Goal: Task Accomplishment & Management: Use online tool/utility

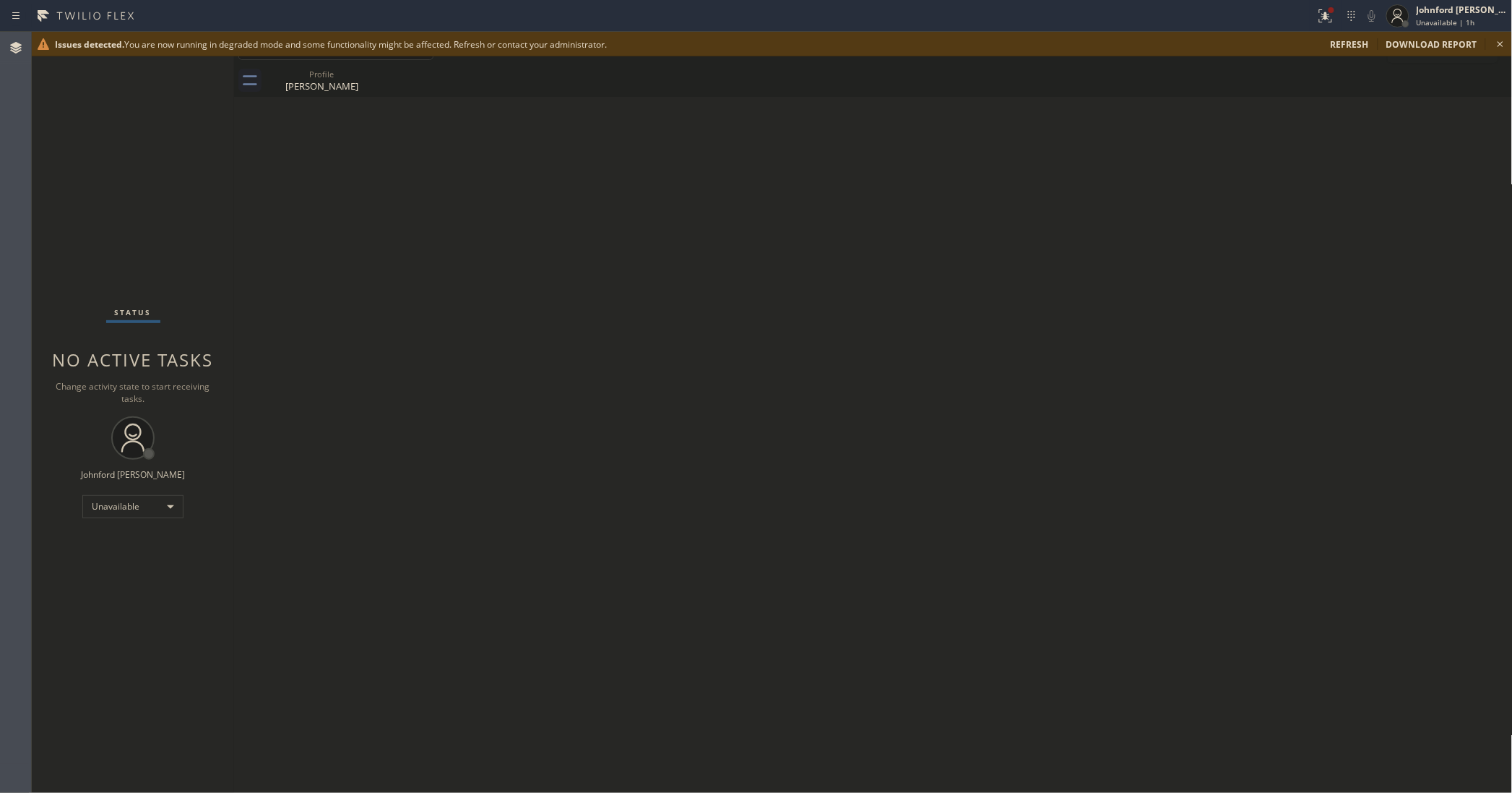
click at [114, 175] on div "Status No active tasks Change activity state to start receiving tasks. Johnford…" at bounding box center [133, 412] width 203 height 761
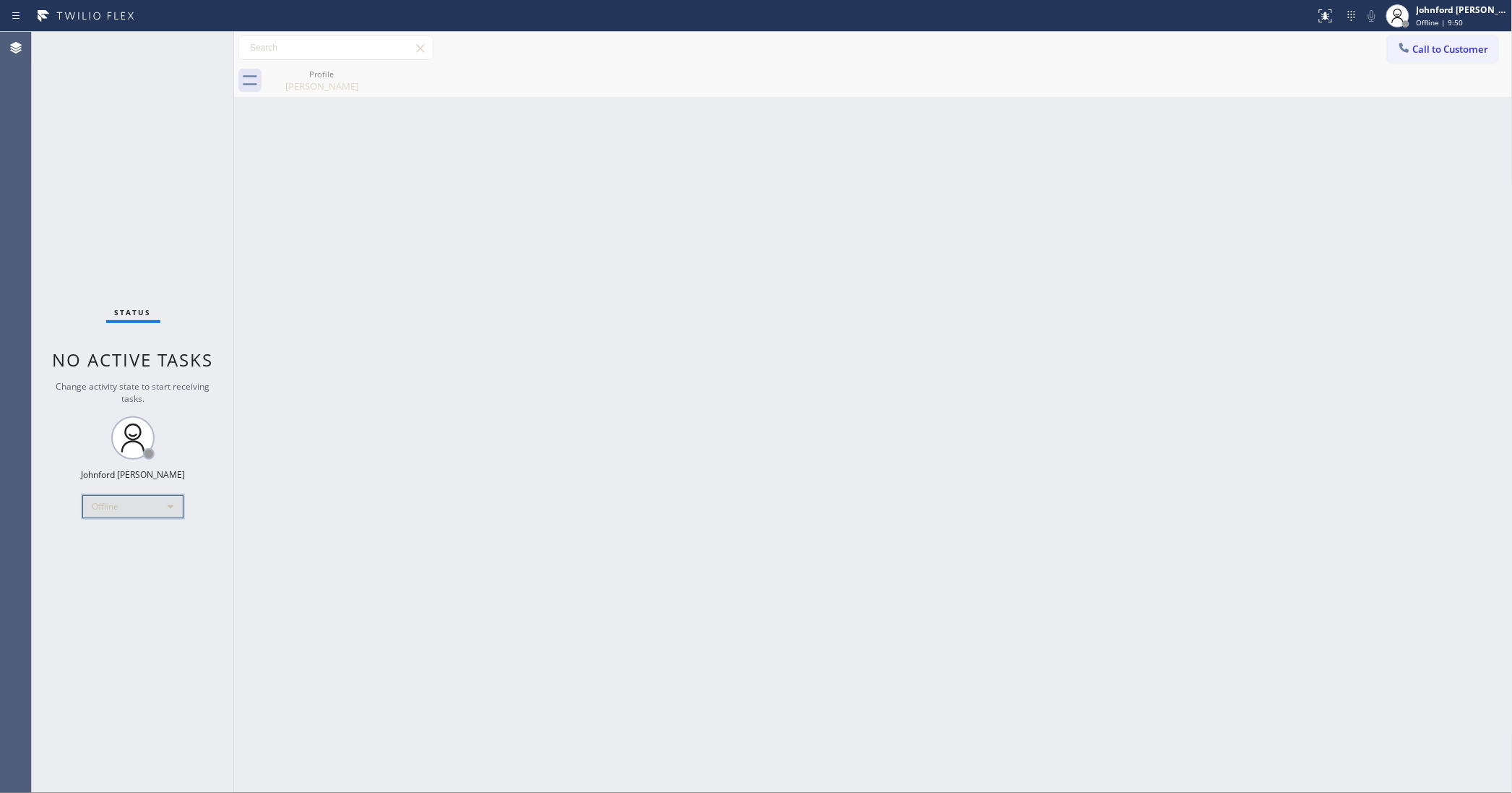
click at [128, 504] on div "Offline" at bounding box center [133, 507] width 101 height 23
click at [110, 558] on li "Unavailable" at bounding box center [132, 562] width 98 height 17
click at [468, 489] on div "Back to Dashboard Change Sender ID Customers Technicians Select a contact Outbo…" at bounding box center [873, 412] width 1279 height 761
click at [66, 561] on div "Status No active tasks Change activity state to start receiving tasks. Johnford…" at bounding box center [133, 412] width 203 height 761
click at [1049, 221] on div "Back to Dashboard Change Sender ID Customers Technicians Select a contact Outbo…" at bounding box center [873, 412] width 1279 height 761
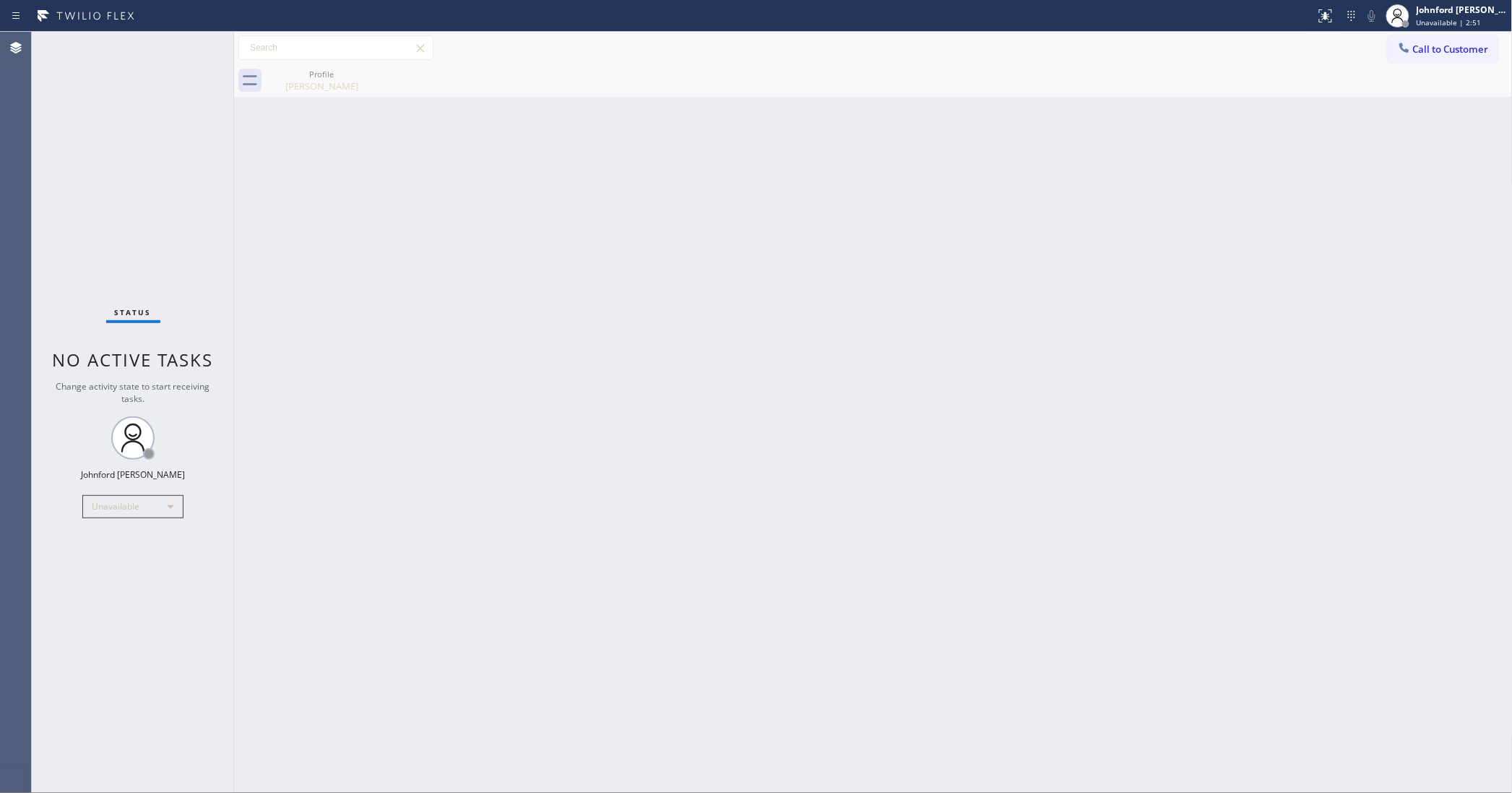
click at [1443, 44] on span "Call to Customer" at bounding box center [1450, 49] width 76 height 13
click at [0, 0] on div "Outbound call Location Search location Your caller id phone number Customer num…" at bounding box center [0, 0] width 0 height 0
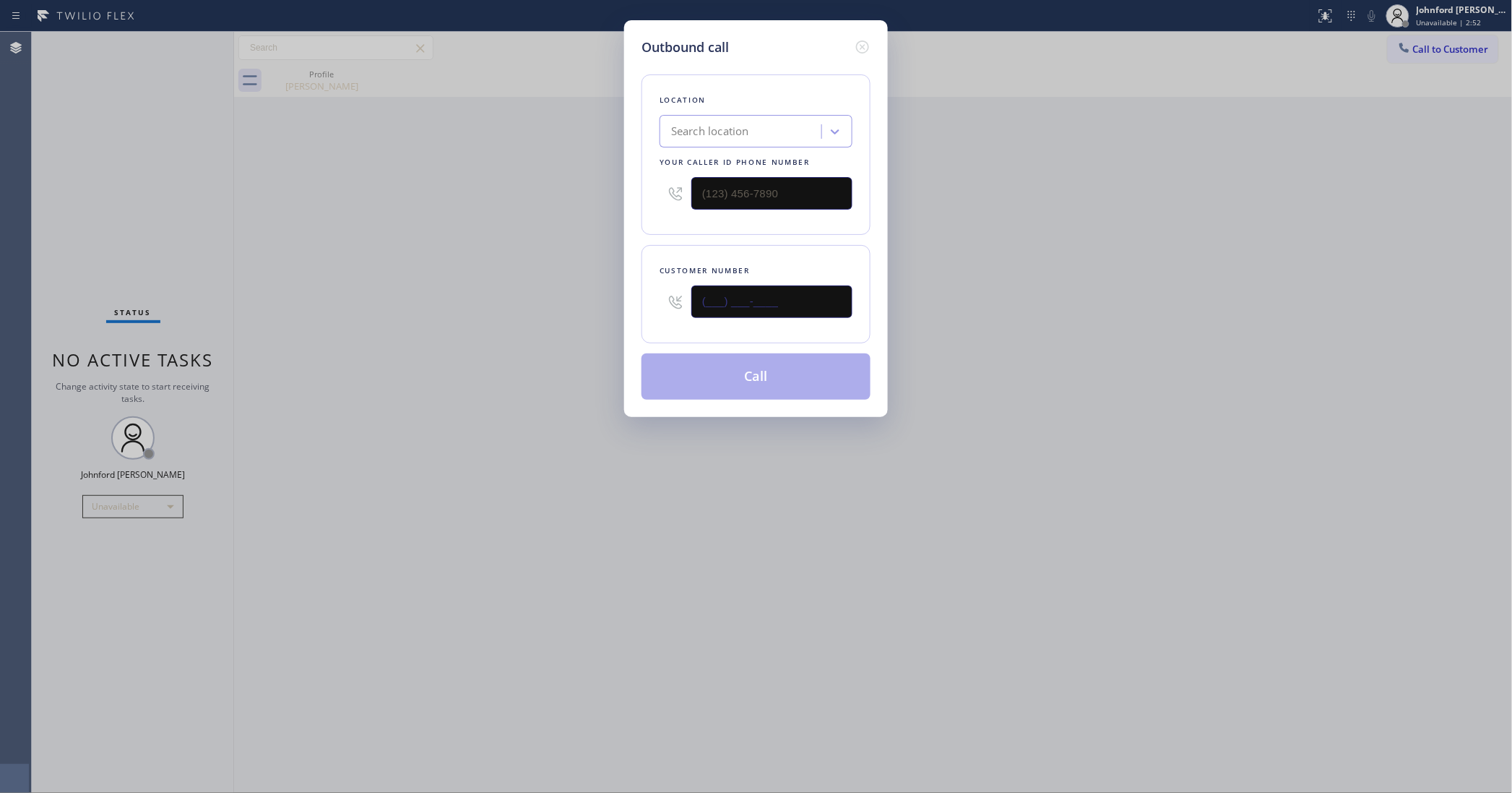
drag, startPoint x: 792, startPoint y: 302, endPoint x: 532, endPoint y: 302, distance: 260.0
click at [532, 302] on div "Outbound call Location Search location Your caller id phone number Customer num…" at bounding box center [756, 396] width 1512 height 793
paste input "650) 304-4809"
type input "(650) 304-4809"
click at [524, 303] on div "Outbound call Location Search location Your caller id phone number Customer num…" at bounding box center [756, 396] width 1512 height 793
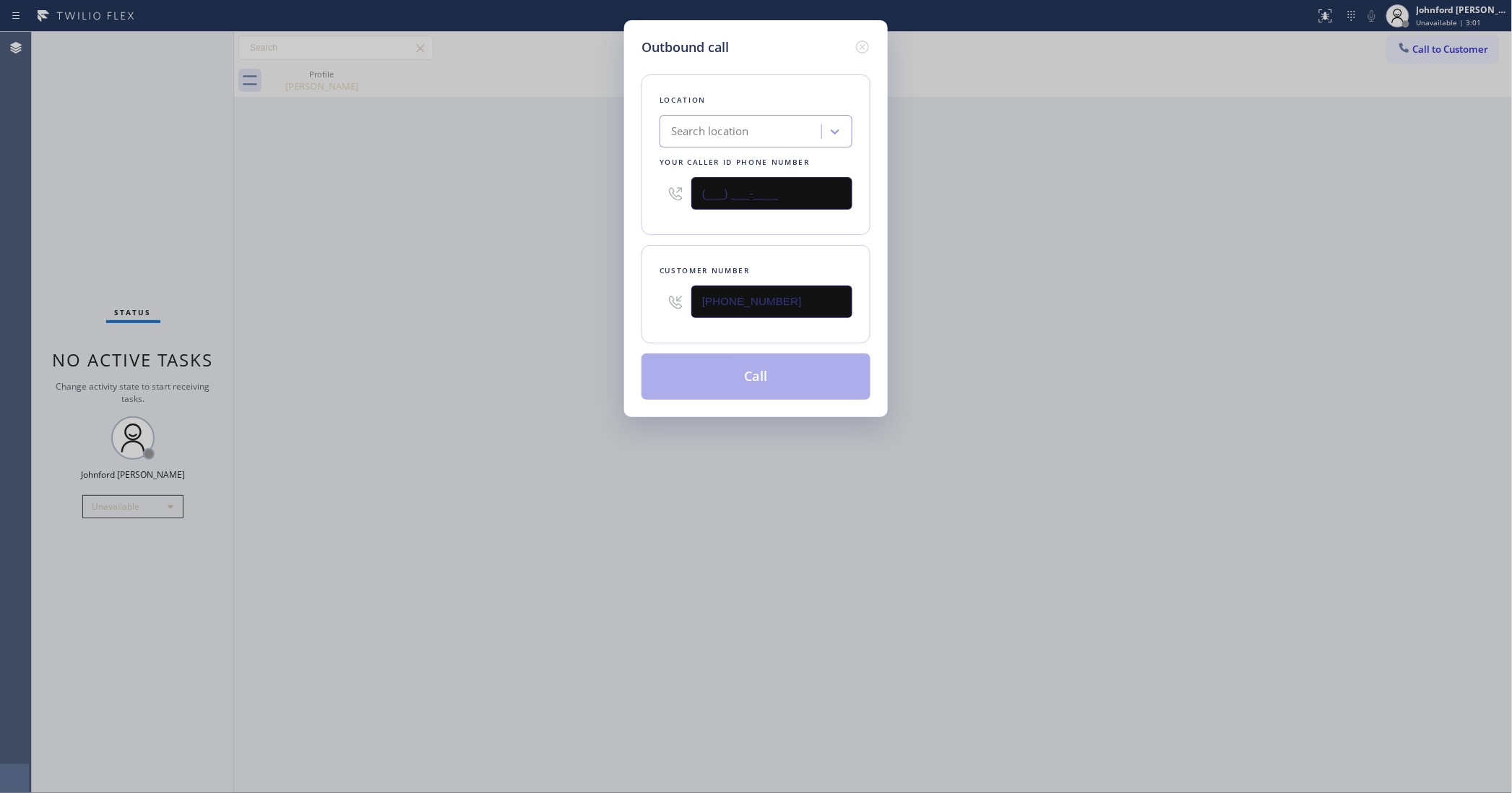
drag, startPoint x: 800, startPoint y: 203, endPoint x: 565, endPoint y: 197, distance: 235.1
click at [567, 197] on div "Outbound call Location Search location Your caller id phone number (___) ___-__…" at bounding box center [756, 396] width 1512 height 793
paste input "855) 731-4952"
type input "[PHONE_NUMBER]"
click at [549, 201] on div "Outbound call Location Search location Your caller id phone number (855) 731-49…" at bounding box center [756, 396] width 1512 height 793
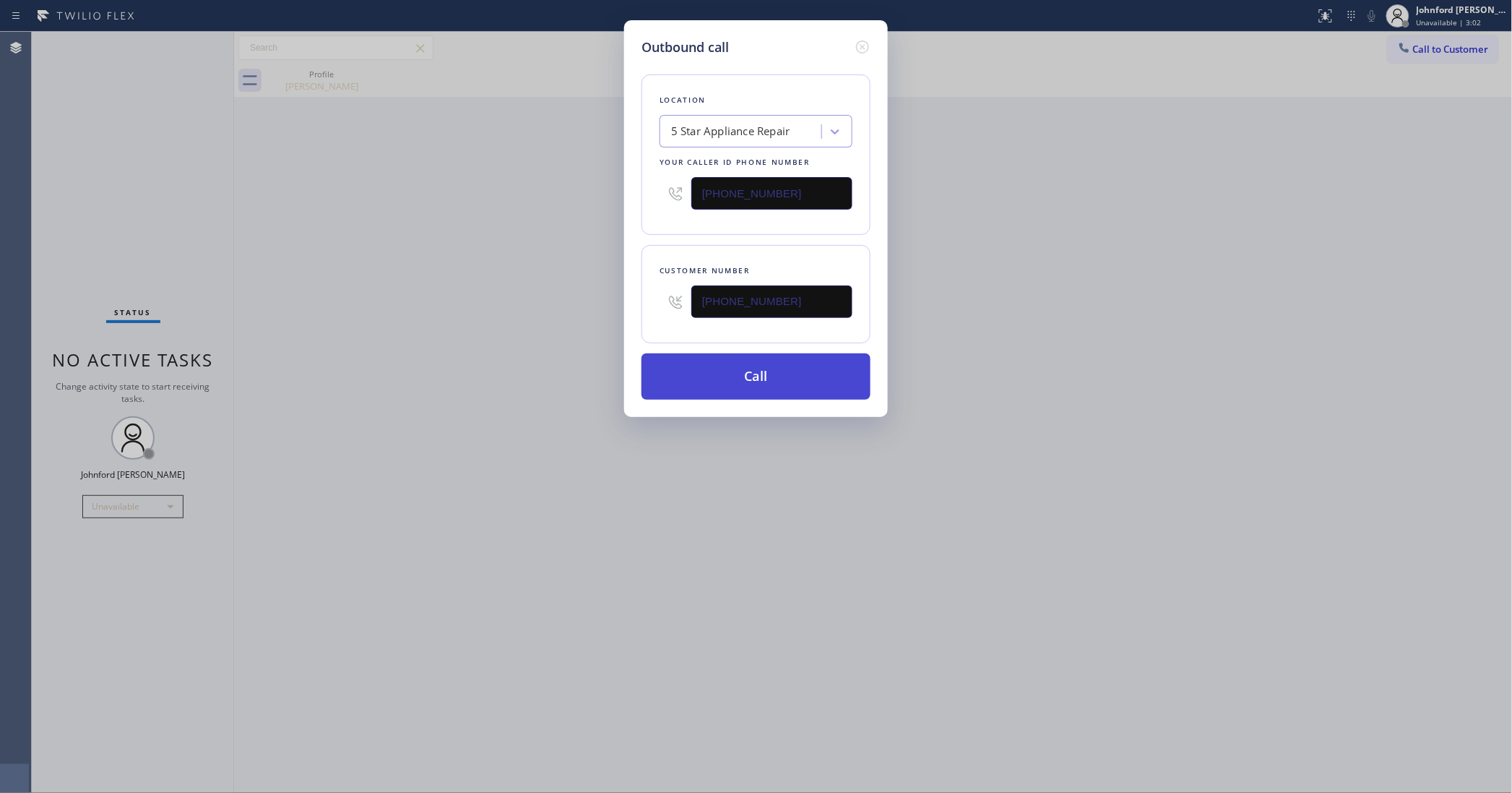
click at [698, 381] on button "Call" at bounding box center [756, 376] width 229 height 46
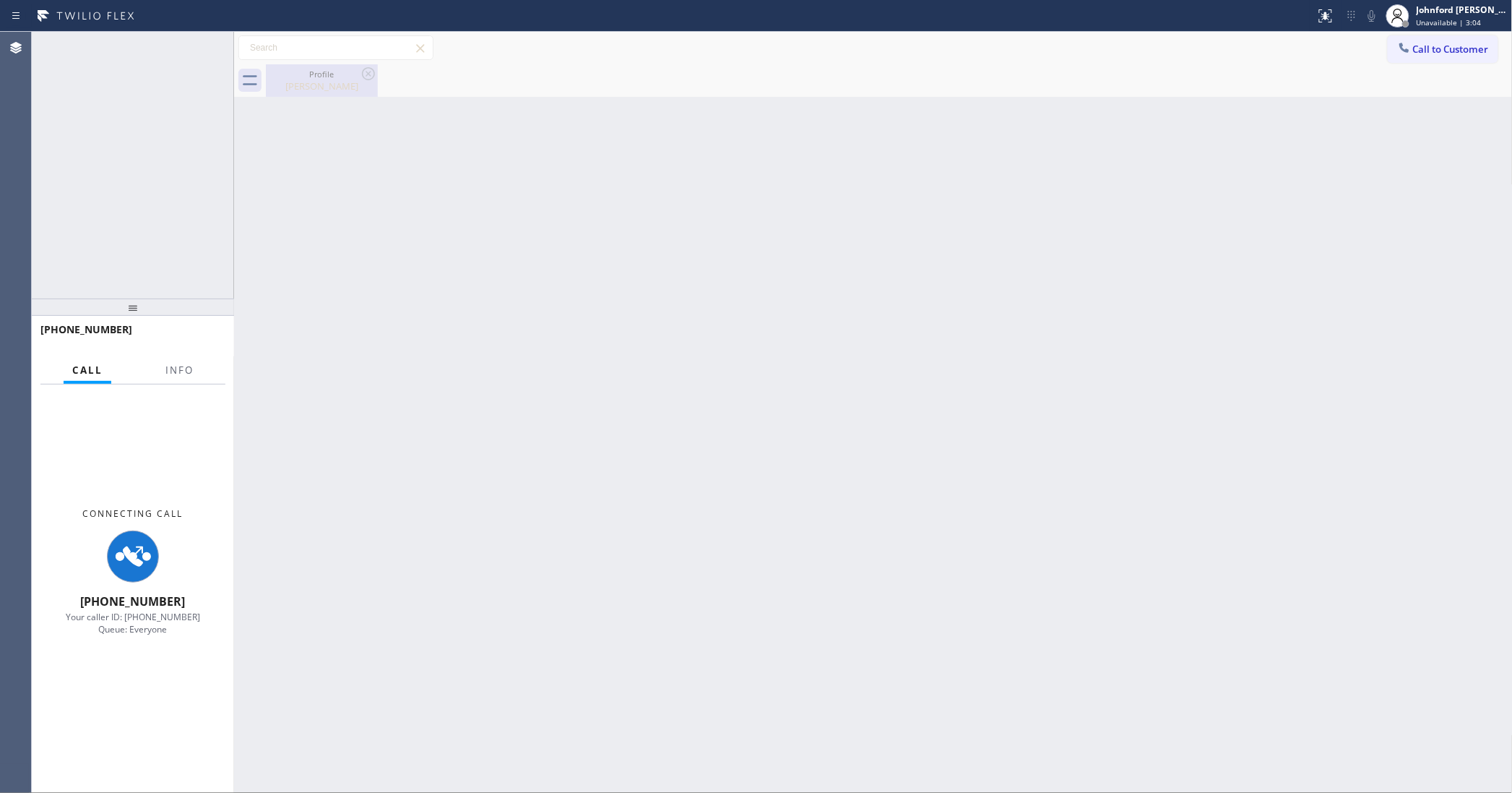
click at [372, 74] on icon at bounding box center [369, 73] width 17 height 17
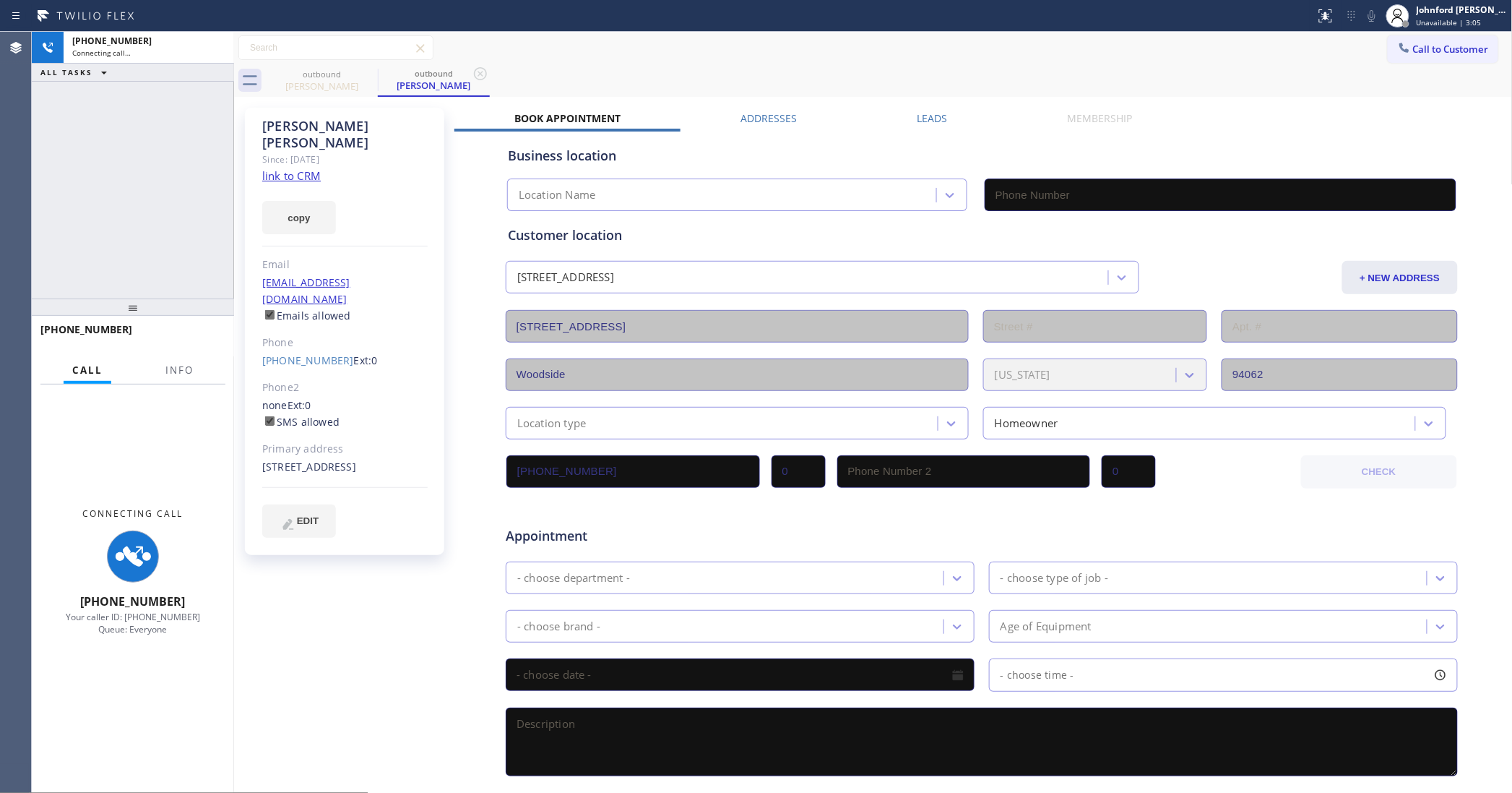
click at [293, 211] on button "copy" at bounding box center [299, 218] width 74 height 34
click at [292, 168] on link "link to CRM" at bounding box center [291, 175] width 58 height 15
type input "[PHONE_NUMBER]"
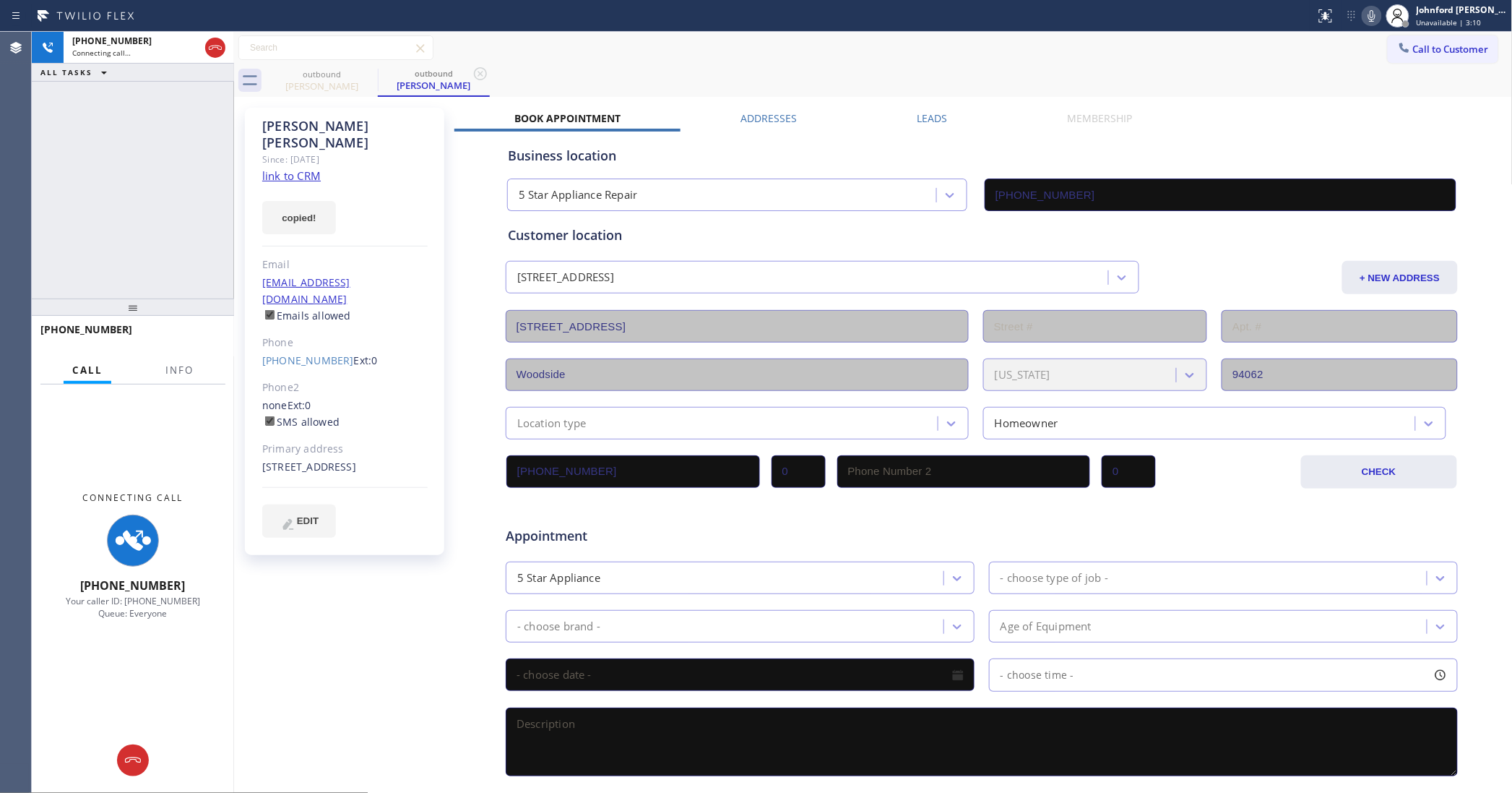
click at [1375, 11] on icon at bounding box center [1372, 16] width 17 height 17
click at [186, 366] on span "Info" at bounding box center [179, 370] width 28 height 13
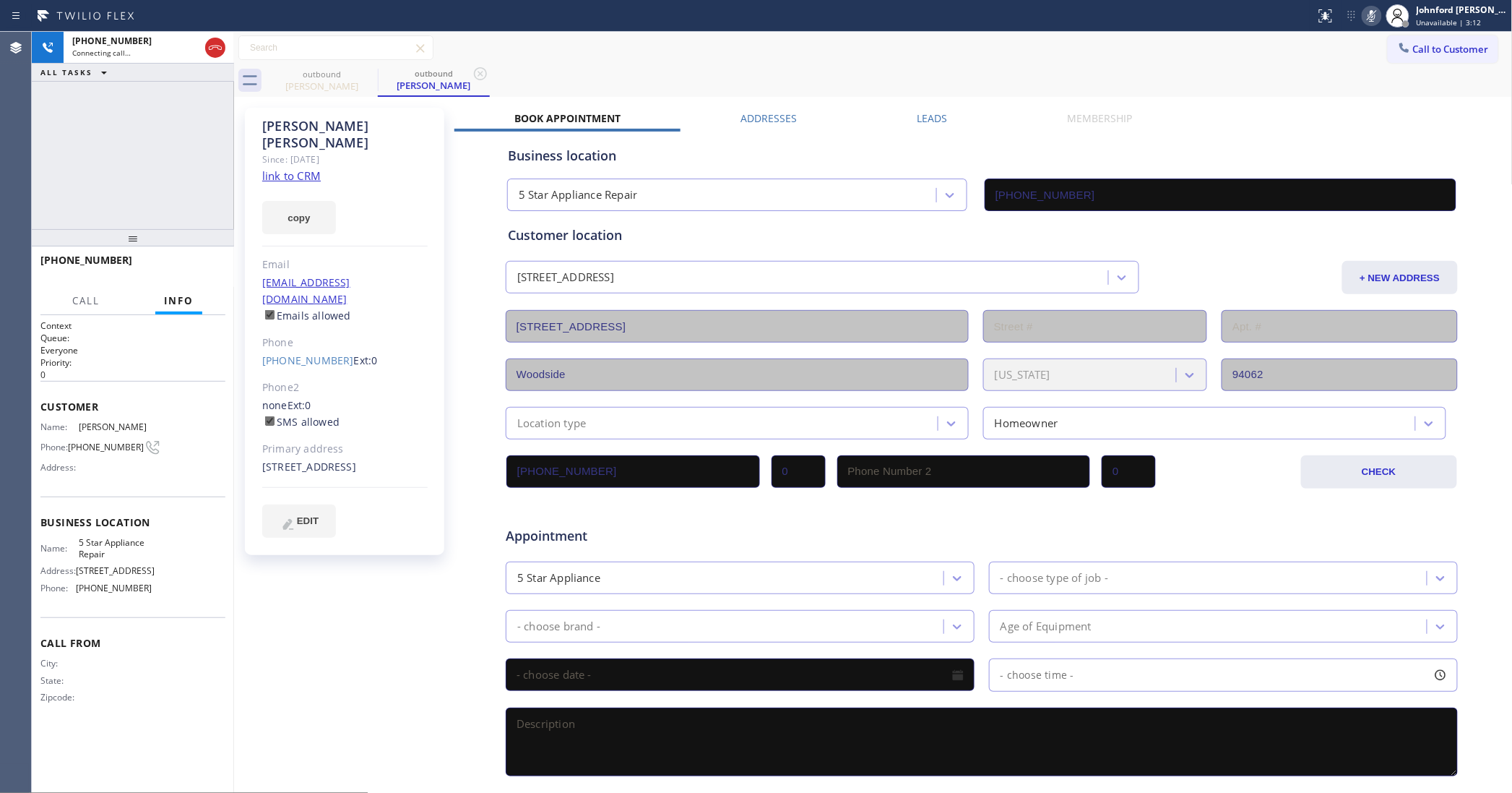
drag, startPoint x: 140, startPoint y: 312, endPoint x: 157, endPoint y: 101, distance: 211.7
click at [156, 103] on div "+16503044809 Connecting call… ALL TASKS ALL TASKS ACTIVE TASKS TASKS IN WRAP UP…" at bounding box center [133, 412] width 203 height 761
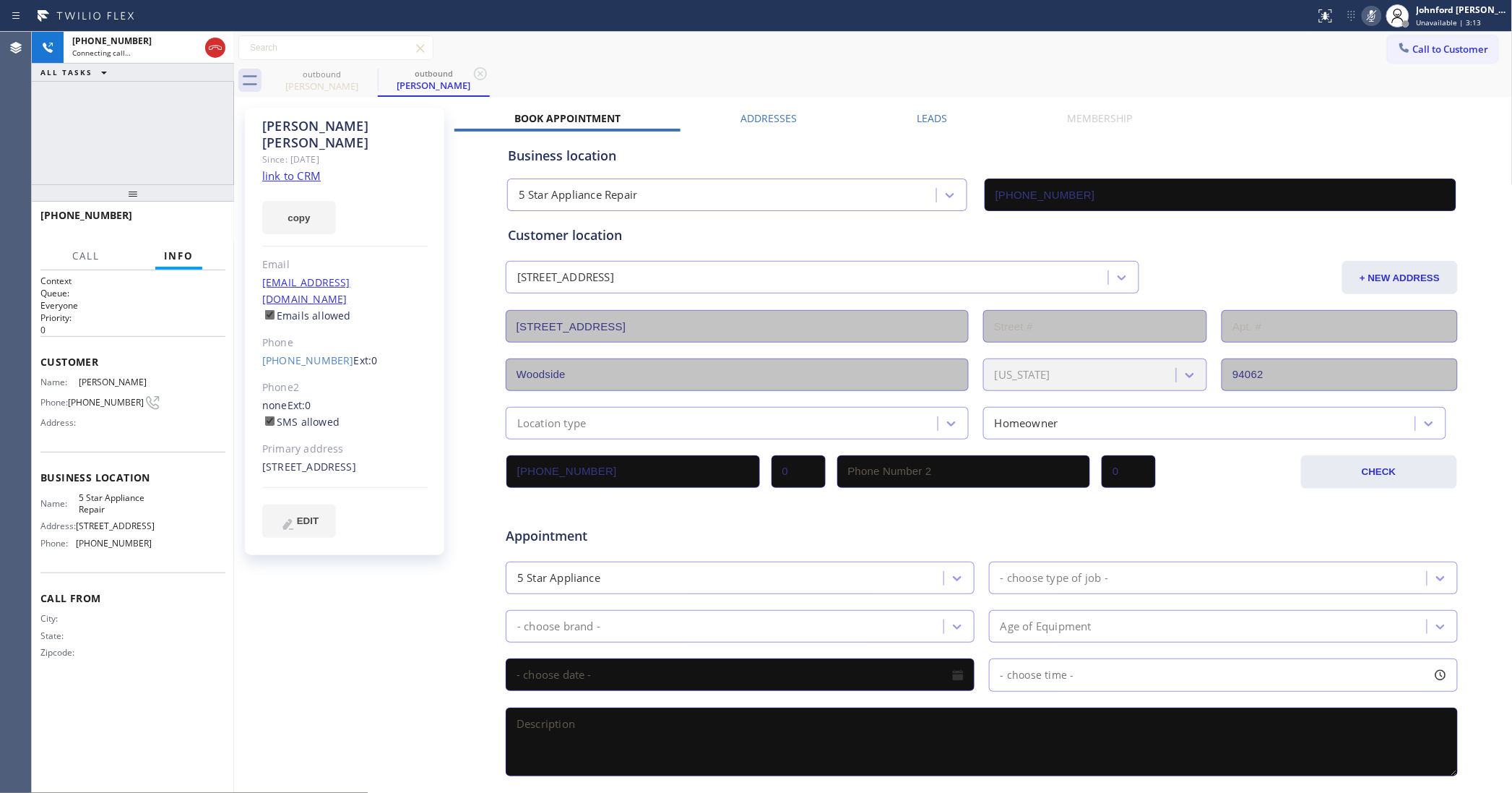
click at [1375, 16] on icon at bounding box center [1371, 16] width 7 height 12
click at [207, 213] on button "HANG UP" at bounding box center [192, 222] width 67 height 20
drag, startPoint x: 1457, startPoint y: 44, endPoint x: 1412, endPoint y: 69, distance: 51.5
click at [1459, 42] on button "Call to Customer" at bounding box center [1443, 48] width 111 height 27
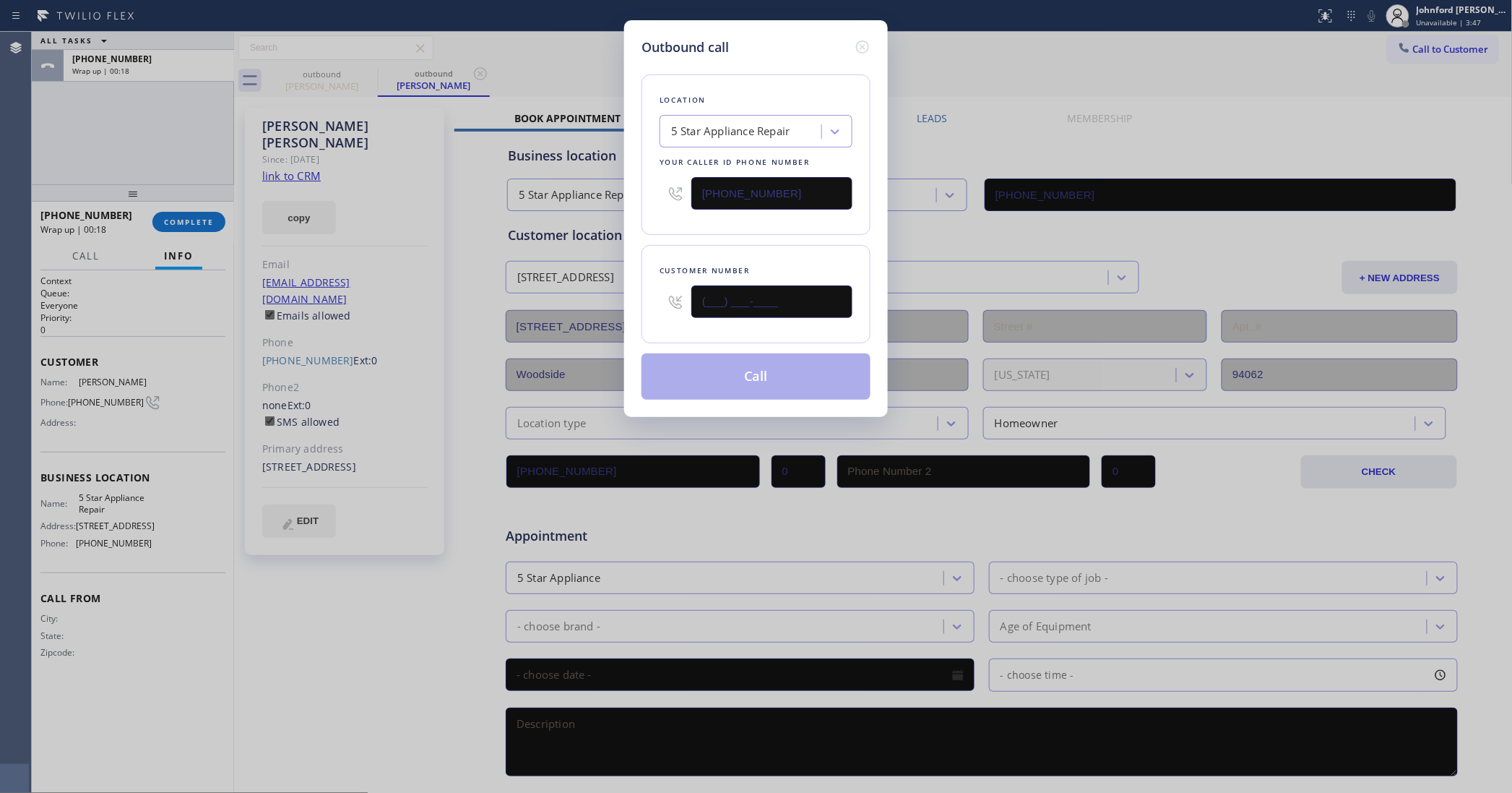
drag, startPoint x: 748, startPoint y: 300, endPoint x: 627, endPoint y: 292, distance: 121.3
click at [627, 292] on div "Outbound call Location 5 Star Appliance Repair Your caller id phone number [PHO…" at bounding box center [756, 218] width 263 height 397
paste input "480) 316-4675"
type input "(480) 316-4675"
click at [663, 239] on div "Location 5 Star Appliance Repair Your caller id phone number (855) 731-4952 Cus…" at bounding box center [756, 228] width 229 height 342
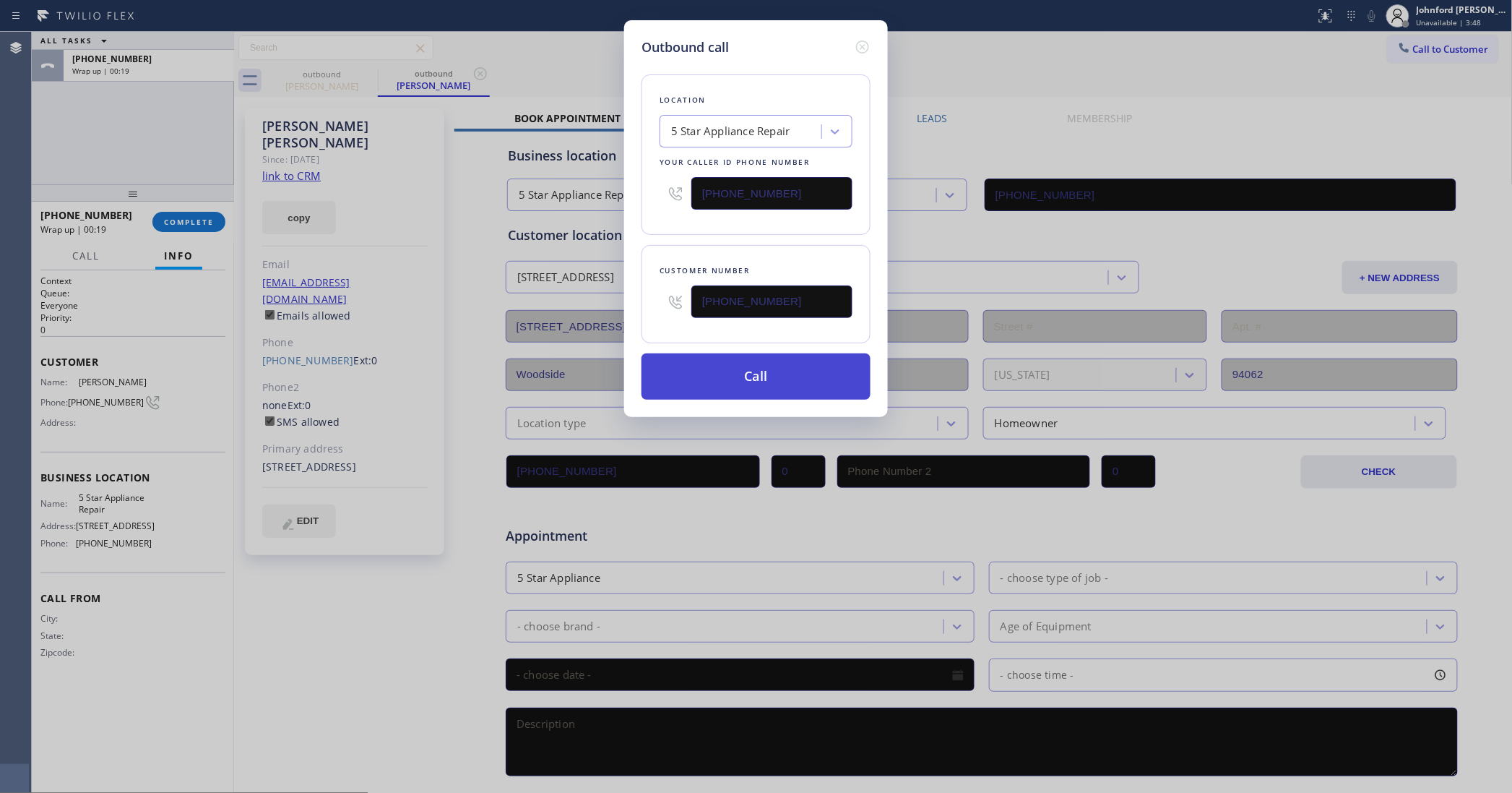
click at [737, 381] on button "Call" at bounding box center [756, 376] width 229 height 46
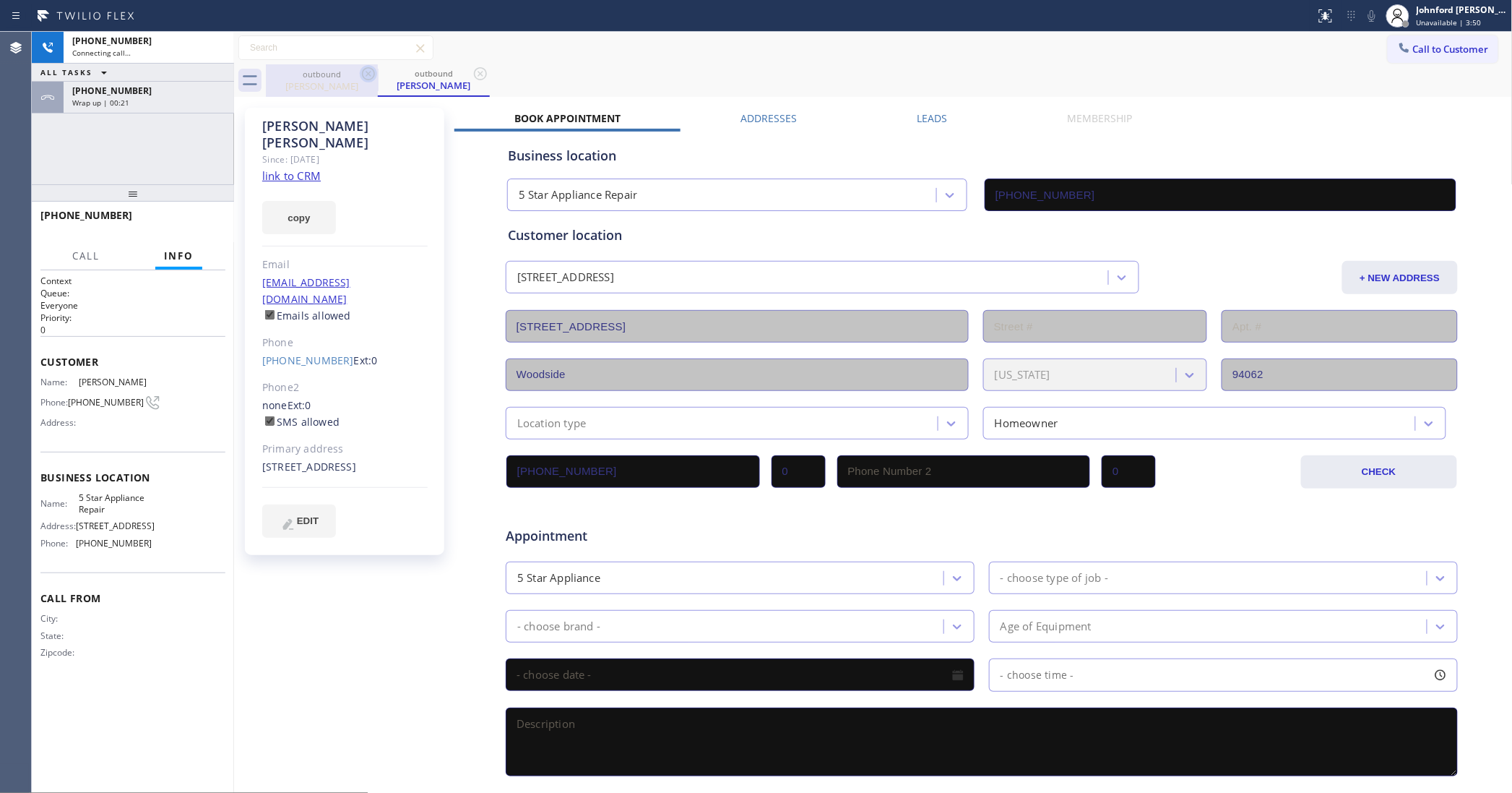
click at [362, 76] on icon at bounding box center [368, 73] width 13 height 13
click at [474, 76] on icon at bounding box center [480, 73] width 13 height 13
click at [289, 201] on button "copy" at bounding box center [299, 218] width 74 height 34
click at [295, 168] on link "link to CRM" at bounding box center [291, 175] width 58 height 15
type input "[PHONE_NUMBER]"
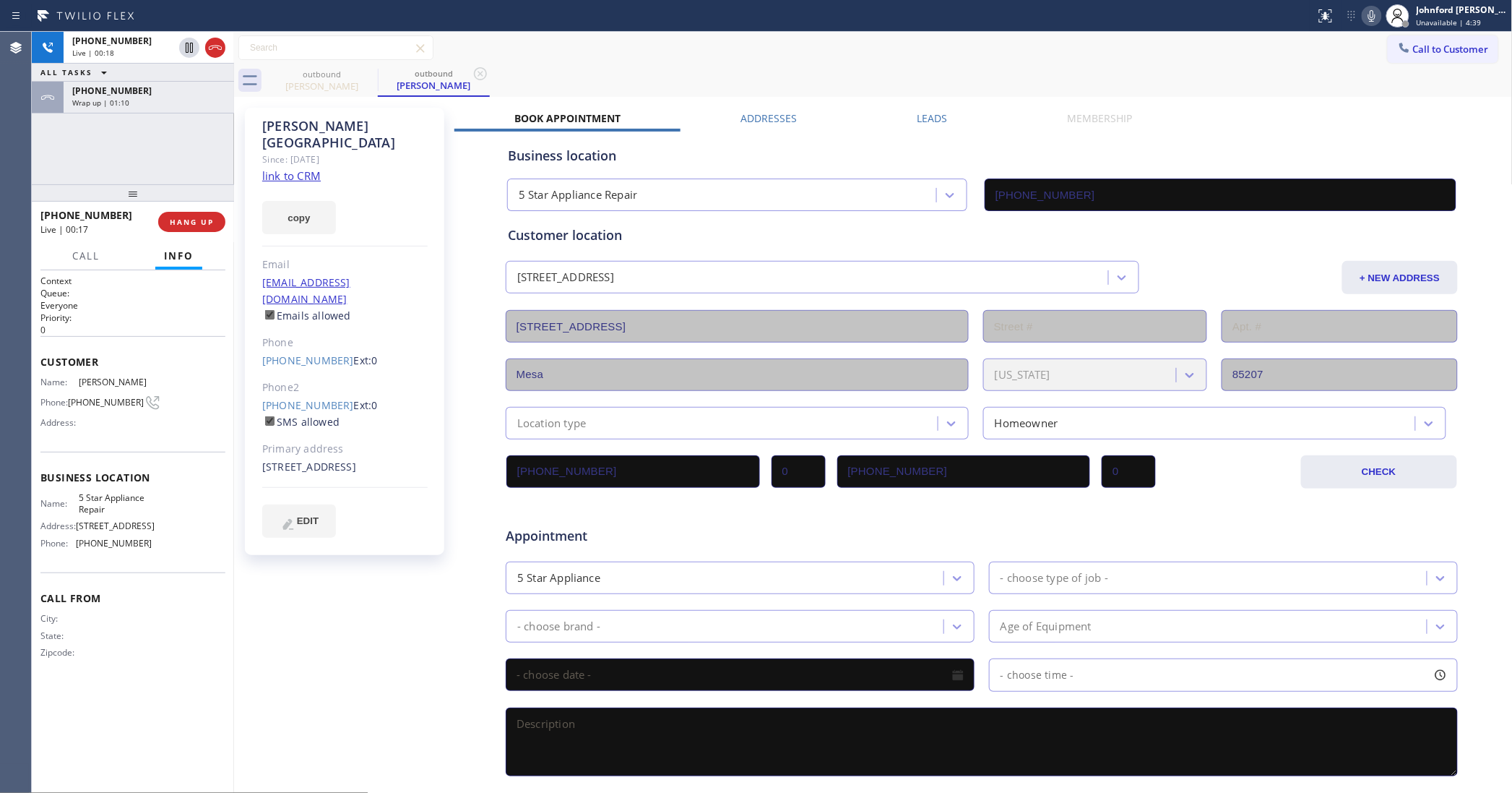
click at [1373, 19] on icon at bounding box center [1372, 16] width 17 height 17
click at [214, 101] on div "Wrap up | 01:24" at bounding box center [149, 102] width 153 height 10
click at [175, 218] on span "COMPLETE" at bounding box center [189, 221] width 50 height 10
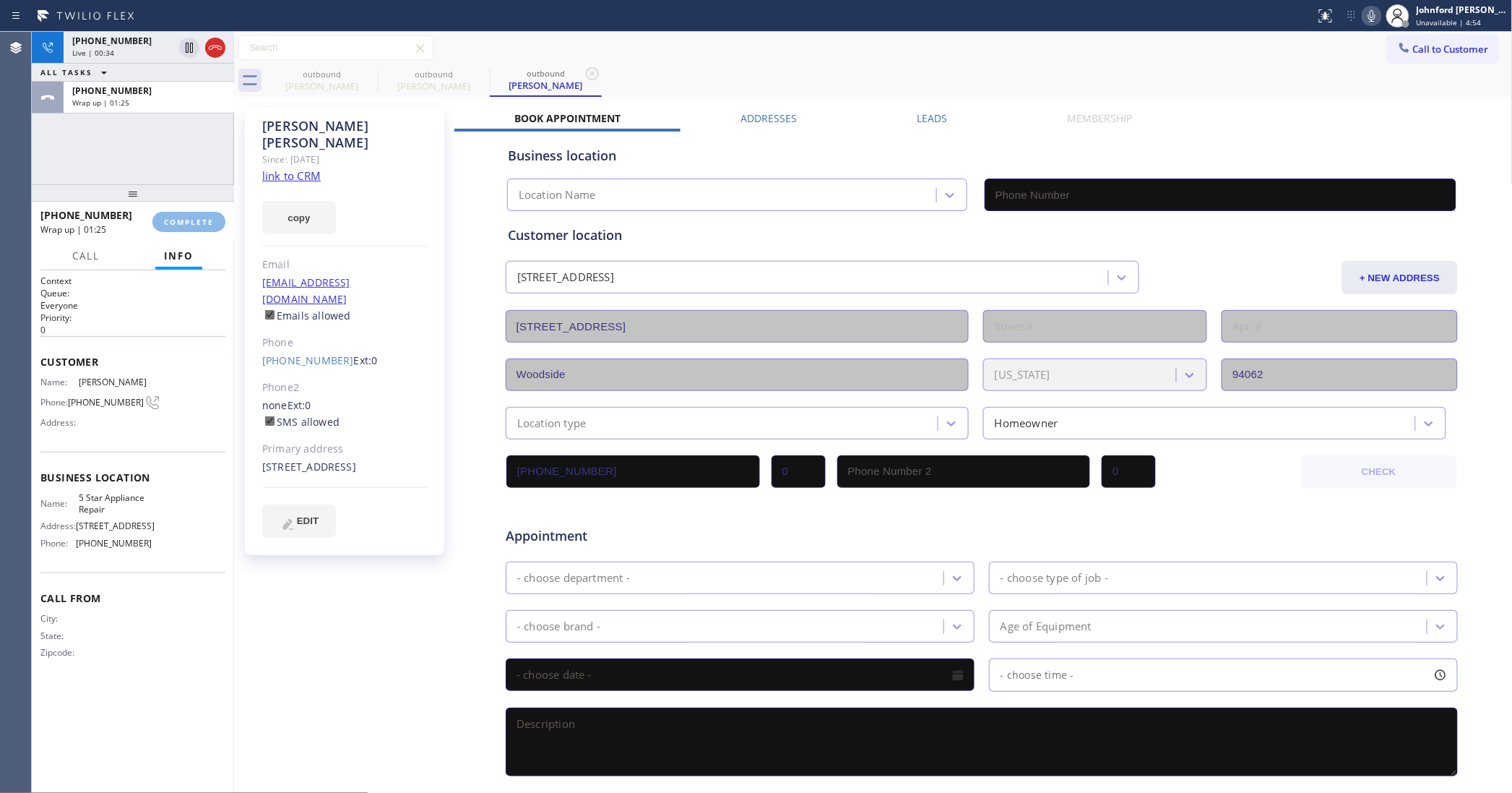
type input "[PHONE_NUMBER]"
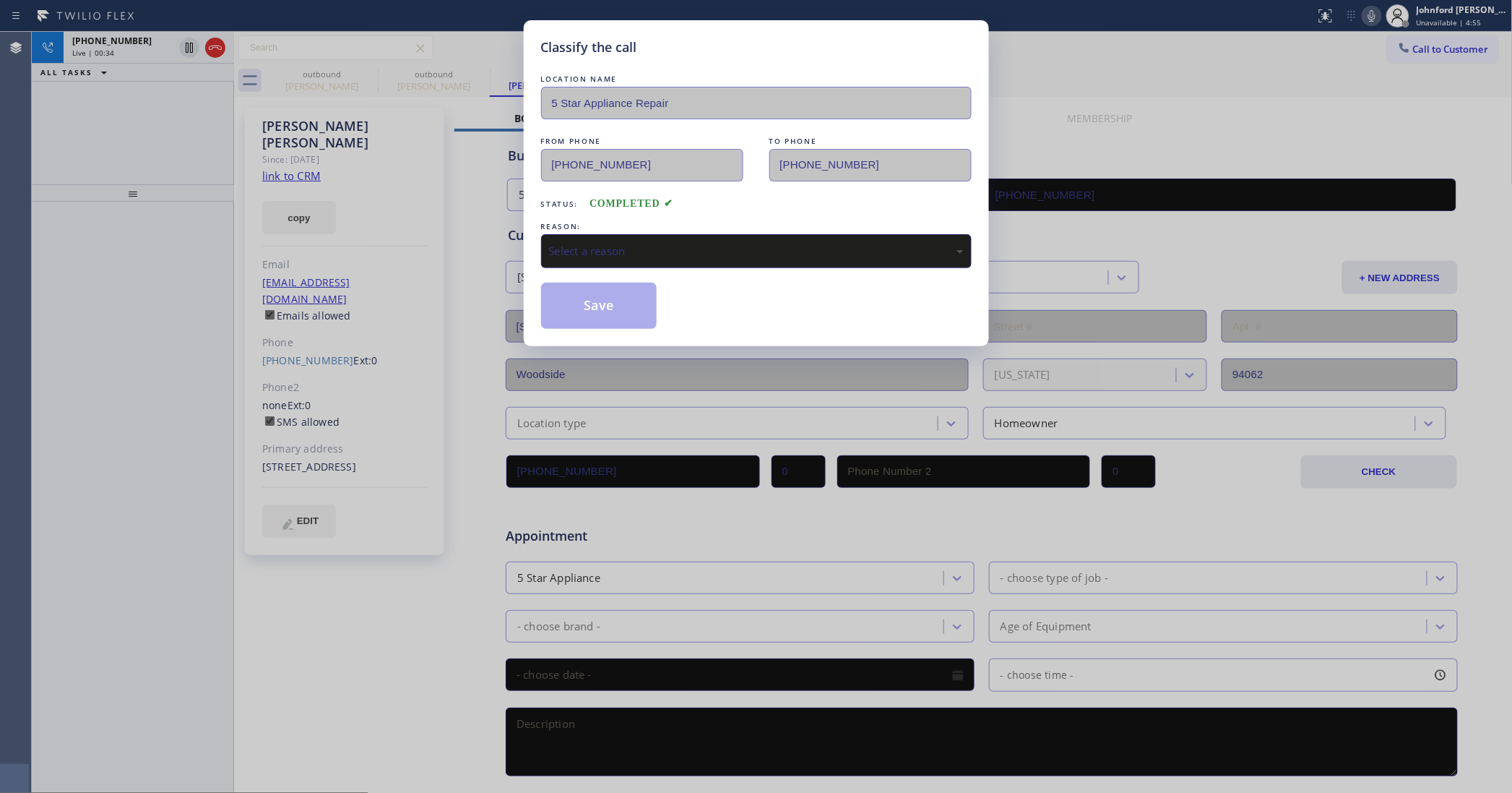
click at [665, 251] on div "Select a reason" at bounding box center [756, 250] width 415 height 16
click at [604, 311] on button "Save" at bounding box center [599, 305] width 116 height 46
click at [138, 100] on div "Classify the call LOCATION NAME 5 Star Appliance Repair FROM PHONE (855) 731-49…" at bounding box center [756, 396] width 1512 height 793
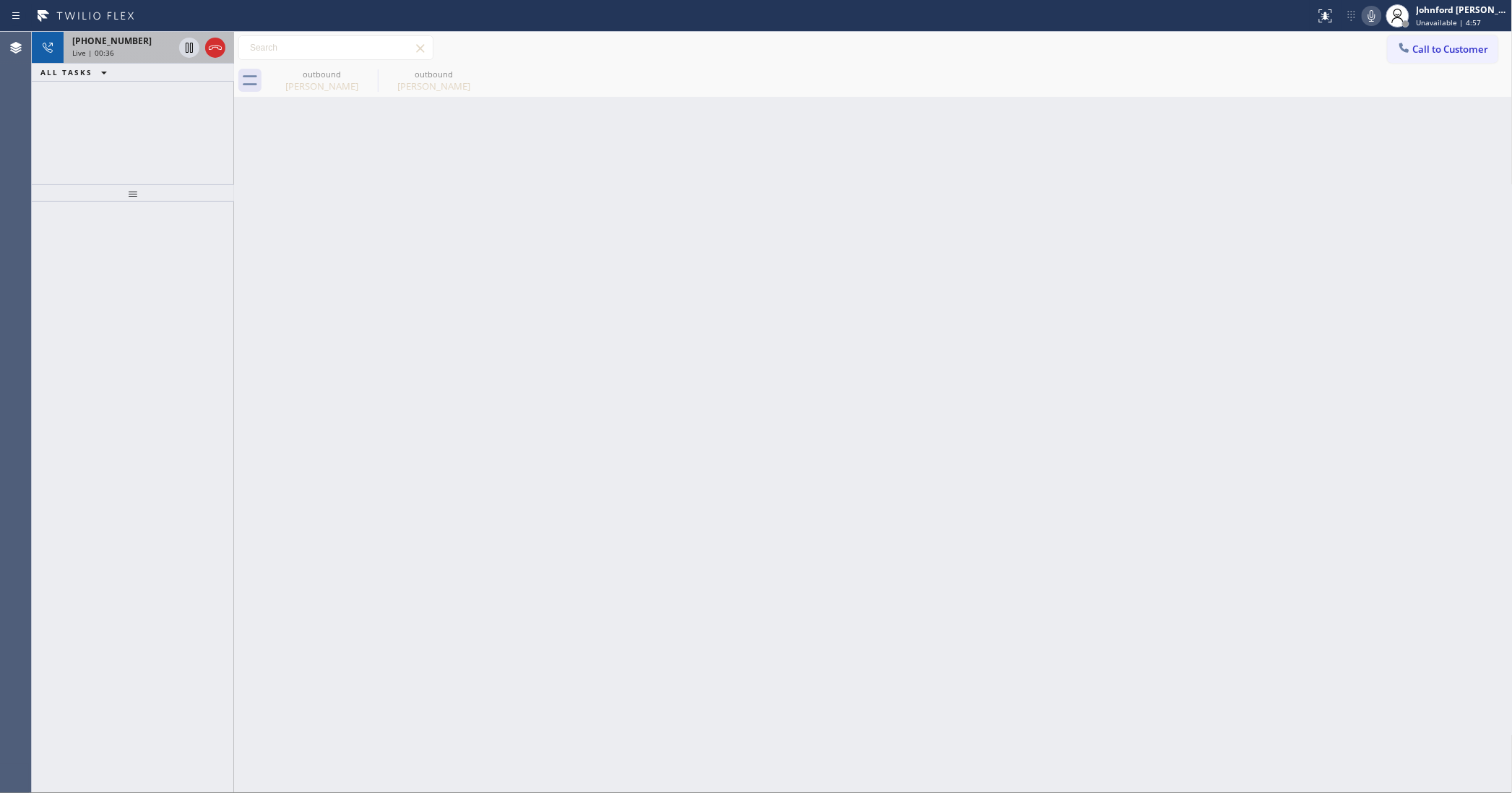
click at [136, 60] on div "+14803164675 Live | 00:36" at bounding box center [120, 48] width 113 height 32
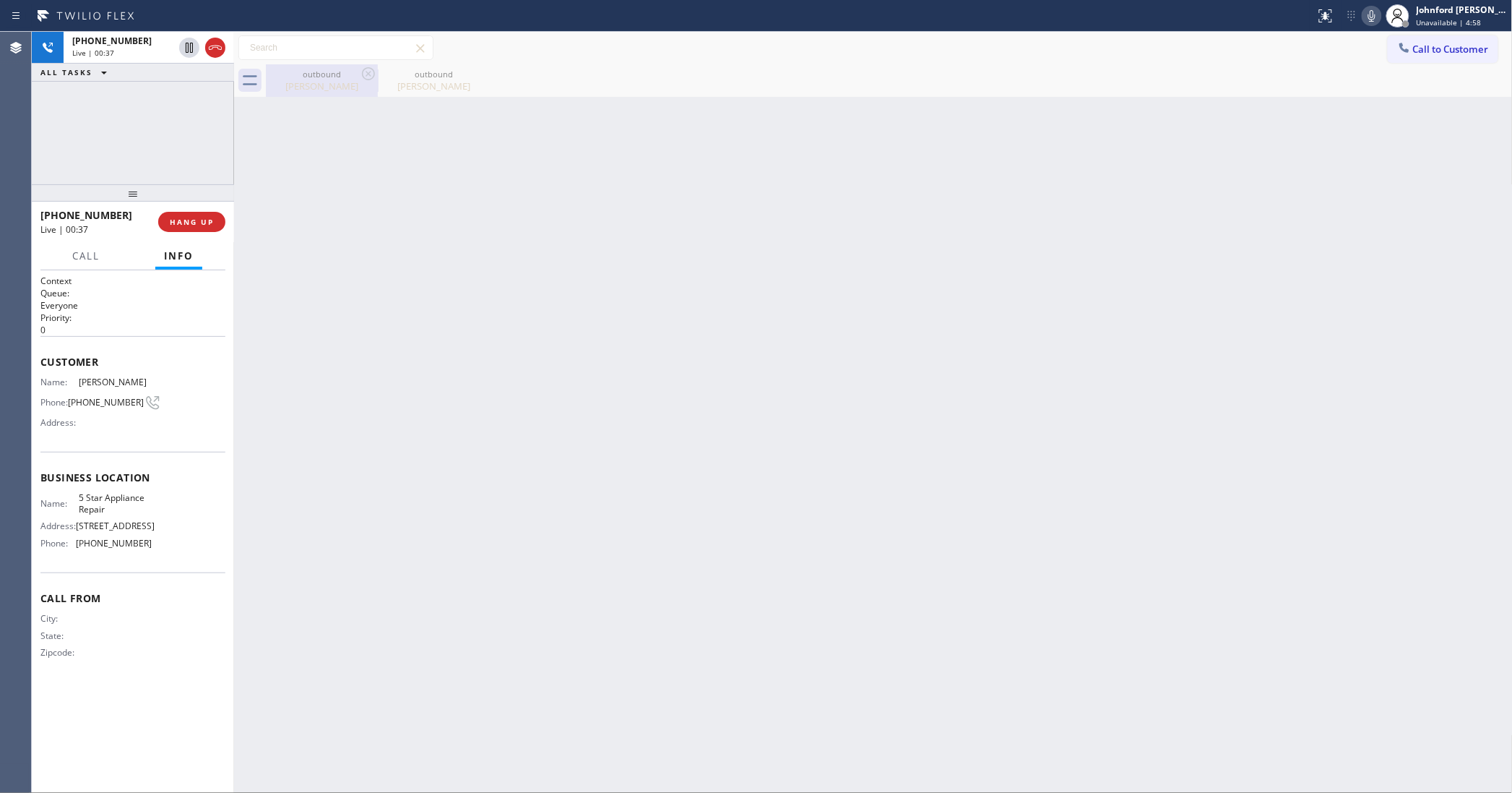
click at [325, 85] on div "Kara Hjelmstad" at bounding box center [322, 86] width 109 height 13
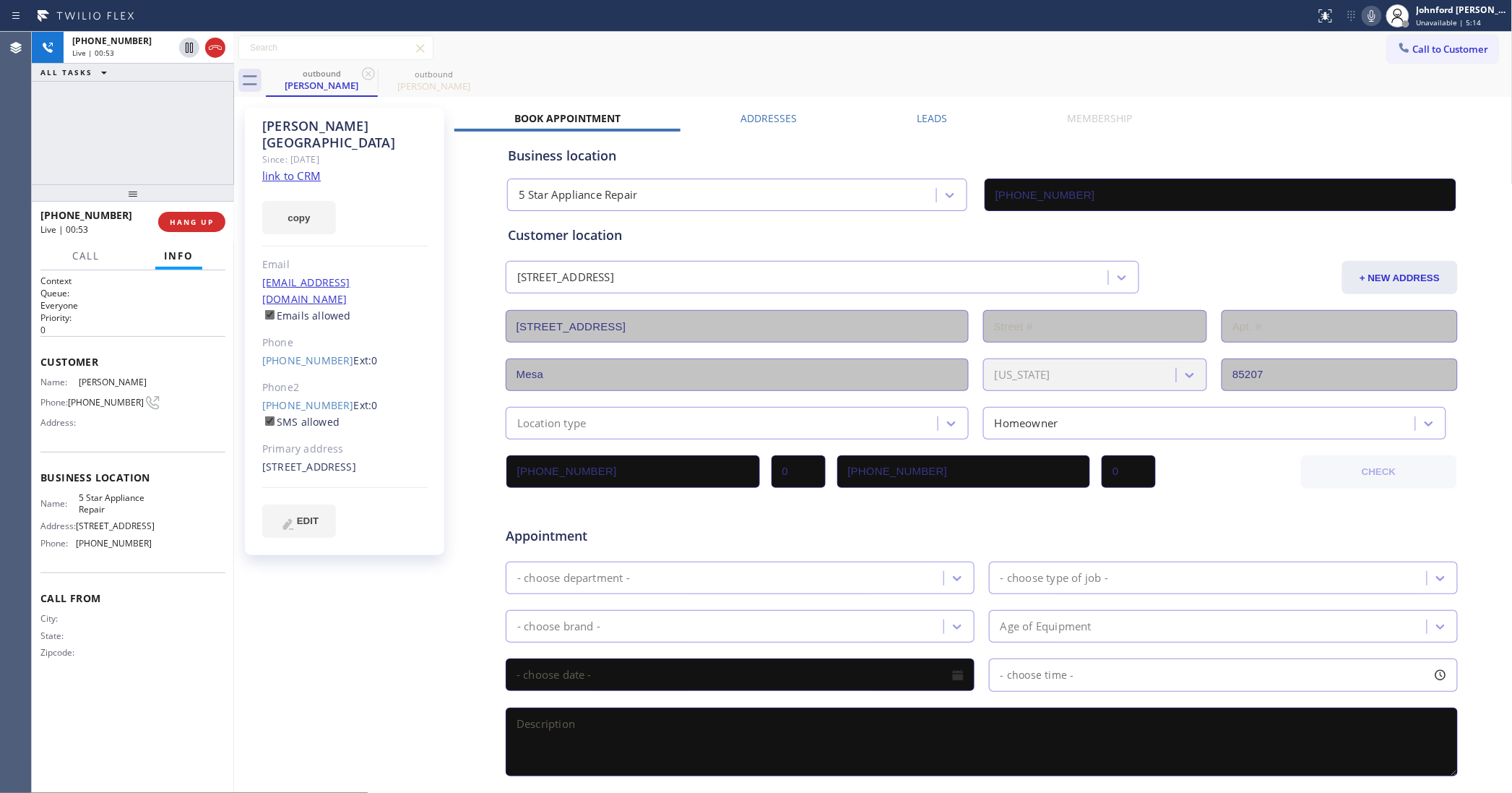
click at [1374, 16] on icon at bounding box center [1372, 16] width 17 height 17
click at [1369, 19] on icon at bounding box center [1372, 16] width 17 height 17
click at [1363, 18] on icon at bounding box center [1372, 16] width 17 height 17
click at [1369, 16] on icon at bounding box center [1372, 16] width 17 height 17
click at [1368, 15] on icon at bounding box center [1372, 16] width 17 height 17
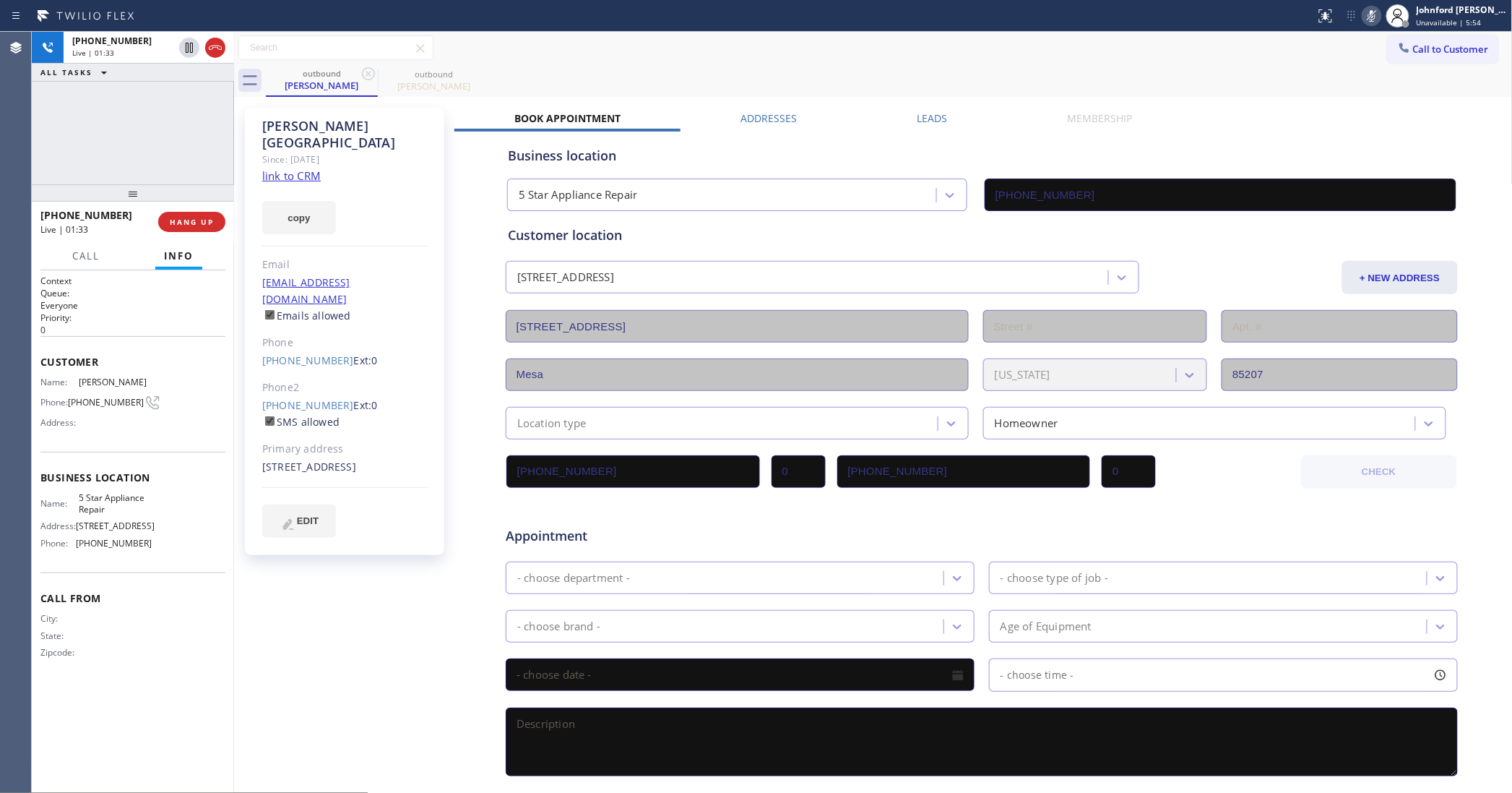
click at [1368, 15] on icon at bounding box center [1372, 16] width 17 height 17
click at [959, 121] on div "Leads" at bounding box center [931, 122] width 150 height 20
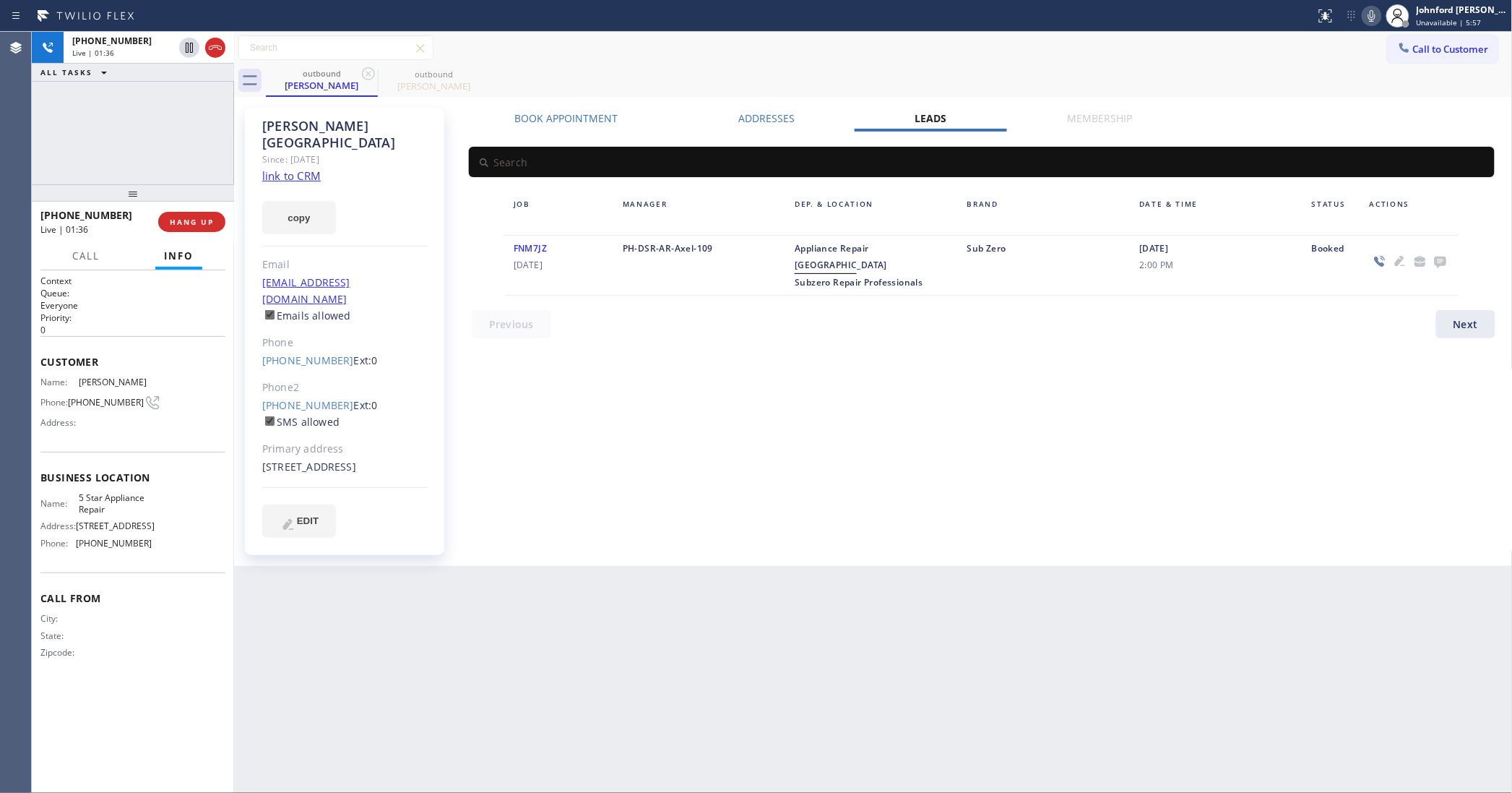
click at [1438, 264] on icon at bounding box center [1440, 262] width 12 height 12
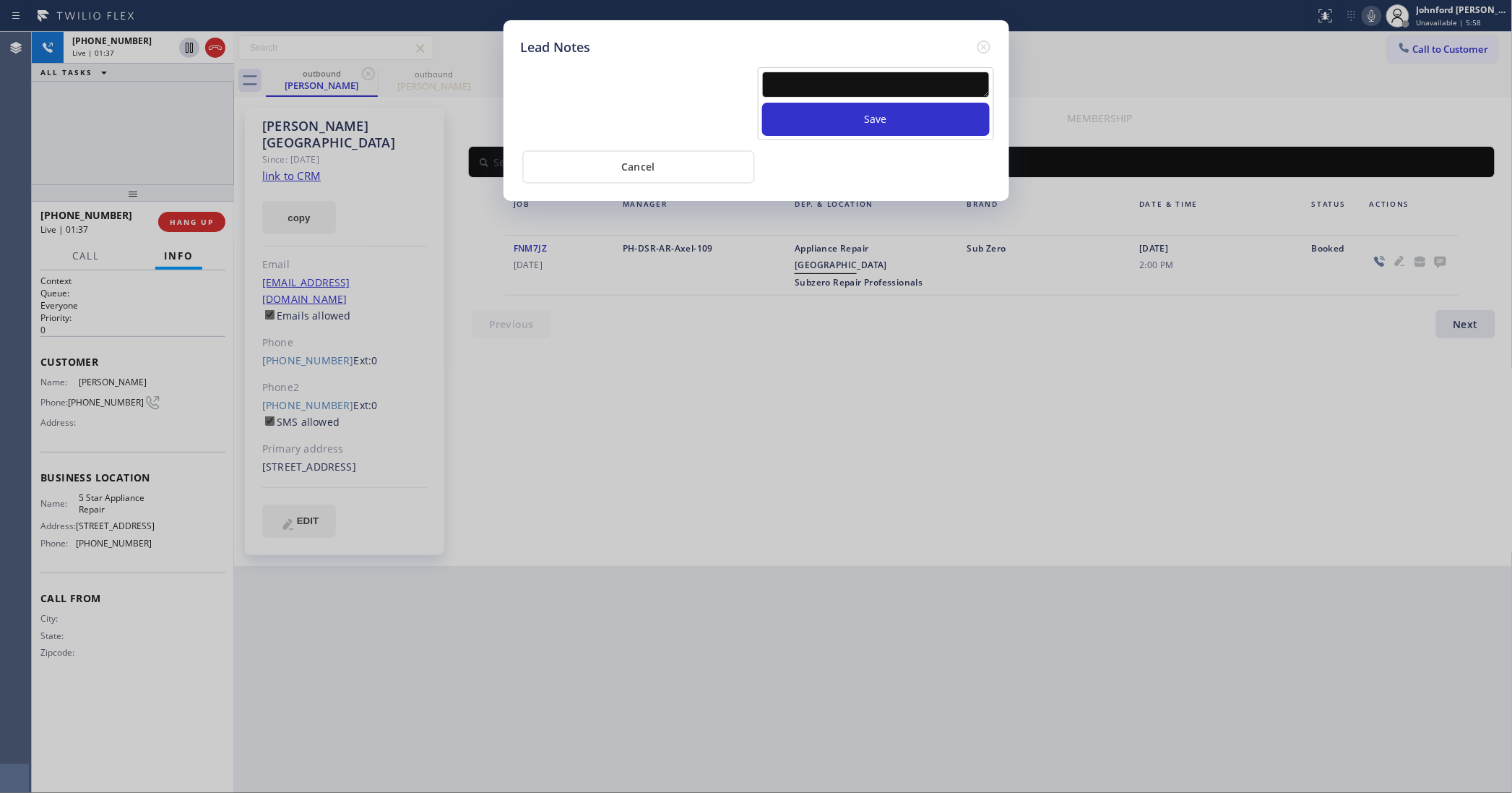
click at [845, 80] on textarea at bounding box center [876, 84] width 228 height 26
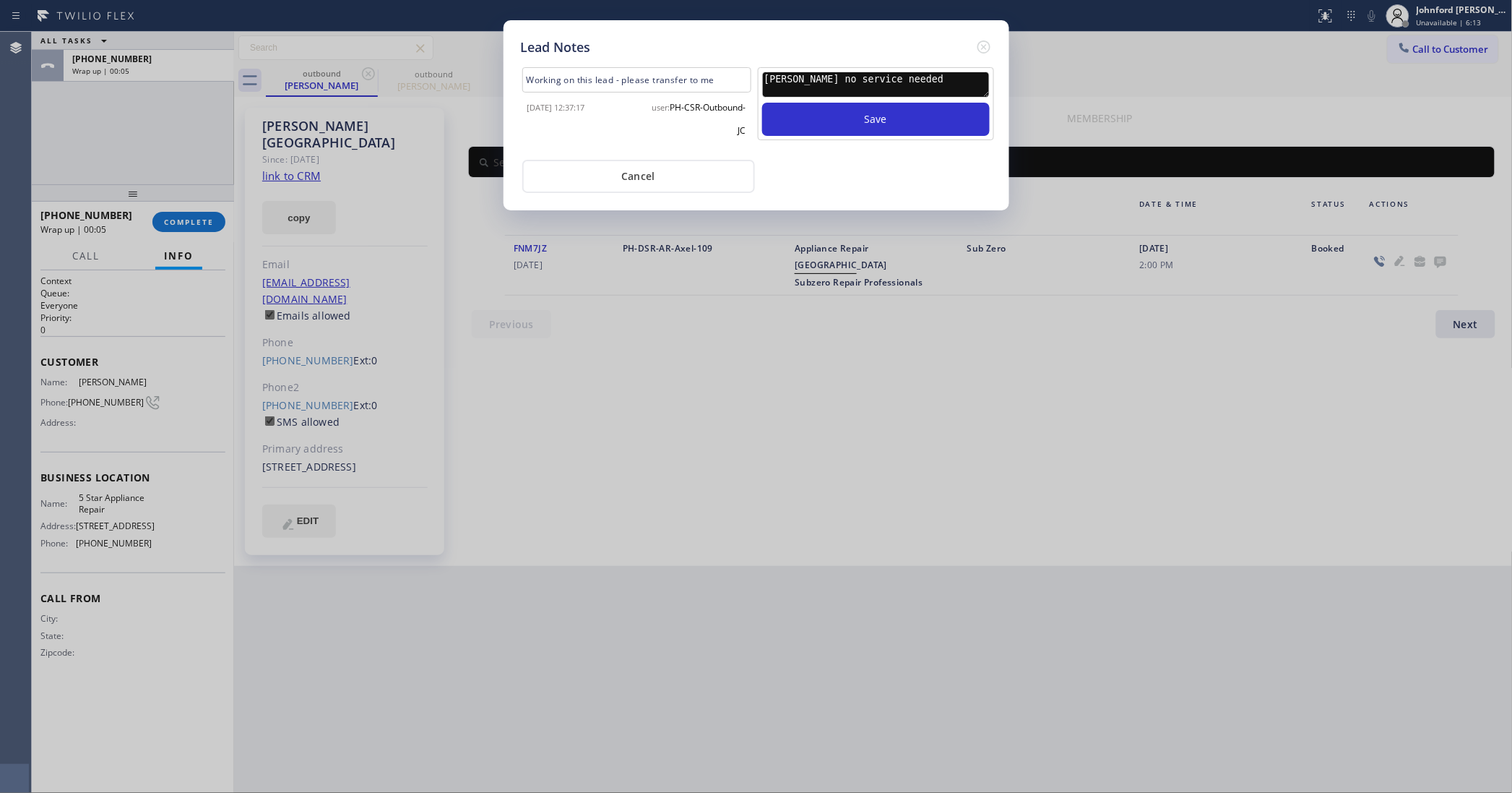
click at [827, 73] on textarea "allgood no service needed" at bounding box center [876, 84] width 228 height 26
type textarea "allgood no service needed"
click at [821, 103] on button "Save" at bounding box center [876, 119] width 228 height 34
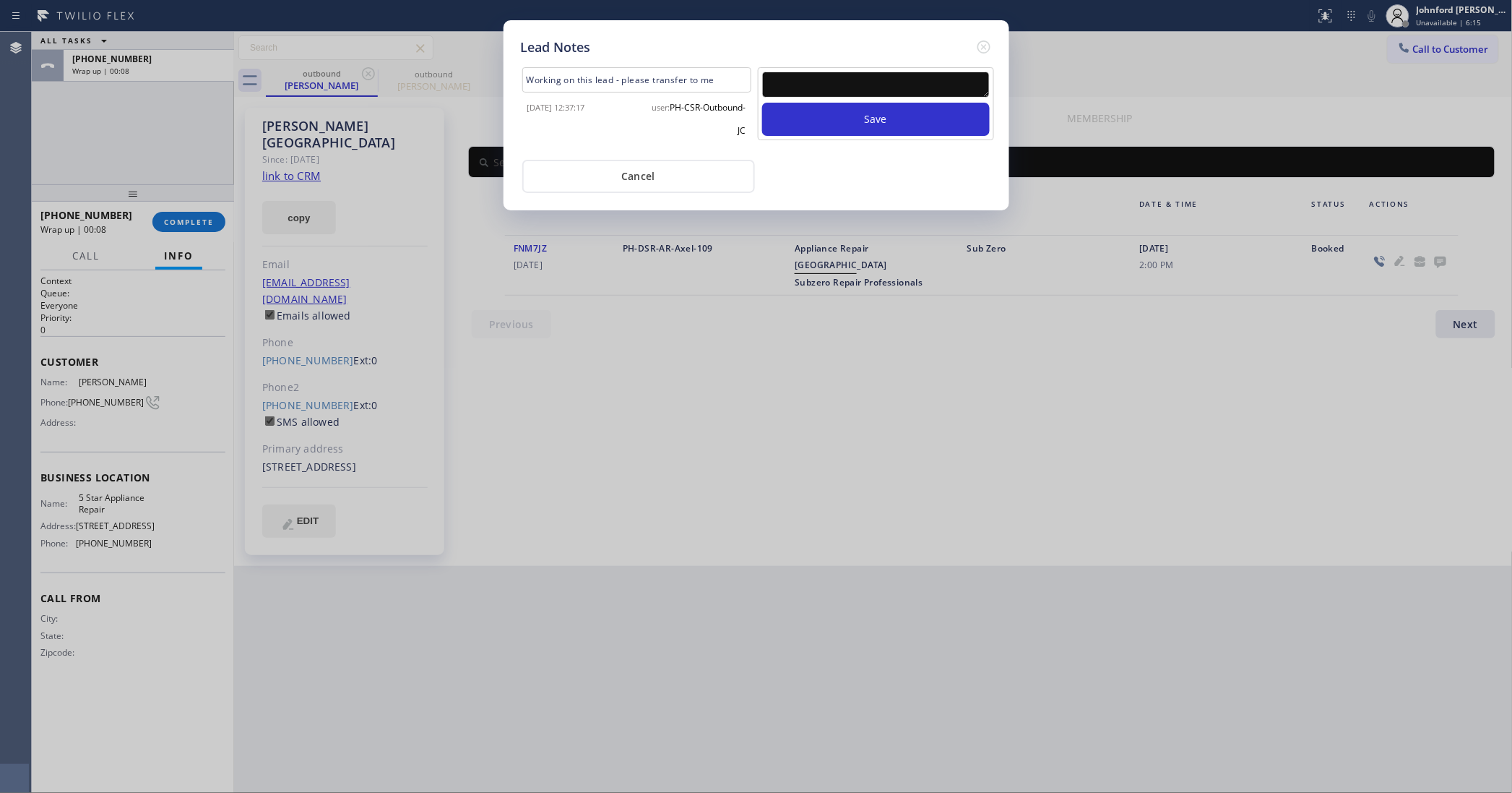
click at [195, 224] on div "Lead Notes Working on this lead - please transfer to me 2025-08-27 12:37:17 use…" at bounding box center [756, 396] width 1512 height 793
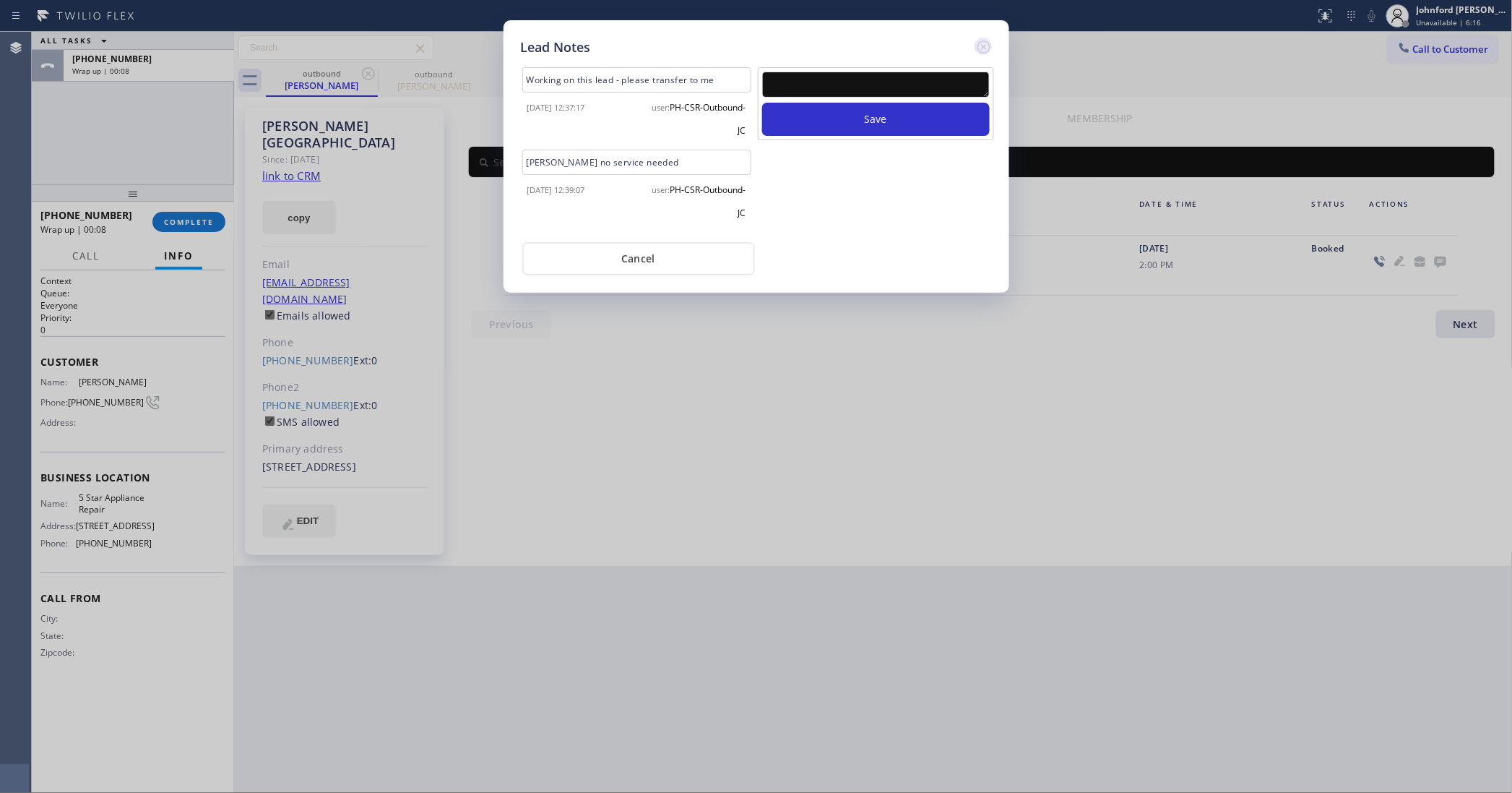
click at [980, 45] on icon at bounding box center [983, 47] width 13 height 13
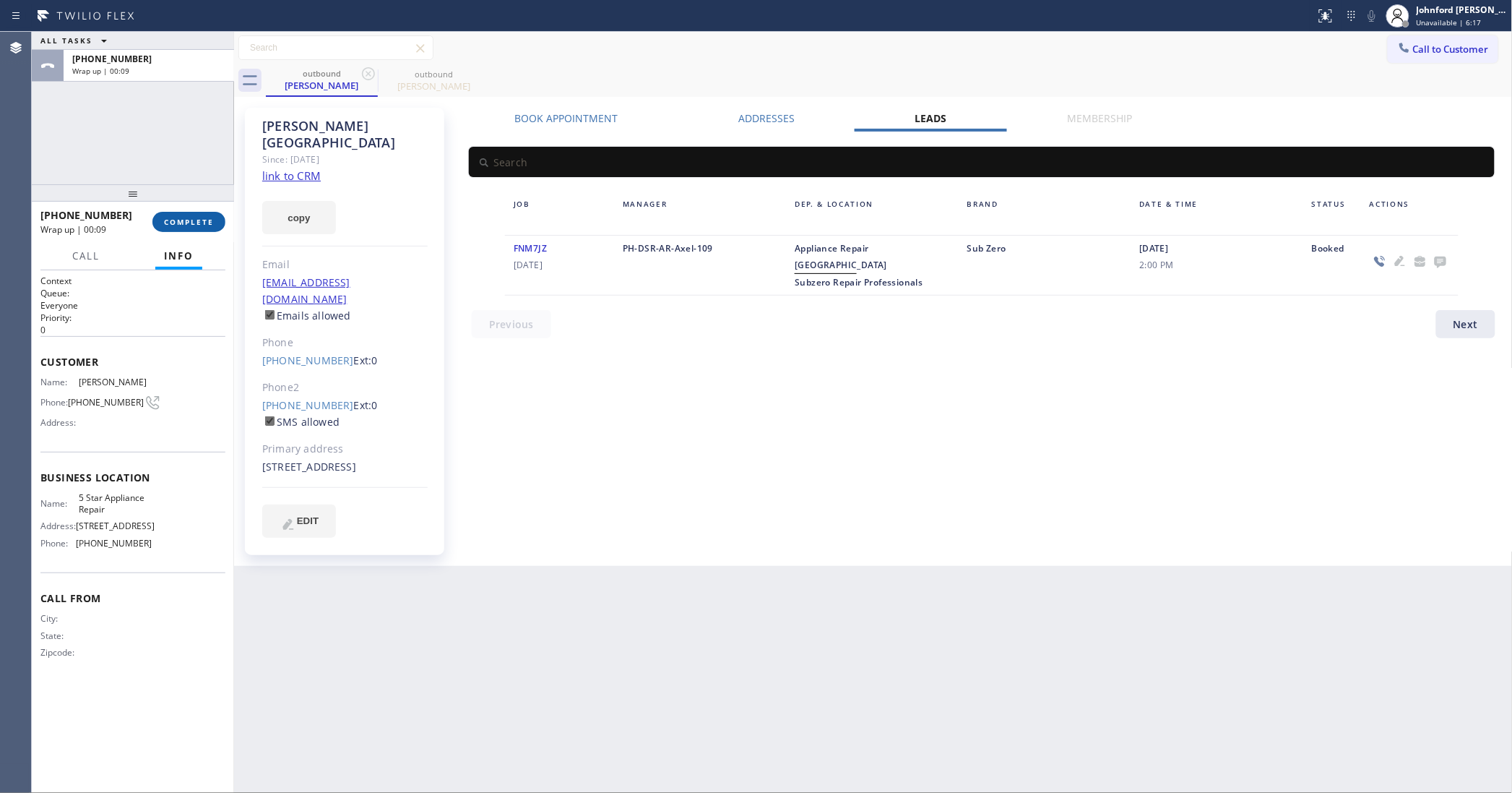
click at [203, 221] on span "COMPLETE" at bounding box center [189, 221] width 50 height 10
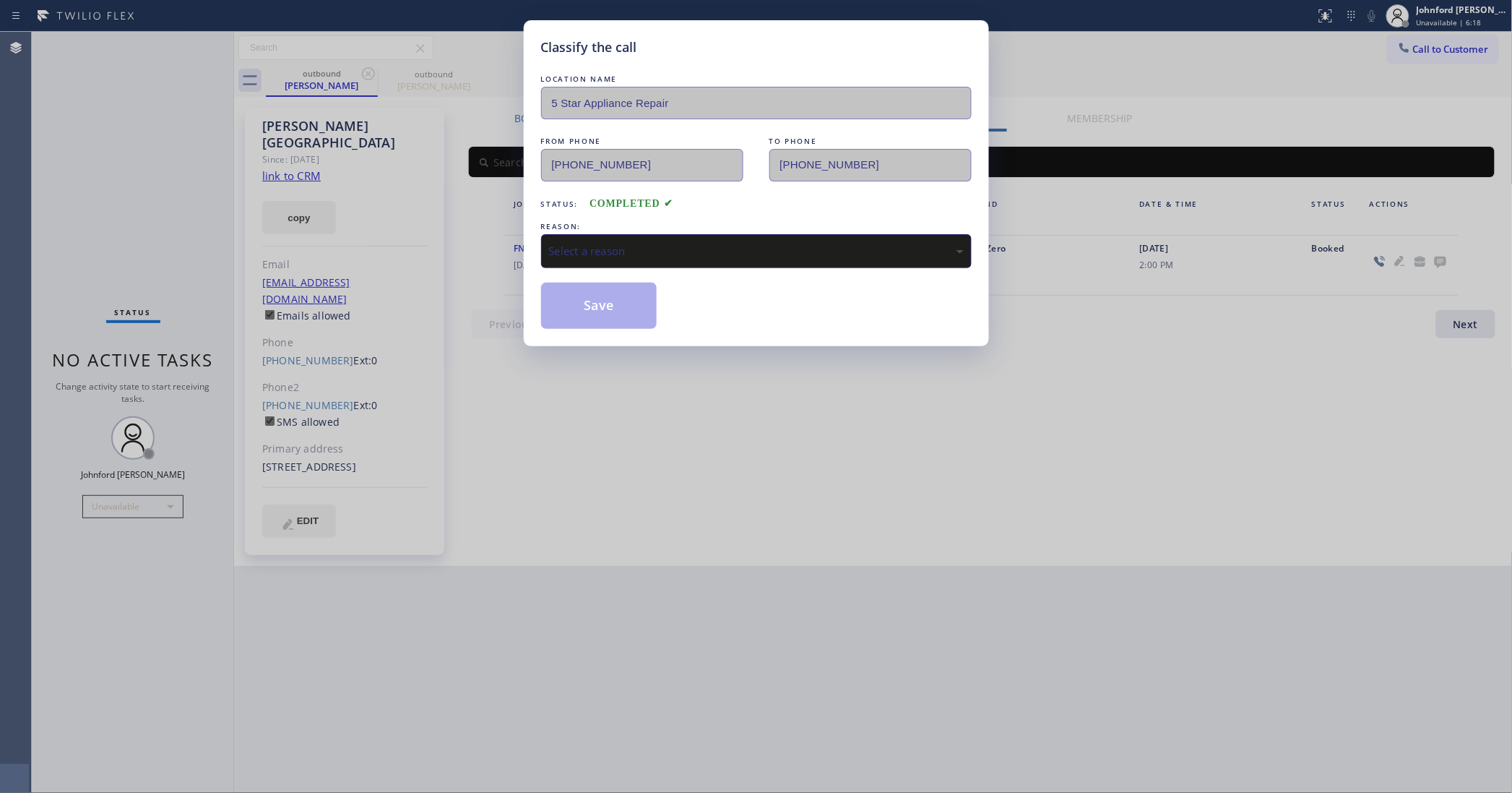
click at [613, 260] on div "Select a reason" at bounding box center [756, 251] width 430 height 34
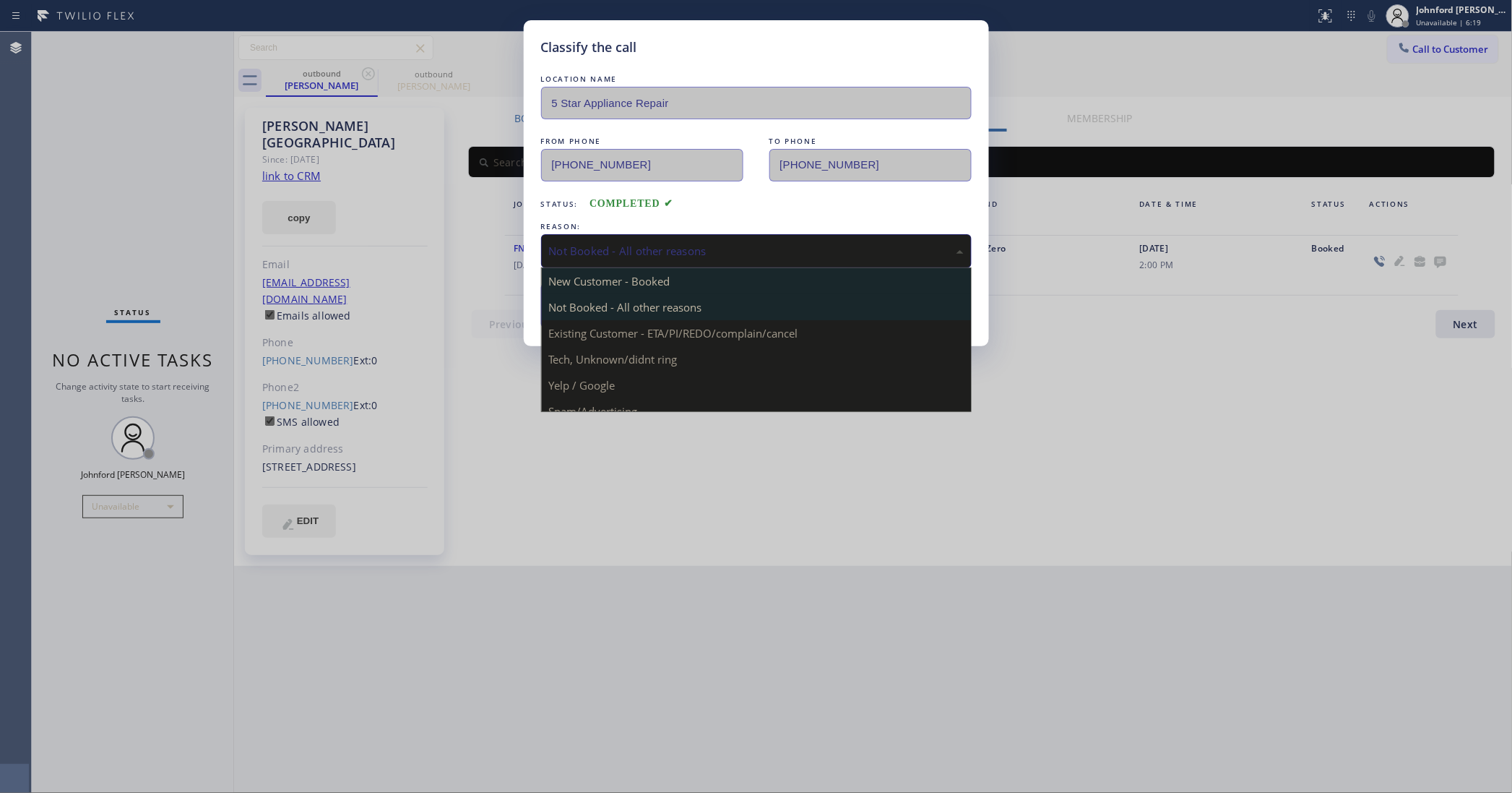
drag, startPoint x: 615, startPoint y: 232, endPoint x: 701, endPoint y: 273, distance: 95.3
click at [633, 234] on div "Not Booked - All other reasons" at bounding box center [756, 251] width 430 height 34
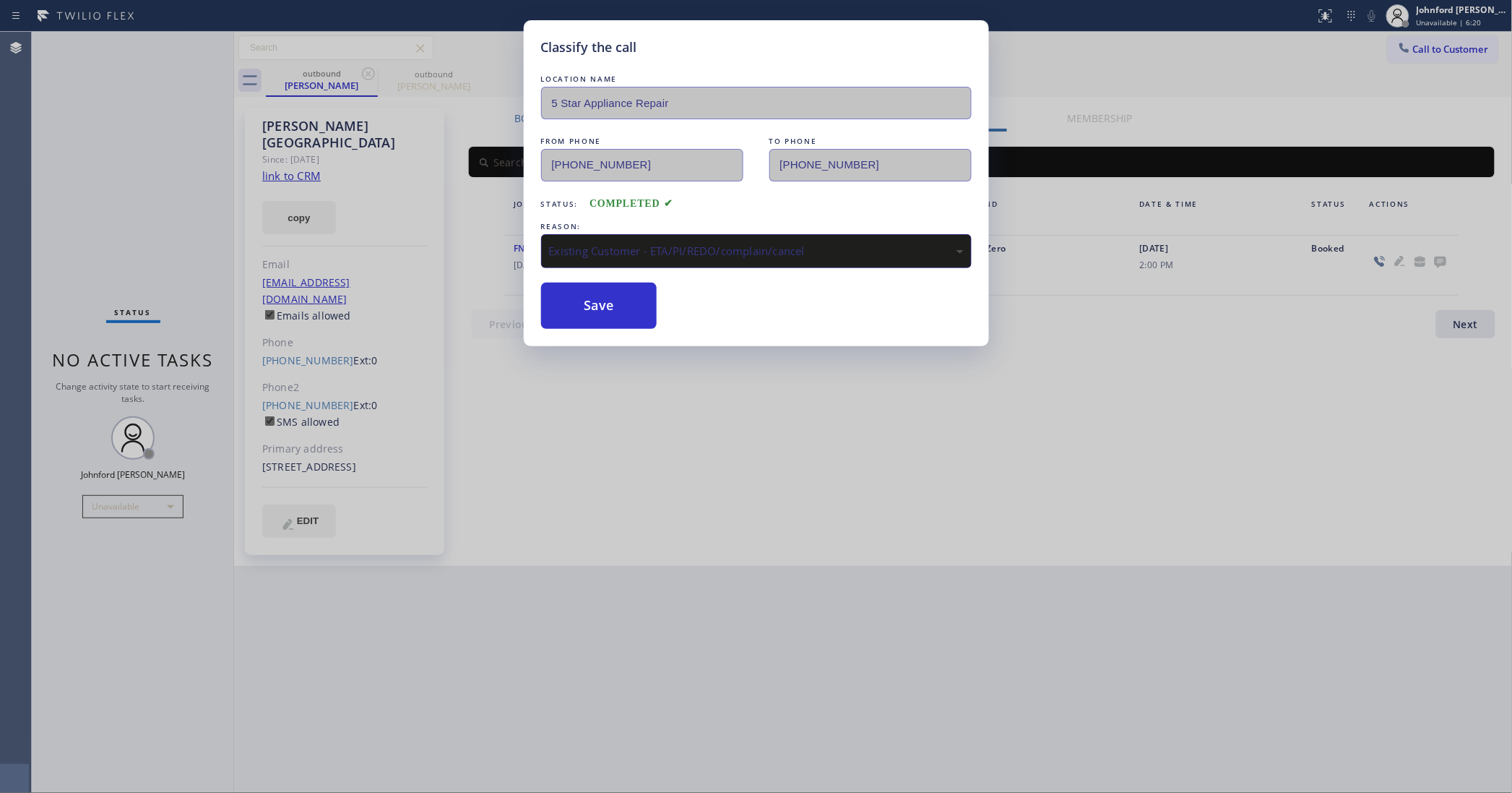
drag, startPoint x: 601, startPoint y: 305, endPoint x: 725, endPoint y: 20, distance: 310.8
click at [601, 305] on button "Save" at bounding box center [599, 305] width 116 height 46
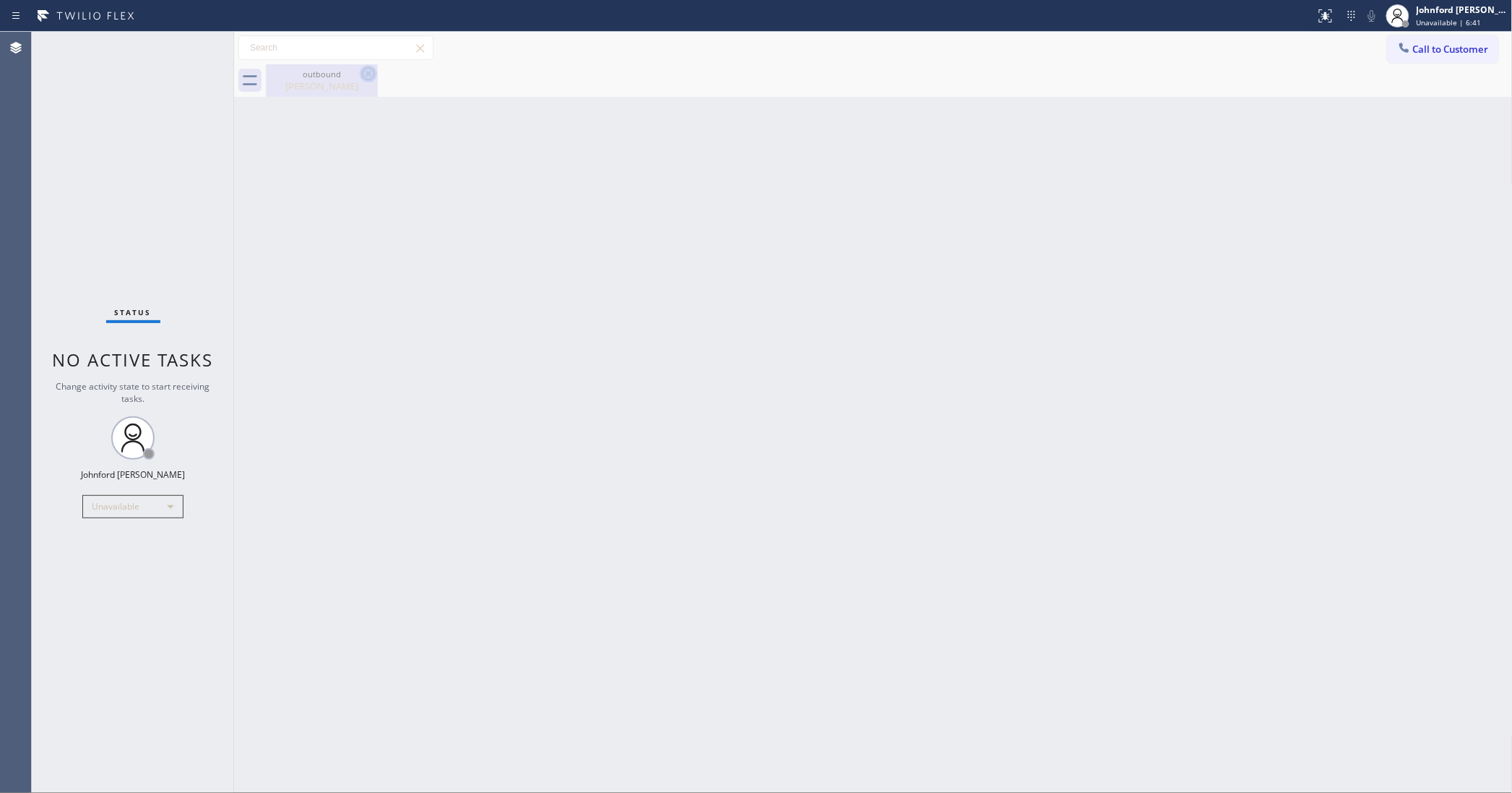
click at [373, 67] on icon at bounding box center [369, 73] width 17 height 17
click at [109, 235] on div "Status No active tasks Change activity state to start receiving tasks. Johnford…" at bounding box center [133, 412] width 203 height 761
click at [1439, 48] on span "Call to Customer" at bounding box center [1450, 49] width 76 height 13
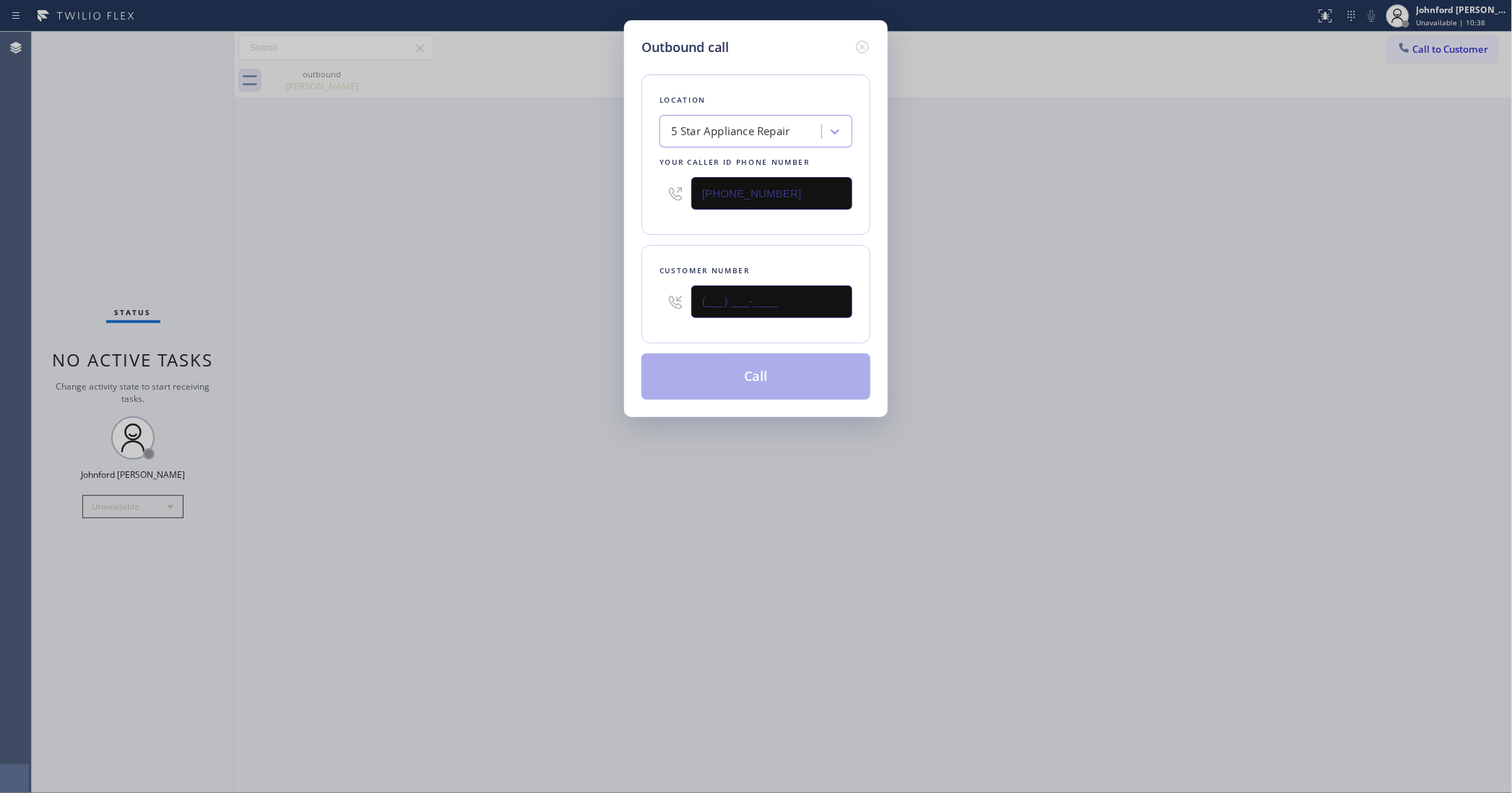
drag, startPoint x: 814, startPoint y: 297, endPoint x: 606, endPoint y: 297, distance: 208.0
click at [610, 297] on div "Outbound call Location 5 Star Appliance Repair Your caller id phone number [PHO…" at bounding box center [756, 396] width 1512 height 793
paste input "714) 325-4858"
type input "(714) 325-4858"
click at [566, 292] on div "Outbound call Location 5 Star Appliance Repair Your caller id phone number (855…" at bounding box center [756, 396] width 1512 height 793
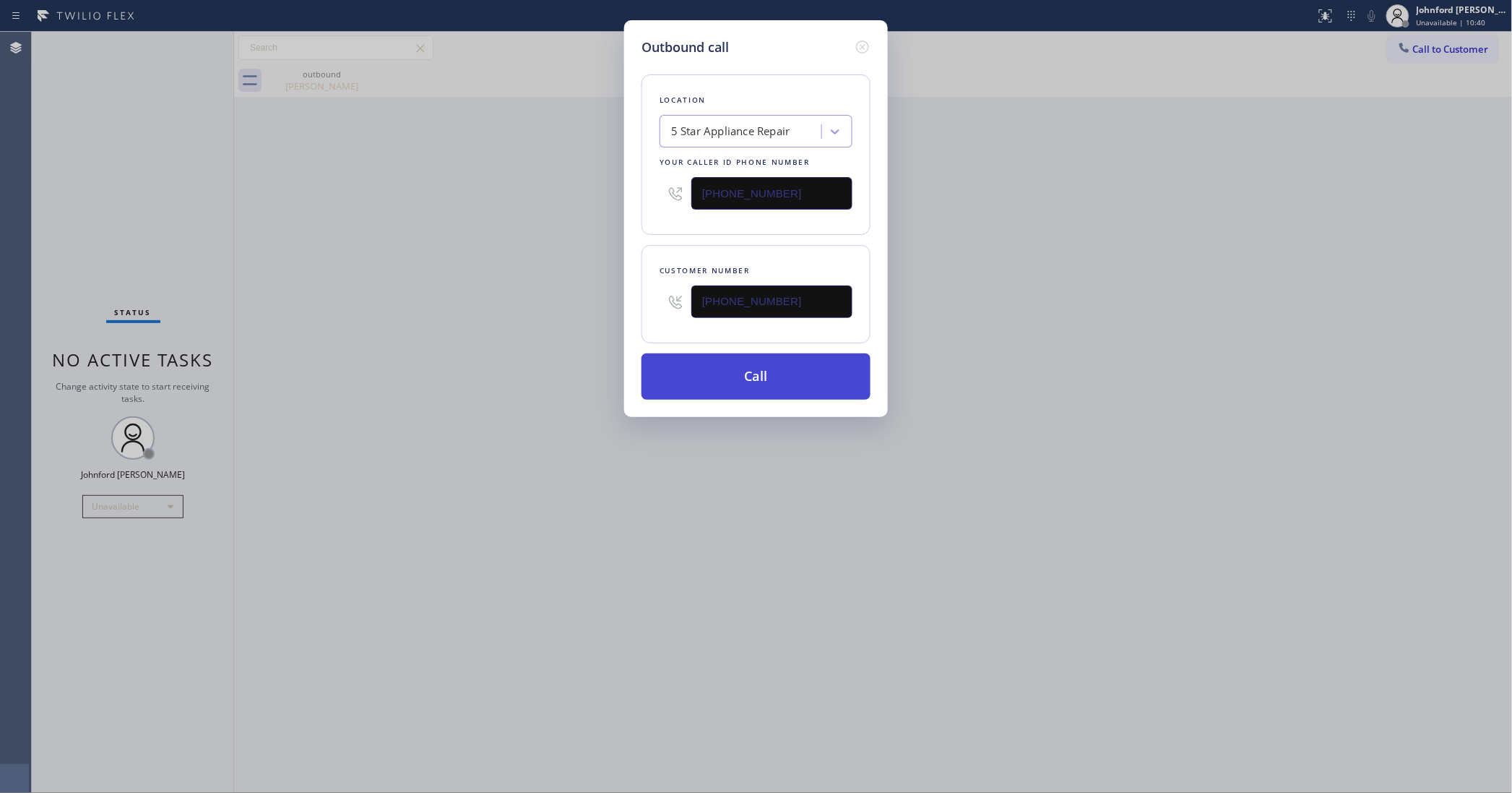
click at [741, 373] on button "Call" at bounding box center [756, 376] width 229 height 46
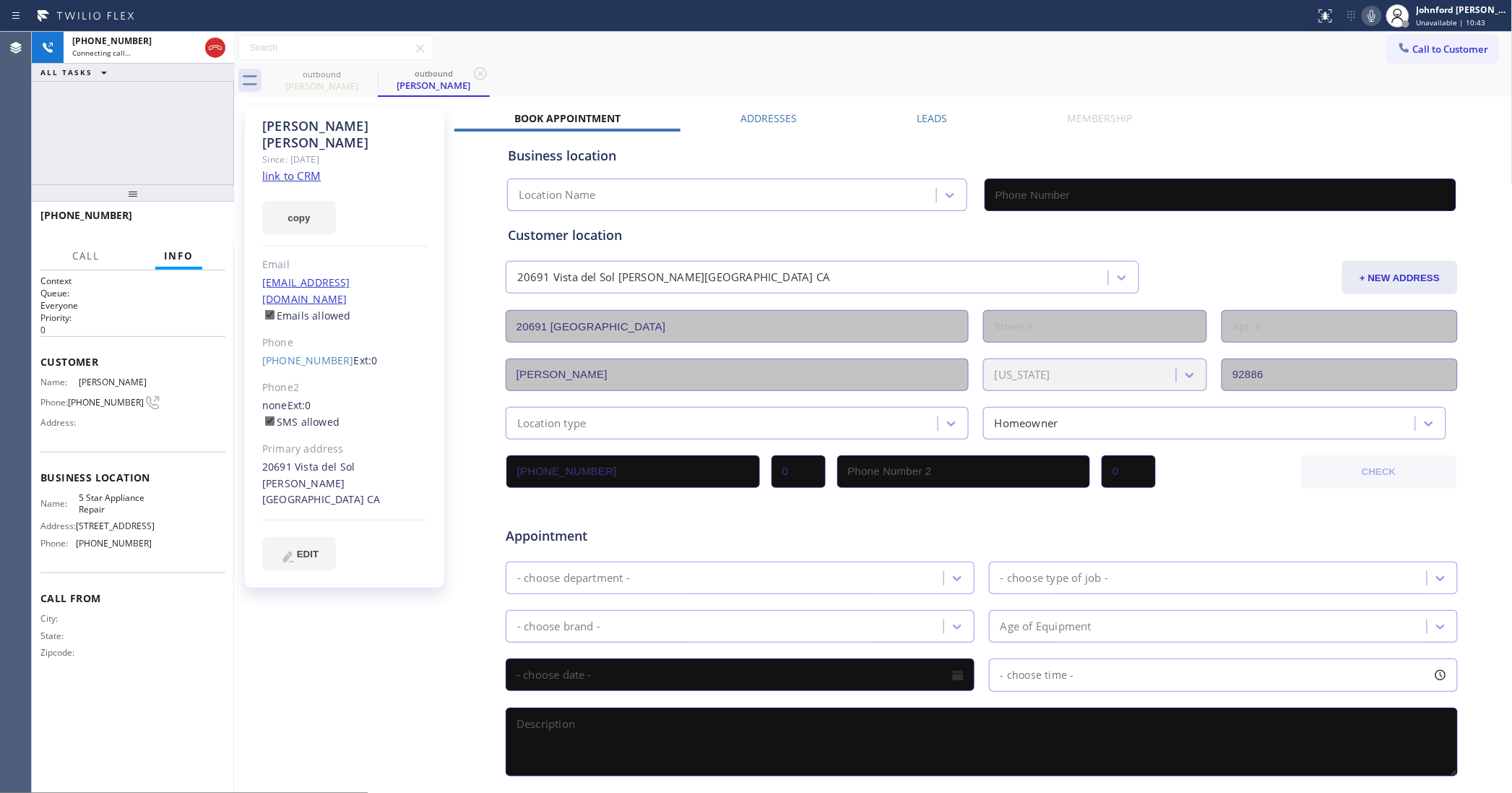
drag, startPoint x: 302, startPoint y: 200, endPoint x: 302, endPoint y: 172, distance: 28.0
click at [300, 201] on button "copy" at bounding box center [299, 218] width 74 height 34
click at [302, 168] on link "link to CRM" at bounding box center [291, 175] width 58 height 15
type input "[PHONE_NUMBER]"
click at [1378, 16] on icon at bounding box center [1372, 16] width 17 height 17
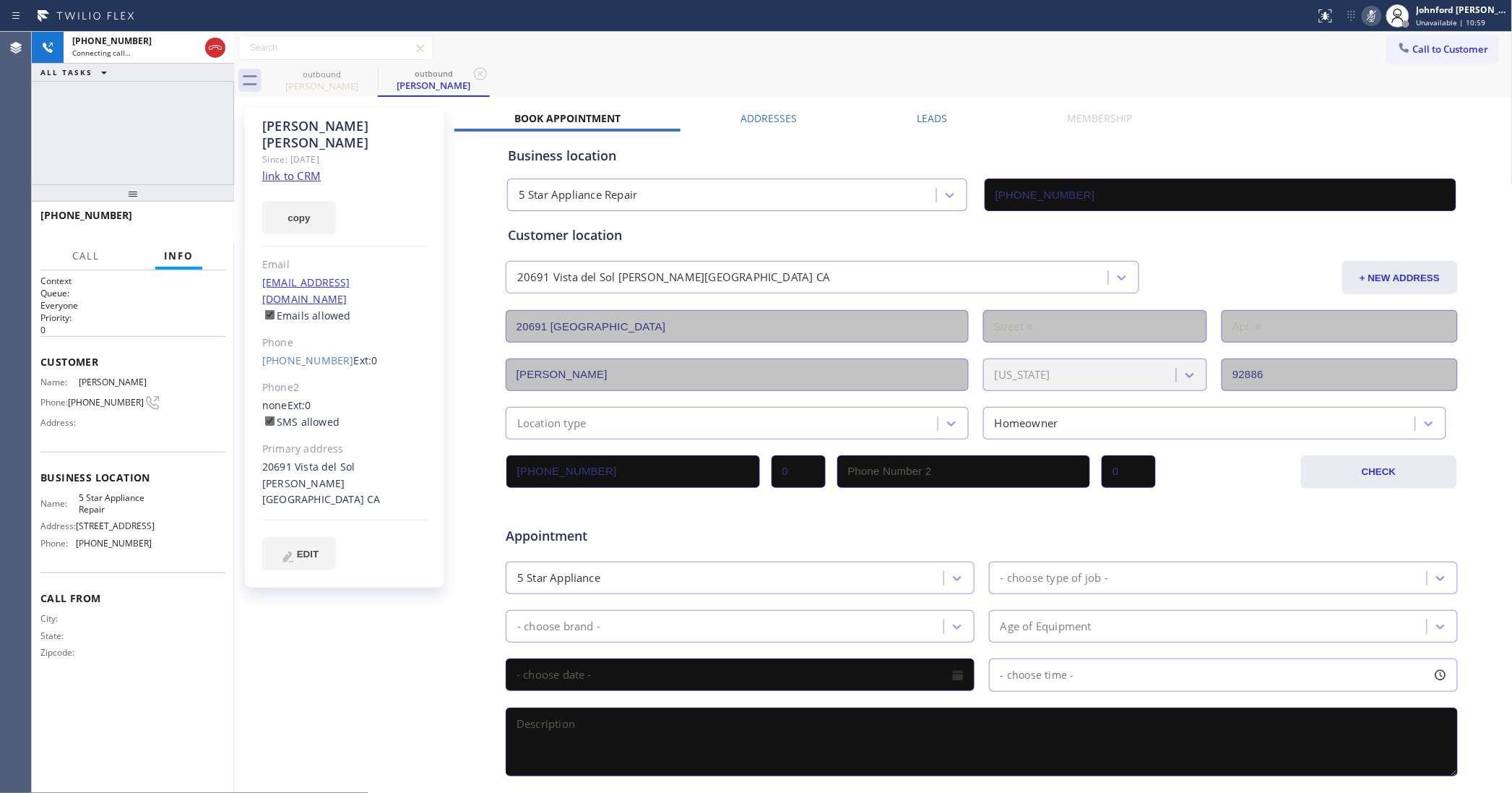
click at [1378, 16] on icon at bounding box center [1372, 16] width 17 height 17
click at [172, 217] on span "HANG UP" at bounding box center [192, 221] width 44 height 10
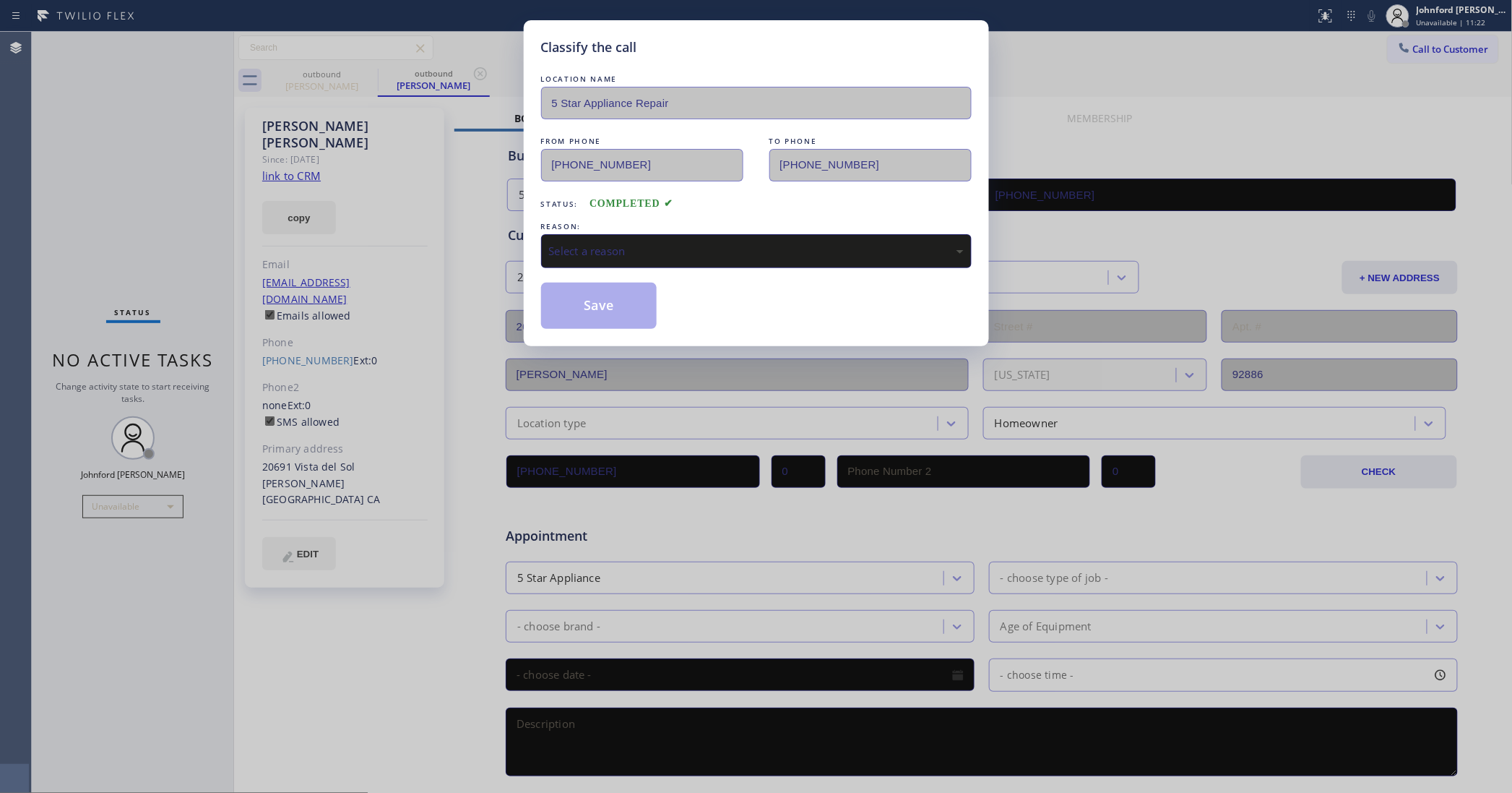
click at [595, 272] on div "LOCATION NAME 5 Star Appliance Repair FROM PHONE (855) 731-4952 TO PHONE (714) …" at bounding box center [756, 200] width 430 height 257
click at [604, 250] on div "Select a reason" at bounding box center [756, 250] width 415 height 16
click at [606, 309] on button "Save" at bounding box center [599, 305] width 116 height 46
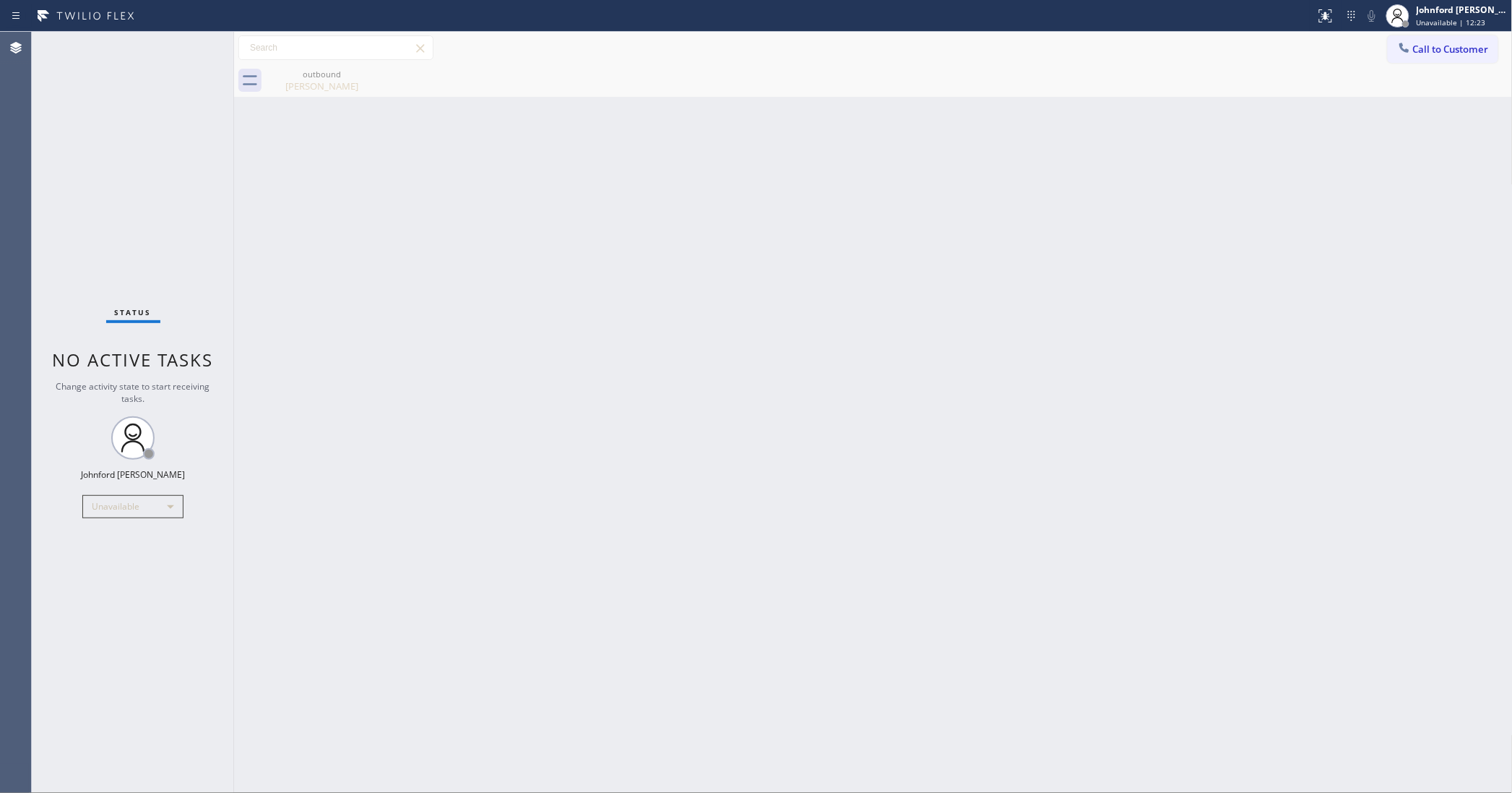
click at [74, 244] on div "Status No active tasks Change activity state to start receiving tasks. Johnford…" at bounding box center [133, 412] width 203 height 761
click at [1423, 51] on span "Call to Customer" at bounding box center [1450, 49] width 76 height 13
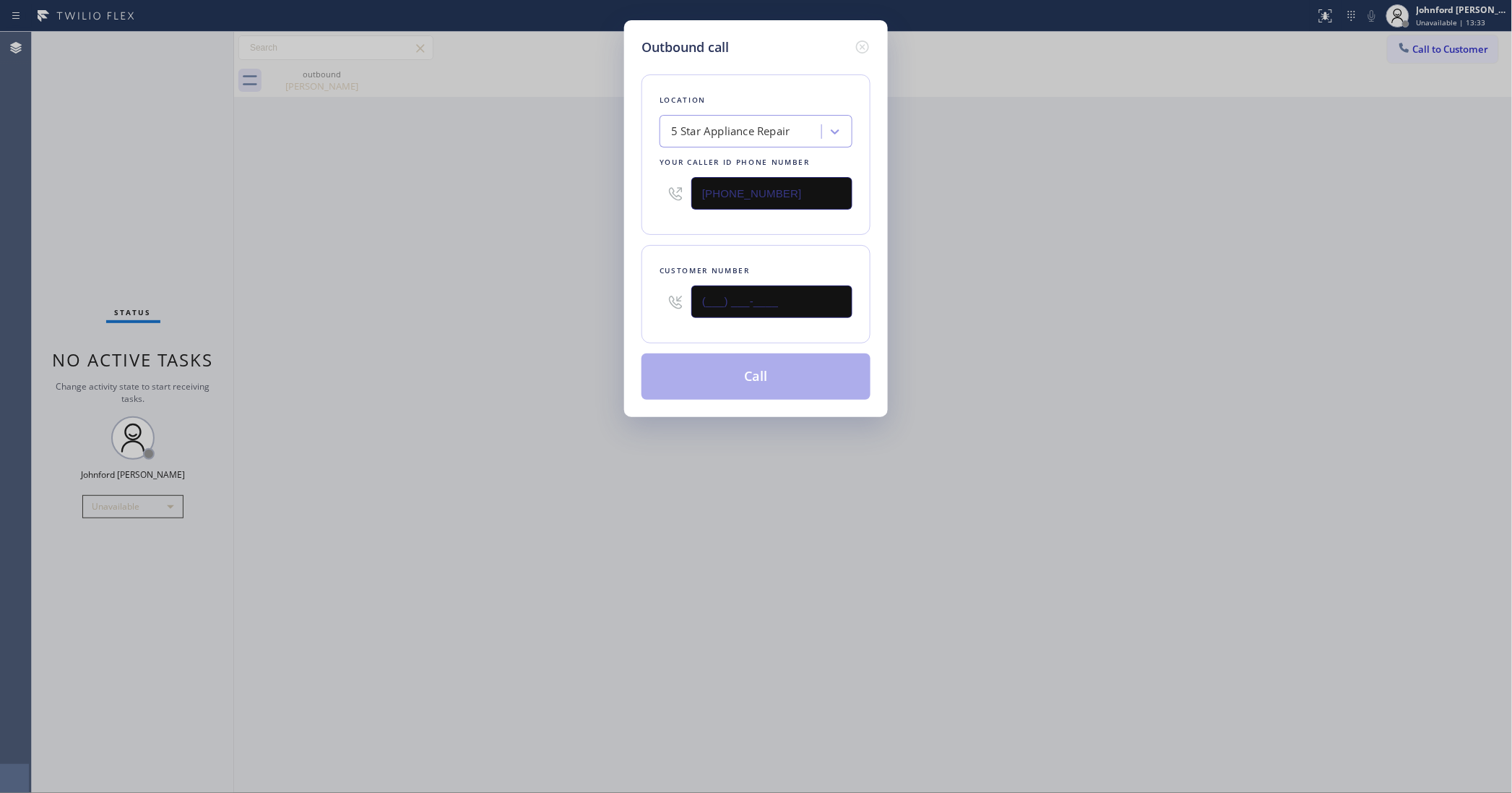
drag, startPoint x: 802, startPoint y: 303, endPoint x: 648, endPoint y: 303, distance: 154.0
click at [667, 302] on div "(___) ___-____" at bounding box center [755, 302] width 193 height 47
paste input "773) 798-4613"
type input "[PHONE_NUMBER]"
click at [577, 310] on div "Outbound call Location 5 Star Appliance Repair Your caller id phone number [PHO…" at bounding box center [756, 396] width 1512 height 793
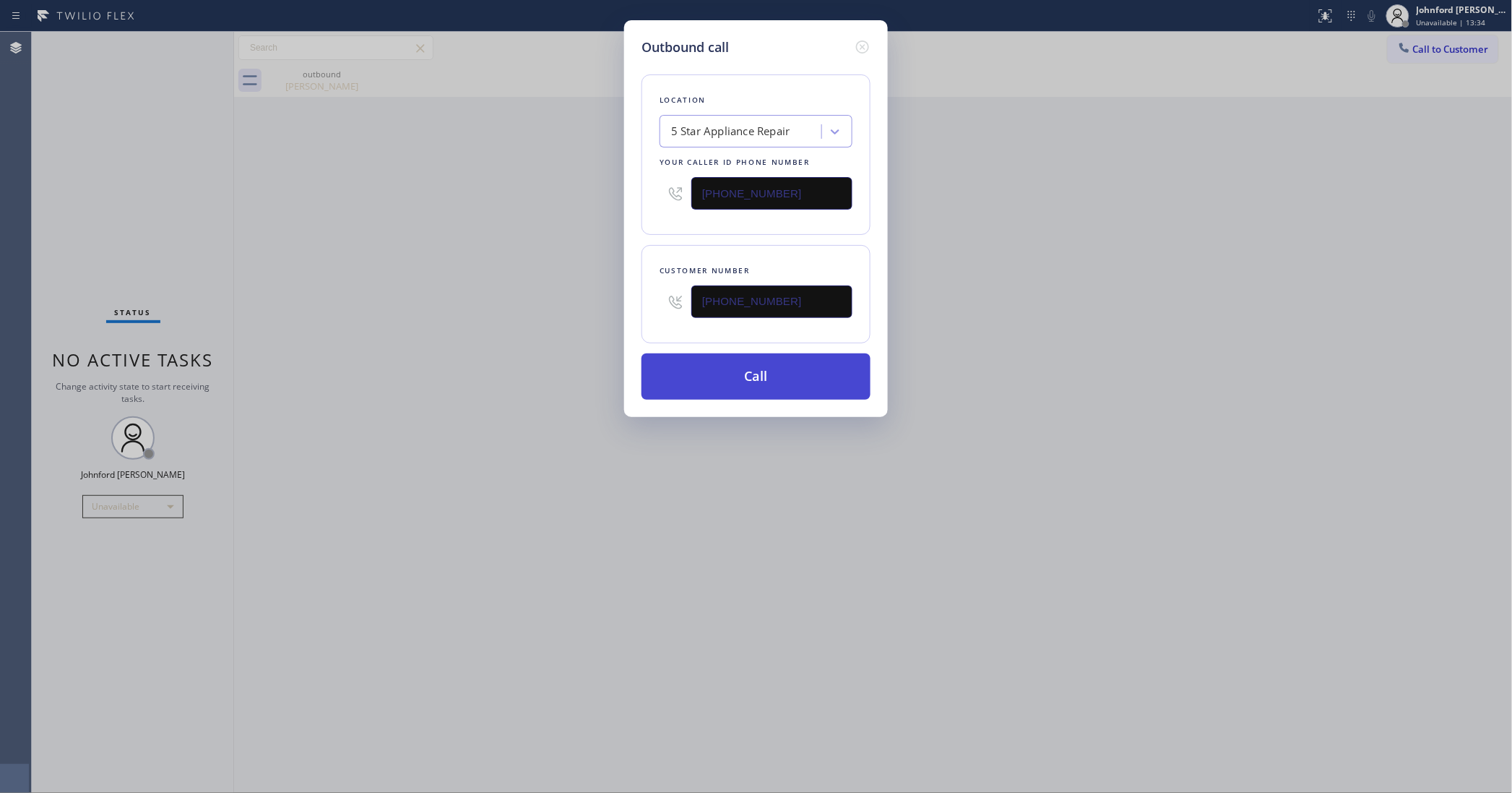
click at [695, 370] on button "Call" at bounding box center [756, 376] width 229 height 46
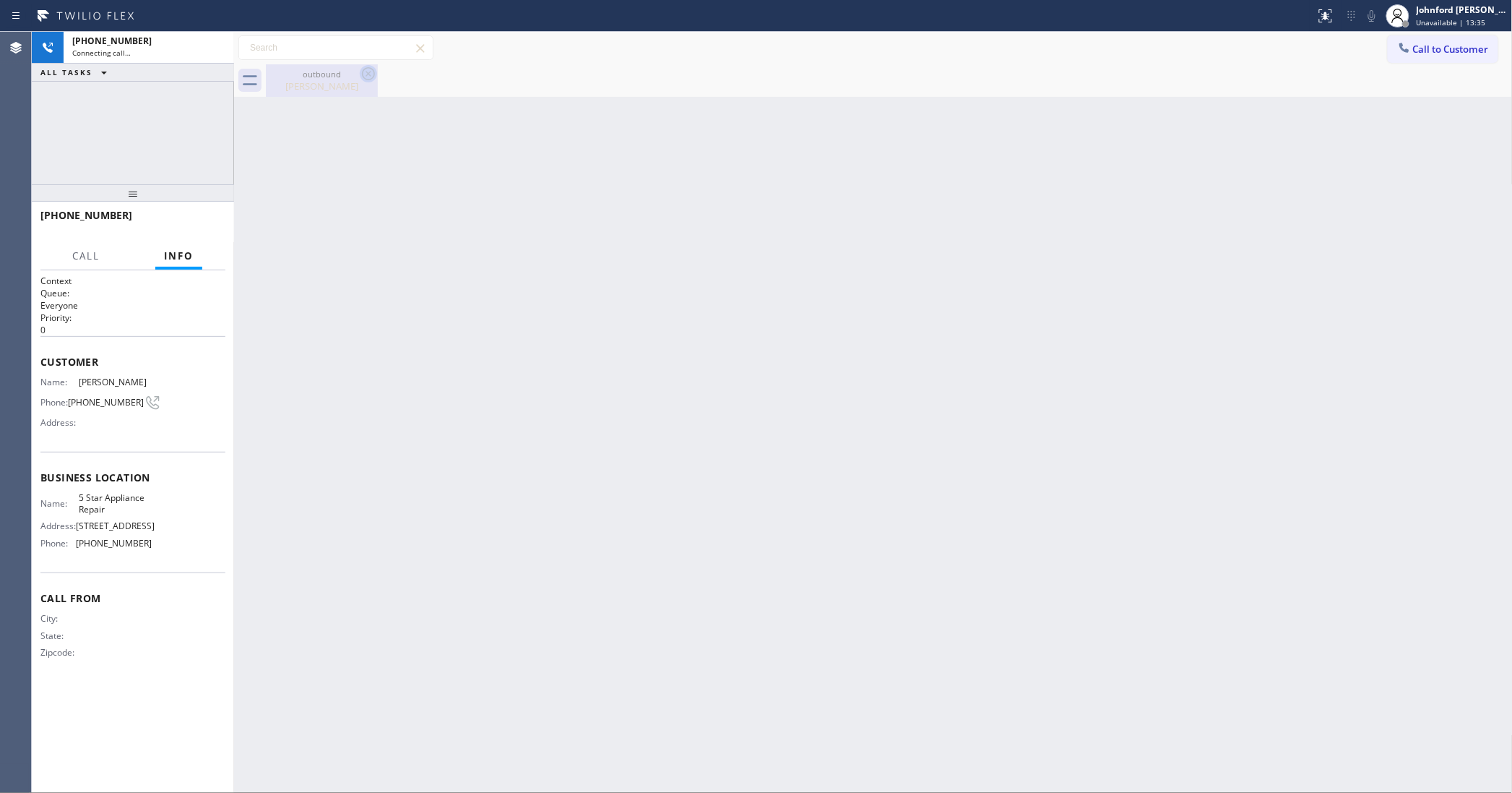
click at [361, 74] on icon at bounding box center [369, 73] width 17 height 17
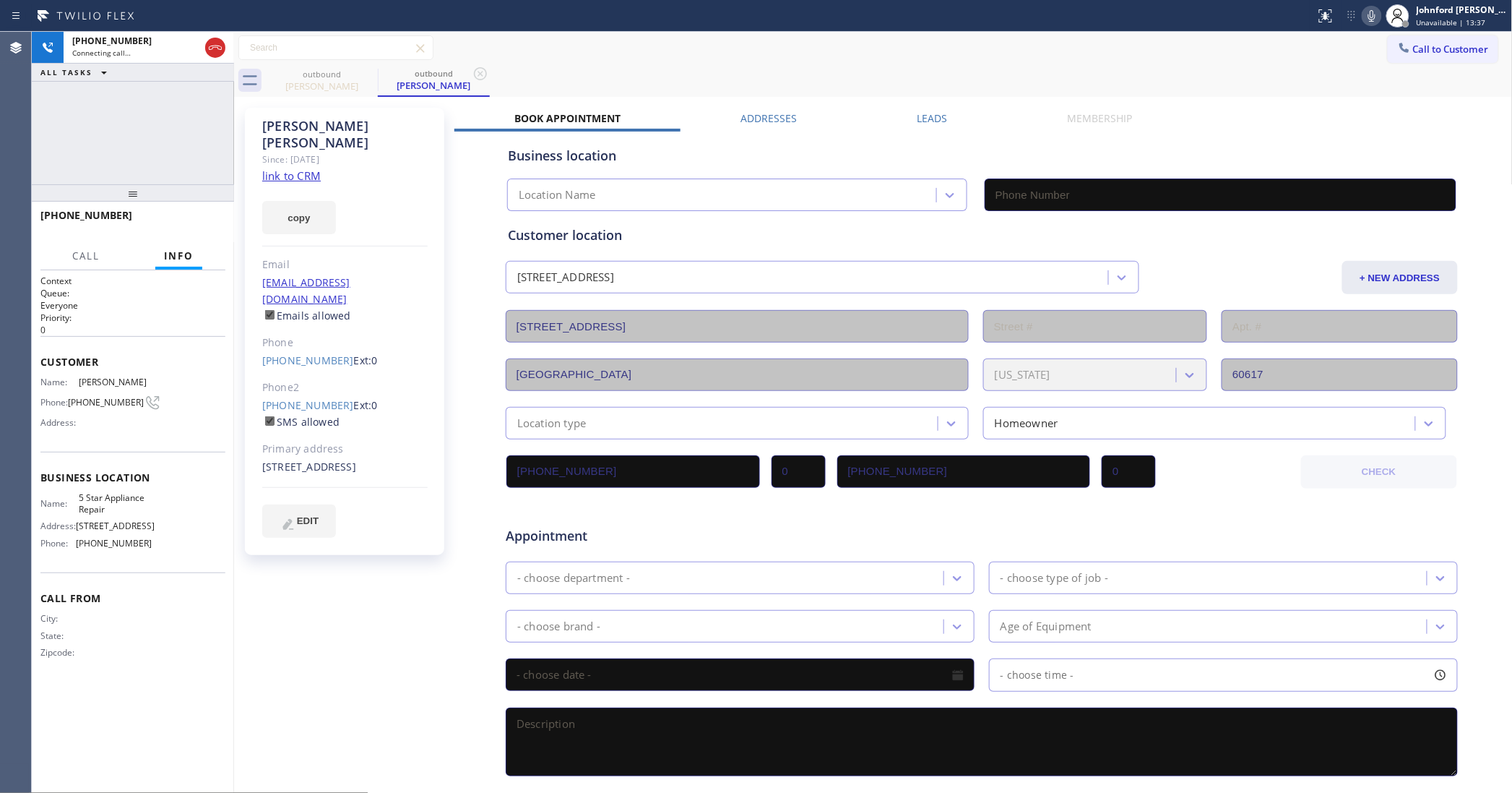
click at [309, 201] on button "copy" at bounding box center [299, 218] width 74 height 34
click at [309, 168] on link "link to CRM" at bounding box center [291, 175] width 58 height 15
type input "[PHONE_NUMBER]"
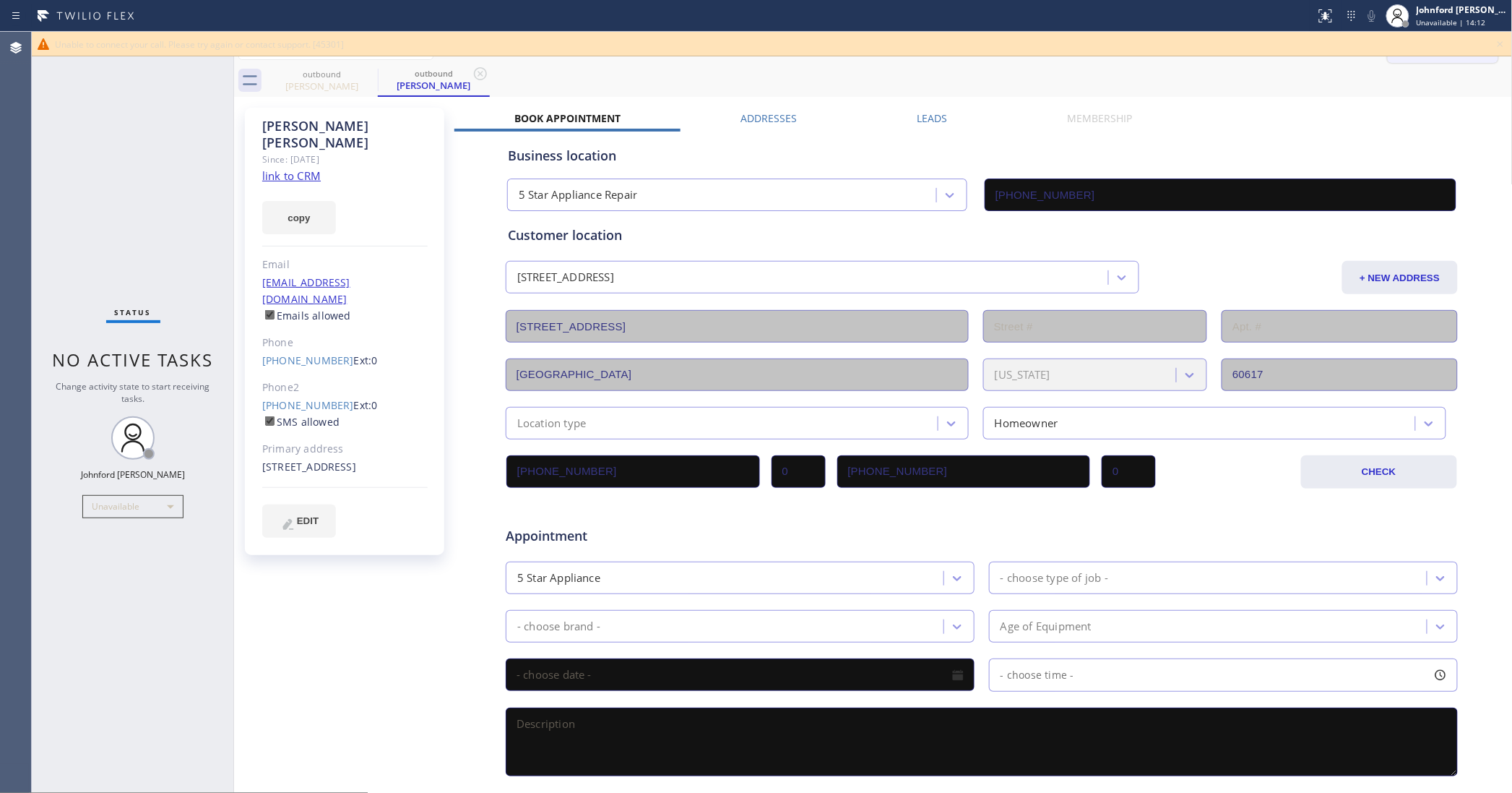
drag, startPoint x: 1501, startPoint y: 42, endPoint x: 1464, endPoint y: 44, distance: 37.1
click at [1496, 42] on icon at bounding box center [1500, 44] width 17 height 17
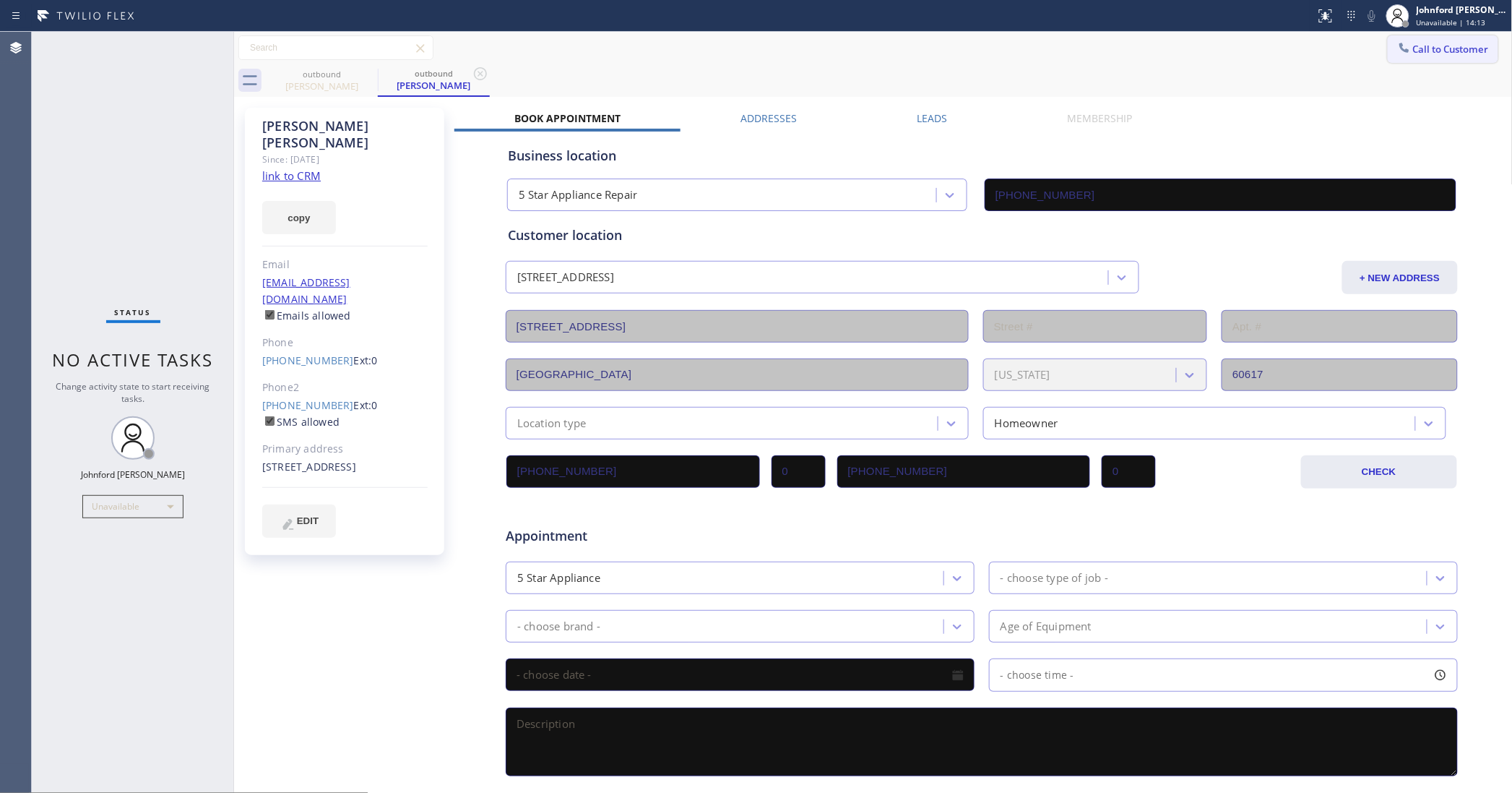
click at [1447, 47] on span "Call to Customer" at bounding box center [1450, 49] width 76 height 13
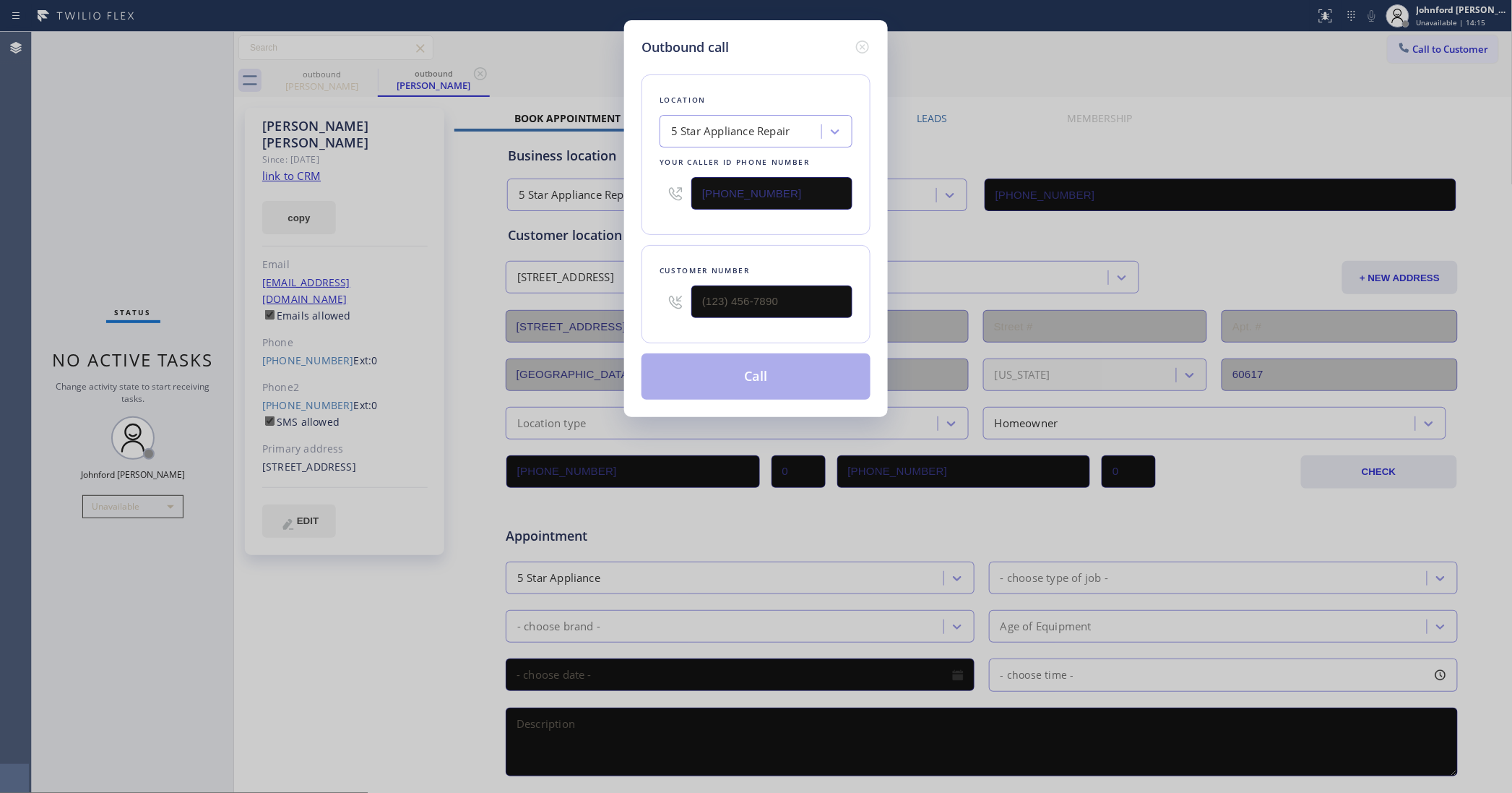
drag, startPoint x: 860, startPoint y: 47, endPoint x: 638, endPoint y: 193, distance: 265.7
click at [854, 45] on icon at bounding box center [863, 47] width 17 height 17
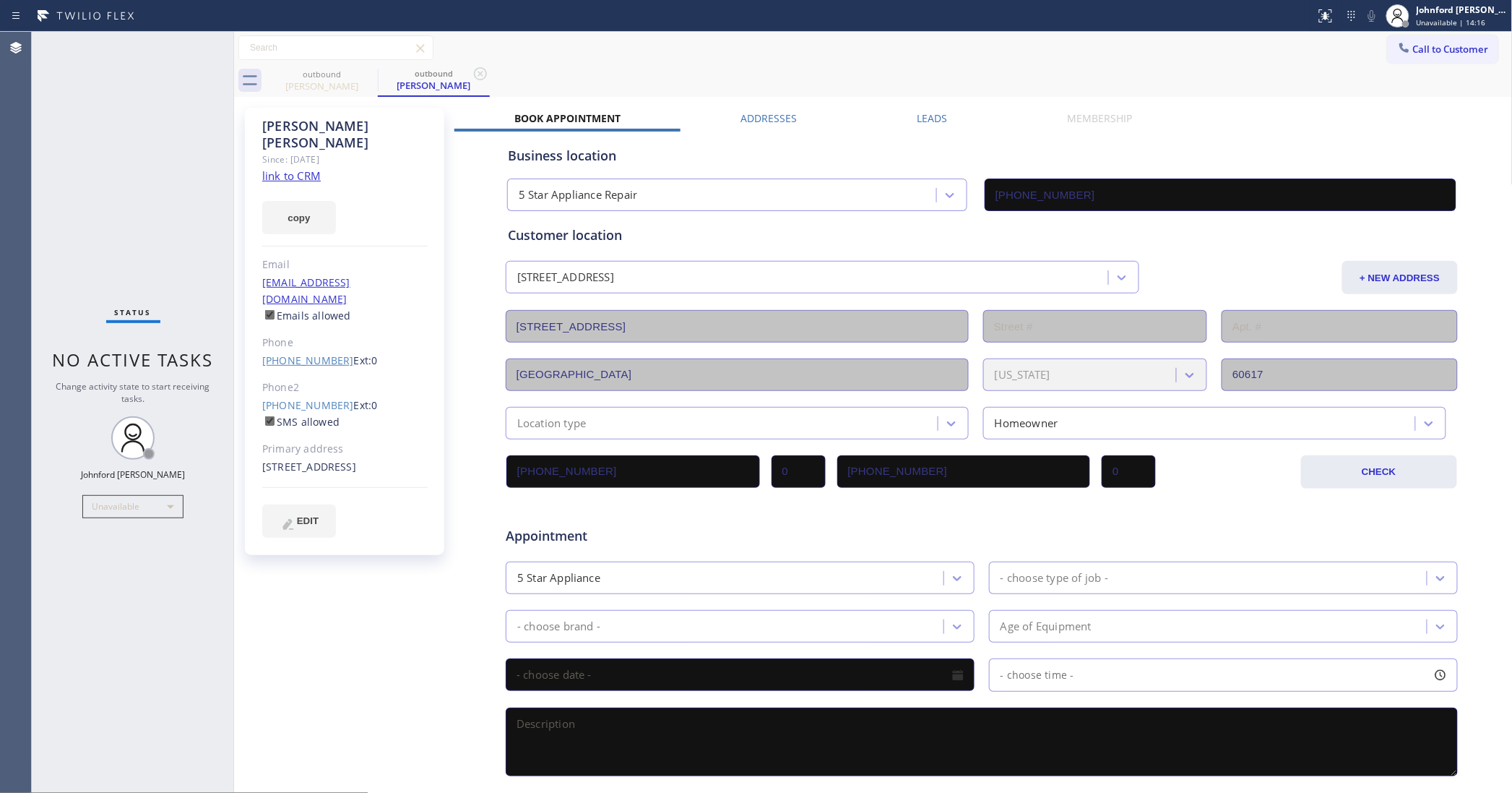
click at [308, 353] on link "[PHONE_NUMBER]" at bounding box center [308, 360] width 92 height 14
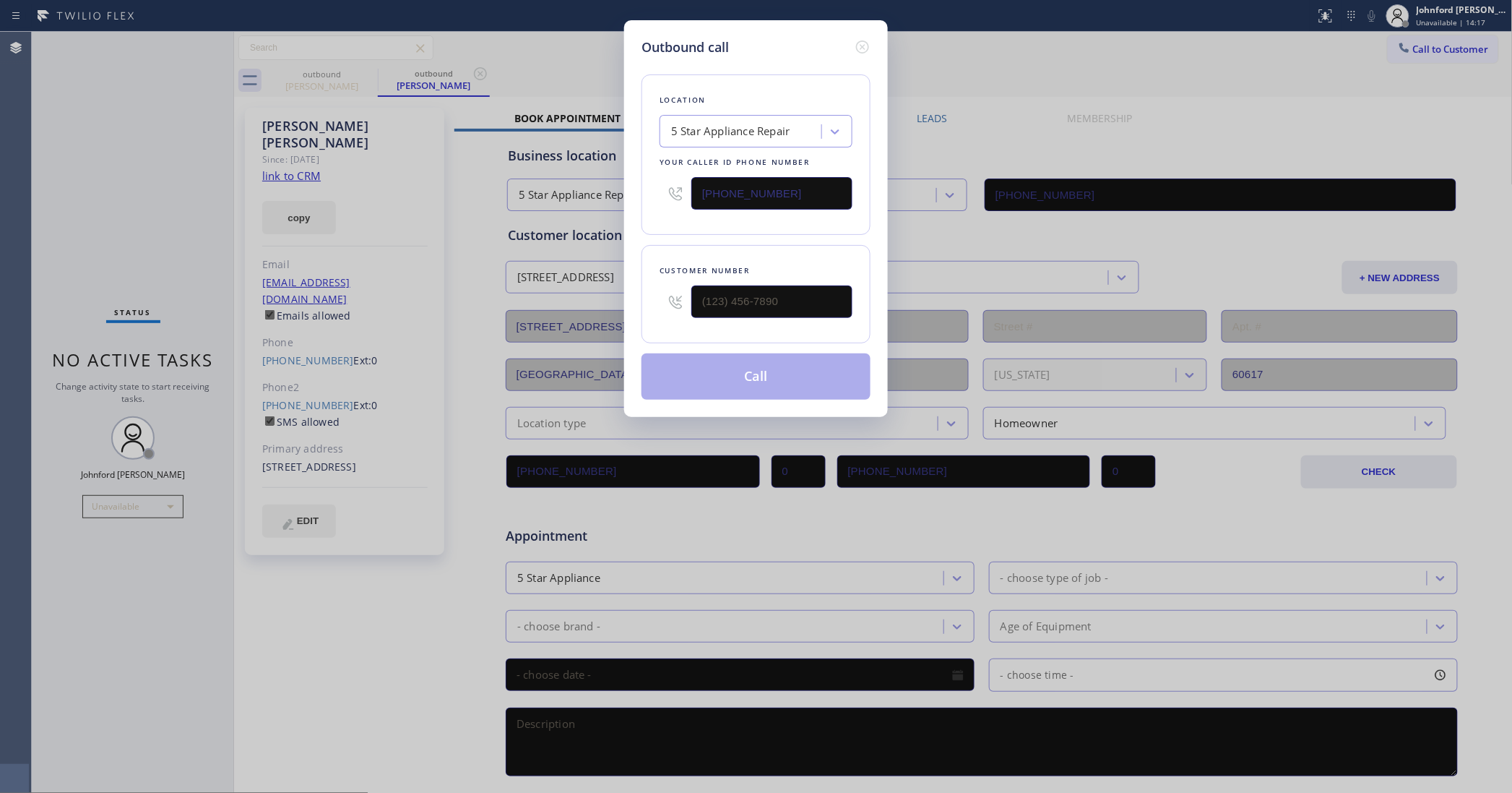
type input "[PHONE_NUMBER]"
drag, startPoint x: 838, startPoint y: 181, endPoint x: 674, endPoint y: 178, distance: 164.0
click at [674, 178] on div "[PHONE_NUMBER]" at bounding box center [755, 193] width 193 height 47
paste input "773) 830-4668"
type input "(773) 830-4668"
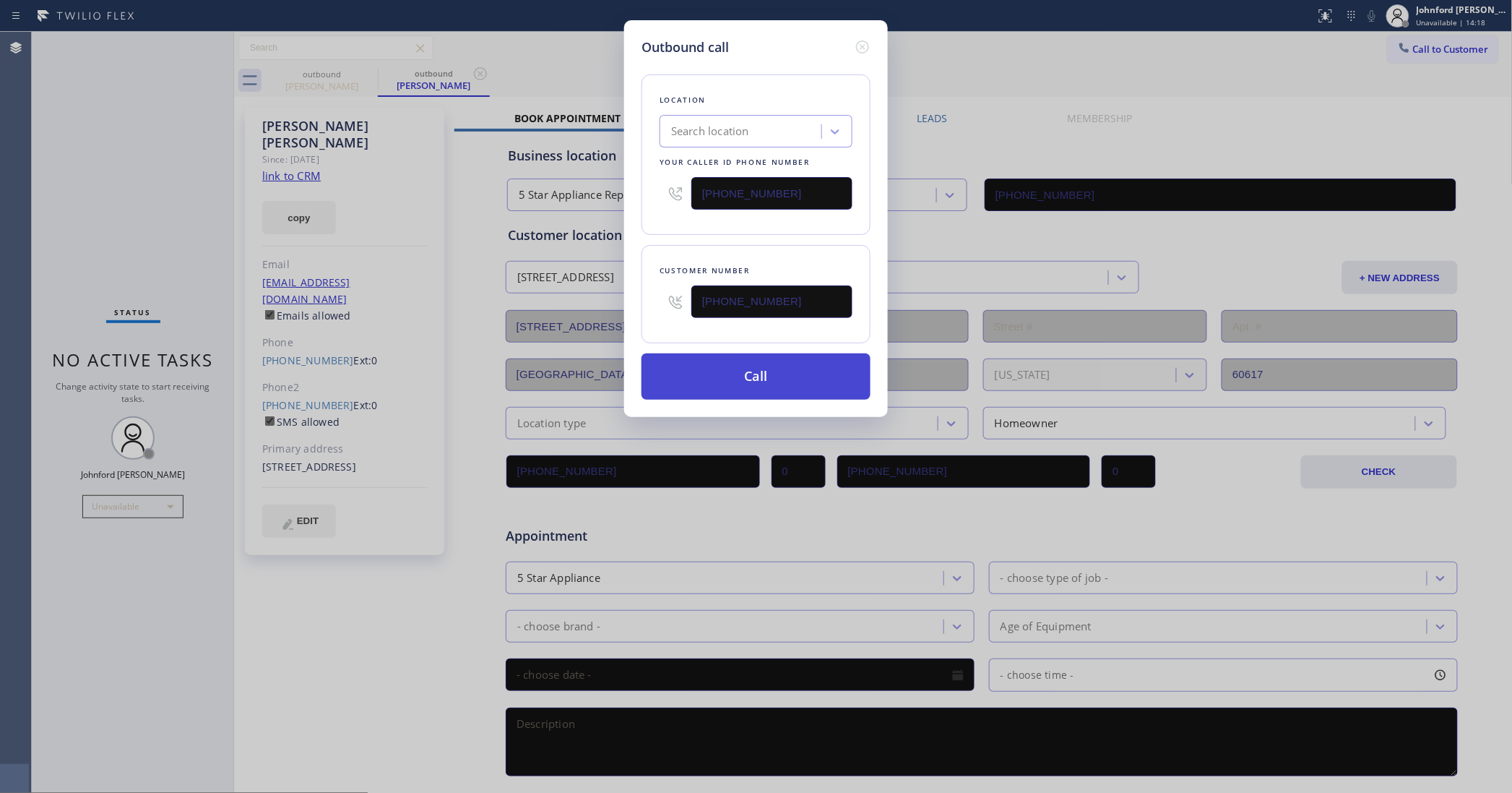
click at [765, 377] on button "Call" at bounding box center [756, 376] width 229 height 46
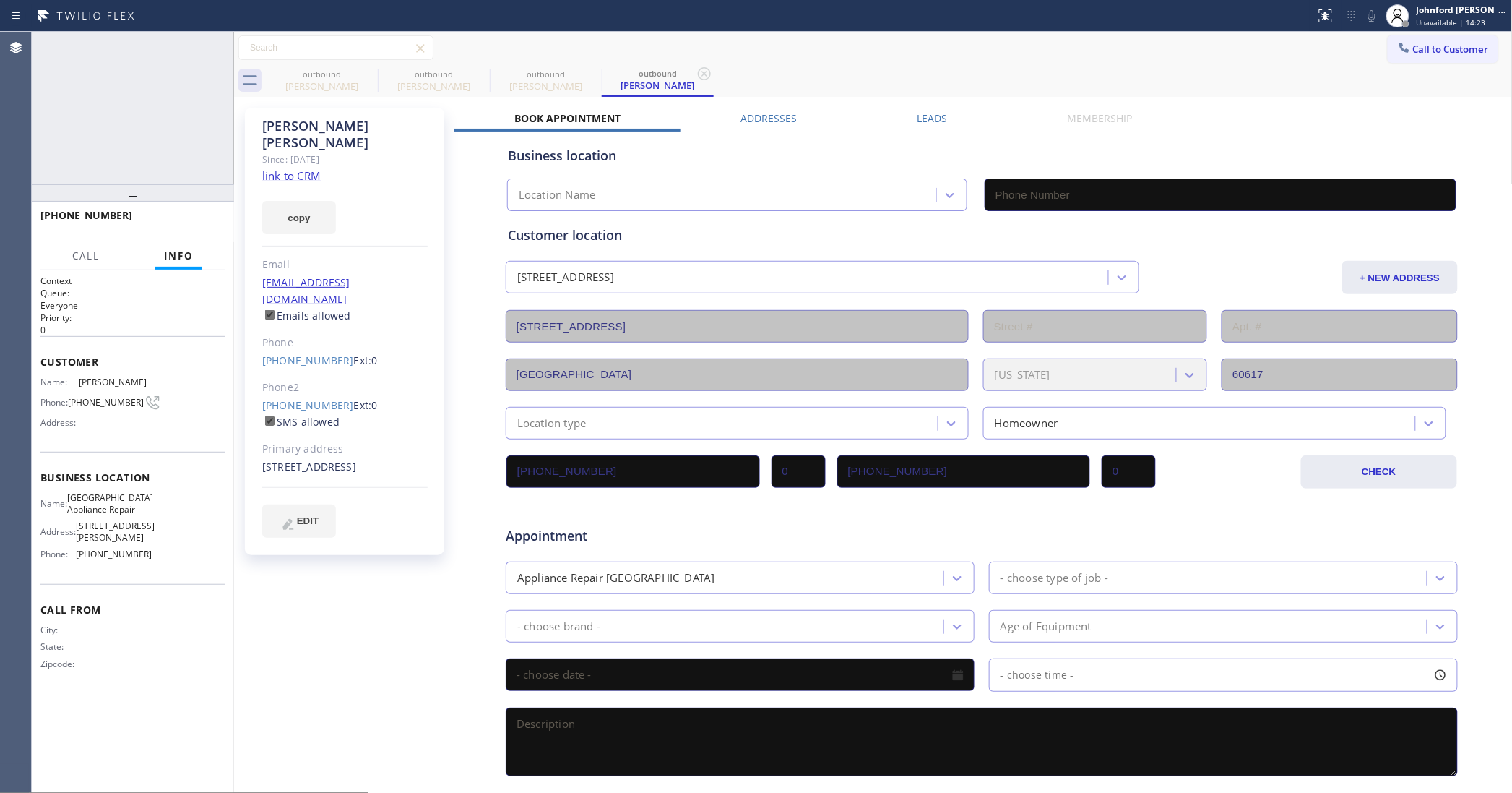
type input "(773) 830-4668"
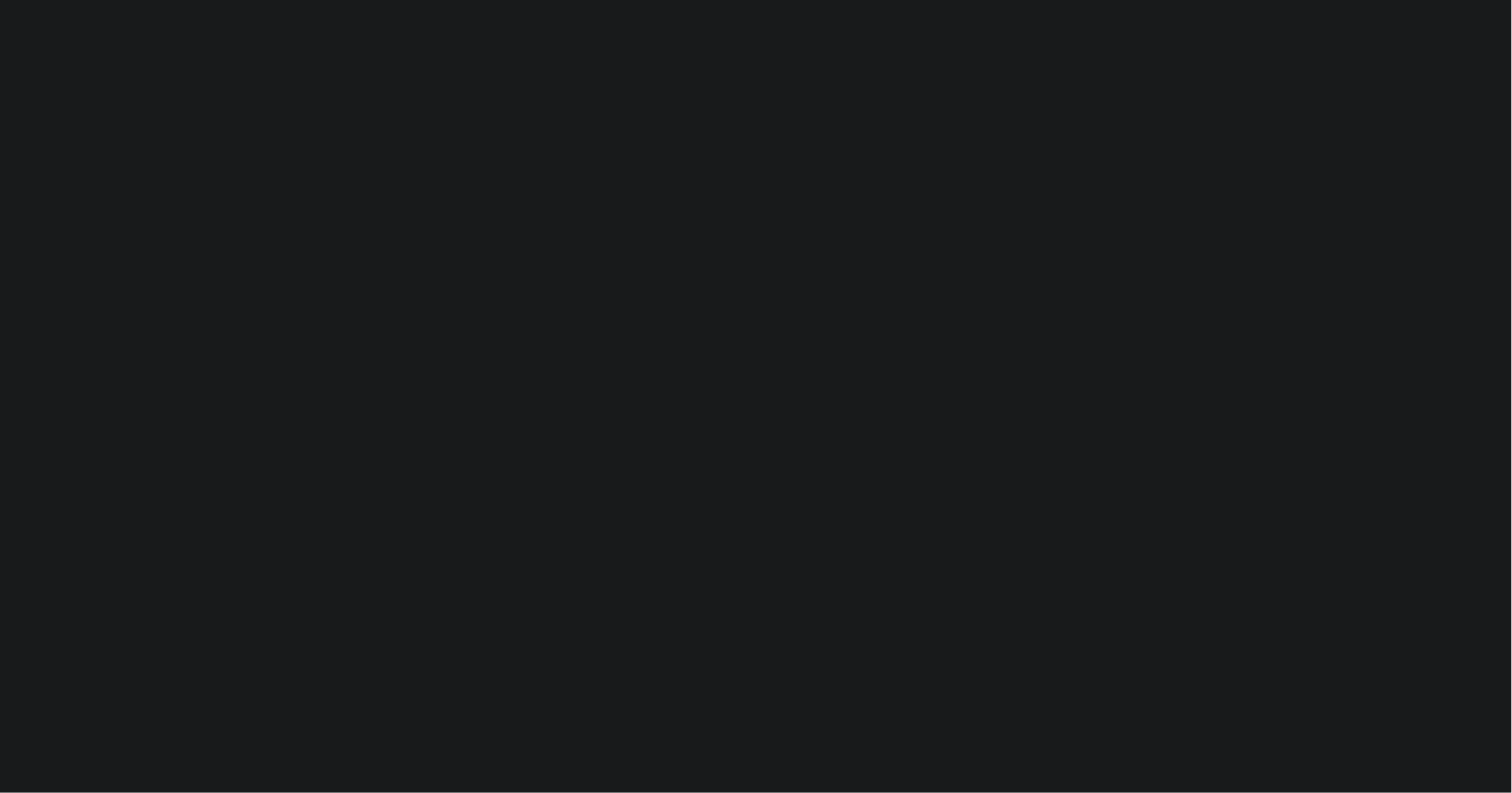
click at [518, 133] on div at bounding box center [756, 396] width 1512 height 793
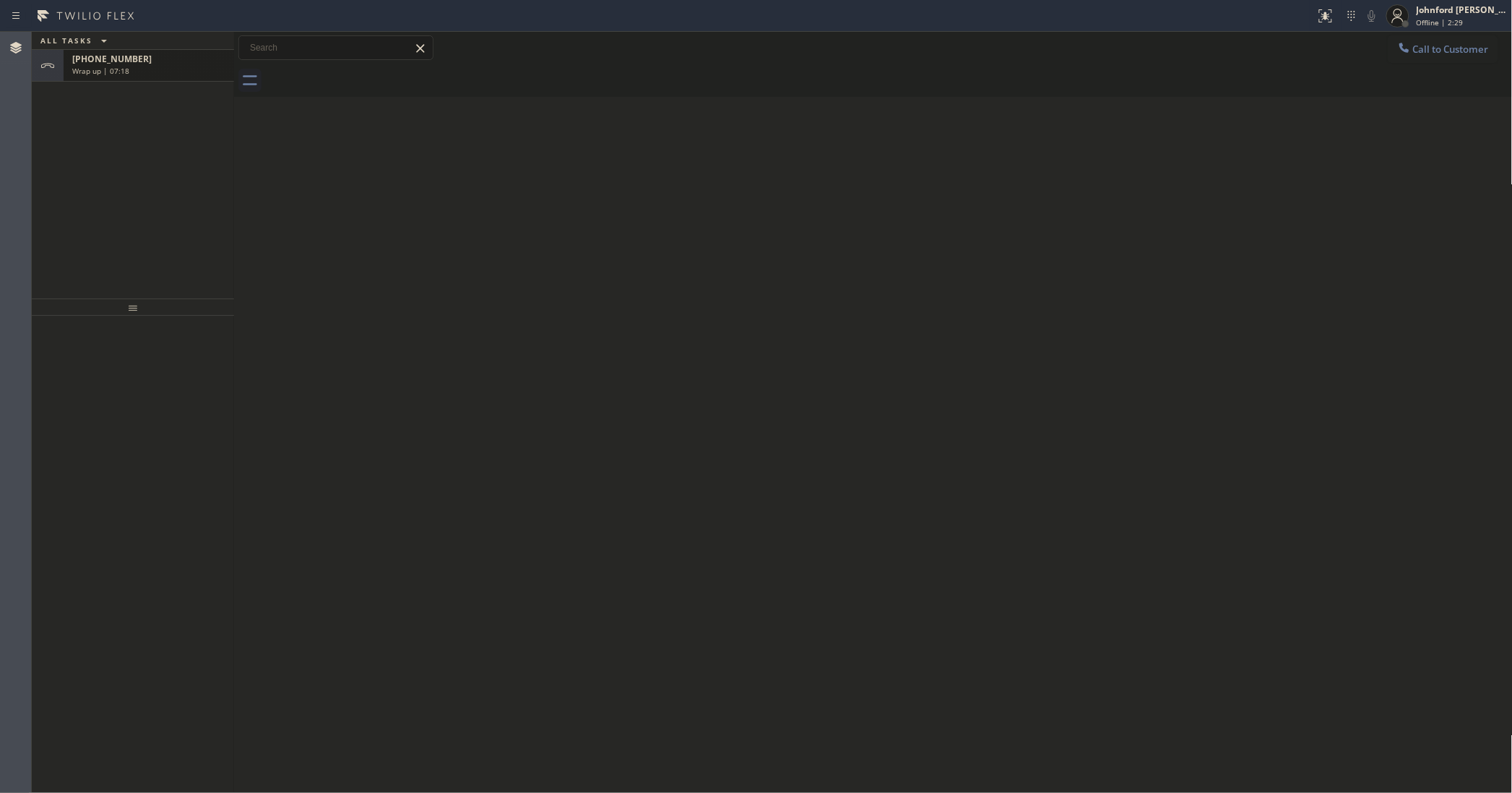
click at [182, 65] on div "Wrap up | 07:18" at bounding box center [149, 70] width 153 height 10
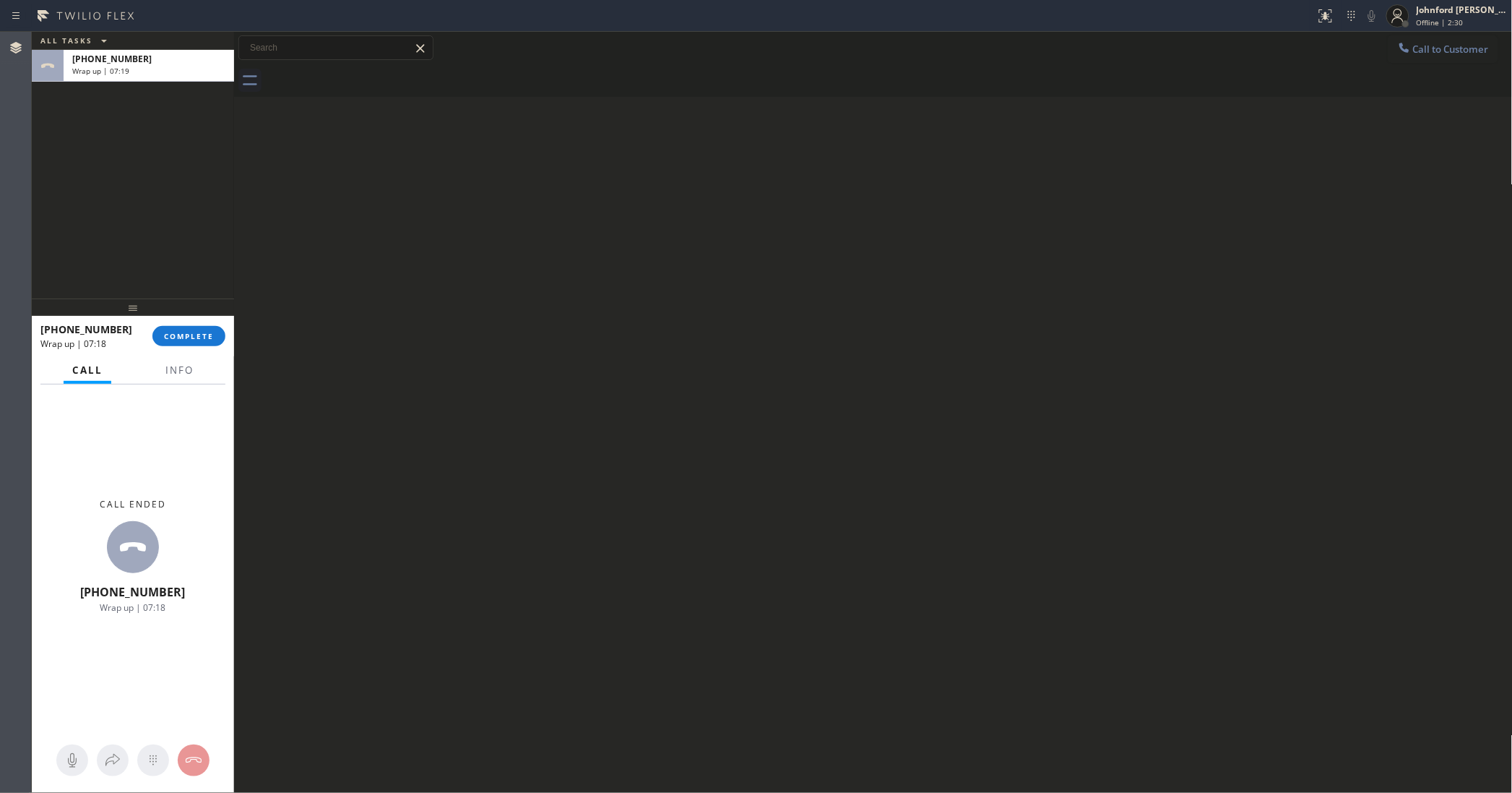
click at [182, 296] on div "ALL TASKS ALL TASKS ACTIVE TASKS TASKS IN WRAP UP [PHONE_NUMBER] Wrap up | 07:1…" at bounding box center [133, 412] width 203 height 761
click at [182, 316] on div at bounding box center [133, 307] width 203 height 17
click at [182, 341] on button "COMPLETE" at bounding box center [189, 336] width 73 height 20
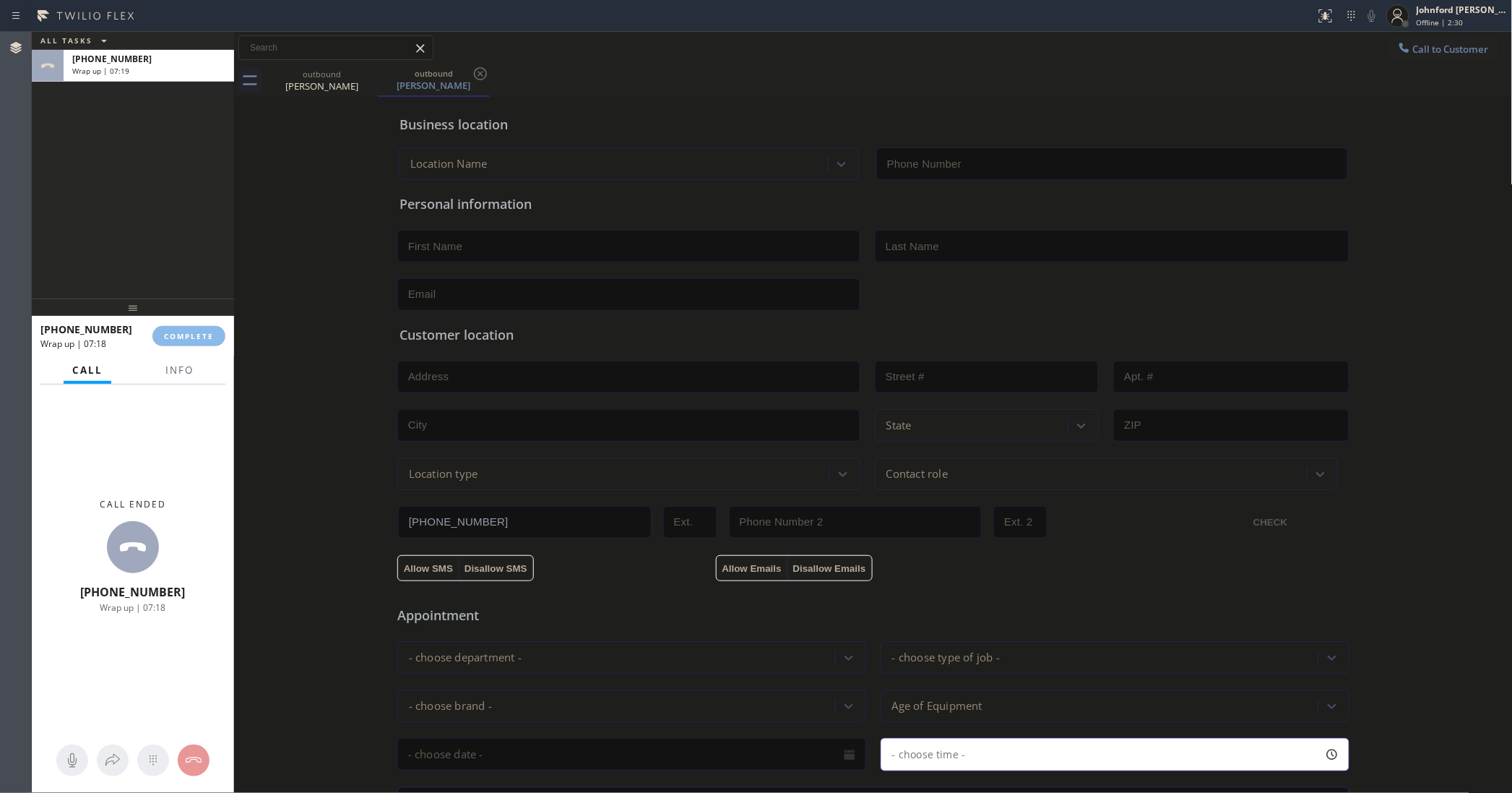
click at [477, 366] on input "text" at bounding box center [629, 377] width 463 height 33
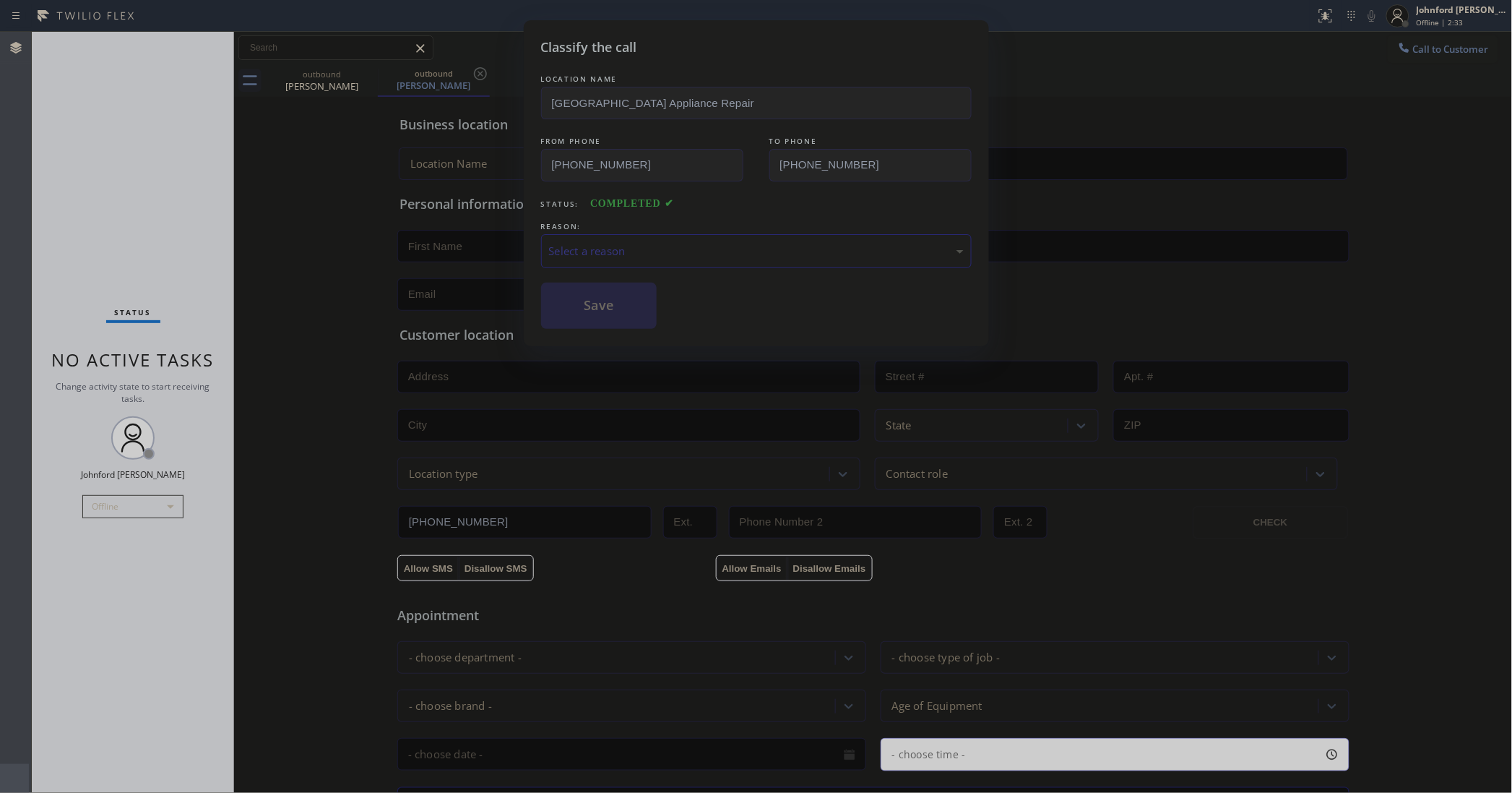
click at [618, 253] on div "Select a reason" at bounding box center [756, 250] width 415 height 16
click at [614, 257] on div "Tech, Unknown/didnt ring" at bounding box center [756, 251] width 430 height 34
click at [629, 320] on button "Save" at bounding box center [599, 305] width 116 height 46
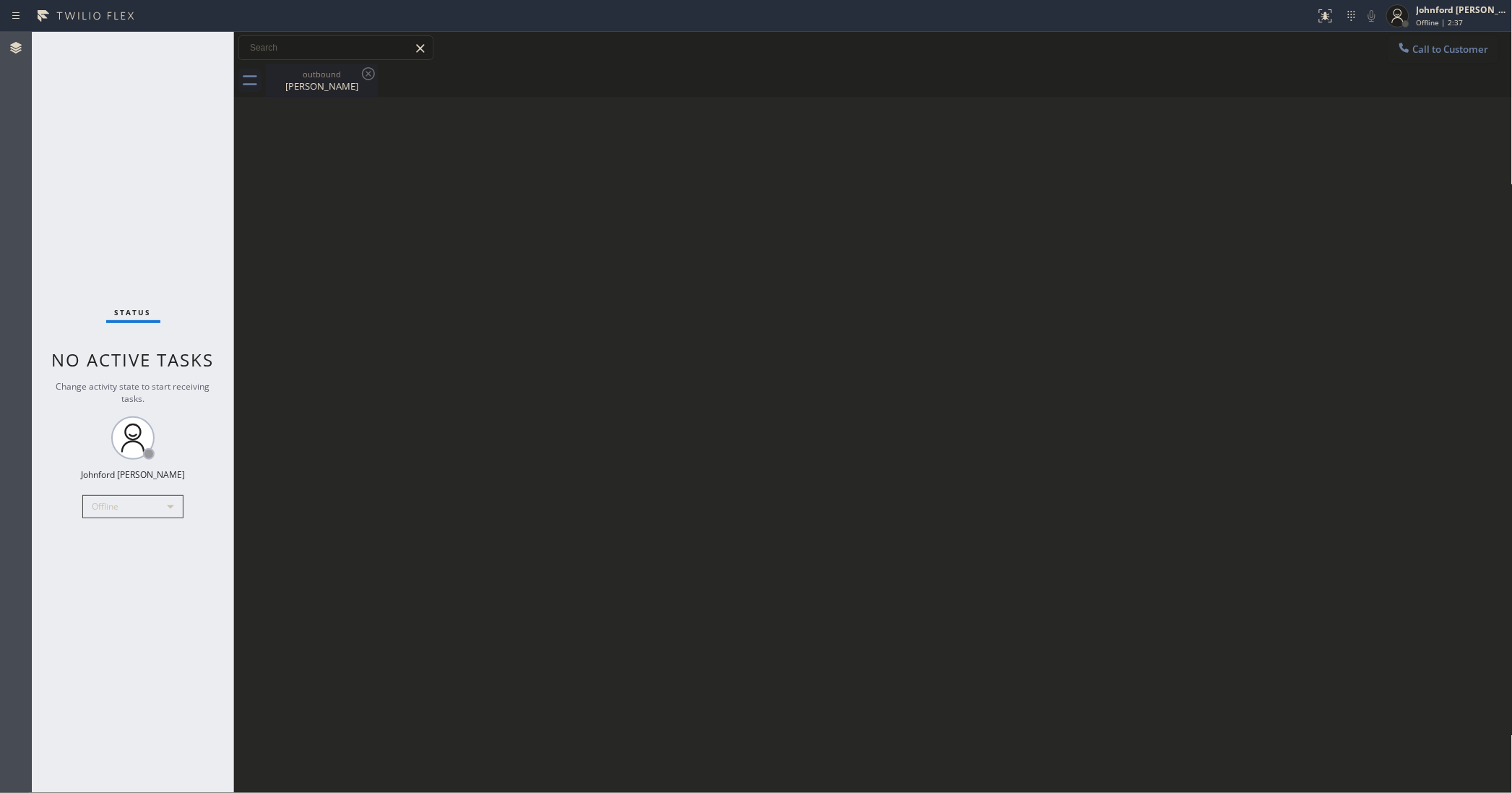
click at [302, 80] on div "[PERSON_NAME]" at bounding box center [322, 86] width 109 height 13
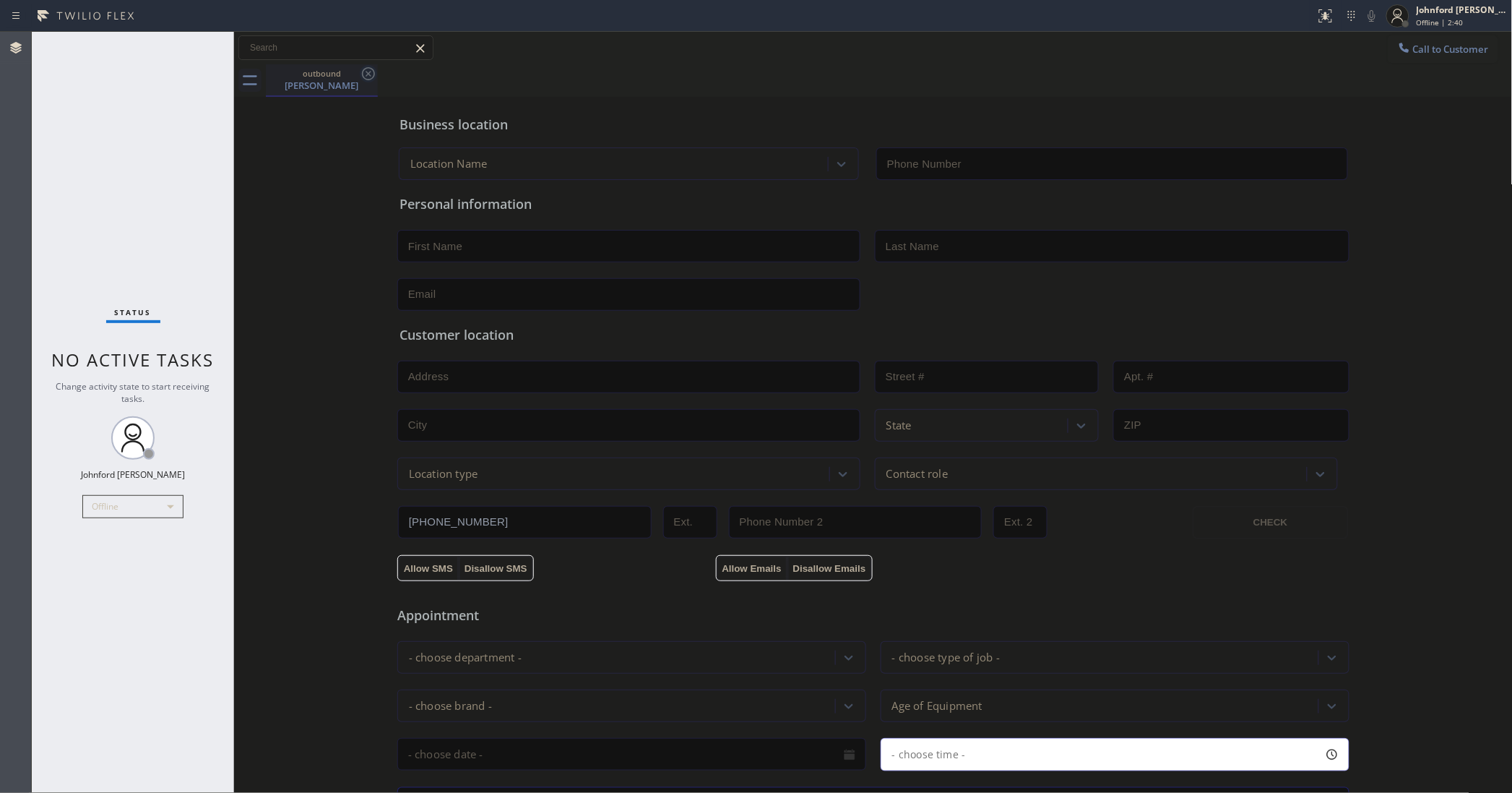
click at [363, 77] on icon at bounding box center [368, 73] width 13 height 13
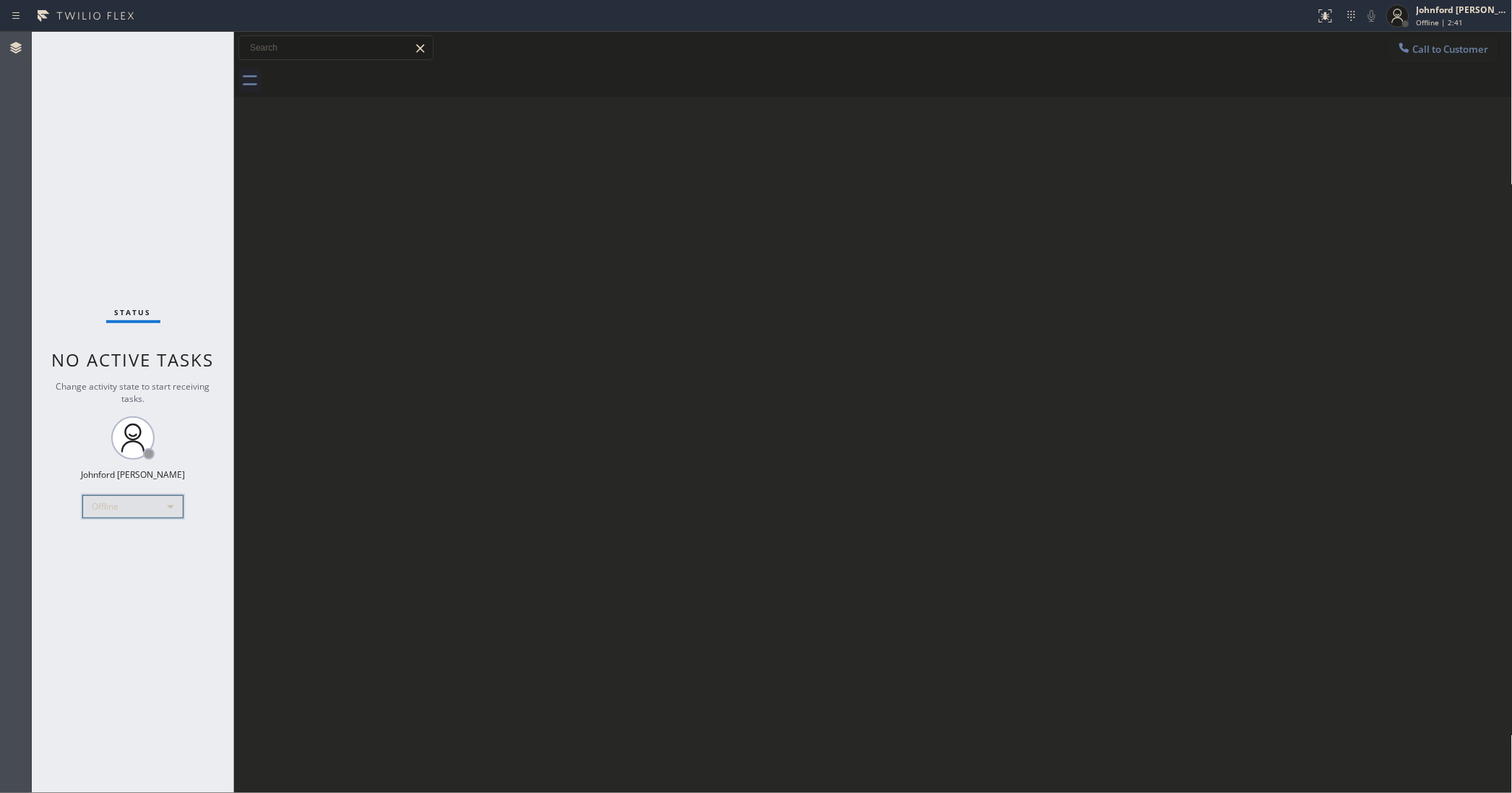
click at [159, 506] on div "Offline" at bounding box center [133, 507] width 101 height 23
click at [123, 558] on li "Unavailable" at bounding box center [132, 562] width 98 height 17
click at [953, 186] on div "Back to Dashboard Change Sender ID Customers Technicians Select a contact Outbo…" at bounding box center [873, 412] width 1279 height 761
click at [1397, 51] on icon at bounding box center [1404, 48] width 15 height 15
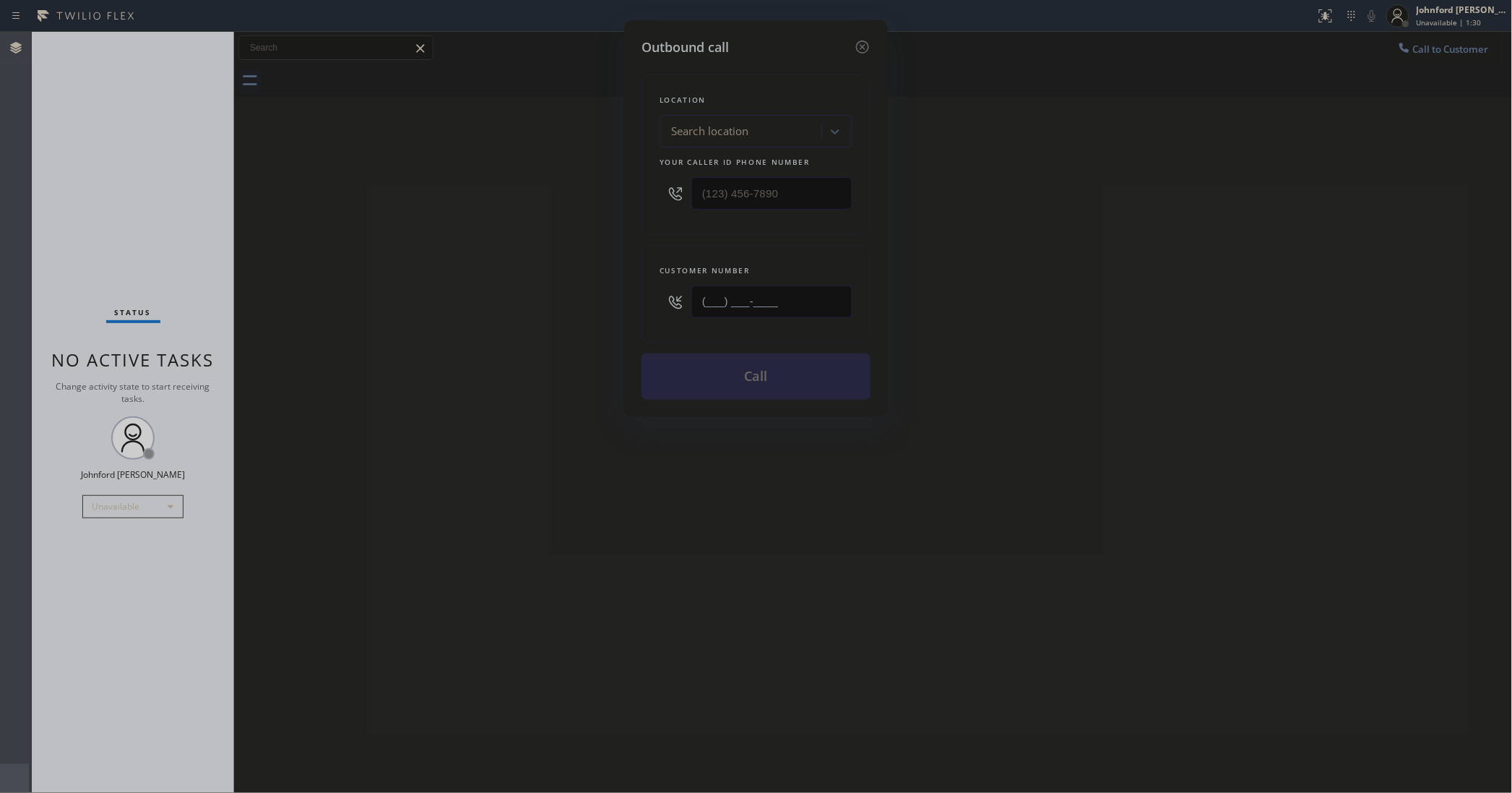
drag, startPoint x: 831, startPoint y: 302, endPoint x: 621, endPoint y: 300, distance: 210.0
click at [621, 300] on div "Outbound call Location Search location Your caller id phone number Customer num…" at bounding box center [756, 396] width 1512 height 793
paste input "773) 798-4613"
type input "[PHONE_NUMBER]"
drag, startPoint x: 705, startPoint y: 203, endPoint x: 618, endPoint y: 213, distance: 87.6
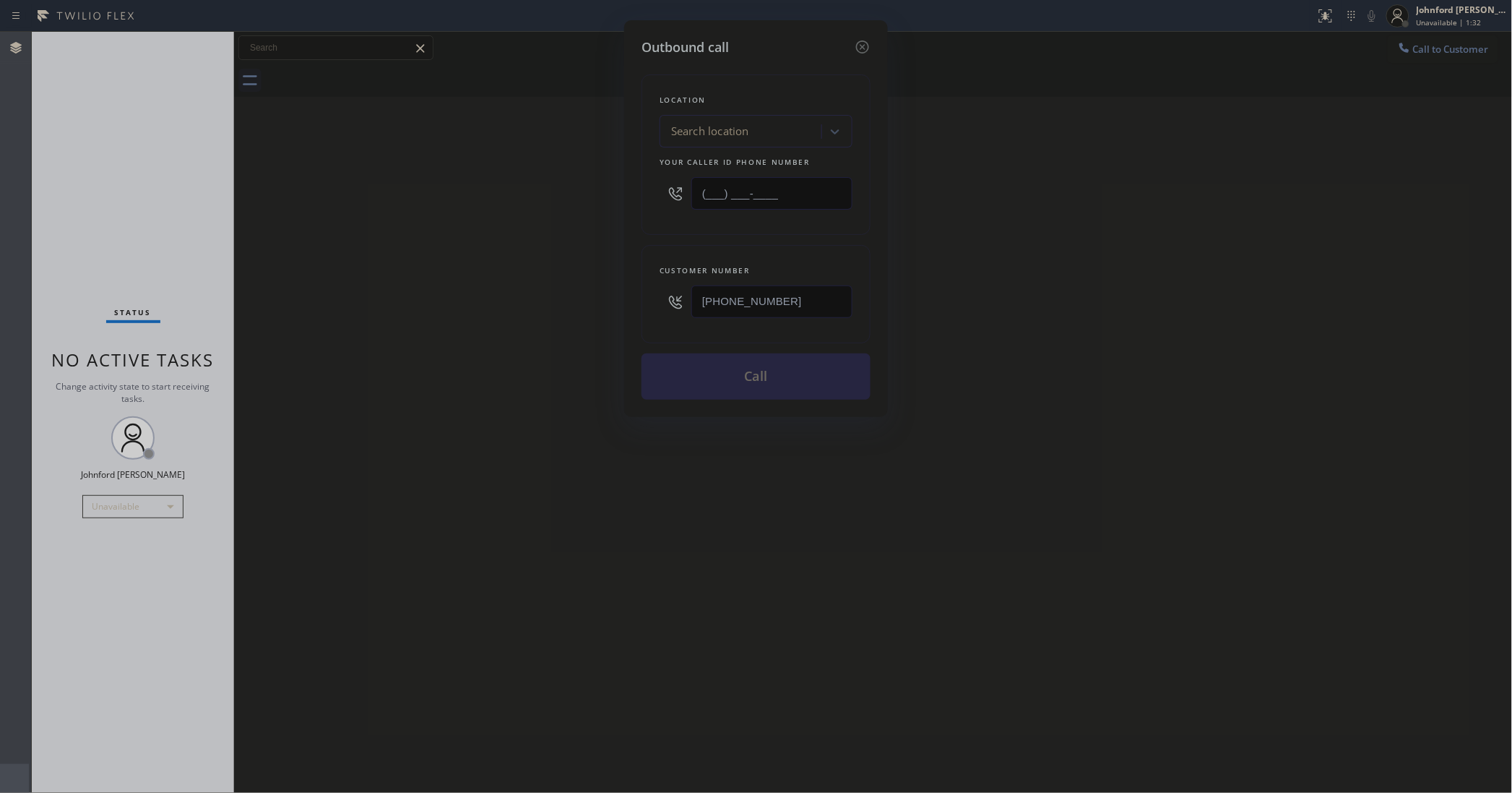
click at [625, 211] on div "Outbound call Location Search location Your caller id phone number (___) ___-__…" at bounding box center [756, 218] width 263 height 397
paste input "855) 731-4952"
click at [560, 232] on div "Outbound call Location Search location Your caller id phone number (855) 731-49…" at bounding box center [756, 396] width 1512 height 793
click at [714, 370] on button "Call" at bounding box center [756, 376] width 229 height 46
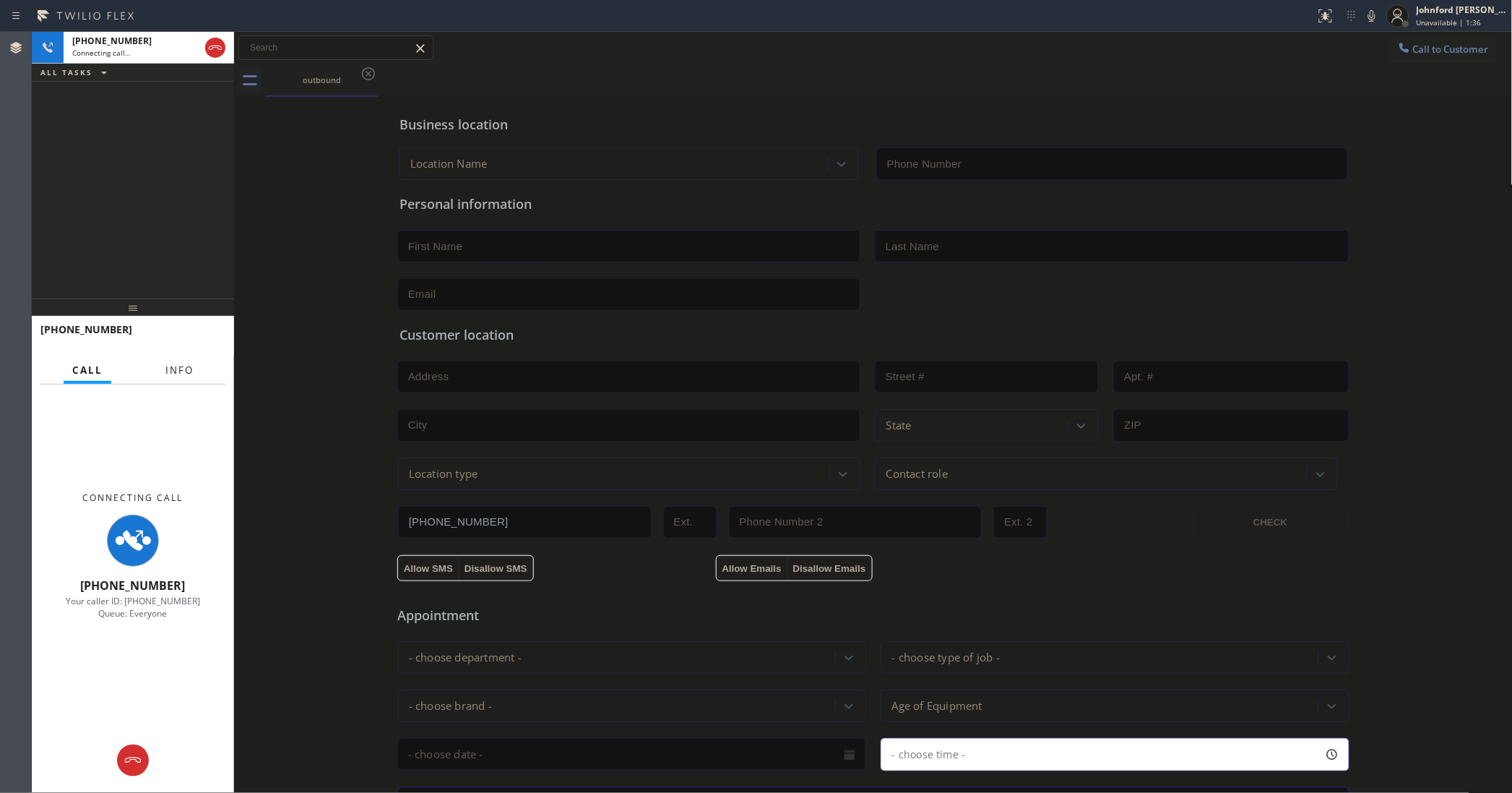
drag, startPoint x: 179, startPoint y: 369, endPoint x: 163, endPoint y: 333, distance: 39.4
click at [178, 367] on span "Info" at bounding box center [179, 370] width 28 height 13
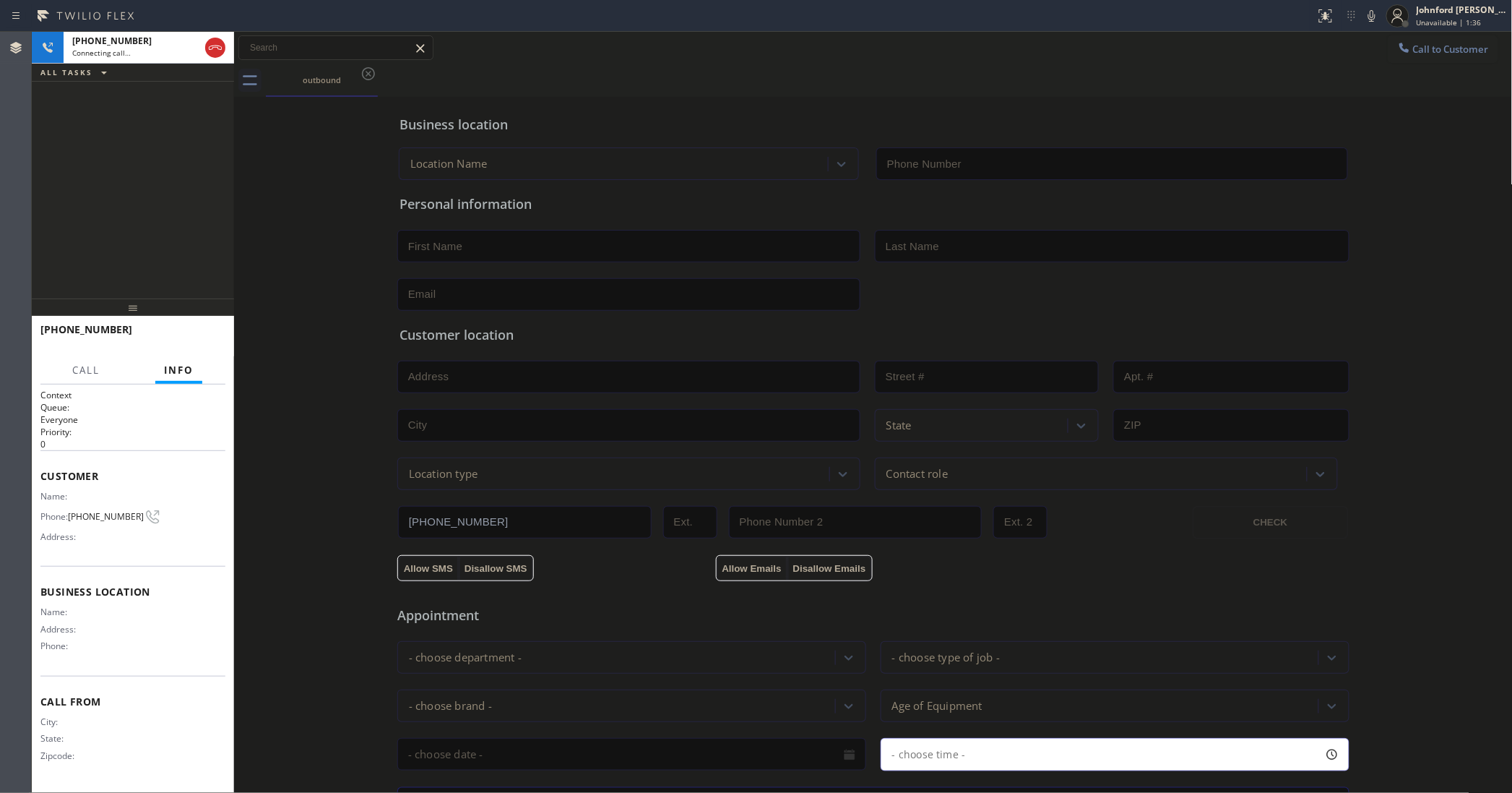
drag, startPoint x: 143, startPoint y: 305, endPoint x: 143, endPoint y: 237, distance: 68.0
click at [143, 299] on div at bounding box center [133, 307] width 203 height 17
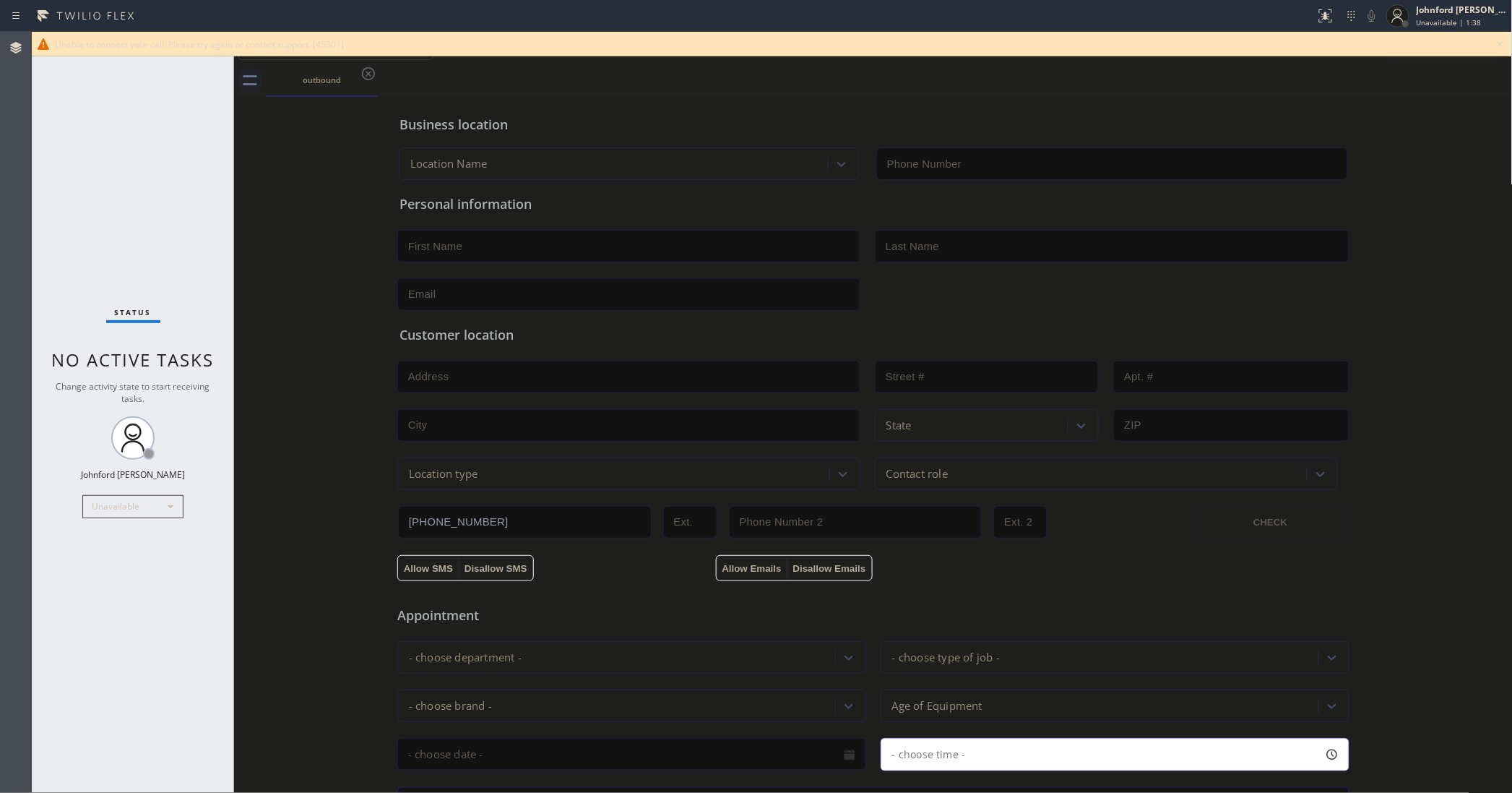
click at [1507, 42] on icon at bounding box center [1500, 44] width 17 height 17
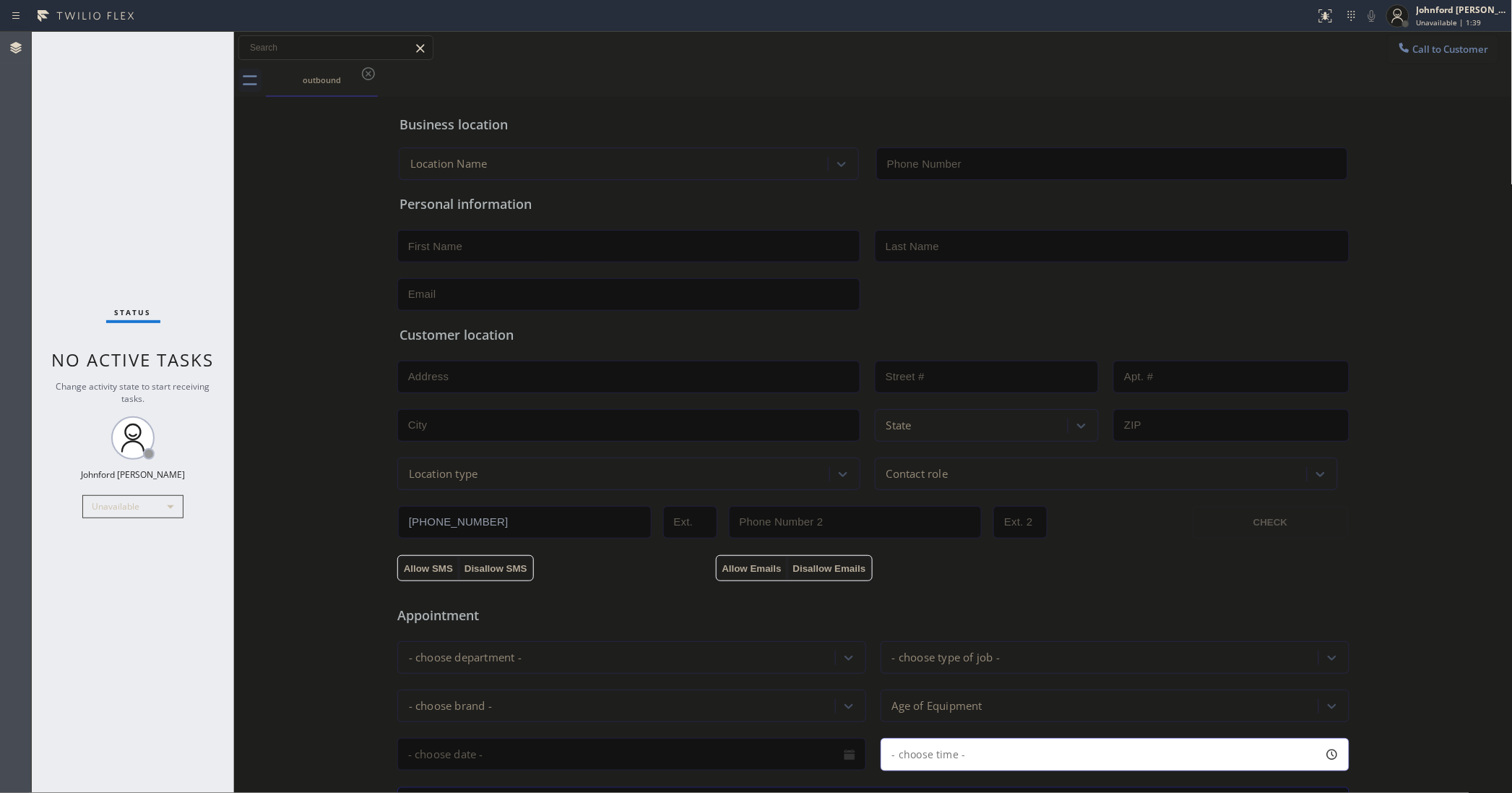
drag, startPoint x: 1479, startPoint y: 42, endPoint x: 991, endPoint y: 153, distance: 500.5
click at [1478, 42] on button "Call to Customer" at bounding box center [1443, 48] width 111 height 27
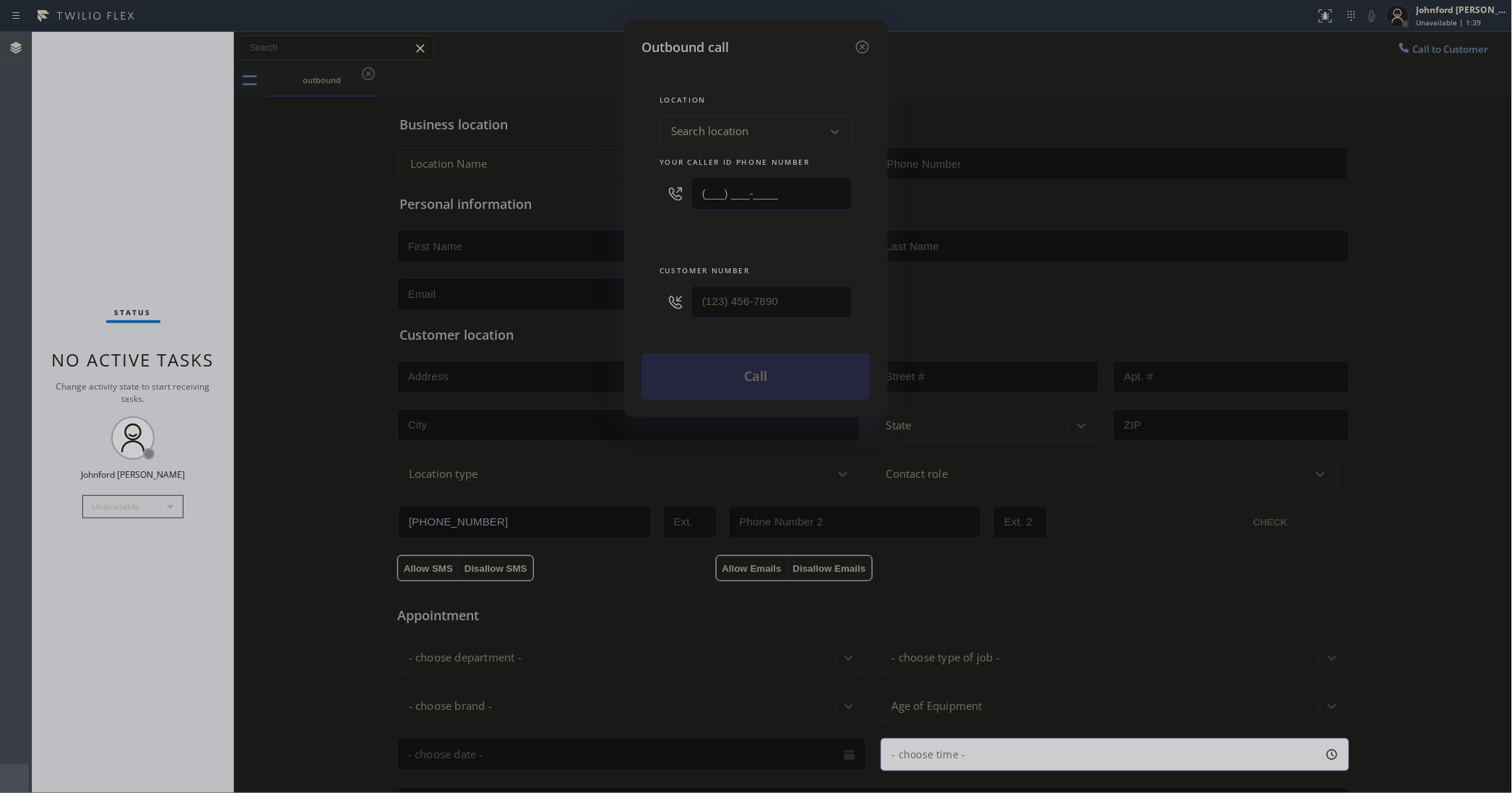
click at [500, 197] on div "Outbound call Location Search location Your caller id phone number (___) ___-__…" at bounding box center [756, 396] width 1512 height 793
paste input "855) 731-4952"
type input "[PHONE_NUMBER]"
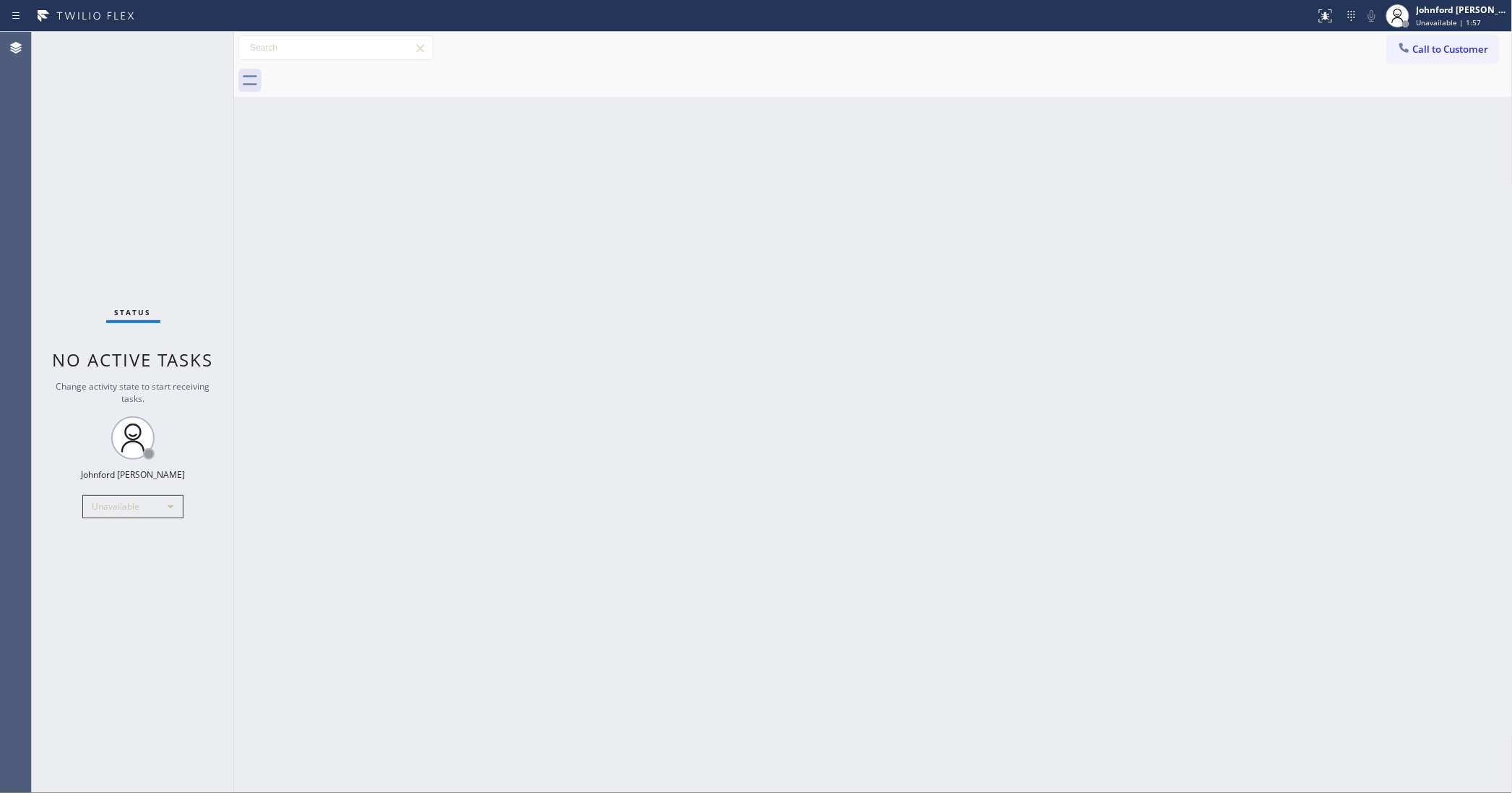
click at [1483, 48] on button "Call to Customer" at bounding box center [1443, 48] width 111 height 27
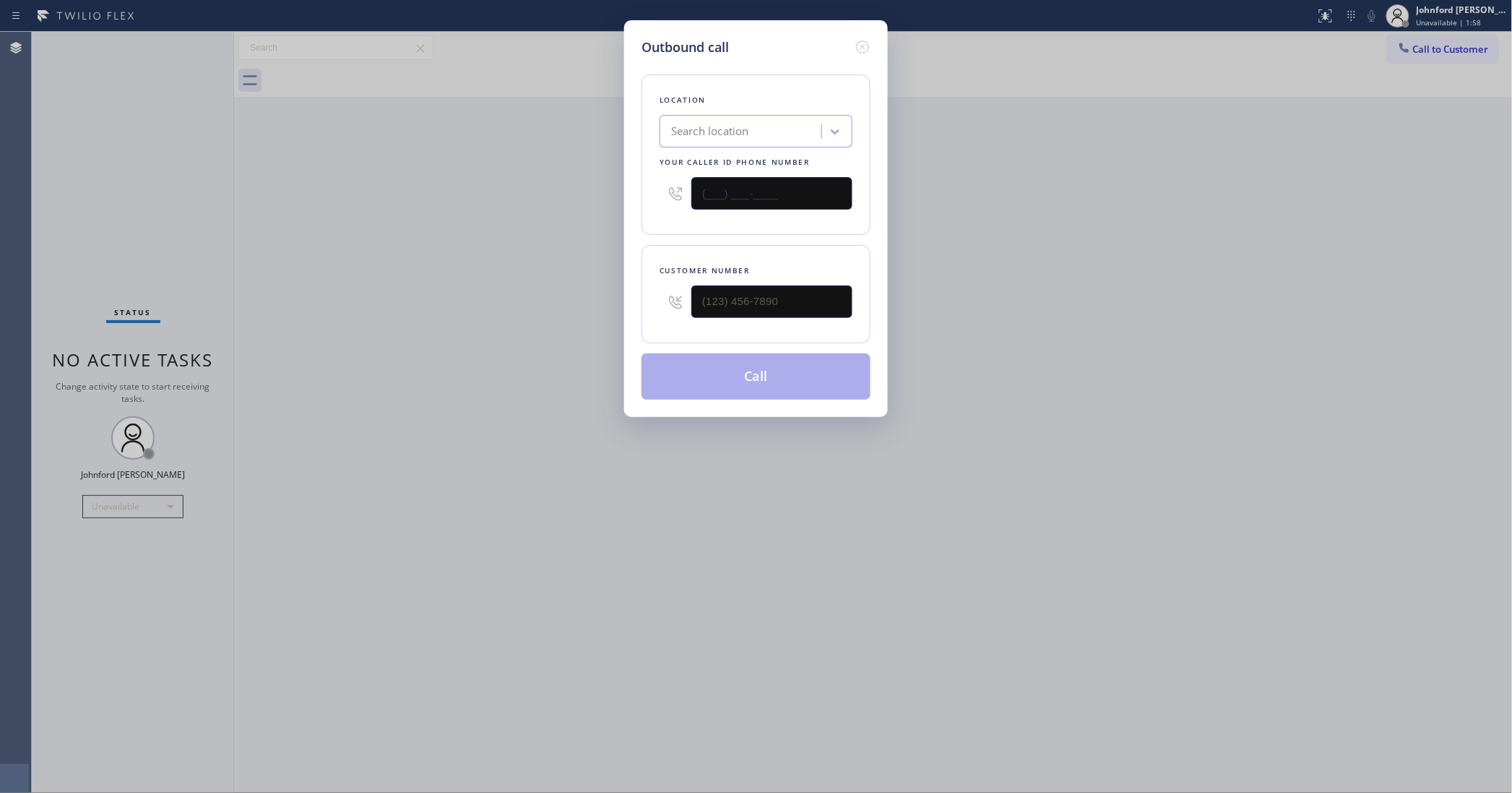
drag, startPoint x: 696, startPoint y: 175, endPoint x: 791, endPoint y: 122, distance: 108.8
click at [632, 184] on div "Outbound call Location Search location Your caller id phone number (___) ___-__…" at bounding box center [756, 218] width 263 height 397
paste input "855) 731-4952"
type input "[PHONE_NUMBER]"
drag, startPoint x: 775, startPoint y: 281, endPoint x: 680, endPoint y: 297, distance: 96.3
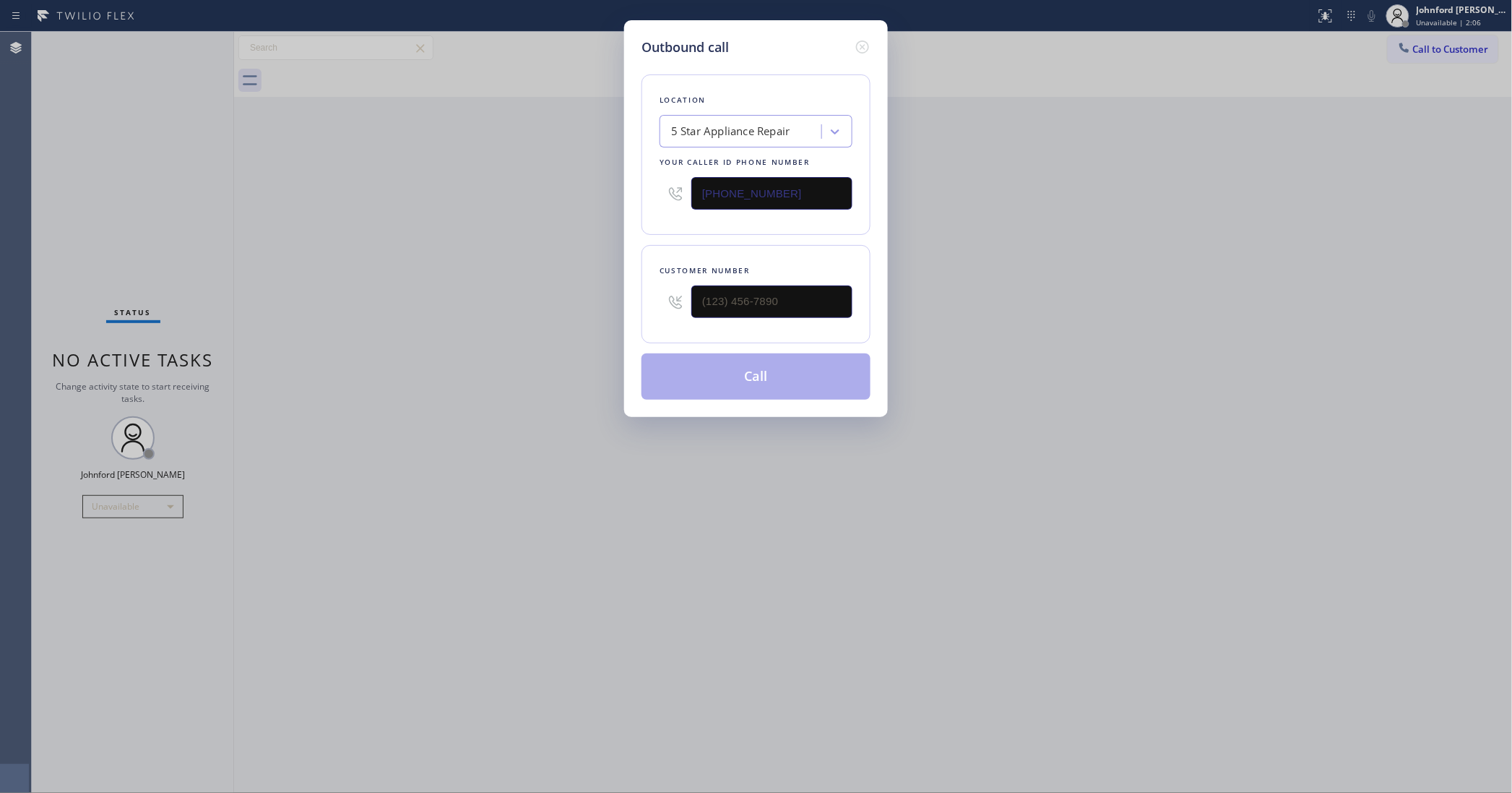
click at [680, 297] on div "Customer number" at bounding box center [756, 294] width 229 height 98
paste input "773) 798-4613"
drag, startPoint x: 789, startPoint y: 284, endPoint x: 528, endPoint y: 284, distance: 261.0
click at [535, 284] on div "Outbound call Location 5 Star Appliance Repair Your caller id phone number [PHO…" at bounding box center [756, 396] width 1512 height 793
type input "[PHONE_NUMBER]"
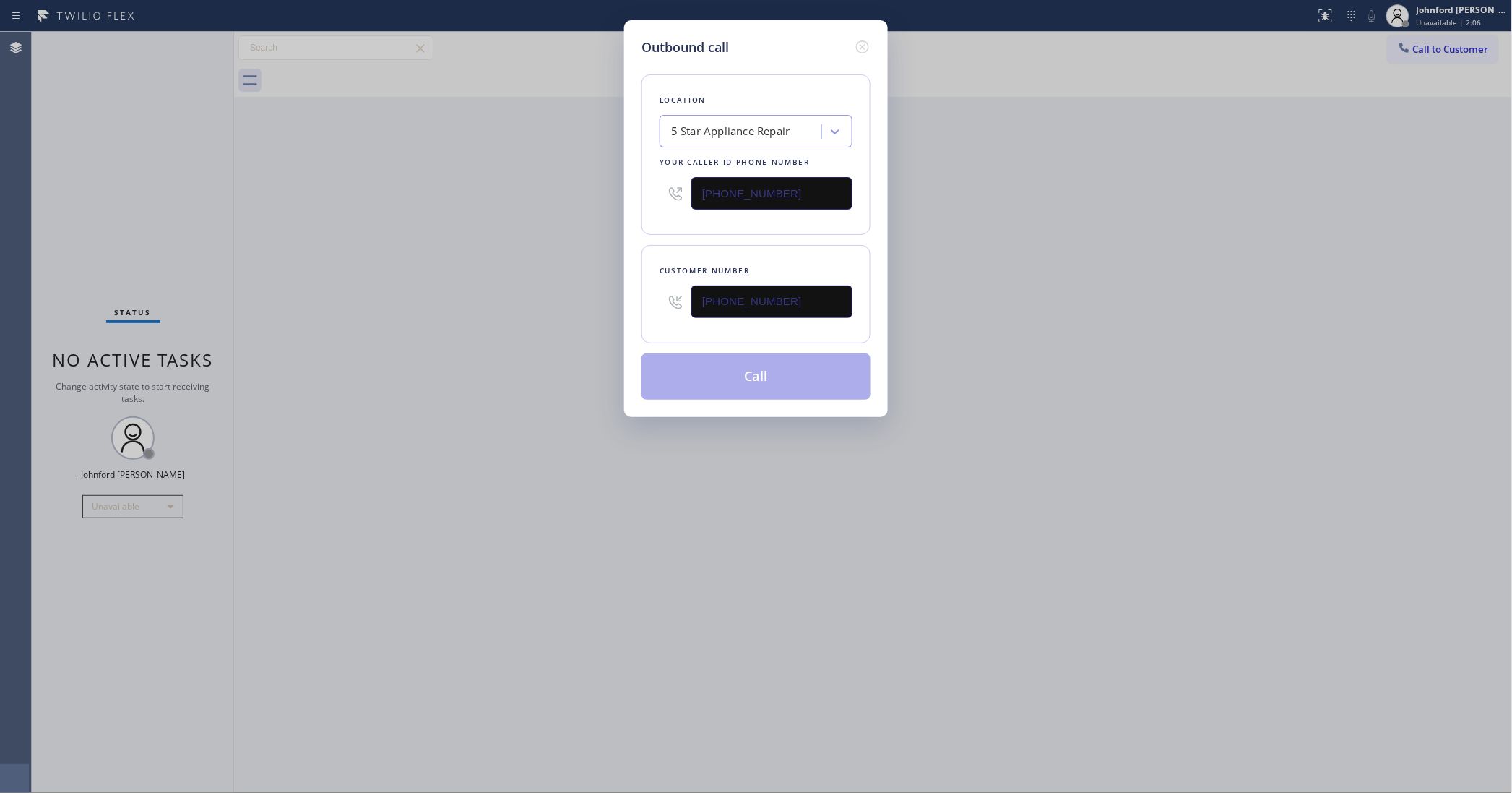
click at [528, 284] on div "Outbound call Location 5 Star Appliance Repair Your caller id phone number [PHO…" at bounding box center [756, 396] width 1512 height 793
click at [706, 361] on button "Call" at bounding box center [756, 376] width 229 height 46
drag, startPoint x: 1139, startPoint y: 278, endPoint x: 1129, endPoint y: 60, distance: 218.2
click at [1149, 262] on div "Outbound call Location 5 Star Appliance Repair Your caller id phone number [PHO…" at bounding box center [756, 396] width 1512 height 793
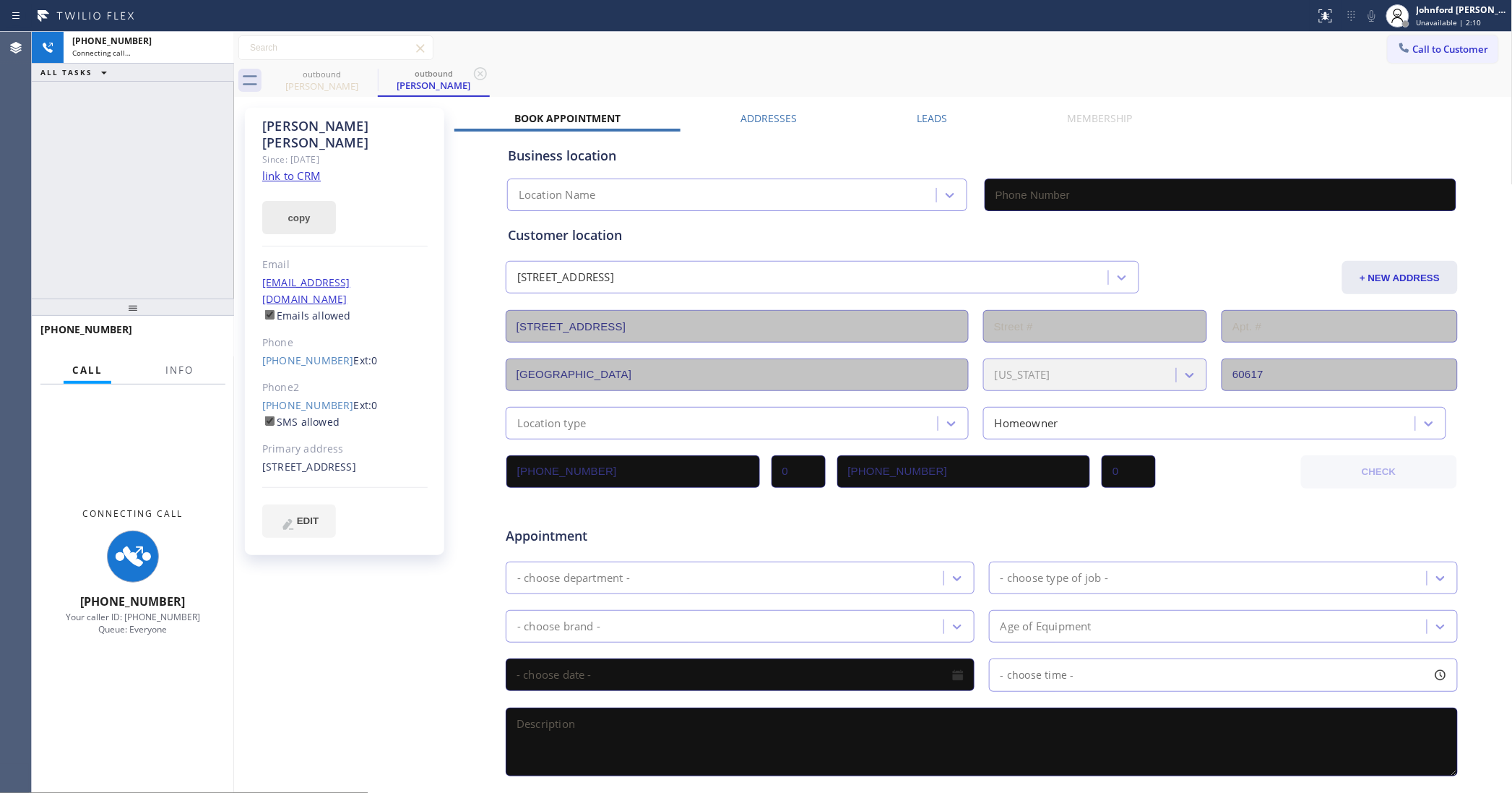
click at [302, 203] on button "copy" at bounding box center [299, 218] width 74 height 34
click at [307, 168] on link "link to CRM" at bounding box center [291, 175] width 58 height 15
type input "[PHONE_NUMBER]"
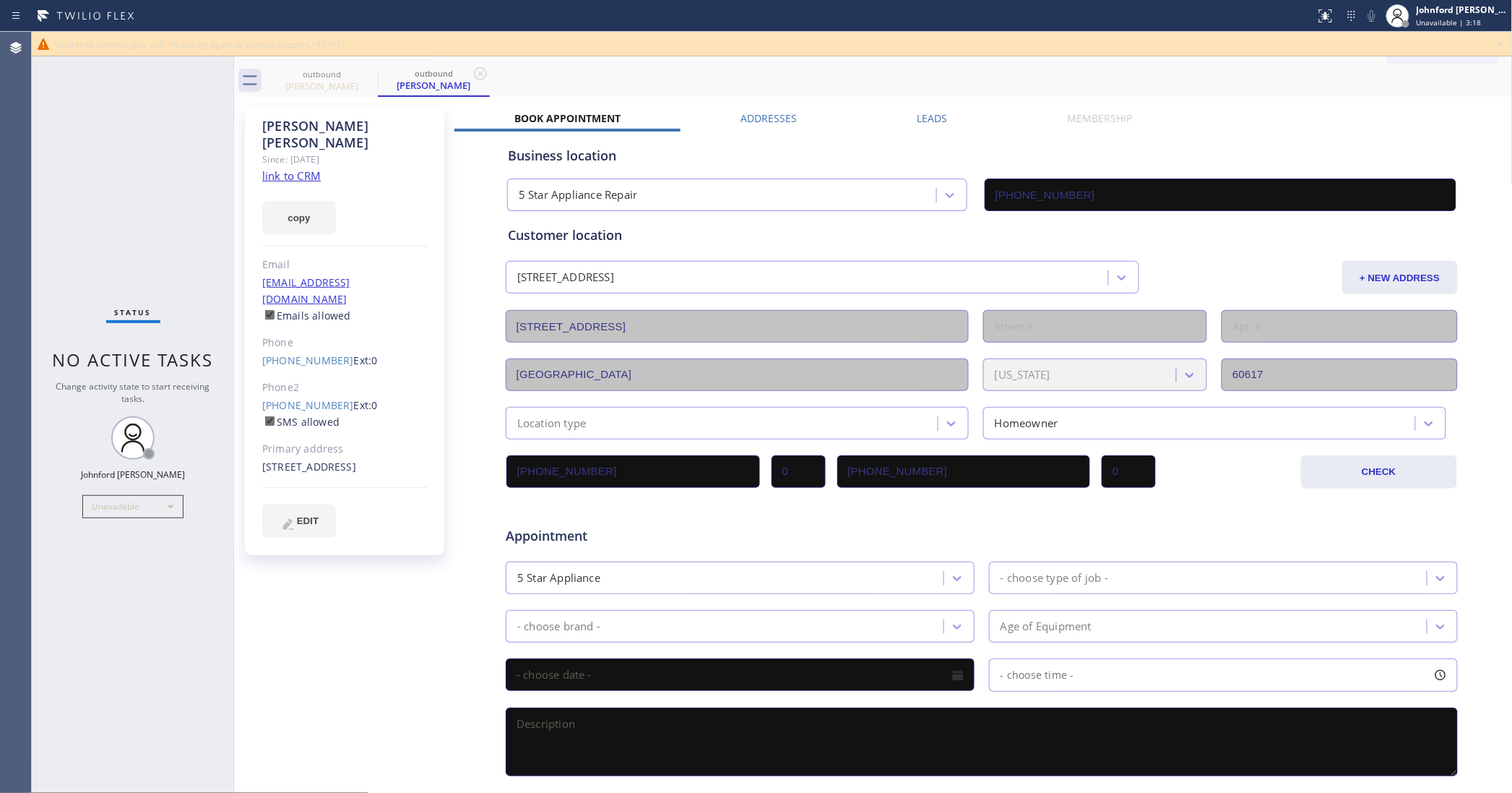
click at [1504, 47] on icon at bounding box center [1500, 44] width 17 height 17
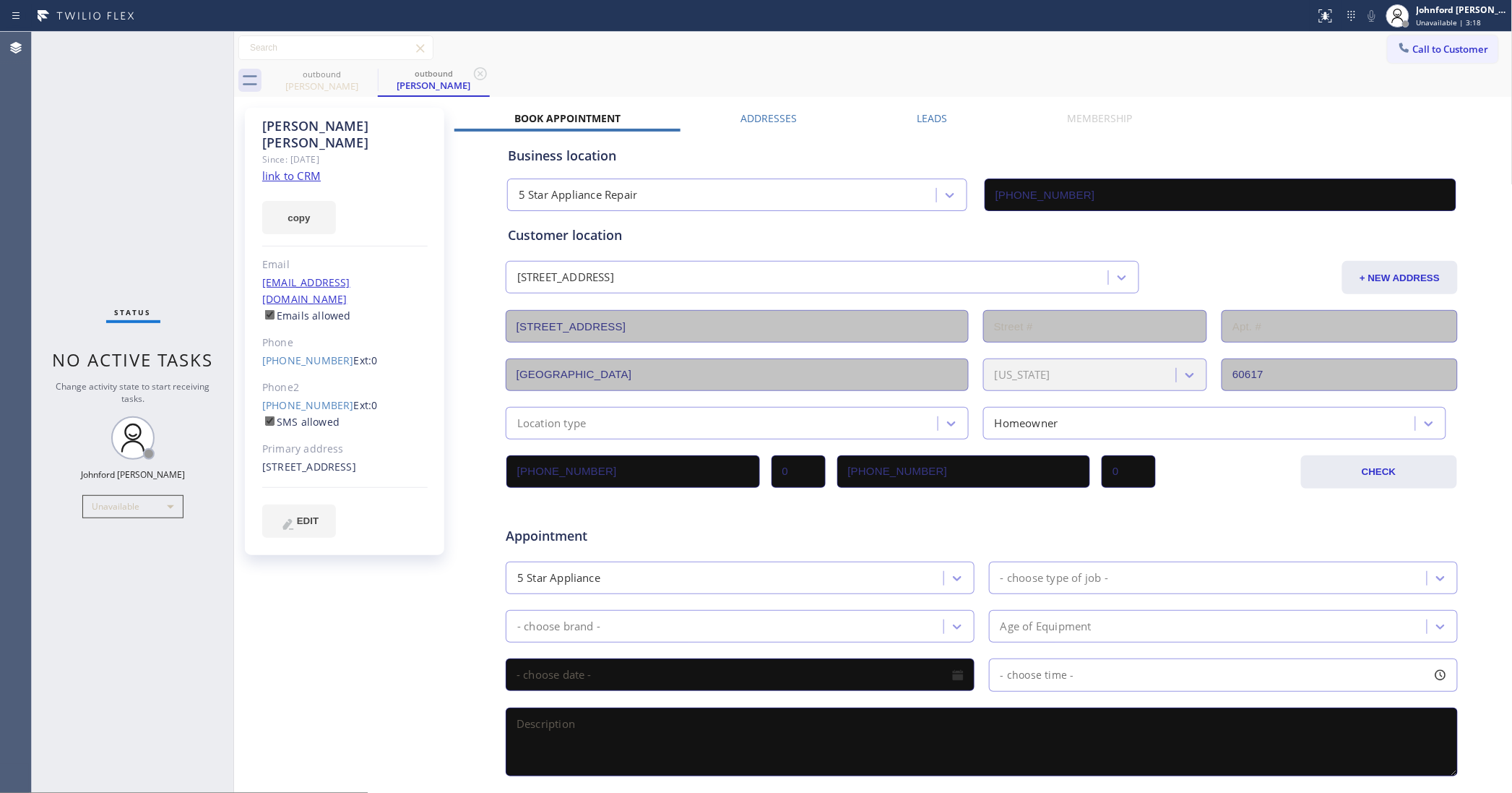
click at [1432, 41] on button "Call to Customer" at bounding box center [1443, 48] width 111 height 27
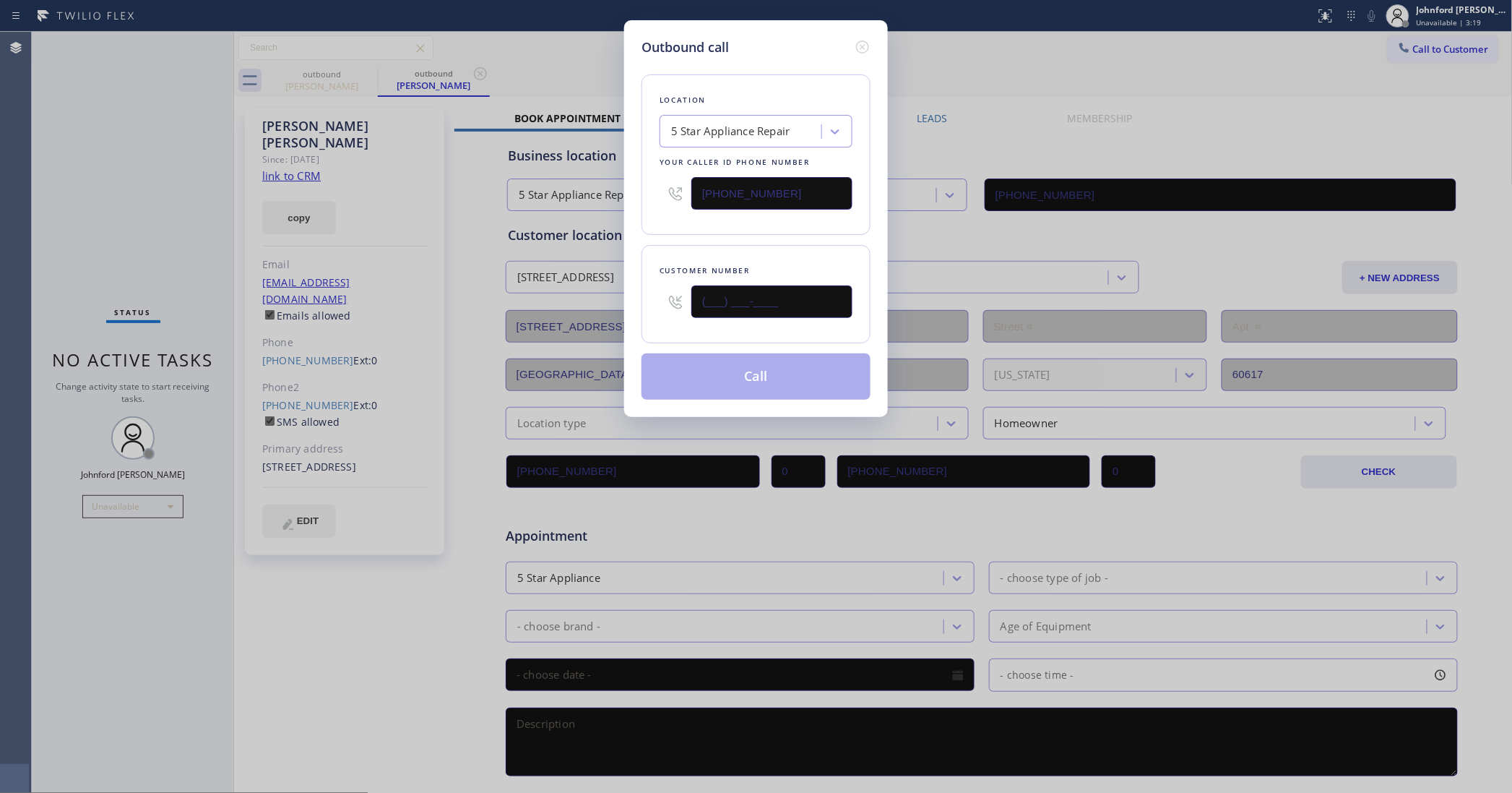
drag, startPoint x: 815, startPoint y: 303, endPoint x: 621, endPoint y: 323, distance: 195.0
click at [621, 323] on div "Outbound call Location 5 Star Appliance Repair Your caller id phone number [PHO…" at bounding box center [756, 396] width 1512 height 793
paste input "602) 315-7923"
type input "[PHONE_NUMBER]"
drag, startPoint x: 703, startPoint y: 243, endPoint x: 673, endPoint y: 340, distance: 101.5
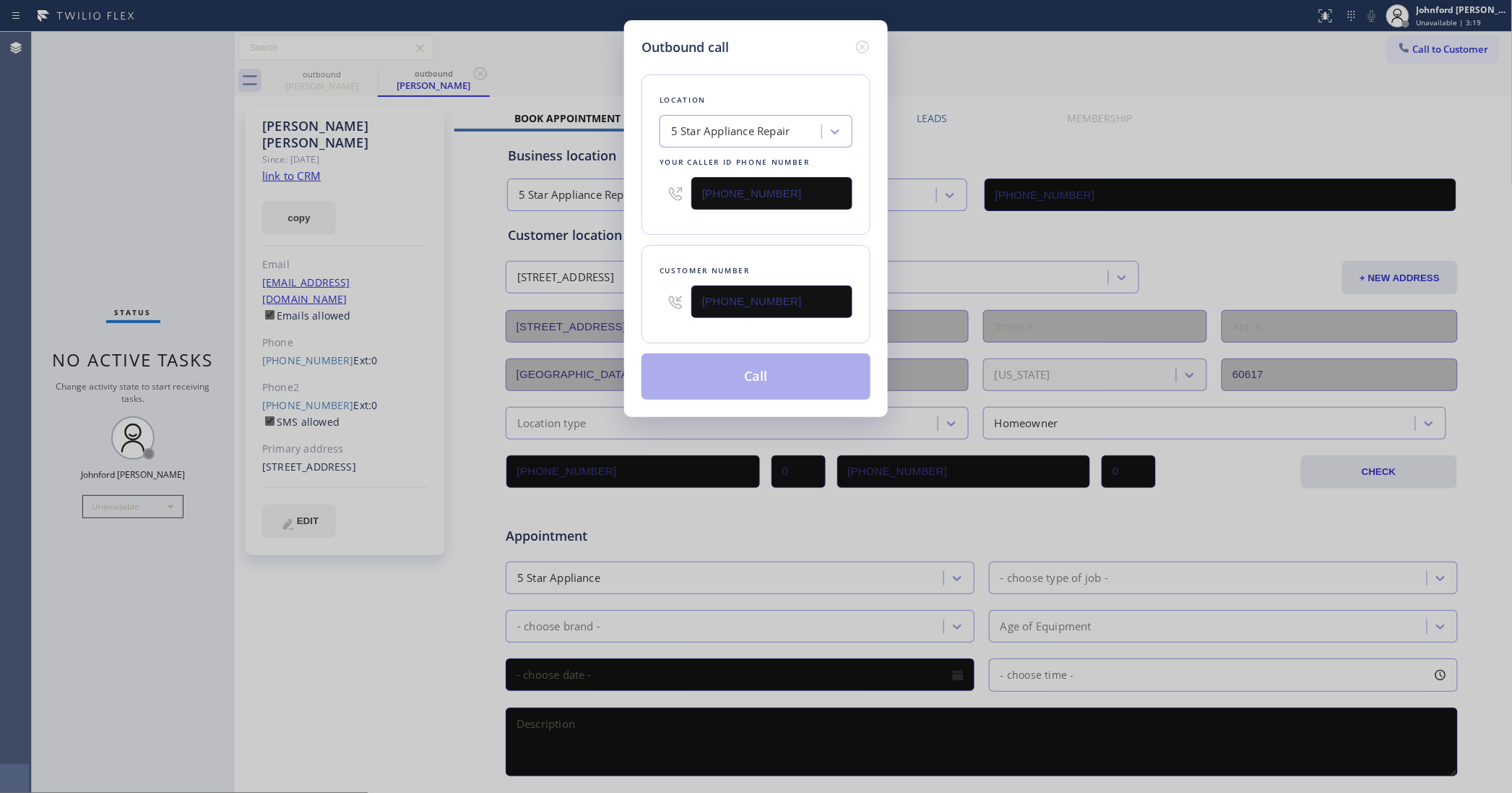
click at [705, 245] on div "Customer number [PHONE_NUMBER]" at bounding box center [756, 294] width 229 height 98
click at [677, 363] on button "Call" at bounding box center [756, 376] width 229 height 46
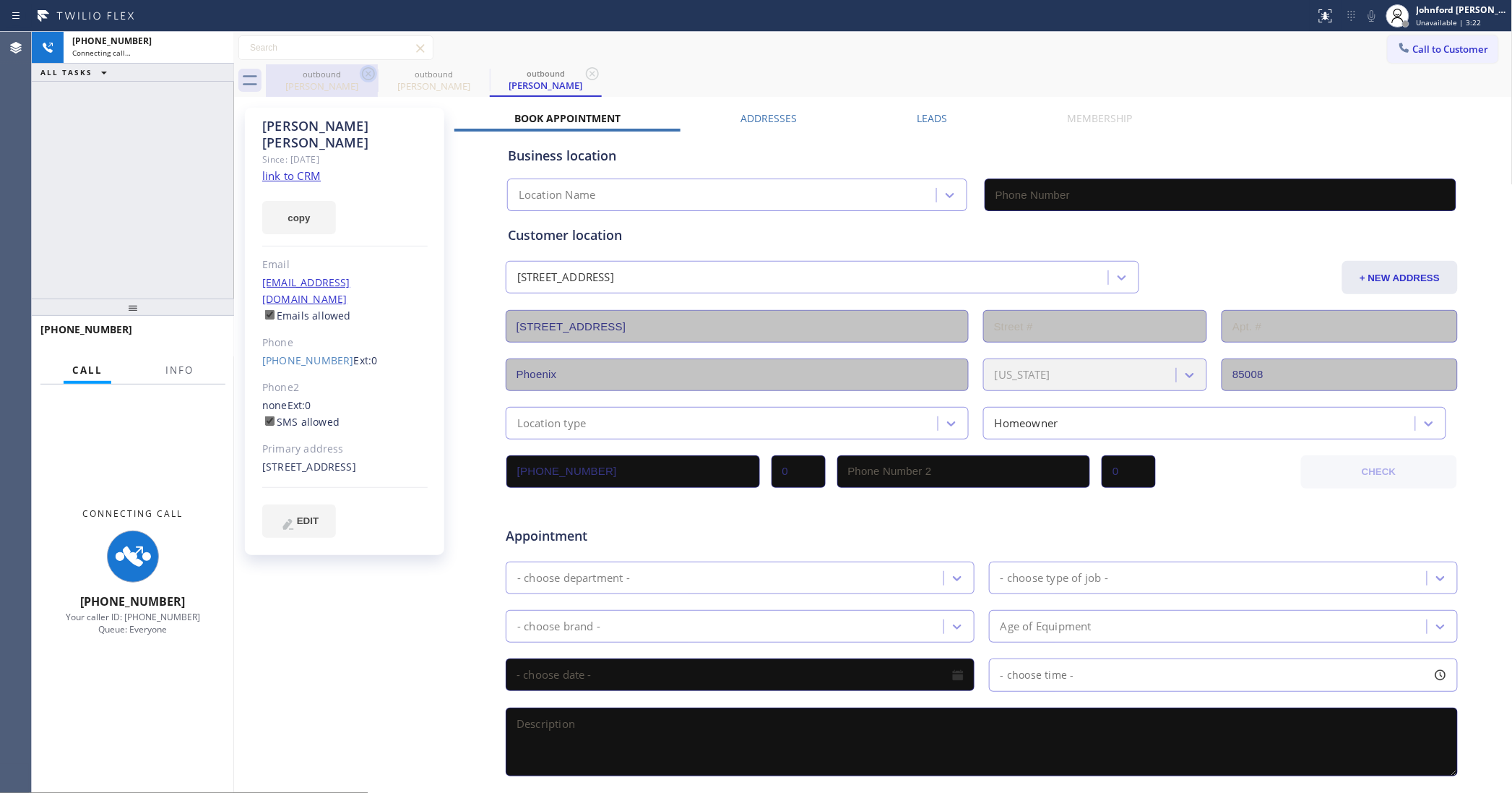
click at [360, 74] on icon at bounding box center [369, 73] width 17 height 17
click at [0, 0] on icon at bounding box center [0, 0] width 0 height 0
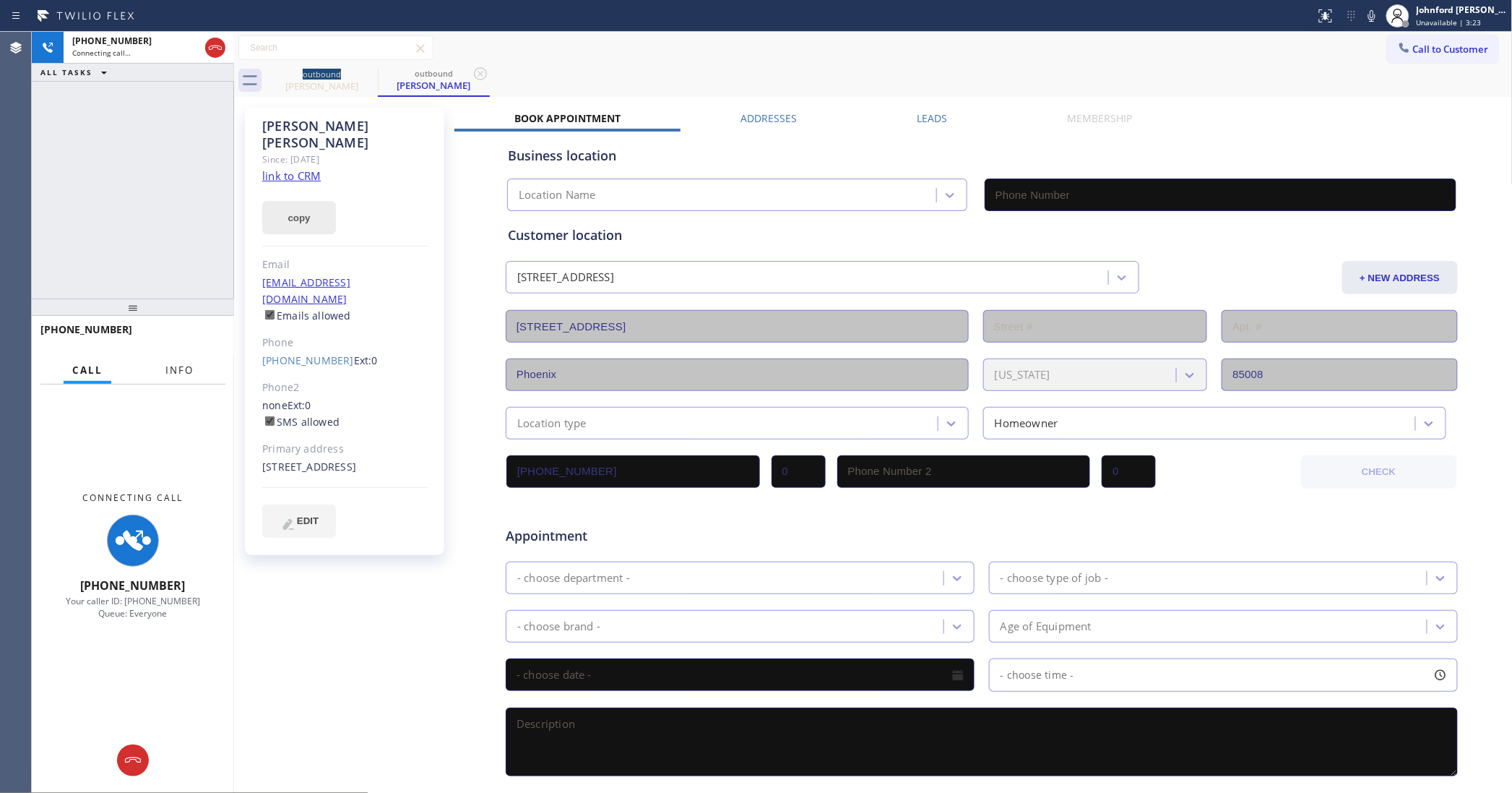
click at [179, 359] on button "Info" at bounding box center [179, 370] width 45 height 28
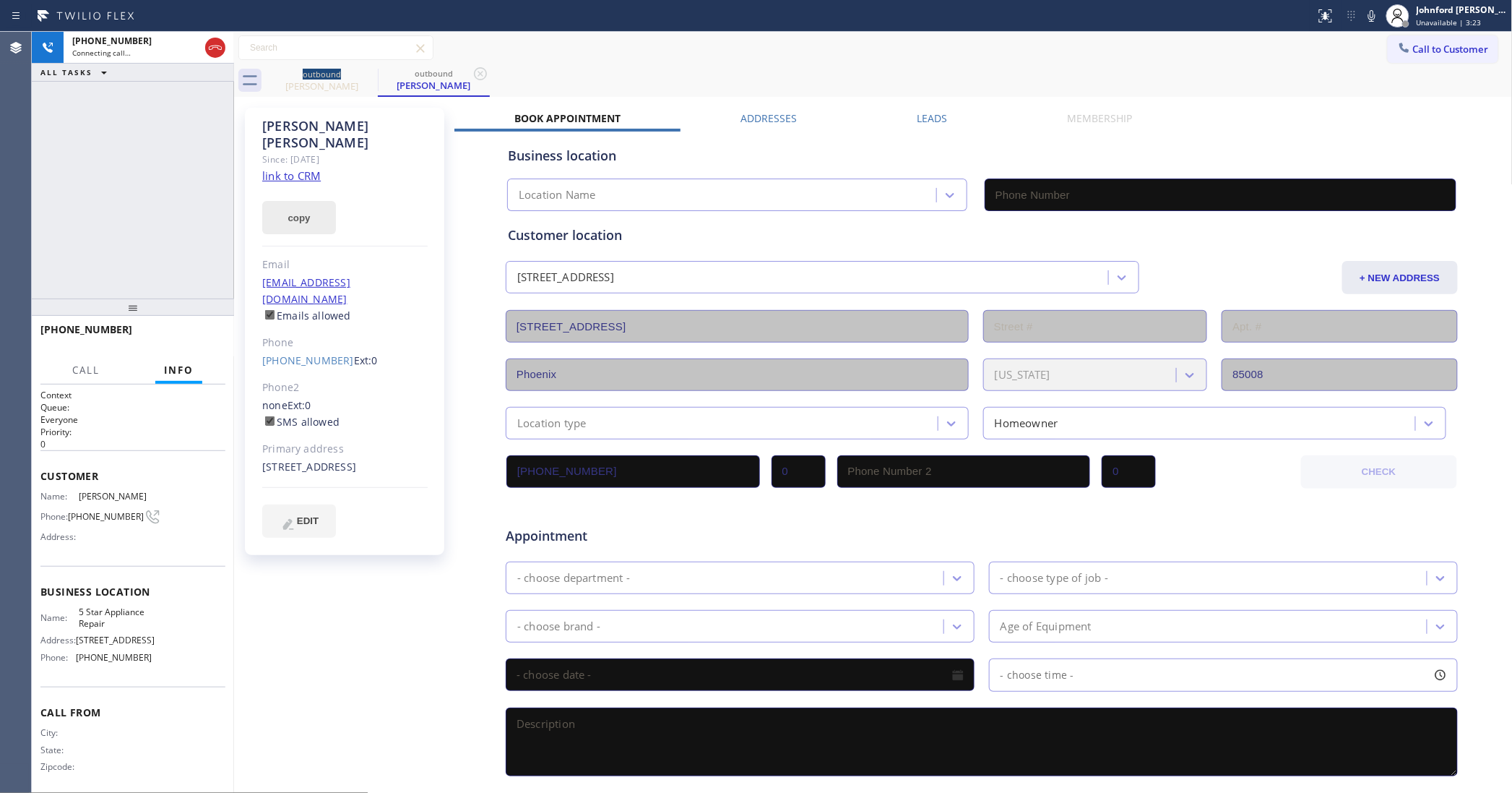
drag, startPoint x: 301, startPoint y: 211, endPoint x: 302, endPoint y: 173, distance: 38.0
click at [302, 211] on button "copy" at bounding box center [299, 218] width 74 height 34
click at [297, 168] on link "link to CRM" at bounding box center [291, 175] width 58 height 15
type input "[PHONE_NUMBER]"
click at [200, 348] on div "[PHONE_NUMBER] Live | 00:06 HANG UP" at bounding box center [132, 336] width 185 height 37
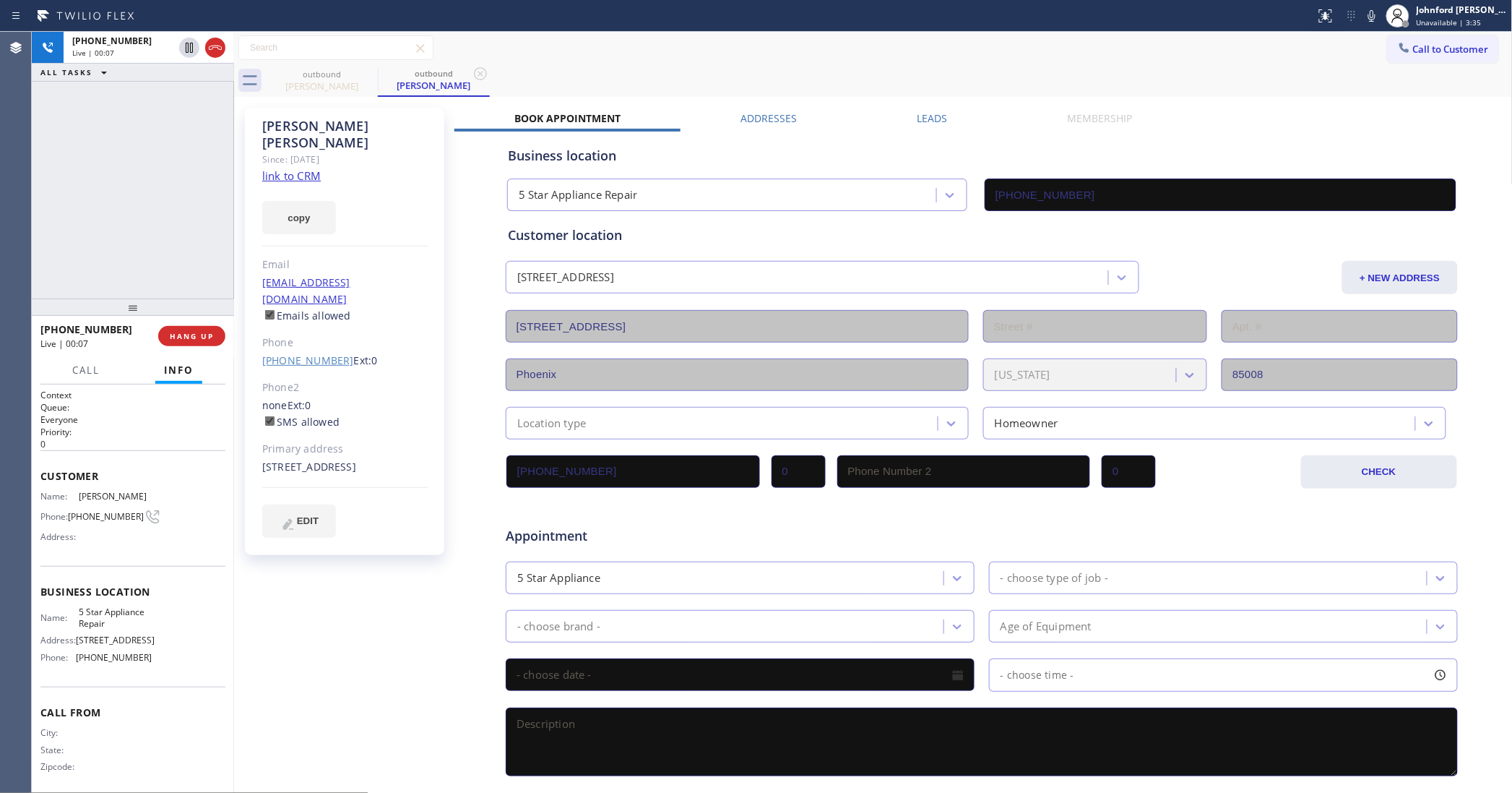
click at [287, 353] on link "[PHONE_NUMBER]" at bounding box center [308, 360] width 92 height 14
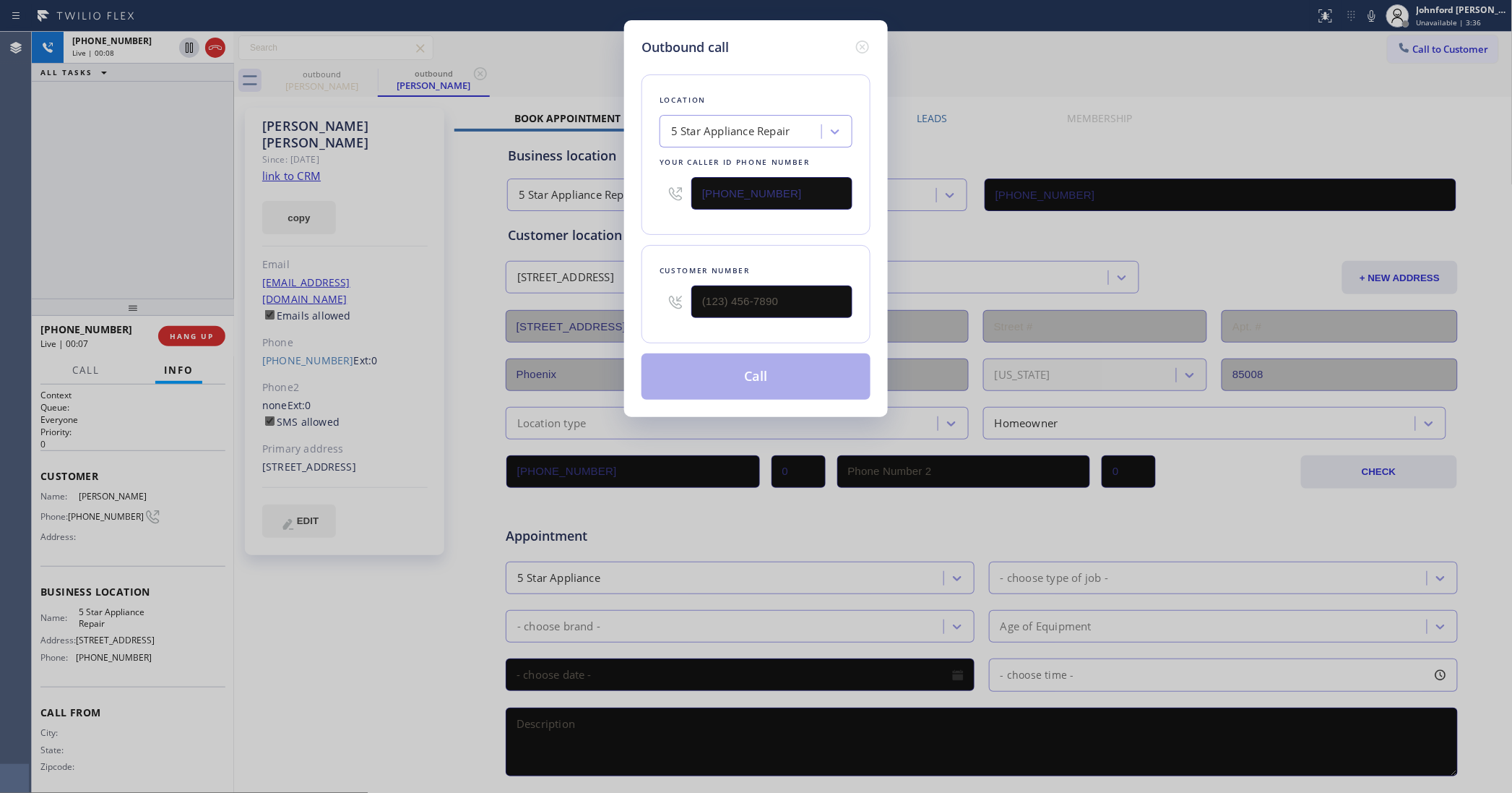
type input "[PHONE_NUMBER]"
click at [860, 48] on icon at bounding box center [863, 47] width 17 height 17
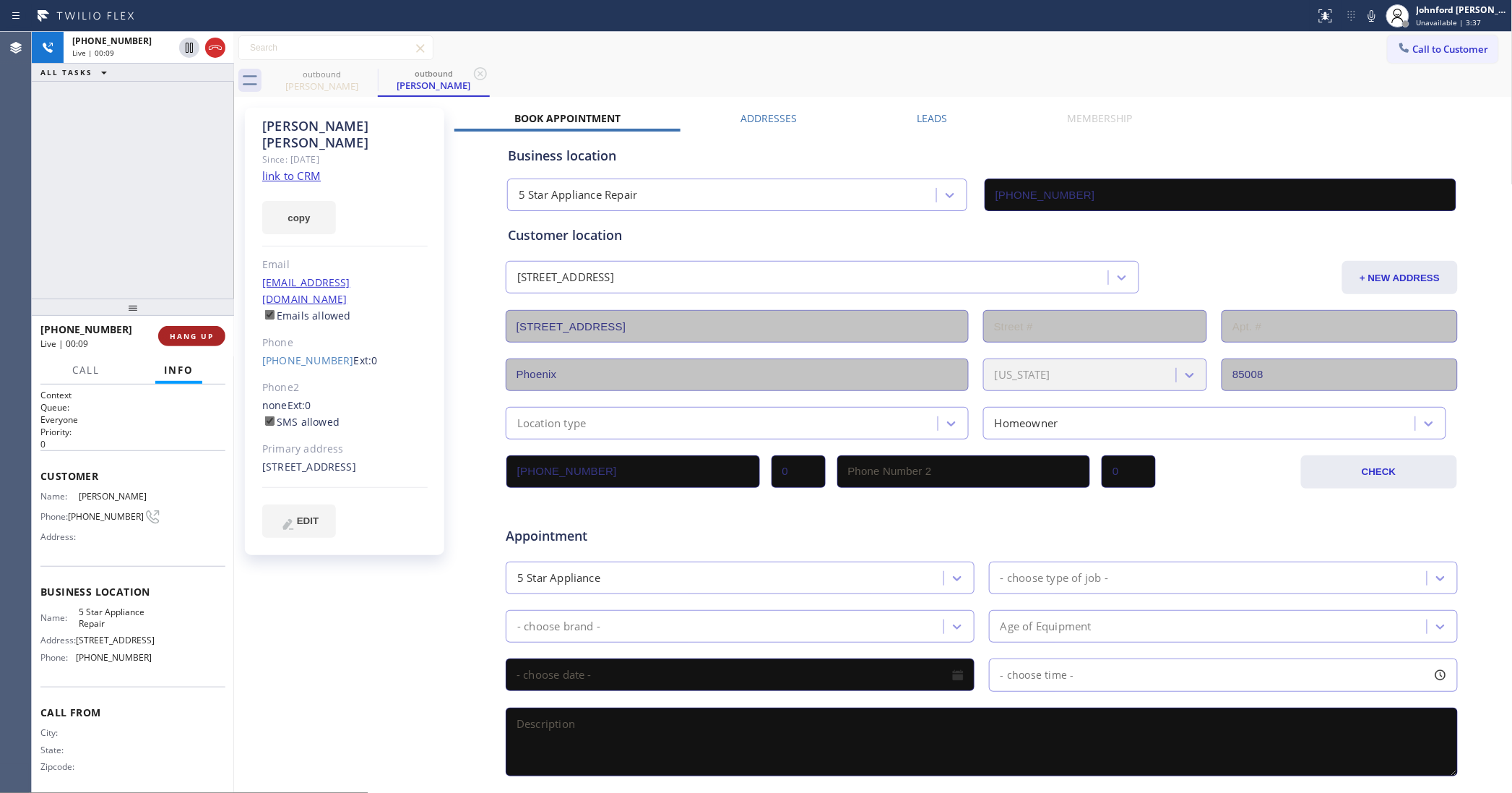
click at [204, 331] on span "HANG UP" at bounding box center [192, 336] width 44 height 10
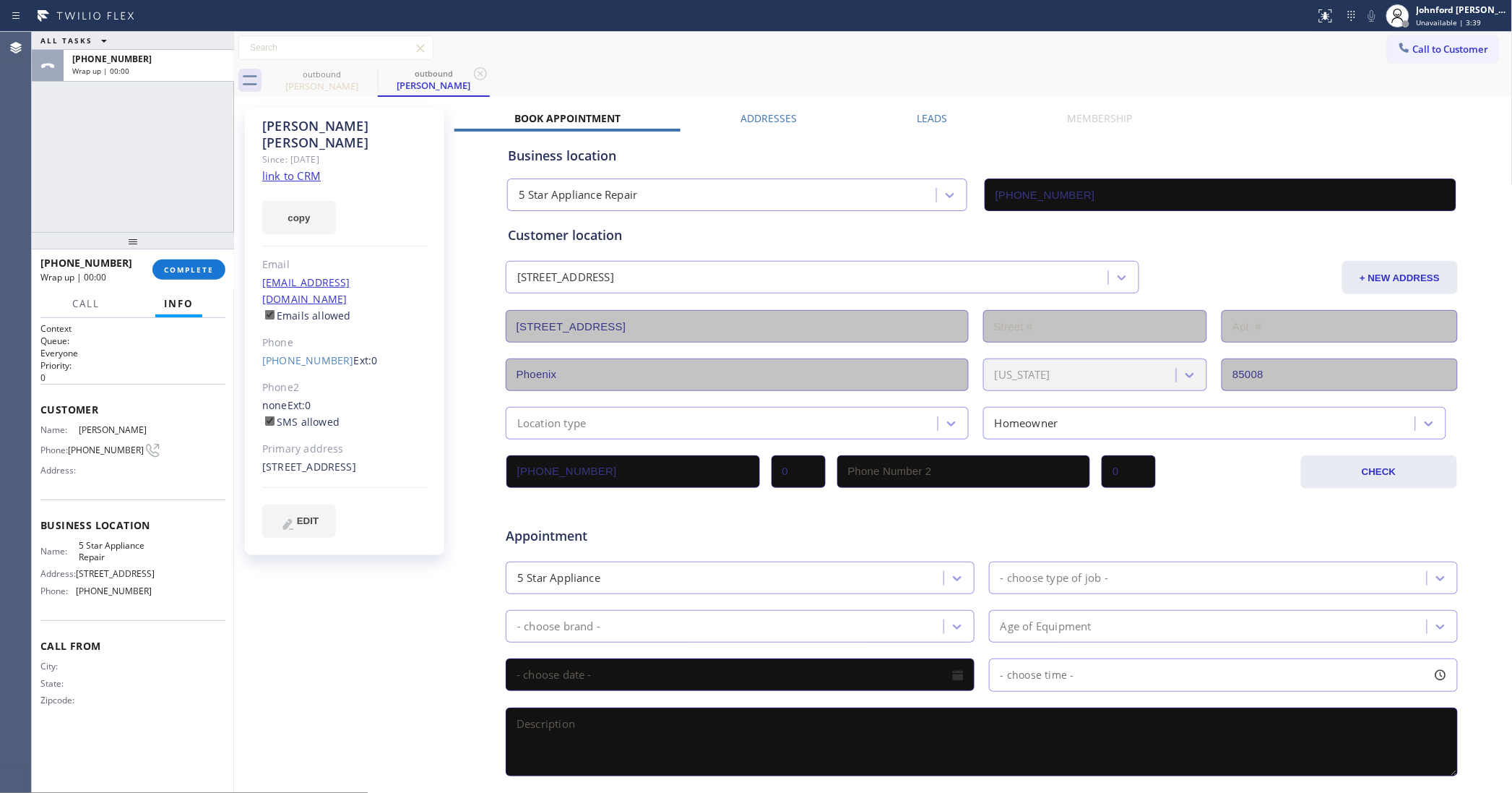
drag, startPoint x: 203, startPoint y: 237, endPoint x: 247, endPoint y: 214, distance: 49.6
click at [214, 141] on div "ALL TASKS ALL TASKS ACTIVE TASKS TASKS IN WRAP UP [PHONE_NUMBER] Wrap up | 00:0…" at bounding box center [133, 412] width 203 height 761
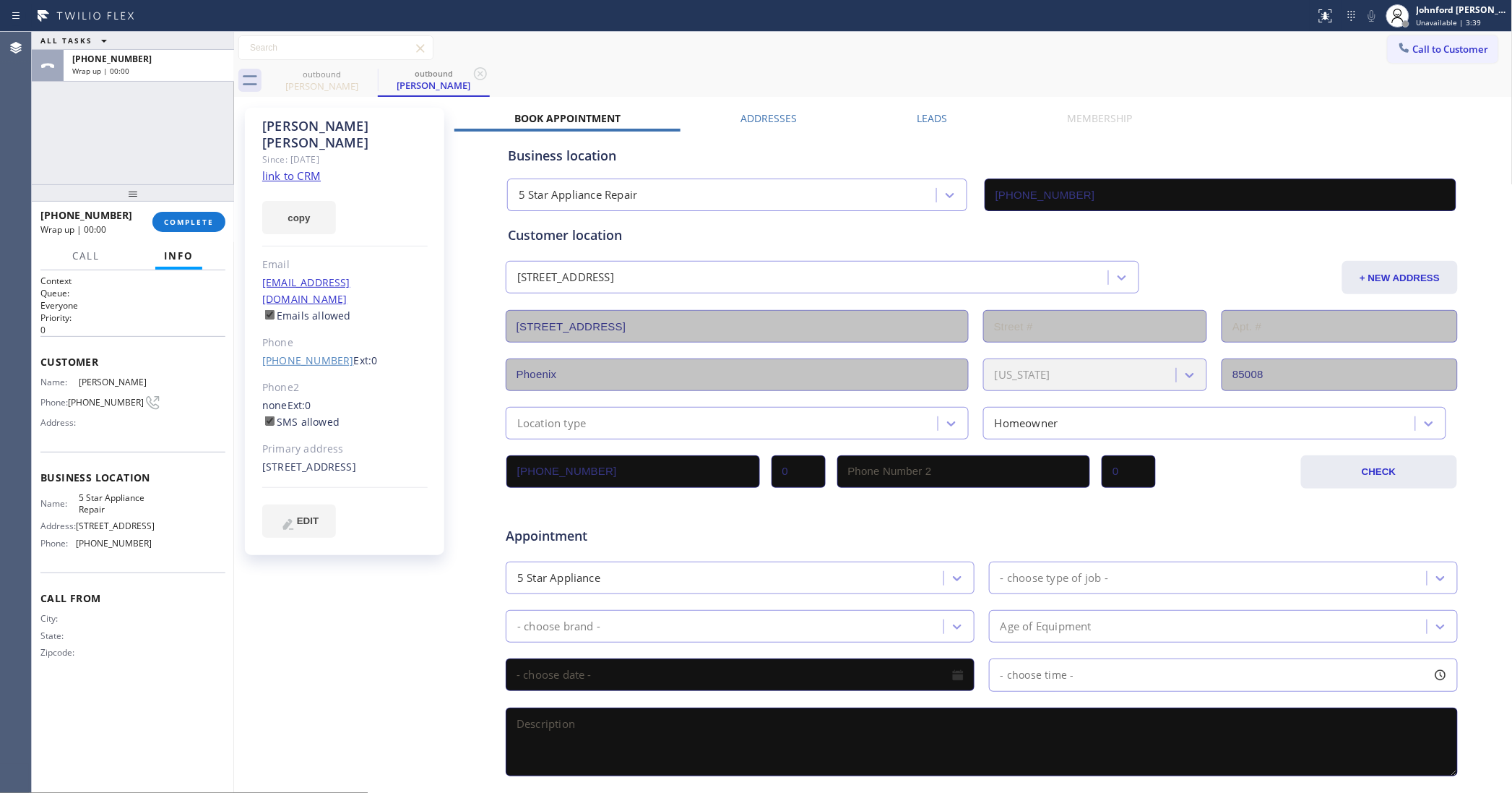
click at [289, 353] on link "[PHONE_NUMBER]" at bounding box center [308, 360] width 92 height 14
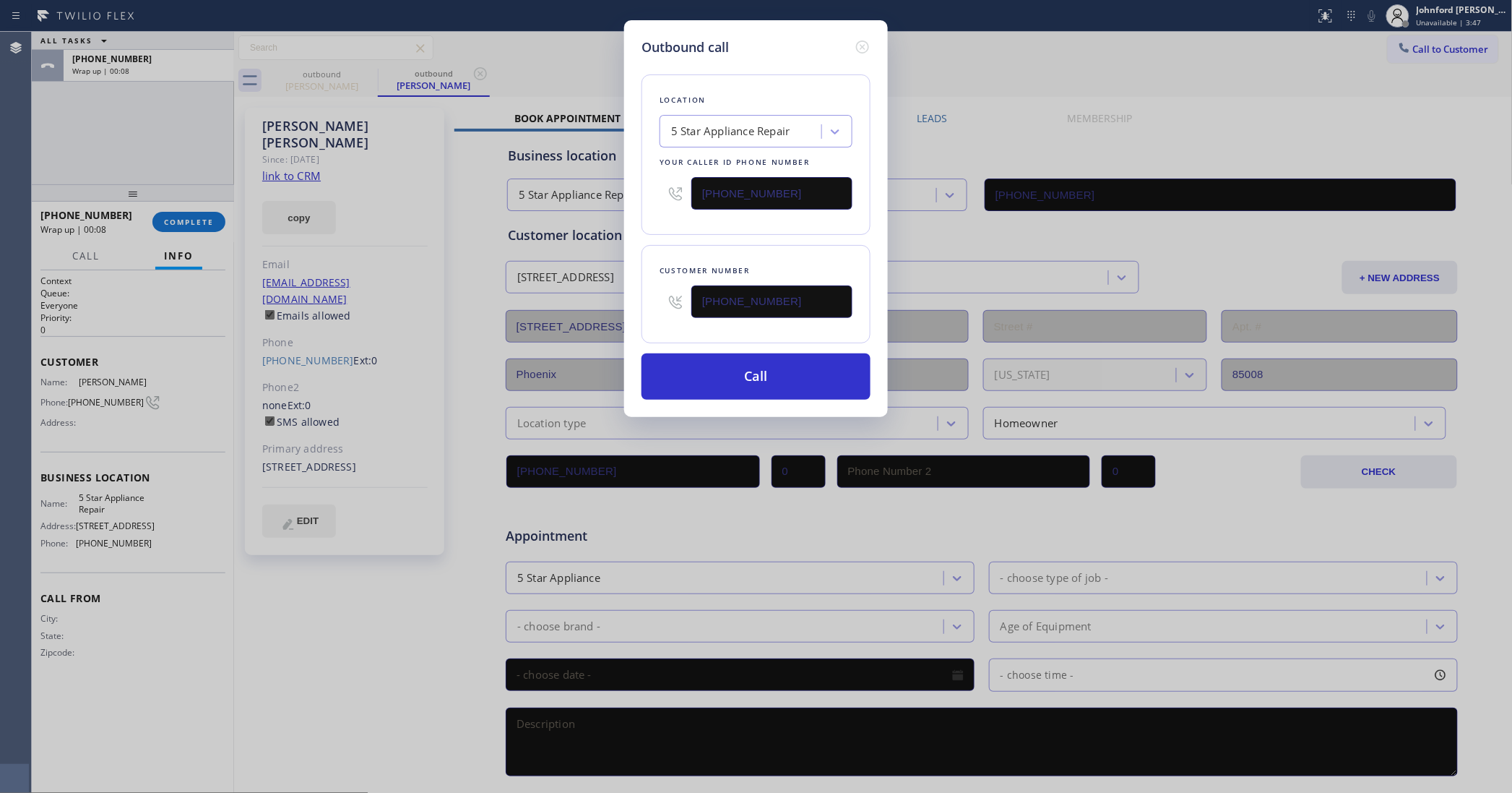
click at [605, 189] on div "Outbound call Location 5 Star Appliance Repair Your caller id phone number [PHO…" at bounding box center [756, 396] width 1512 height 793
paste input "602) 878-4370"
type input "[PHONE_NUMBER]"
drag, startPoint x: 652, startPoint y: 237, endPoint x: 719, endPoint y: 356, distance: 136.6
click at [661, 243] on div "Location 5 Star Appliance Repair Your caller id phone number [PHONE_NUMBER] Cus…" at bounding box center [756, 228] width 229 height 342
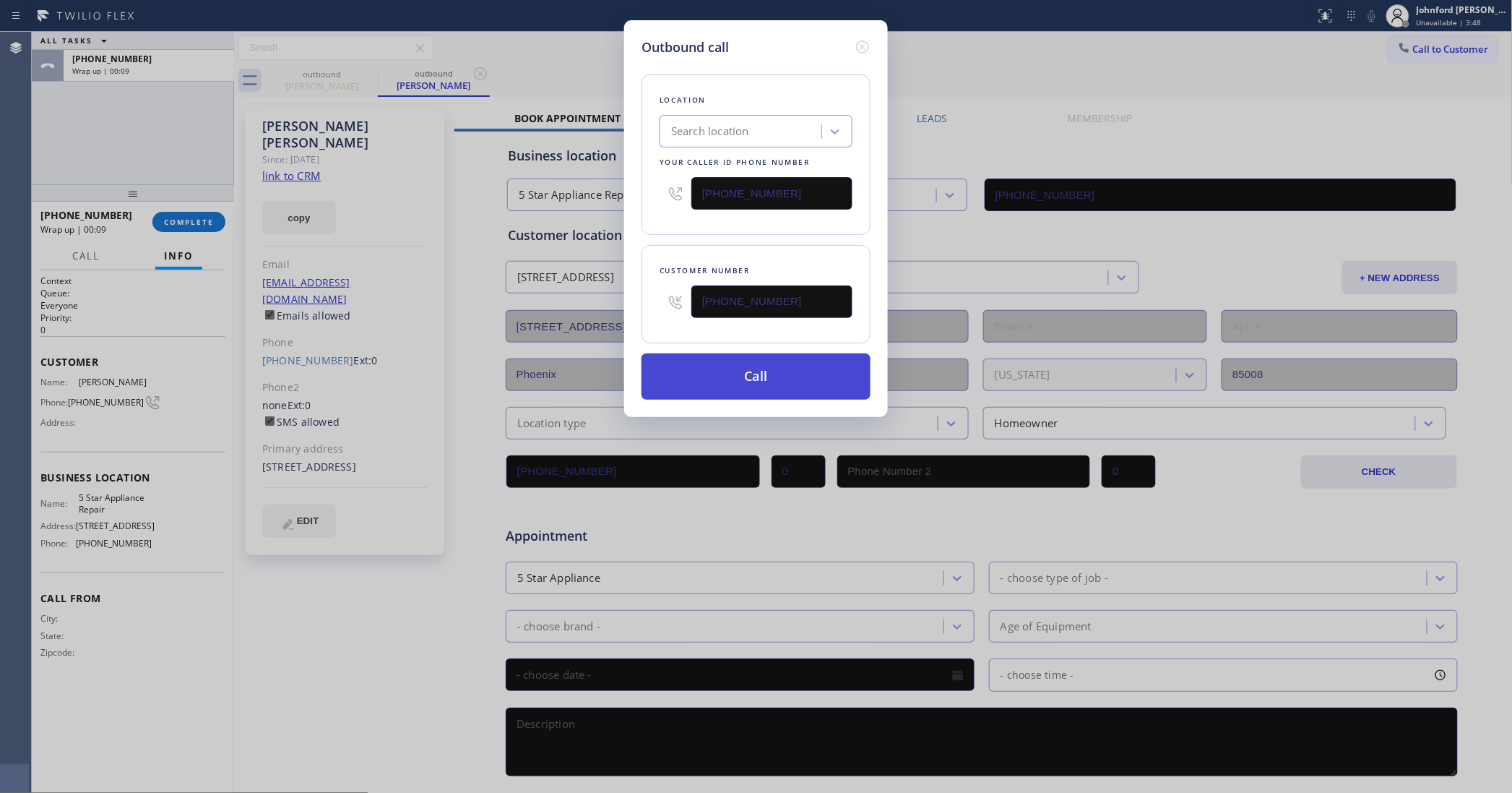
click at [733, 366] on button "Call" at bounding box center [756, 376] width 229 height 46
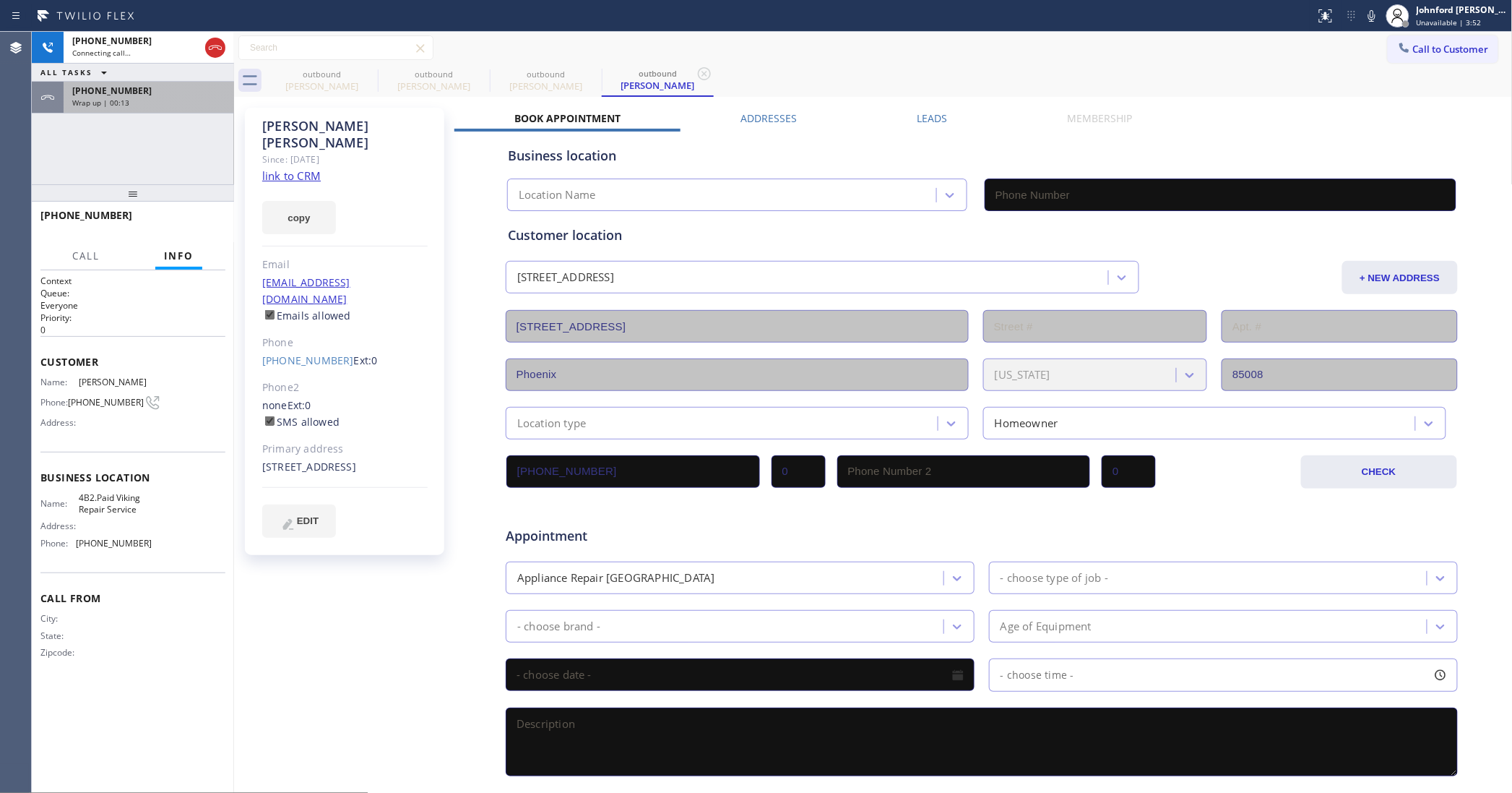
click at [171, 94] on div "[PHONE_NUMBER]" at bounding box center [149, 90] width 153 height 12
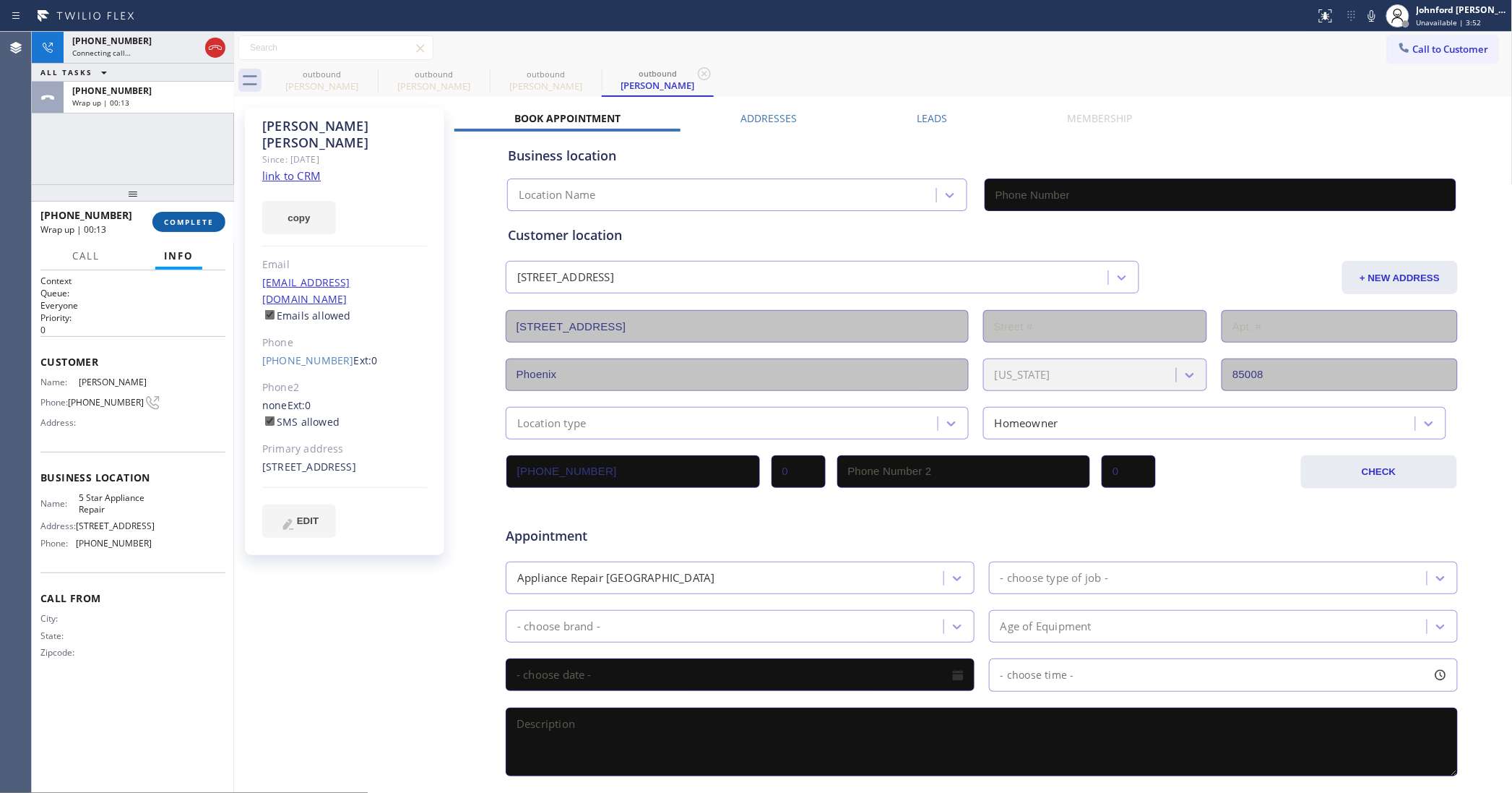
type input "[PHONE_NUMBER]"
click at [212, 221] on span "COMPLETE" at bounding box center [189, 221] width 50 height 10
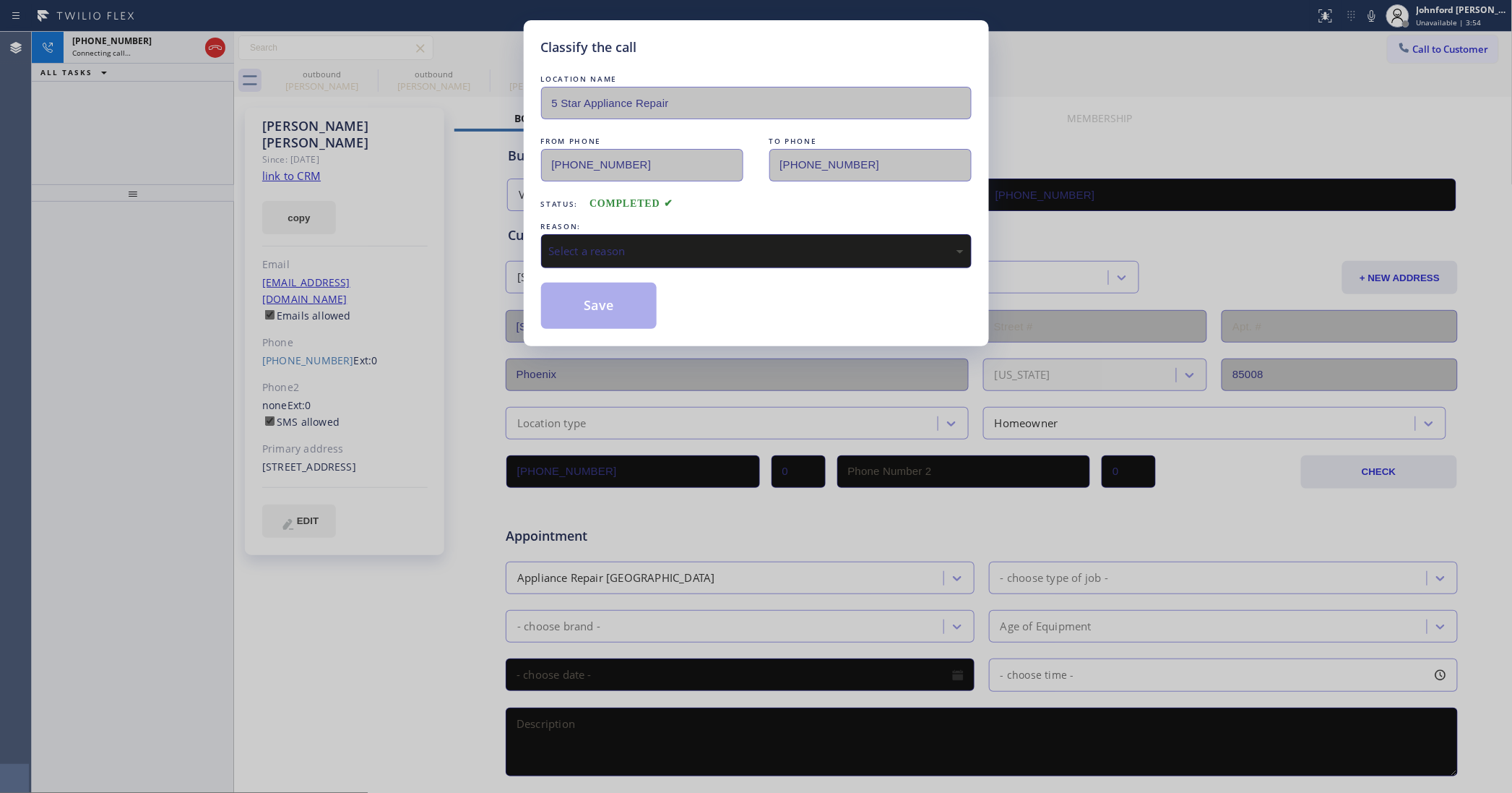
click at [661, 234] on div "Select a reason" at bounding box center [756, 251] width 430 height 34
click at [605, 307] on button "Save" at bounding box center [599, 305] width 116 height 46
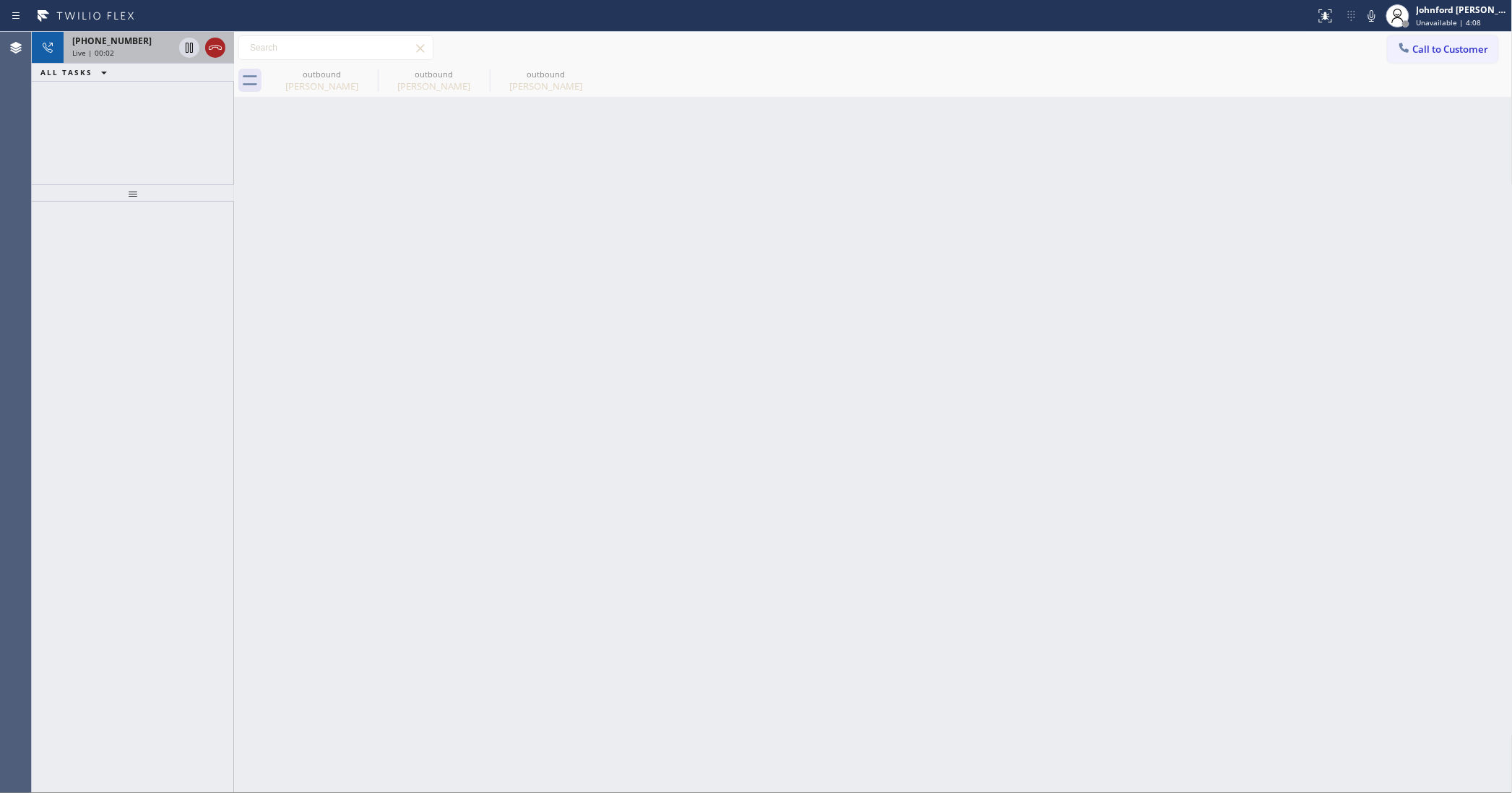
click at [221, 49] on icon at bounding box center [215, 48] width 13 height 5
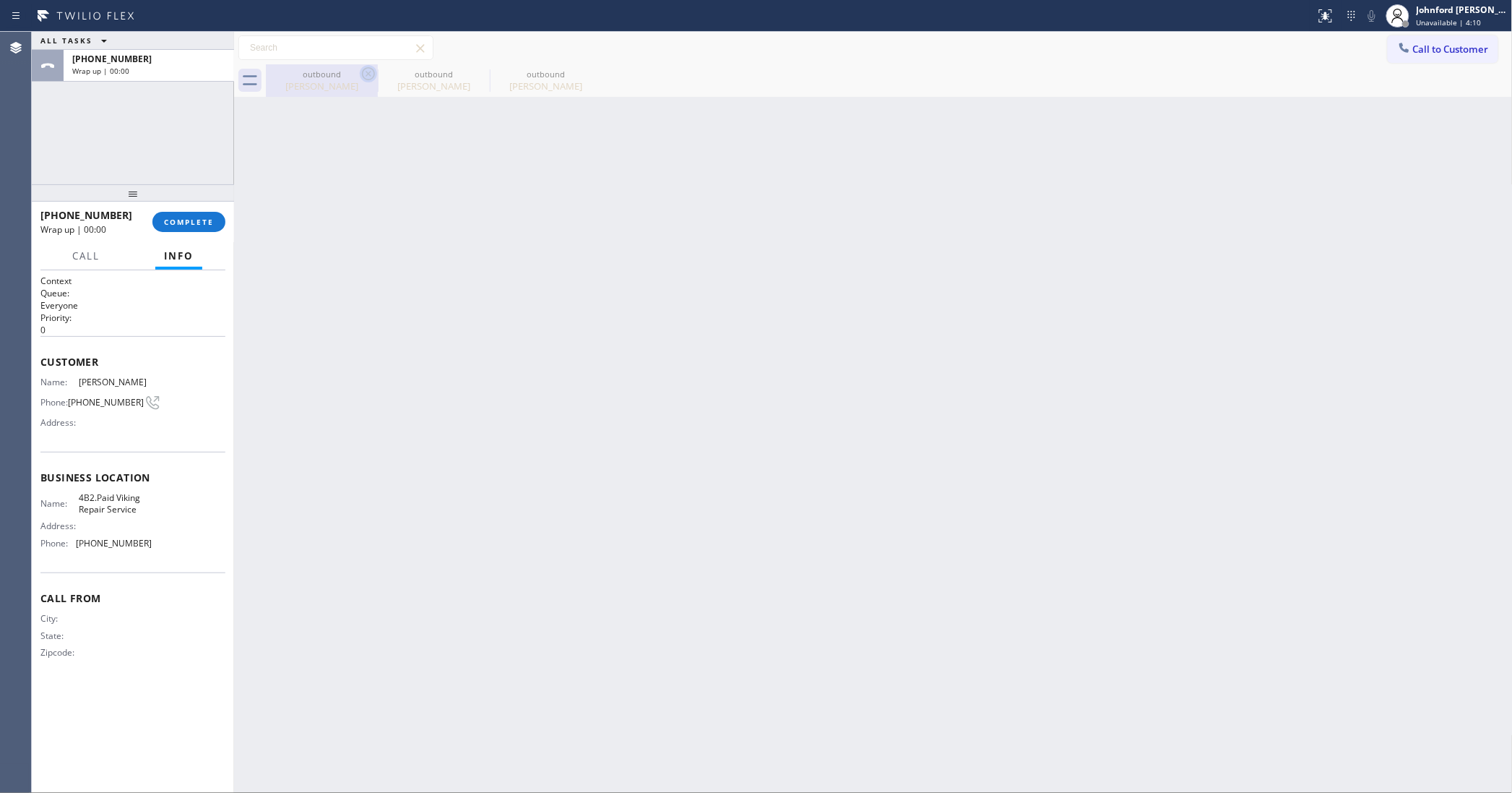
click at [361, 65] on icon at bounding box center [369, 73] width 17 height 17
type input "[PHONE_NUMBER]"
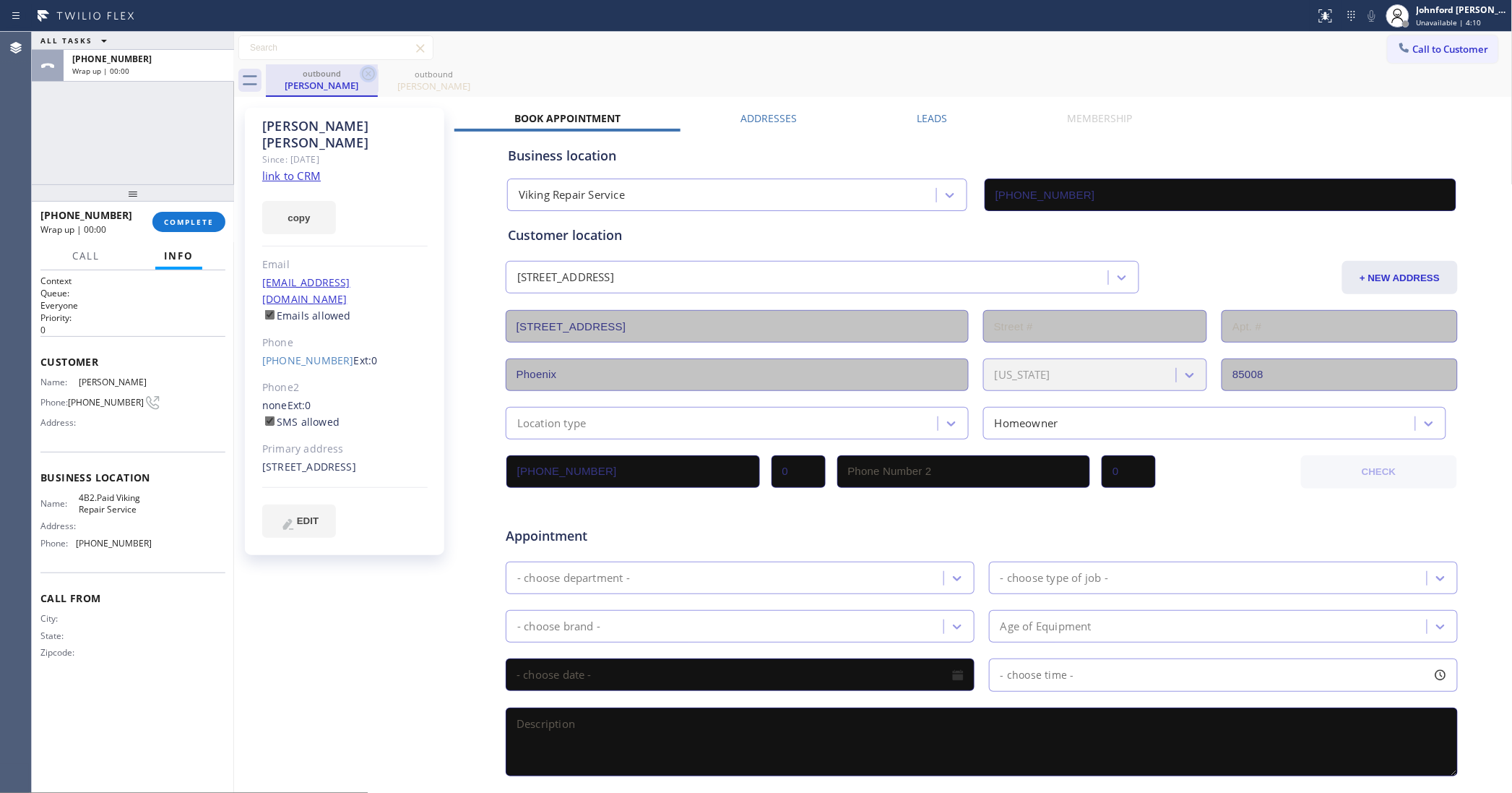
click at [372, 70] on icon at bounding box center [369, 73] width 17 height 17
click at [0, 0] on icon at bounding box center [0, 0] width 0 height 0
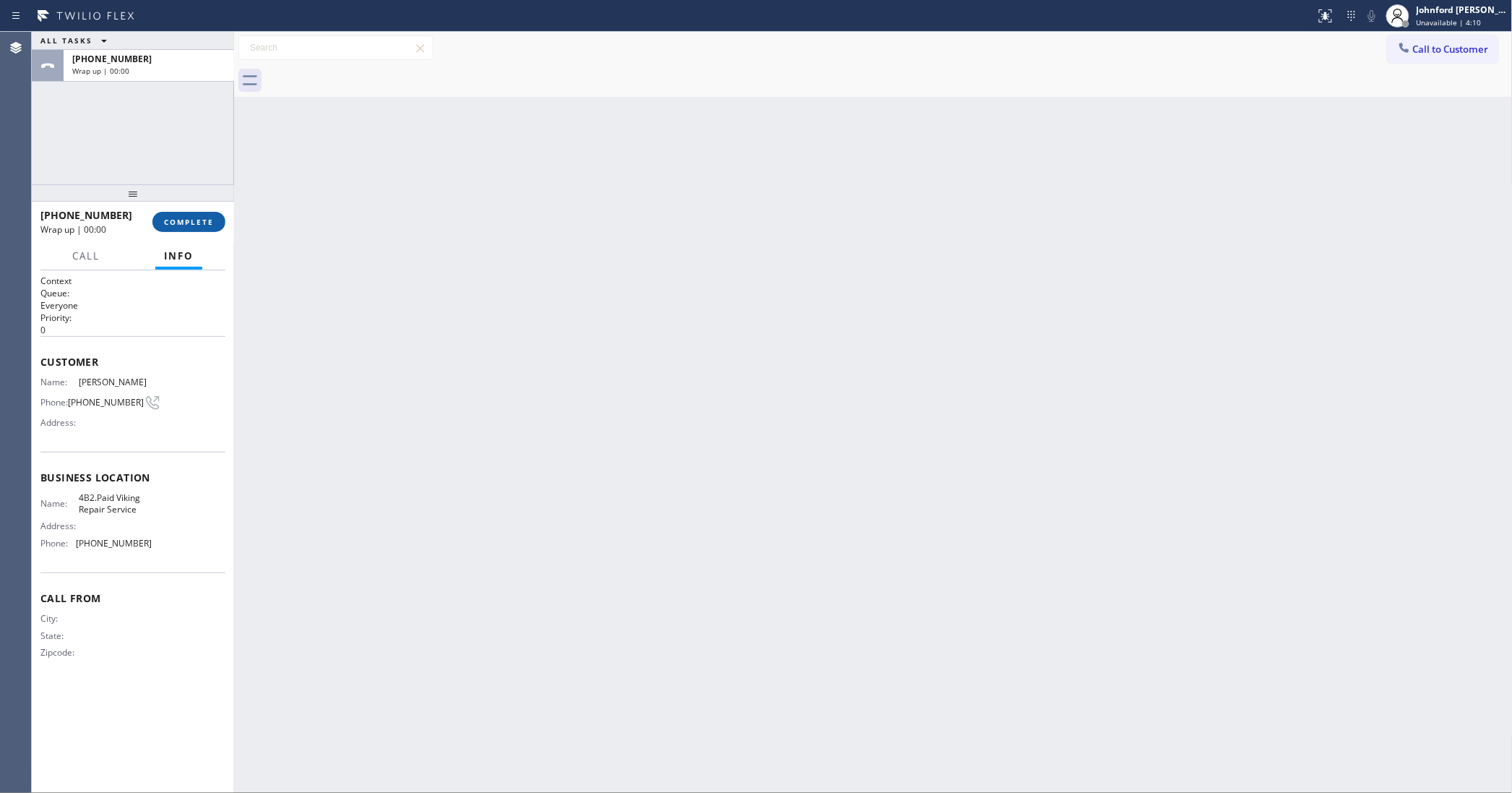
click at [199, 219] on span "COMPLETE" at bounding box center [189, 221] width 50 height 10
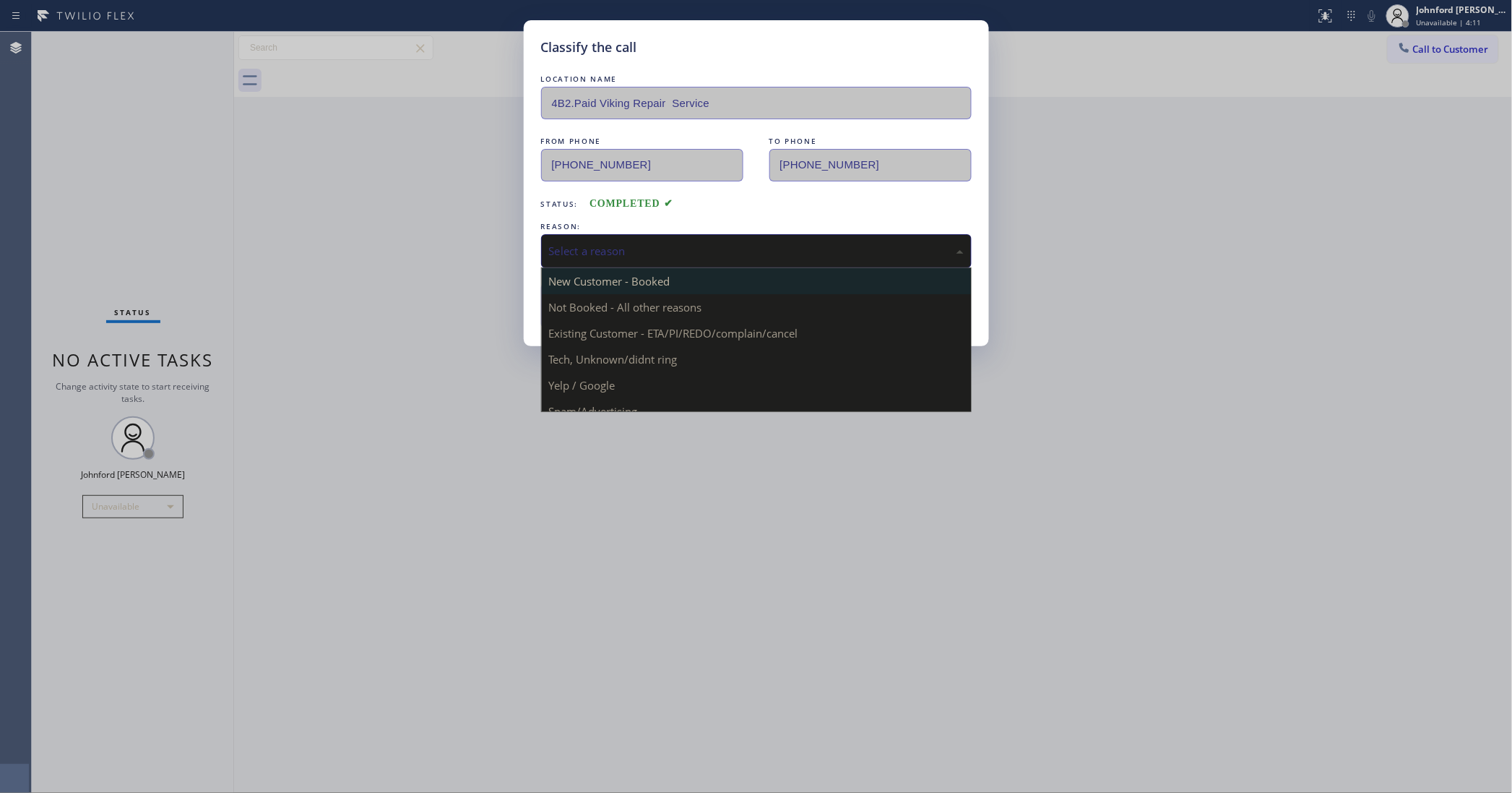
drag, startPoint x: 690, startPoint y: 257, endPoint x: 748, endPoint y: 266, distance: 58.7
click at [702, 257] on div "Select a reason" at bounding box center [756, 251] width 430 height 34
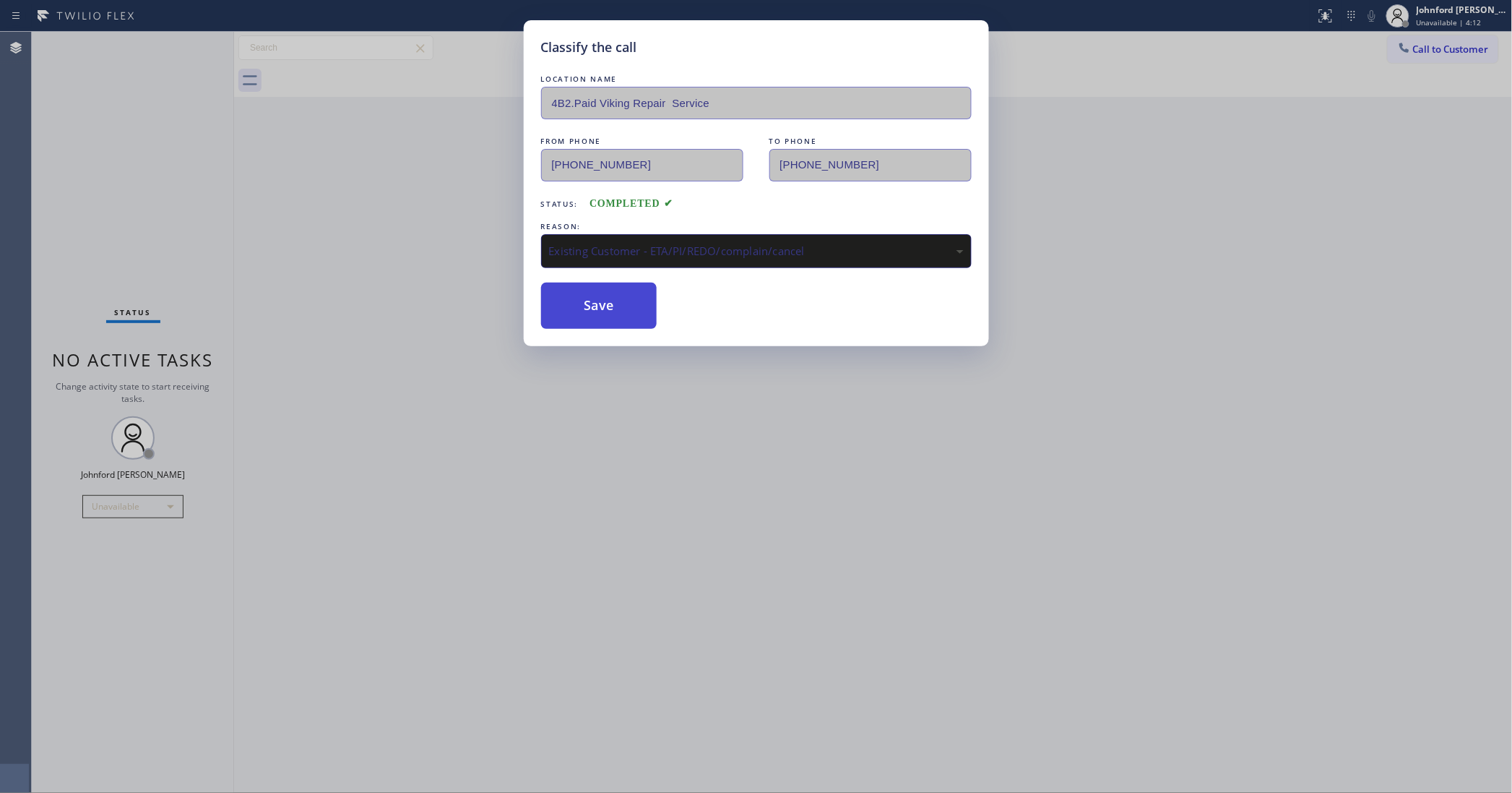
click at [641, 320] on button "Save" at bounding box center [599, 305] width 116 height 46
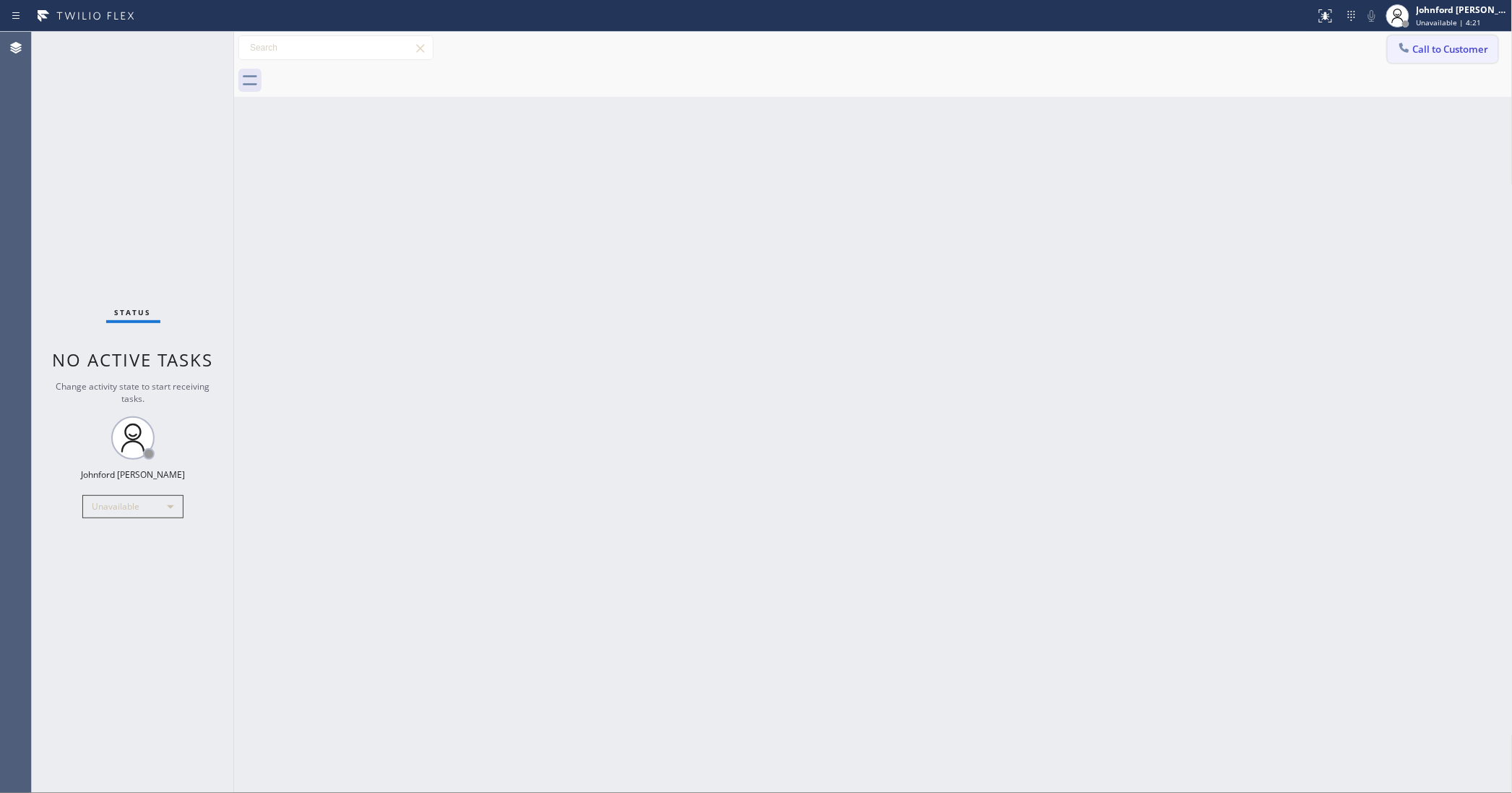
click at [1399, 48] on icon at bounding box center [1404, 48] width 15 height 15
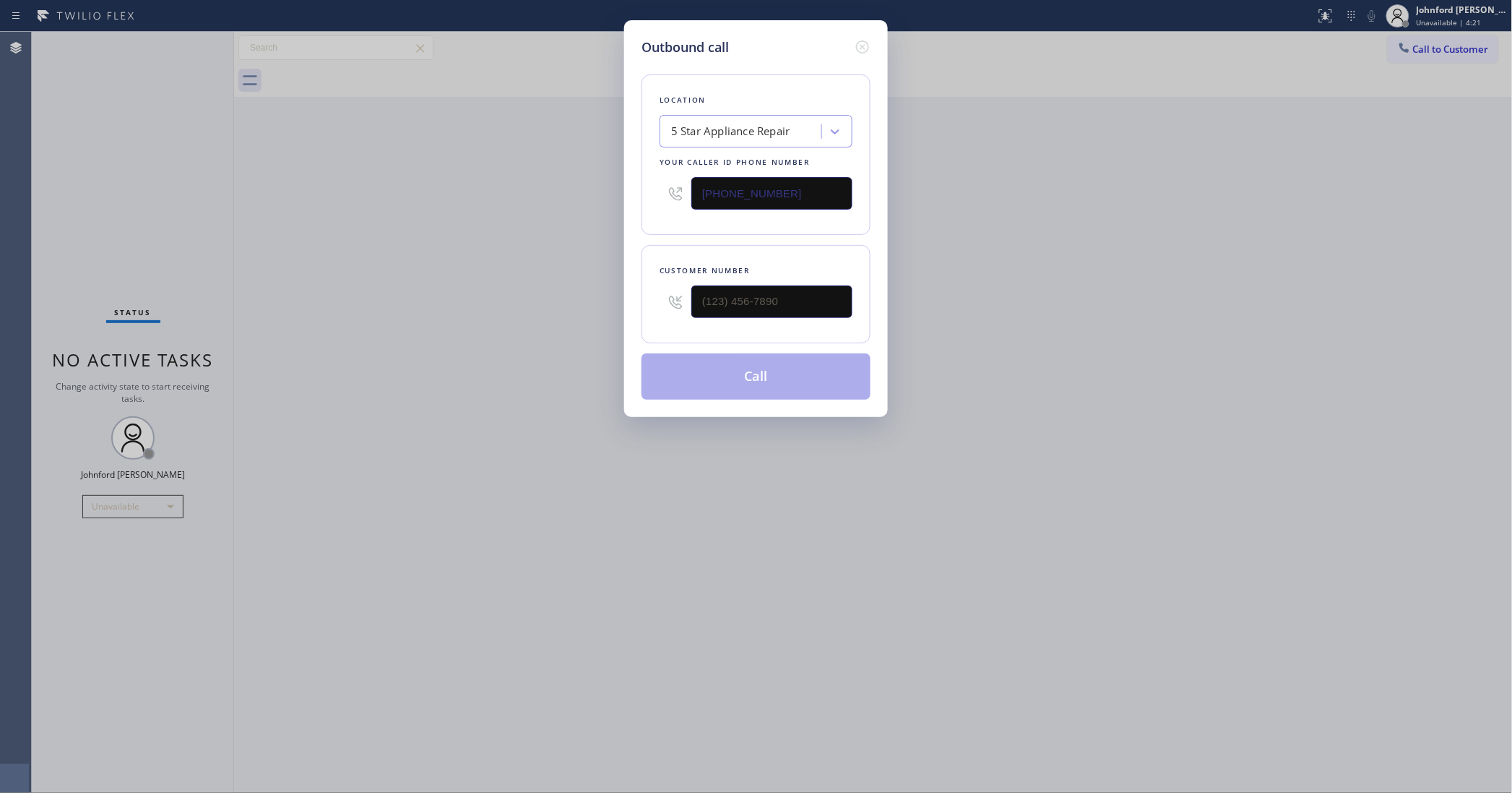
drag, startPoint x: 836, startPoint y: 284, endPoint x: 611, endPoint y: 284, distance: 225.0
click at [611, 284] on div "Outbound call Location 5 Star Appliance Repair Your caller id phone number [PHO…" at bounding box center [756, 396] width 1512 height 793
click at [822, 278] on div at bounding box center [772, 302] width 161 height 47
paste input "312) 405-2455"
drag, startPoint x: 806, startPoint y: 302, endPoint x: 636, endPoint y: 304, distance: 170.0
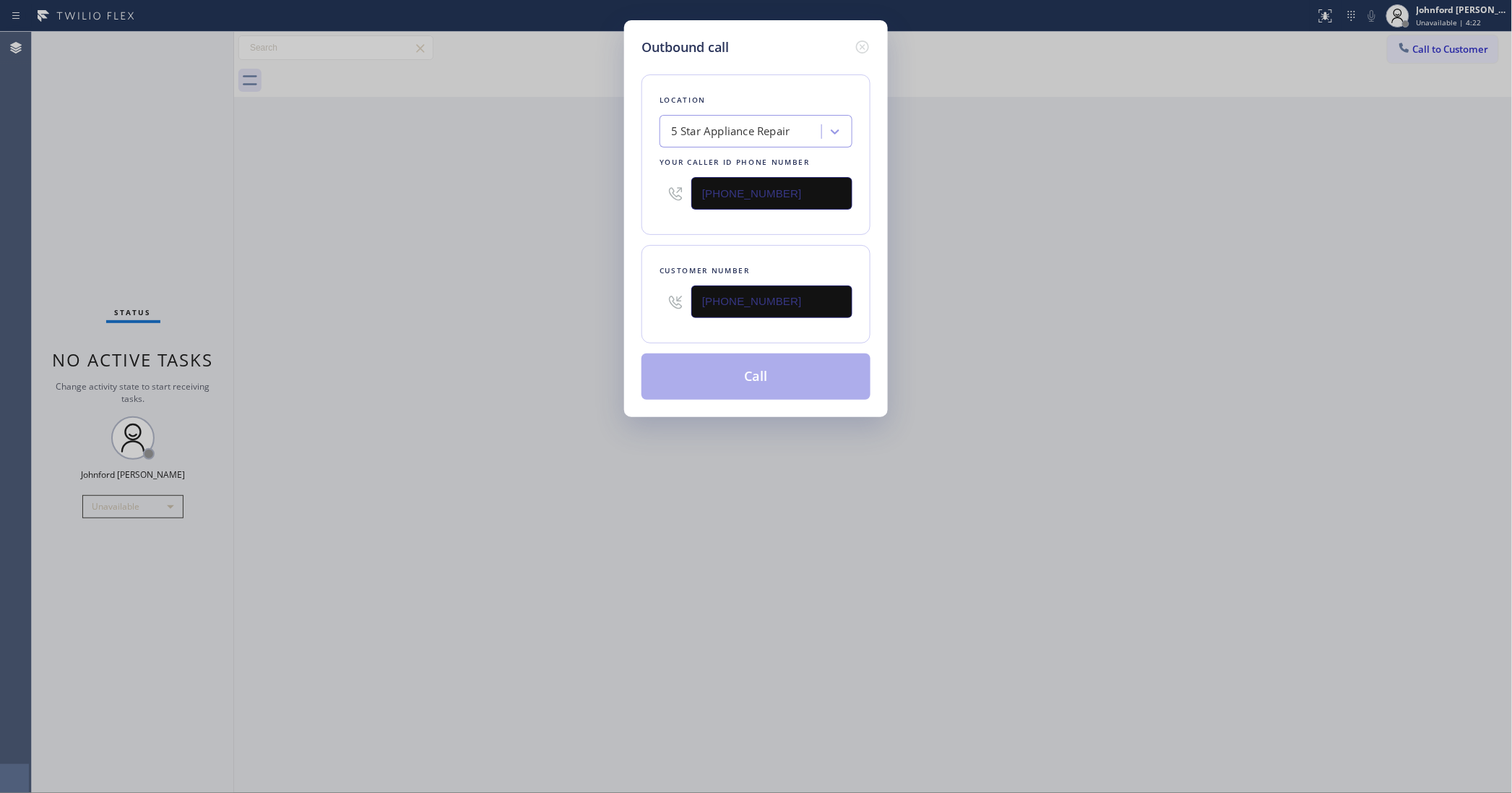
click at [636, 304] on div "Outbound call Location 5 Star Appliance Repair Your caller id phone number [PHO…" at bounding box center [756, 218] width 263 height 397
type input "[PHONE_NUMBER]"
drag, startPoint x: 712, startPoint y: 177, endPoint x: 601, endPoint y: 181, distance: 111.1
click at [612, 177] on div "Outbound call Location 5 Star Appliance Repair Your caller id phone number [PHO…" at bounding box center [756, 396] width 1512 height 793
paste input "text"
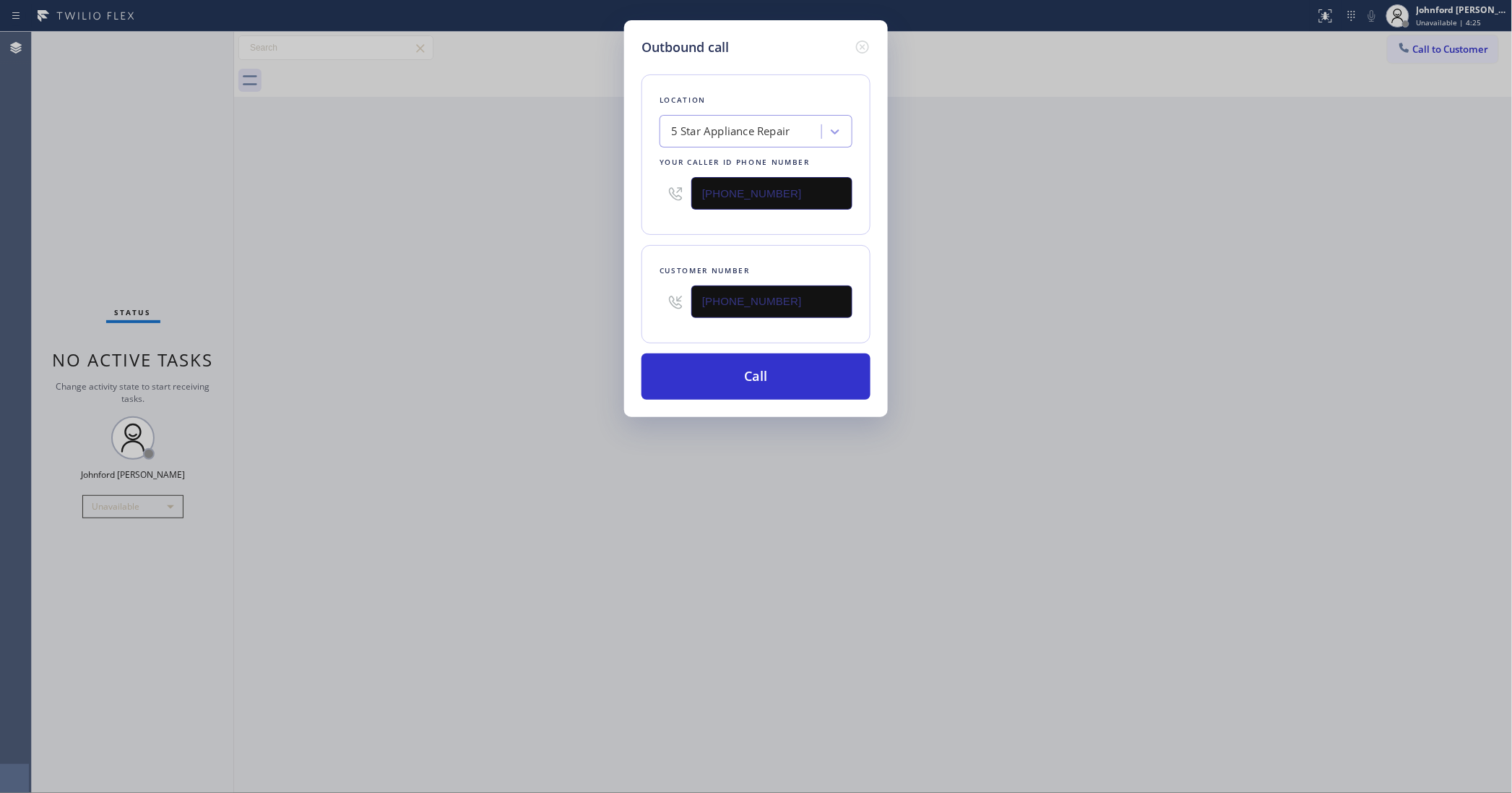
click at [507, 181] on div "Outbound call Location 5 Star Appliance Repair Your caller id phone number [PHO…" at bounding box center [756, 396] width 1512 height 793
drag, startPoint x: 731, startPoint y: 189, endPoint x: 609, endPoint y: 189, distance: 122.0
click at [610, 189] on div "Outbound call Location 5 Star Appliance Repair Your caller id phone number [PHO…" at bounding box center [756, 396] width 1512 height 793
paste input "text"
type input "[PHONE_NUMBER]"
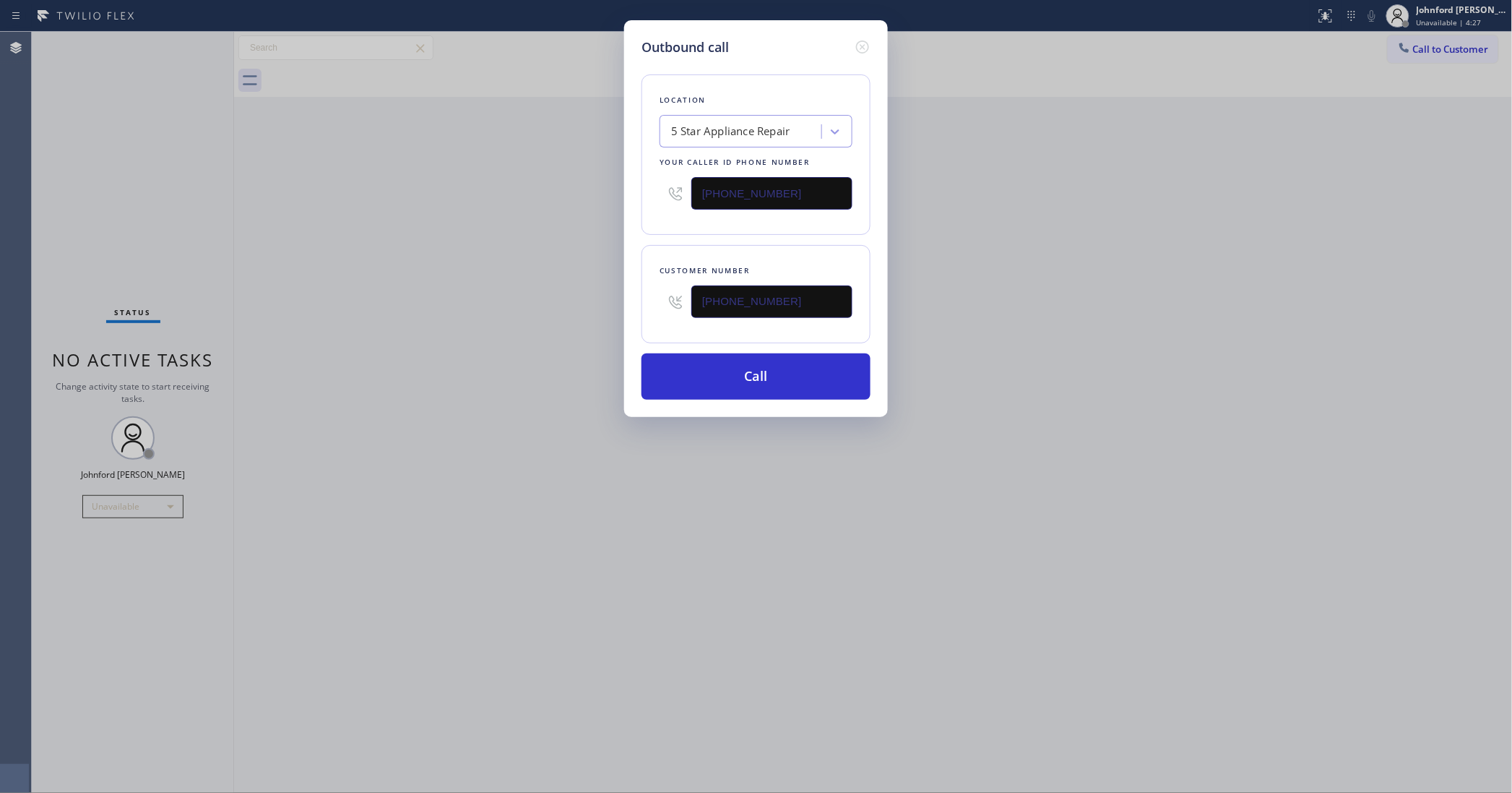
click at [593, 195] on div "Outbound call Location 5 Star Appliance Repair Your caller id phone number [PHO…" at bounding box center [756, 396] width 1512 height 793
click at [698, 387] on button "Call" at bounding box center [756, 376] width 229 height 46
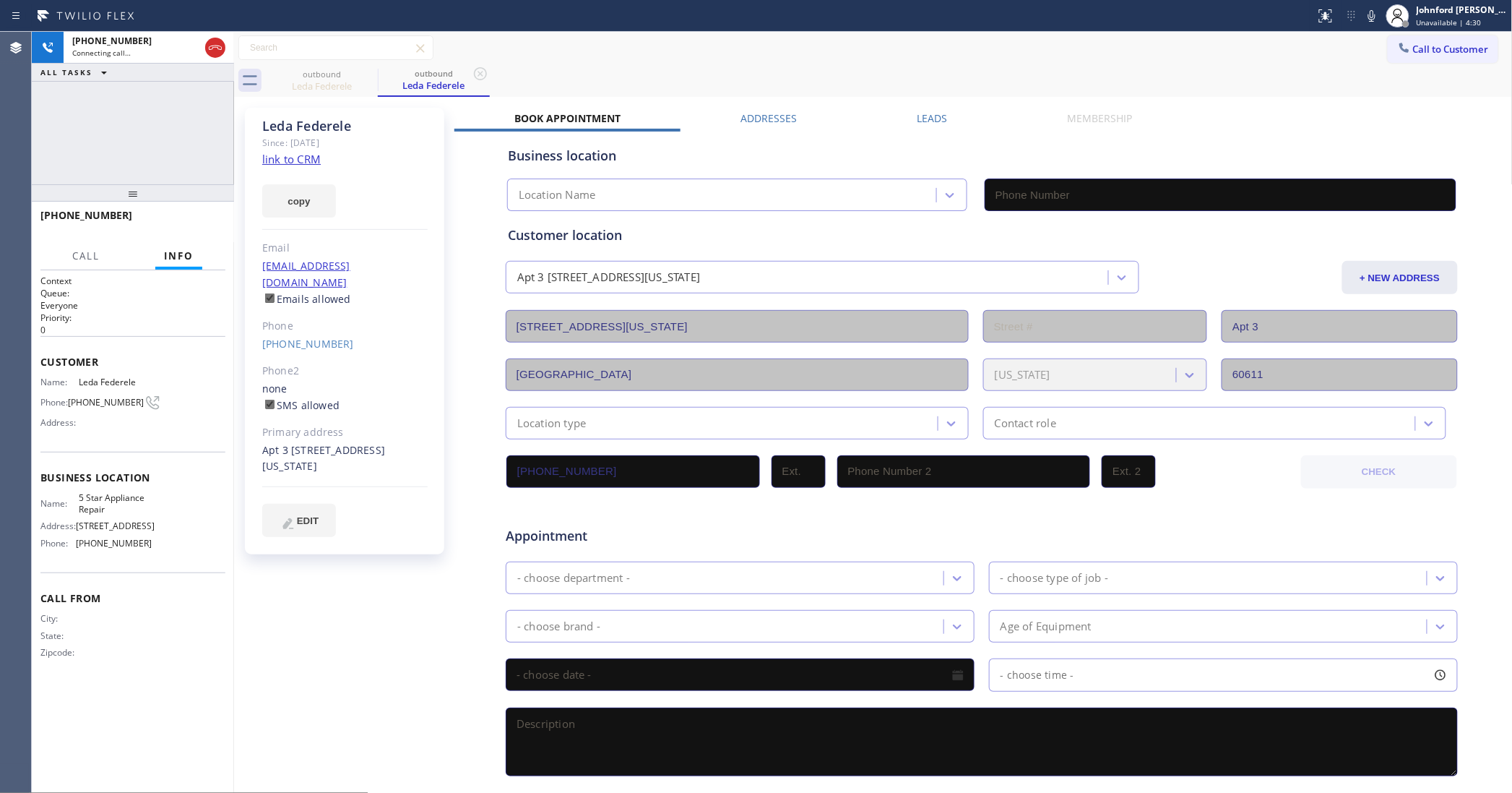
click at [303, 163] on link "link to CRM" at bounding box center [291, 159] width 58 height 15
type input "[PHONE_NUMBER]"
click at [1364, 9] on icon at bounding box center [1372, 16] width 17 height 17
click at [1367, 15] on icon at bounding box center [1372, 16] width 17 height 17
click at [936, 108] on div "Leda Federele Since: [DATE] link to CRM copy Email [EMAIL_ADDRESS][DOMAIN_NAME]…" at bounding box center [873, 568] width 1271 height 936
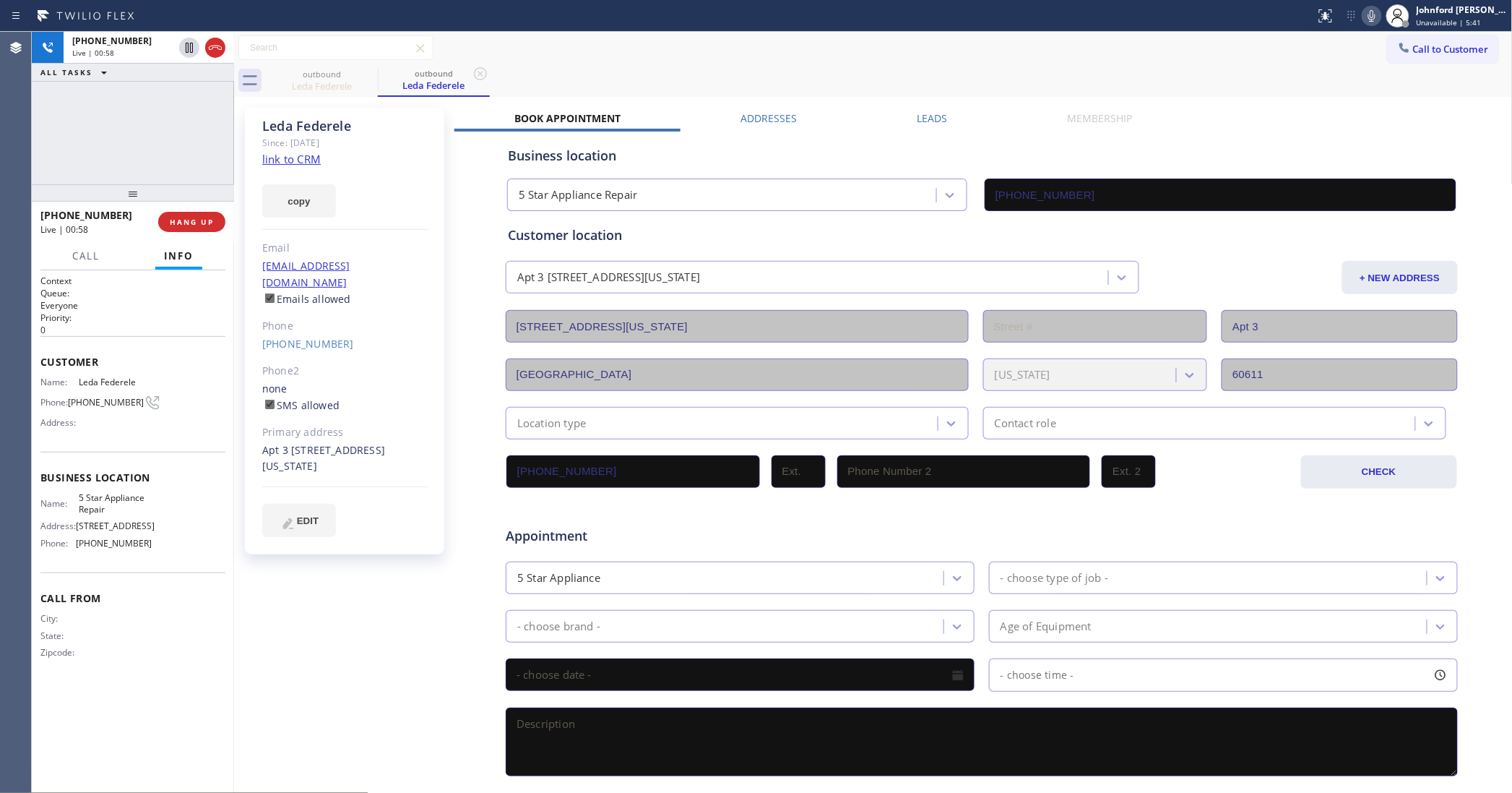
click at [929, 113] on label "Leads" at bounding box center [932, 119] width 30 height 14
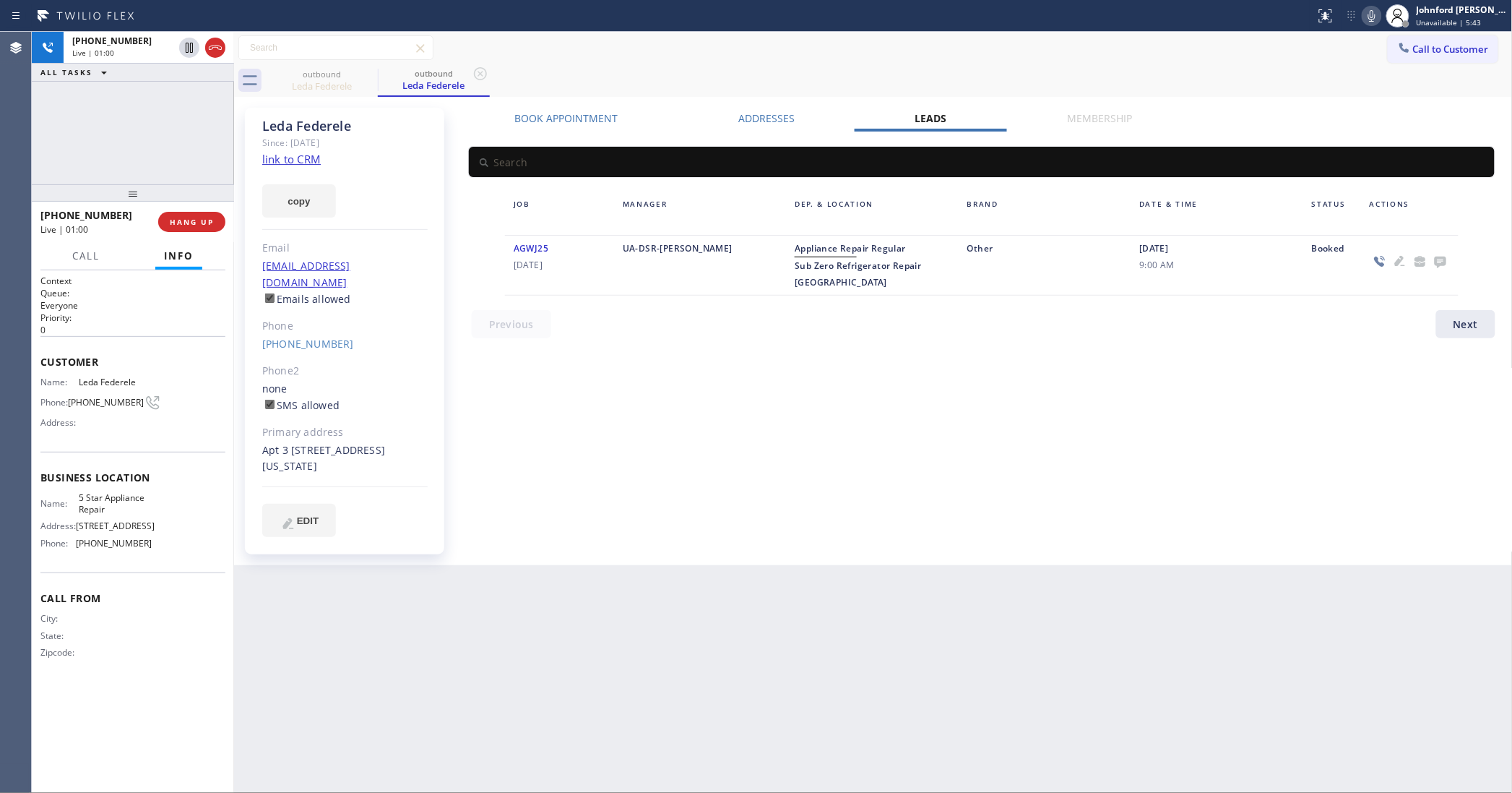
click at [1438, 261] on icon at bounding box center [1440, 262] width 12 height 12
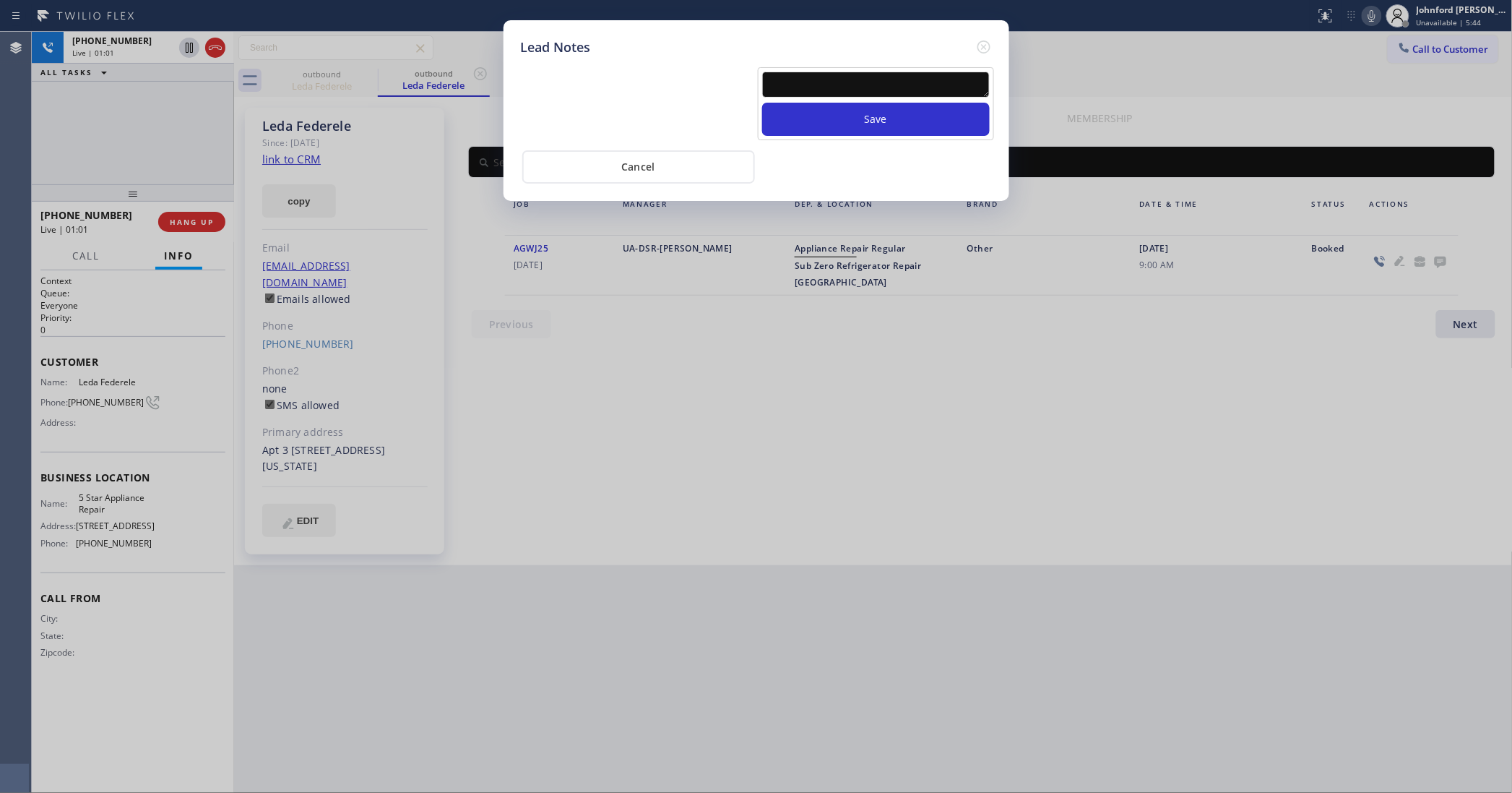
click at [839, 73] on textarea at bounding box center [876, 84] width 228 height 26
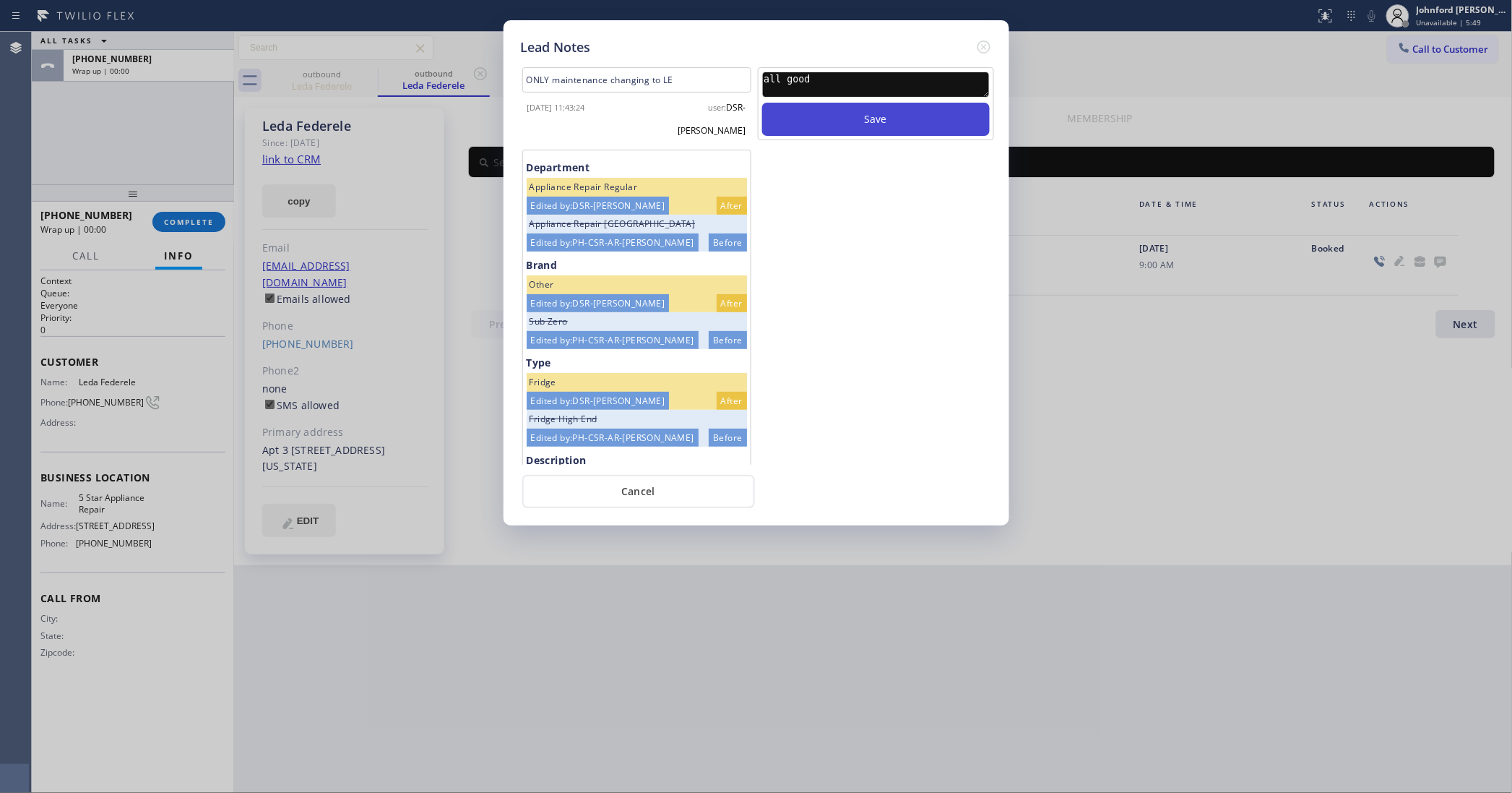
type textarea "all good"
click at [818, 103] on button "Save" at bounding box center [876, 119] width 228 height 34
click at [210, 211] on div "Lead Notes ONLY maintenance changing to LE [DATE] 11:43:24 user: DSR-[PERSON_NA…" at bounding box center [756, 396] width 1512 height 793
click at [983, 38] on icon at bounding box center [984, 47] width 17 height 17
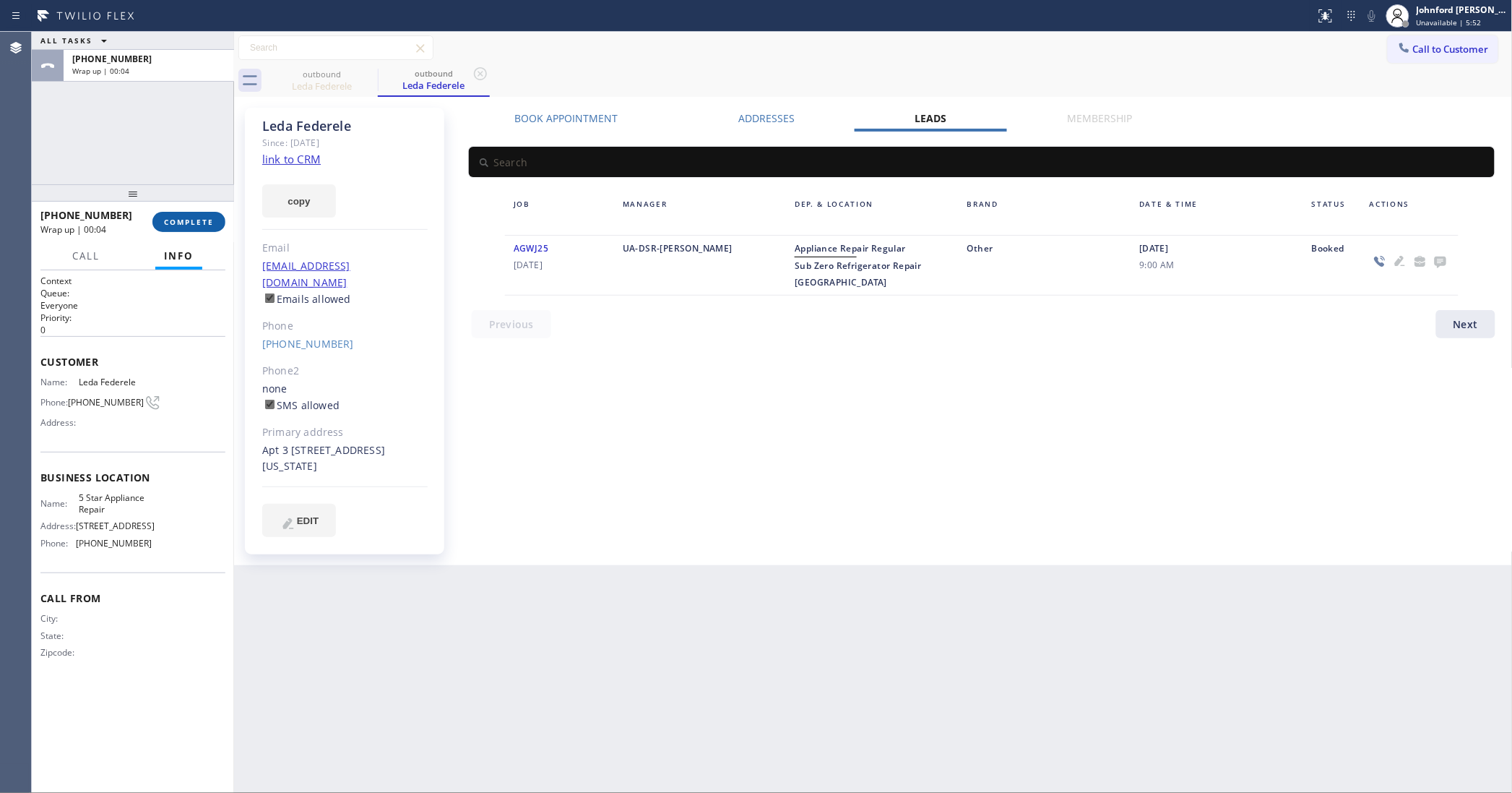
click at [193, 228] on button "COMPLETE" at bounding box center [189, 222] width 73 height 20
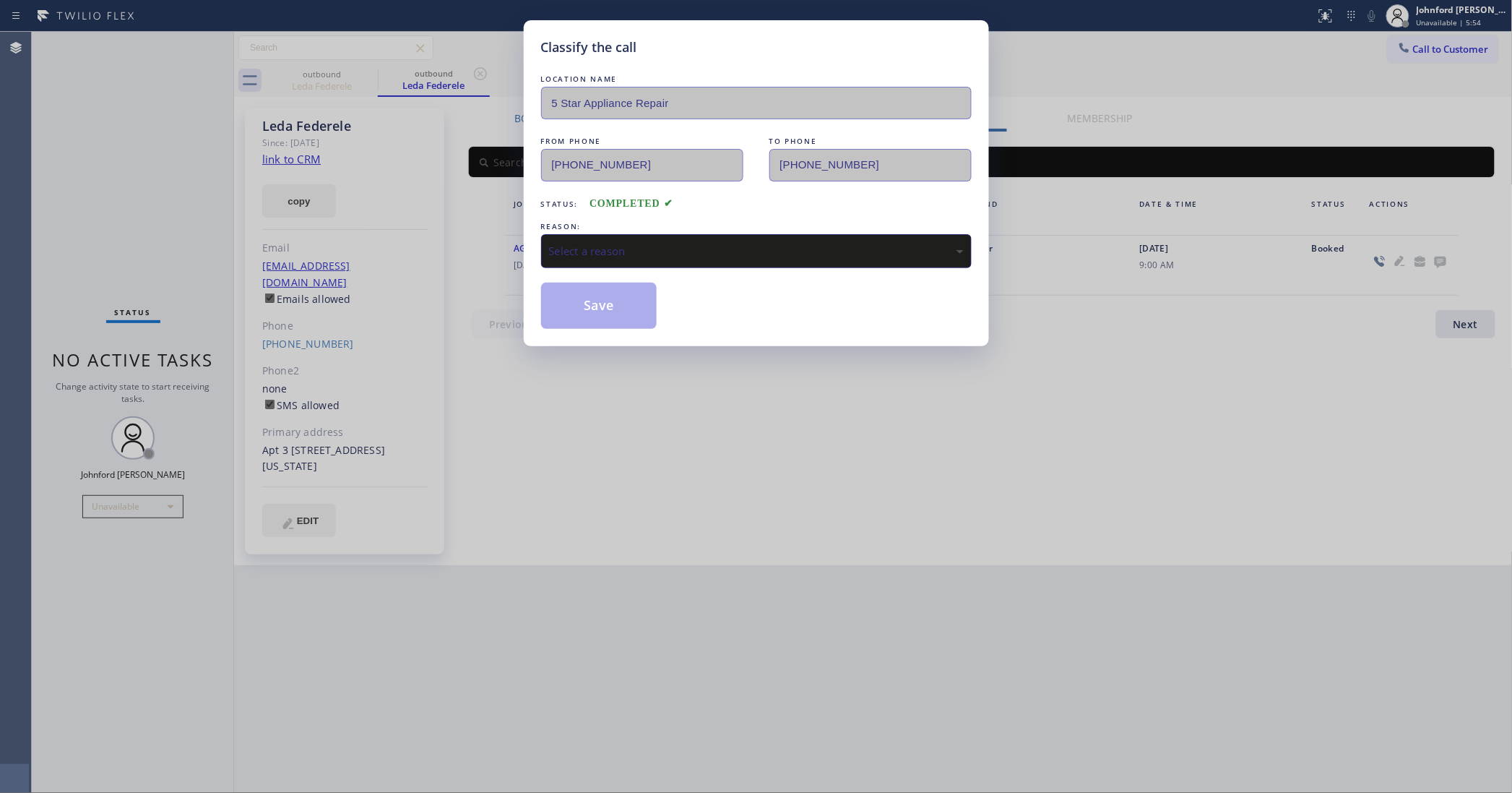
click at [578, 259] on div "Select a reason" at bounding box center [756, 251] width 430 height 34
click at [605, 311] on button "Save" at bounding box center [599, 305] width 116 height 46
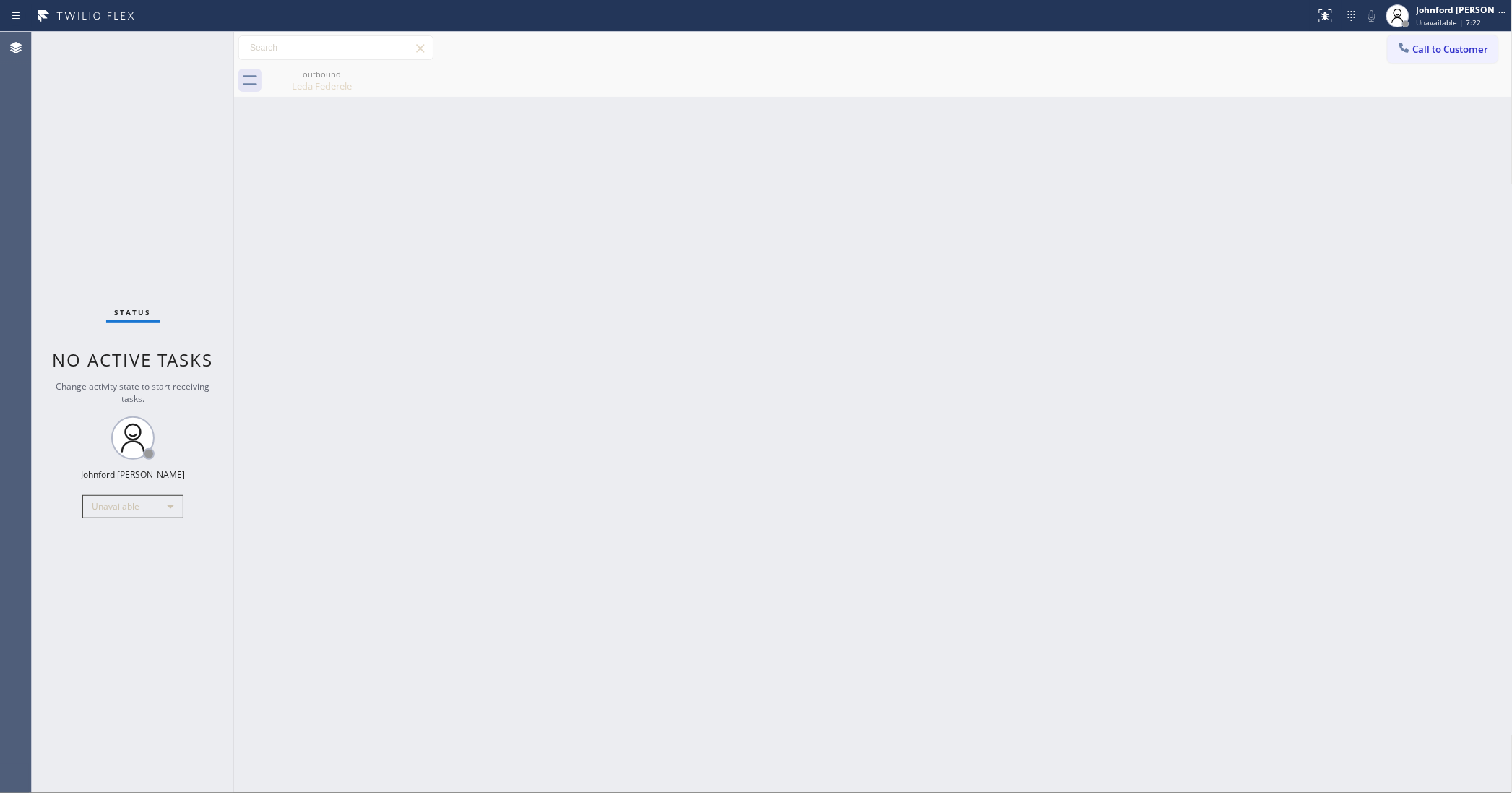
click at [1396, 51] on div at bounding box center [1404, 49] width 17 height 17
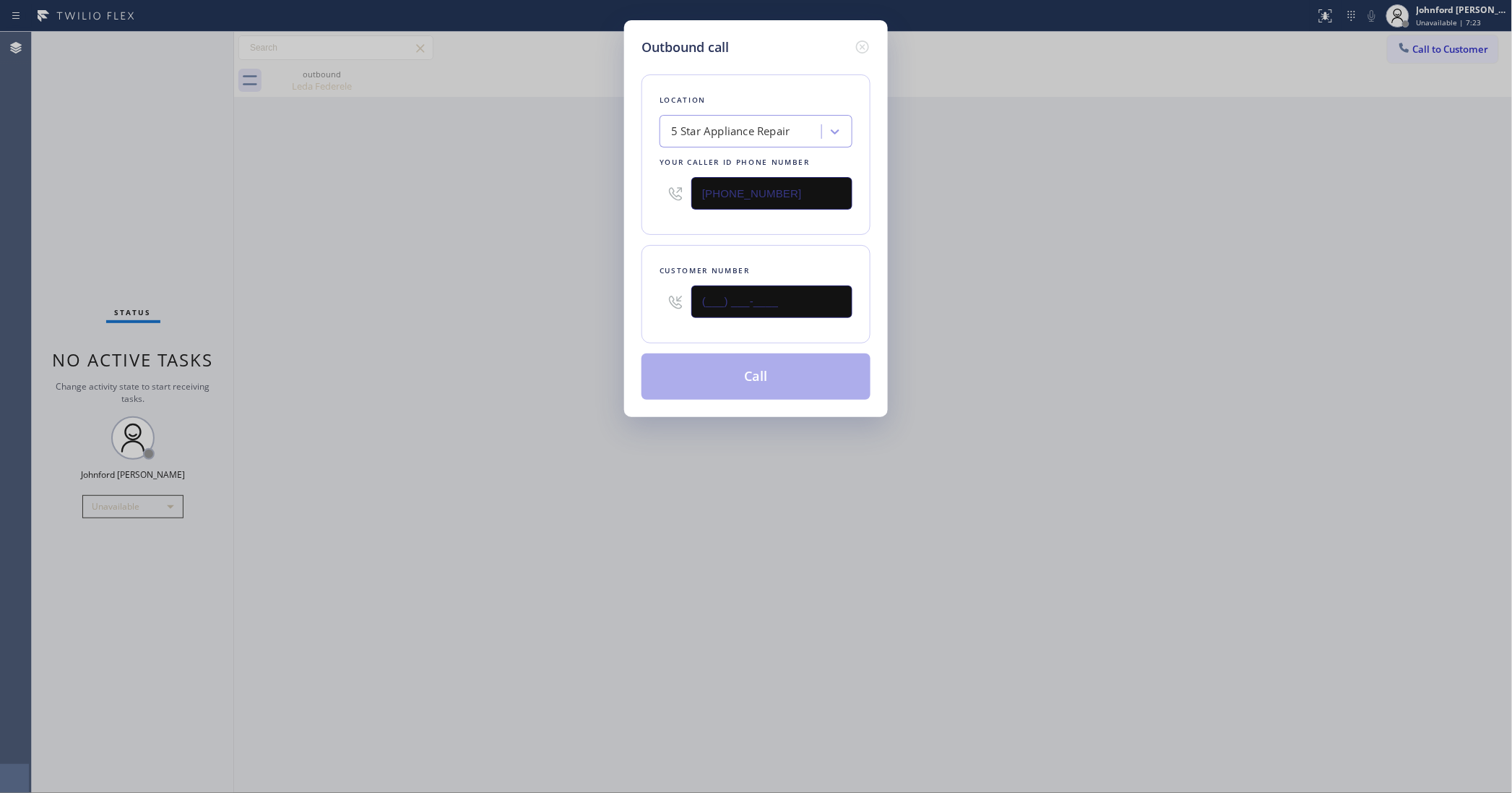
drag, startPoint x: 698, startPoint y: 289, endPoint x: 639, endPoint y: 289, distance: 59.0
click at [639, 289] on div "Outbound call Location 5 Star Appliance Repair Your caller id phone number [PHO…" at bounding box center [756, 218] width 263 height 397
paste input "251) 379-5922"
type input "[PHONE_NUMBER]"
click at [416, 302] on div "Outbound call Location 5 Star Appliance Repair Your caller id phone number [PHO…" at bounding box center [756, 396] width 1512 height 793
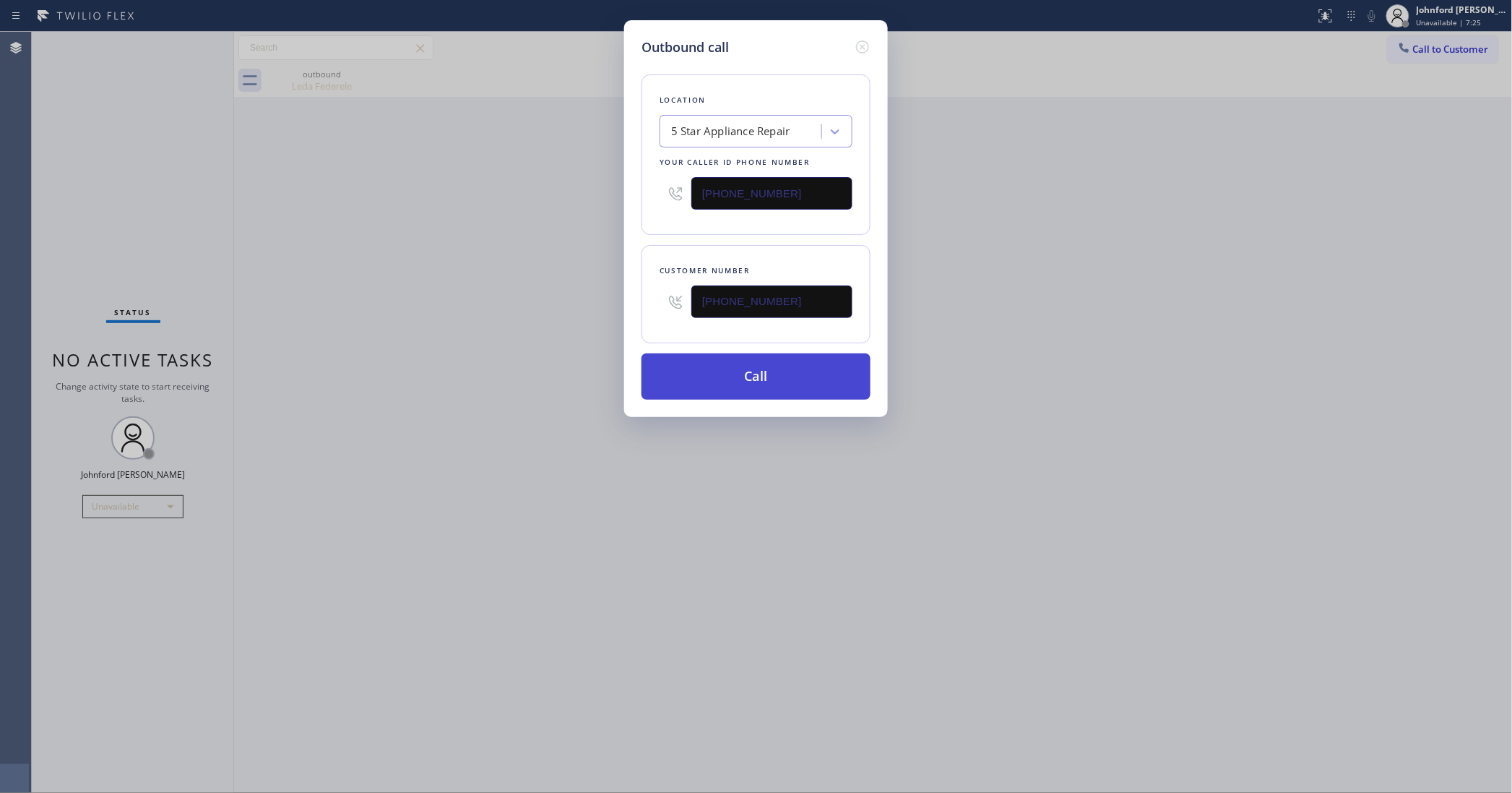
click at [751, 360] on button "Call" at bounding box center [756, 376] width 229 height 46
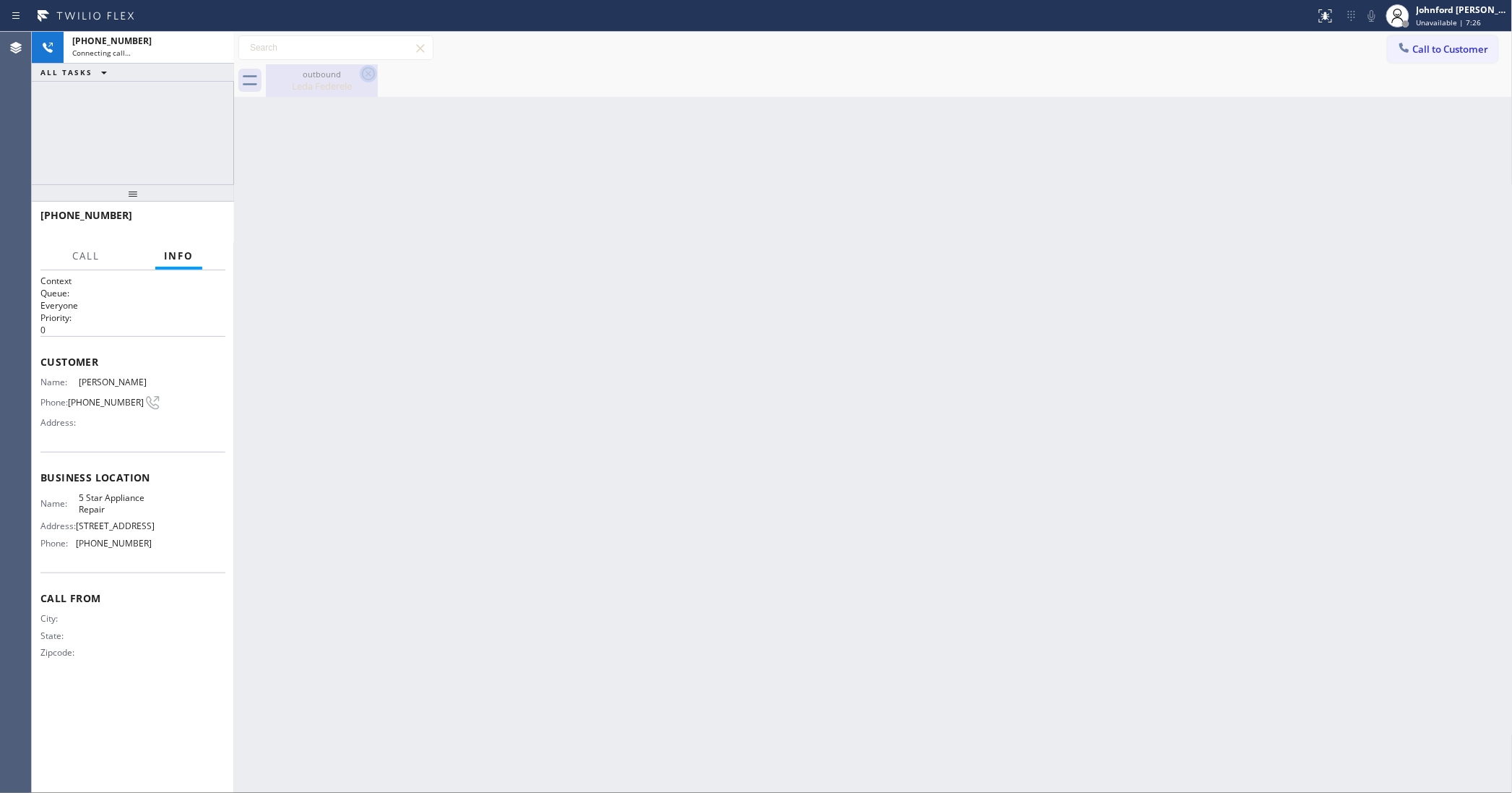
click at [369, 80] on icon at bounding box center [368, 73] width 13 height 13
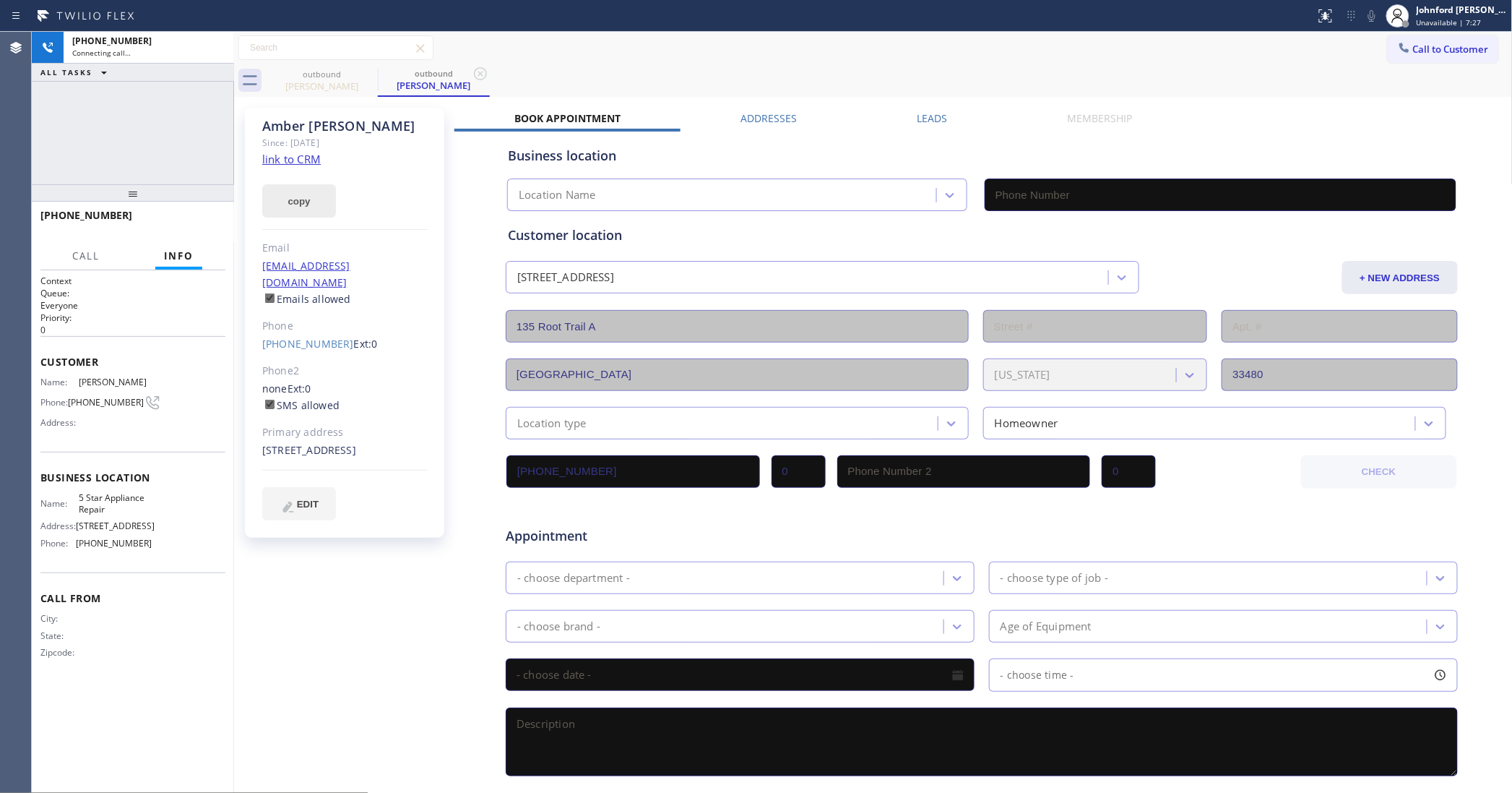
click at [301, 200] on button "copy" at bounding box center [299, 200] width 74 height 34
click at [289, 157] on link "link to CRM" at bounding box center [291, 159] width 58 height 15
type input "[PHONE_NUMBER]"
click at [207, 221] on span "HANG UP" at bounding box center [192, 221] width 44 height 10
click at [302, 337] on link "[PHONE_NUMBER]" at bounding box center [308, 344] width 92 height 14
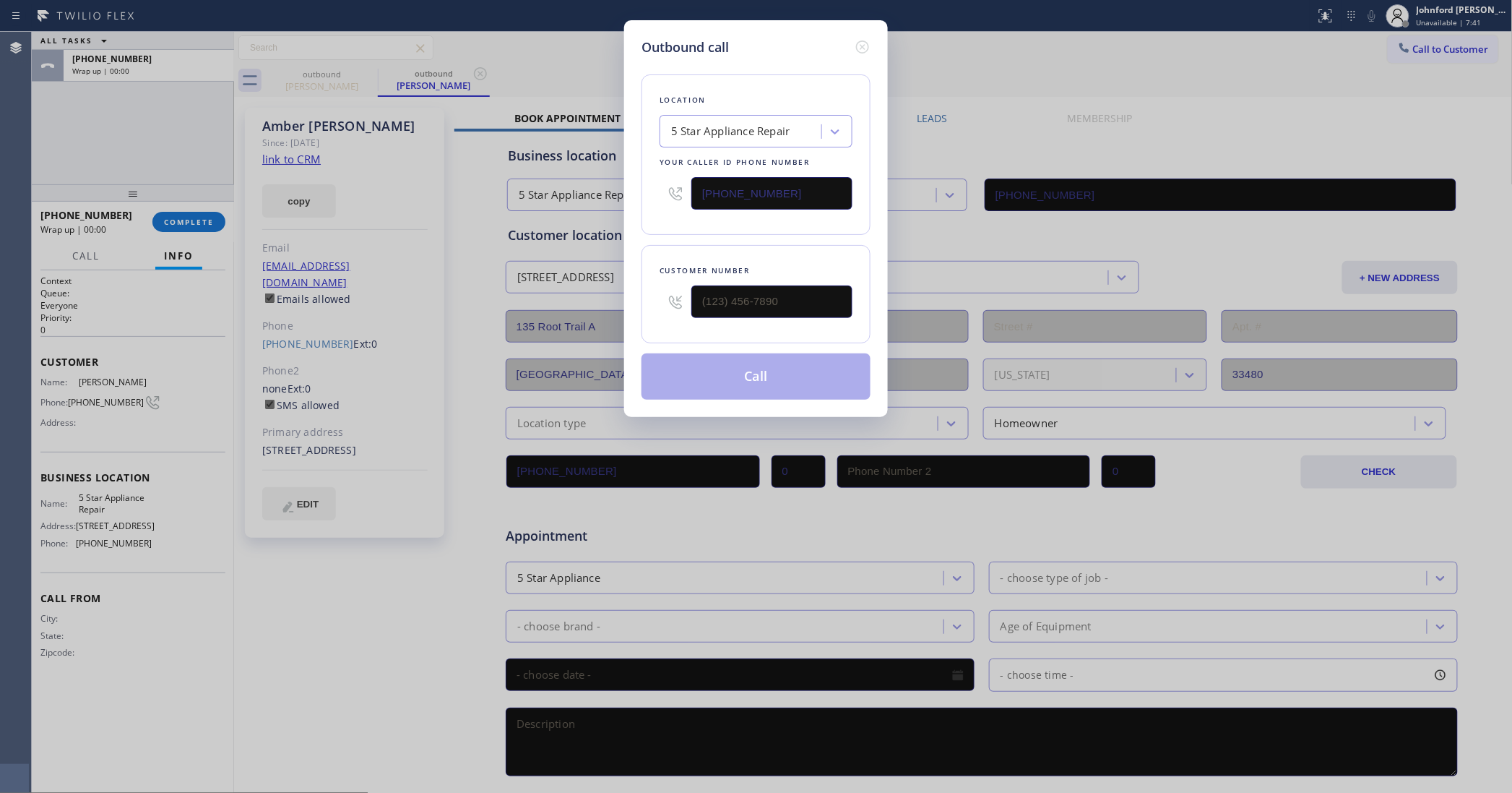
type input "[PHONE_NUMBER]"
click at [702, 132] on div "5 Star Appliance Repair" at bounding box center [730, 131] width 119 height 16
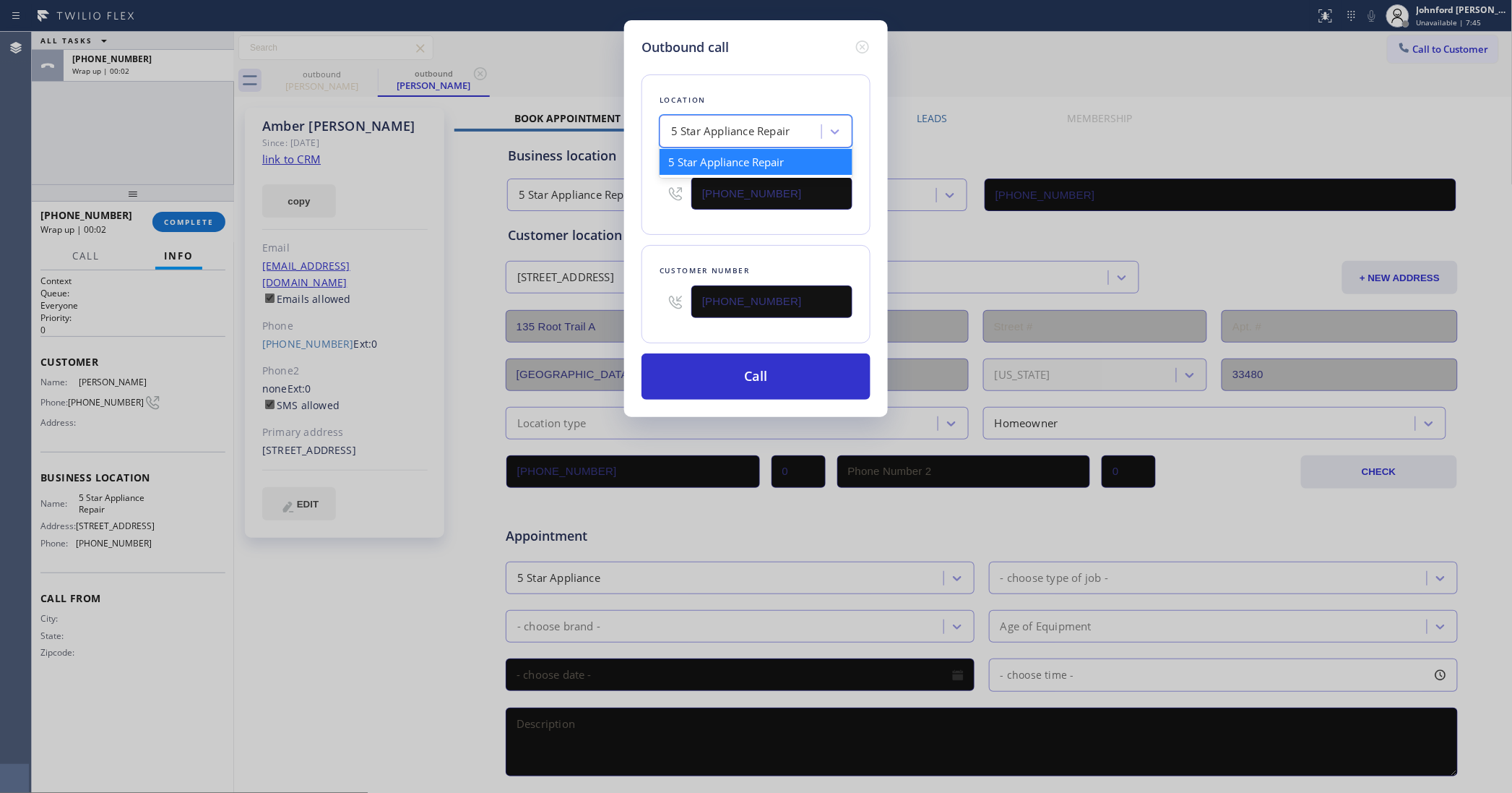
paste input "Expert Viking Appliance Repair [GEOGRAPHIC_DATA]"
type input "Expert Viking Appliance Repair [GEOGRAPHIC_DATA]"
click at [716, 158] on div "Expert Viking Appliance Repair [GEOGRAPHIC_DATA]" at bounding box center [755, 169] width 193 height 41
type input "[PHONE_NUMBER]"
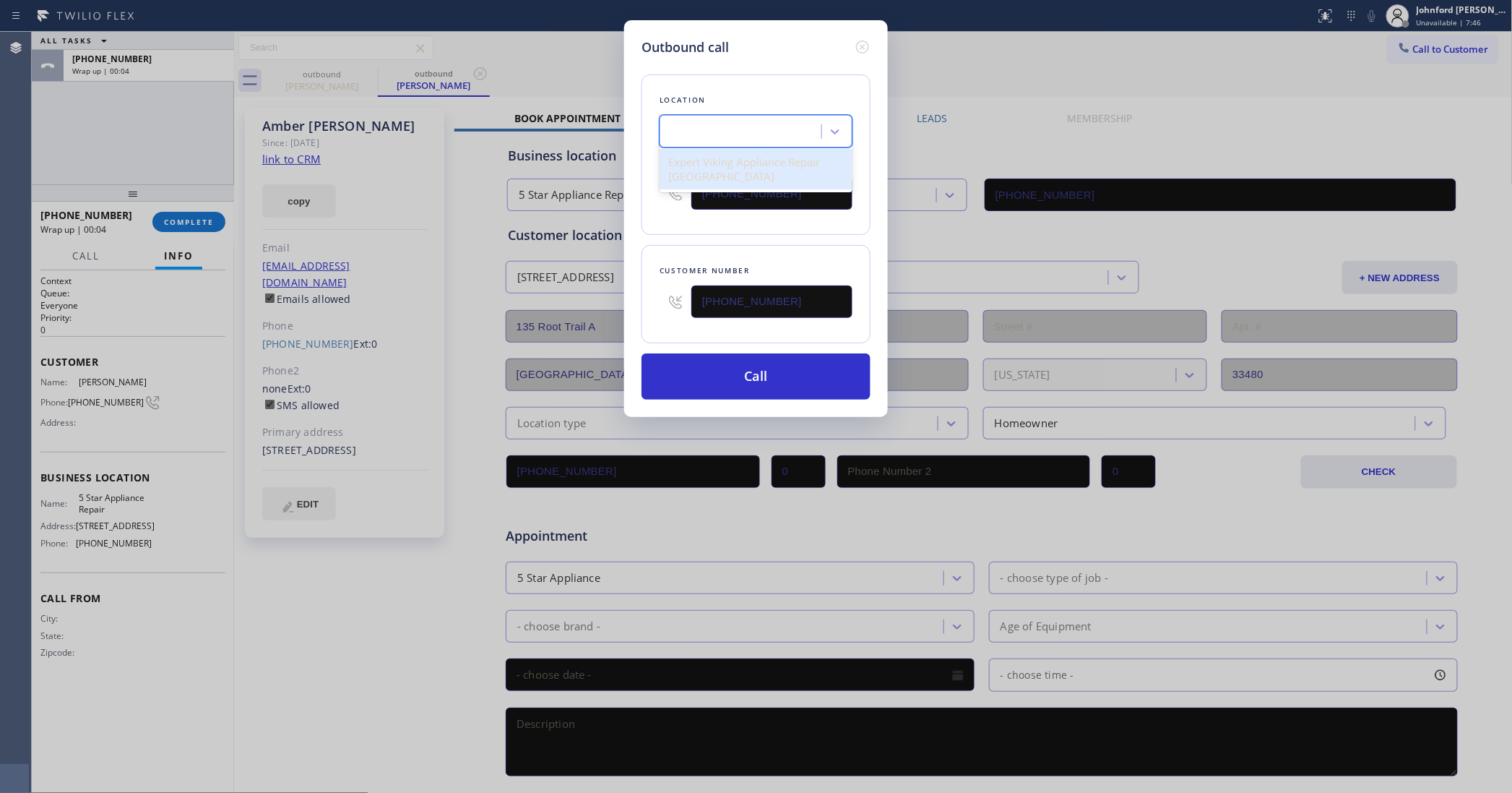
scroll to position [0, 0]
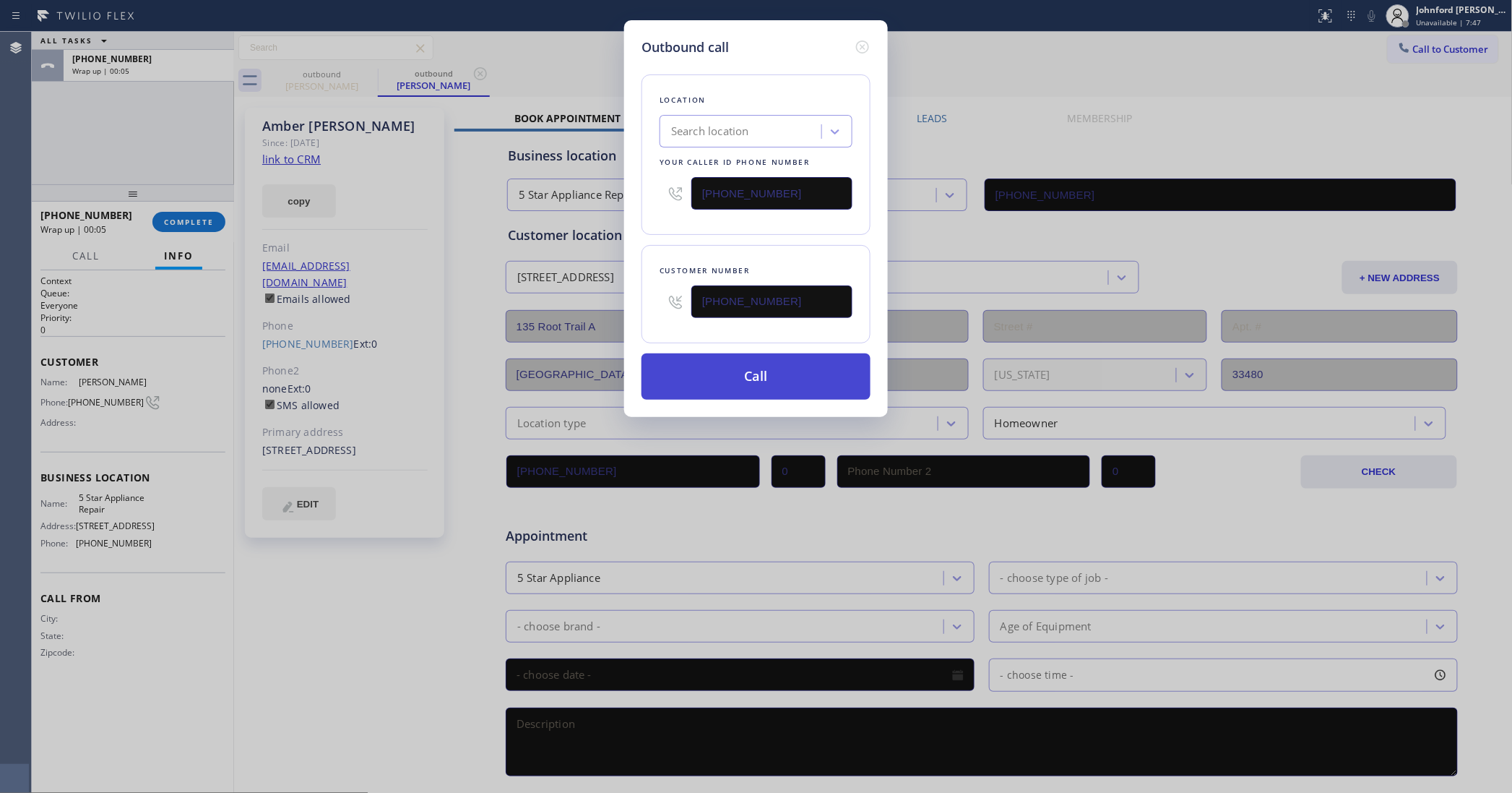
click at [757, 366] on button "Call" at bounding box center [756, 376] width 229 height 46
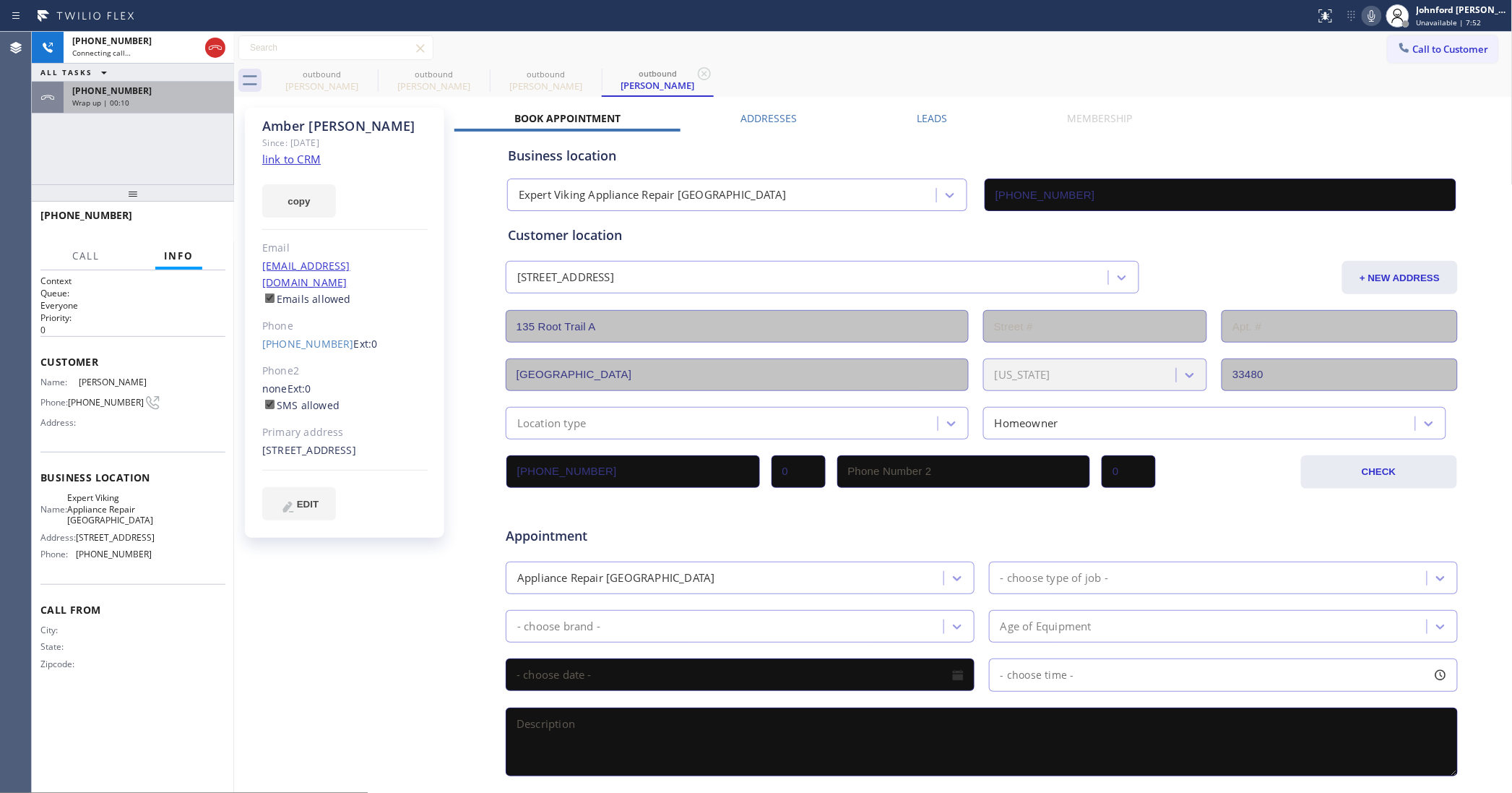
click at [161, 105] on div "Wrap up | 00:10" at bounding box center [149, 102] width 153 height 10
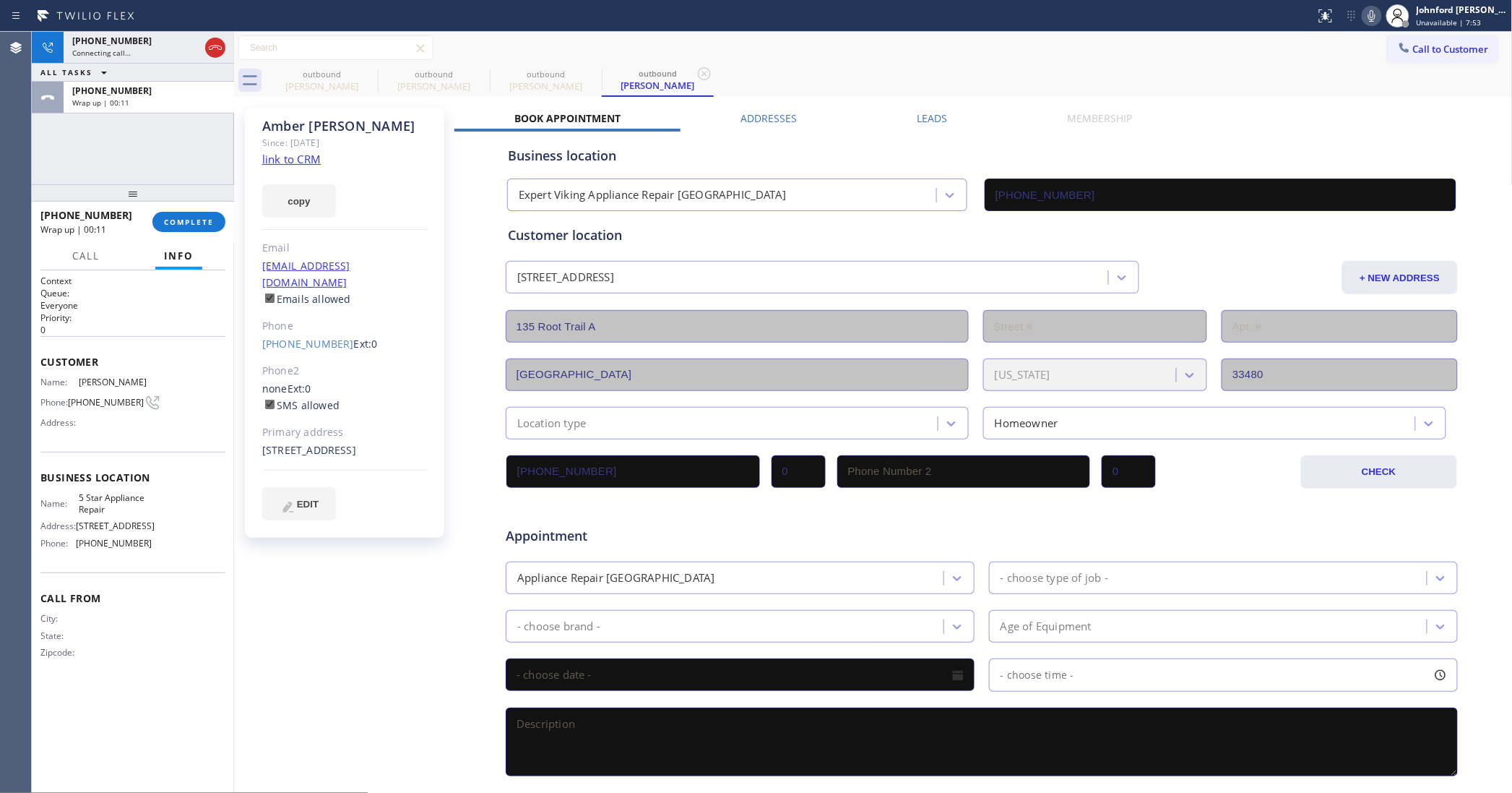
click at [181, 188] on div at bounding box center [133, 193] width 203 height 17
click at [182, 221] on span "COMPLETE" at bounding box center [189, 221] width 50 height 10
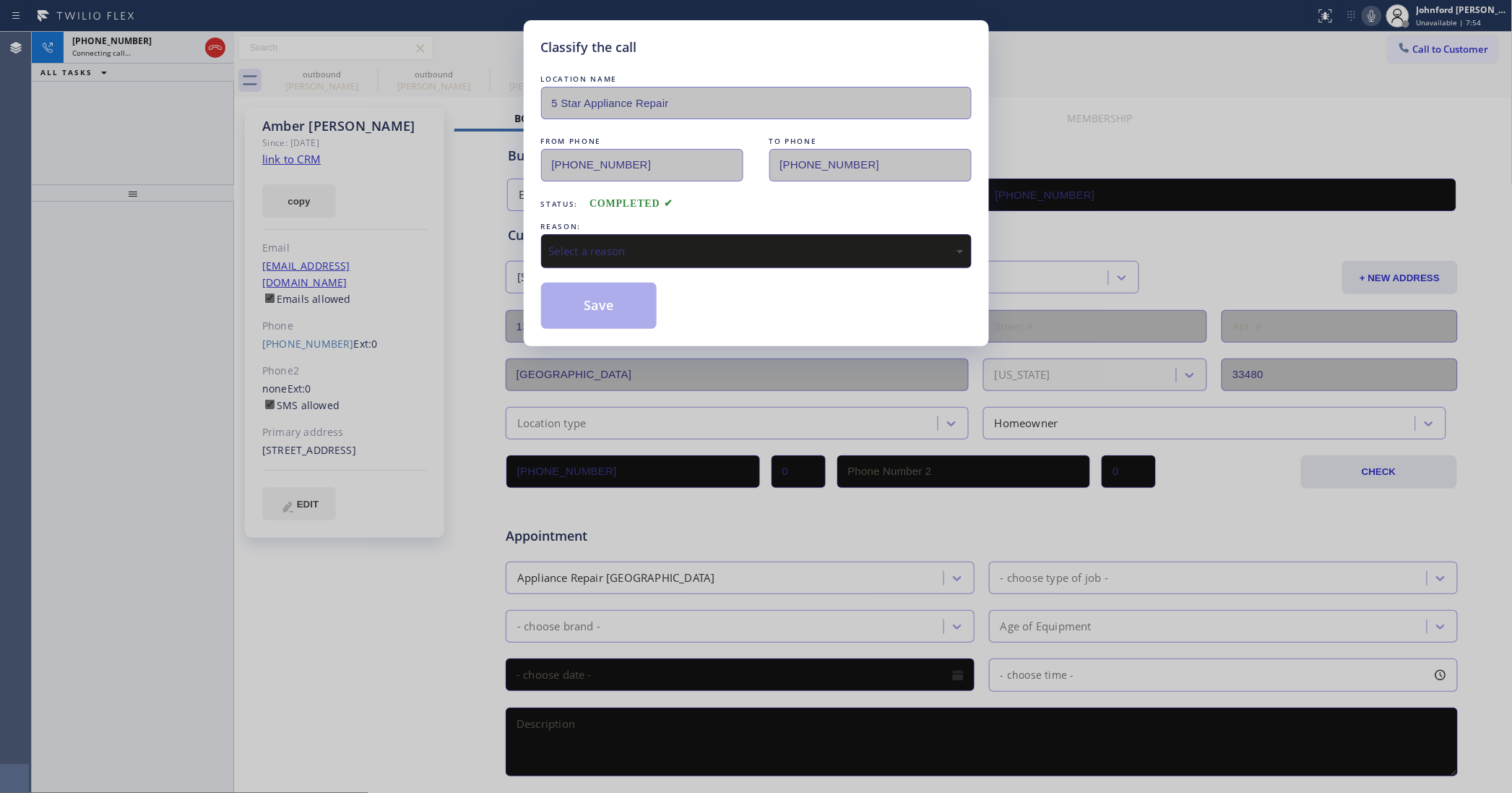
drag, startPoint x: 641, startPoint y: 270, endPoint x: 663, endPoint y: 253, distance: 27.8
click at [647, 264] on div "LOCATION NAME 5 Star Appliance Repair FROM PHONE [PHONE_NUMBER] TO PHONE [PHONE…" at bounding box center [756, 200] width 430 height 257
drag, startPoint x: 663, startPoint y: 253, endPoint x: 719, endPoint y: 250, distance: 56.1
click at [719, 250] on div "Select a reason" at bounding box center [756, 250] width 415 height 16
click at [624, 314] on button "Save" at bounding box center [599, 305] width 116 height 46
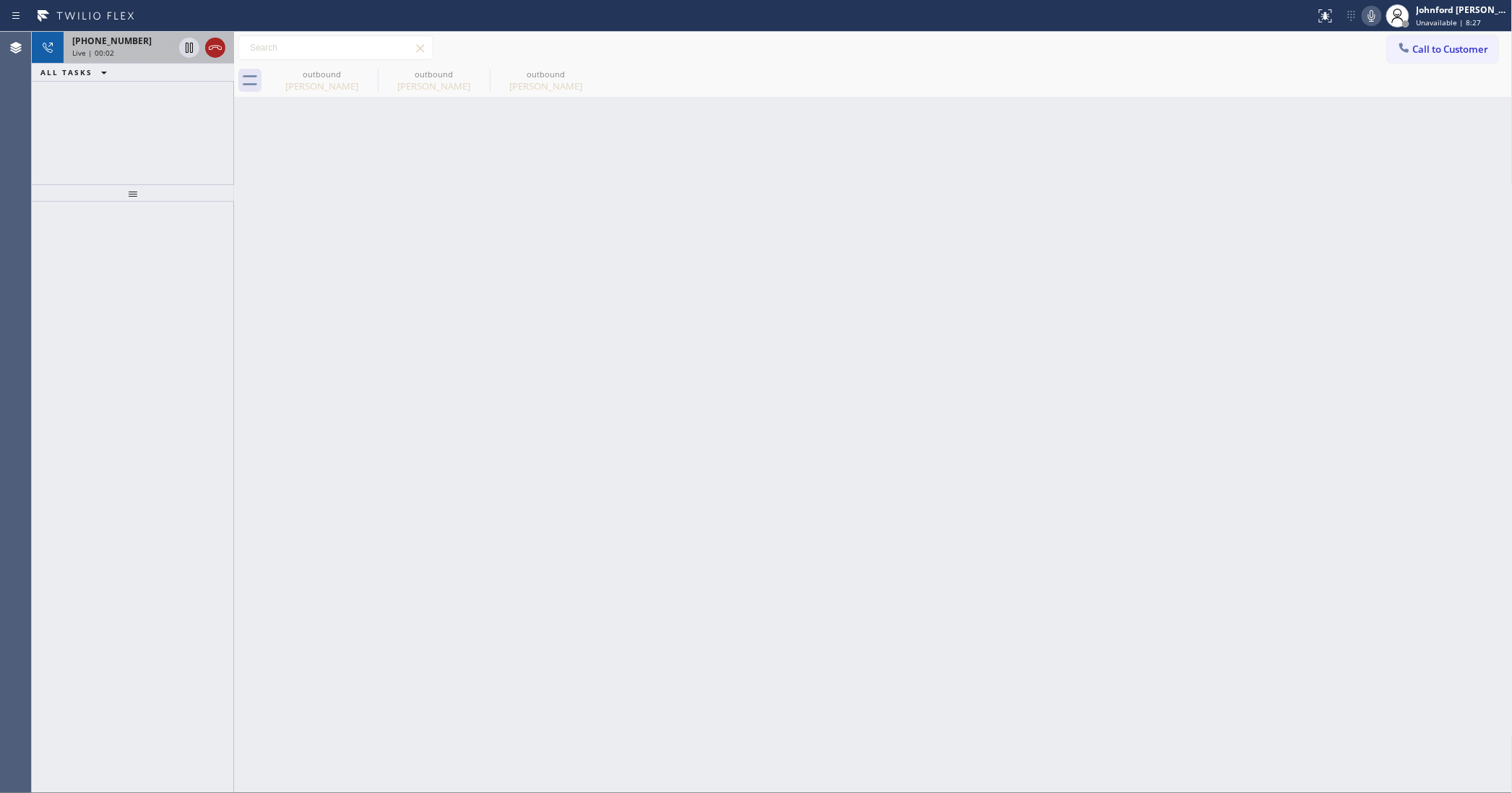
click at [214, 55] on icon at bounding box center [215, 48] width 17 height 17
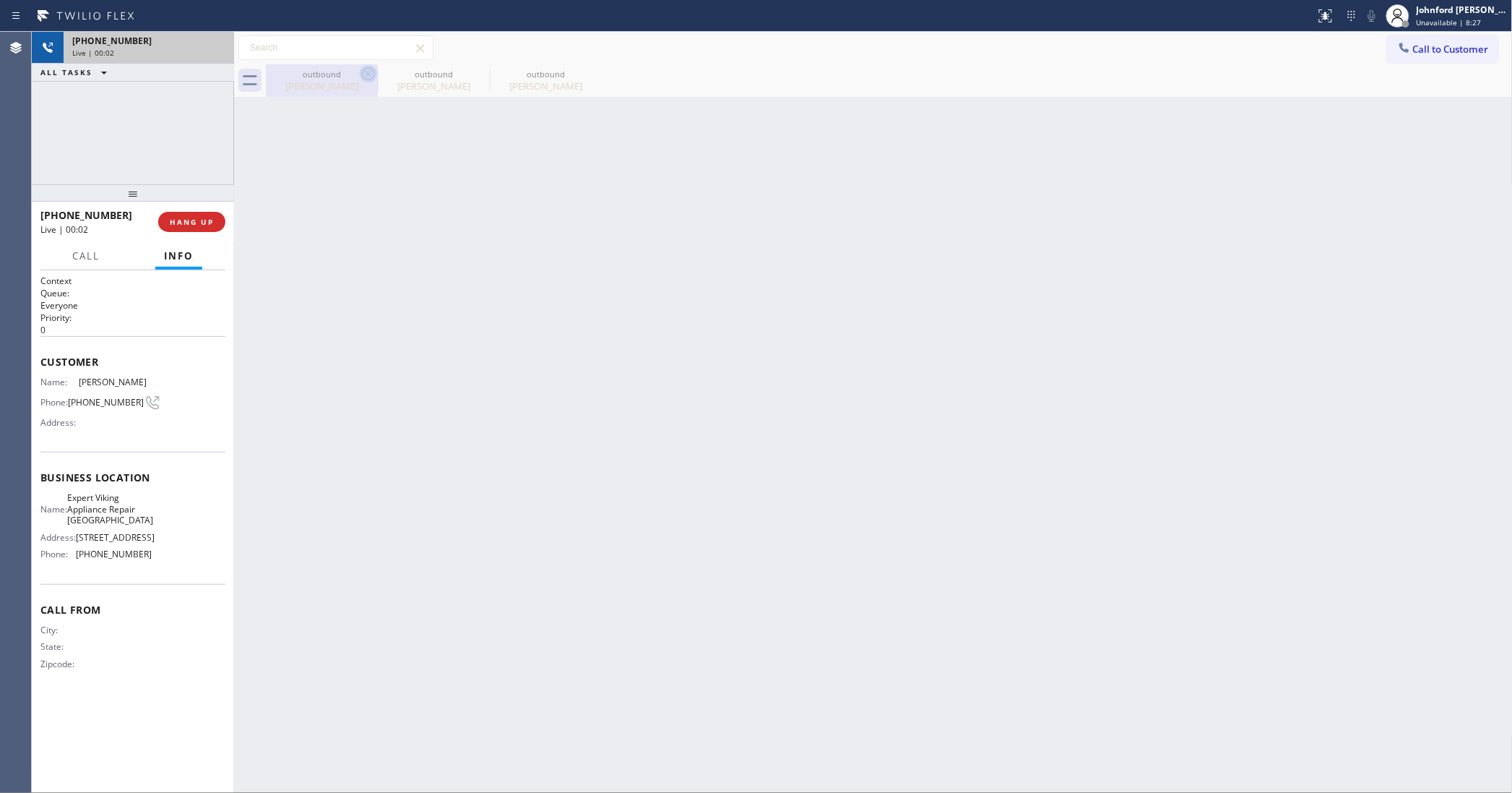
click at [369, 76] on icon at bounding box center [369, 73] width 17 height 17
type input "[PHONE_NUMBER]"
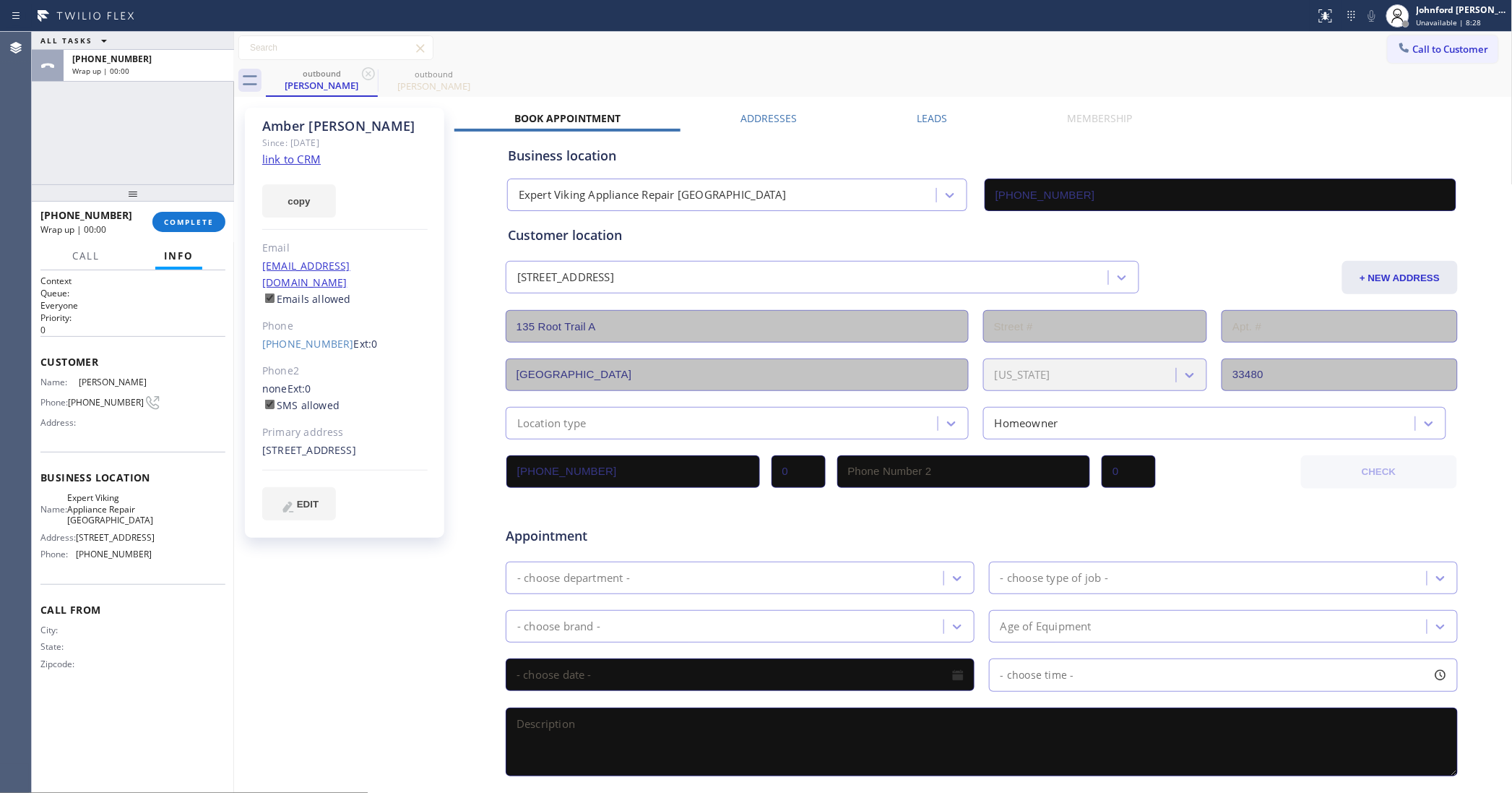
click at [369, 76] on icon at bounding box center [369, 73] width 17 height 17
click at [0, 0] on icon at bounding box center [0, 0] width 0 height 0
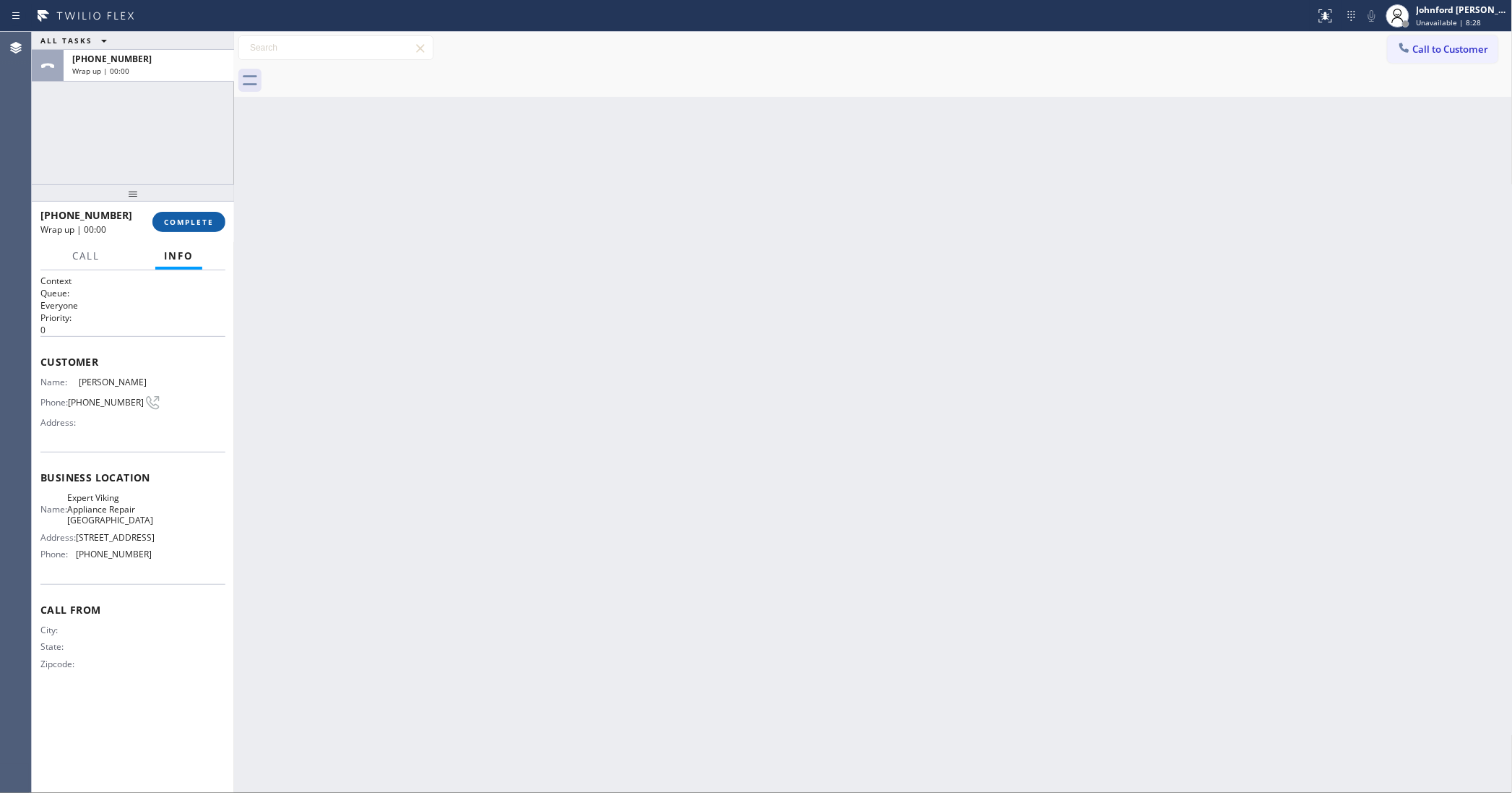
drag, startPoint x: 214, startPoint y: 199, endPoint x: 189, endPoint y: 212, distance: 28.2
click at [211, 200] on div at bounding box center [133, 193] width 203 height 17
click at [186, 215] on button "COMPLETE" at bounding box center [189, 223] width 73 height 20
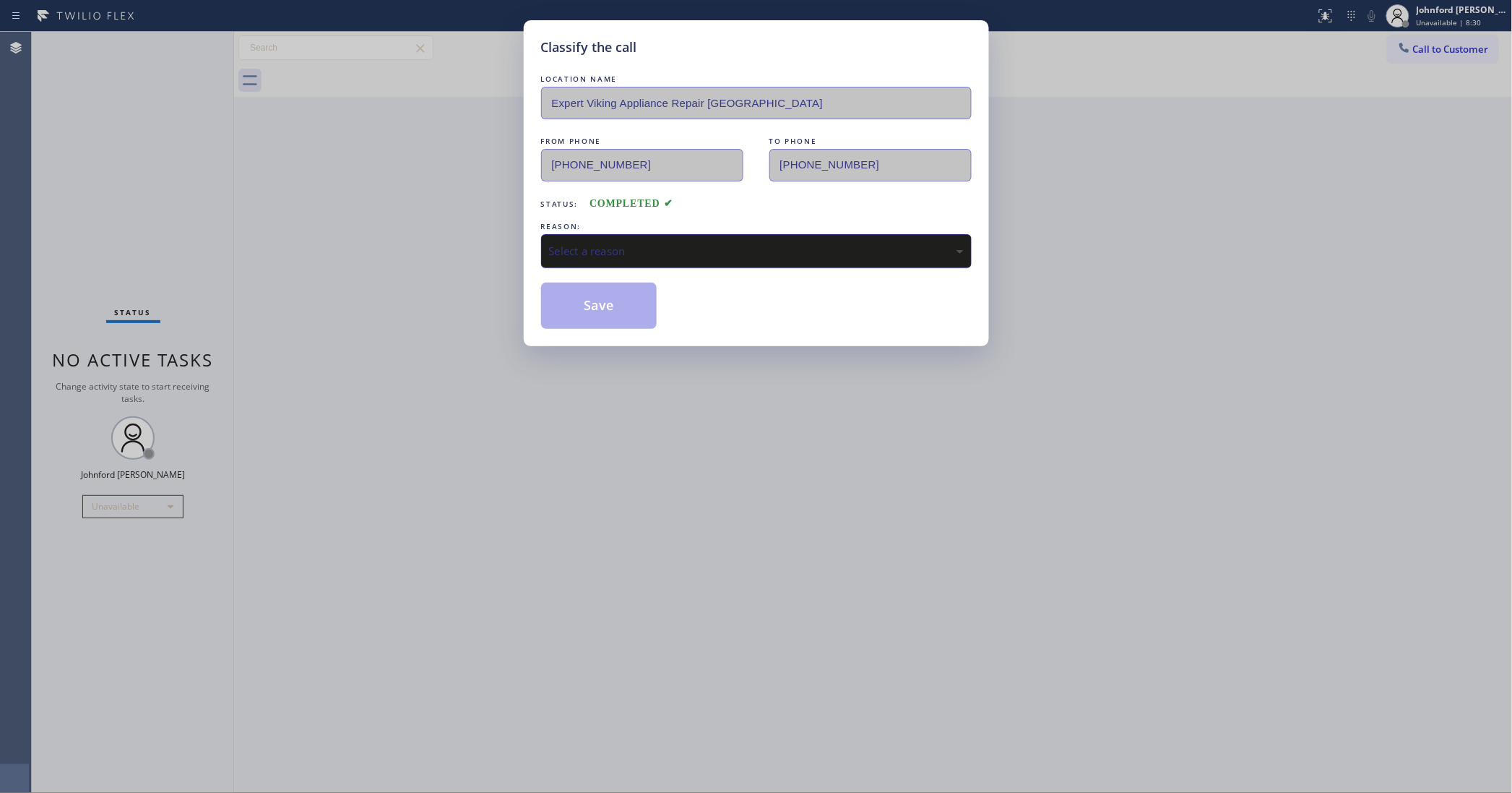
click at [752, 229] on div "REASON: Select a reason" at bounding box center [756, 243] width 430 height 49
click at [719, 246] on div "Select a reason" at bounding box center [756, 250] width 415 height 16
click at [610, 316] on button "Save" at bounding box center [599, 305] width 116 height 46
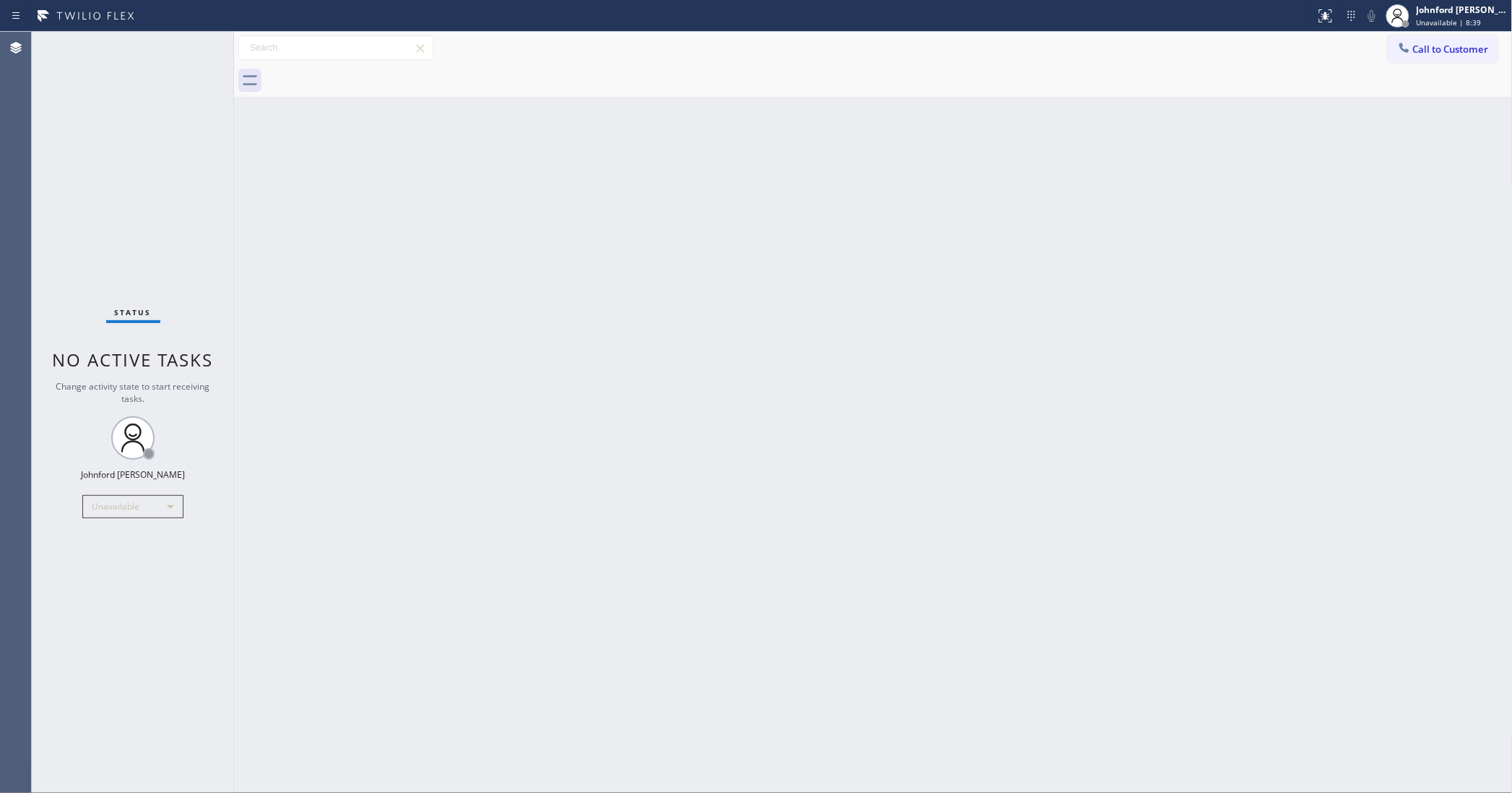
drag, startPoint x: 1478, startPoint y: 64, endPoint x: 1055, endPoint y: 250, distance: 462.1
click at [1478, 63] on div "Call to Customer Outbound call Location 5 Star Appliance Repair Your caller id …" at bounding box center [873, 64] width 1279 height 65
drag, startPoint x: 1418, startPoint y: 47, endPoint x: 1338, endPoint y: 76, distance: 85.1
click at [1407, 51] on button "Call to Customer" at bounding box center [1443, 48] width 111 height 27
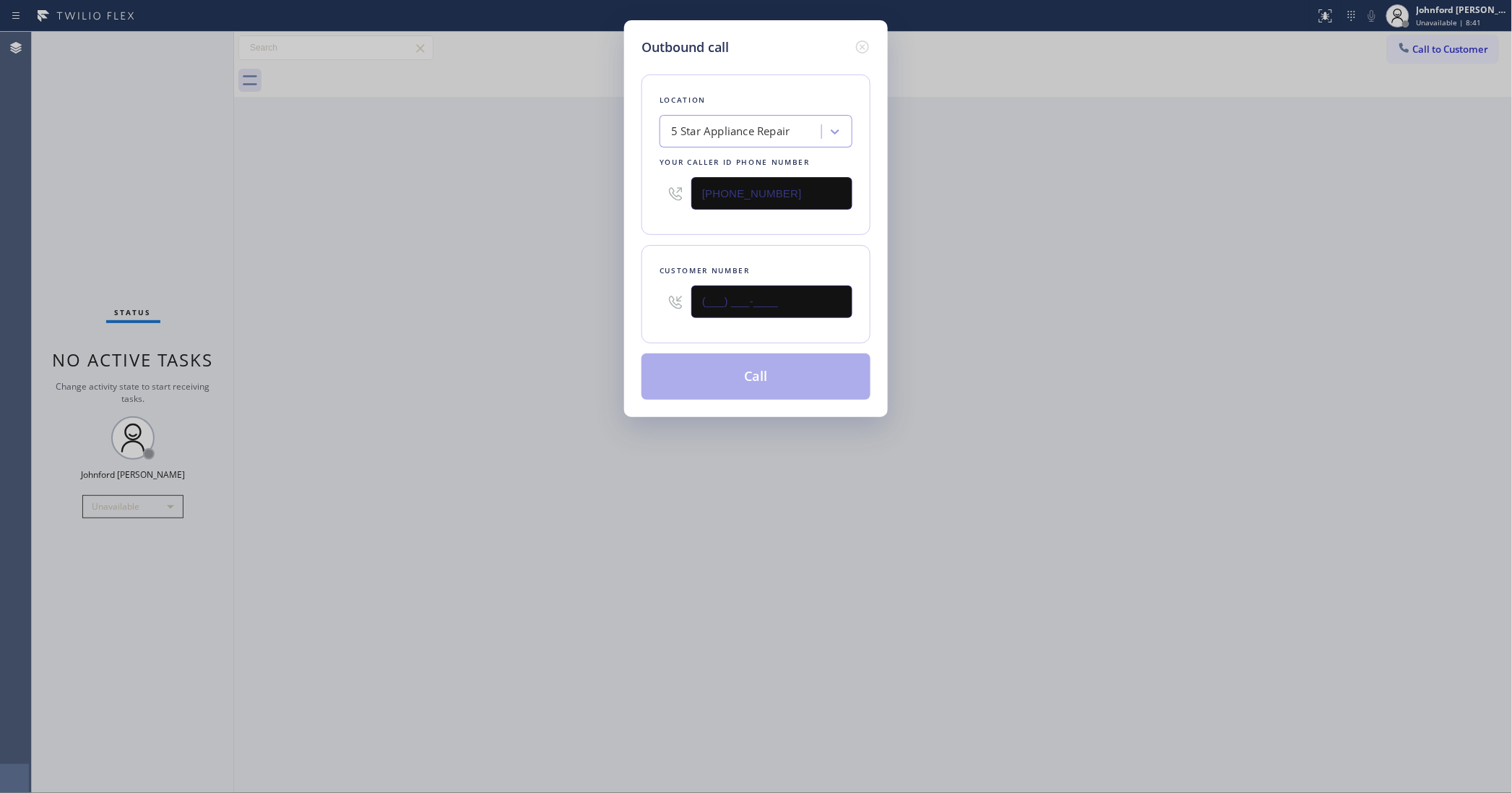
drag, startPoint x: 810, startPoint y: 300, endPoint x: 741, endPoint y: 309, distance: 69.6
click at [741, 309] on input "(___) ___-____" at bounding box center [772, 302] width 161 height 33
click at [836, 298] on input "(___) ___-____" at bounding box center [772, 302] width 161 height 33
drag, startPoint x: 836, startPoint y: 298, endPoint x: 593, endPoint y: 310, distance: 243.3
click at [593, 310] on div "Outbound call Location 5 Star Appliance Repair Your caller id phone number [PHO…" at bounding box center [756, 396] width 1512 height 793
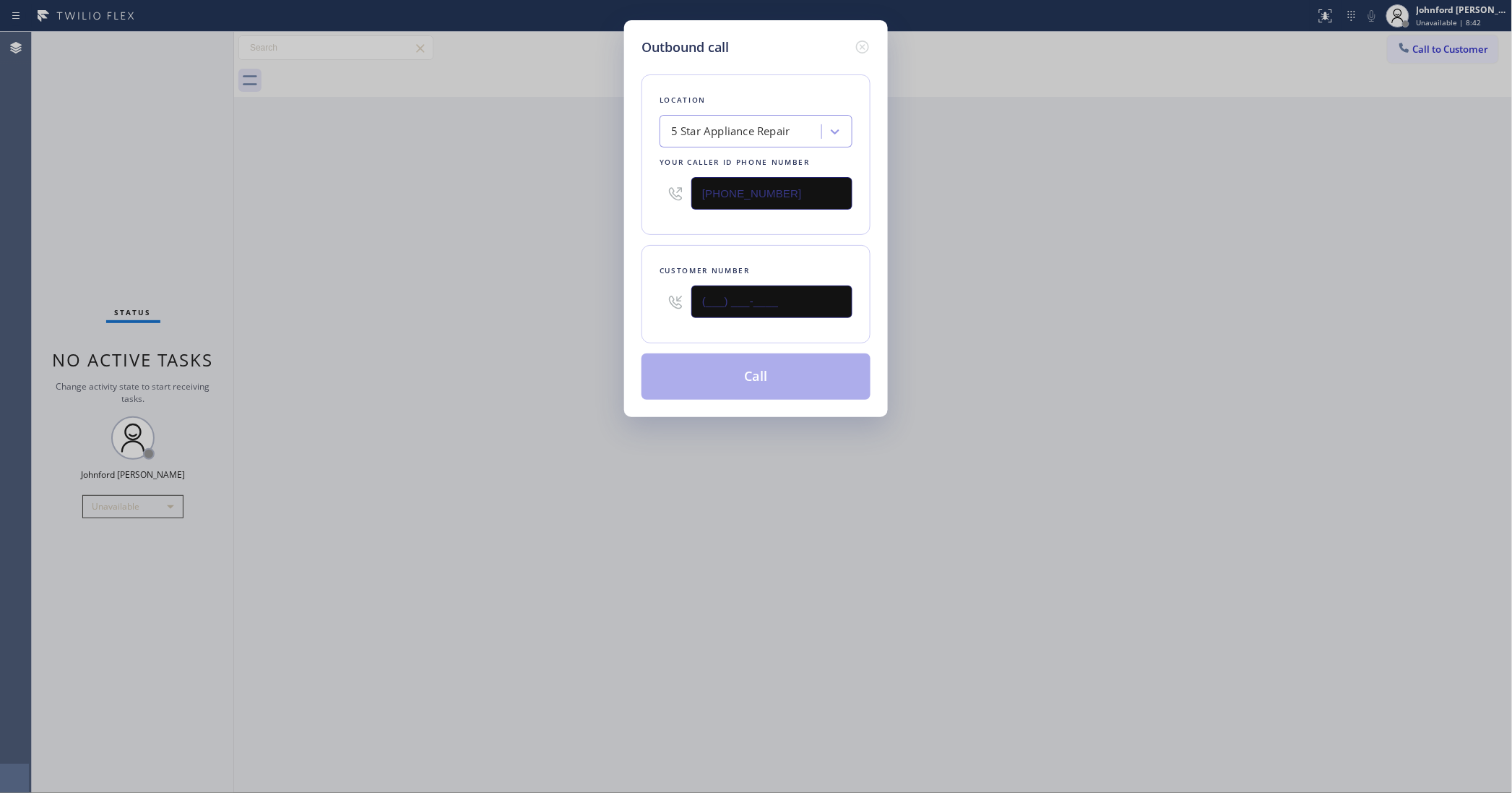
paste input "310) 482-1126"
type input "[PHONE_NUMBER]"
click at [522, 325] on div "Outbound call Location 5 Star Appliance Repair Your caller id phone number [PHO…" at bounding box center [756, 396] width 1512 height 793
click at [703, 373] on button "Call" at bounding box center [756, 376] width 229 height 46
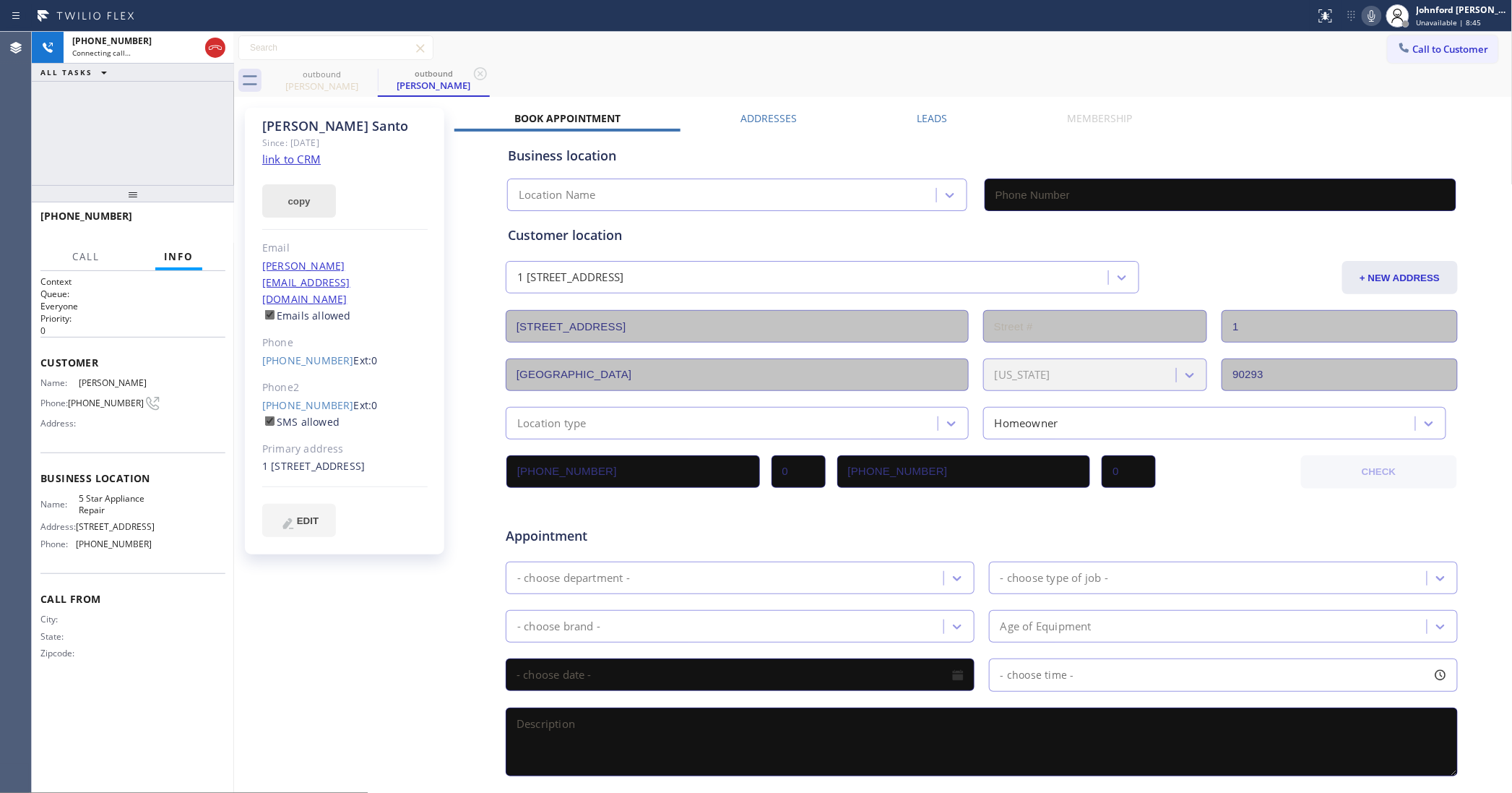
click at [308, 186] on button "copy" at bounding box center [299, 200] width 74 height 34
click at [306, 161] on link "link to CRM" at bounding box center [291, 159] width 58 height 15
type input "[PHONE_NUMBER]"
click at [189, 225] on span "HANG UP" at bounding box center [192, 222] width 44 height 10
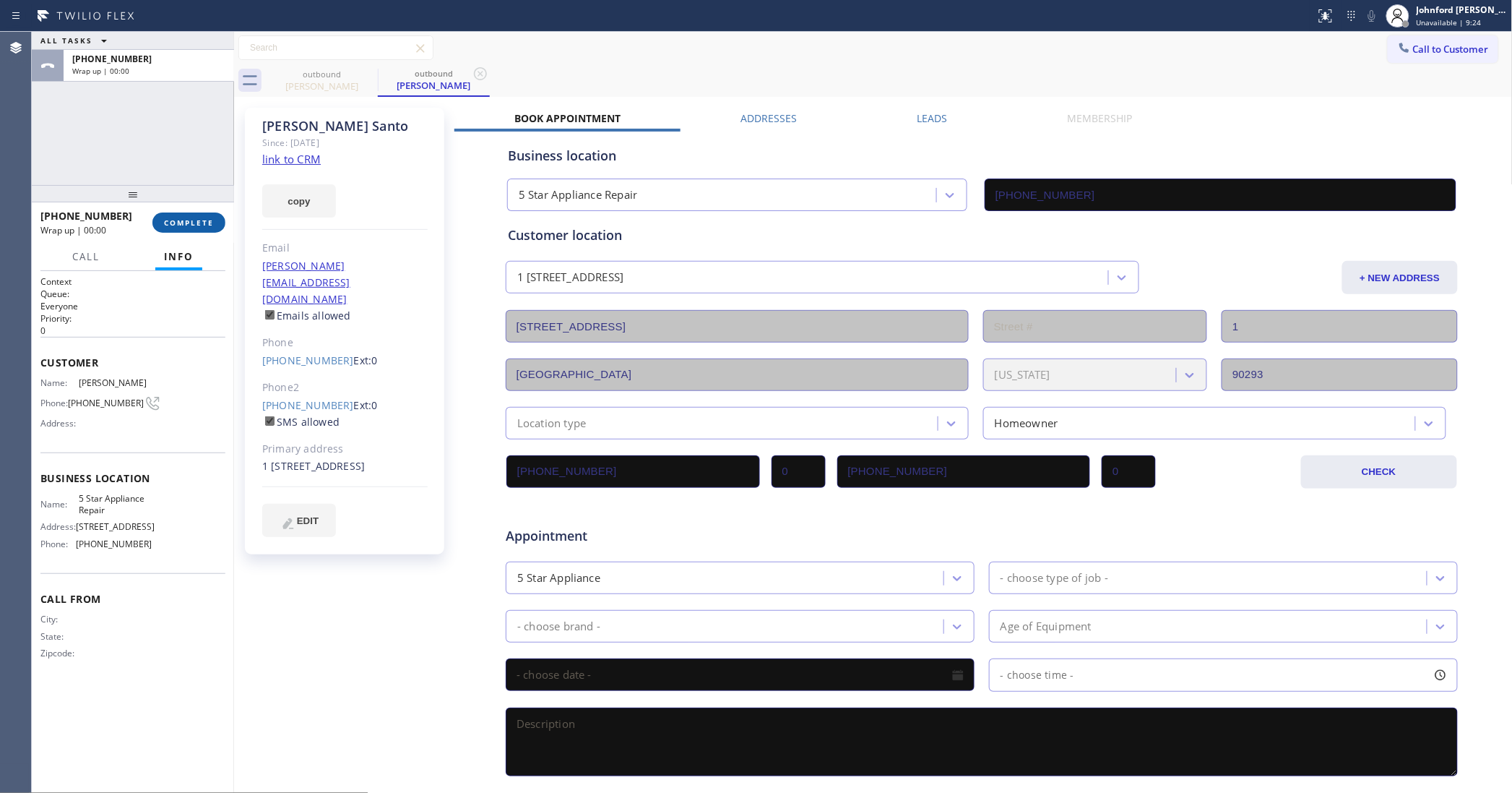
click at [193, 213] on button "COMPLETE" at bounding box center [189, 223] width 73 height 20
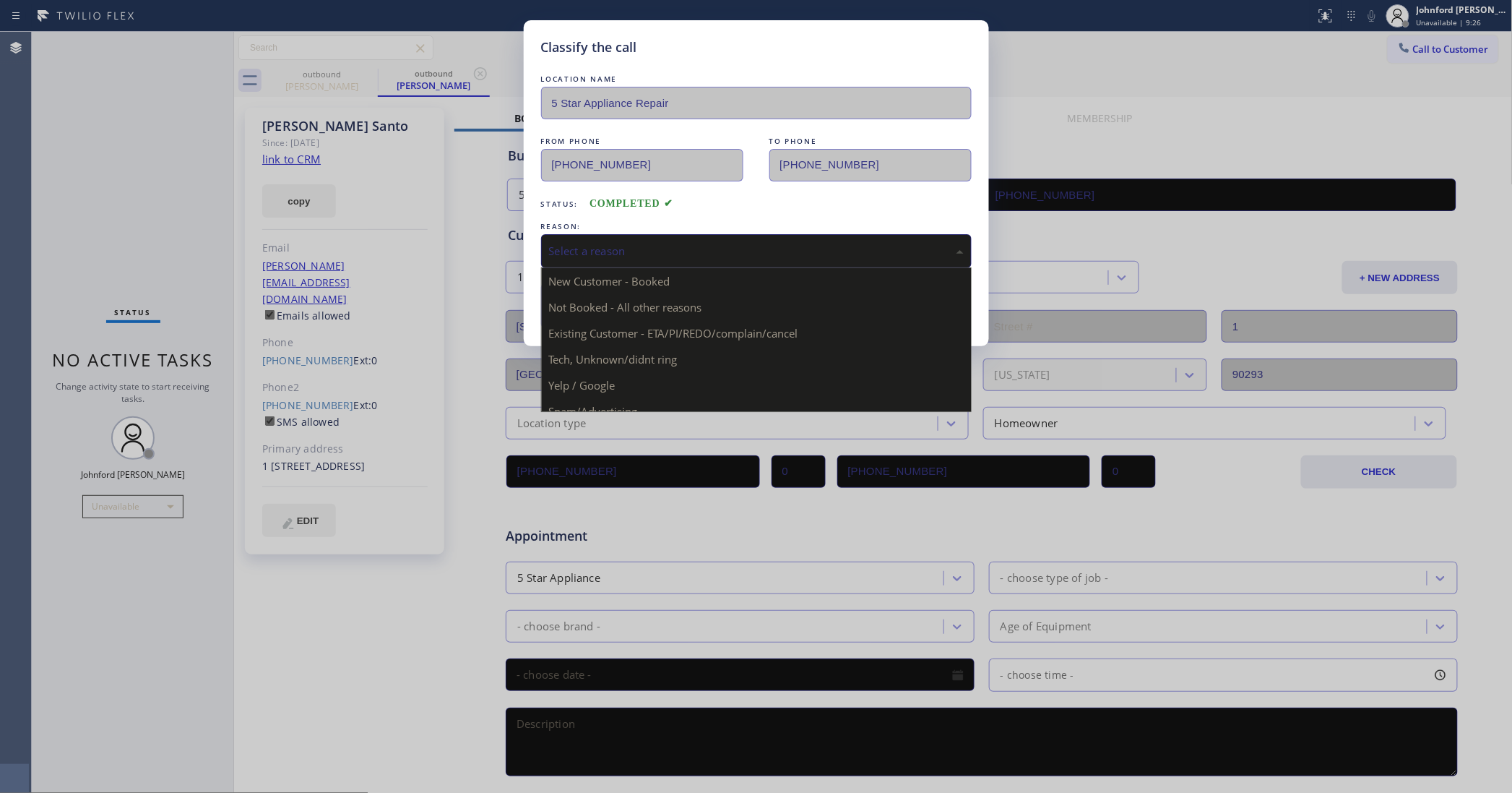
click at [639, 253] on div "Select a reason" at bounding box center [756, 250] width 415 height 16
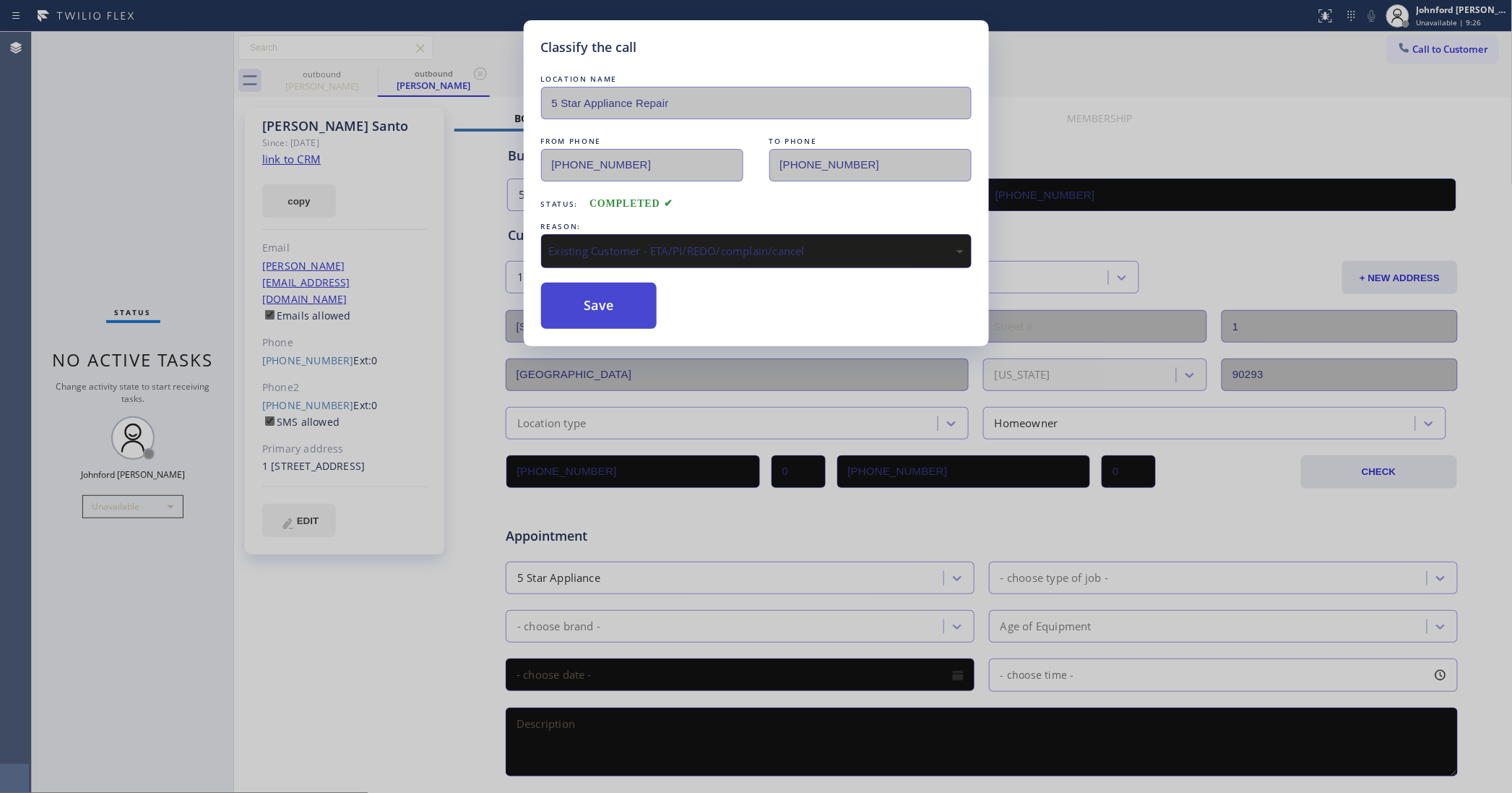
click at [616, 302] on button "Save" at bounding box center [599, 305] width 116 height 46
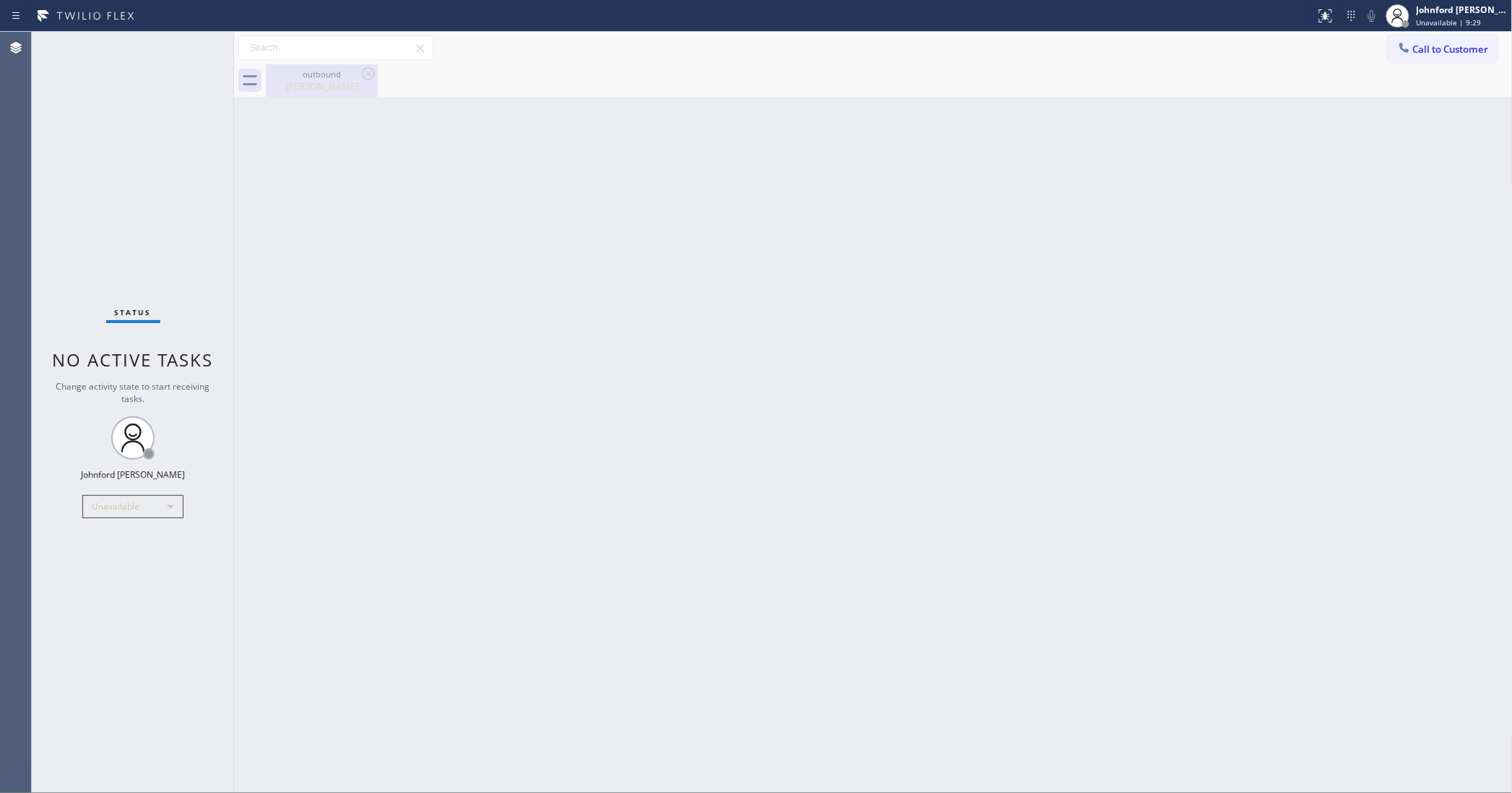
click at [278, 88] on div "[PERSON_NAME]" at bounding box center [322, 86] width 109 height 13
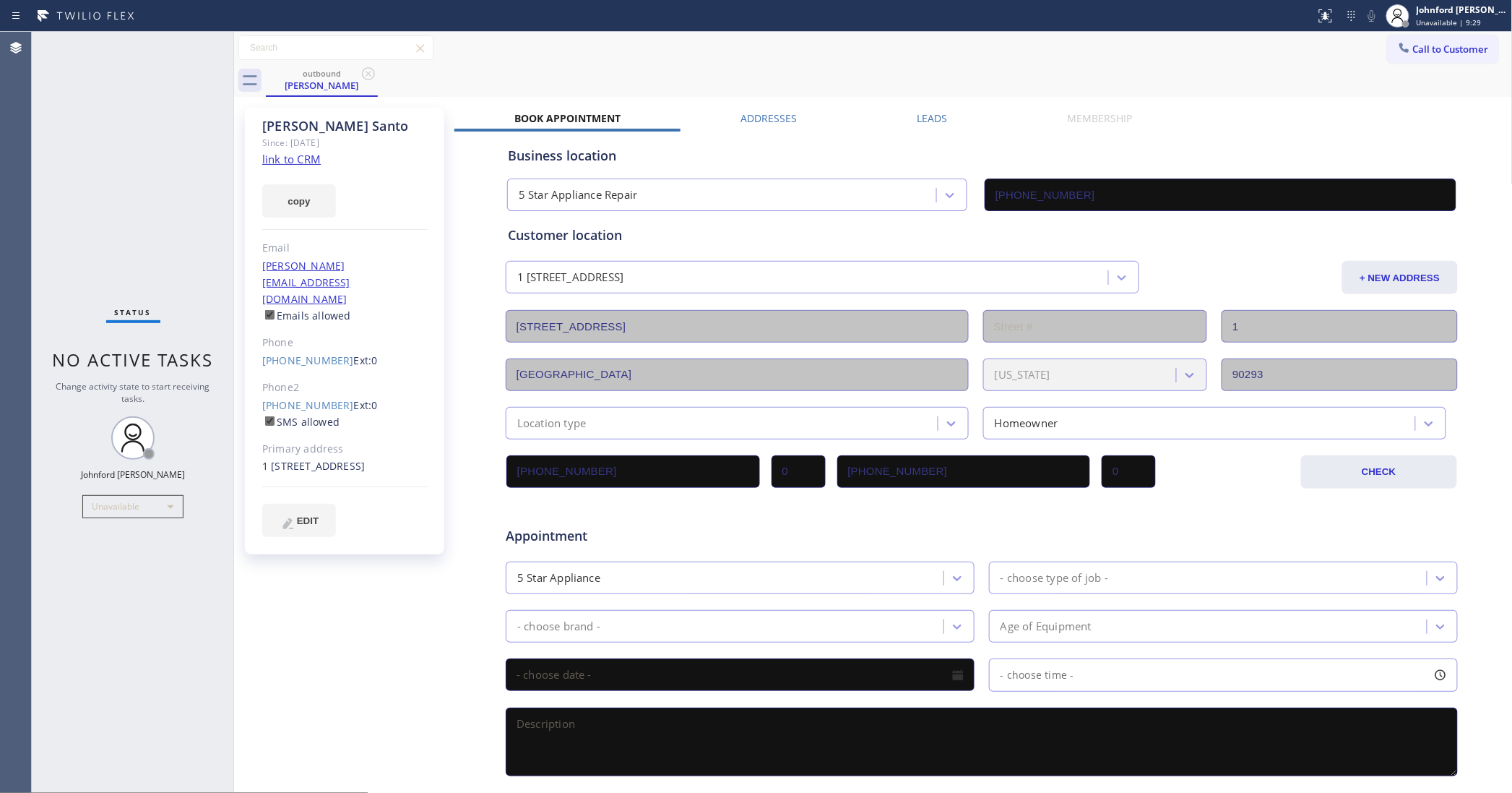
click at [924, 121] on label "Leads" at bounding box center [932, 119] width 30 height 14
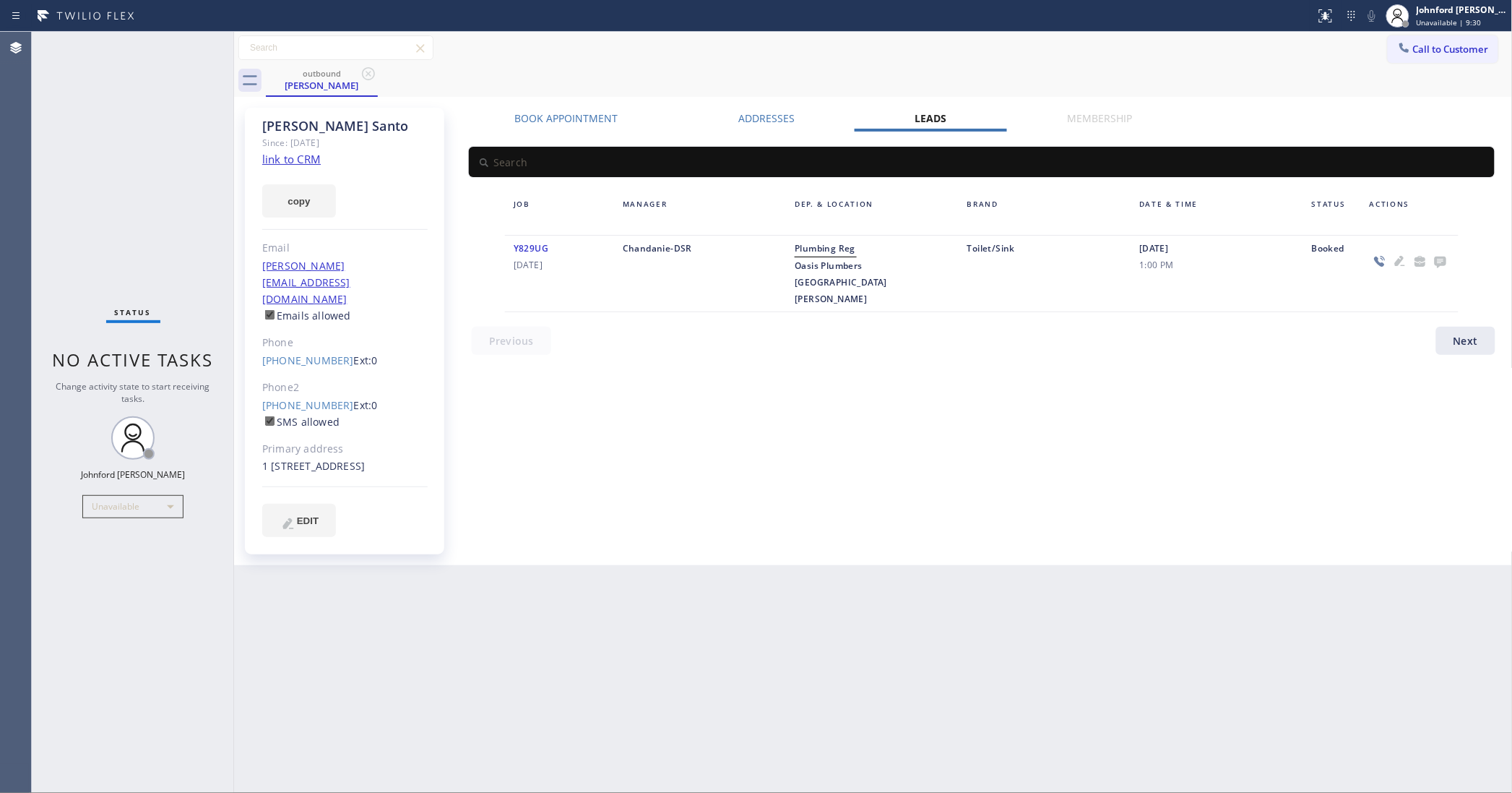
click at [1441, 264] on icon at bounding box center [1440, 262] width 12 height 12
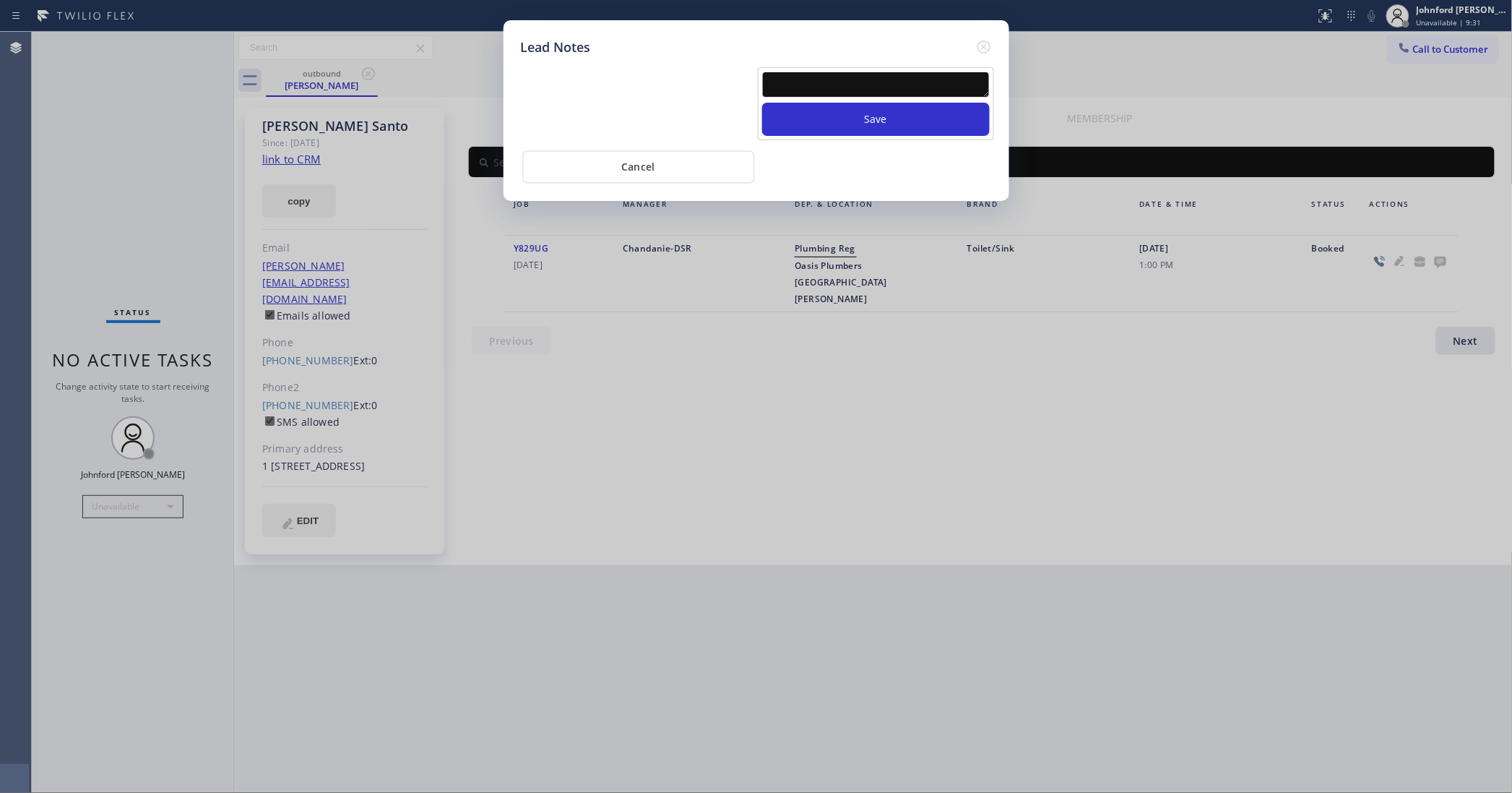
click at [871, 82] on textarea at bounding box center [876, 84] width 228 height 26
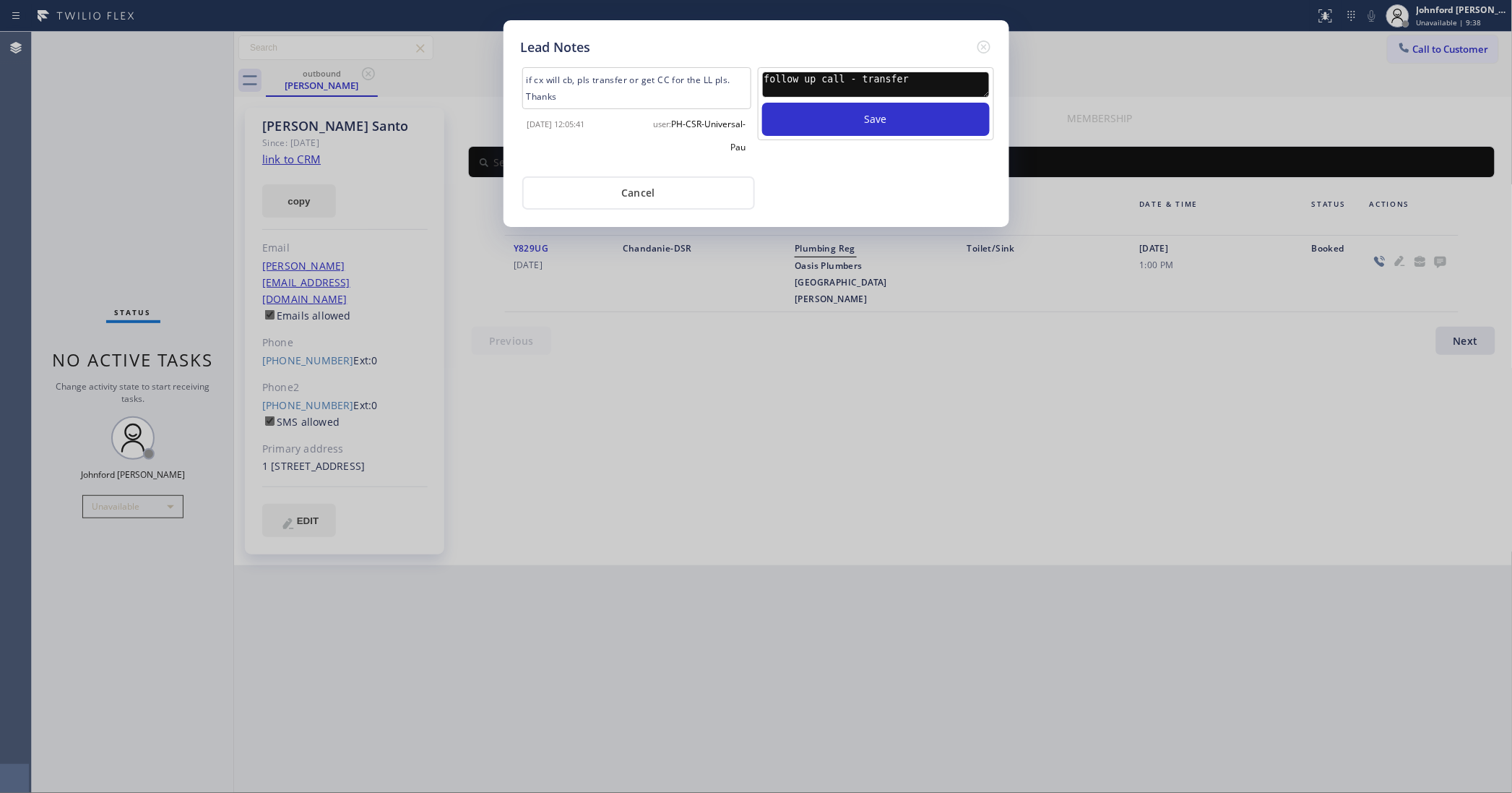
type textarea "follow up call - transfer"
click at [762, 103] on button "Save" at bounding box center [876, 119] width 228 height 34
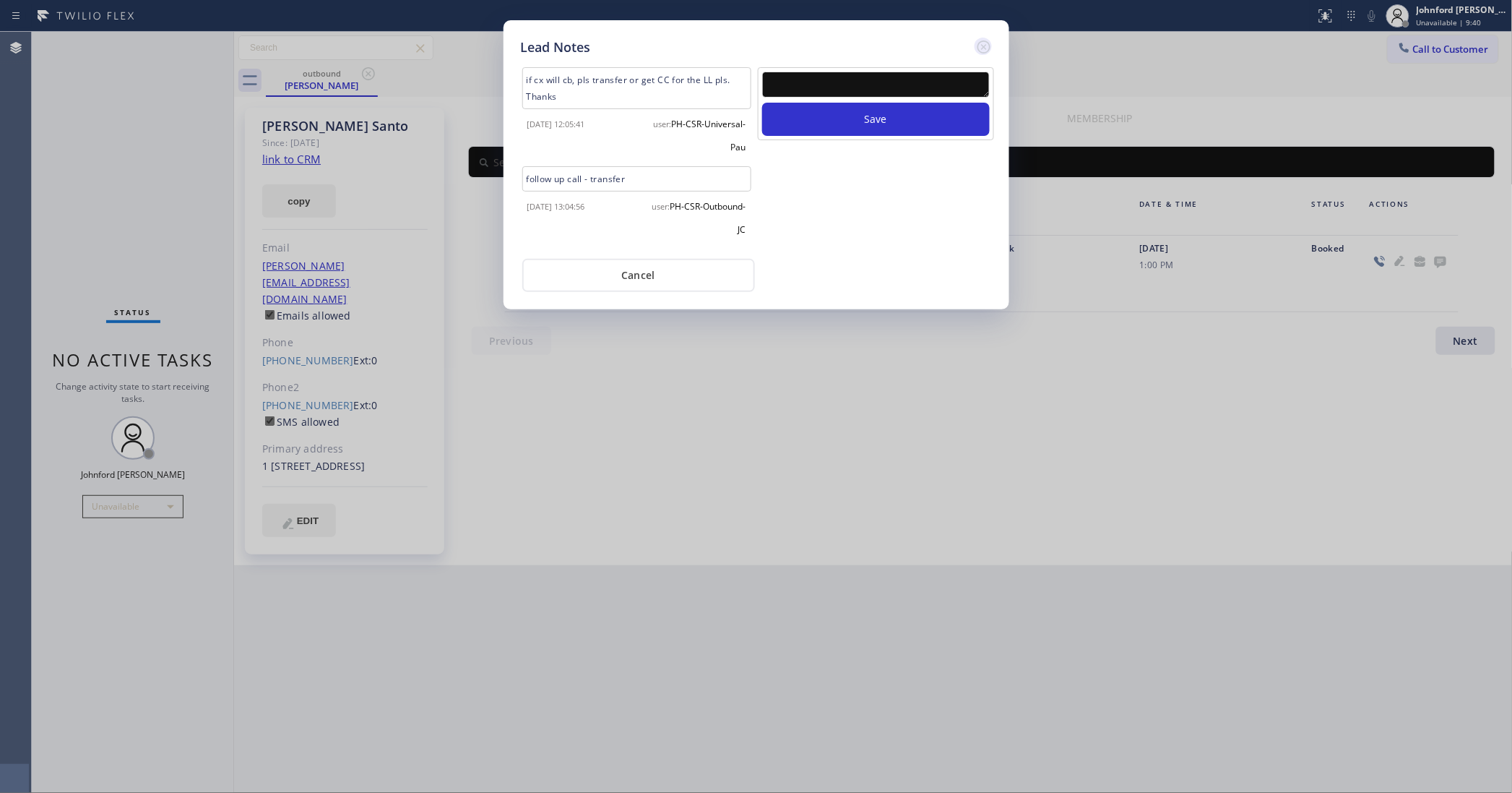
click at [990, 38] on icon at bounding box center [984, 47] width 17 height 17
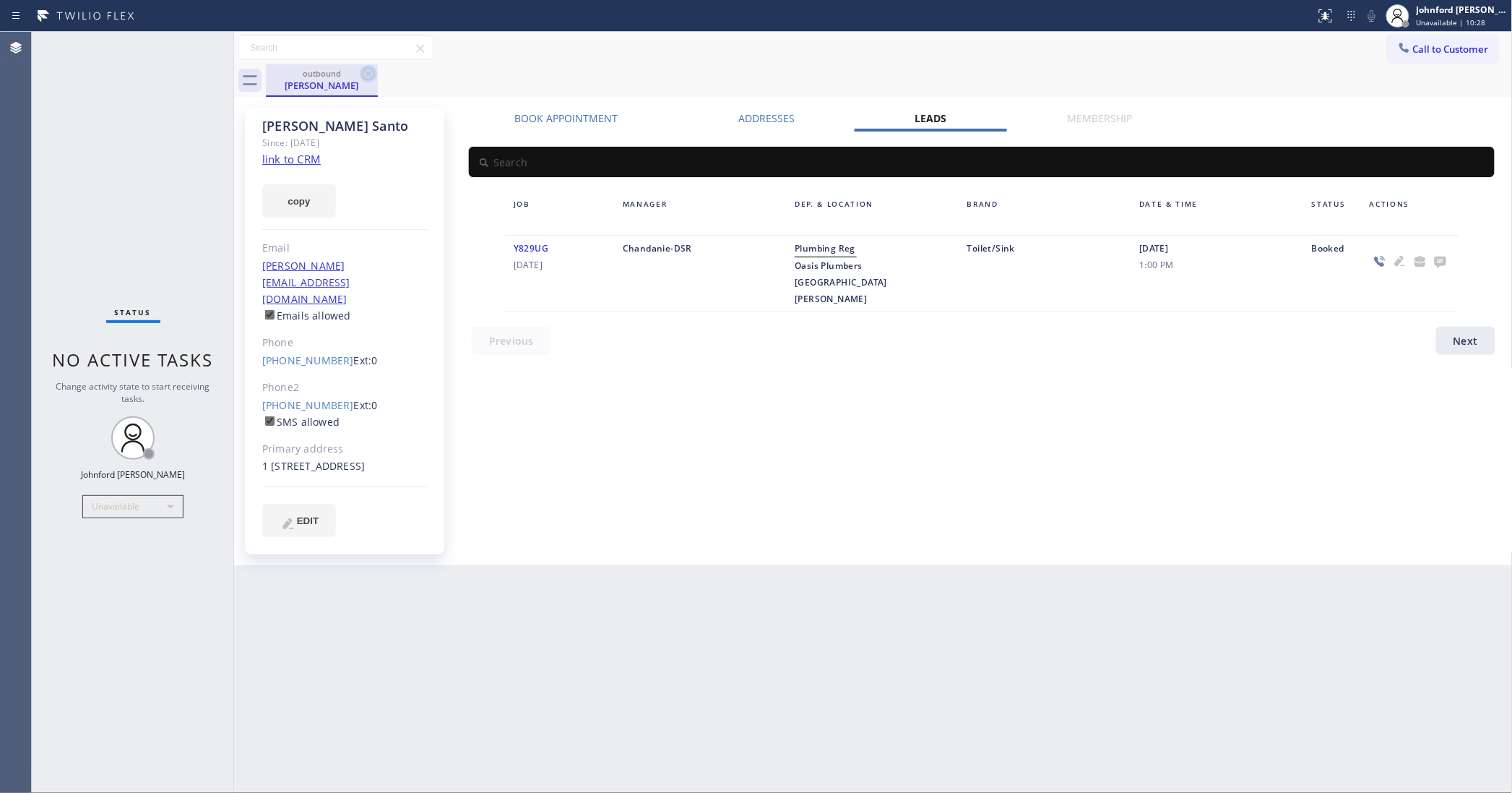
click at [370, 67] on icon at bounding box center [369, 73] width 17 height 17
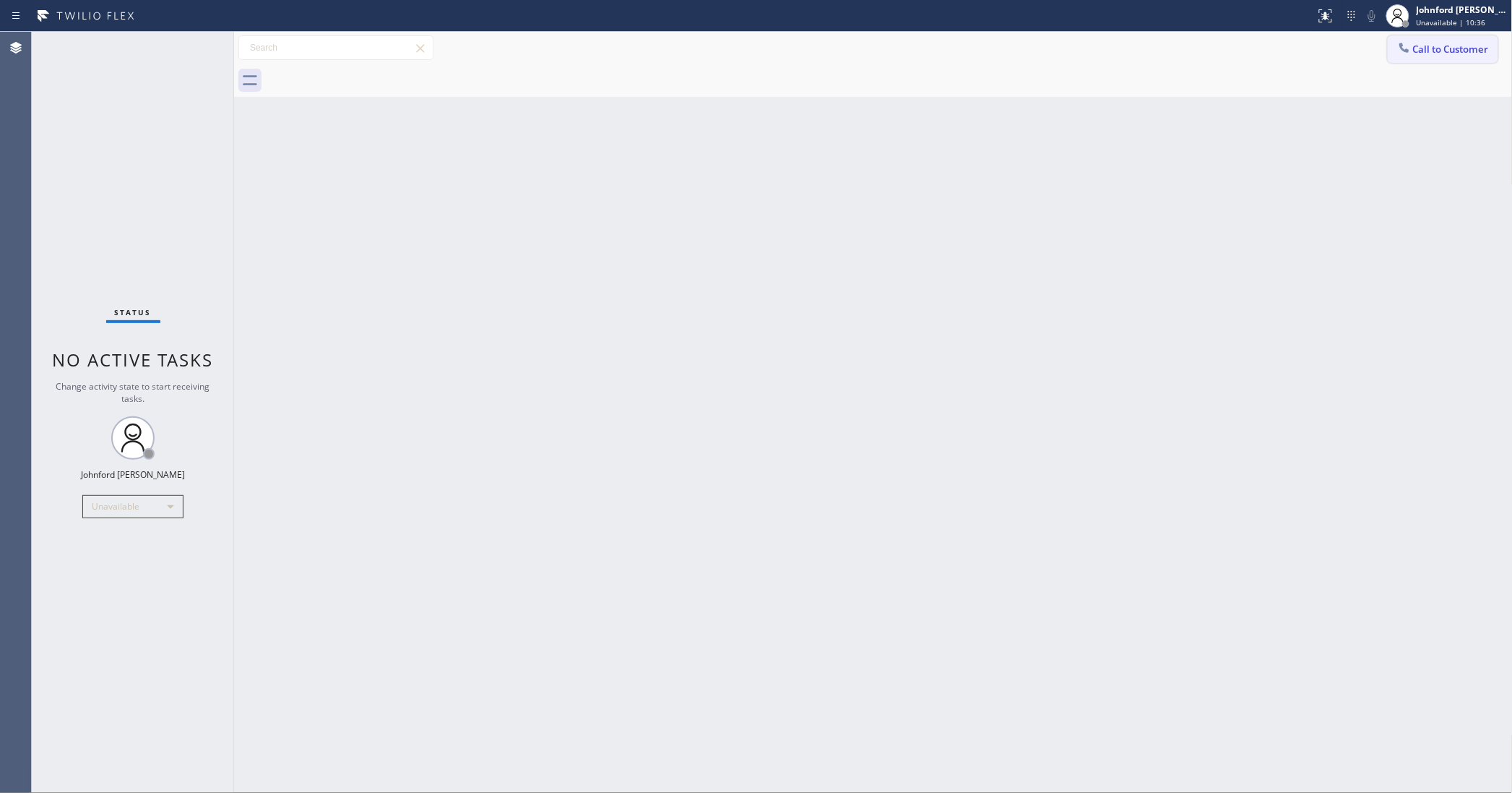
drag, startPoint x: 1414, startPoint y: 49, endPoint x: 832, endPoint y: 276, distance: 624.7
click at [1409, 49] on div at bounding box center [1404, 49] width 17 height 17
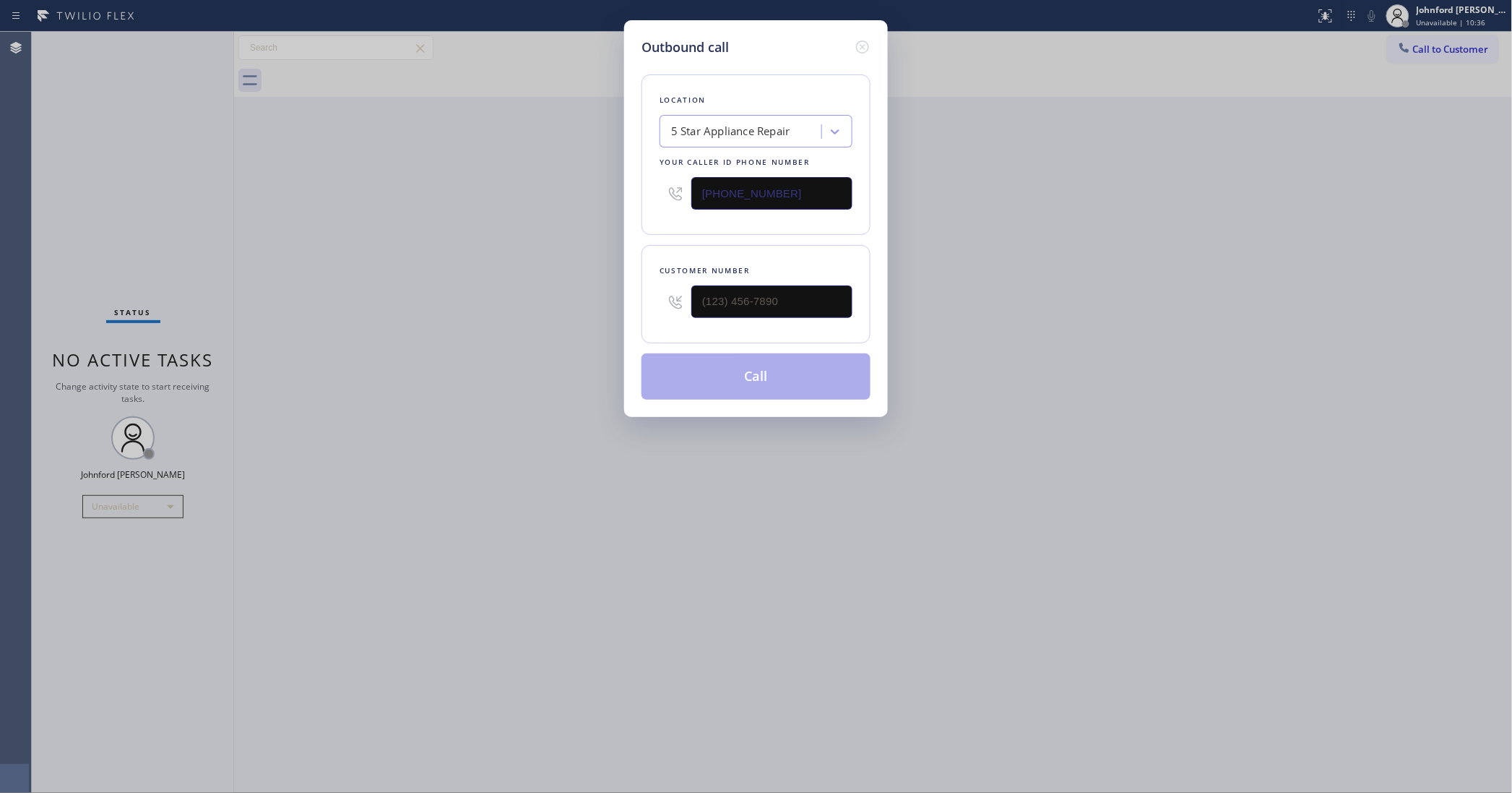
click at [744, 324] on div "Customer number" at bounding box center [756, 294] width 229 height 98
drag, startPoint x: 765, startPoint y: 310, endPoint x: 542, endPoint y: 310, distance: 223.0
click at [542, 310] on div "Outbound call Location 5 Star Appliance Repair Your caller id phone number [PHO…" at bounding box center [756, 396] width 1512 height 793
paste input "310) 938-3226"
type input "[PHONE_NUMBER]"
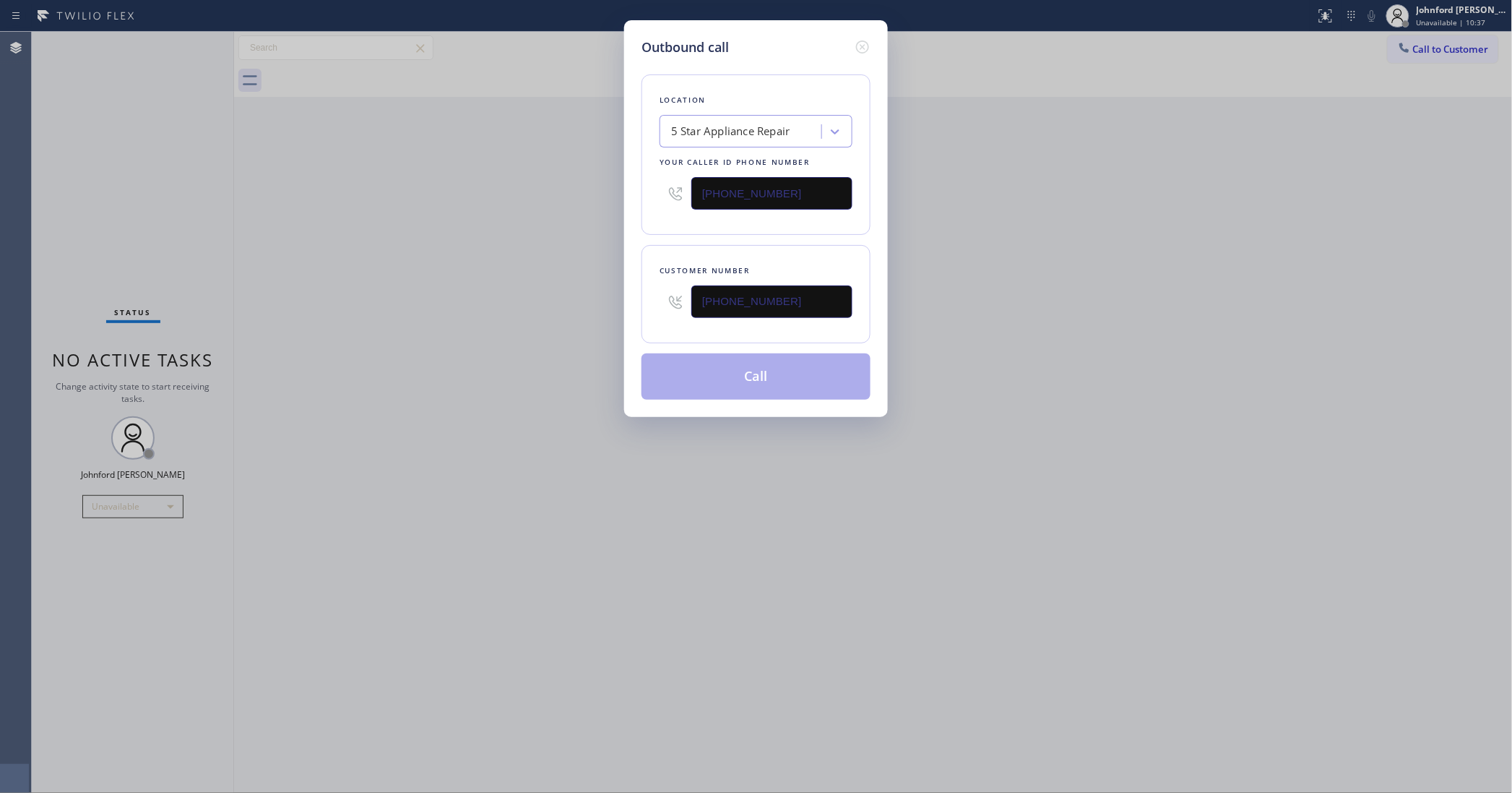
drag, startPoint x: 532, startPoint y: 310, endPoint x: 736, endPoint y: 398, distance: 222.2
click at [531, 310] on div "Outbound call Location 5 Star Appliance Repair Your caller id phone number [PHO…" at bounding box center [756, 396] width 1512 height 793
click at [738, 385] on button "Call" at bounding box center [756, 376] width 229 height 46
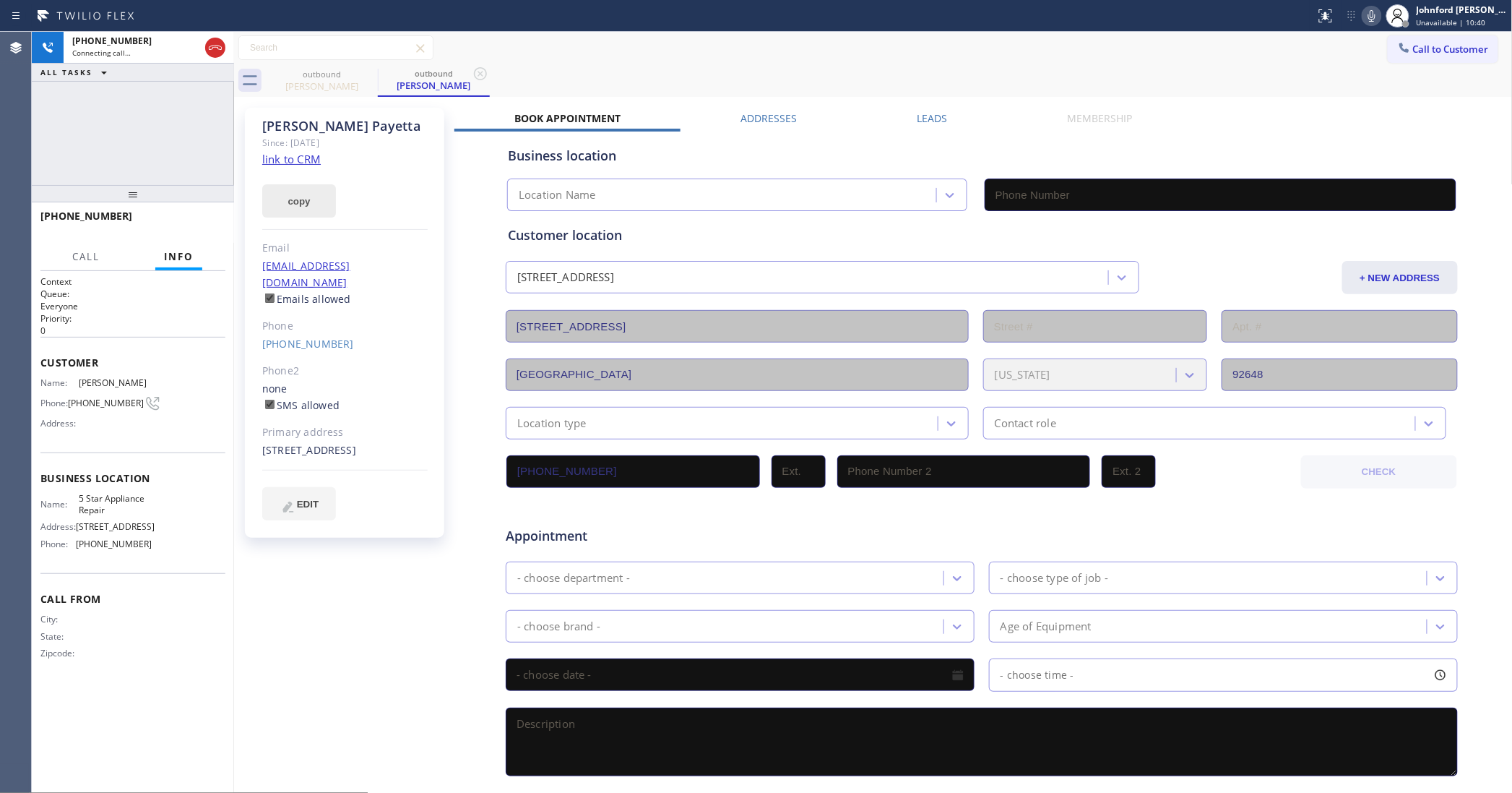
click at [311, 204] on button "copy" at bounding box center [299, 200] width 74 height 34
click at [314, 160] on link "link to CRM" at bounding box center [291, 159] width 58 height 15
type input "[PHONE_NUMBER]"
click at [182, 224] on span "HANG UP" at bounding box center [192, 222] width 44 height 10
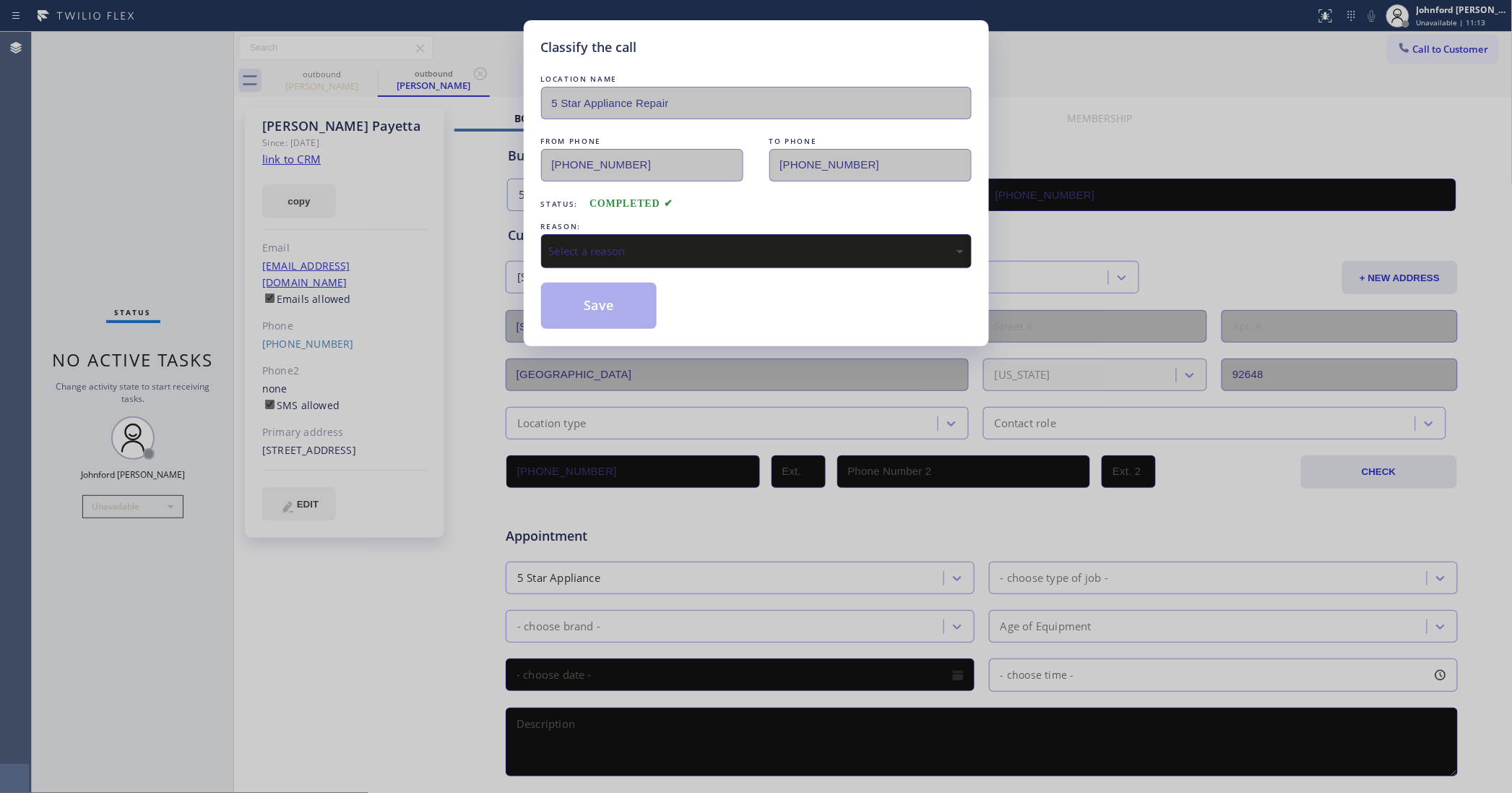
drag, startPoint x: 569, startPoint y: 272, endPoint x: 550, endPoint y: 252, distance: 27.6
click at [550, 252] on div "Select a reason" at bounding box center [756, 250] width 415 height 16
click at [567, 316] on button "Save" at bounding box center [599, 305] width 116 height 46
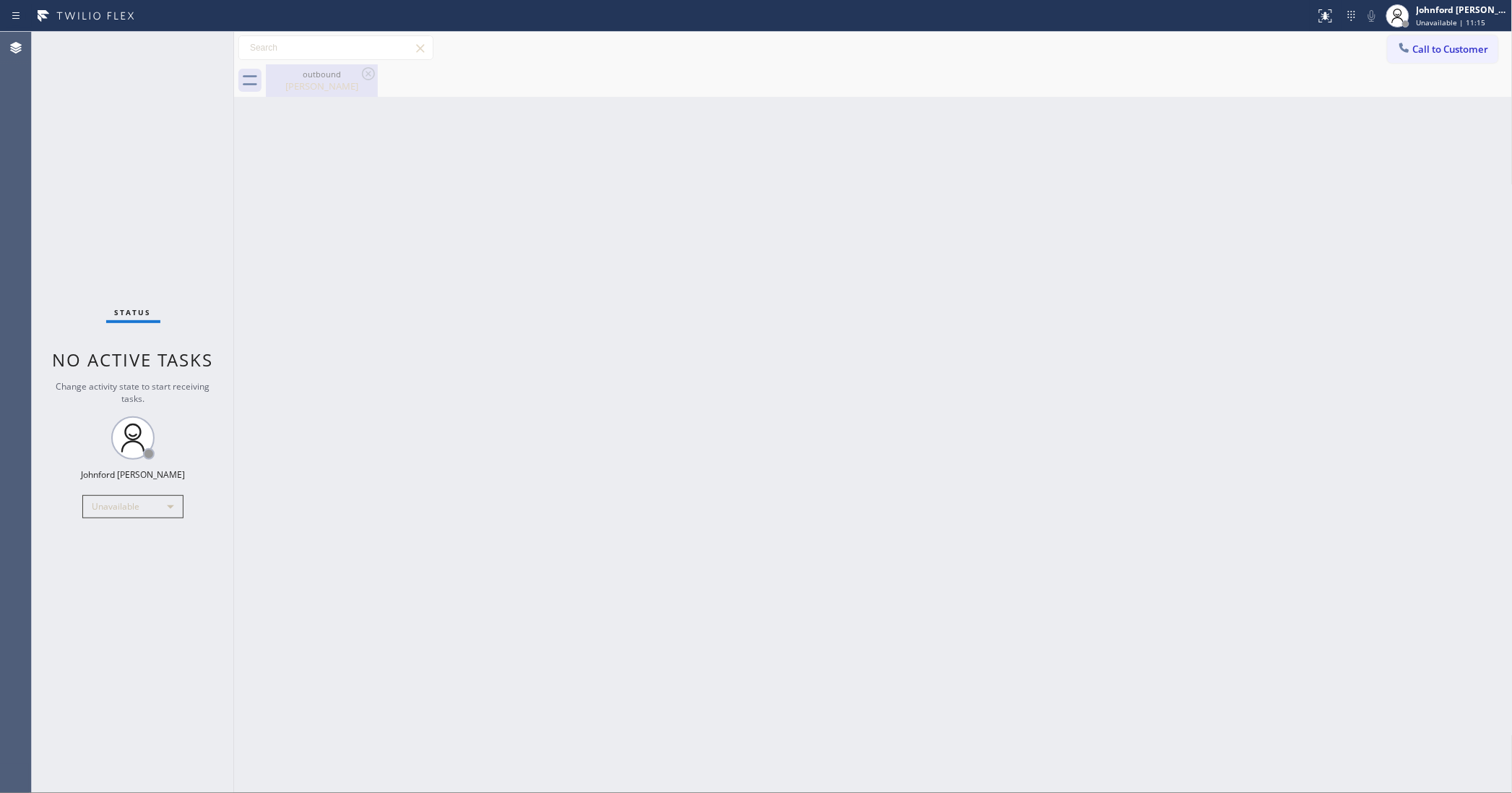
click at [369, 65] on icon at bounding box center [369, 73] width 17 height 17
click at [365, 77] on icon at bounding box center [368, 73] width 13 height 13
click at [1418, 59] on button "Call to Customer" at bounding box center [1443, 48] width 111 height 27
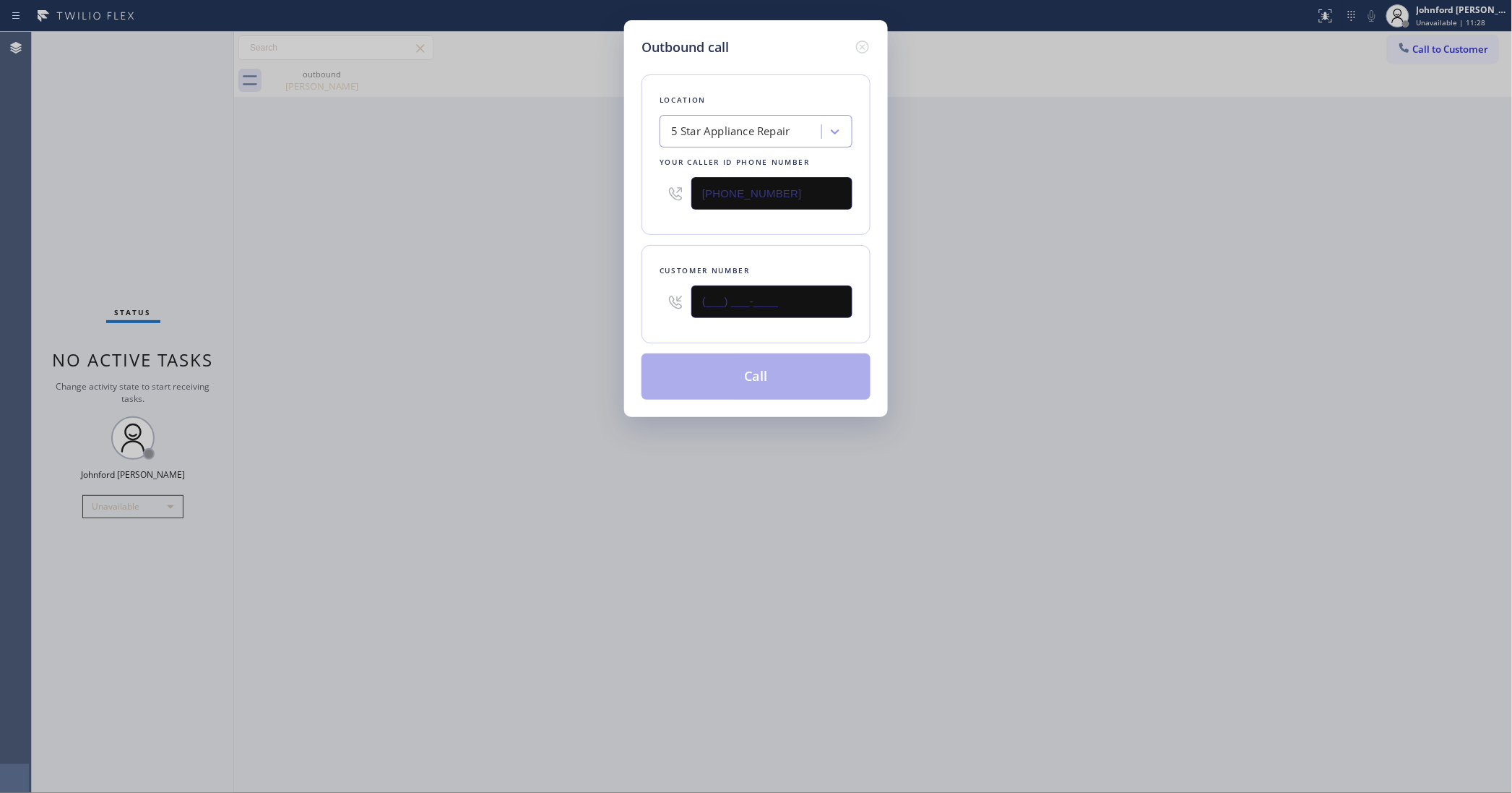
drag, startPoint x: 811, startPoint y: 292, endPoint x: 637, endPoint y: 310, distance: 174.9
click at [637, 310] on div "Outbound call Location 5 Star Appliance Repair Your caller id phone number [PHO…" at bounding box center [756, 218] width 263 height 397
paste input "518) 769-3228"
type input "[PHONE_NUMBER]"
click at [486, 320] on div "Outbound call Location 5 Star Appliance Repair Your caller id phone number [PHO…" at bounding box center [756, 396] width 1512 height 793
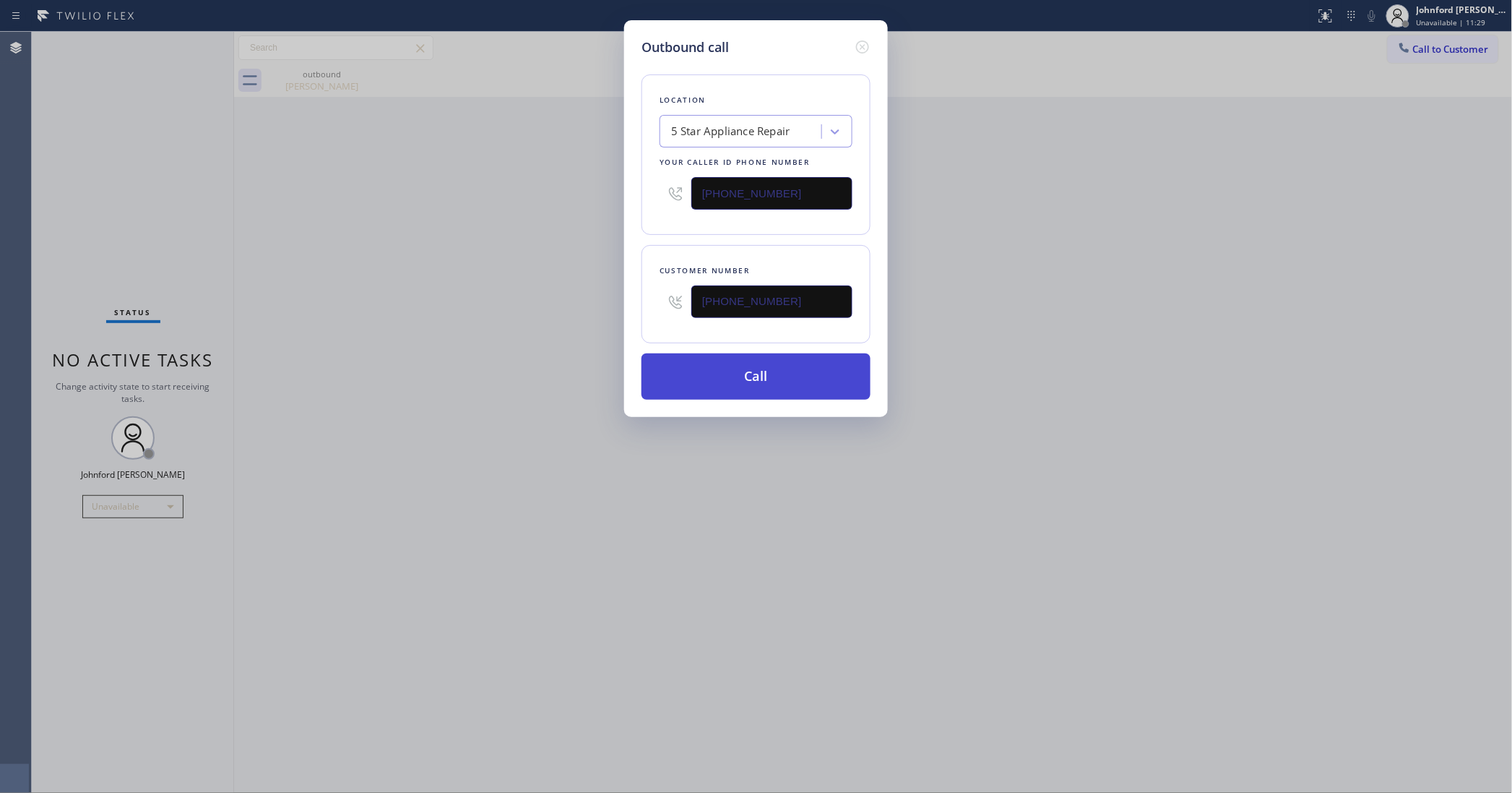
click at [673, 381] on button "Call" at bounding box center [756, 376] width 229 height 46
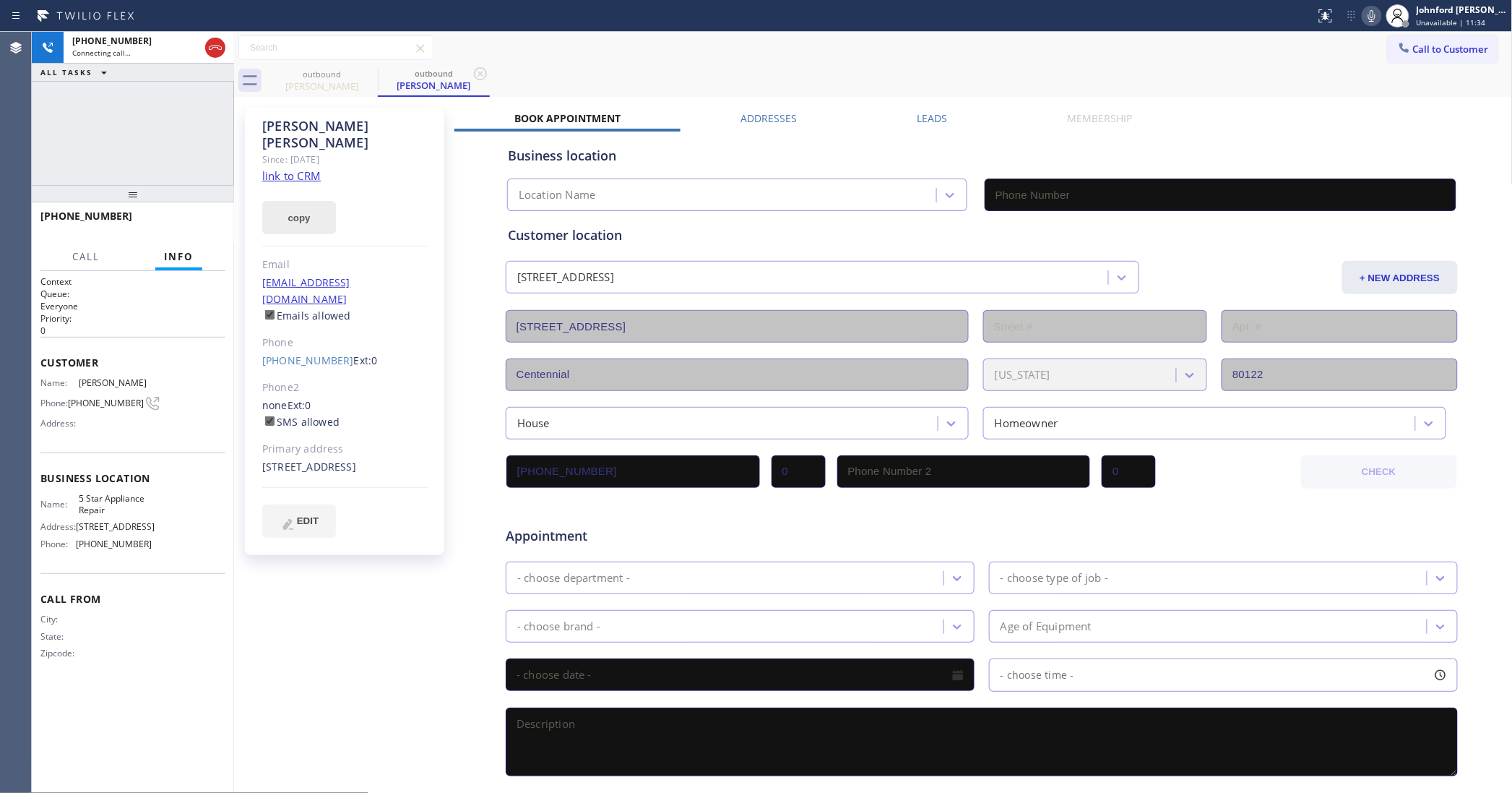
type input "[PHONE_NUMBER]"
drag, startPoint x: 307, startPoint y: 211, endPoint x: 304, endPoint y: 224, distance: 13.3
drag, startPoint x: 304, startPoint y: 224, endPoint x: 311, endPoint y: 150, distance: 74.3
click at [311, 151] on div "Since: [DATE]" at bounding box center [344, 159] width 165 height 16
click at [294, 201] on button "copy" at bounding box center [299, 218] width 74 height 34
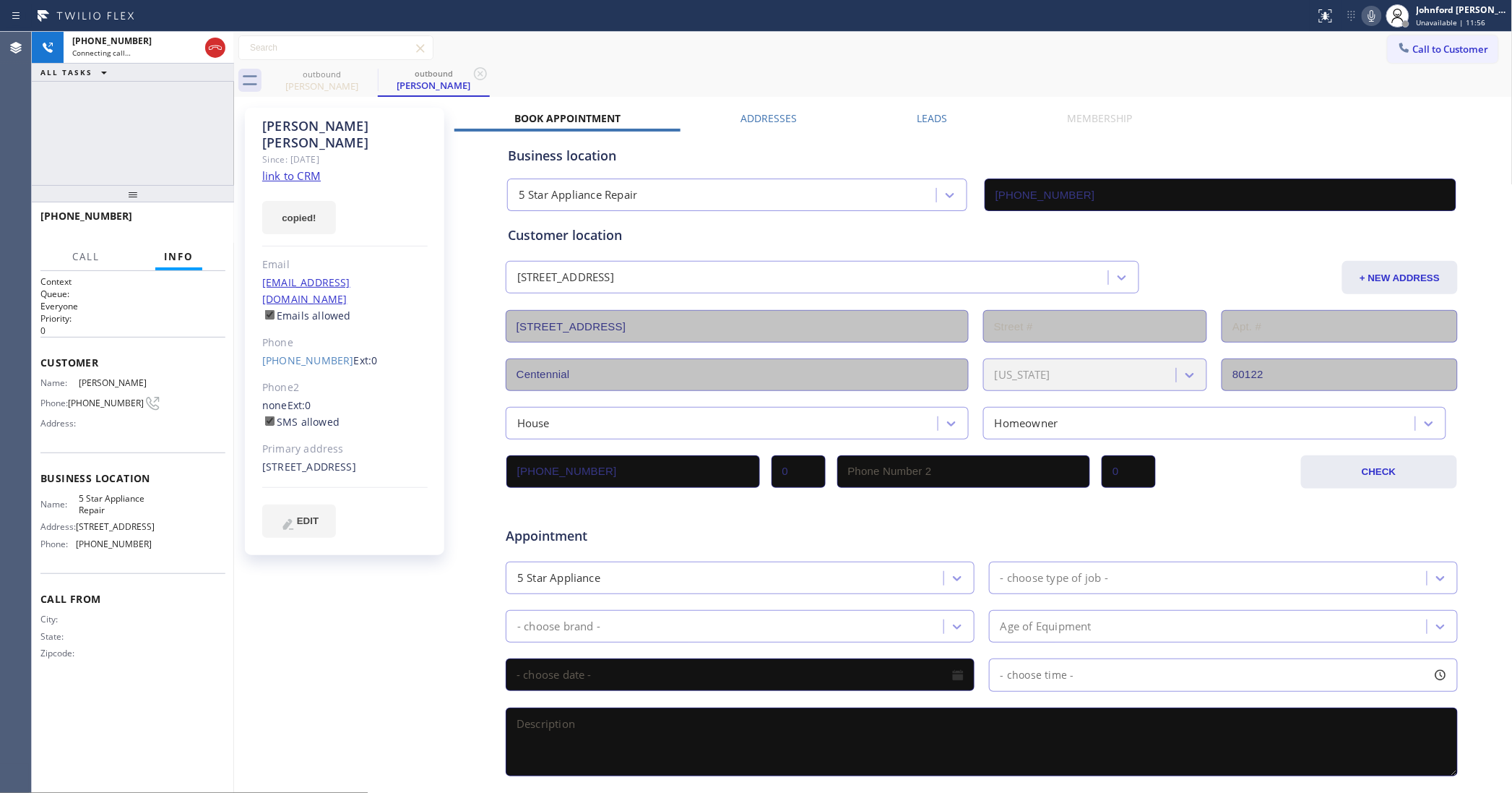
click at [297, 168] on link "link to CRM" at bounding box center [291, 175] width 58 height 15
click at [190, 222] on span "HANG UP" at bounding box center [192, 222] width 44 height 10
drag, startPoint x: 929, startPoint y: 123, endPoint x: 1131, endPoint y: 2, distance: 235.5
click at [931, 122] on label "Leads" at bounding box center [932, 119] width 30 height 14
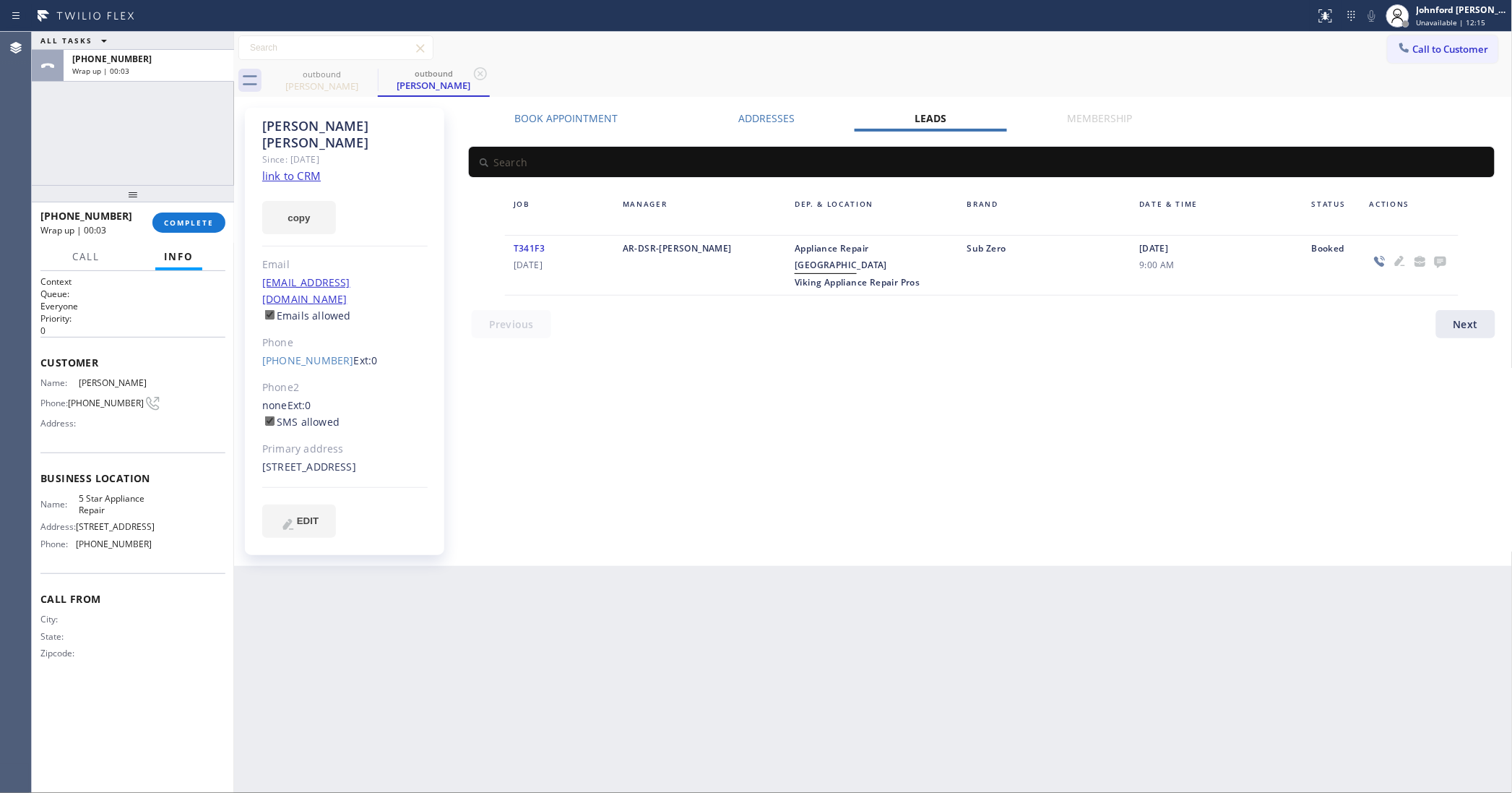
click at [631, 148] on input "text" at bounding box center [982, 161] width 1026 height 30
click at [1437, 257] on icon at bounding box center [1440, 262] width 12 height 12
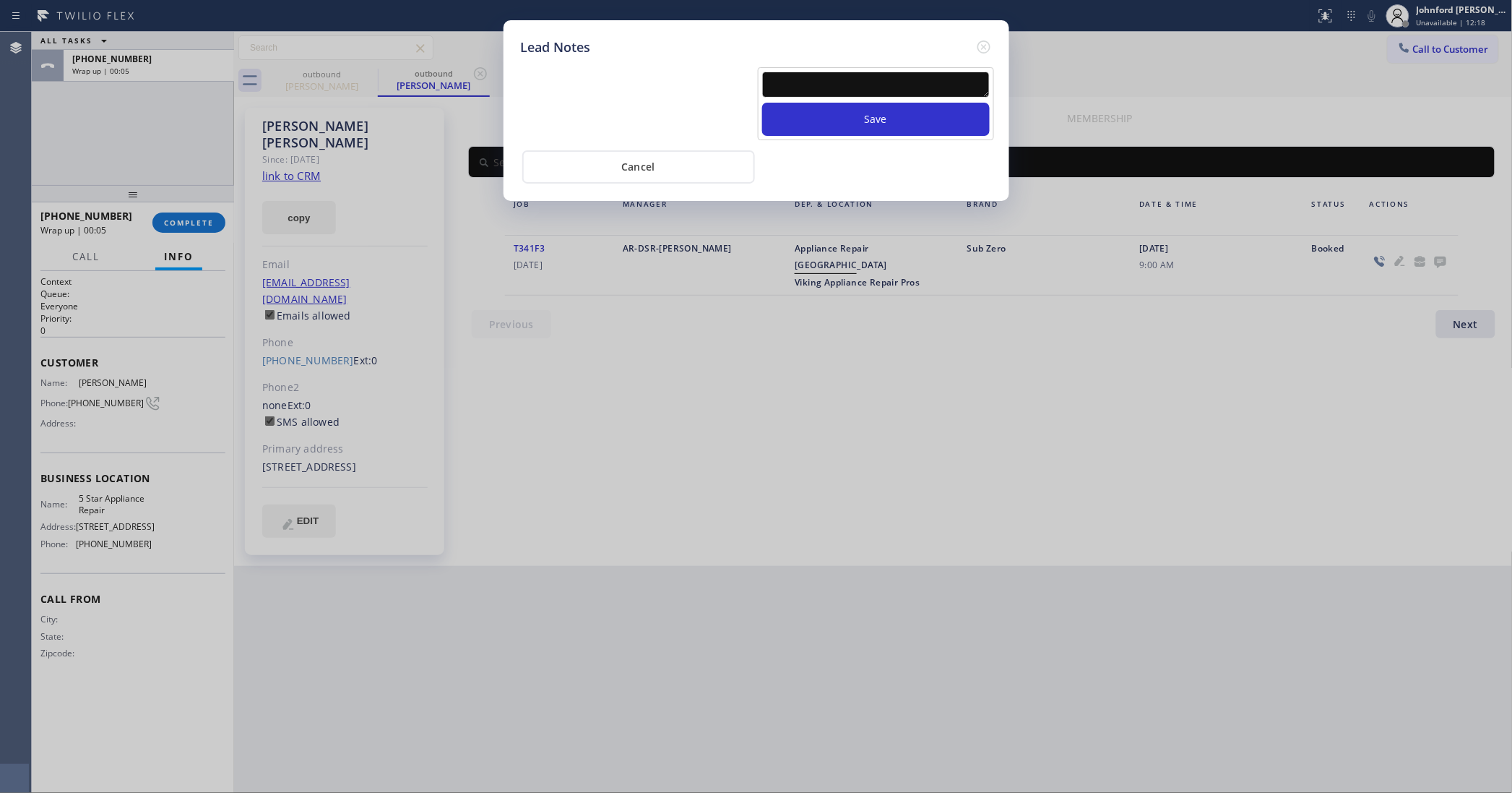
click at [909, 77] on textarea at bounding box center [876, 84] width 228 height 26
paste textarea "Working on this lead - please transfer to me"
type textarea "Working on this lead - please transfer to me"
click at [896, 107] on button "Save" at bounding box center [876, 119] width 228 height 34
click at [987, 41] on icon at bounding box center [983, 47] width 13 height 13
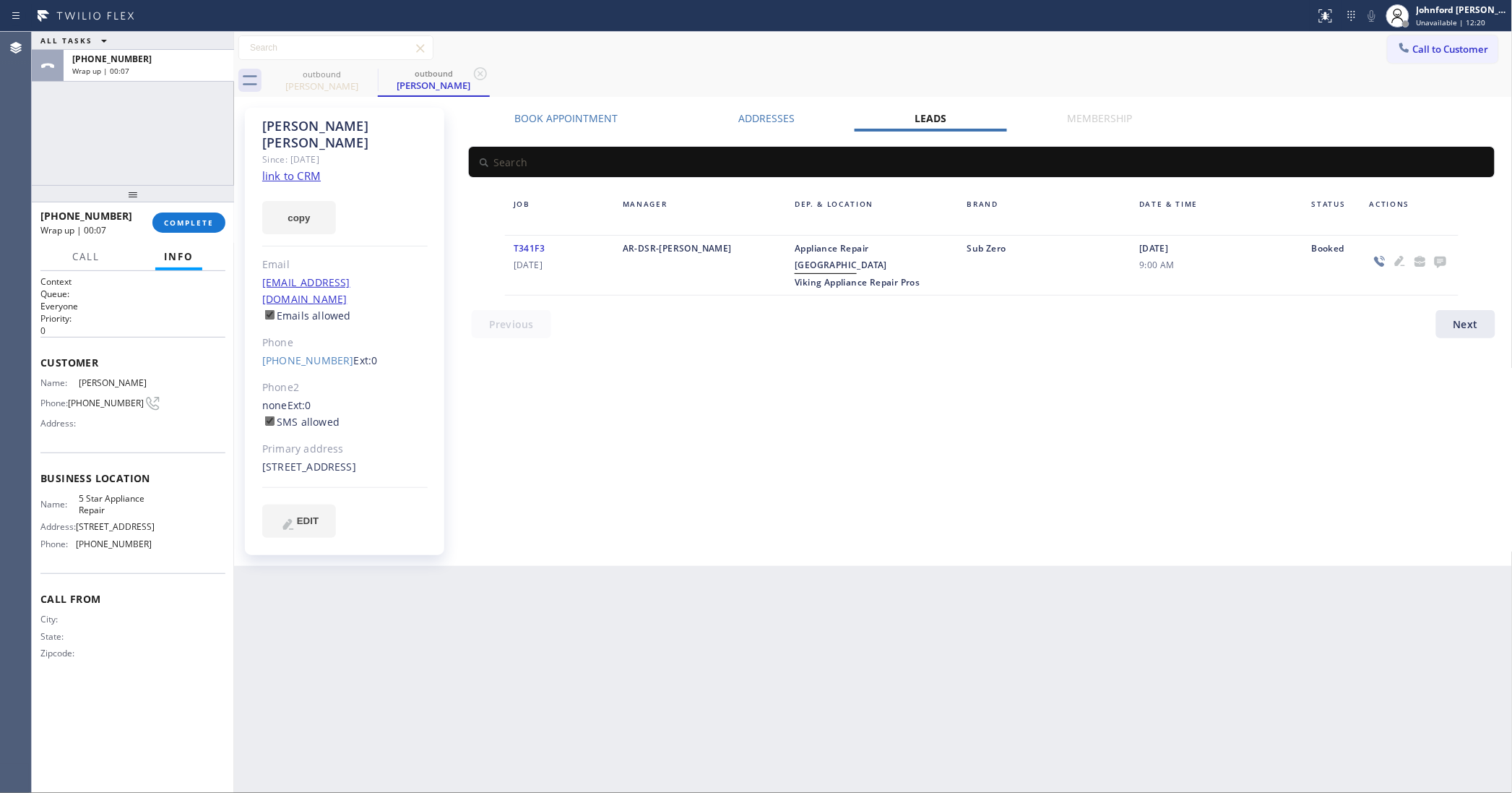
click at [1131, 45] on div "Call to Customer Outbound call Location 5 Star Appliance Repair Your caller id …" at bounding box center [873, 48] width 1279 height 25
click at [210, 228] on button "COMPLETE" at bounding box center [189, 223] width 73 height 20
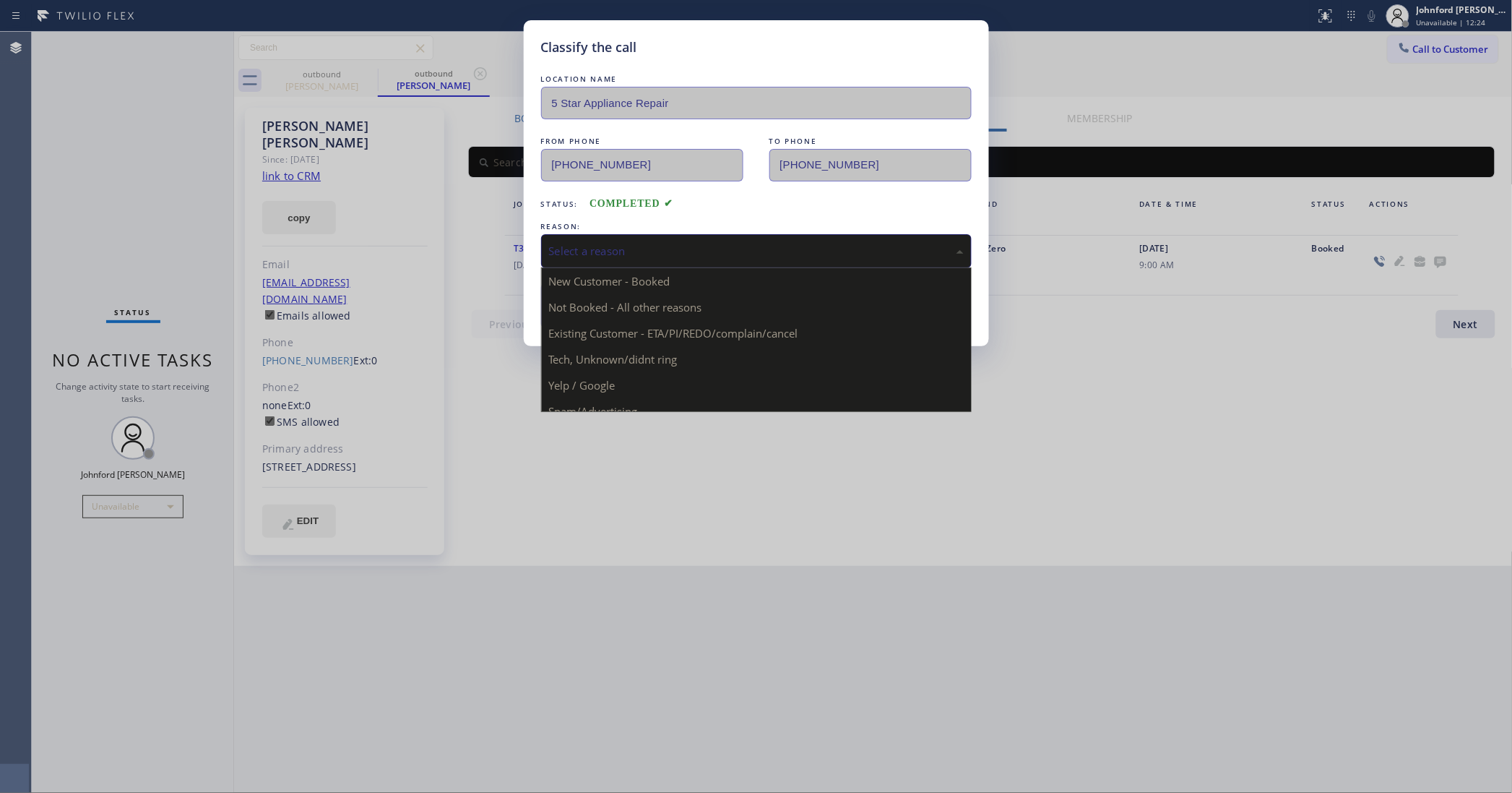
drag, startPoint x: 626, startPoint y: 250, endPoint x: 636, endPoint y: 248, distance: 10.2
click at [630, 248] on div "Select a reason" at bounding box center [756, 250] width 415 height 16
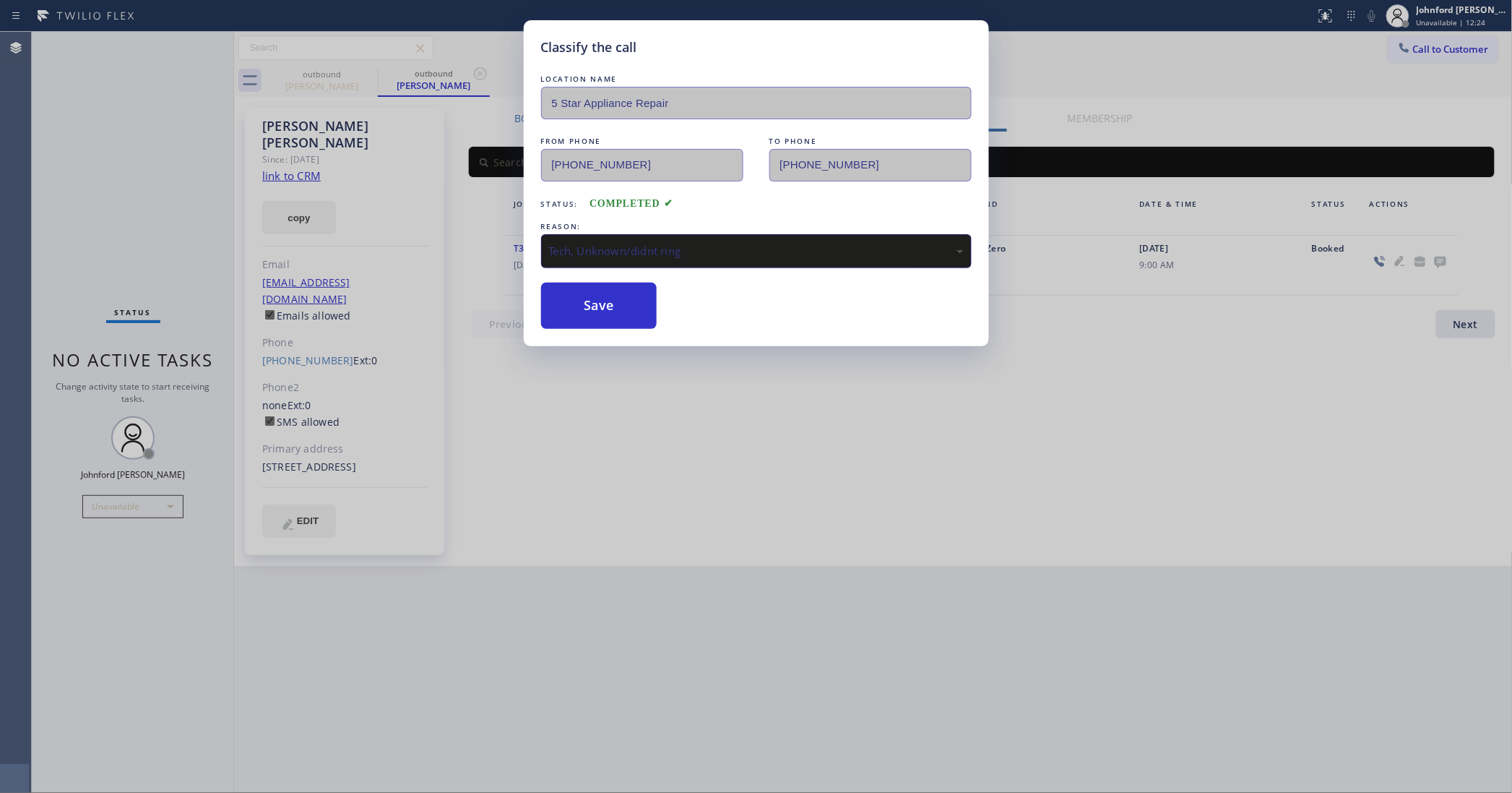
click at [624, 250] on div "Tech, Unknown/didnt ring" at bounding box center [756, 250] width 415 height 16
click at [593, 311] on button "Save" at bounding box center [599, 305] width 116 height 46
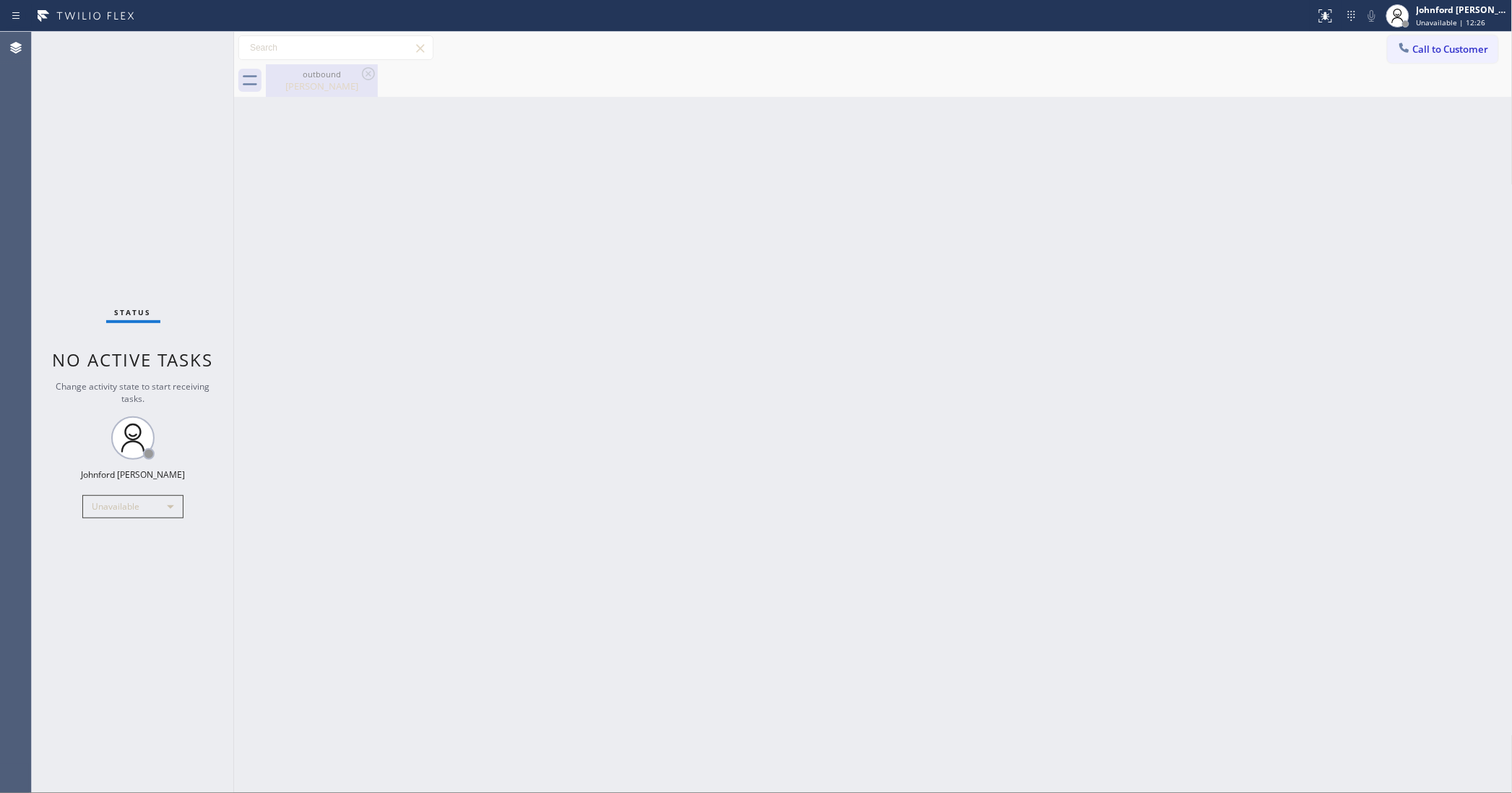
click at [354, 76] on div "outbound" at bounding box center [322, 74] width 109 height 11
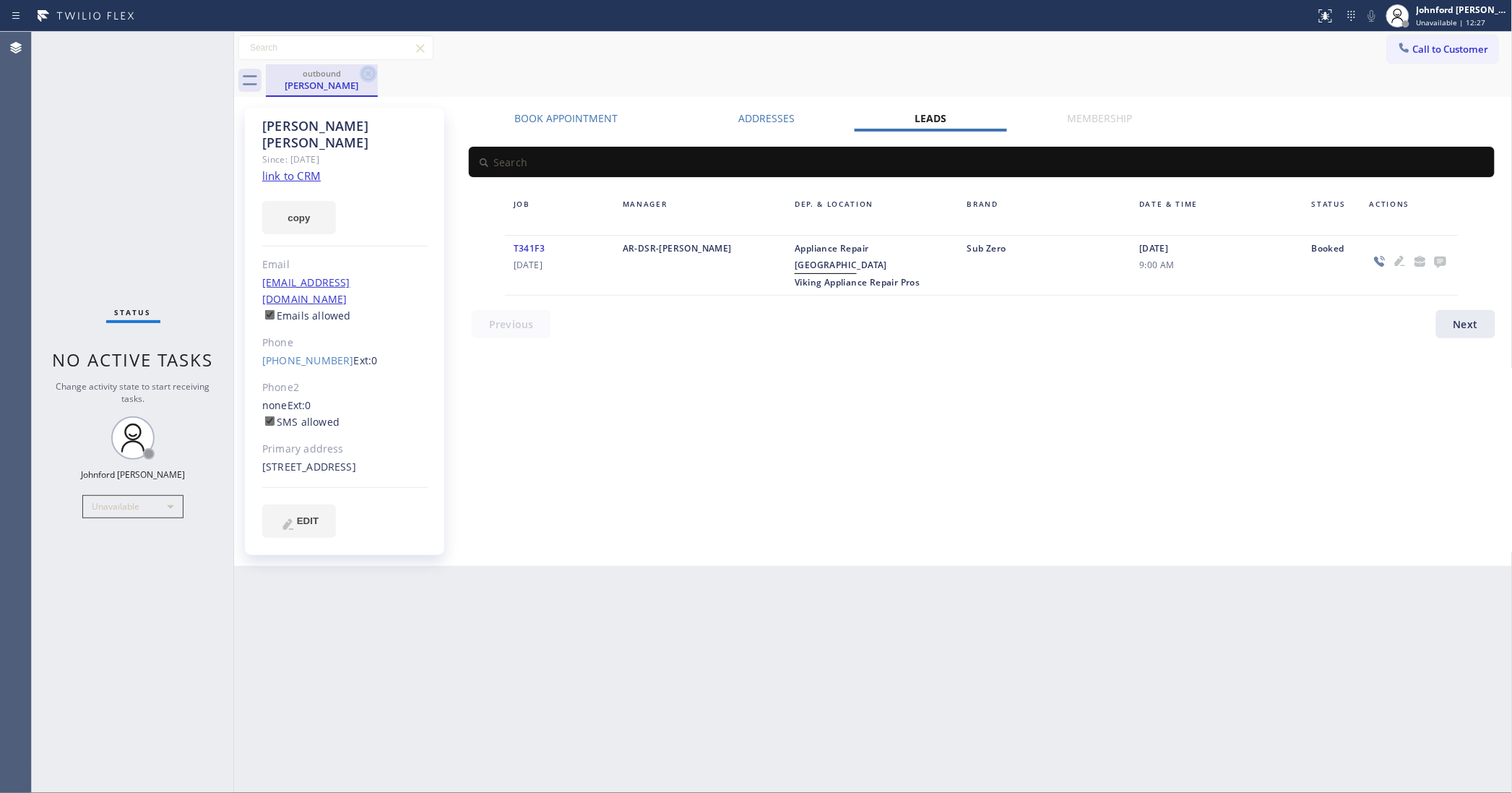
click at [366, 73] on icon at bounding box center [369, 73] width 17 height 17
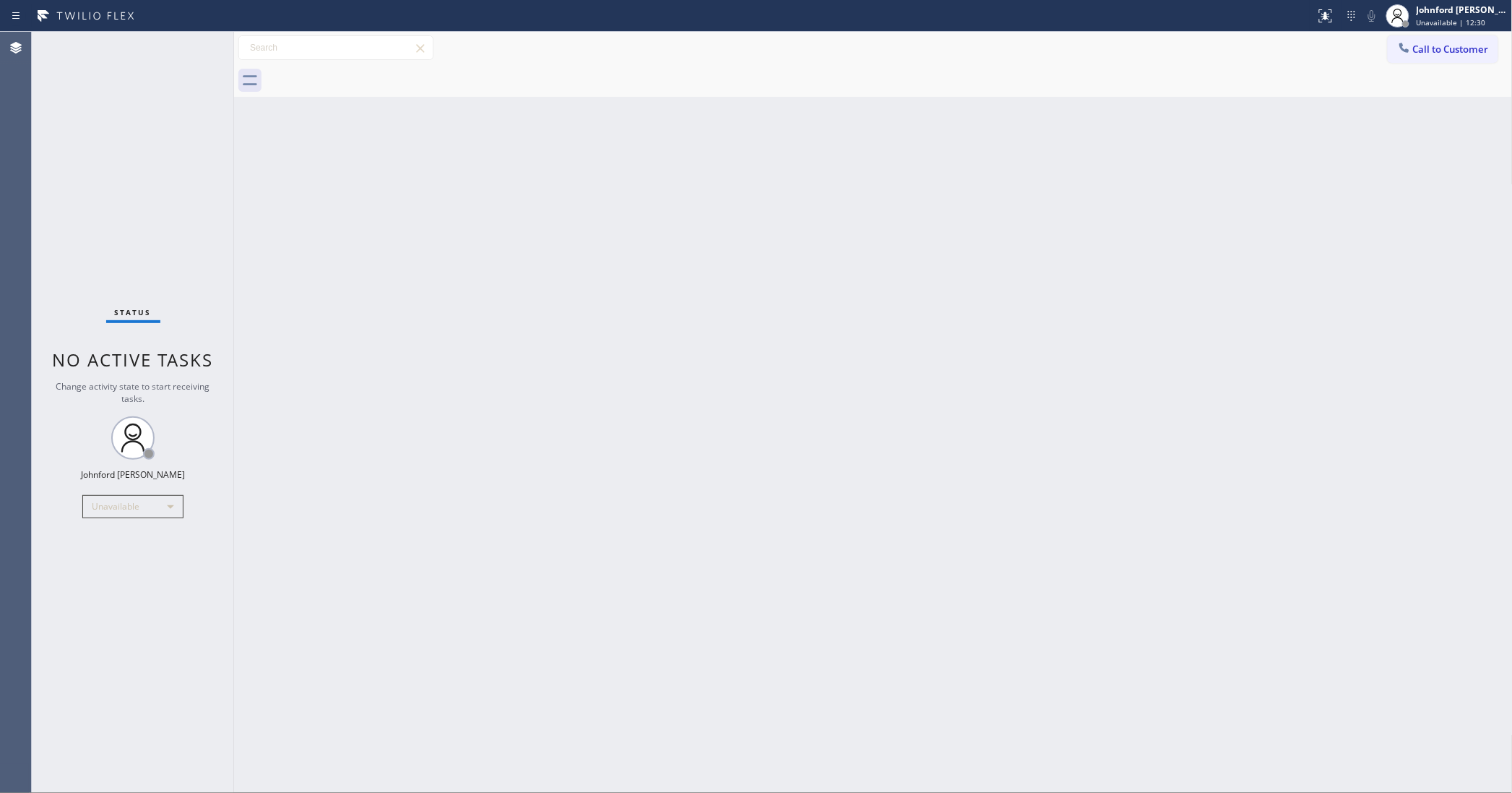
click at [348, 186] on div "Back to Dashboard Change Sender ID Customers Technicians Select a contact Outbo…" at bounding box center [873, 412] width 1279 height 761
drag, startPoint x: 441, startPoint y: 343, endPoint x: 716, endPoint y: 232, distance: 296.6
click at [475, 338] on div "Back to Dashboard Change Sender ID Customers Technicians Select a contact Outbo…" at bounding box center [873, 412] width 1279 height 761
click at [1405, 44] on icon at bounding box center [1404, 48] width 15 height 15
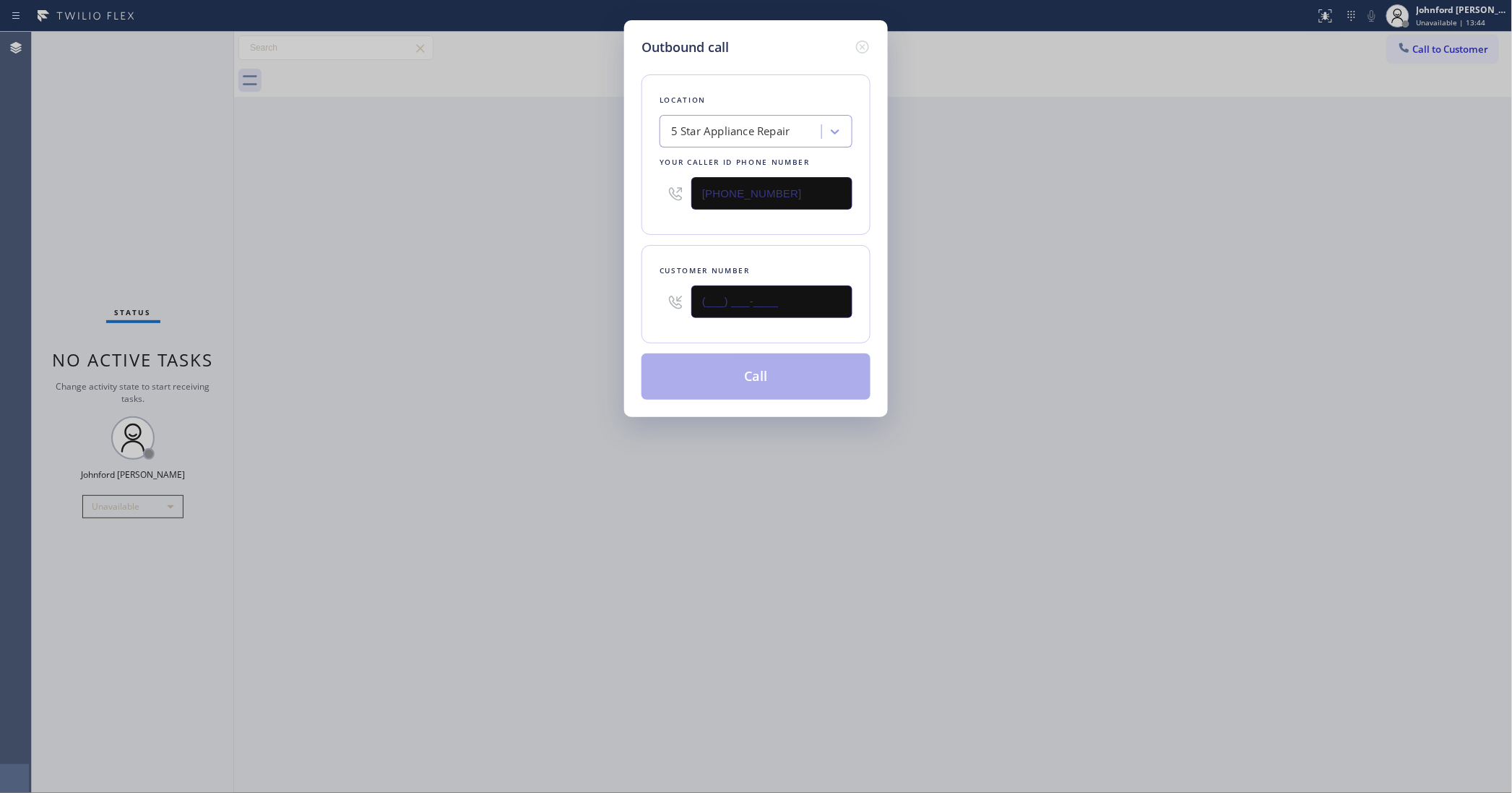
drag, startPoint x: 765, startPoint y: 305, endPoint x: 616, endPoint y: 305, distance: 149.0
click at [647, 305] on div "Customer number (___) ___-____" at bounding box center [756, 294] width 229 height 98
paste input "310) 800-6199"
type input "[PHONE_NUMBER]"
click at [585, 306] on div "Outbound call Location 5 Star Appliance Repair Your caller id phone number [PHO…" at bounding box center [756, 396] width 1512 height 793
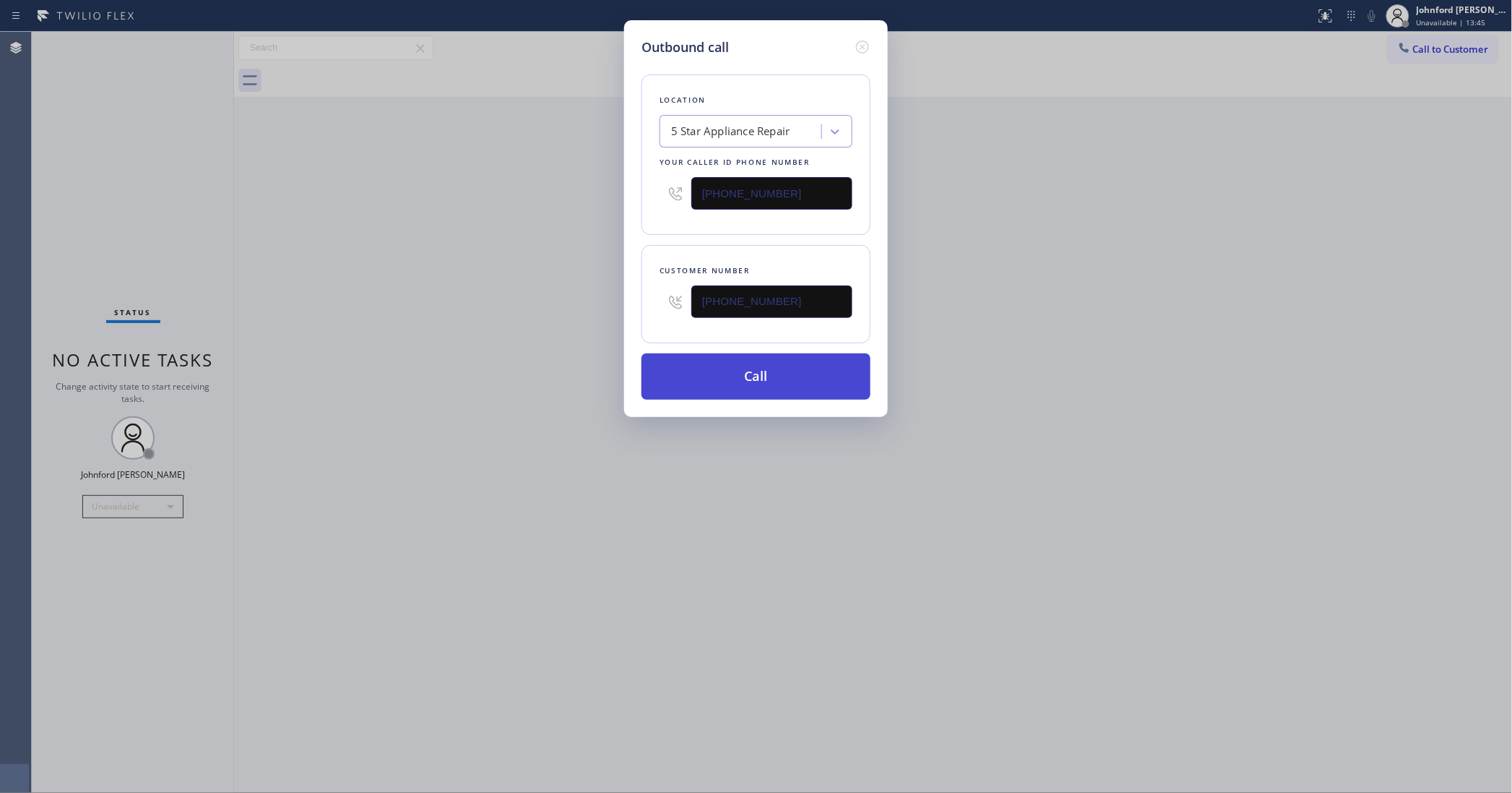
click at [717, 381] on button "Call" at bounding box center [756, 376] width 229 height 46
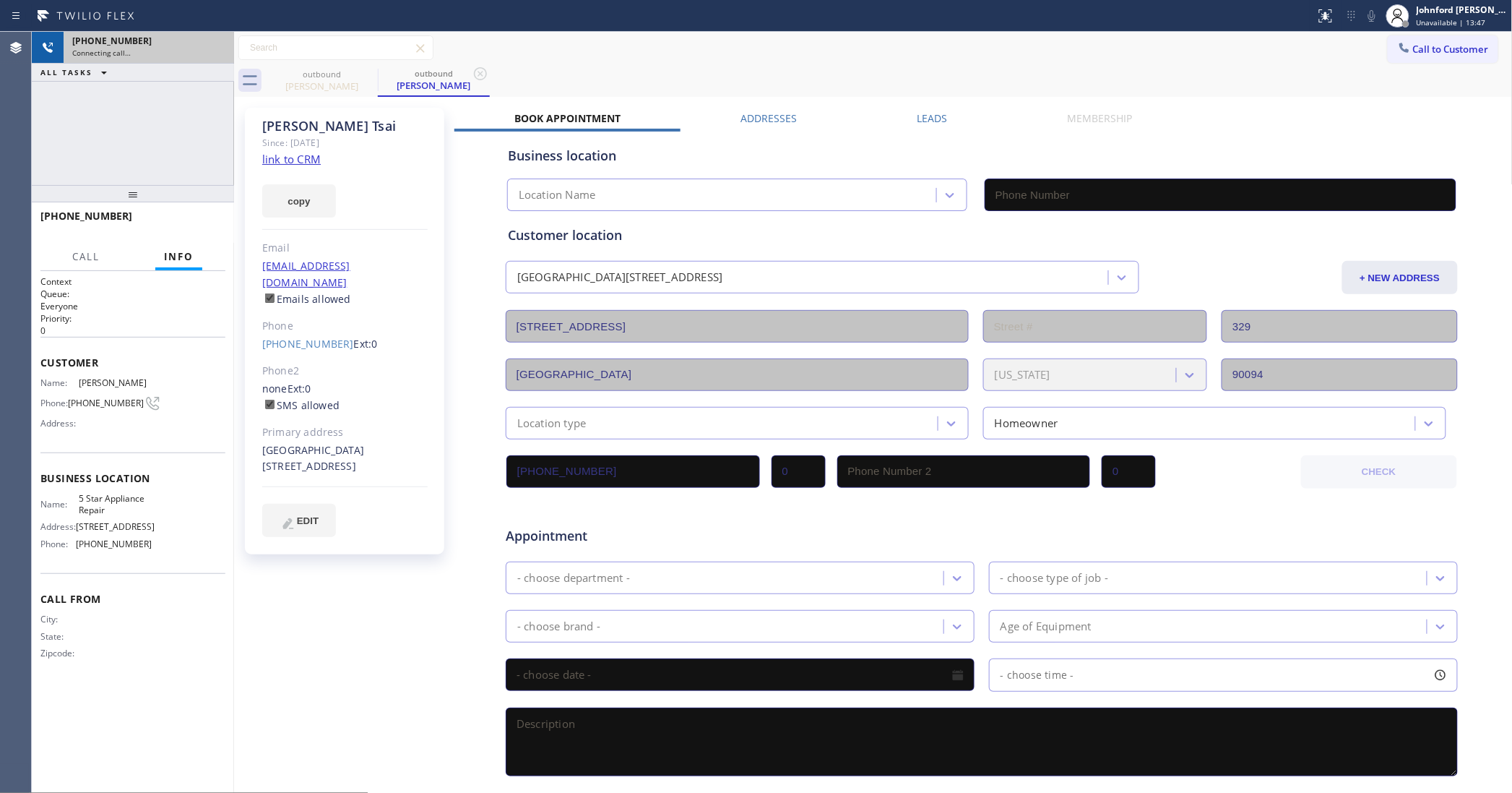
click at [161, 48] on div "Connecting call…" at bounding box center [149, 52] width 153 height 10
click at [294, 204] on button "copy" at bounding box center [299, 200] width 74 height 34
type input "[PHONE_NUMBER]"
click at [291, 163] on link "link to CRM" at bounding box center [291, 159] width 58 height 15
click at [1413, 44] on span "Call to Customer" at bounding box center [1450, 49] width 76 height 13
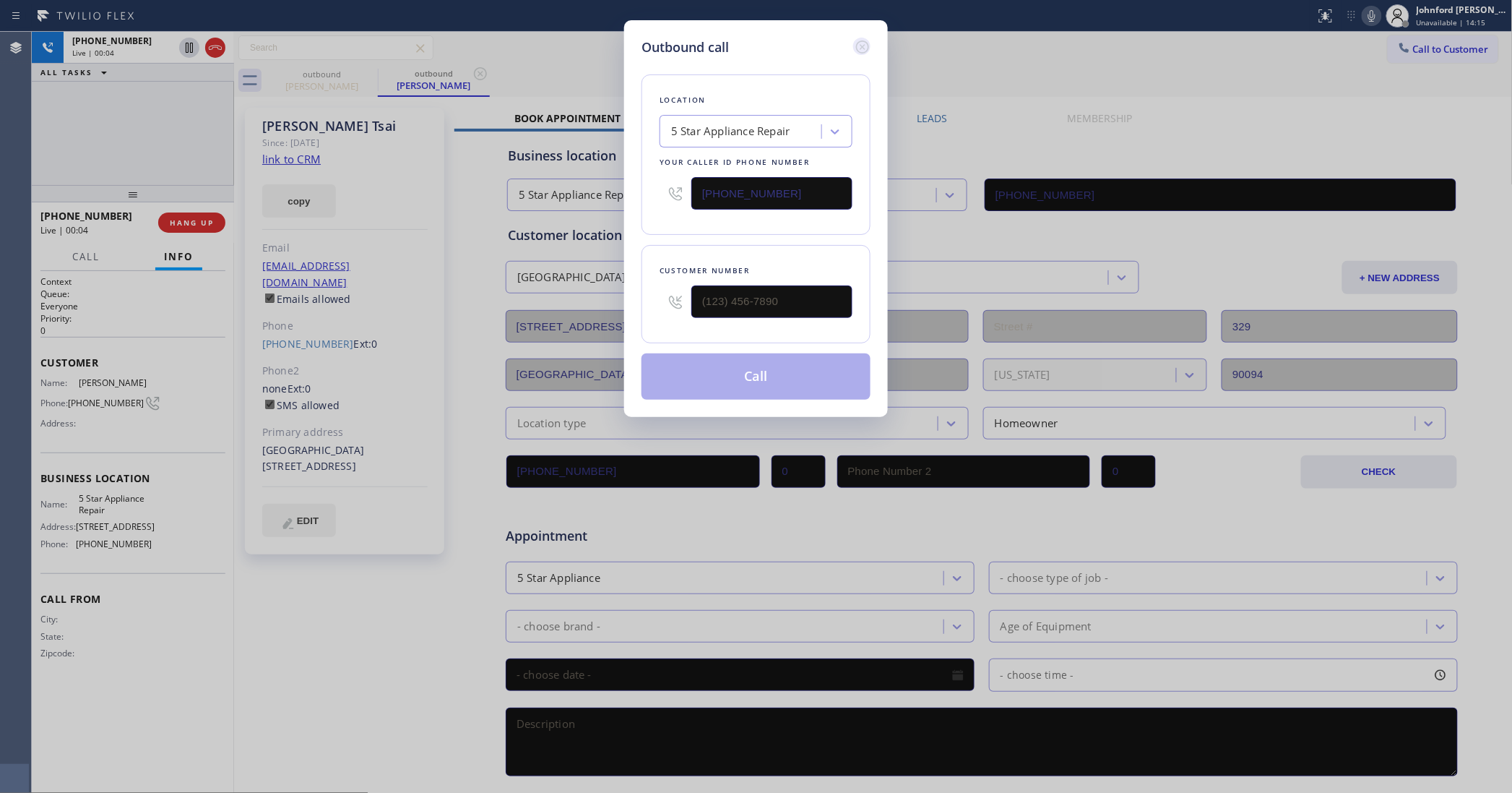
click at [864, 41] on icon at bounding box center [863, 47] width 17 height 17
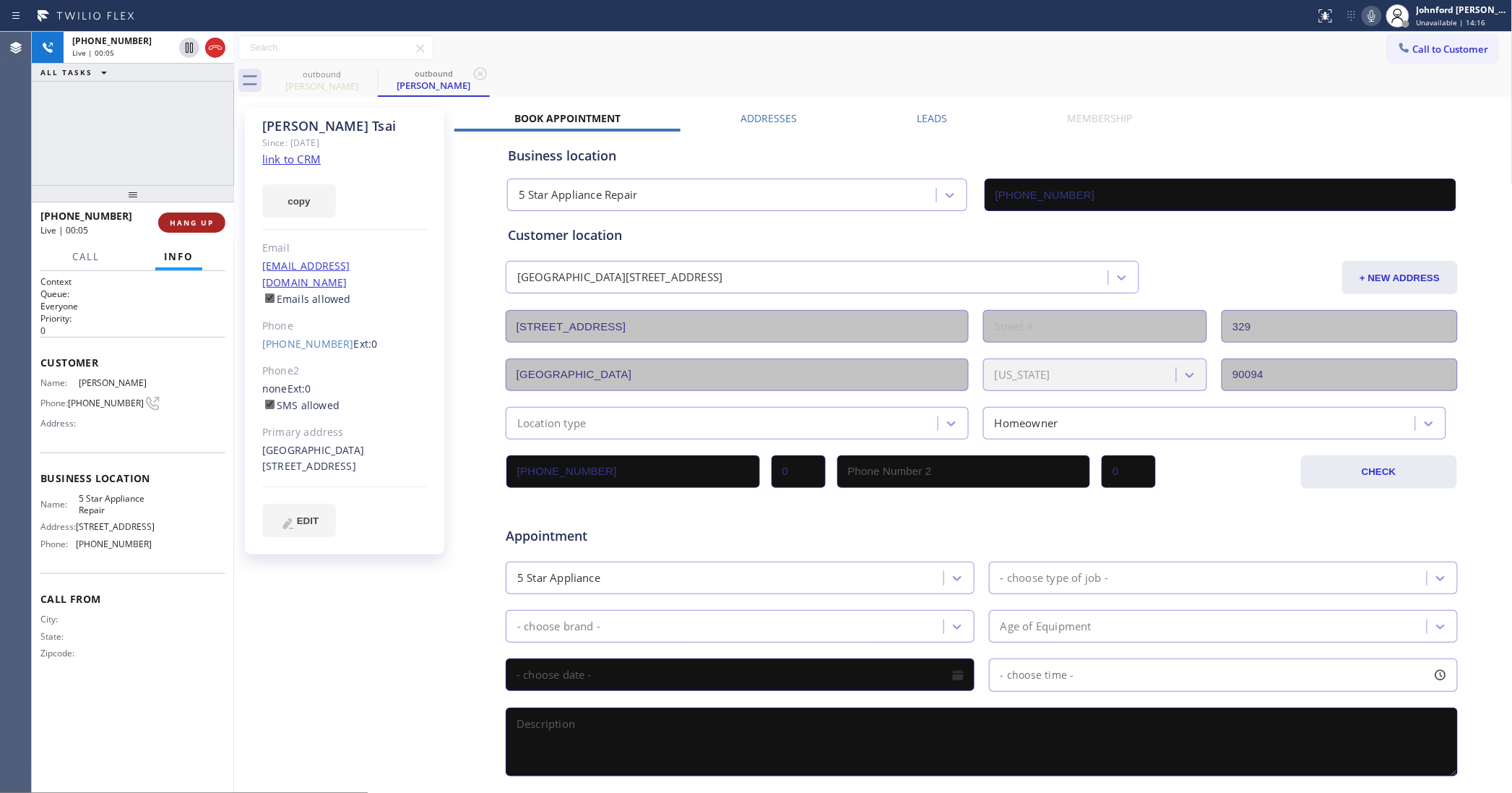
click at [211, 221] on span "HANG UP" at bounding box center [192, 222] width 44 height 10
click at [308, 337] on link "[PHONE_NUMBER]" at bounding box center [308, 344] width 92 height 14
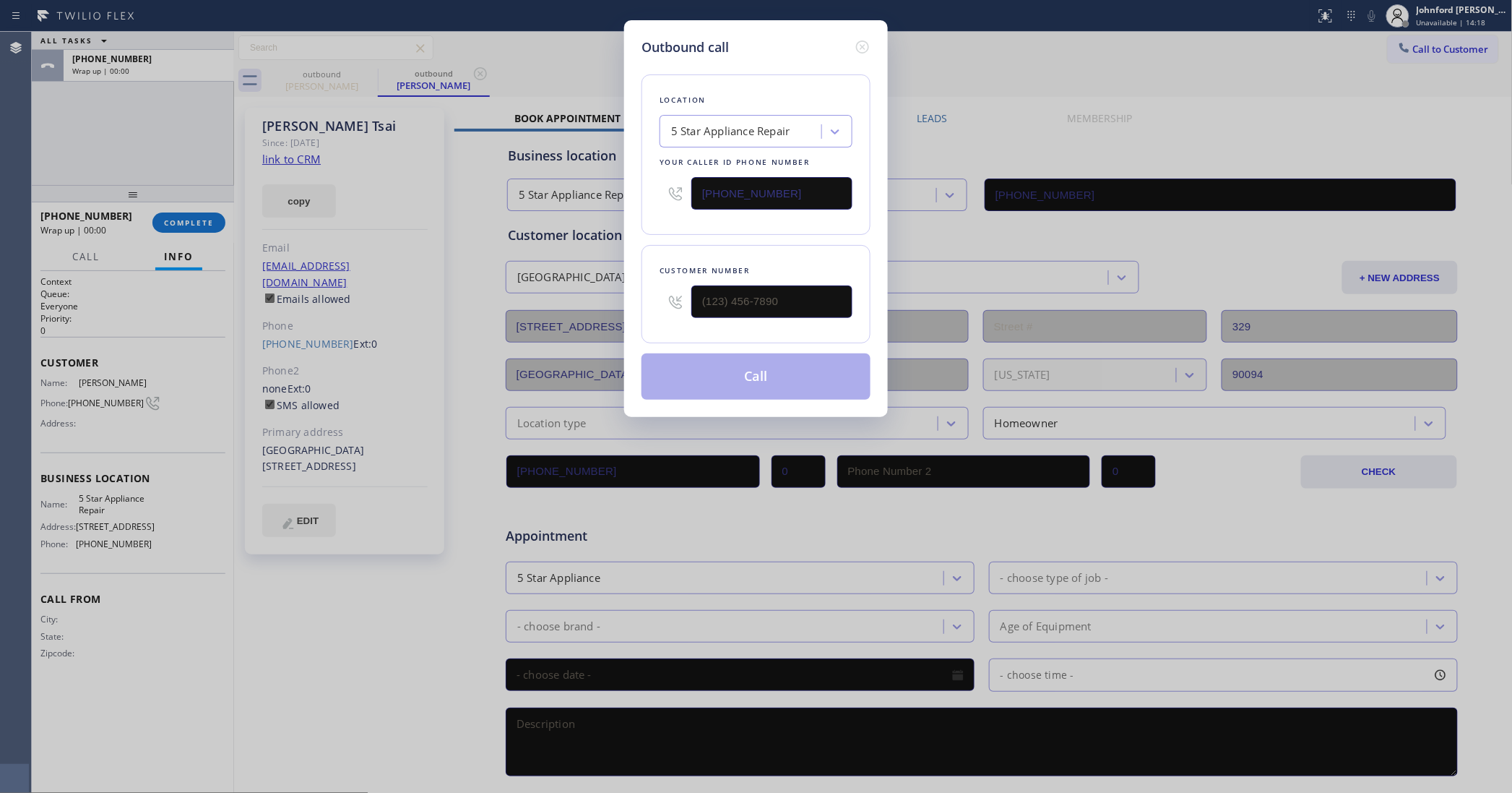
type input "[PHONE_NUMBER]"
click at [761, 128] on div "5 Star Appliance Repair" at bounding box center [730, 131] width 119 height 16
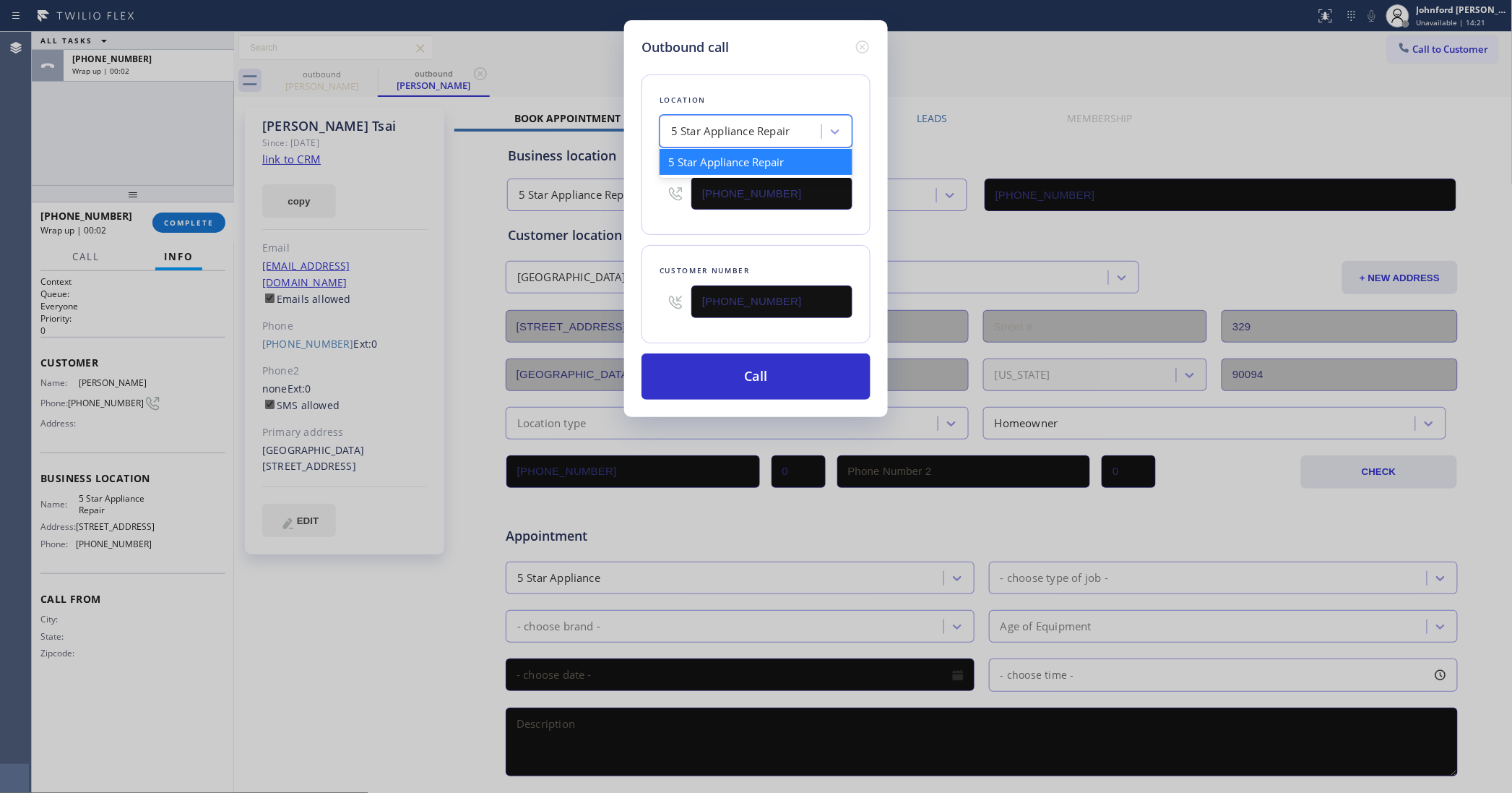
paste input "Electrical Land [GEOGRAPHIC_DATA]"
type input "Electrical Land [GEOGRAPHIC_DATA]"
click at [754, 166] on div "Electrical Land [GEOGRAPHIC_DATA]" at bounding box center [755, 169] width 193 height 41
type input "[PHONE_NUMBER]"
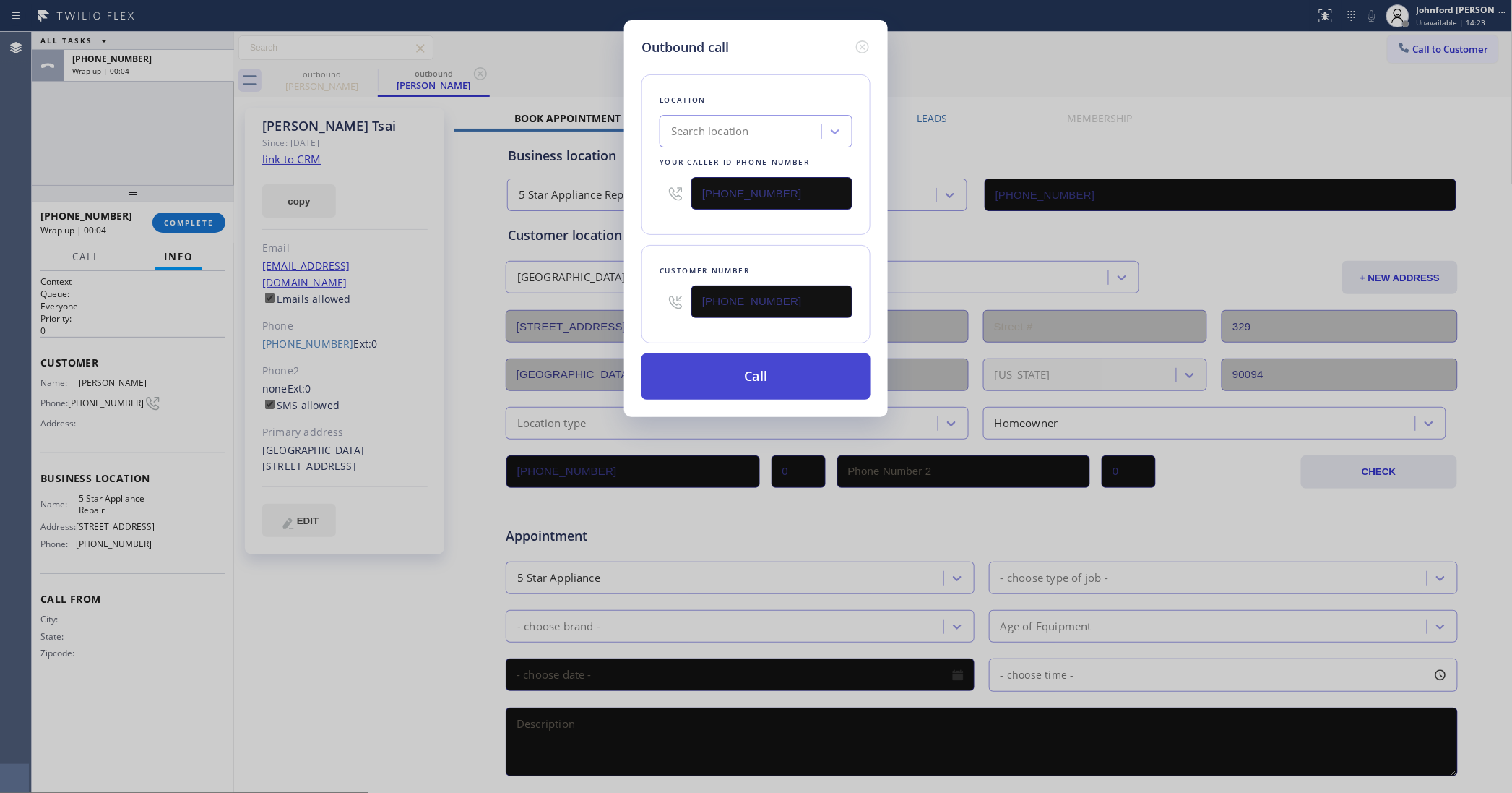
click at [741, 366] on button "Call" at bounding box center [756, 376] width 229 height 46
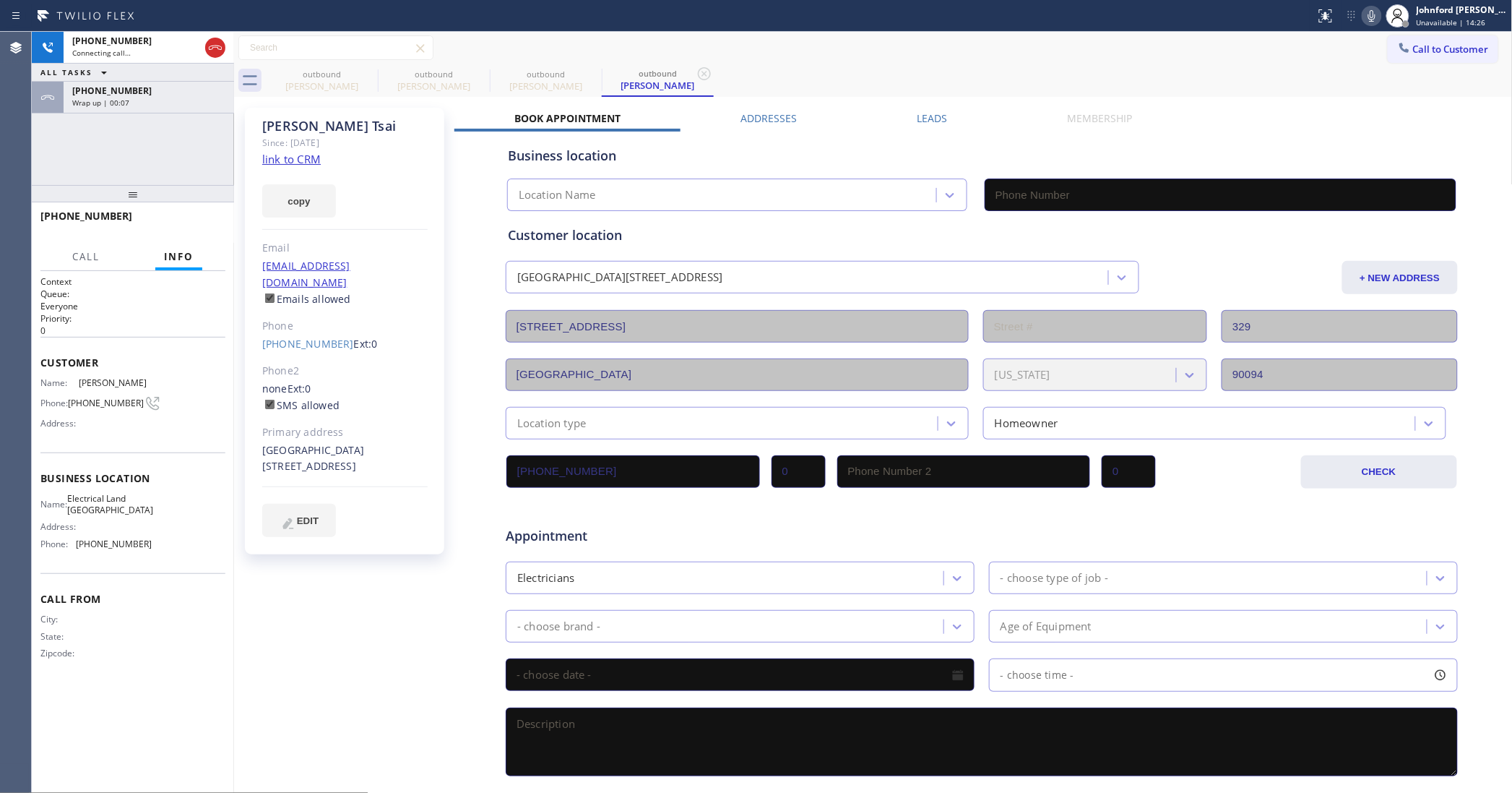
type input "[PHONE_NUMBER]"
click at [160, 104] on div "Wrap up | 00:08" at bounding box center [149, 102] width 153 height 10
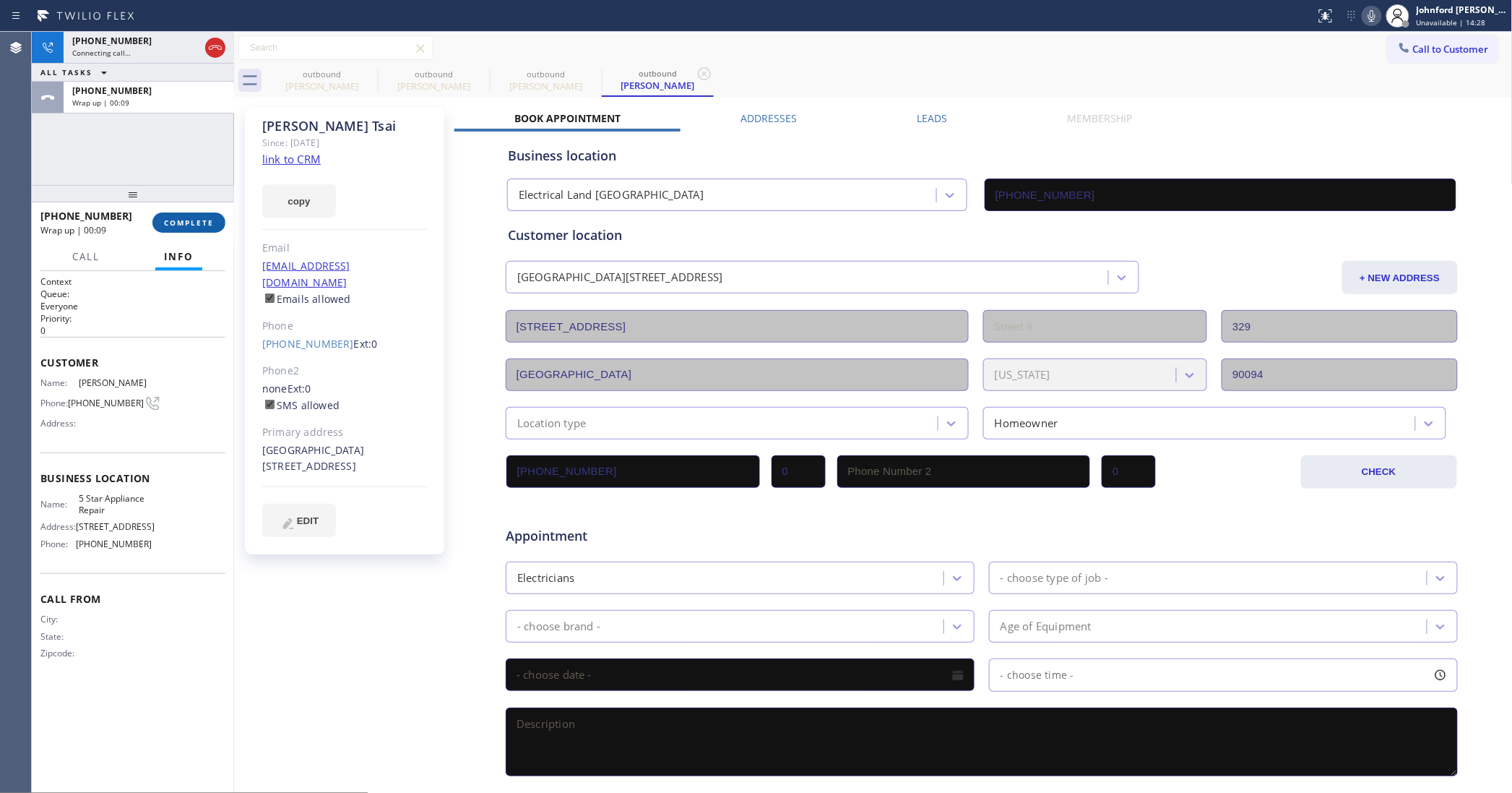
click at [193, 229] on button "COMPLETE" at bounding box center [189, 223] width 73 height 20
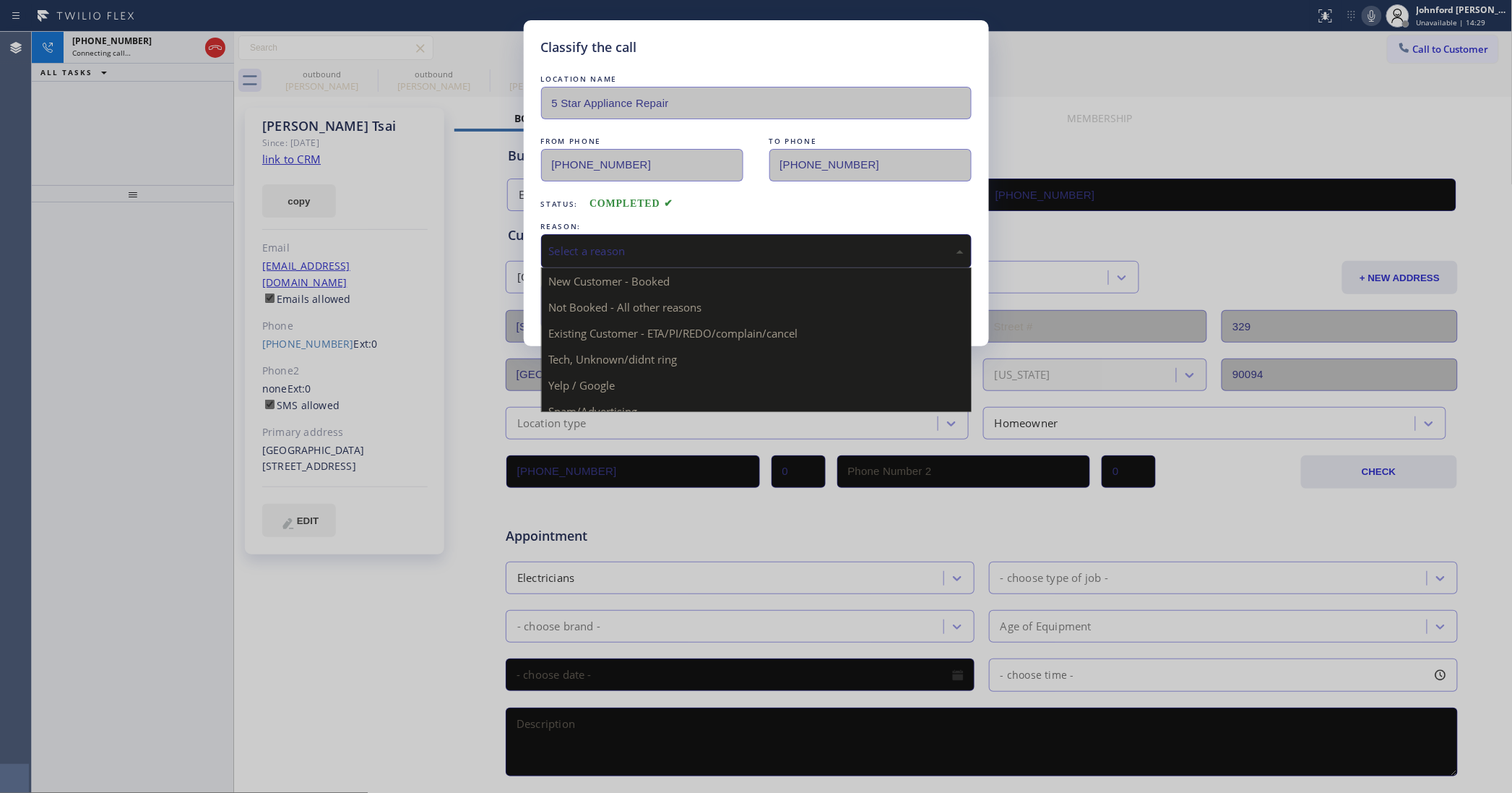
click at [590, 234] on div "Select a reason" at bounding box center [756, 251] width 430 height 34
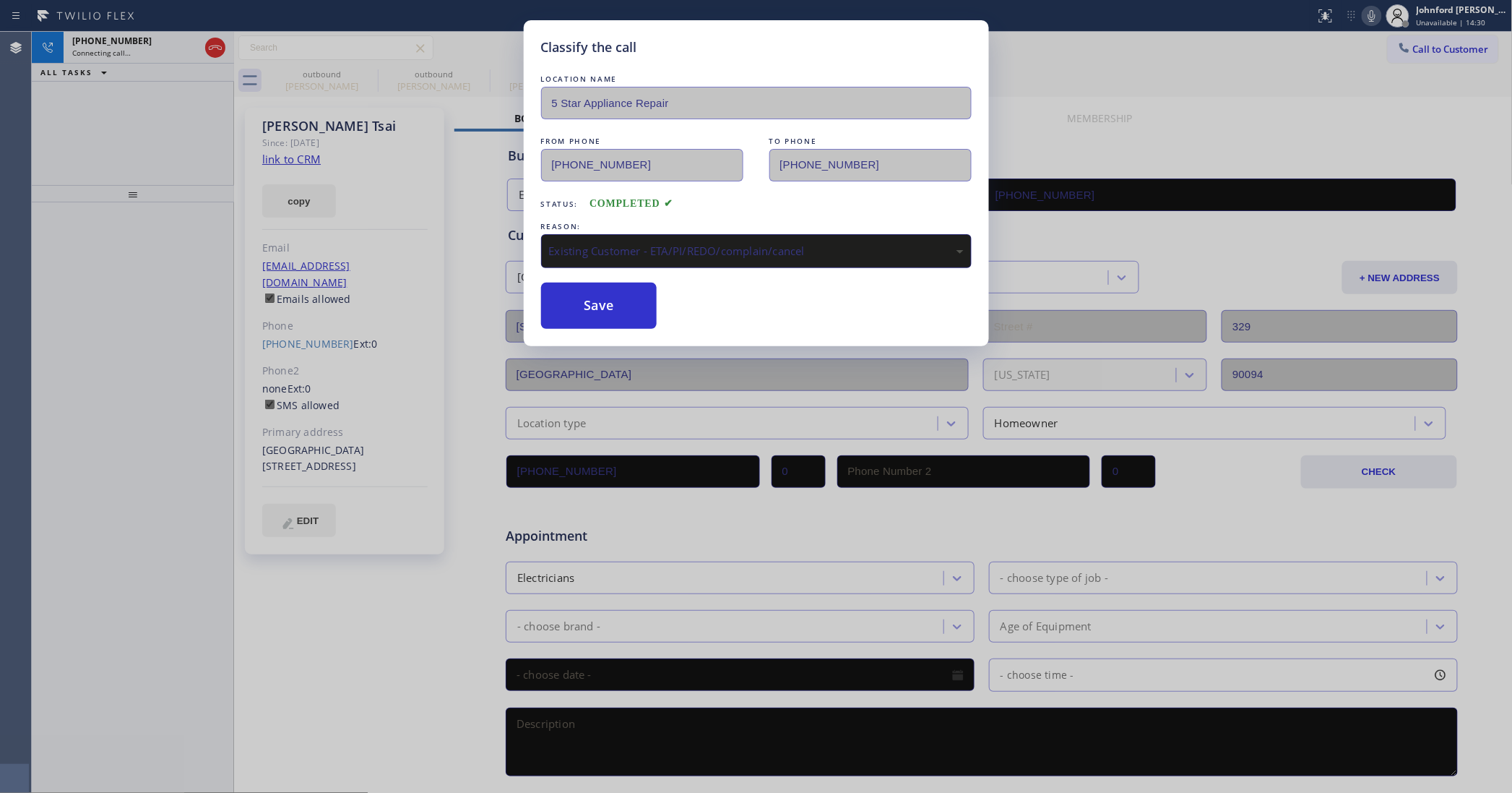
click at [634, 326] on div "Classify the call LOCATION NAME 5 Star Appliance Repair FROM PHONE [PHONE_NUMBE…" at bounding box center [756, 183] width 465 height 326
click at [616, 311] on button "Save" at bounding box center [599, 305] width 116 height 46
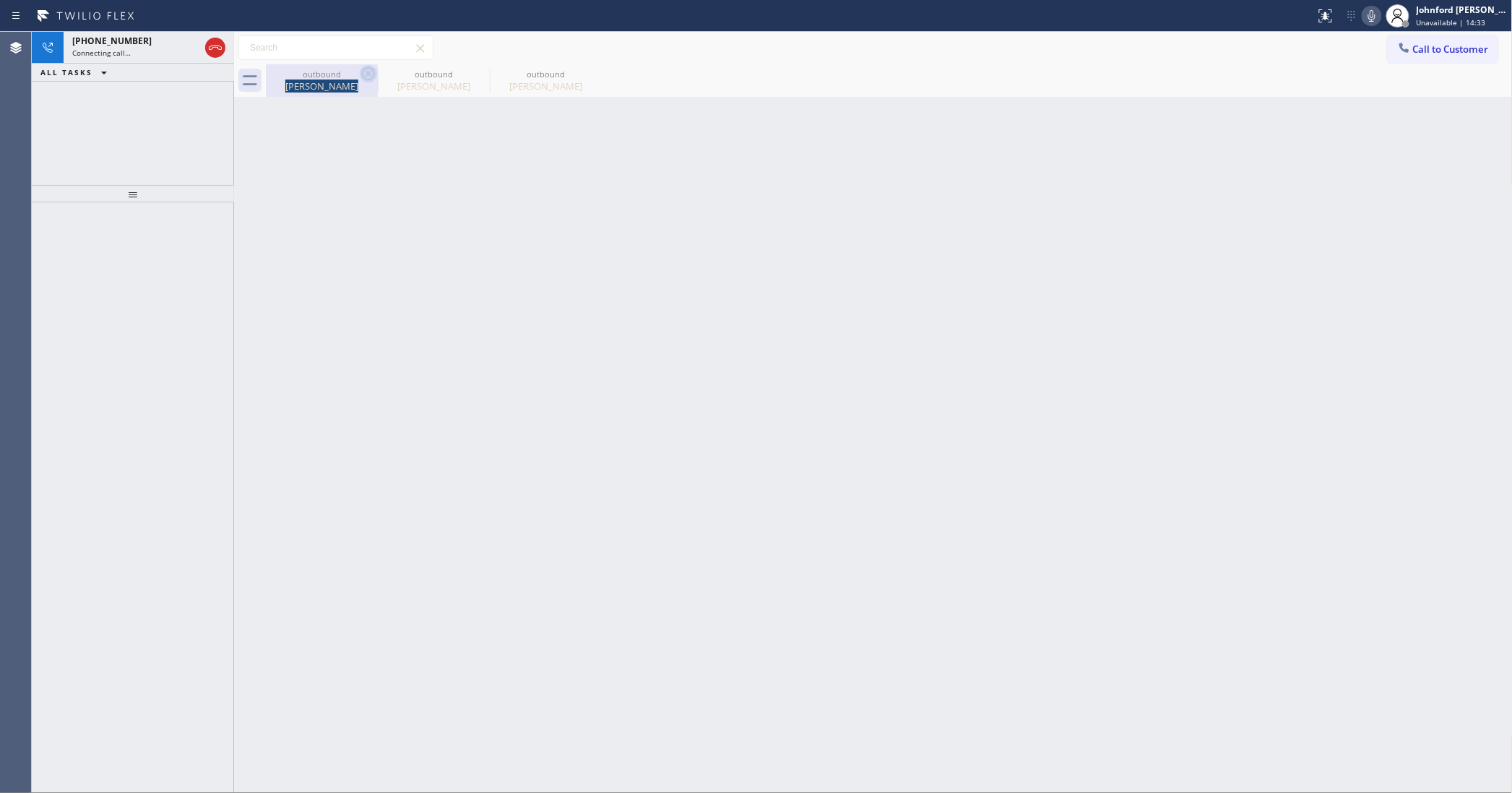
drag, startPoint x: 352, startPoint y: 76, endPoint x: 362, endPoint y: 71, distance: 11.2
click at [362, 71] on div "outbound [PERSON_NAME]" at bounding box center [322, 80] width 112 height 33
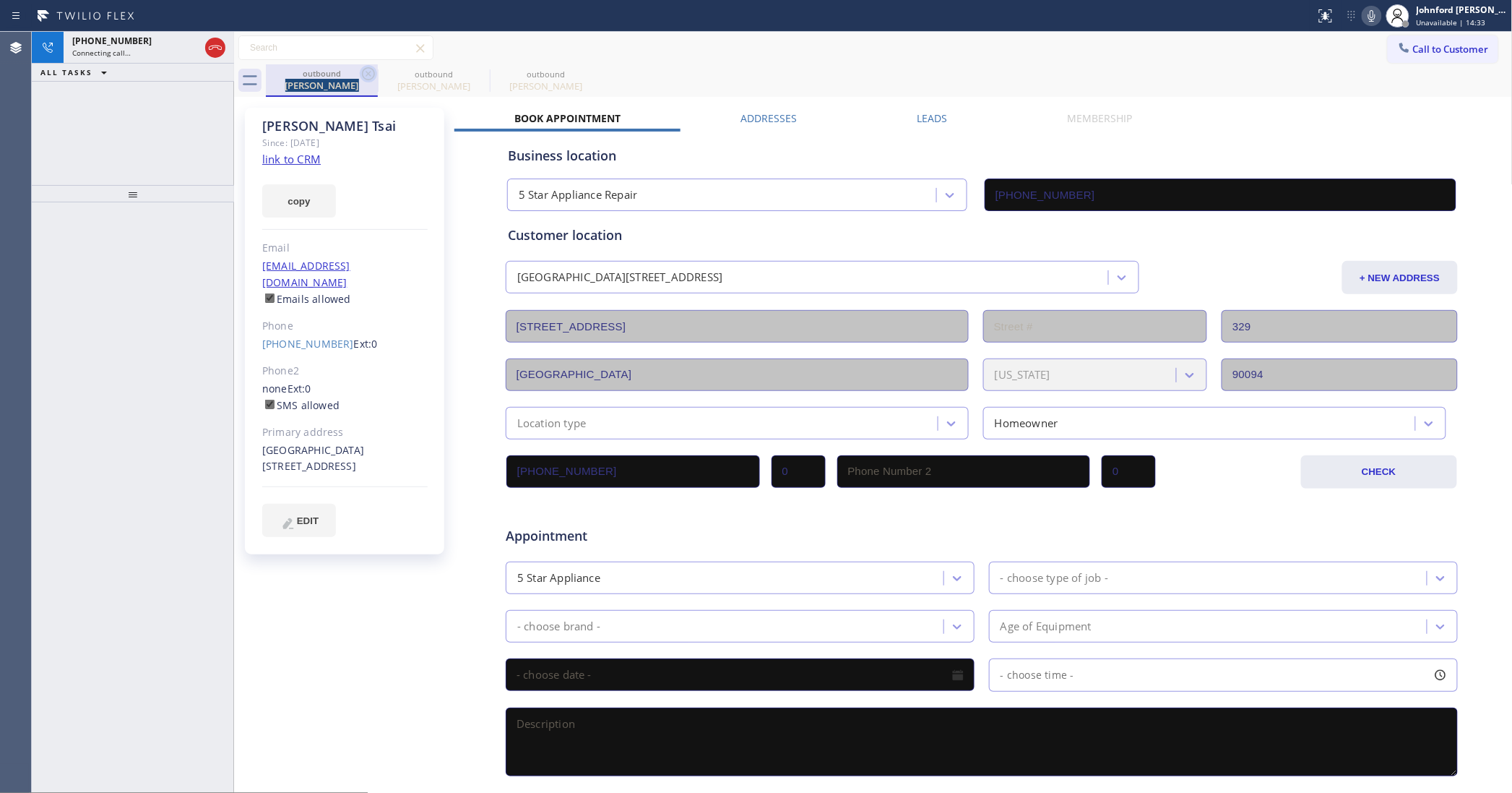
click at [362, 71] on icon at bounding box center [369, 73] width 17 height 17
type input "[PHONE_NUMBER]"
click at [164, 45] on div "[PHONE_NUMBER]" at bounding box center [136, 41] width 127 height 12
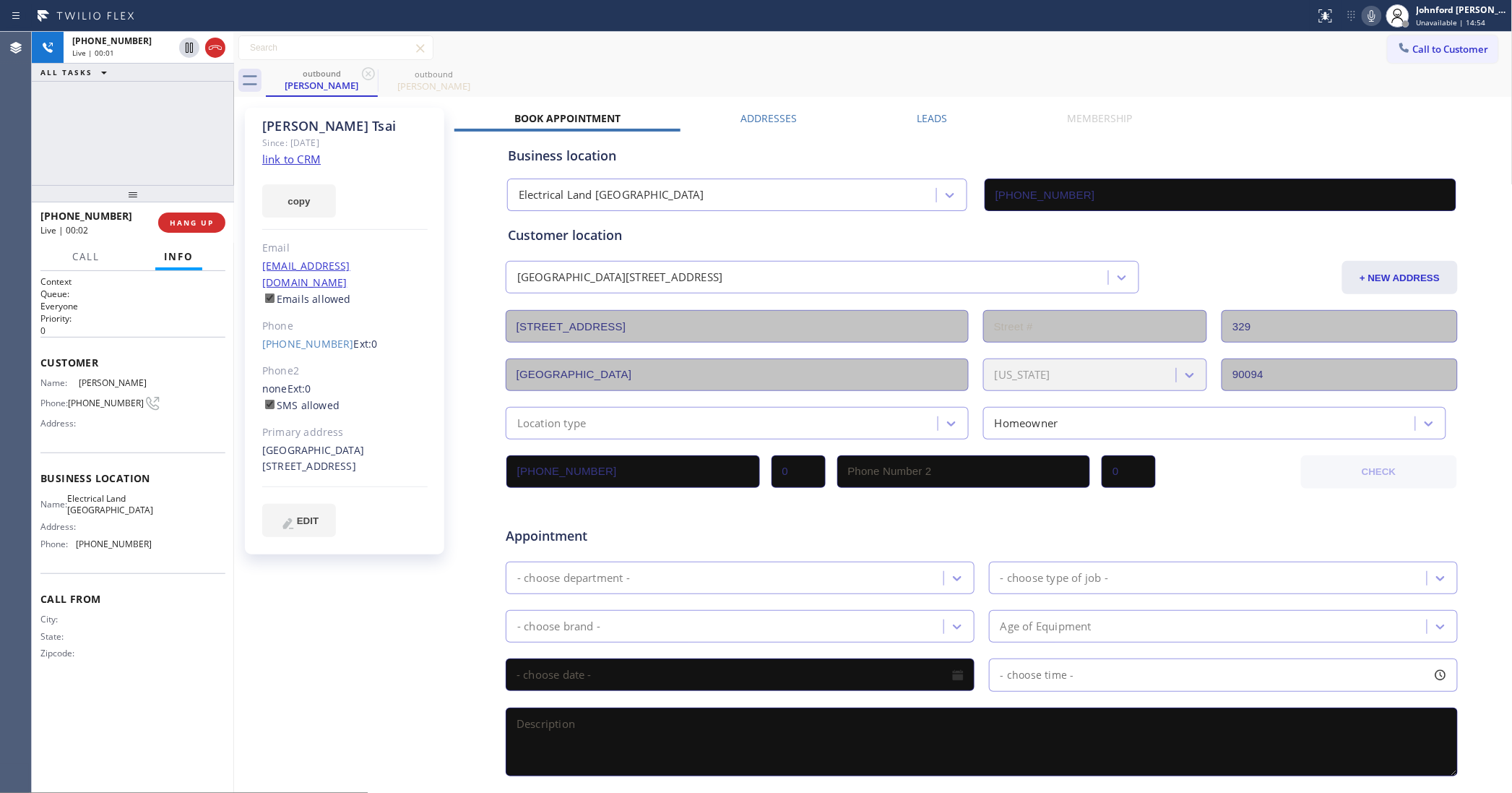
click at [132, 233] on div "Live | 00:02" at bounding box center [94, 230] width 108 height 12
click at [161, 221] on button "HANG UP" at bounding box center [192, 223] width 67 height 20
drag, startPoint x: 913, startPoint y: 110, endPoint x: 1058, endPoint y: 147, distance: 149.6
click at [938, 110] on div "[PERSON_NAME] Since: [DATE] link to CRM copy Email [EMAIL_ADDRESS][DOMAIN_NAME]…" at bounding box center [873, 568] width 1271 height 936
click at [932, 112] on label "Leads" at bounding box center [932, 119] width 30 height 14
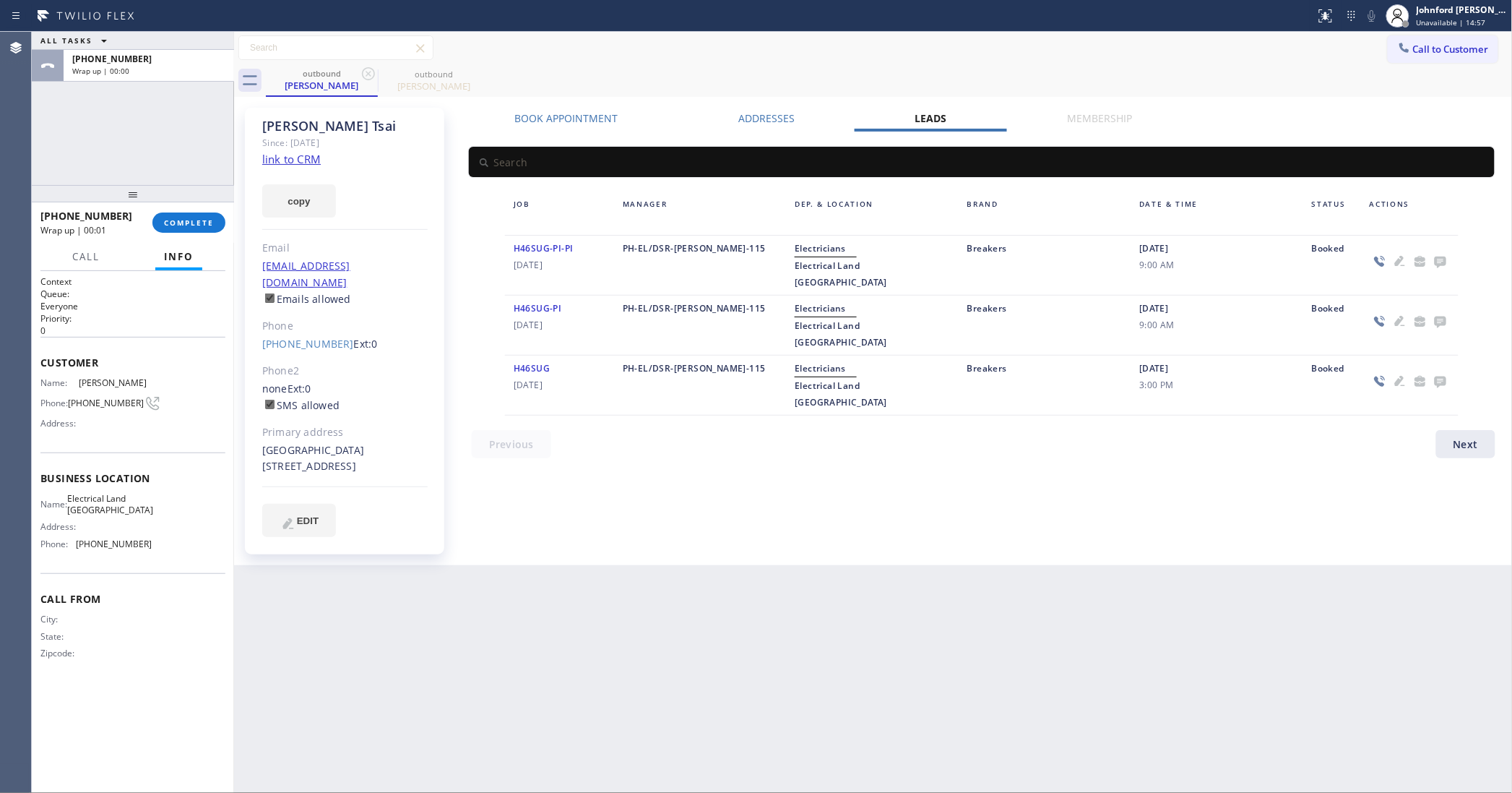
drag, startPoint x: 1439, startPoint y: 270, endPoint x: 1423, endPoint y: 262, distance: 17.9
click at [1439, 265] on div at bounding box center [1409, 265] width 97 height 51
click at [1439, 259] on icon at bounding box center [1440, 260] width 17 height 18
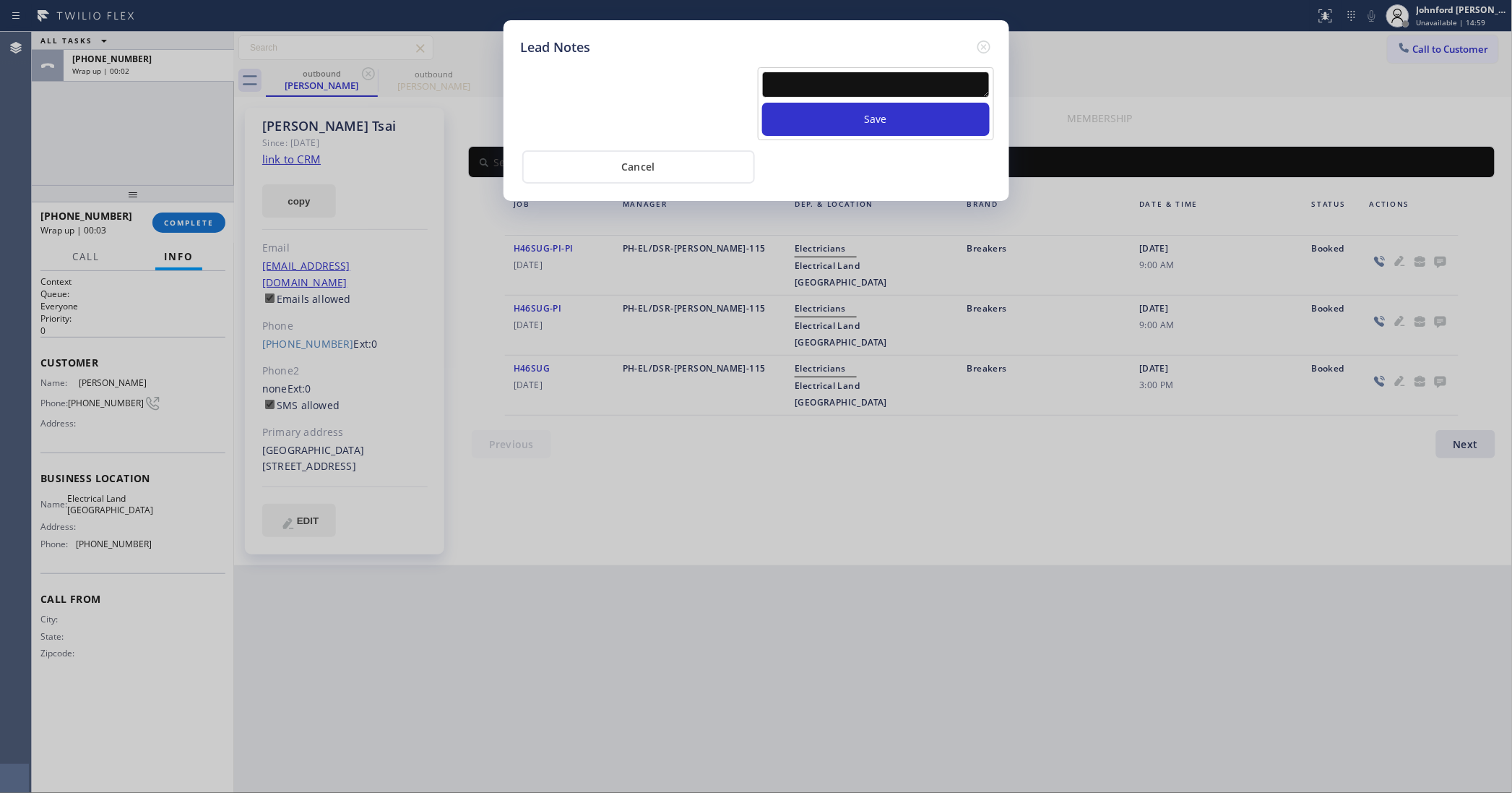
click at [897, 72] on textarea at bounding box center [876, 84] width 228 height 26
type textarea "working on the lead"
click at [762, 103] on button "Save" at bounding box center [876, 119] width 228 height 34
click at [983, 41] on icon at bounding box center [983, 47] width 13 height 13
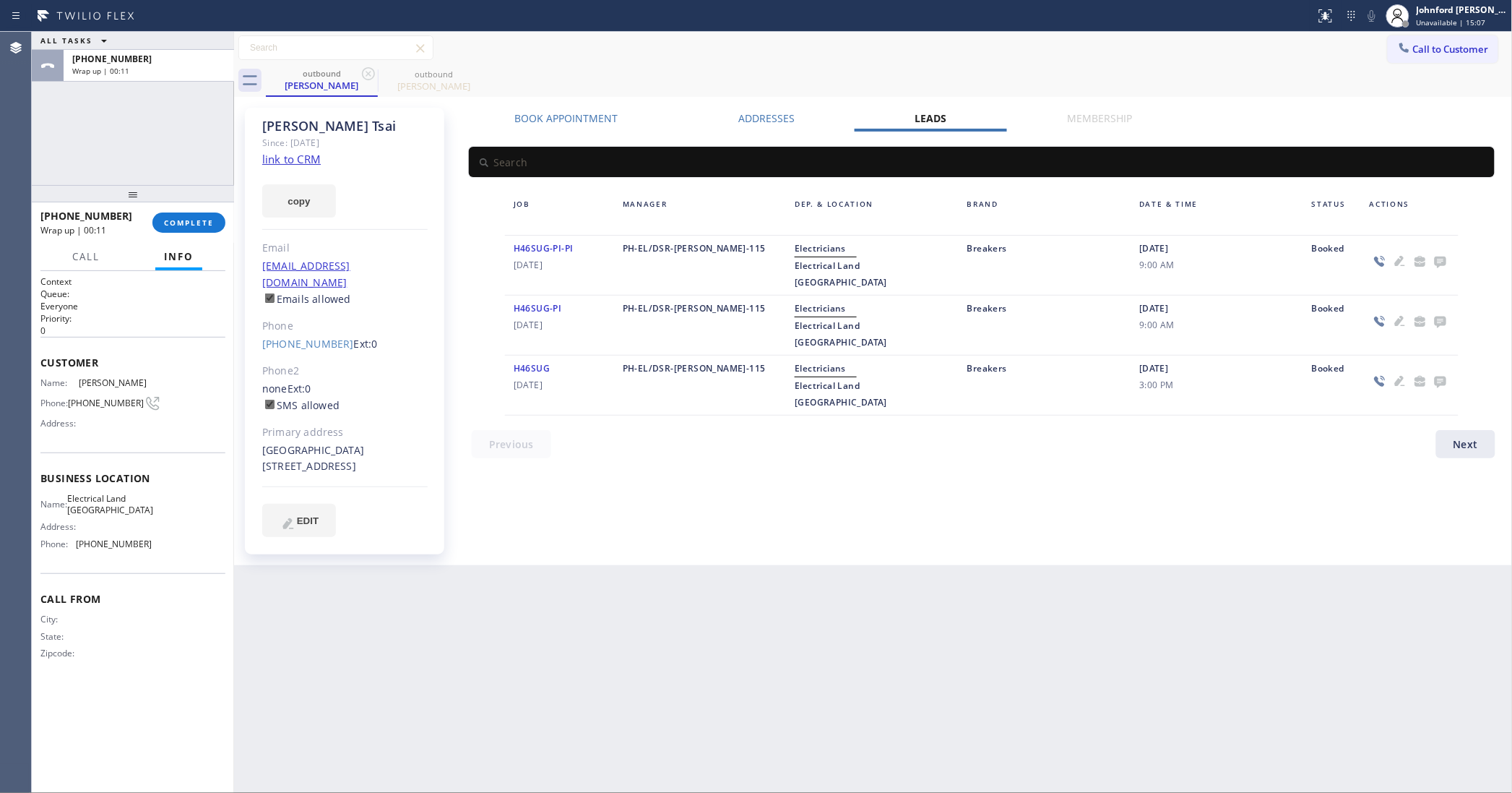
drag, startPoint x: 1080, startPoint y: 41, endPoint x: 694, endPoint y: 193, distance: 414.8
click at [1081, 42] on div "Call to Customer Outbound call Location 5 Star Appliance Repair Your caller id …" at bounding box center [873, 48] width 1279 height 25
click at [172, 221] on span "COMPLETE" at bounding box center [189, 222] width 50 height 10
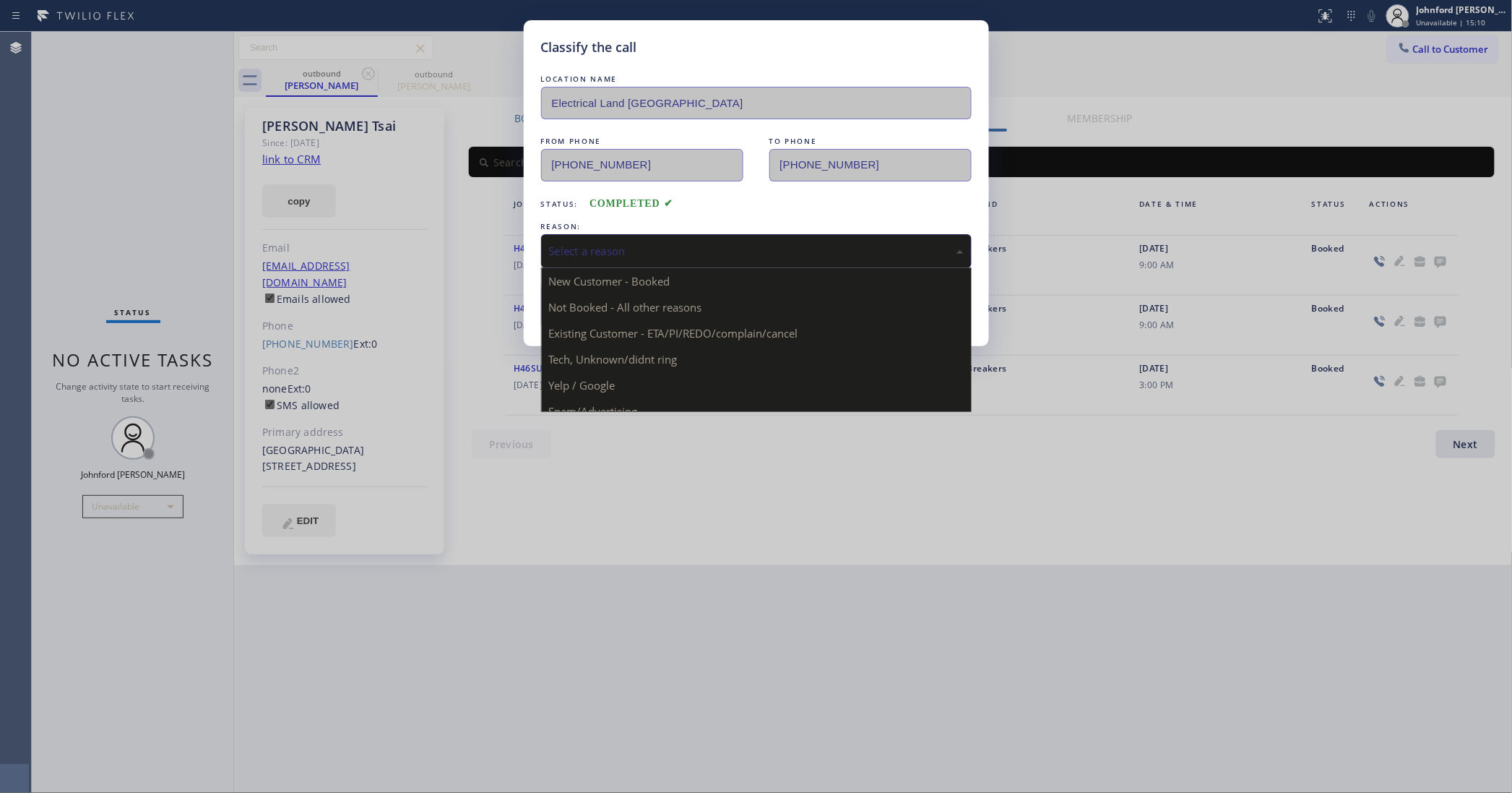
click at [651, 250] on div "Select a reason" at bounding box center [756, 250] width 415 height 16
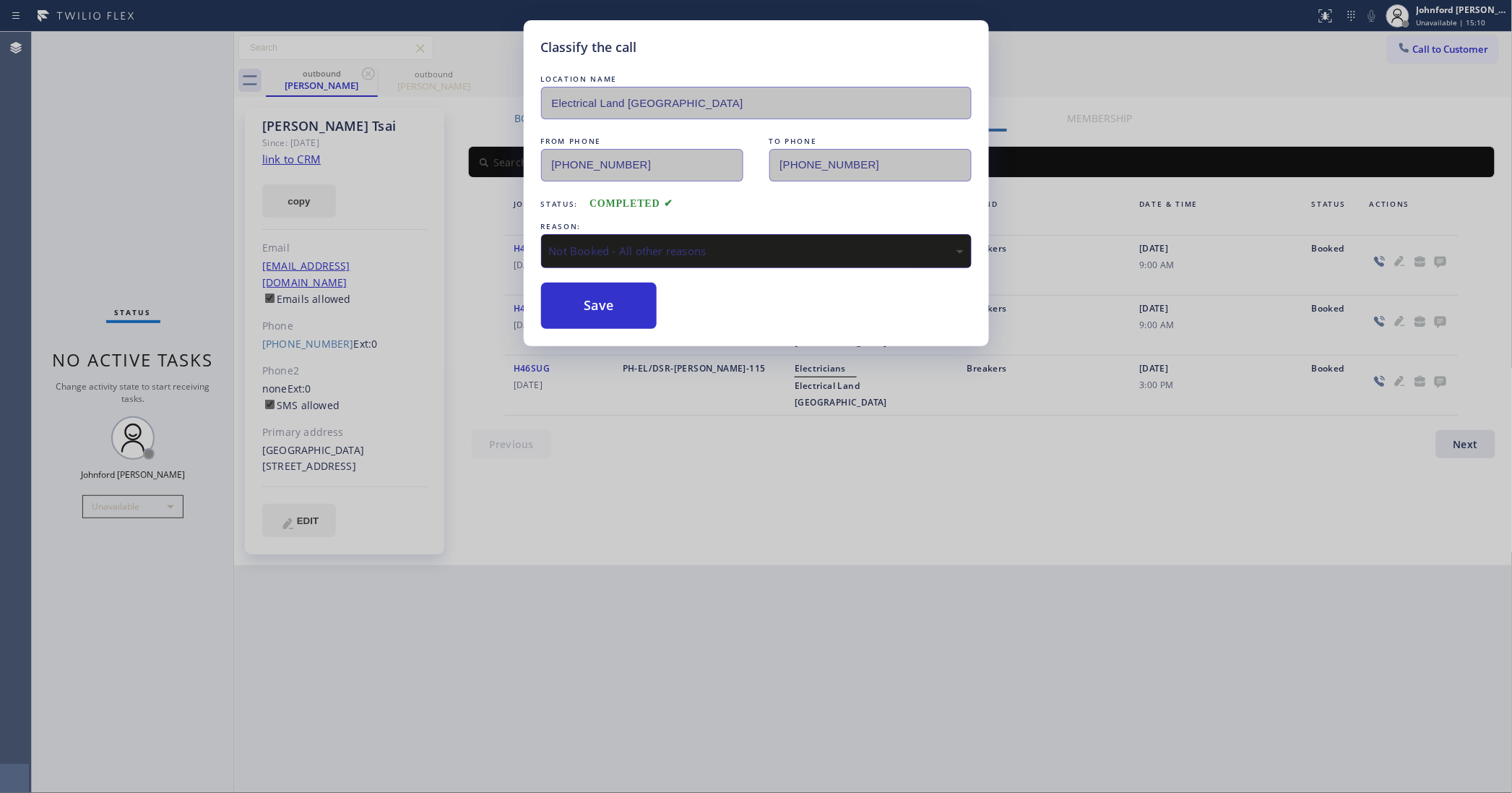
click at [620, 219] on div "REASON:" at bounding box center [756, 226] width 430 height 15
drag, startPoint x: 623, startPoint y: 250, endPoint x: 640, endPoint y: 259, distance: 19.2
click at [627, 250] on div "Not Booked - All other reasons" at bounding box center [756, 250] width 415 height 16
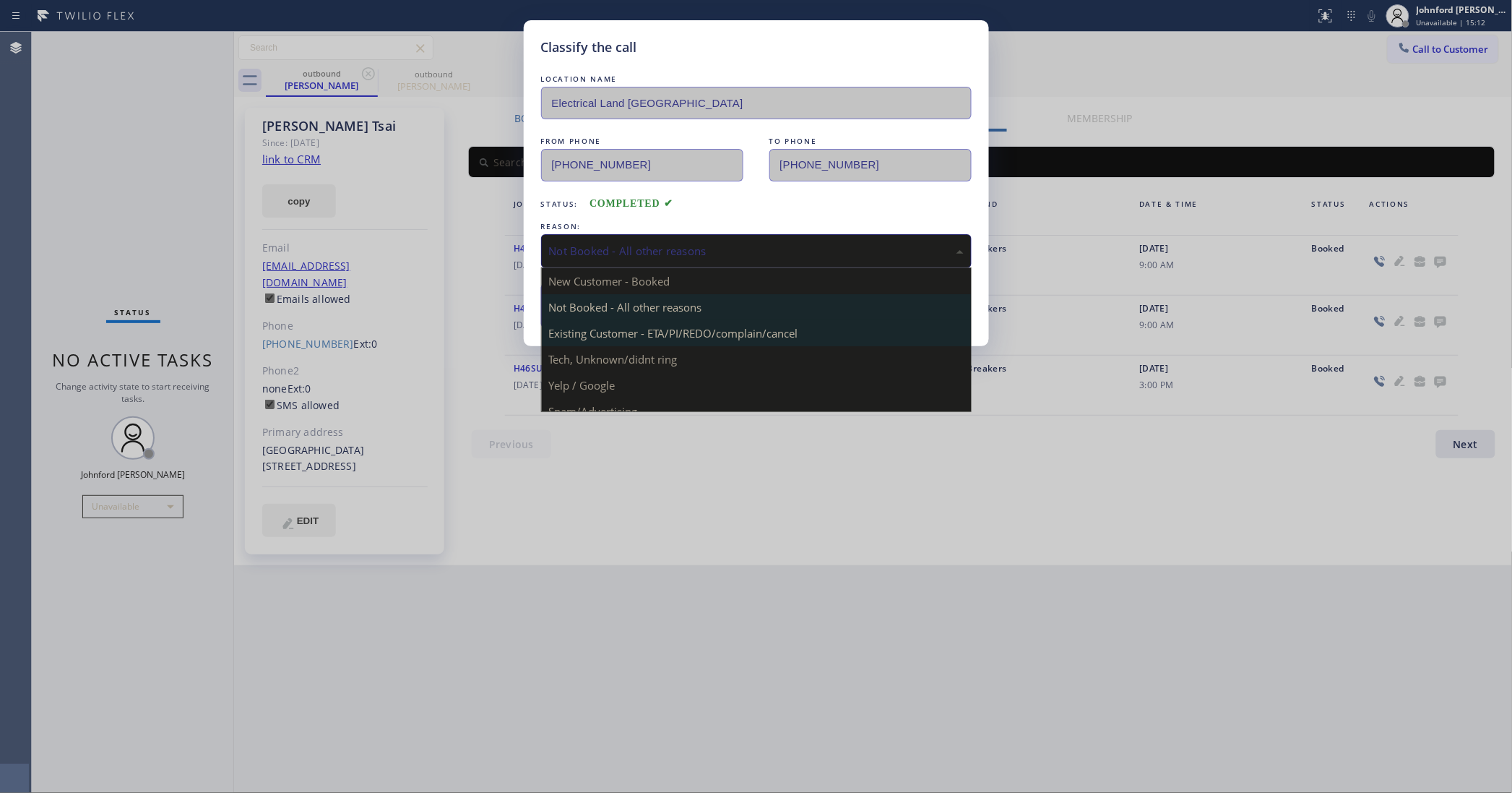
drag, startPoint x: 615, startPoint y: 327, endPoint x: 595, endPoint y: 313, distance: 24.4
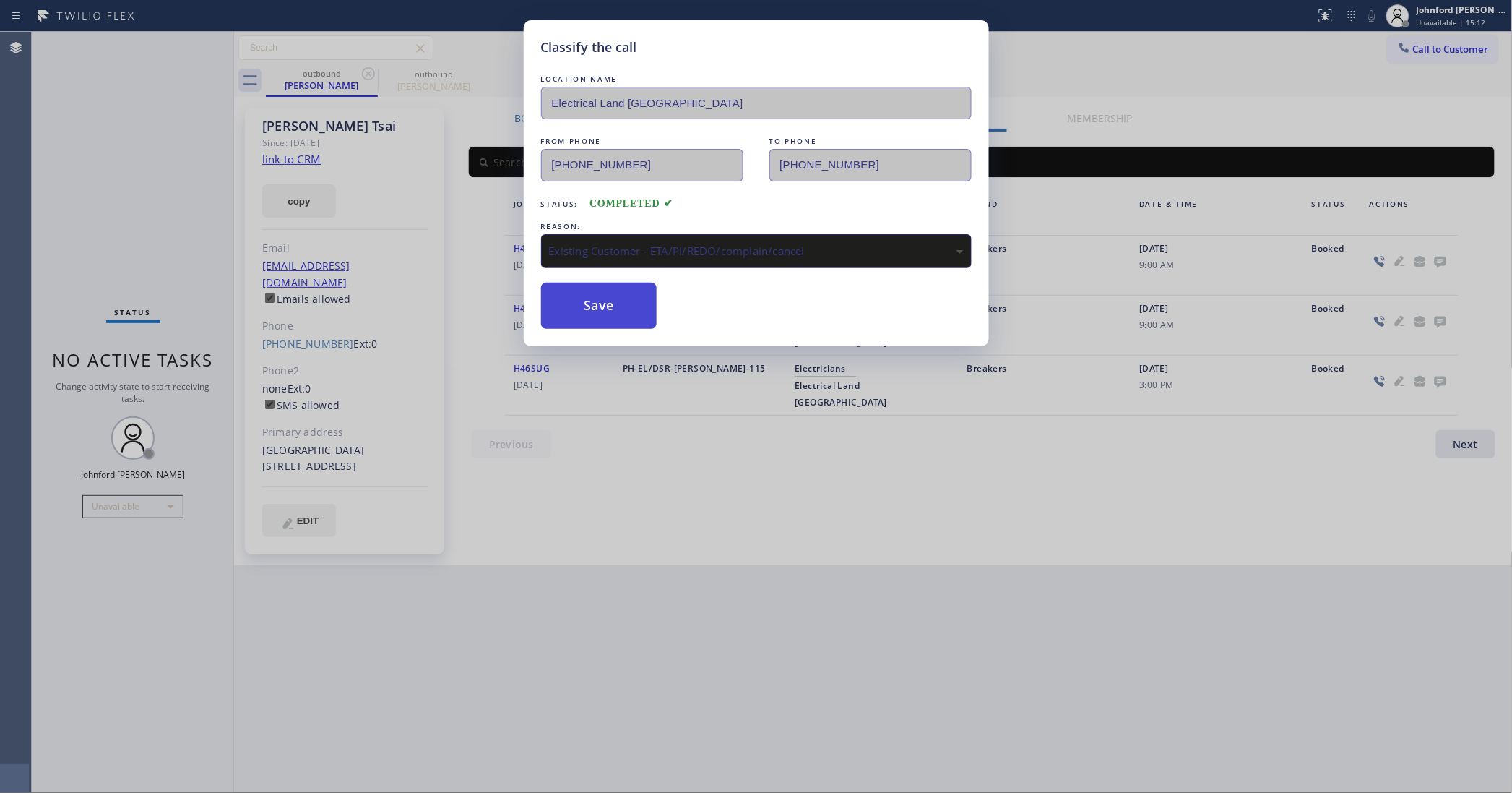
drag, startPoint x: 595, startPoint y: 313, endPoint x: 955, endPoint y: 16, distance: 466.7
click at [595, 310] on button "Save" at bounding box center [599, 305] width 116 height 46
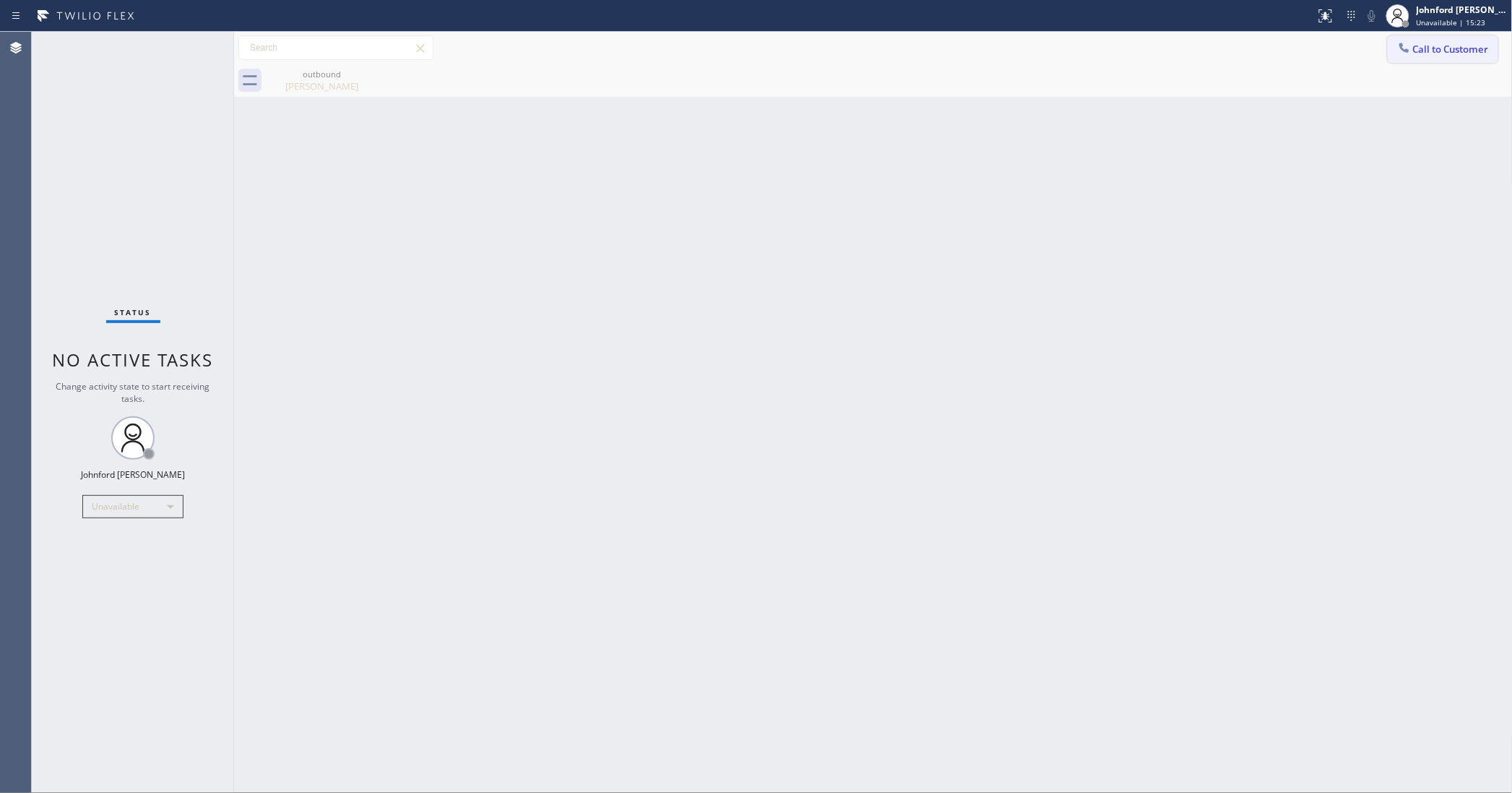
click at [1457, 45] on span "Call to Customer" at bounding box center [1450, 49] width 76 height 13
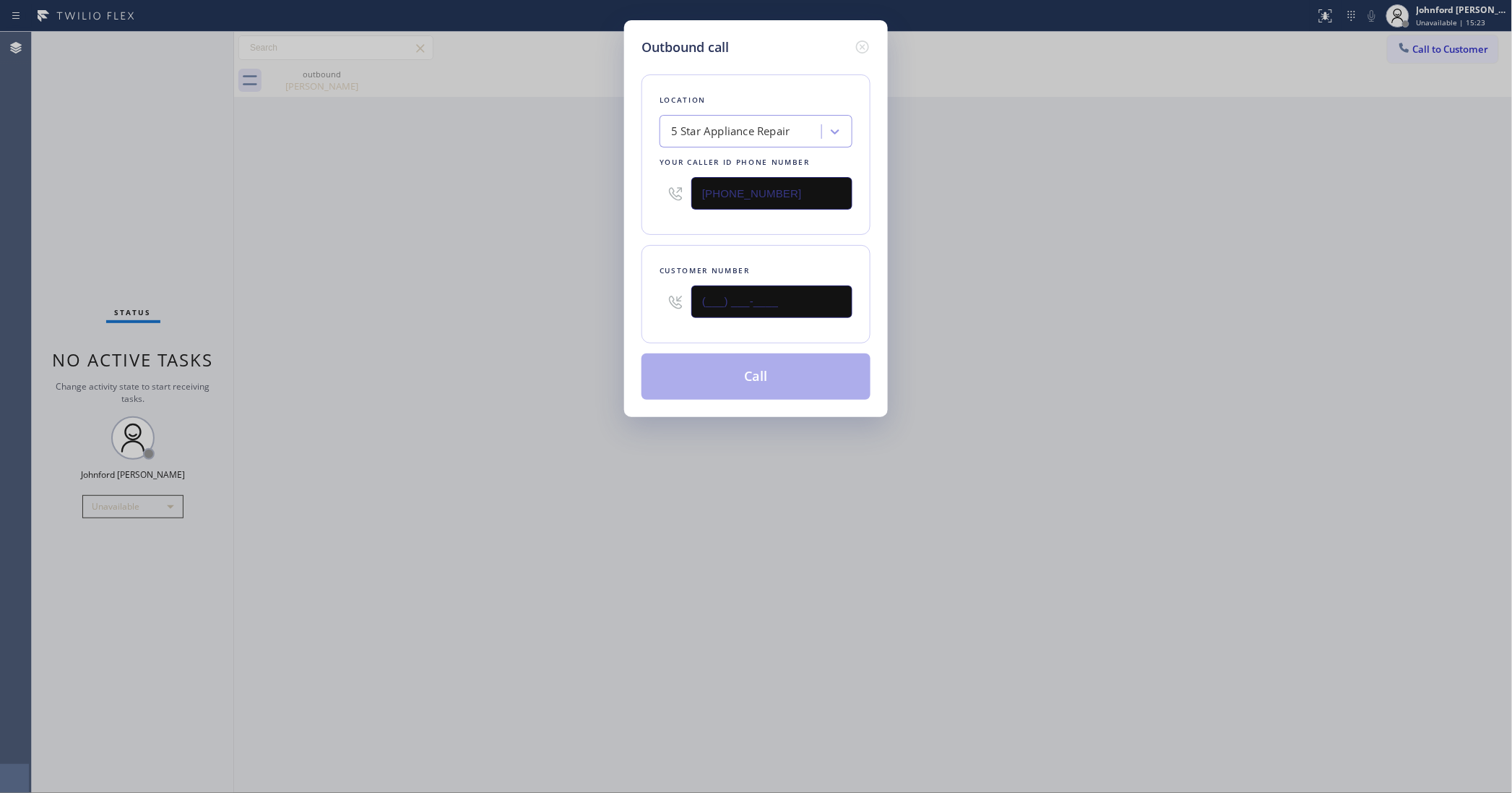
drag, startPoint x: 586, startPoint y: 286, endPoint x: 450, endPoint y: 299, distance: 136.6
click at [514, 286] on div "Outbound call Location 5 Star Appliance Repair Your caller id phone number [PHO…" at bounding box center [756, 396] width 1512 height 793
paste input "605) 593-1449"
type input "[PHONE_NUMBER]"
click at [426, 302] on div "Outbound call Location 5 Star Appliance Repair Your caller id phone number [PHO…" at bounding box center [756, 396] width 1512 height 793
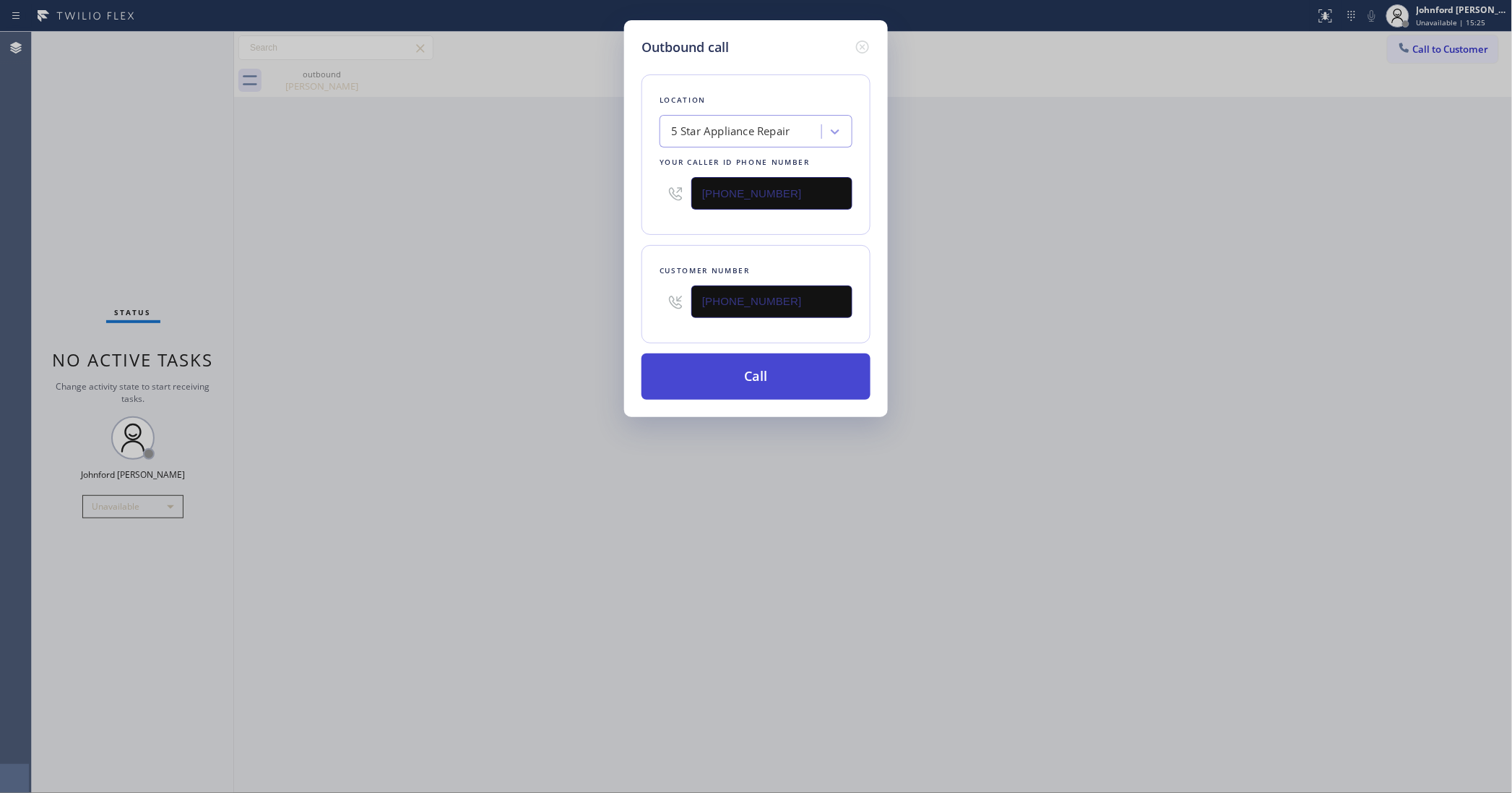
click at [697, 367] on button "Call" at bounding box center [756, 376] width 229 height 46
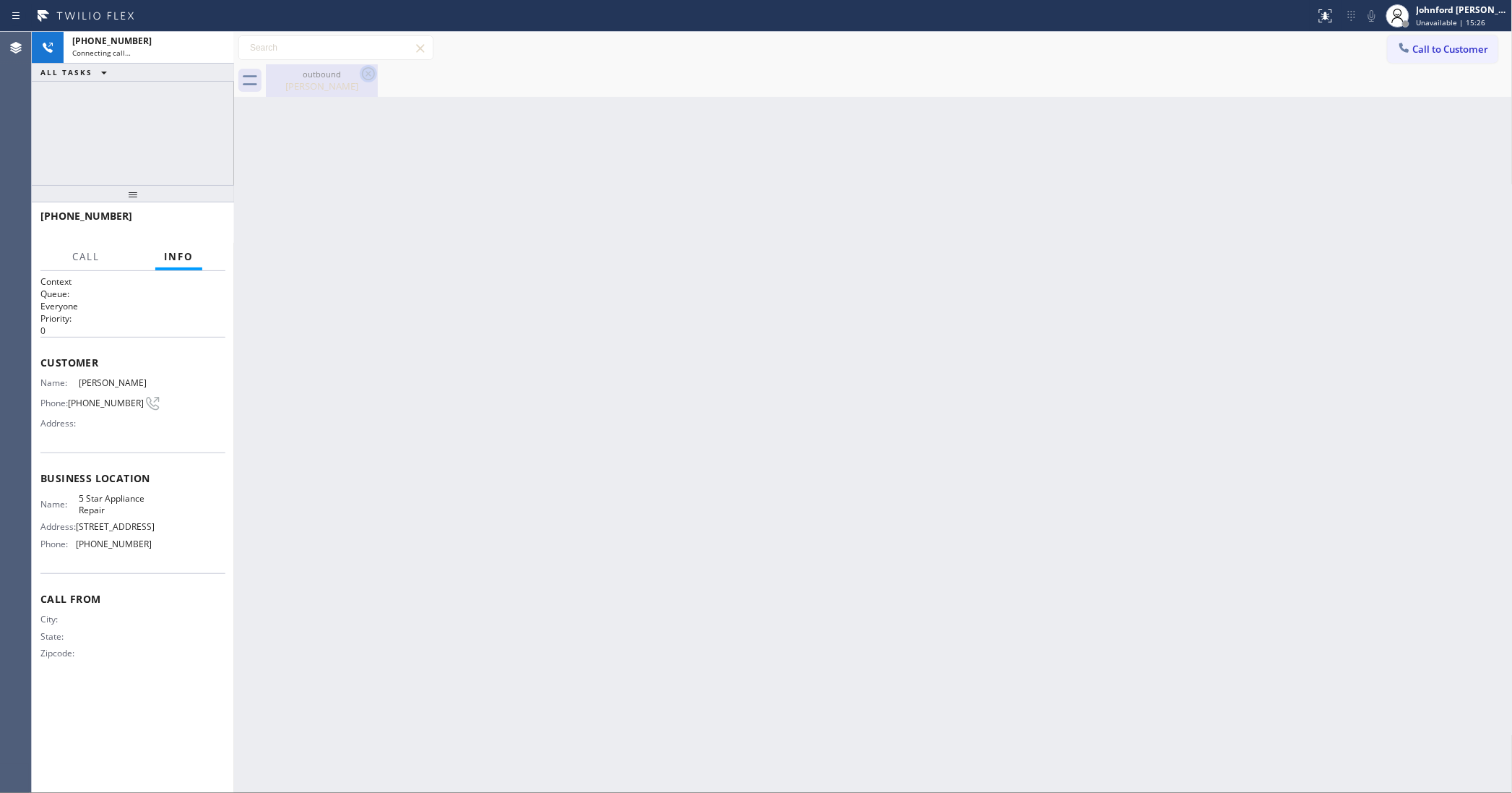
click at [369, 74] on icon at bounding box center [369, 73] width 17 height 17
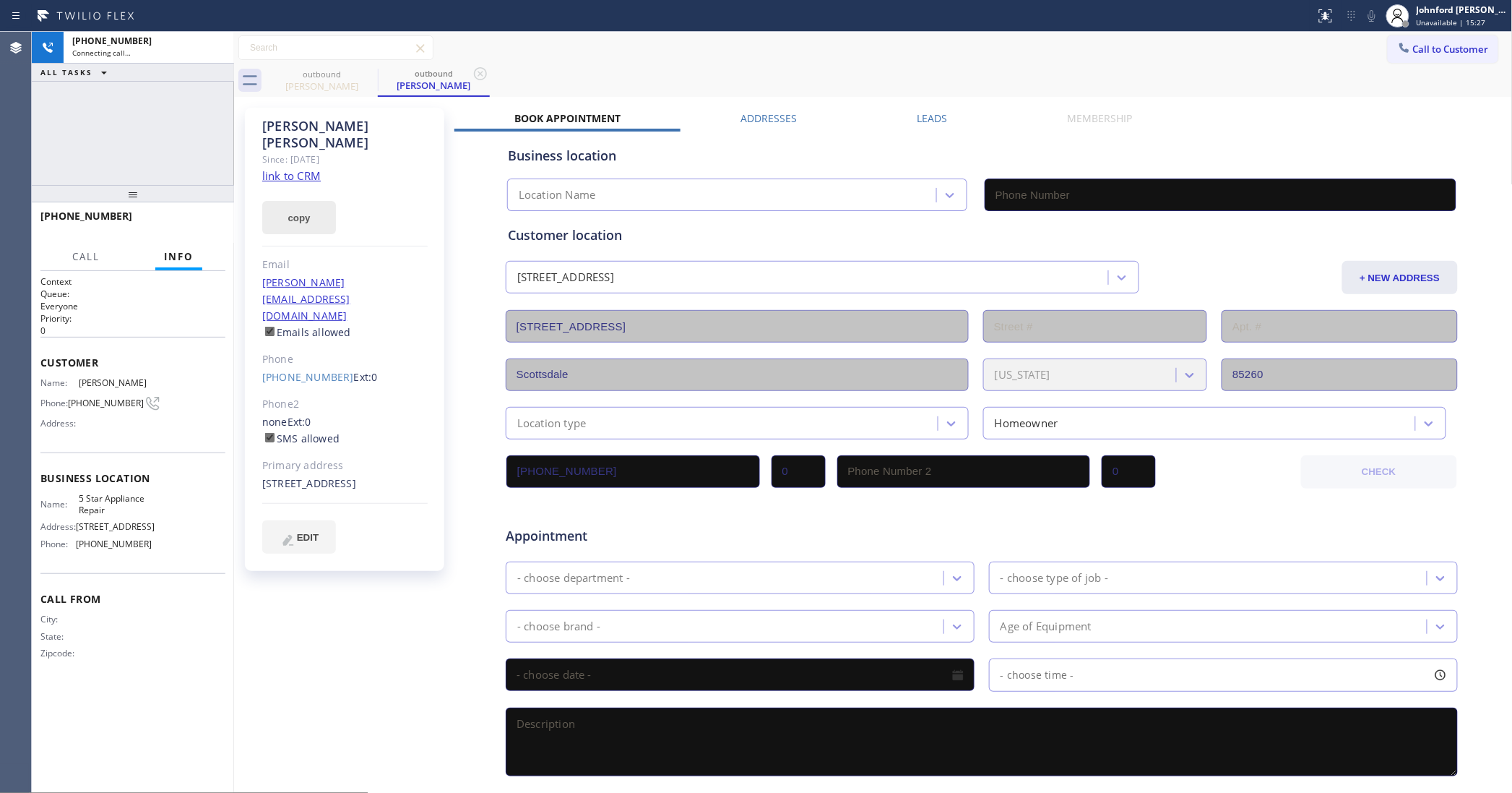
click at [316, 204] on button "copy" at bounding box center [299, 218] width 74 height 34
click at [299, 168] on link "link to CRM" at bounding box center [291, 175] width 58 height 15
type input "[PHONE_NUMBER]"
click at [1369, 13] on icon at bounding box center [1372, 16] width 17 height 17
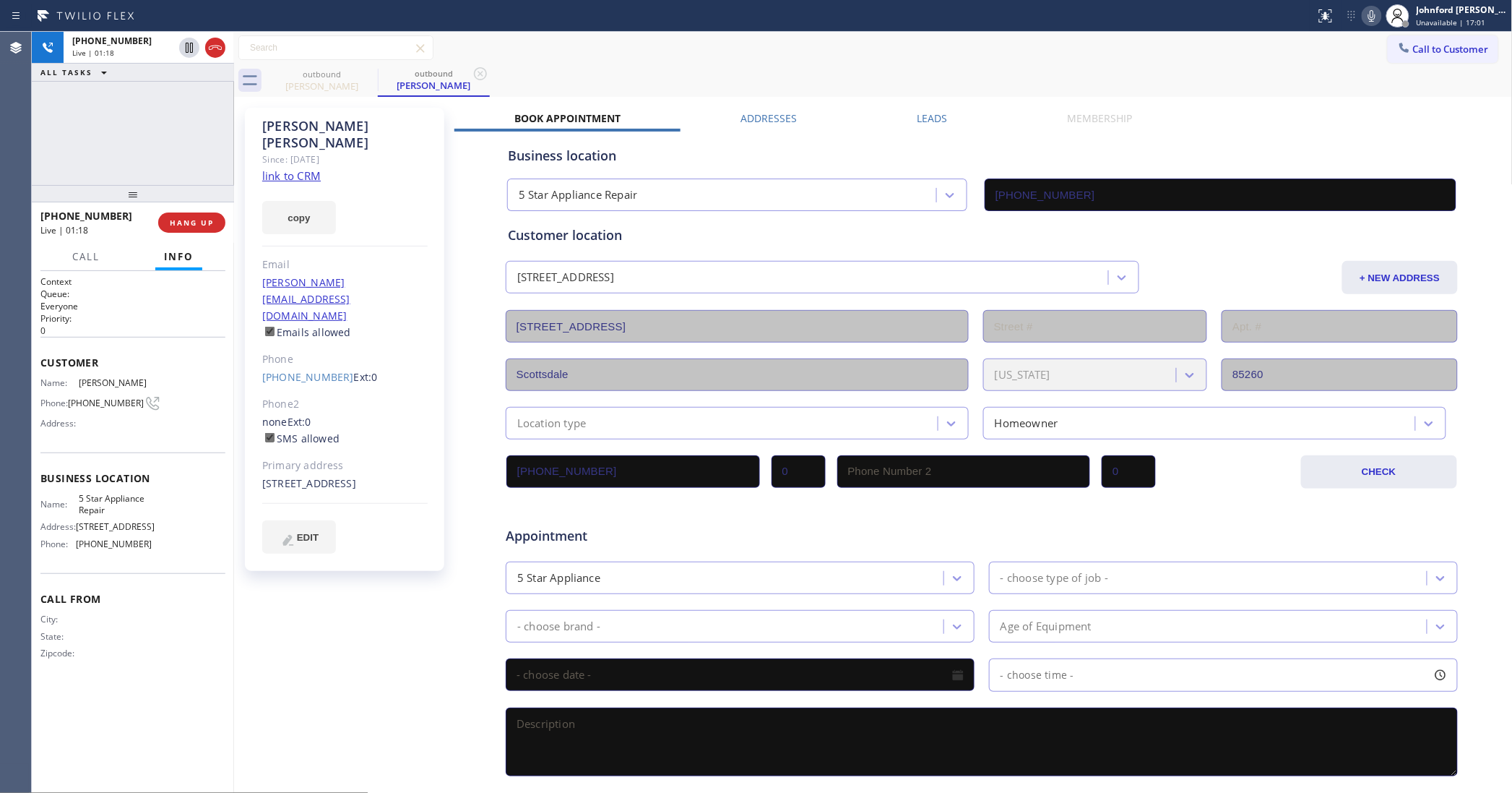
click at [917, 121] on label "Leads" at bounding box center [932, 119] width 30 height 14
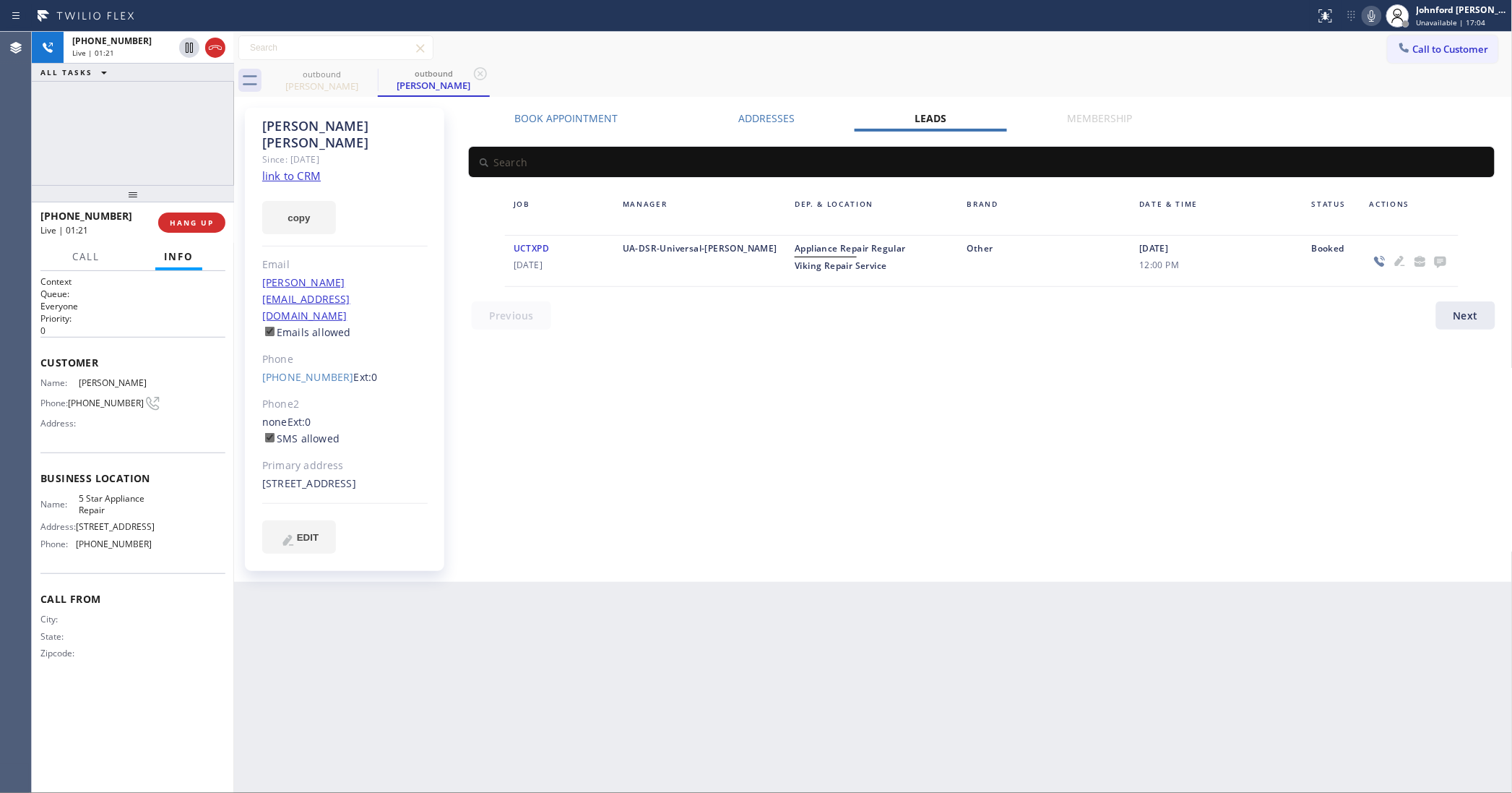
click at [1436, 259] on icon at bounding box center [1440, 260] width 17 height 18
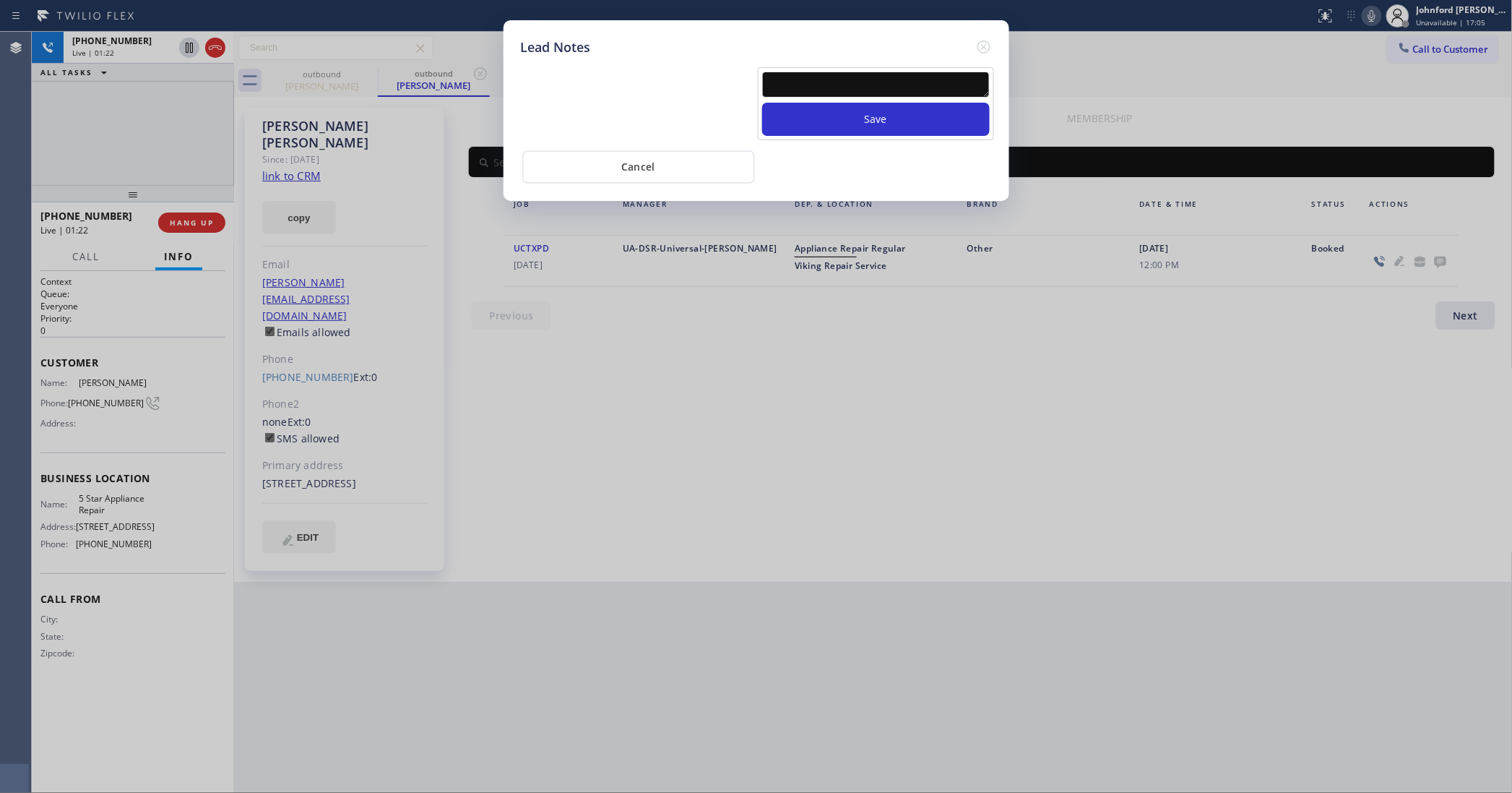
click at [860, 76] on textarea at bounding box center [876, 84] width 228 height 26
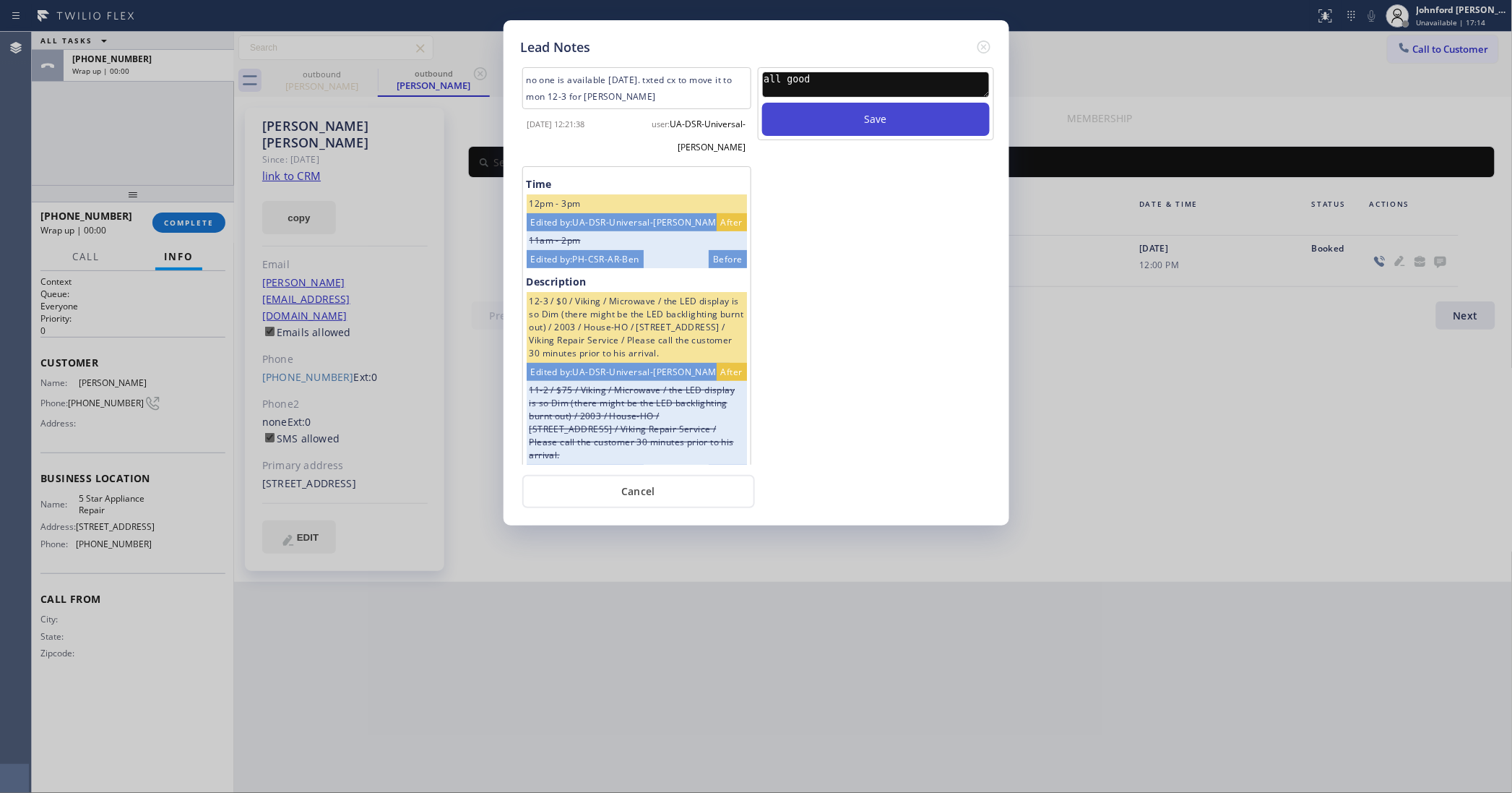
type textarea "all good"
click at [874, 107] on button "Save" at bounding box center [876, 119] width 228 height 34
click at [983, 41] on icon at bounding box center [983, 47] width 13 height 13
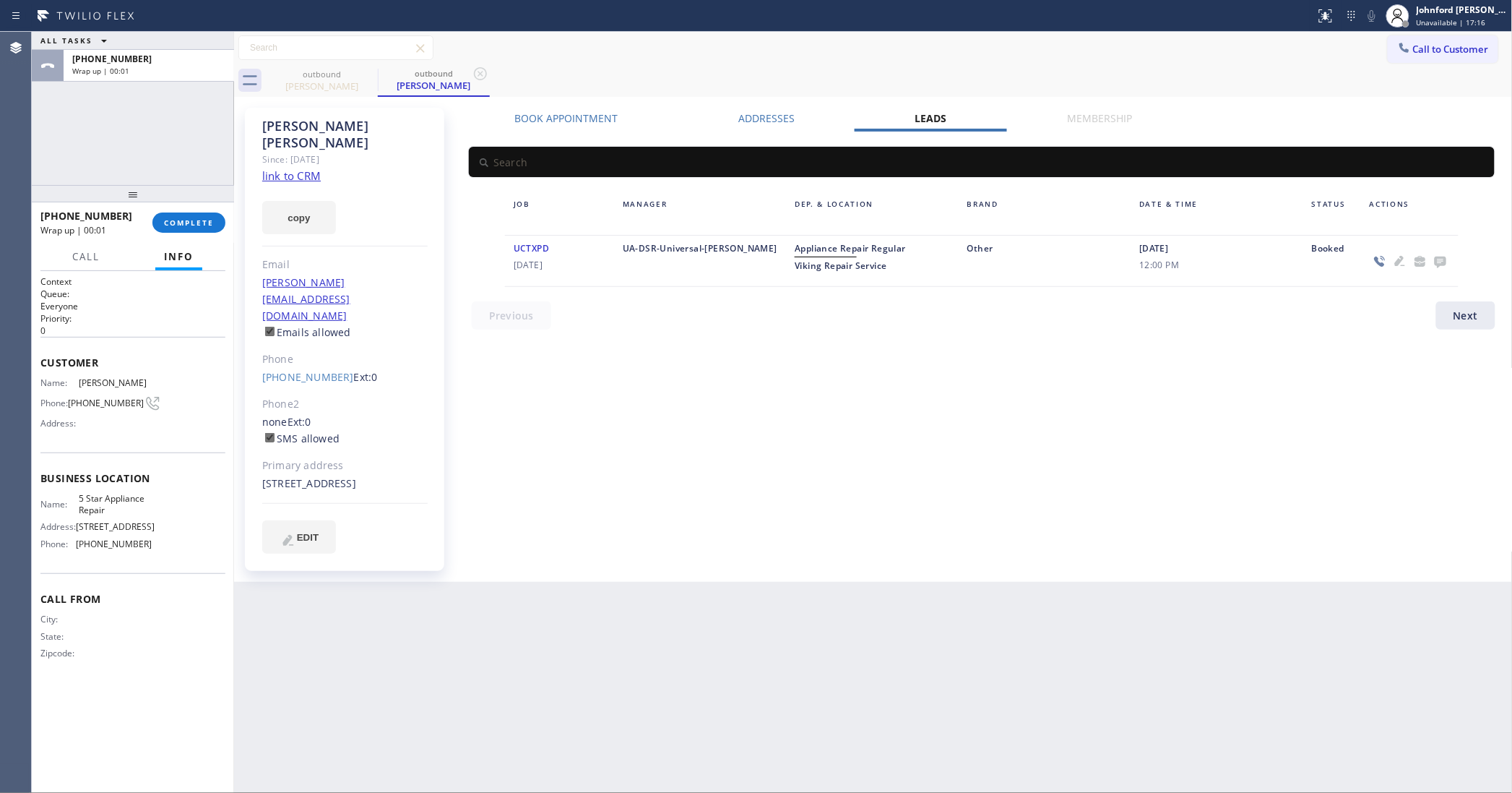
click at [207, 233] on div "[PHONE_NUMBER] Wrap up | 00:01 COMPLETE" at bounding box center [132, 222] width 185 height 37
click at [206, 228] on button "COMPLETE" at bounding box center [189, 223] width 73 height 20
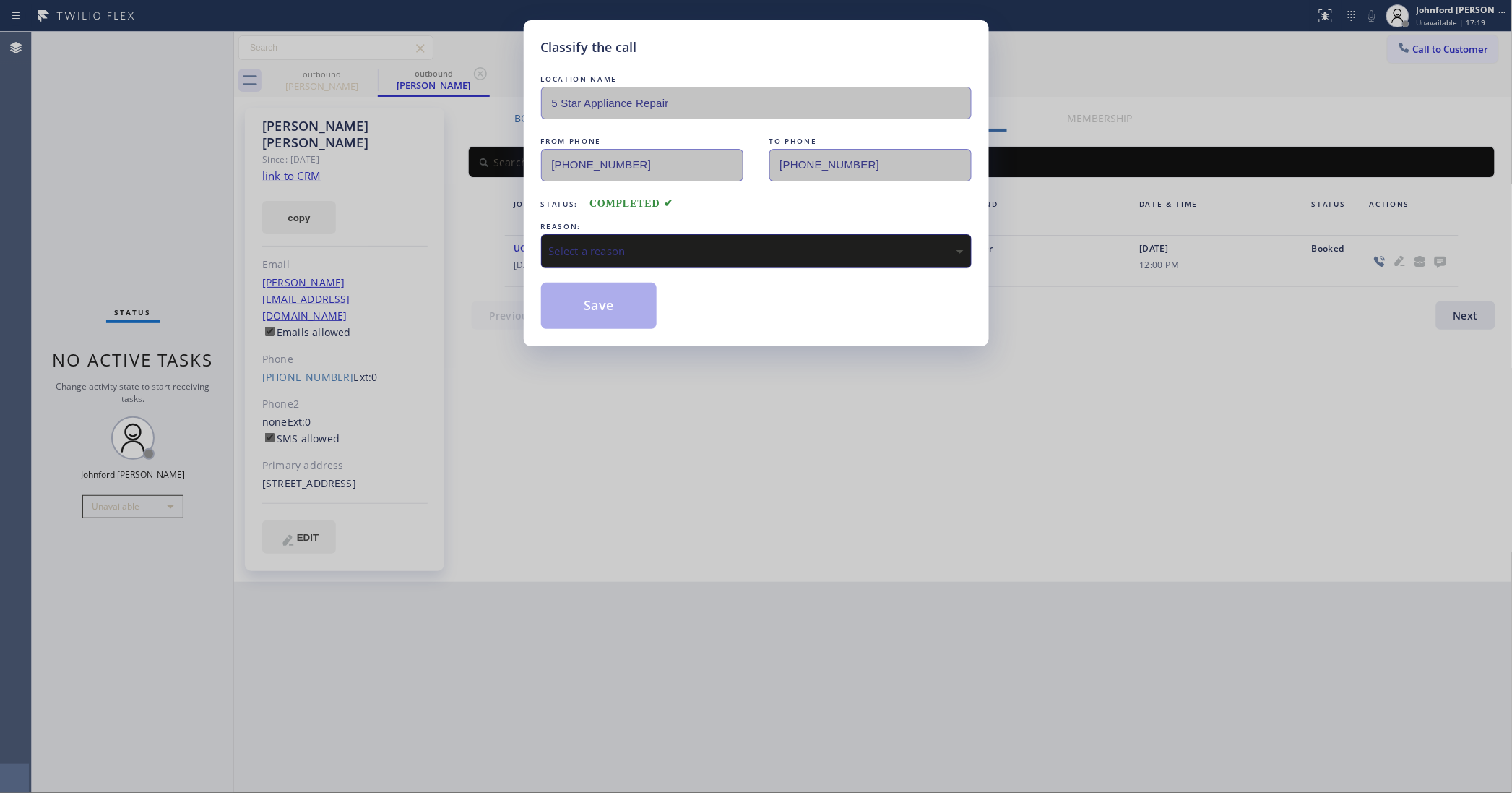
click at [600, 243] on div "Select a reason" at bounding box center [756, 250] width 415 height 16
click at [604, 315] on button "Save" at bounding box center [599, 305] width 116 height 46
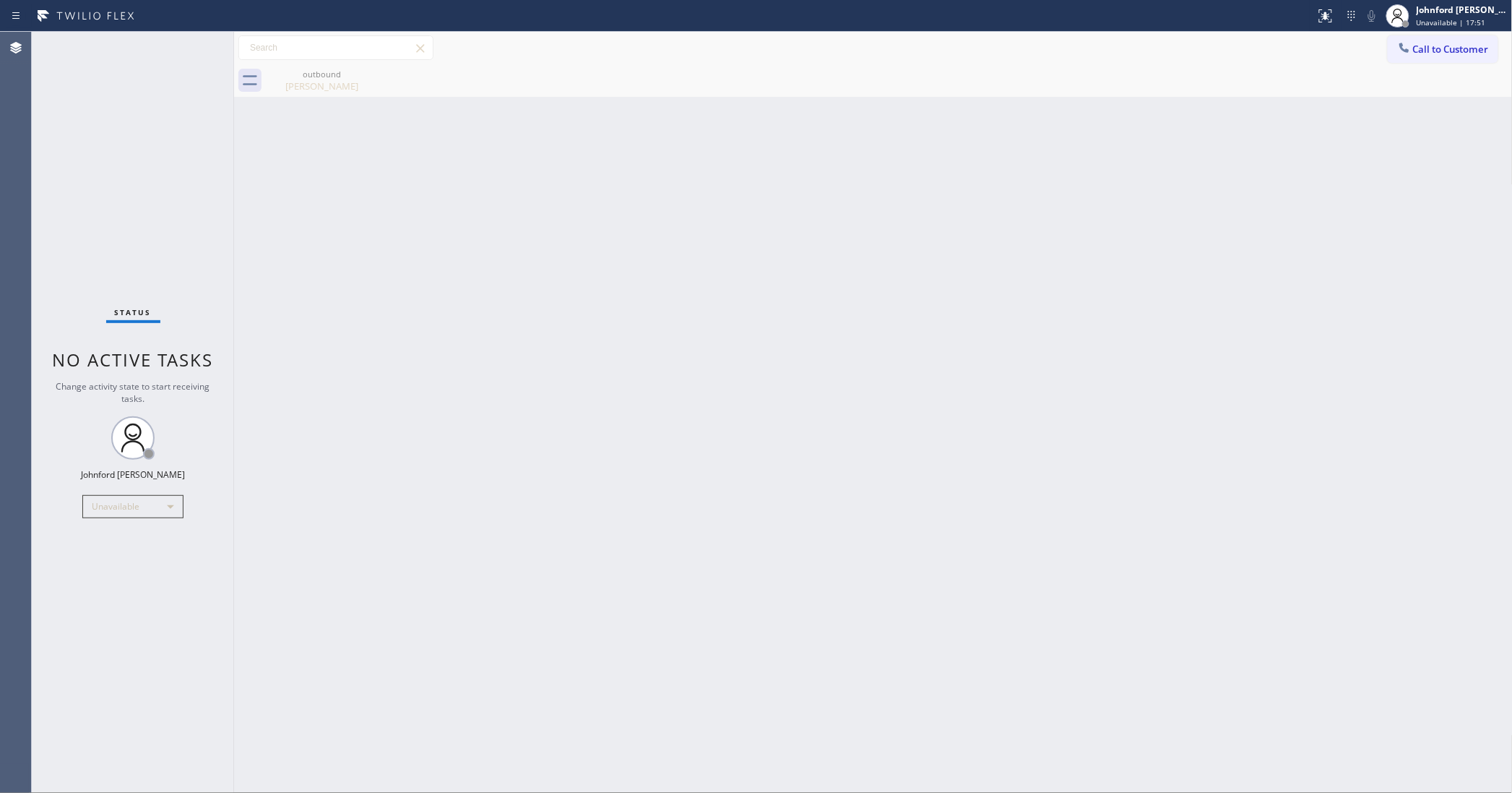
drag, startPoint x: 1461, startPoint y: 59, endPoint x: 1429, endPoint y: 65, distance: 32.6
click at [1461, 58] on button "Call to Customer" at bounding box center [1443, 48] width 111 height 27
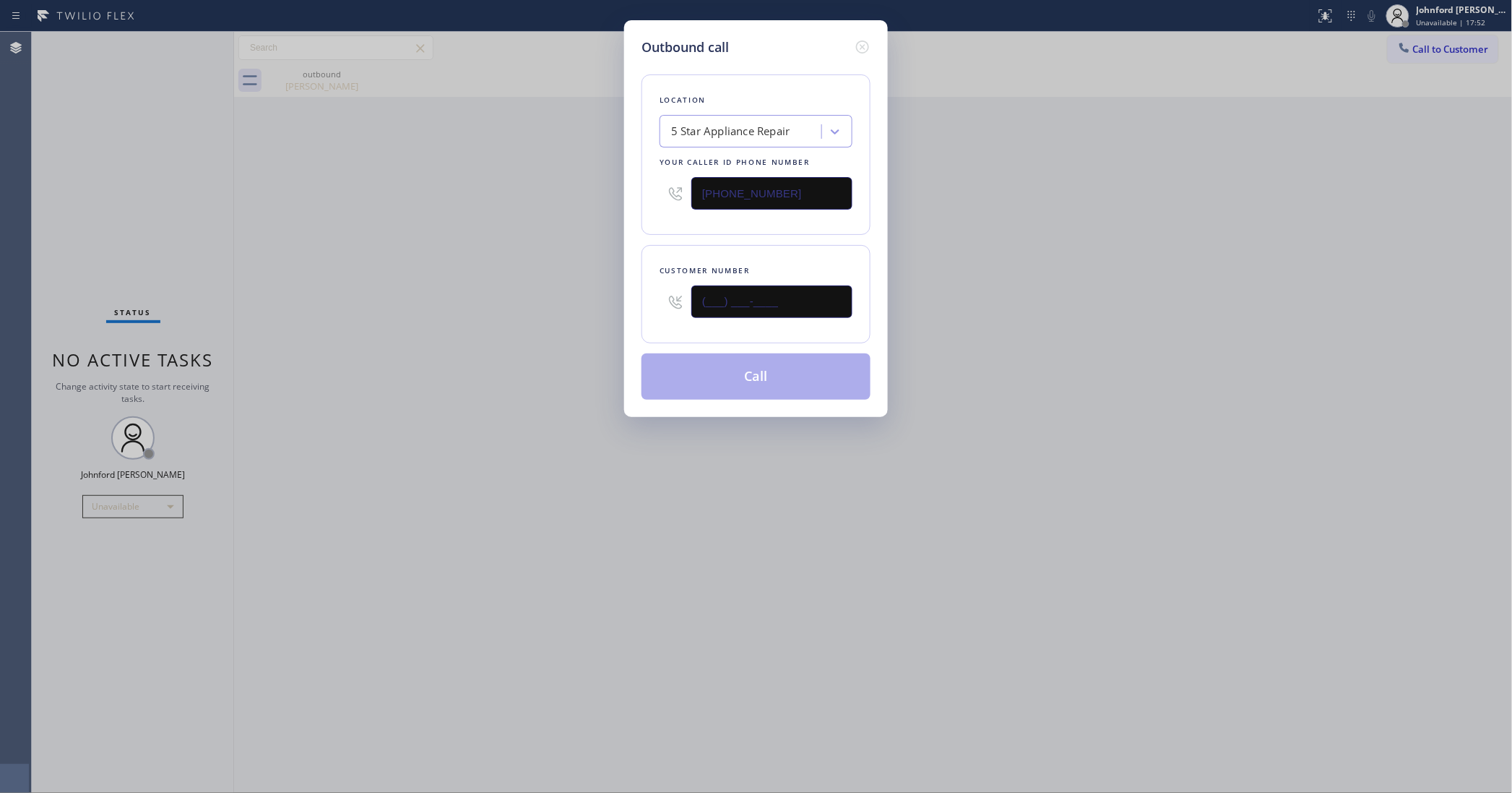
drag, startPoint x: 791, startPoint y: 285, endPoint x: 510, endPoint y: 309, distance: 282.0
click at [638, 291] on div "Outbound call Location 5 Star Appliance Repair Your caller id phone number [PHO…" at bounding box center [756, 218] width 263 height 397
paste input "805) 630-9733"
drag, startPoint x: 475, startPoint y: 315, endPoint x: 596, endPoint y: 276, distance: 127.1
click at [525, 298] on div "Outbound call Location 5 Star Appliance Repair Your caller id phone number [PHO…" at bounding box center [756, 396] width 1512 height 793
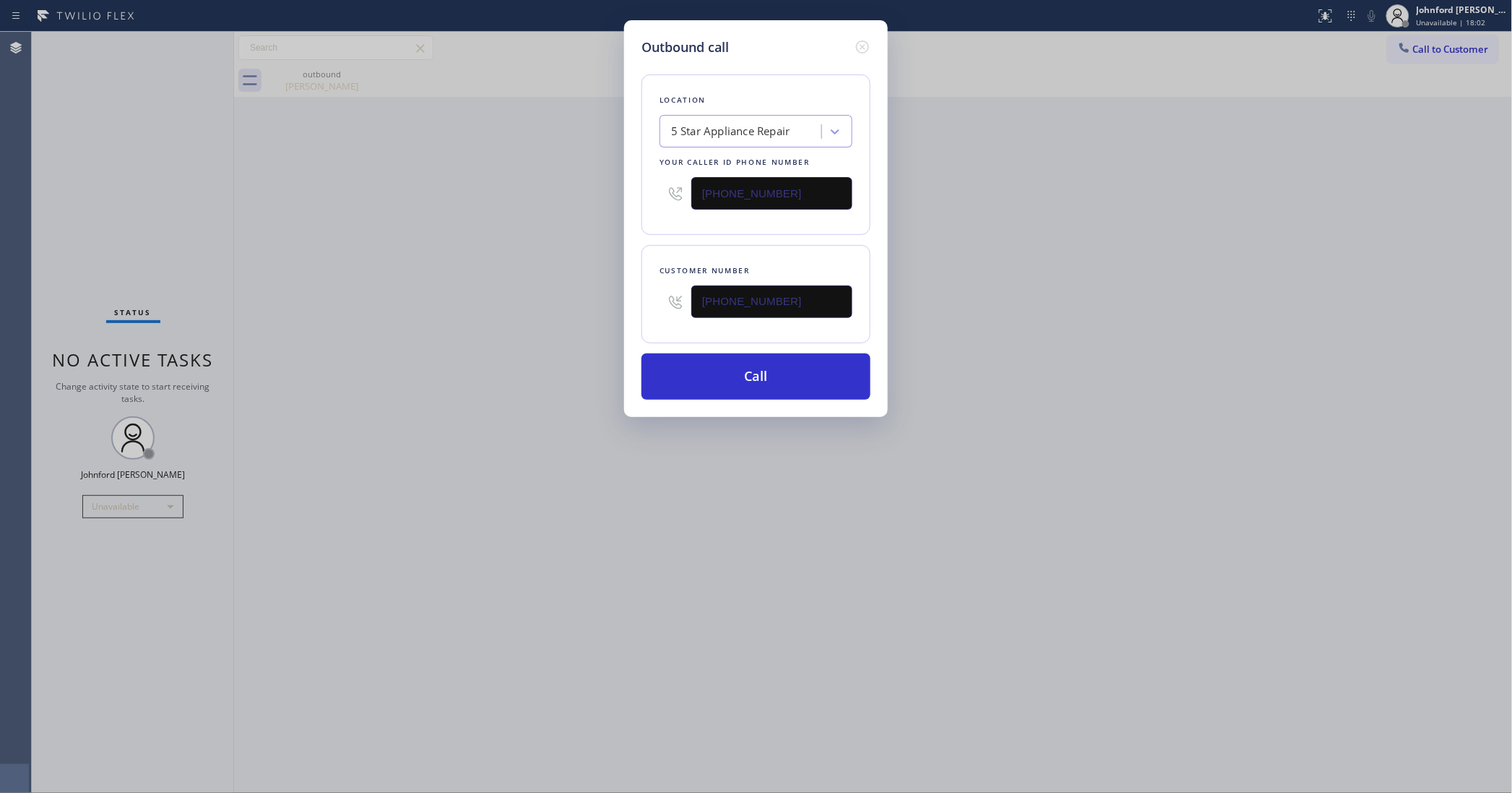
drag, startPoint x: 798, startPoint y: 311, endPoint x: 571, endPoint y: 292, distance: 227.8
click at [571, 292] on div "Outbound call Location 5 Star Appliance Repair Your caller id phone number [PHO…" at bounding box center [756, 396] width 1512 height 793
paste input "text"
type input "[PHONE_NUMBER]"
drag, startPoint x: 493, startPoint y: 308, endPoint x: 571, endPoint y: 341, distance: 84.7
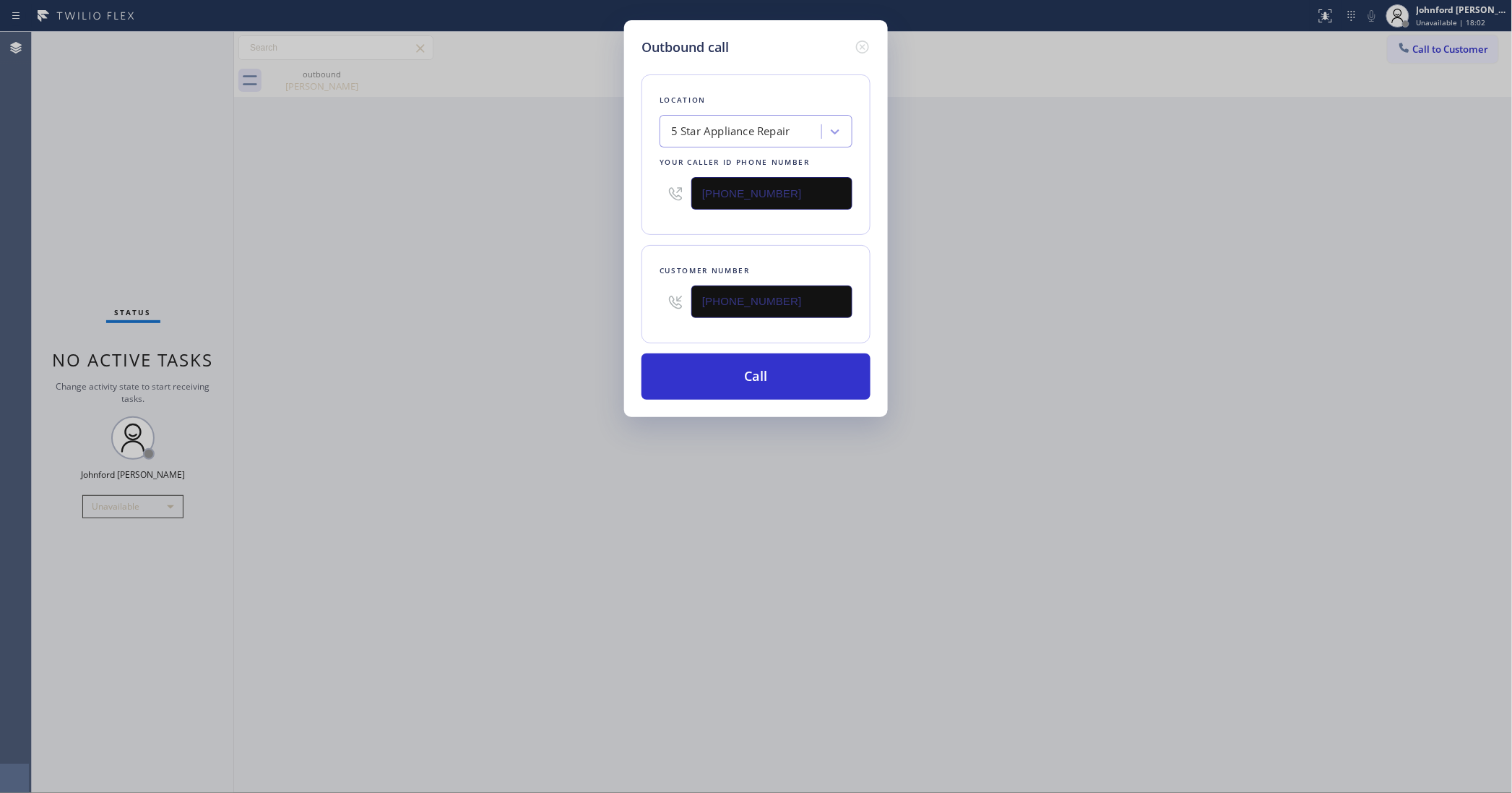
click at [493, 309] on div "Outbound call Location 5 Star Appliance Repair Your caller id phone number [PHO…" at bounding box center [756, 396] width 1512 height 793
click at [680, 373] on button "Call" at bounding box center [756, 376] width 229 height 46
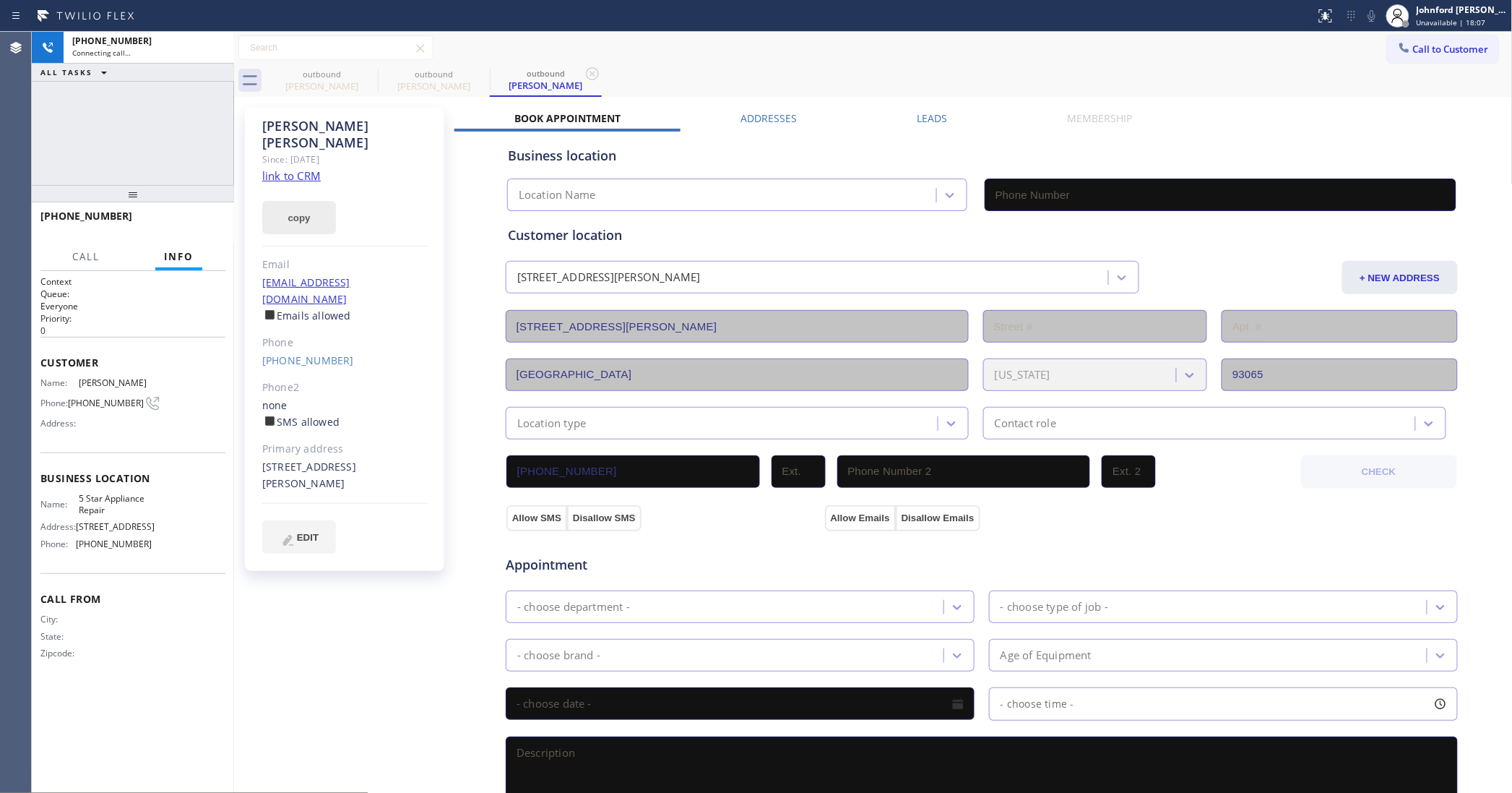
click at [287, 208] on button "copy" at bounding box center [299, 218] width 74 height 34
click at [308, 168] on link "link to CRM" at bounding box center [291, 175] width 58 height 15
type input "[PHONE_NUMBER]"
click at [1366, 16] on icon at bounding box center [1372, 16] width 17 height 17
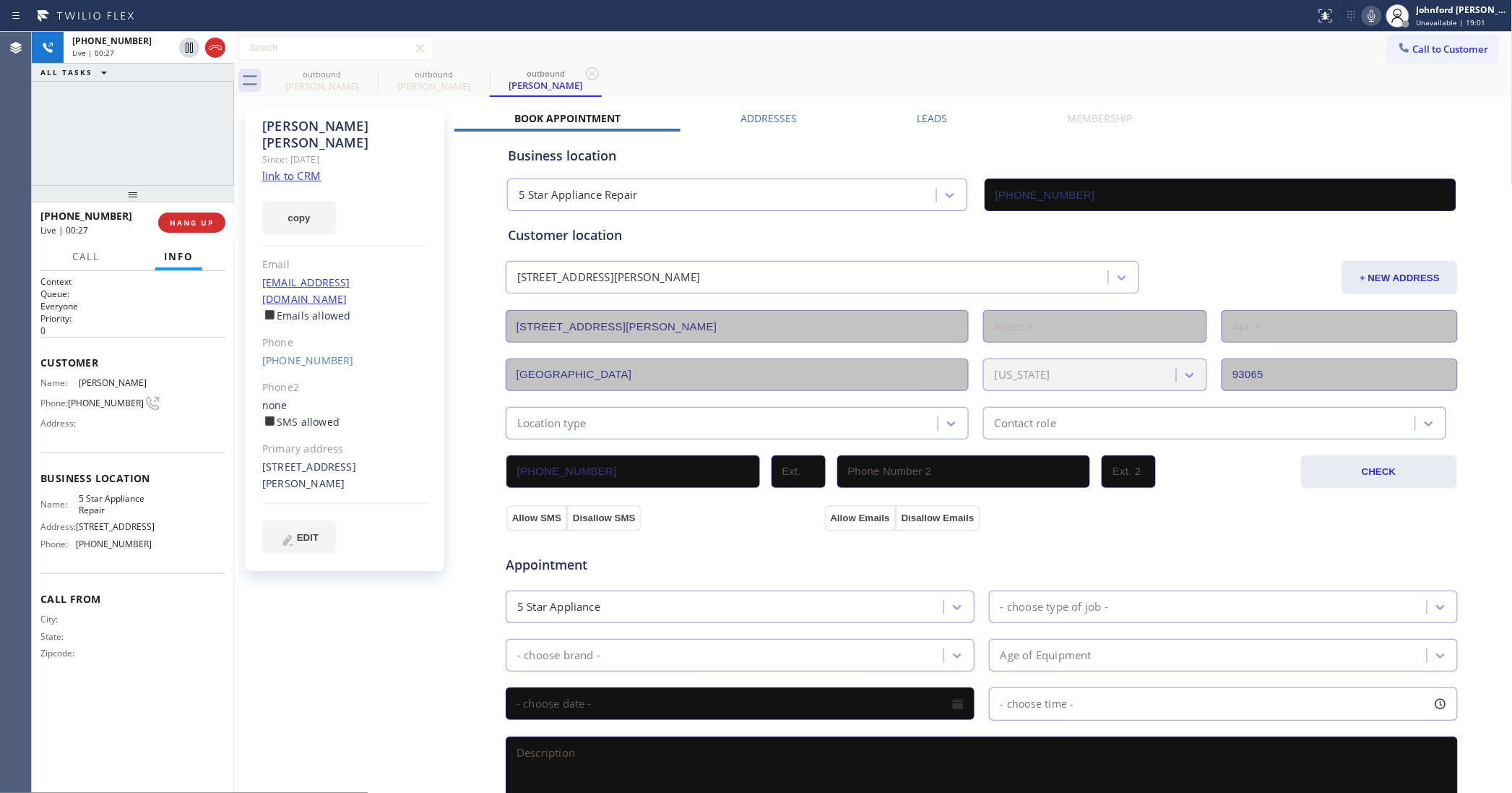
drag, startPoint x: 1374, startPoint y: 34, endPoint x: 1372, endPoint y: 18, distance: 16.1
click at [1374, 32] on div "Call to Customer Outbound call Location 5 Star Appliance Repair Your caller id …" at bounding box center [873, 48] width 1279 height 33
click at [1372, 18] on icon at bounding box center [1372, 16] width 17 height 17
drag, startPoint x: 930, startPoint y: 60, endPoint x: 1392, endPoint y: 56, distance: 462.0
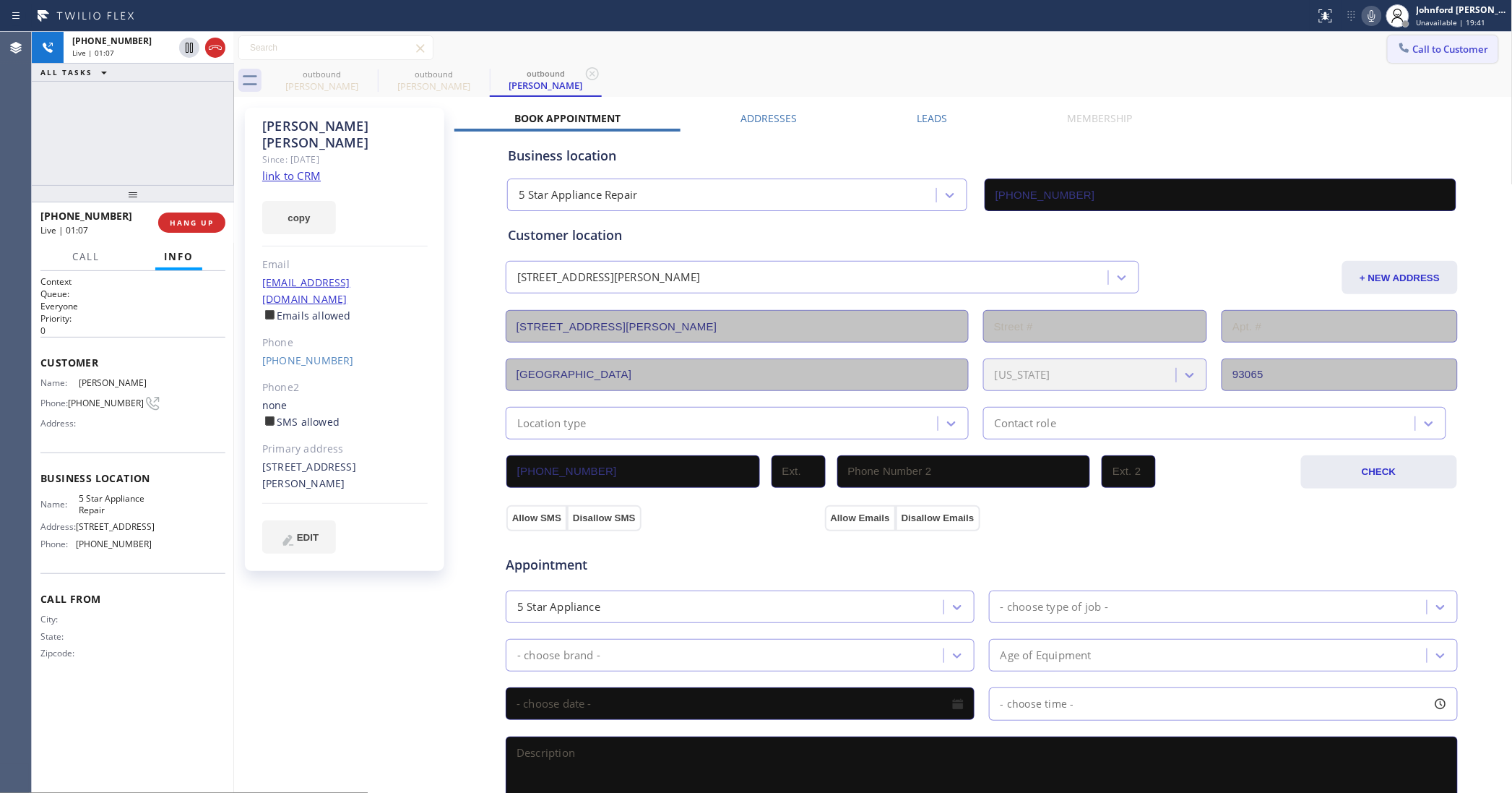
click at [952, 62] on div "Call to Customer Outbound call Location 5 Star Appliance Repair Your caller id …" at bounding box center [873, 48] width 1279 height 33
click at [1376, 15] on icon at bounding box center [1372, 16] width 17 height 17
click at [963, 117] on div "Leads" at bounding box center [931, 122] width 150 height 20
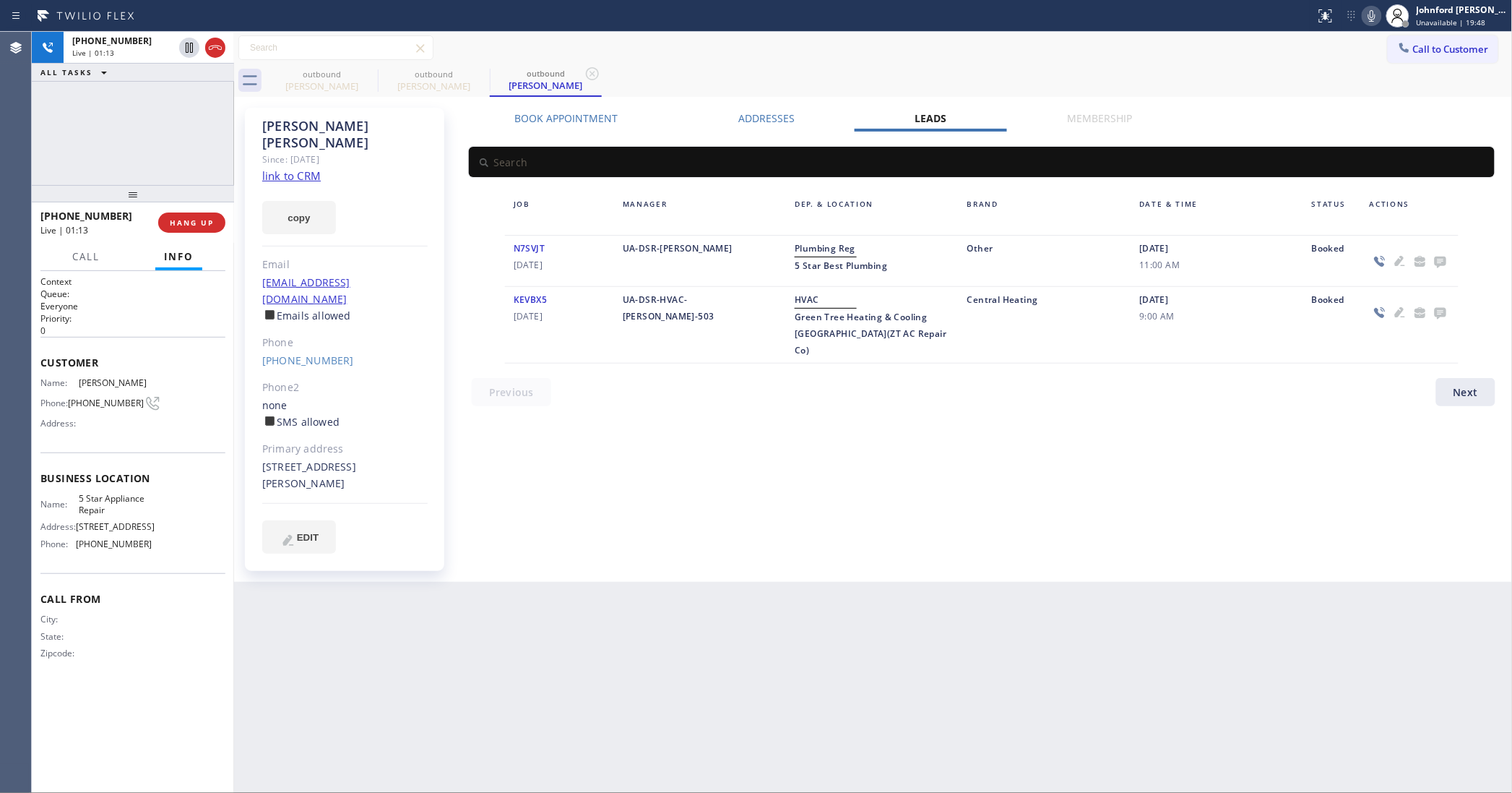
click at [1432, 258] on icon at bounding box center [1440, 260] width 17 height 18
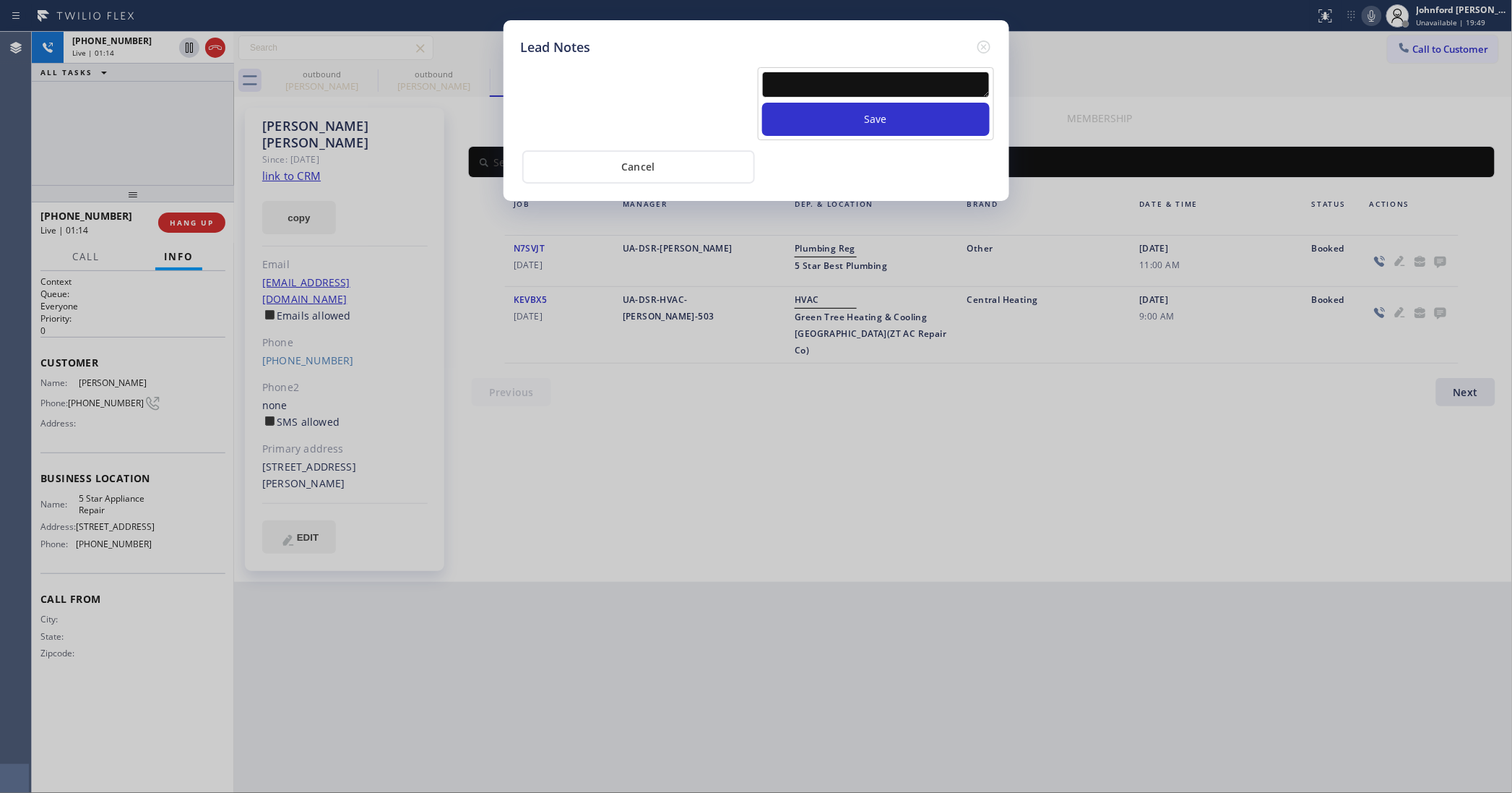
click at [917, 80] on textarea at bounding box center [876, 84] width 228 height 26
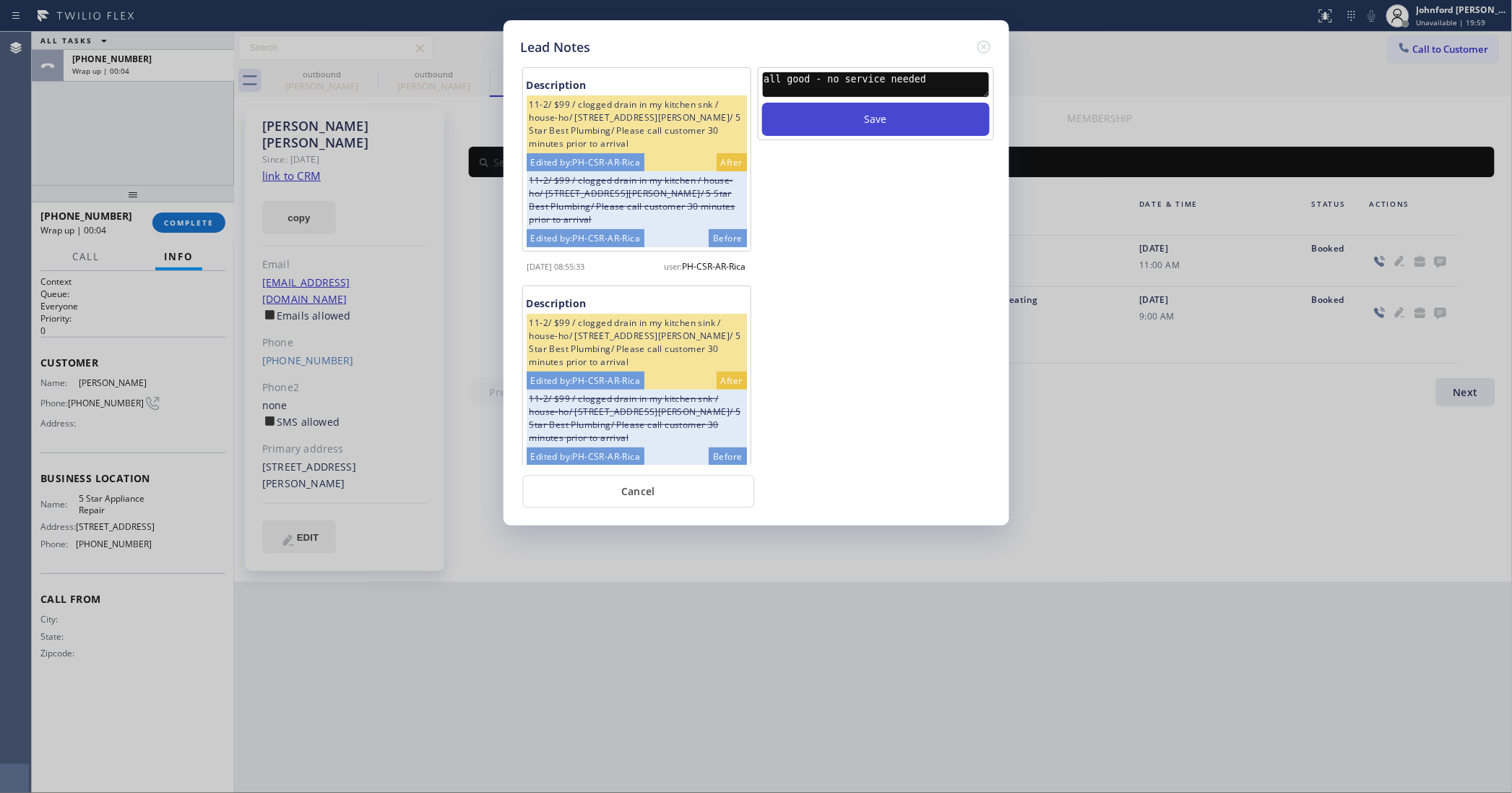
type textarea "all good - no service needed"
drag, startPoint x: 860, startPoint y: 115, endPoint x: 966, endPoint y: 56, distance: 121.3
click at [862, 110] on button "Save" at bounding box center [876, 119] width 228 height 34
click at [980, 41] on icon at bounding box center [984, 47] width 17 height 17
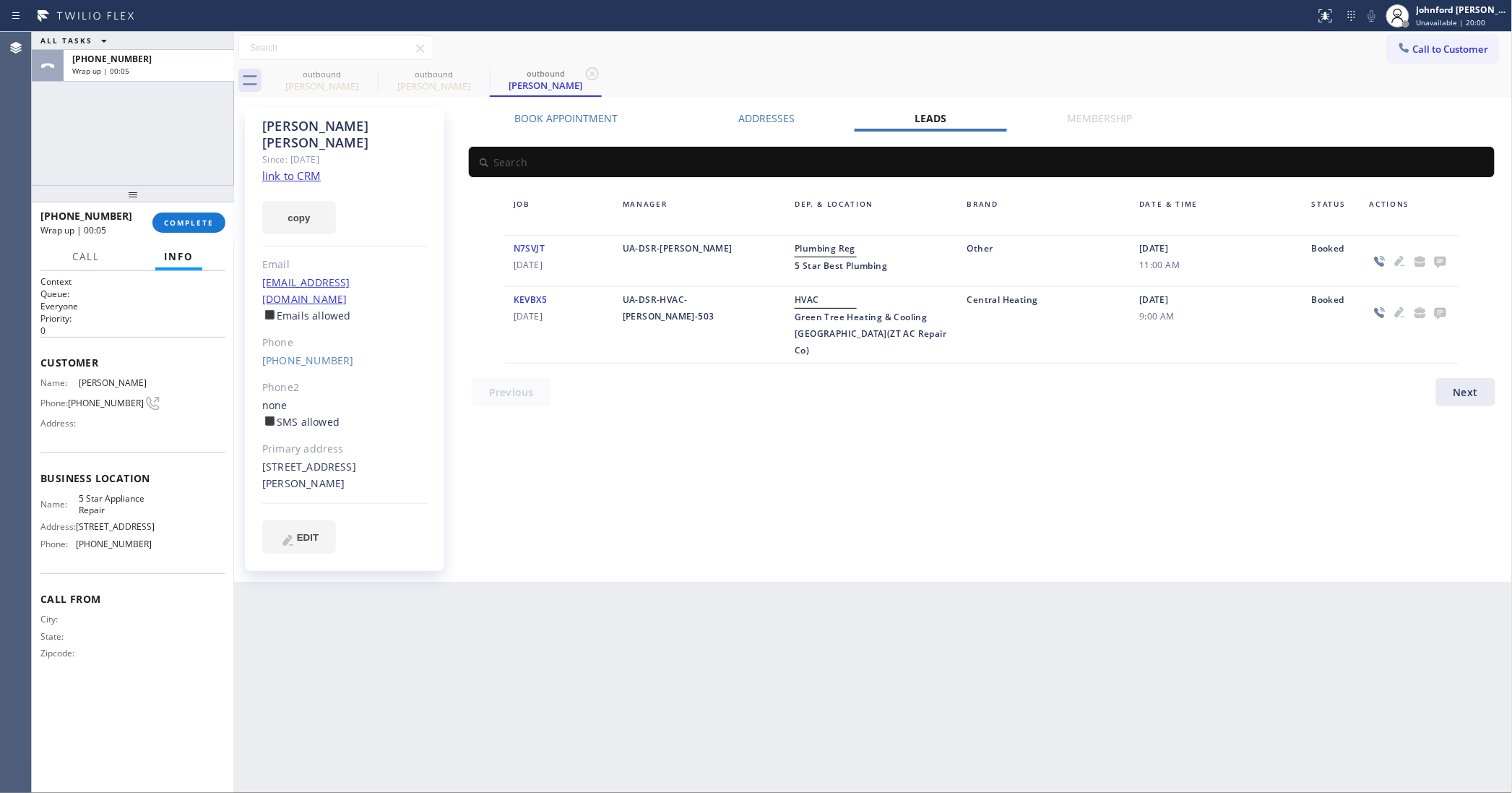
click at [1033, 48] on div "Call to Customer Outbound call Location 5 Star Appliance Repair Your caller id …" at bounding box center [873, 48] width 1279 height 25
click at [206, 228] on button "COMPLETE" at bounding box center [189, 223] width 73 height 20
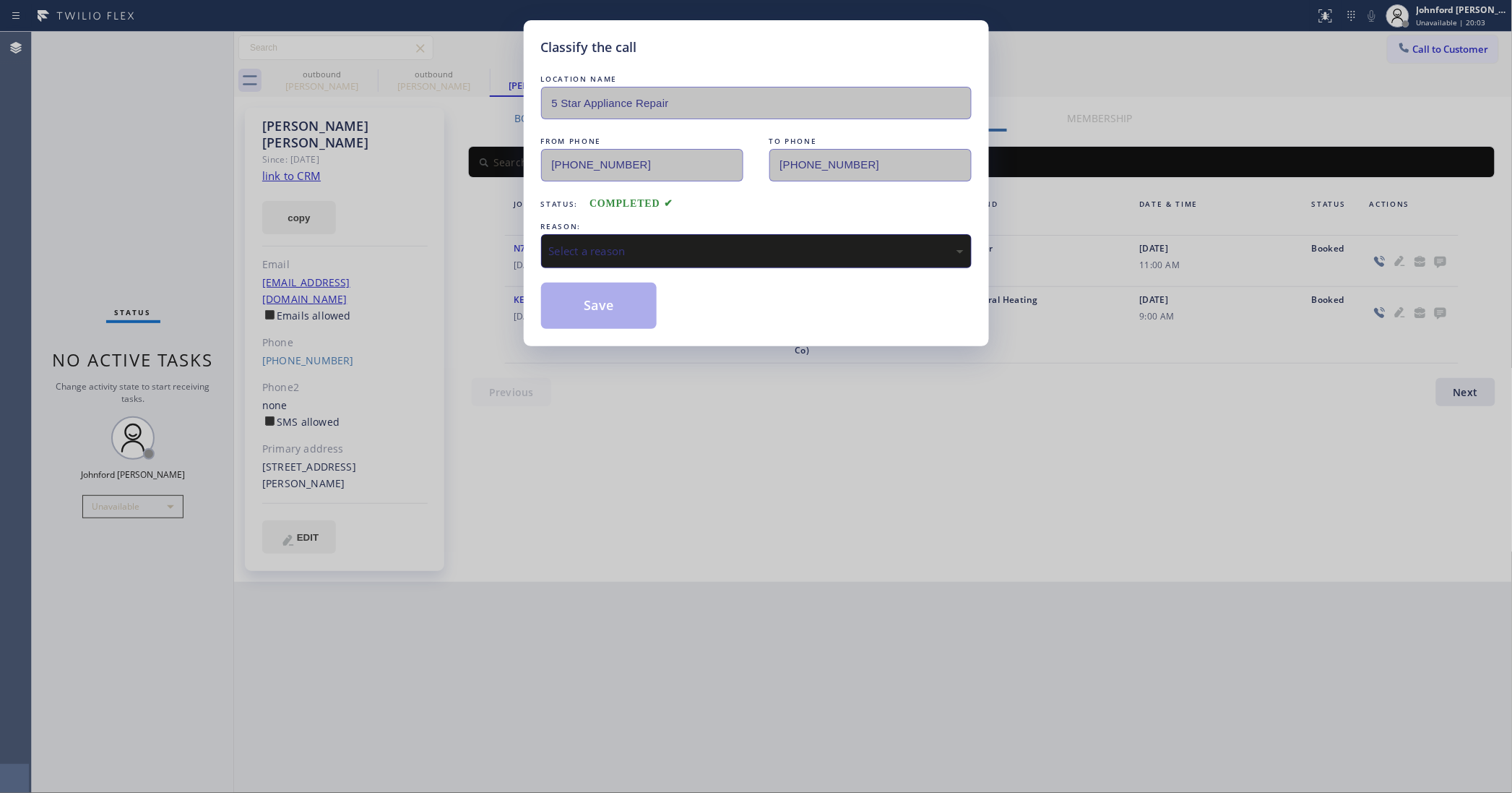
drag, startPoint x: 636, startPoint y: 233, endPoint x: 643, endPoint y: 235, distance: 7.3
click at [637, 234] on div "Select a reason" at bounding box center [756, 251] width 430 height 34
click at [629, 316] on button "Save" at bounding box center [599, 305] width 116 height 46
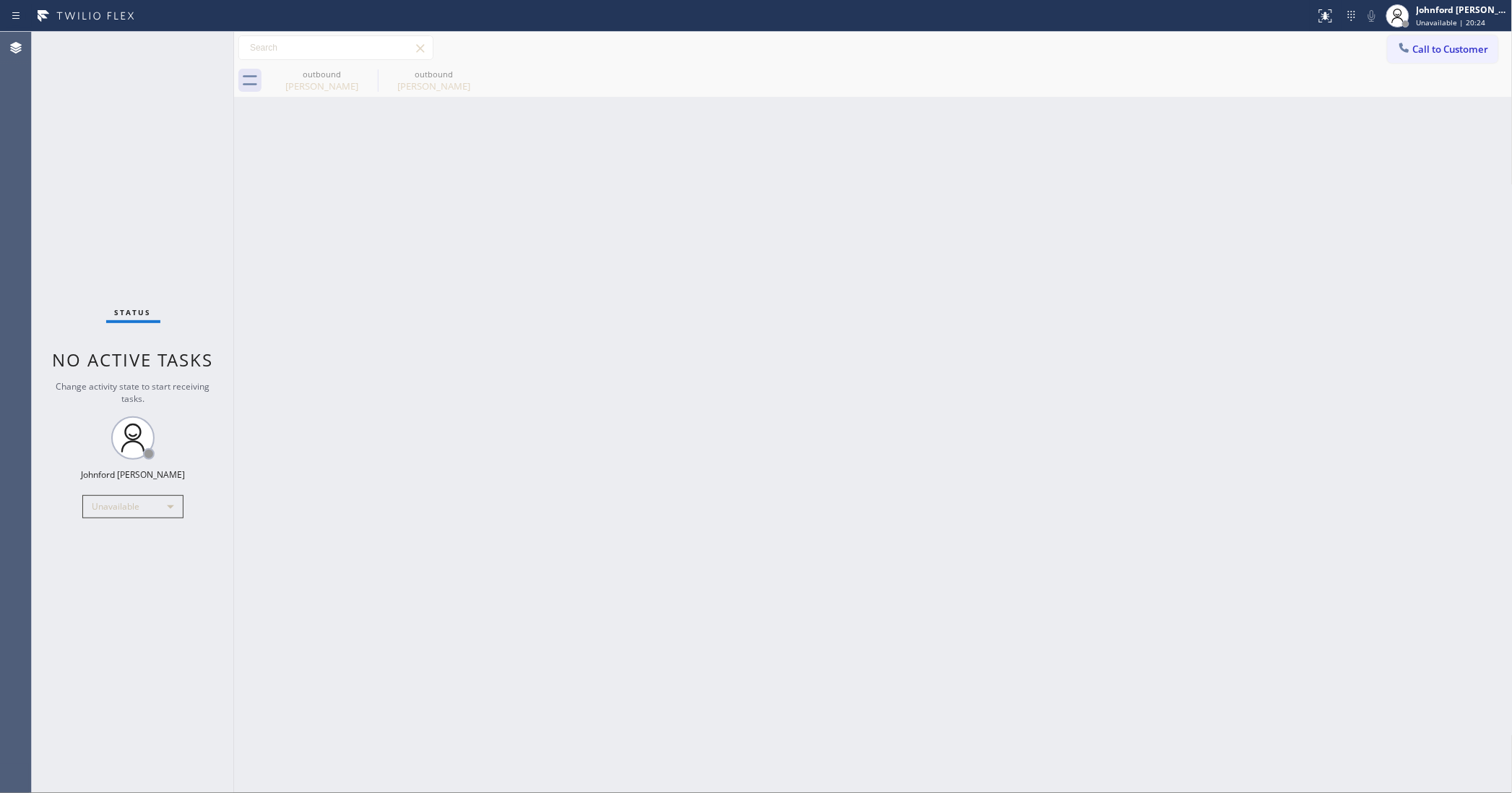
click at [1418, 48] on span "Call to Customer" at bounding box center [1450, 49] width 76 height 13
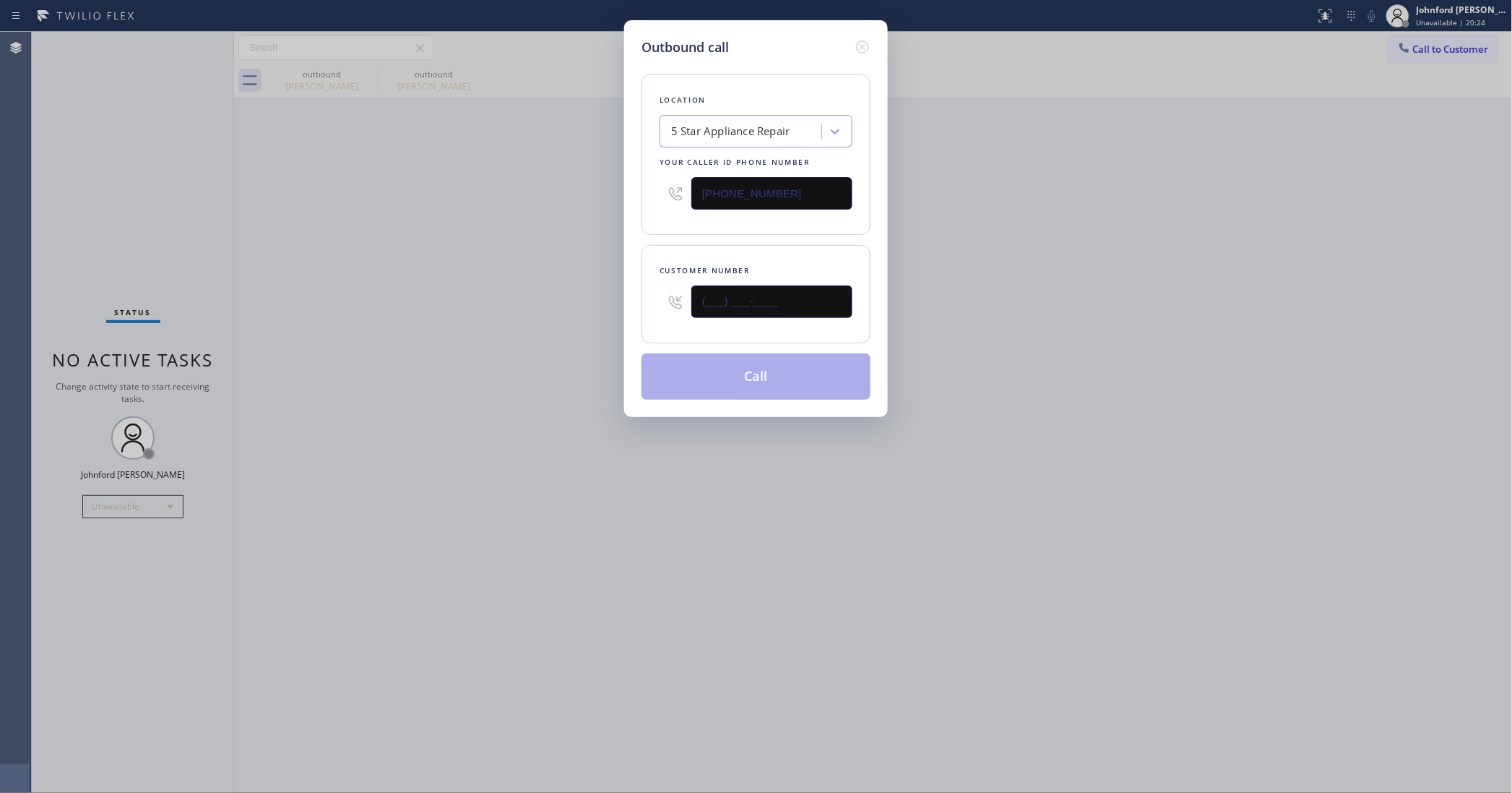
drag, startPoint x: 639, startPoint y: 312, endPoint x: 546, endPoint y: 324, distance: 93.8
click at [555, 321] on div "Outbound call Location 5 Star Appliance Repair Your caller id phone number [PHO…" at bounding box center [756, 396] width 1512 height 793
paste input "847) 903-7582"
type input "[PHONE_NUMBER]"
click at [546, 324] on div "Outbound call Location 5 Star Appliance Repair Your caller id phone number [PHO…" at bounding box center [756, 396] width 1512 height 793
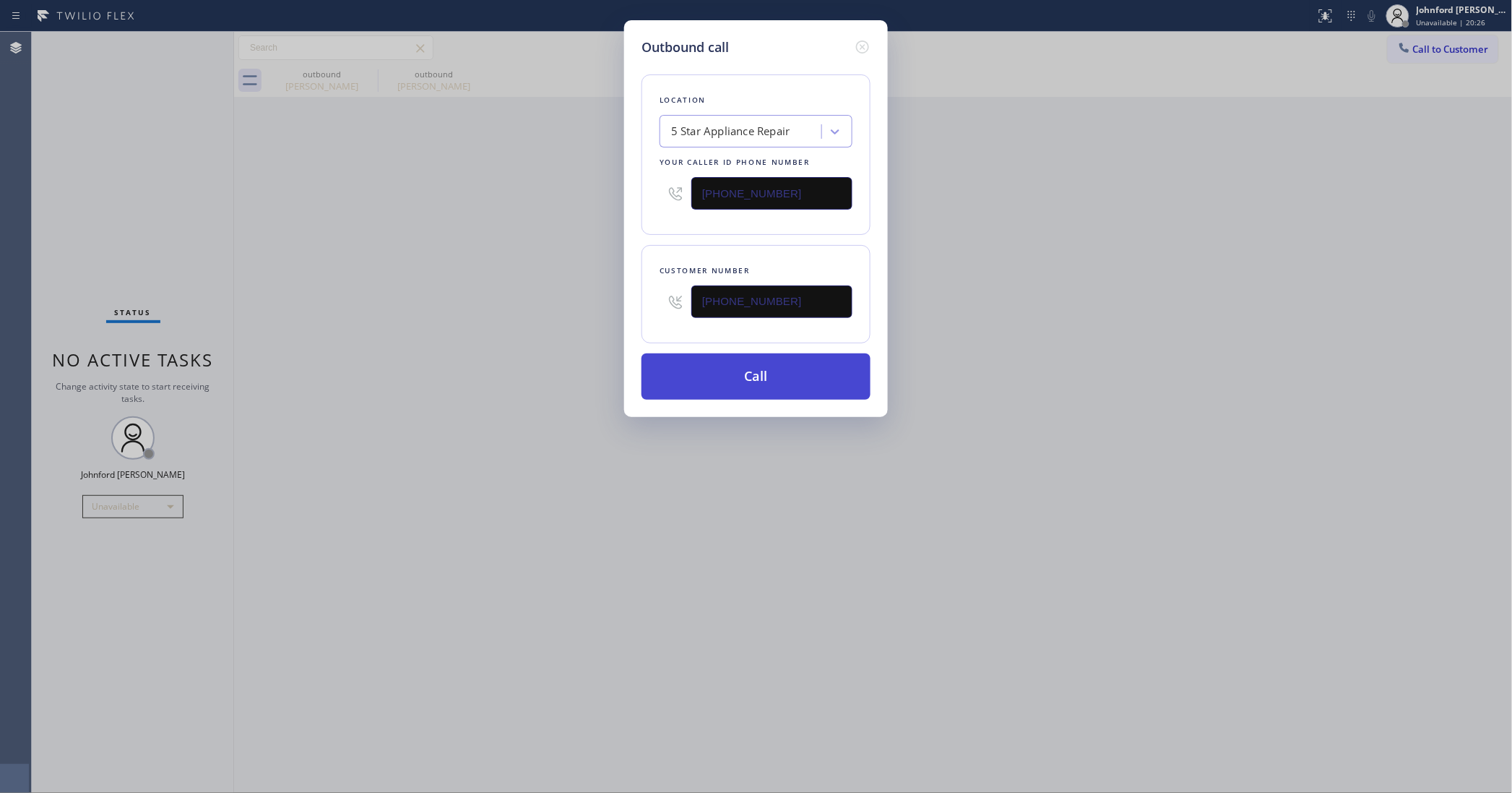
click at [697, 378] on button "Call" at bounding box center [756, 376] width 229 height 46
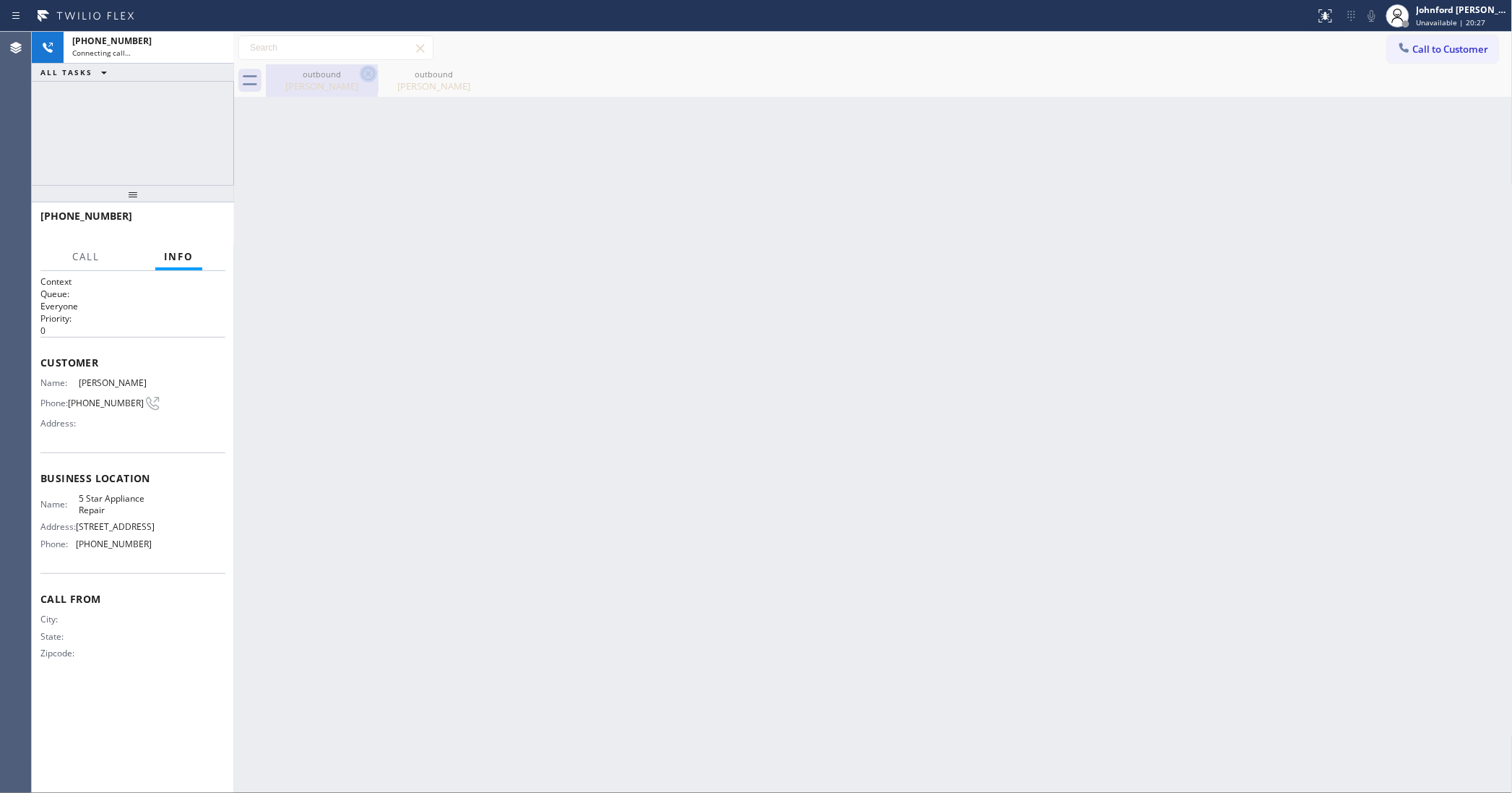
click at [362, 74] on icon at bounding box center [368, 73] width 13 height 13
click at [0, 0] on icon at bounding box center [0, 0] width 0 height 0
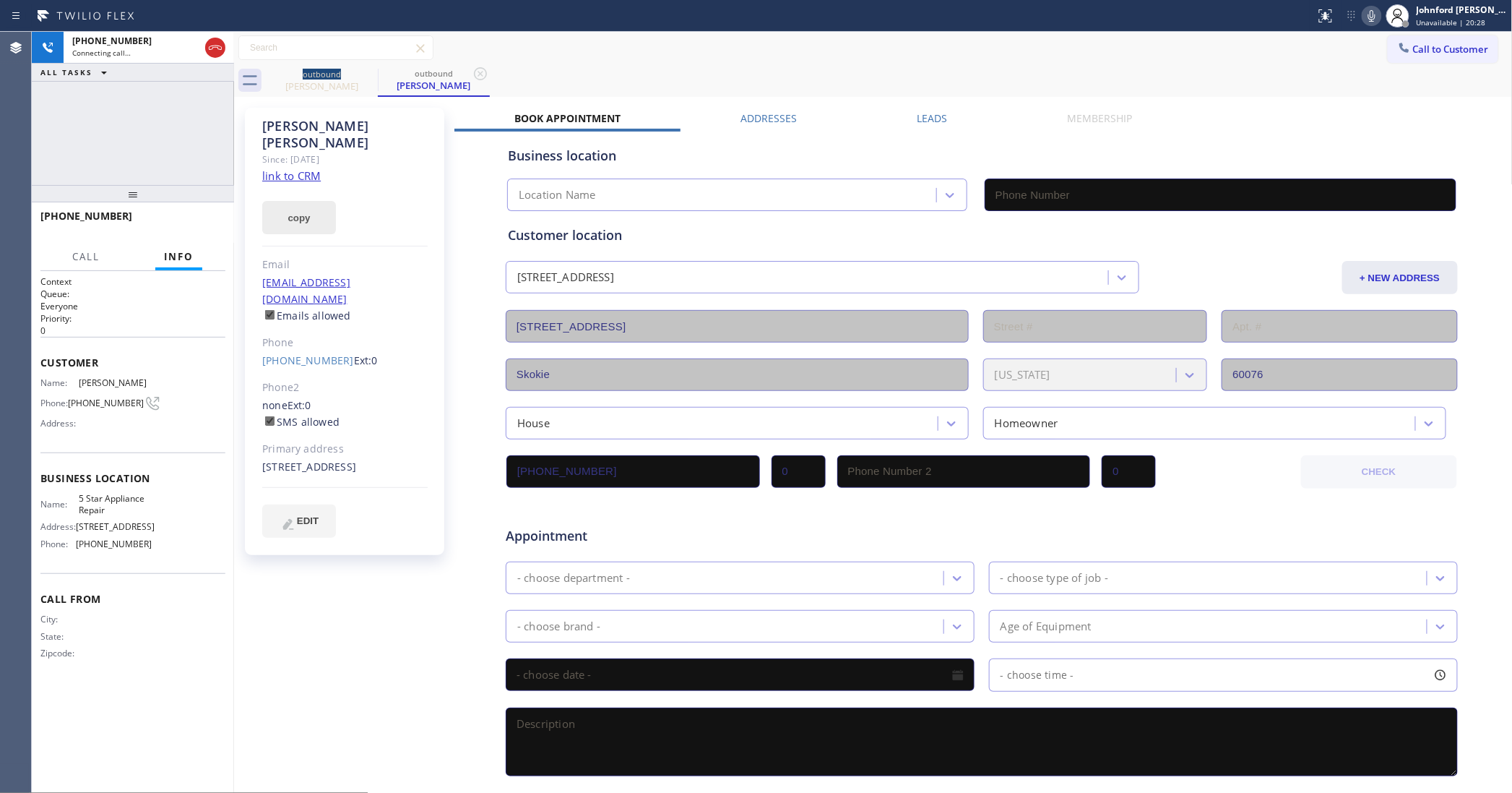
click at [305, 201] on button "copy" at bounding box center [299, 218] width 74 height 34
click at [302, 168] on link "link to CRM" at bounding box center [291, 175] width 58 height 15
type input "[PHONE_NUMBER]"
click at [956, 120] on div "Leads" at bounding box center [931, 122] width 150 height 20
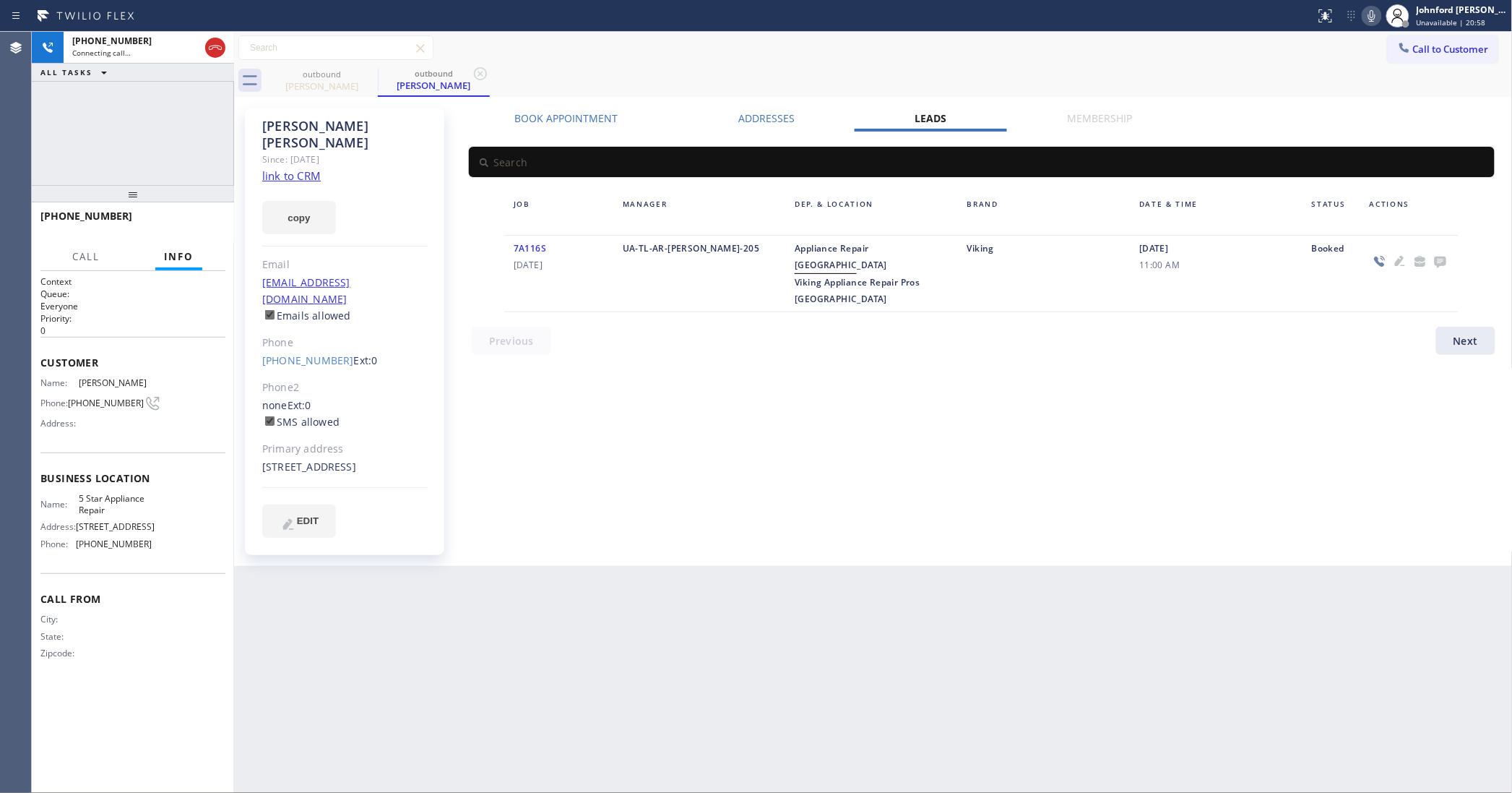
click at [1440, 264] on icon at bounding box center [1440, 262] width 12 height 12
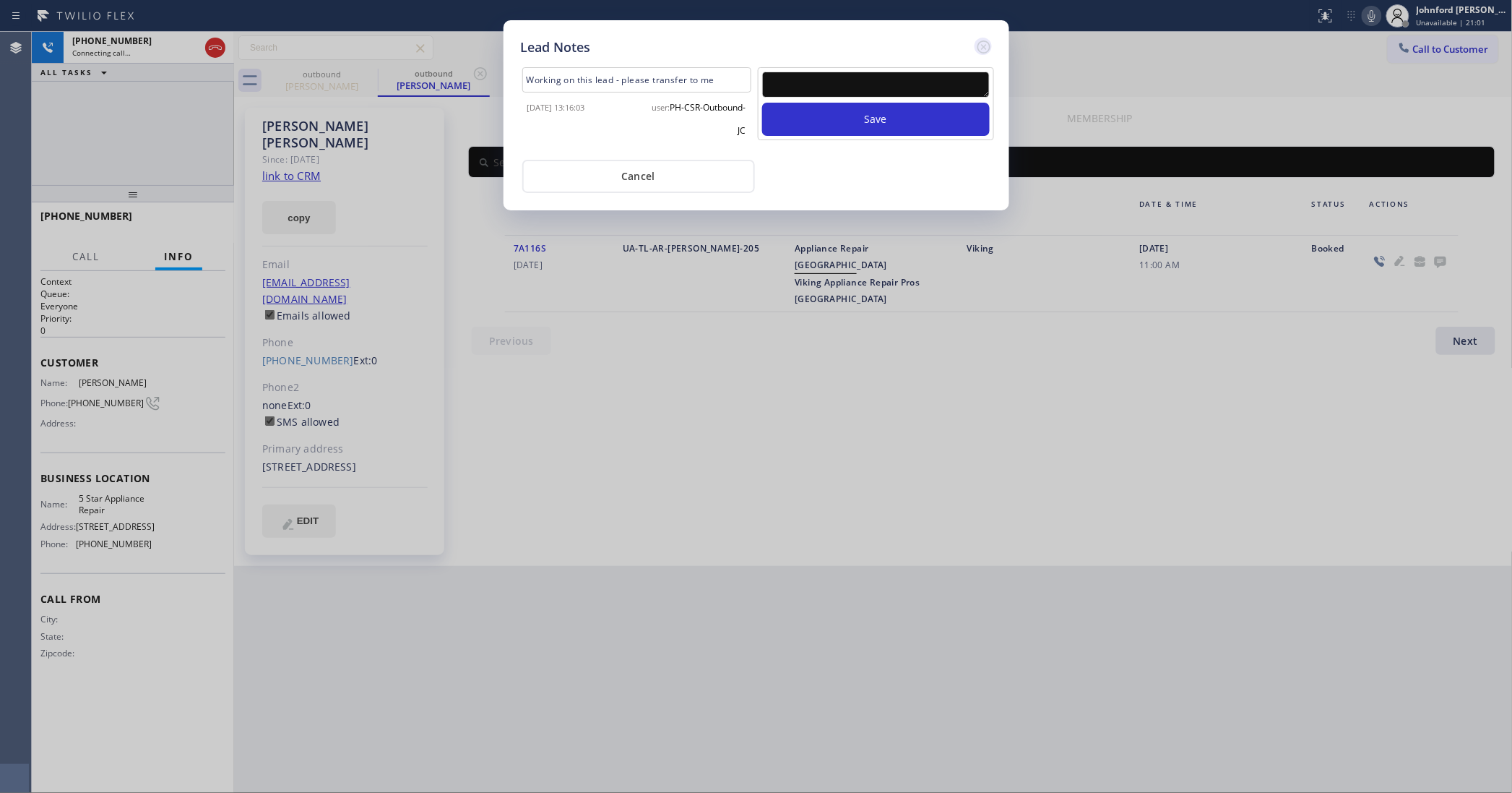
click at [984, 41] on icon at bounding box center [983, 47] width 13 height 13
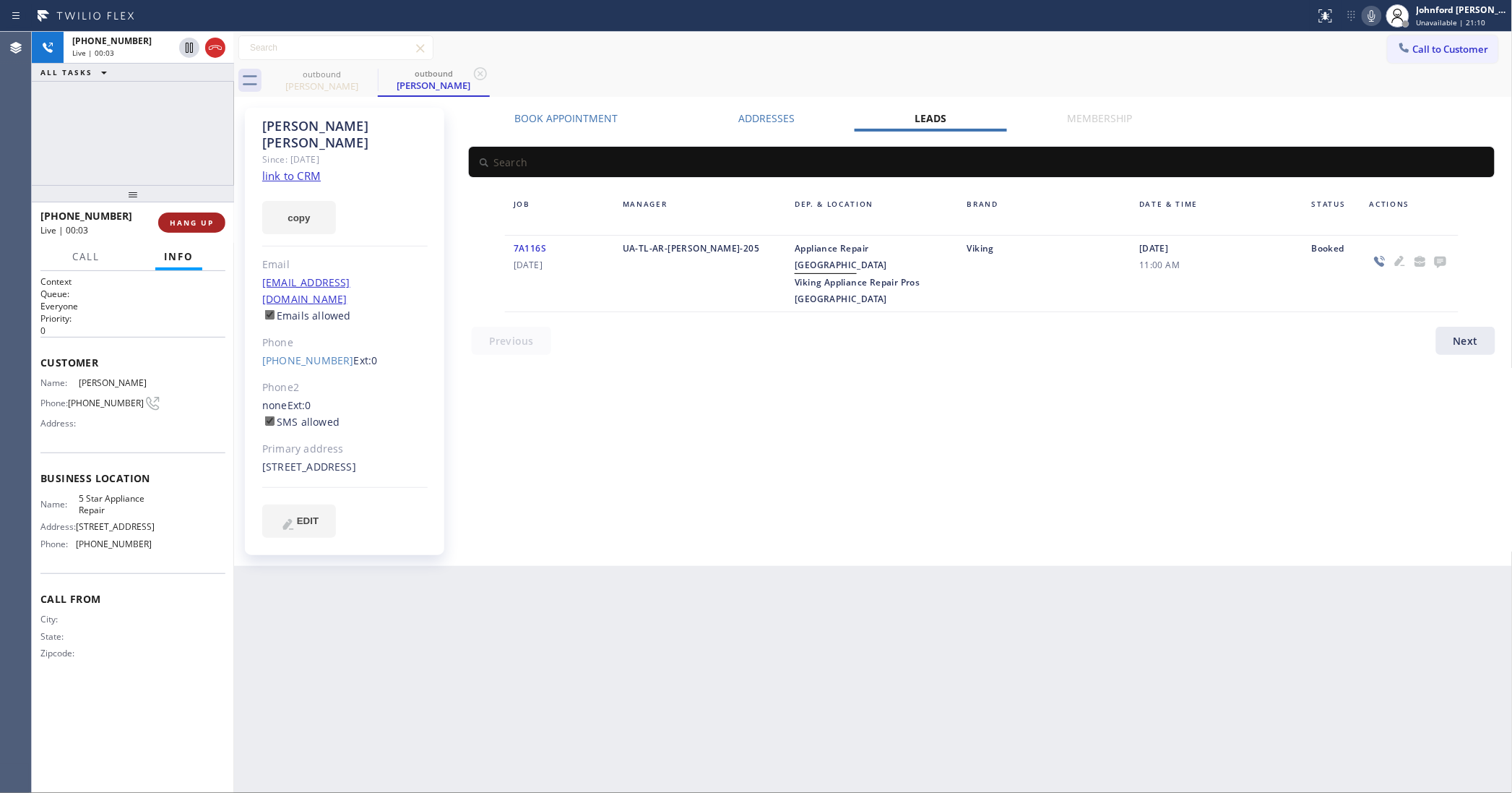
click at [192, 218] on span "HANG UP" at bounding box center [192, 222] width 44 height 10
click at [326, 353] on link "[PHONE_NUMBER]" at bounding box center [308, 360] width 92 height 14
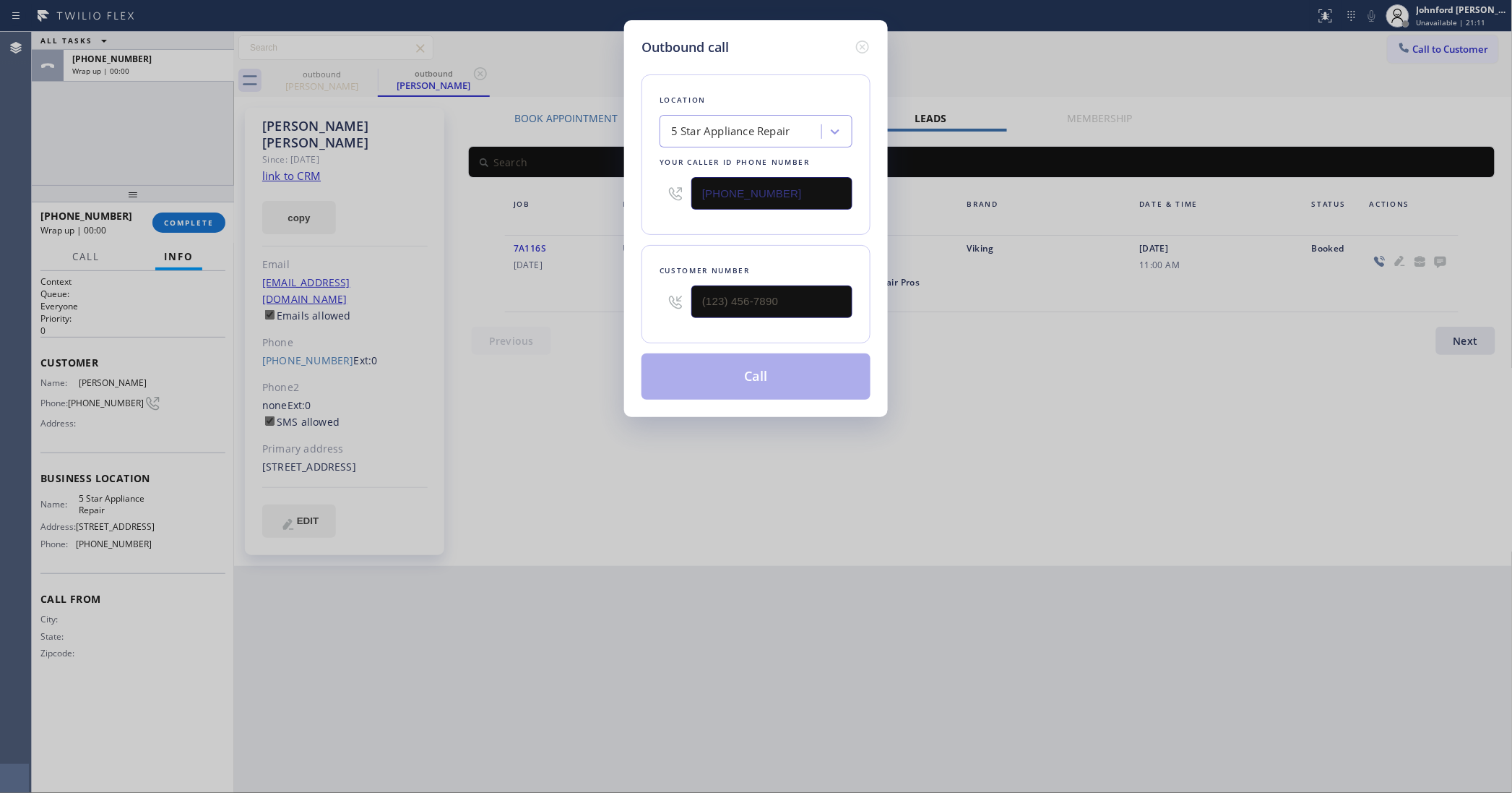
type input "[PHONE_NUMBER]"
drag, startPoint x: 778, startPoint y: 189, endPoint x: 673, endPoint y: 193, distance: 105.1
click at [680, 193] on div "[PHONE_NUMBER]" at bounding box center [755, 193] width 193 height 47
paste input "224) 246-8406"
type input "[PHONE_NUMBER]"
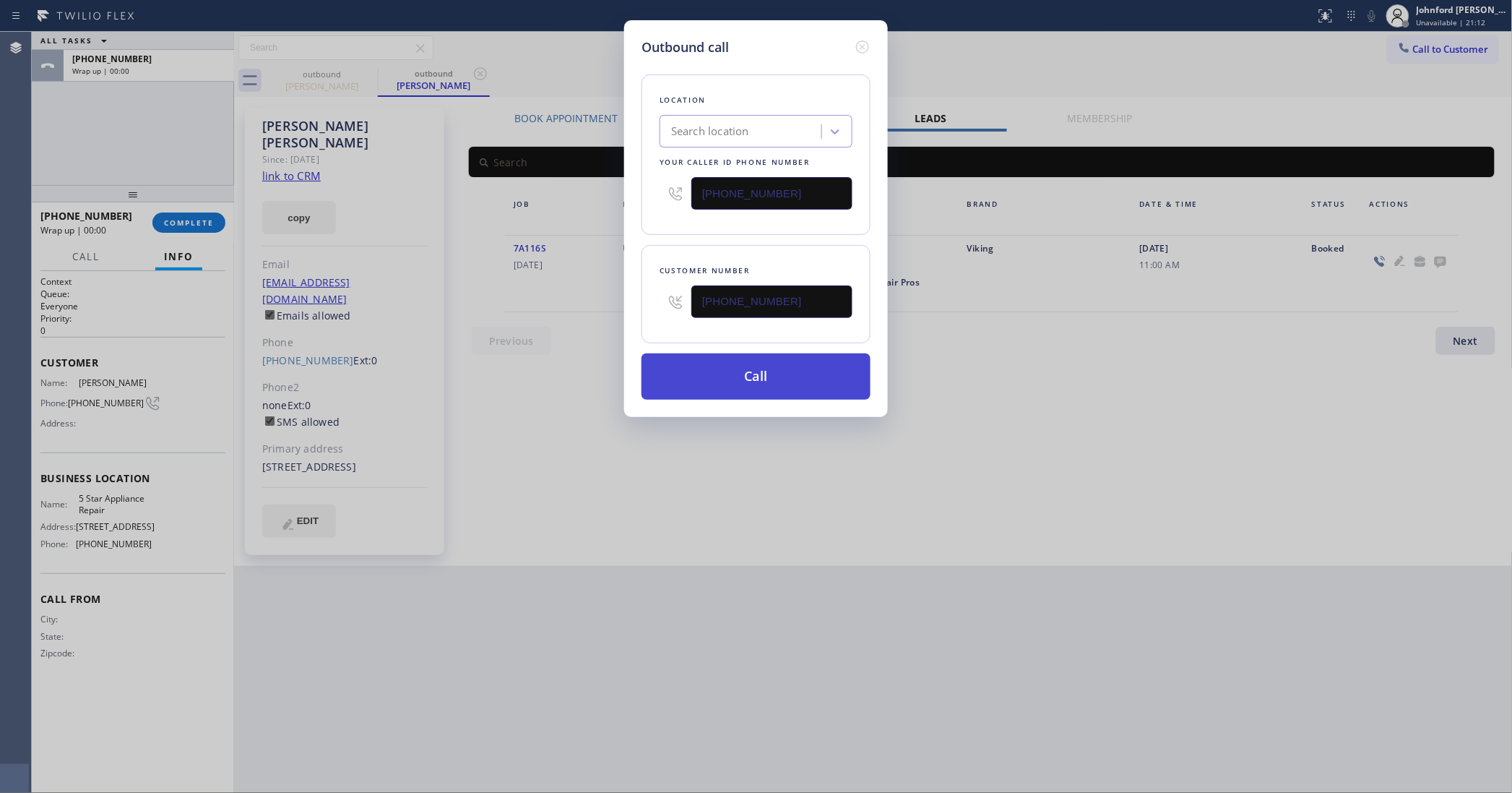
click at [753, 374] on button "Call" at bounding box center [756, 376] width 229 height 46
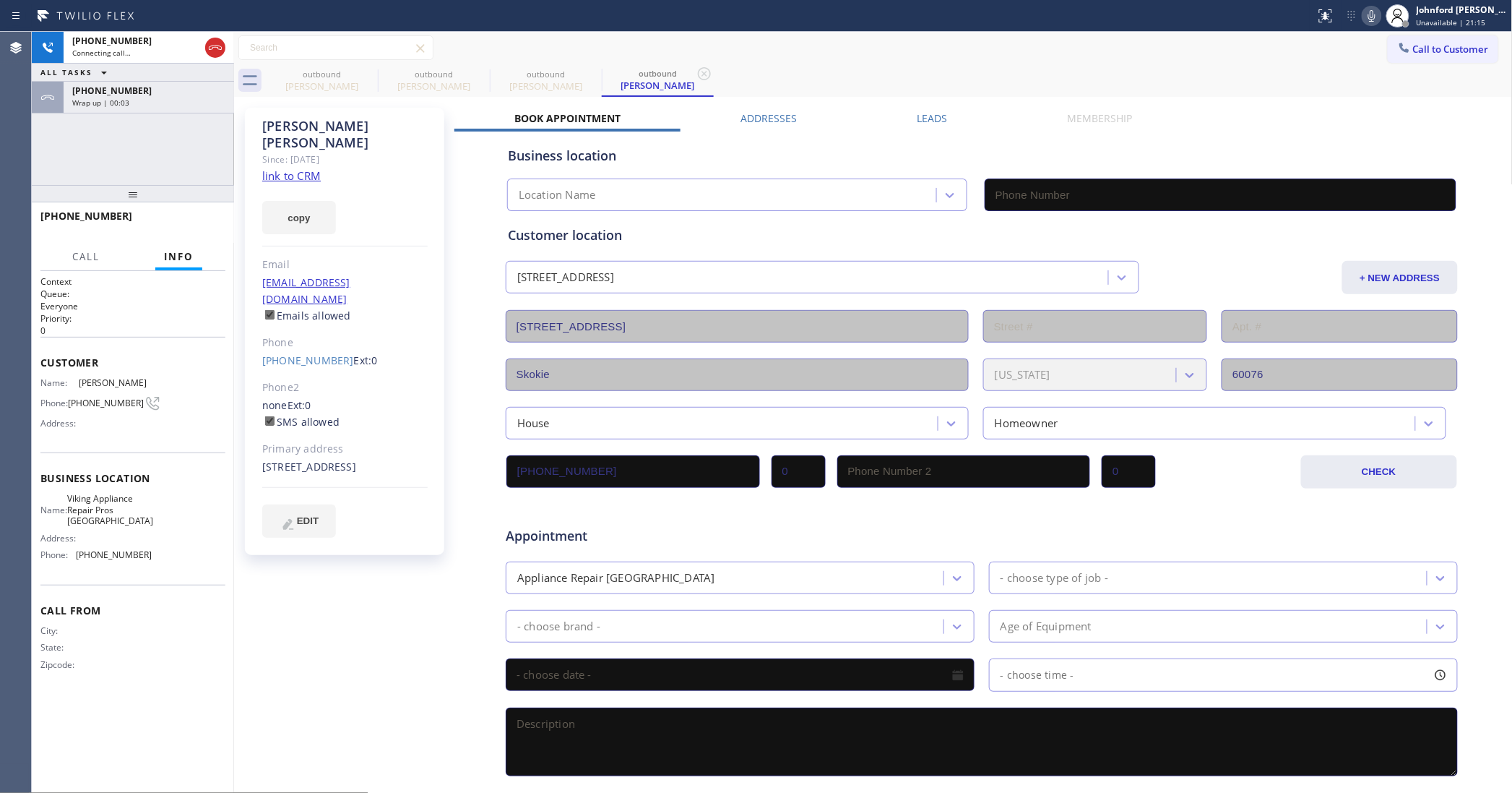
click at [168, 98] on div "Wrap up | 00:03" at bounding box center [149, 102] width 153 height 10
type input "[PHONE_NUMBER]"
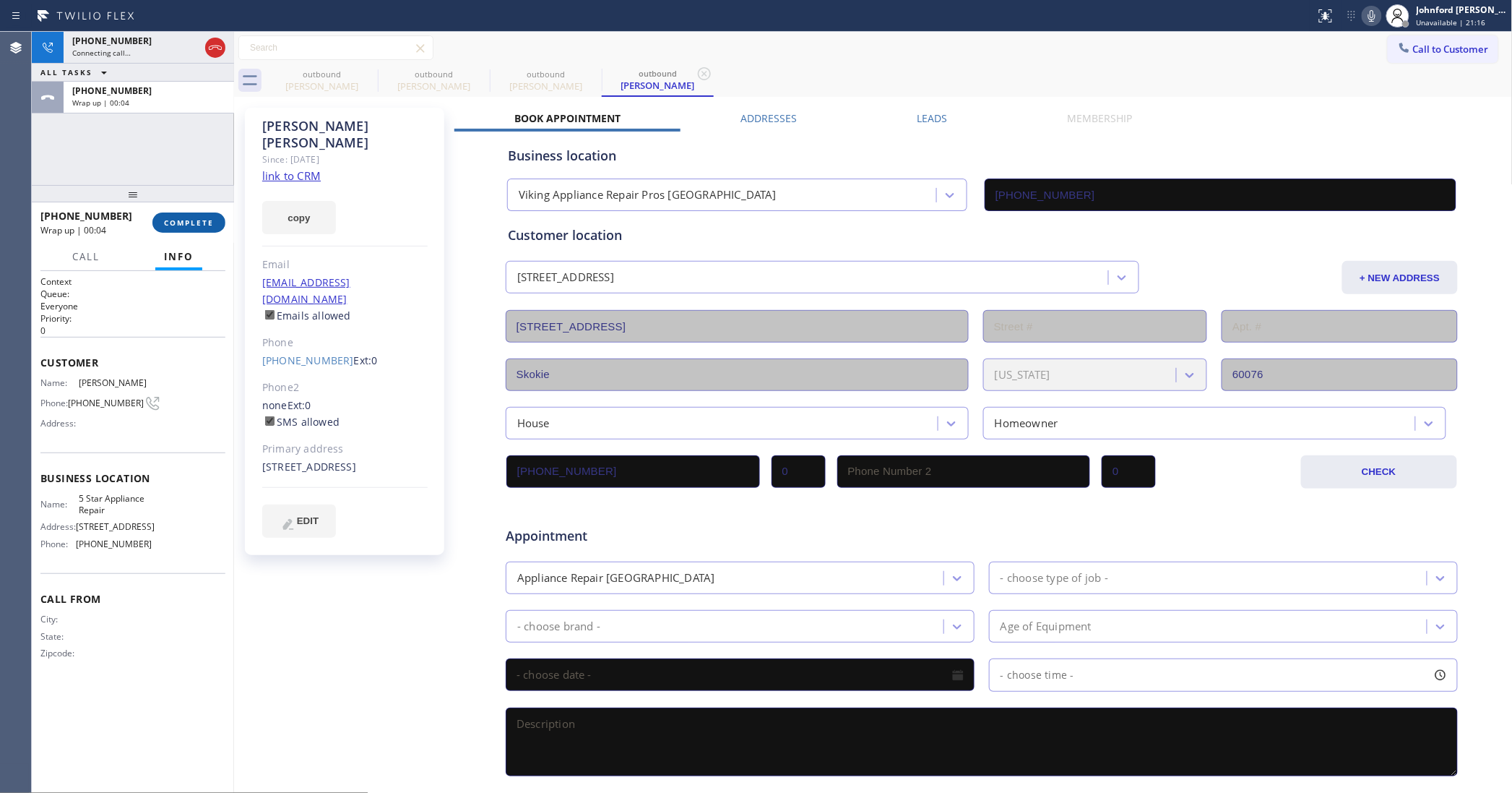
click at [210, 219] on span "COMPLETE" at bounding box center [189, 222] width 50 height 10
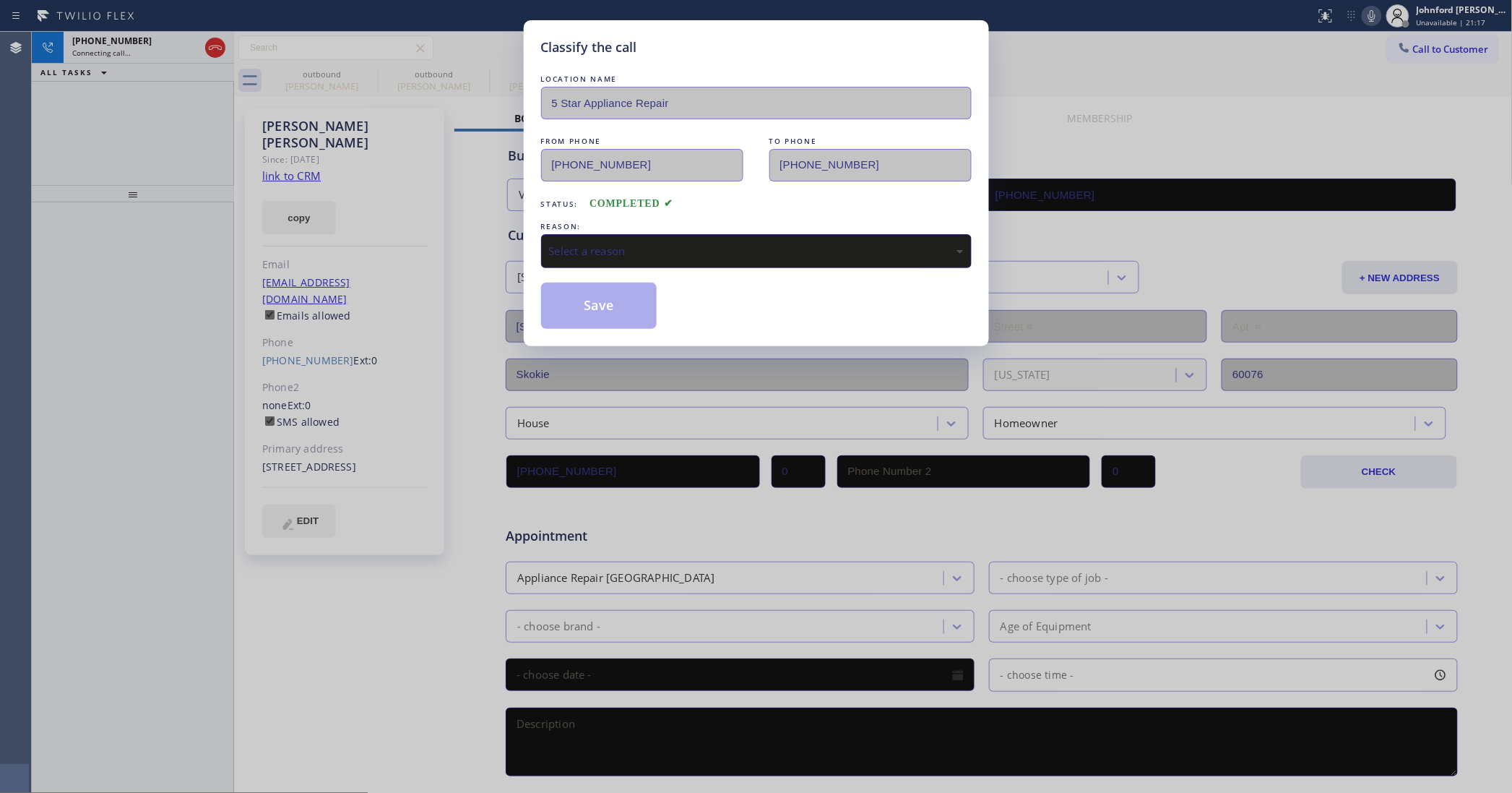
click at [677, 234] on div "Select a reason" at bounding box center [756, 251] width 430 height 34
click at [621, 307] on button "Save" at bounding box center [599, 305] width 116 height 46
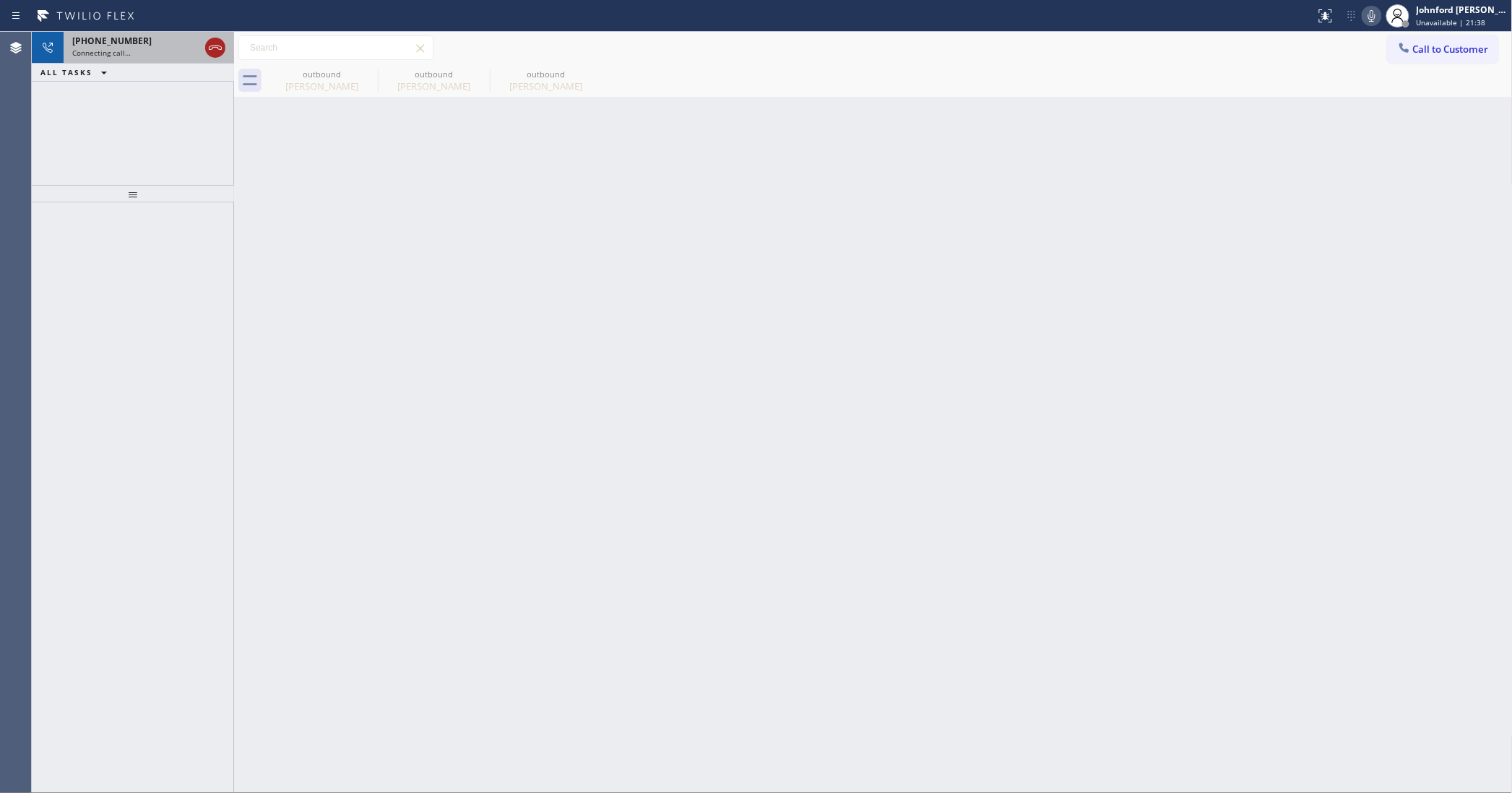
click at [214, 48] on icon at bounding box center [215, 48] width 17 height 17
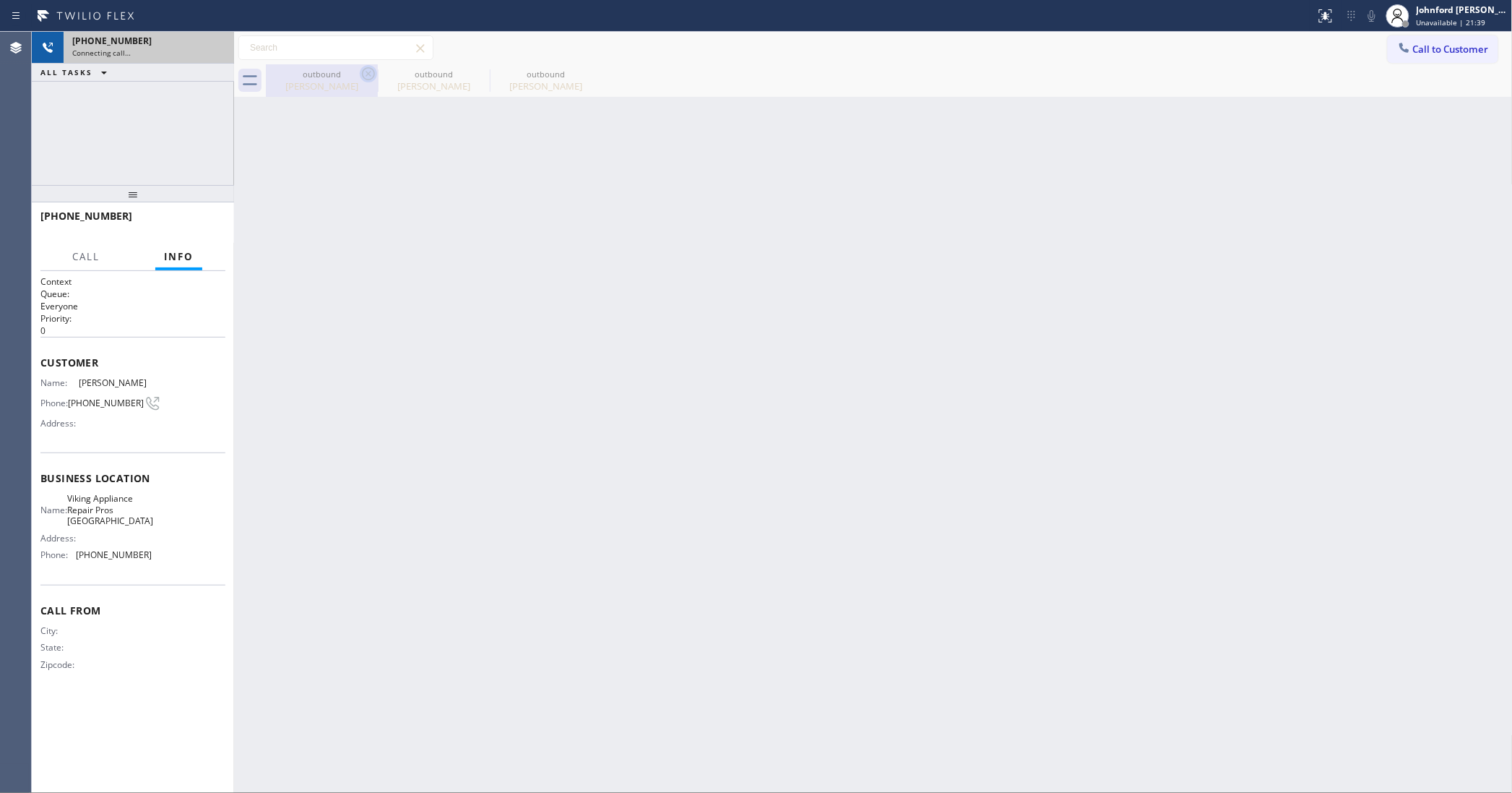
click at [369, 67] on icon at bounding box center [368, 73] width 13 height 13
click at [0, 0] on icon at bounding box center [0, 0] width 0 height 0
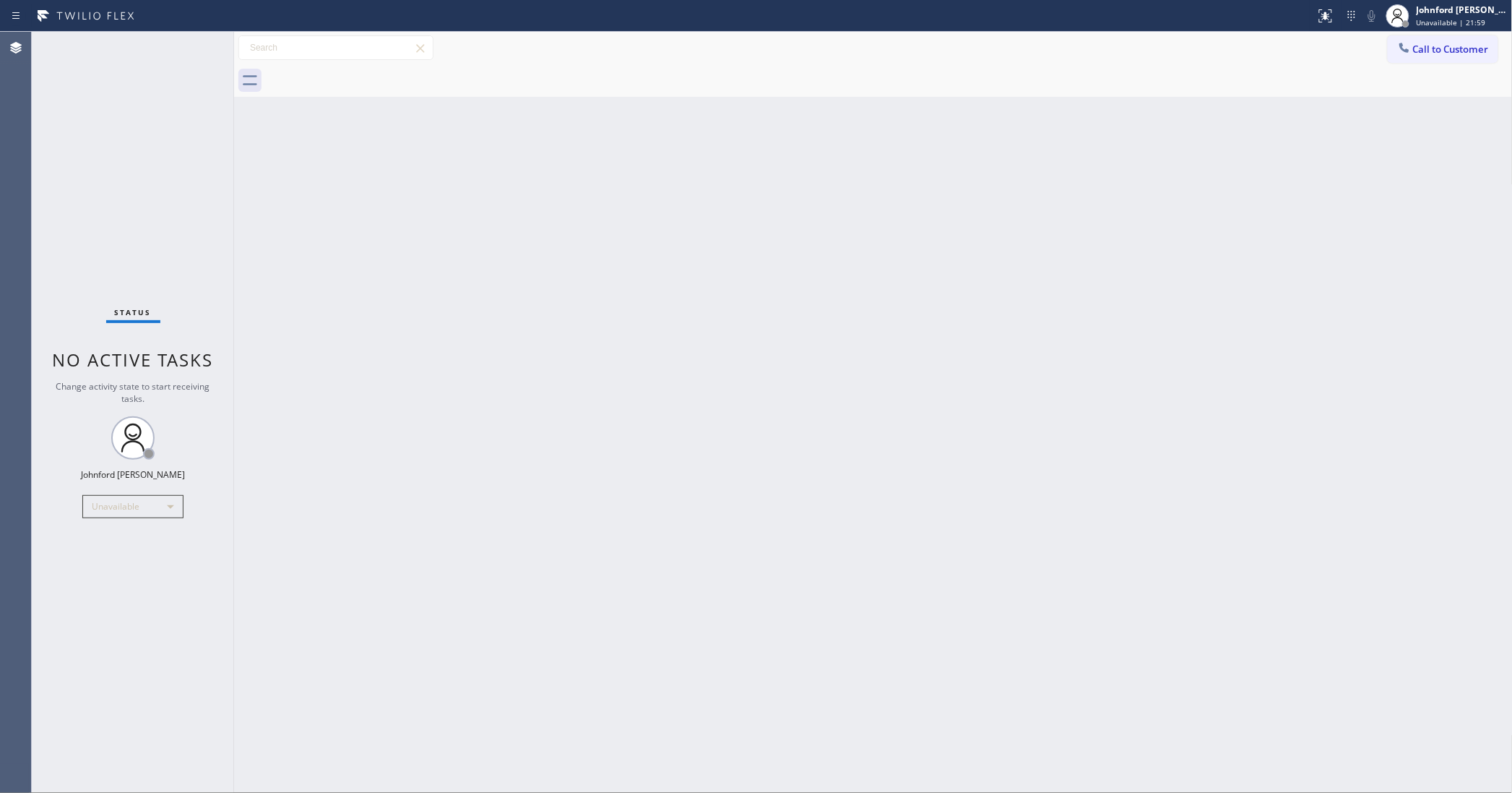
click at [1448, 73] on div at bounding box center [889, 80] width 1247 height 33
drag, startPoint x: 1457, startPoint y: 52, endPoint x: 1382, endPoint y: 80, distance: 80.1
click at [1450, 52] on span "Call to Customer" at bounding box center [1450, 49] width 76 height 13
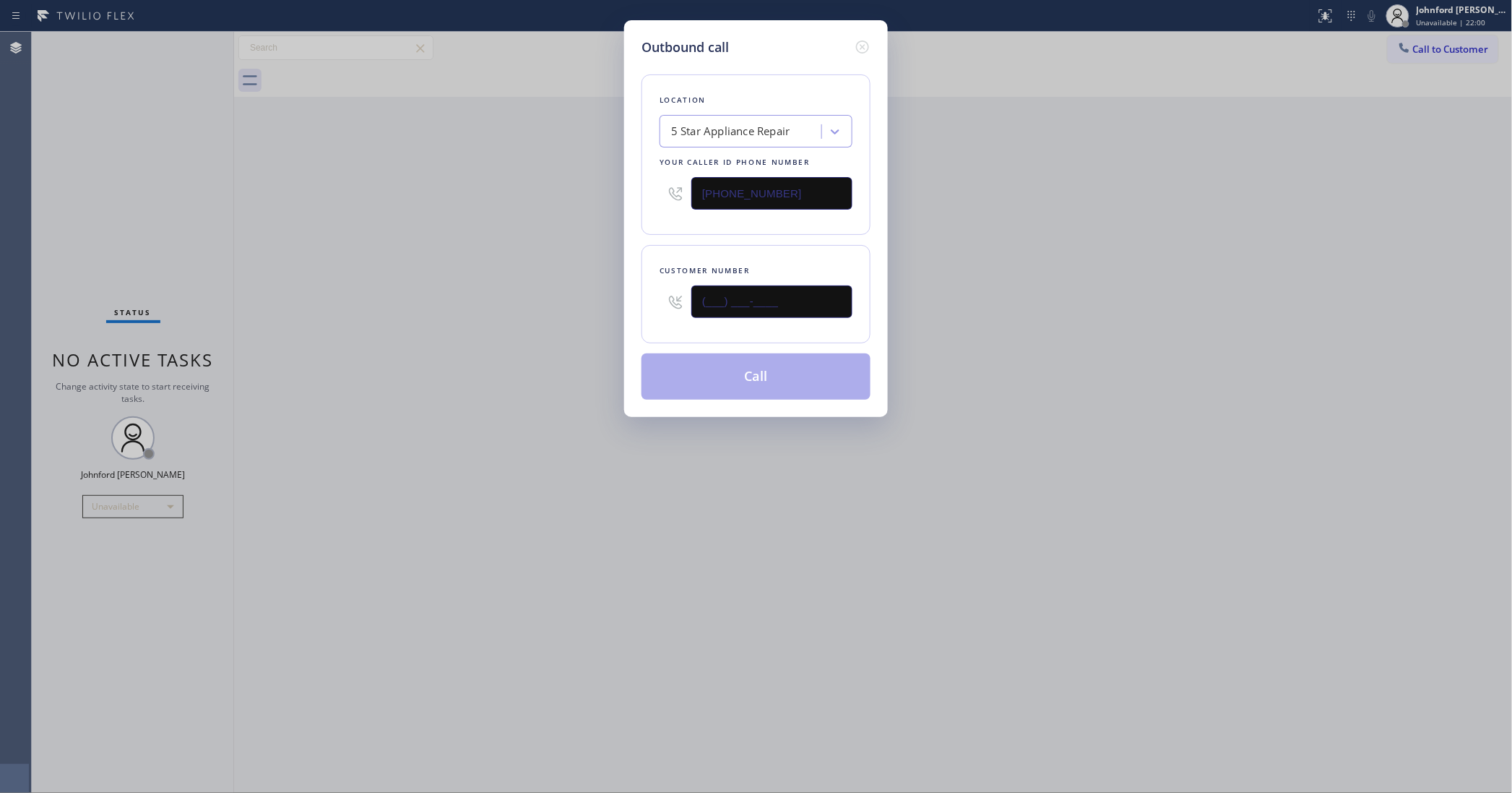
drag, startPoint x: 814, startPoint y: 289, endPoint x: 548, endPoint y: 308, distance: 266.7
click at [586, 305] on div "Outbound call Location 5 Star Appliance Repair Your caller id phone number [PHO…" at bounding box center [756, 396] width 1512 height 793
paste input "626) 485-1527"
type input "[PHONE_NUMBER]"
click at [536, 309] on div "Outbound call Location 5 Star Appliance Repair Your caller id phone number [PHO…" at bounding box center [756, 396] width 1512 height 793
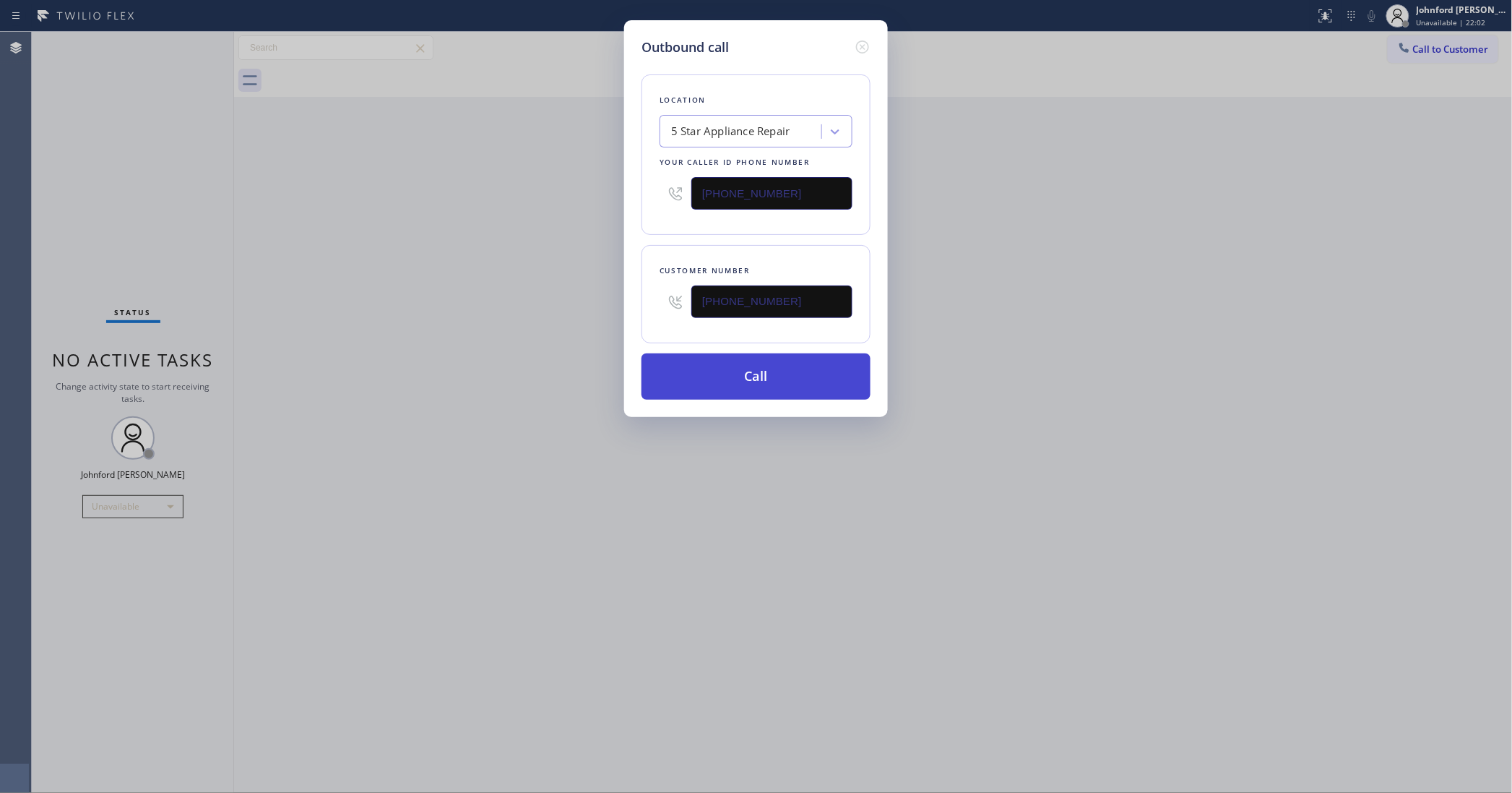
click at [737, 374] on button "Call" at bounding box center [756, 376] width 229 height 46
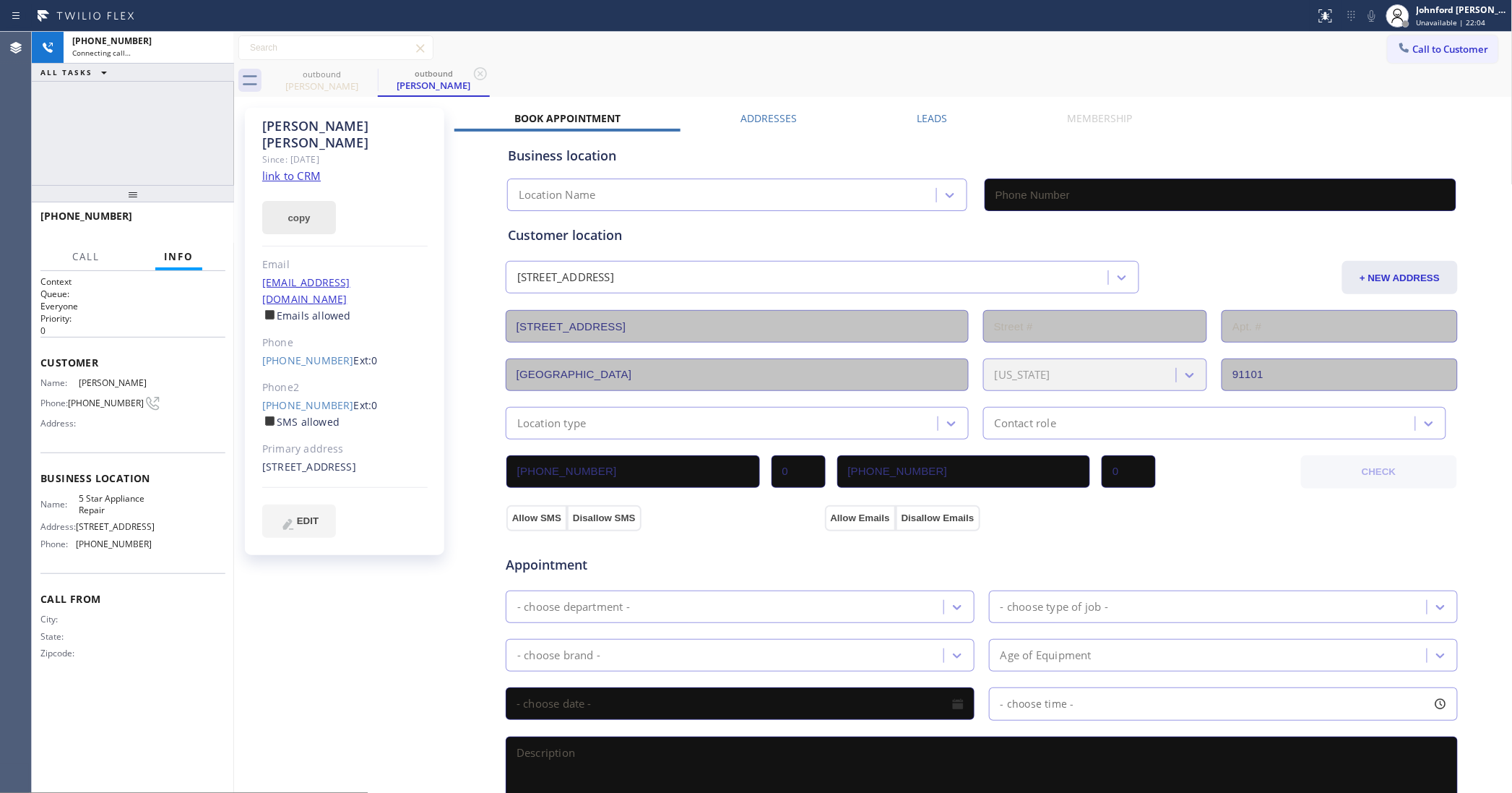
click at [312, 201] on button "copy" at bounding box center [299, 218] width 74 height 34
click at [308, 168] on link "link to CRM" at bounding box center [291, 175] width 58 height 15
type input "[PHONE_NUMBER]"
click at [193, 222] on span "HANG UP" at bounding box center [192, 222] width 44 height 10
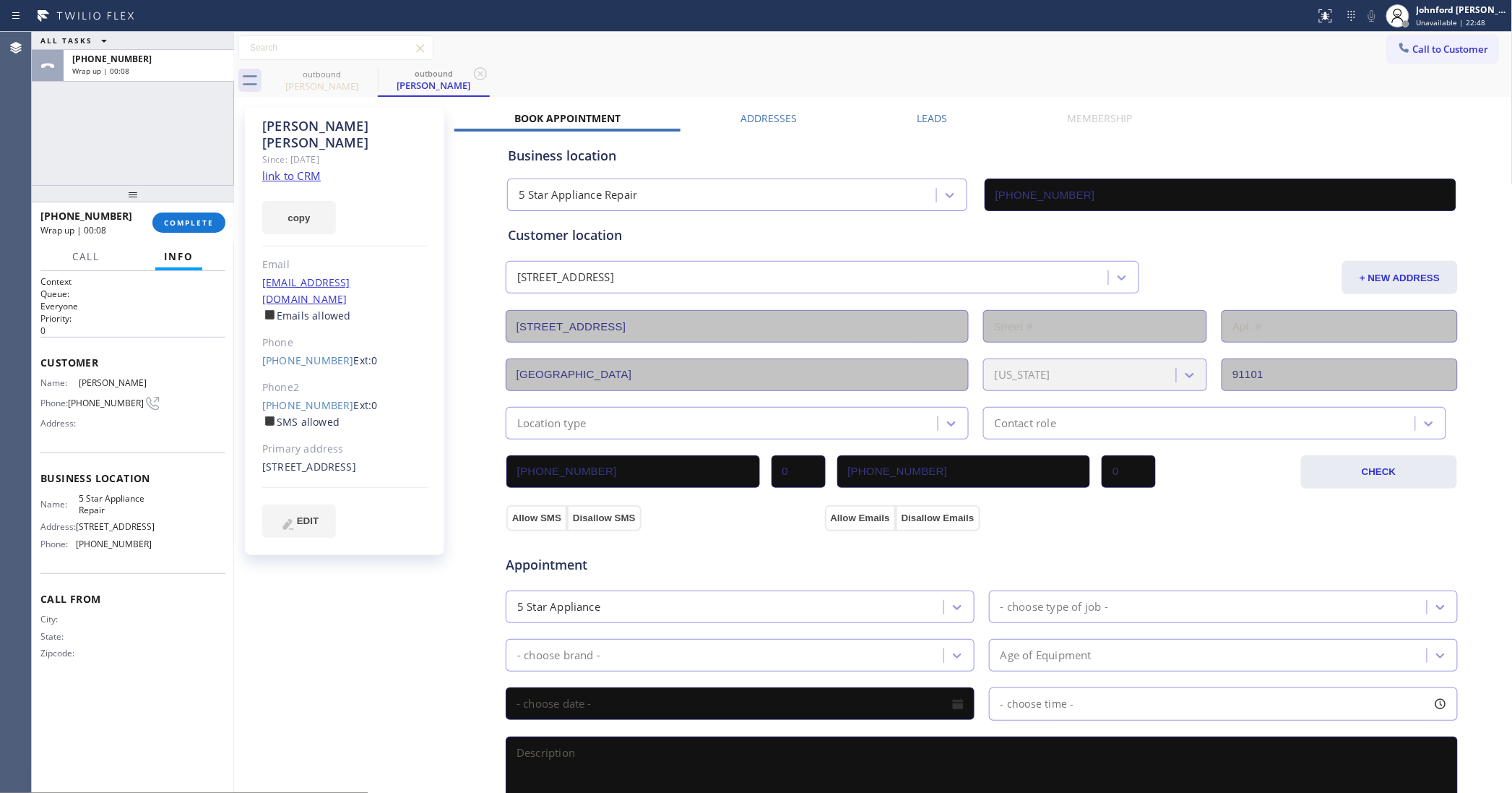
drag, startPoint x: 1374, startPoint y: 51, endPoint x: 1172, endPoint y: 179, distance: 239.1
click at [1388, 51] on button "Call to Customer" at bounding box center [1443, 48] width 111 height 27
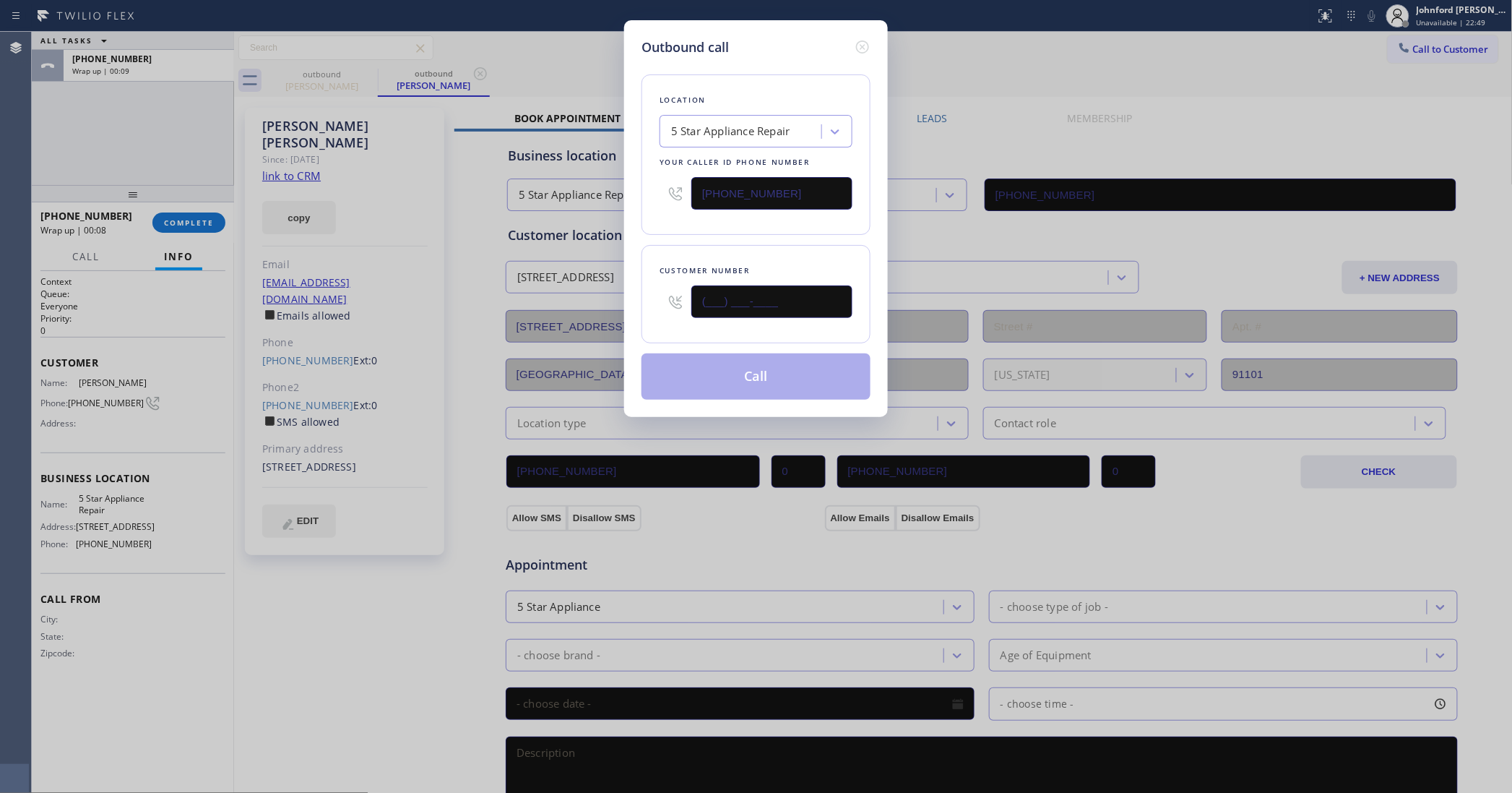
drag, startPoint x: 656, startPoint y: 310, endPoint x: 627, endPoint y: 314, distance: 29.3
click at [627, 314] on div "Outbound call Location 5 Star Appliance Repair Your caller id phone number [PHO…" at bounding box center [756, 218] width 263 height 397
paste input "626) 422-7574"
type input "[PHONE_NUMBER]"
click at [784, 372] on button "Call" at bounding box center [756, 376] width 229 height 46
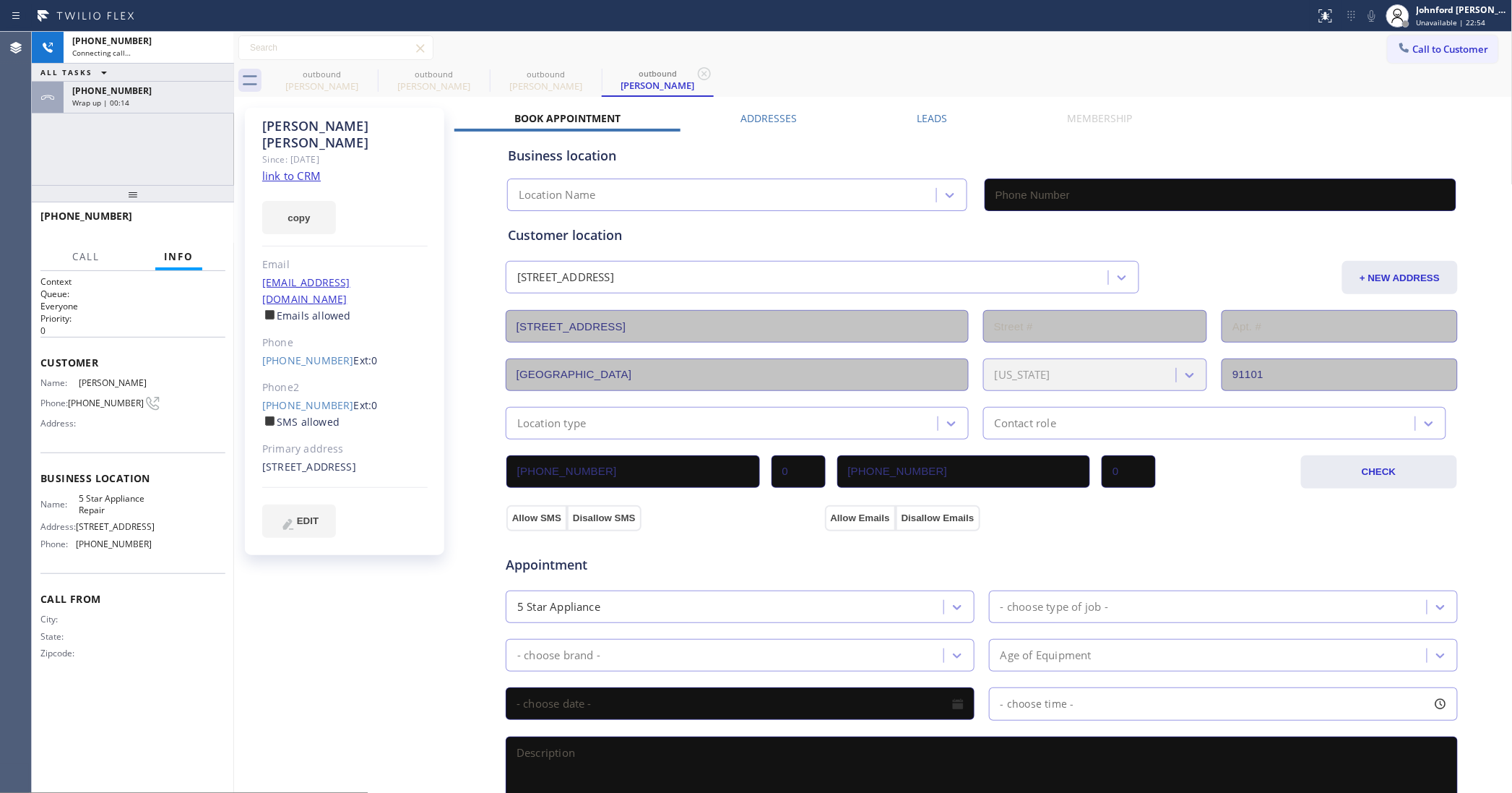
type input "[PHONE_NUMBER]"
click at [143, 99] on div "Wrap up | 00:14" at bounding box center [149, 102] width 153 height 10
click at [199, 214] on button "COMPLETE" at bounding box center [189, 223] width 73 height 20
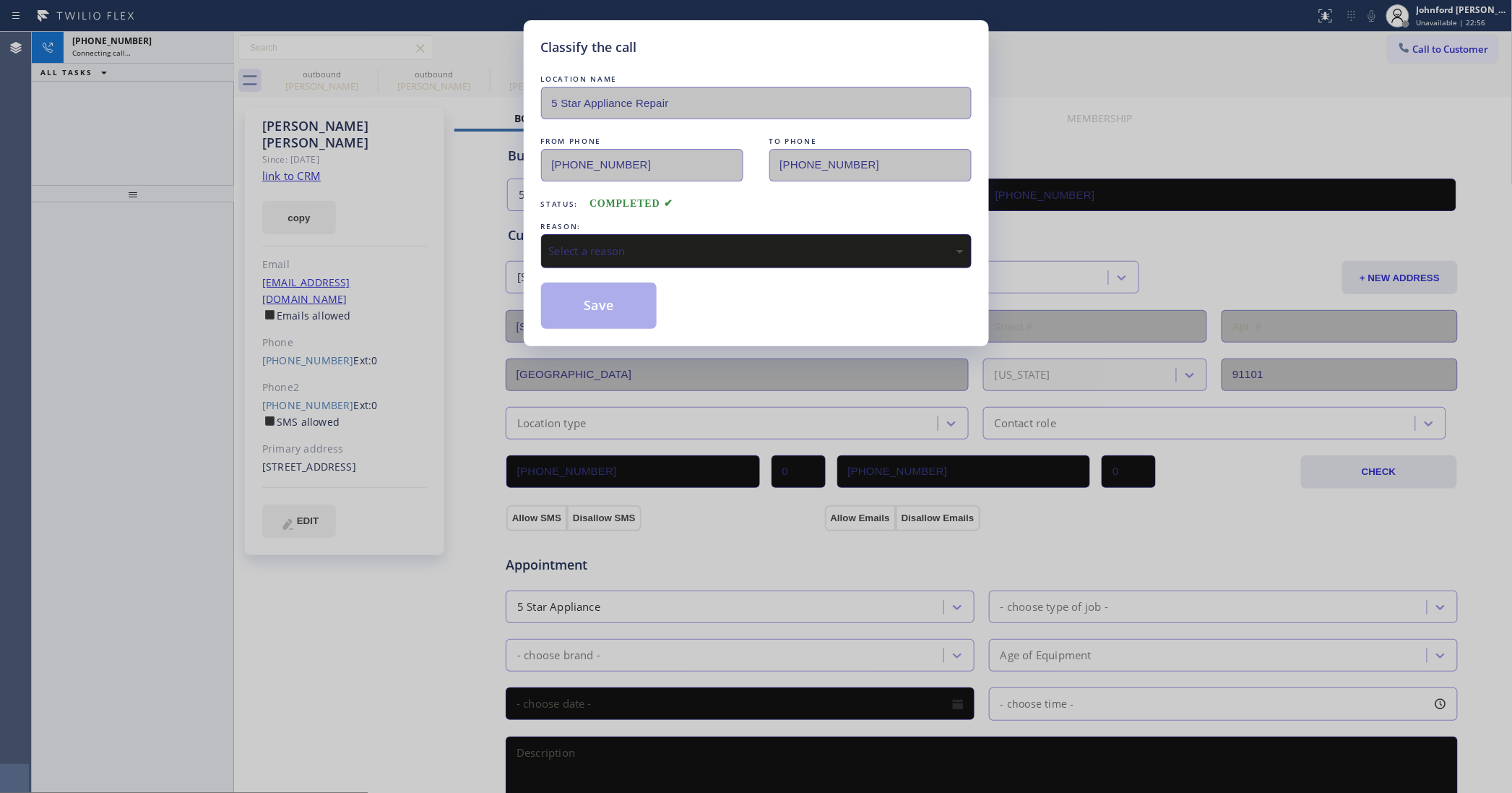
click at [662, 251] on div "Select a reason" at bounding box center [756, 250] width 415 height 16
click at [636, 311] on button "Save" at bounding box center [599, 305] width 116 height 46
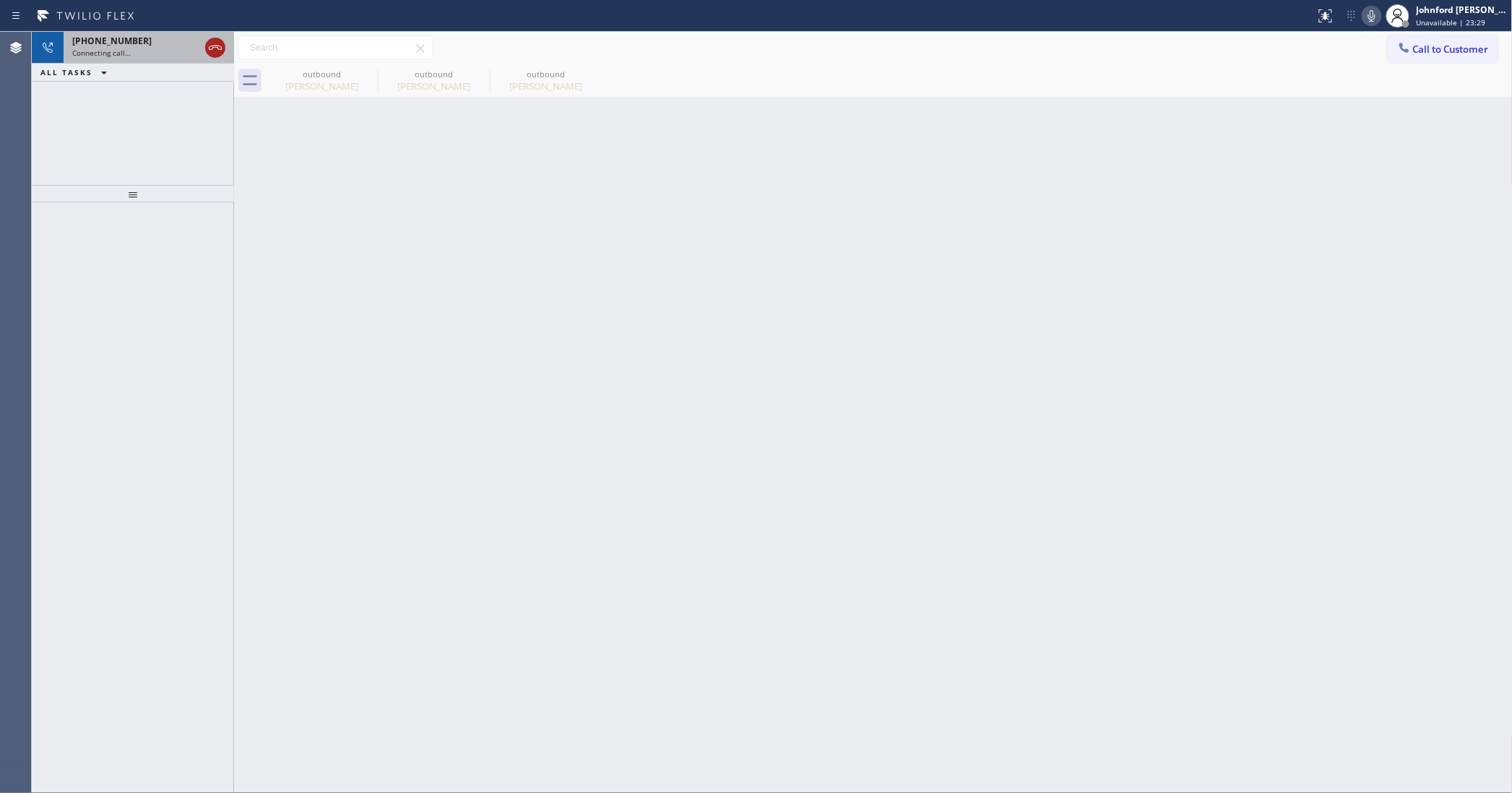
click at [210, 41] on icon at bounding box center [215, 48] width 17 height 17
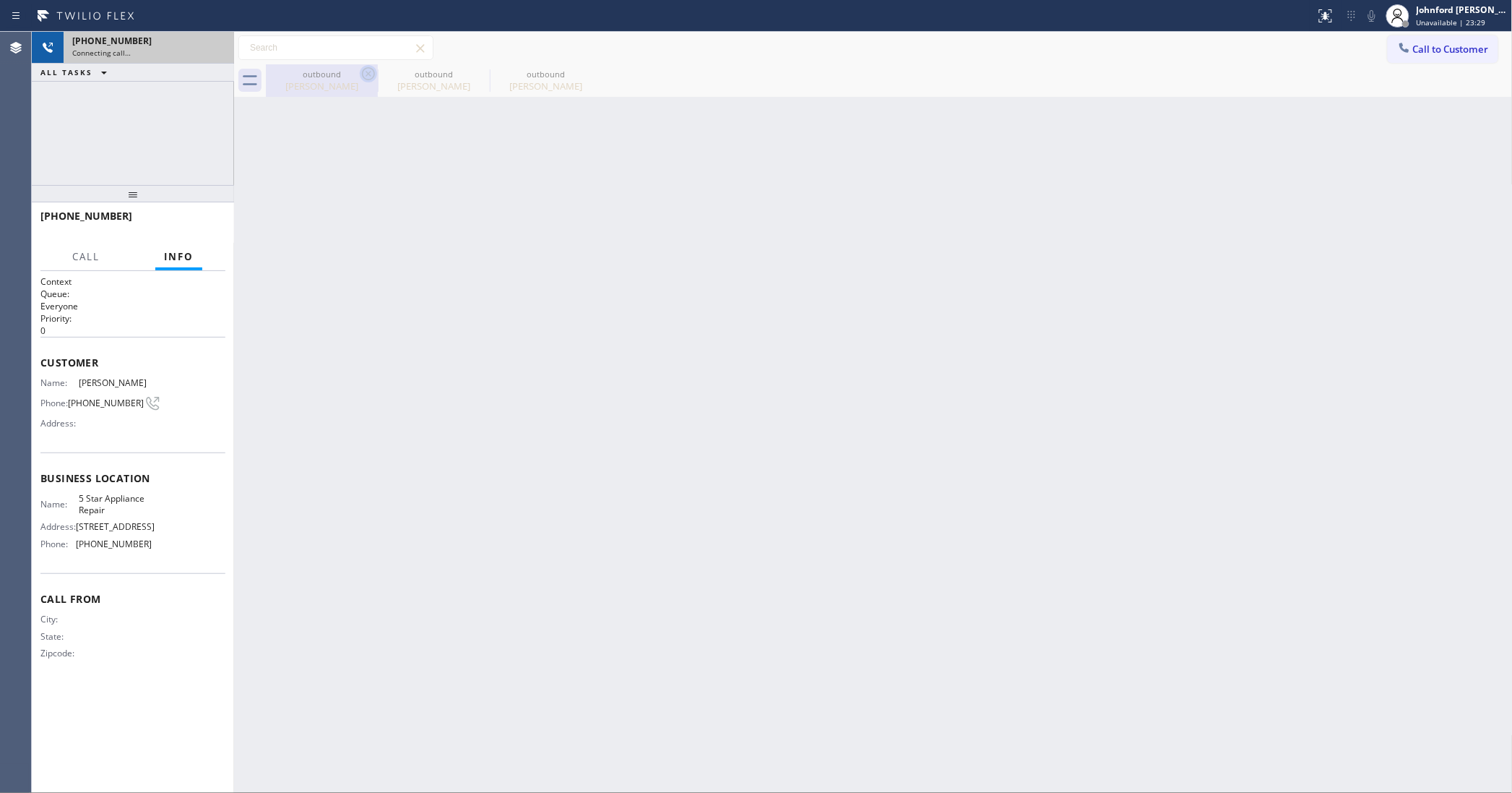
click at [373, 76] on icon at bounding box center [368, 73] width 13 height 13
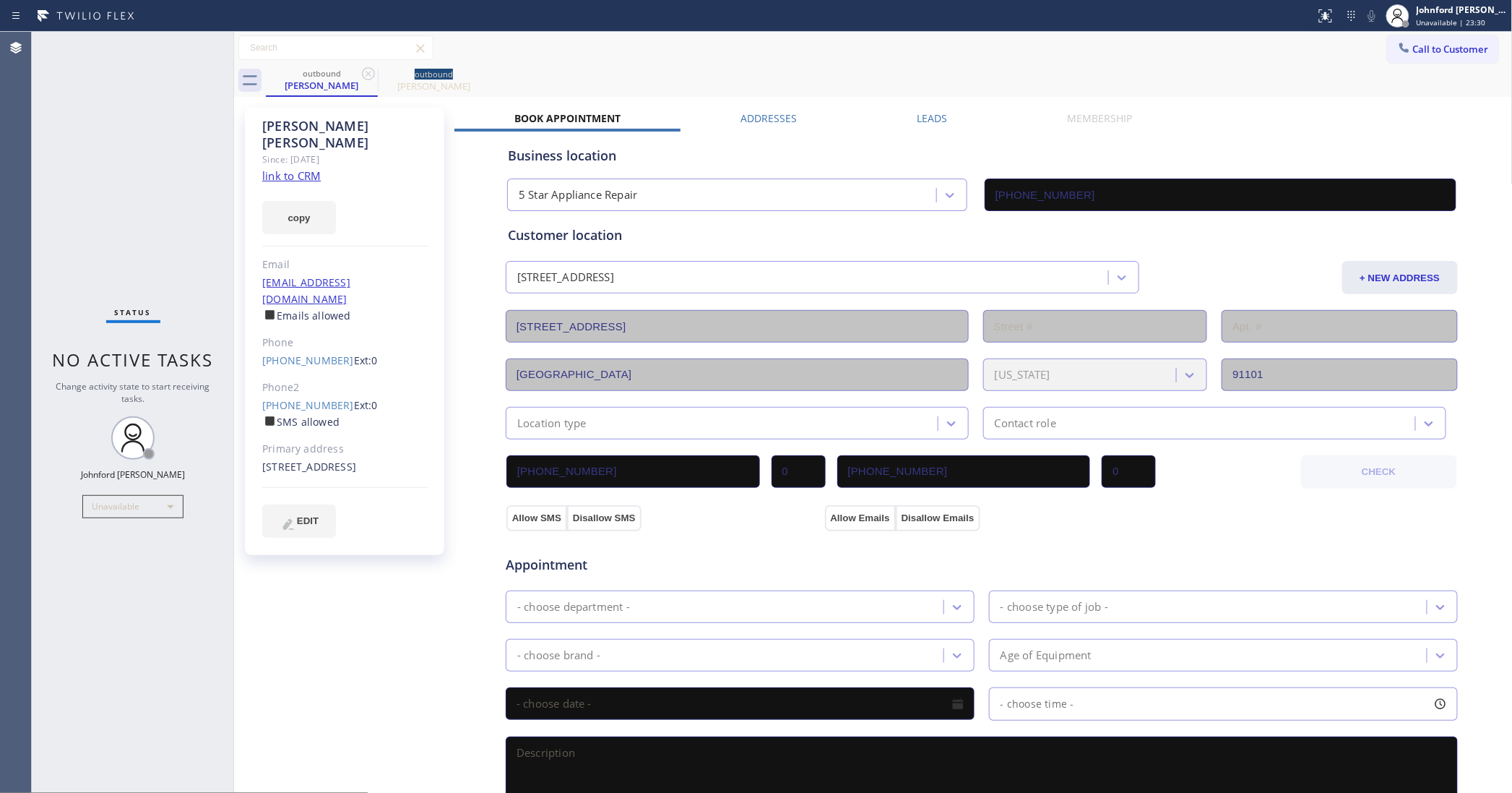
click at [373, 76] on icon at bounding box center [368, 73] width 13 height 13
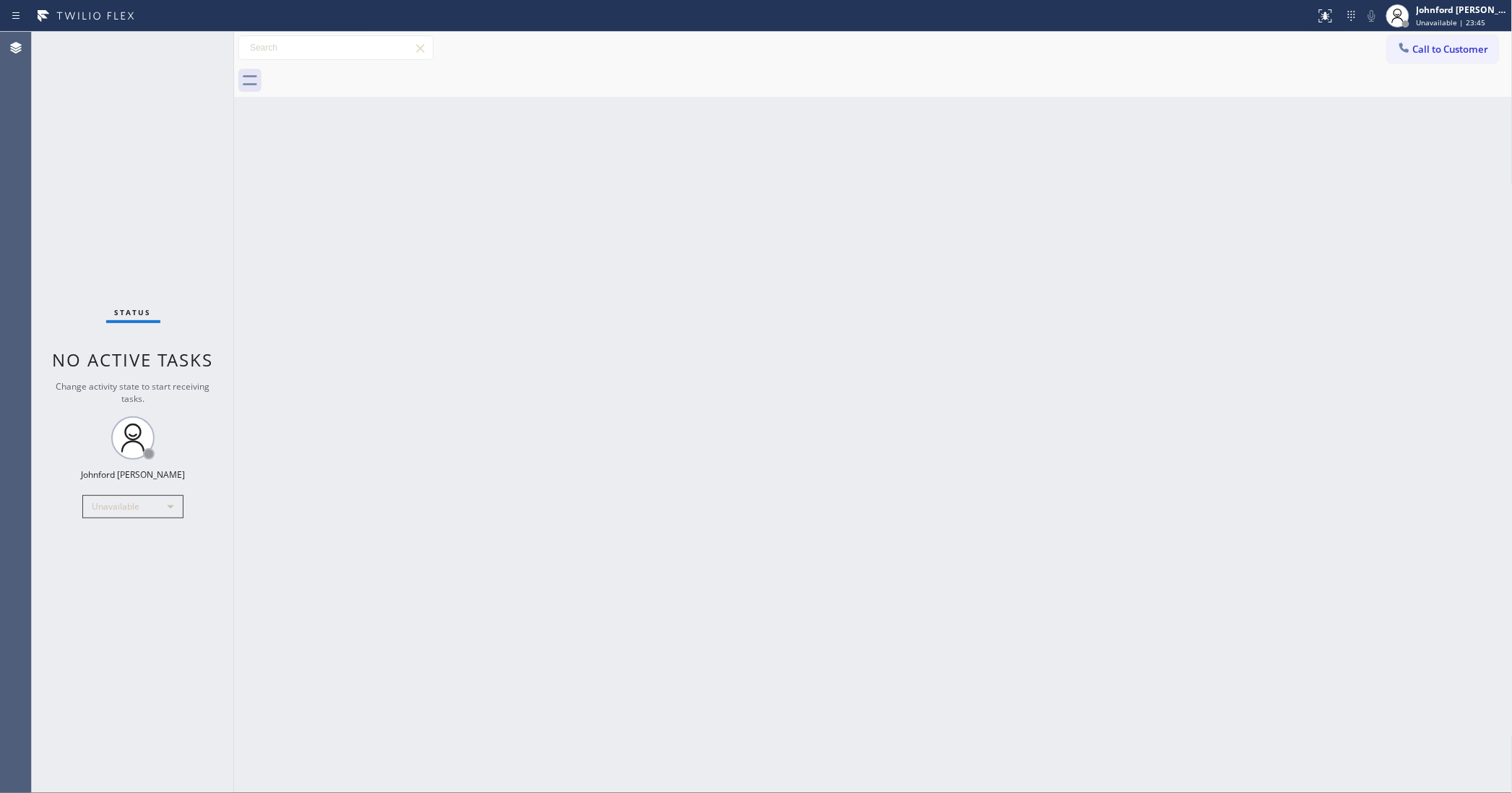
drag, startPoint x: 1404, startPoint y: 60, endPoint x: 1196, endPoint y: 143, distance: 223.9
click at [1403, 62] on button "Call to Customer" at bounding box center [1443, 48] width 111 height 27
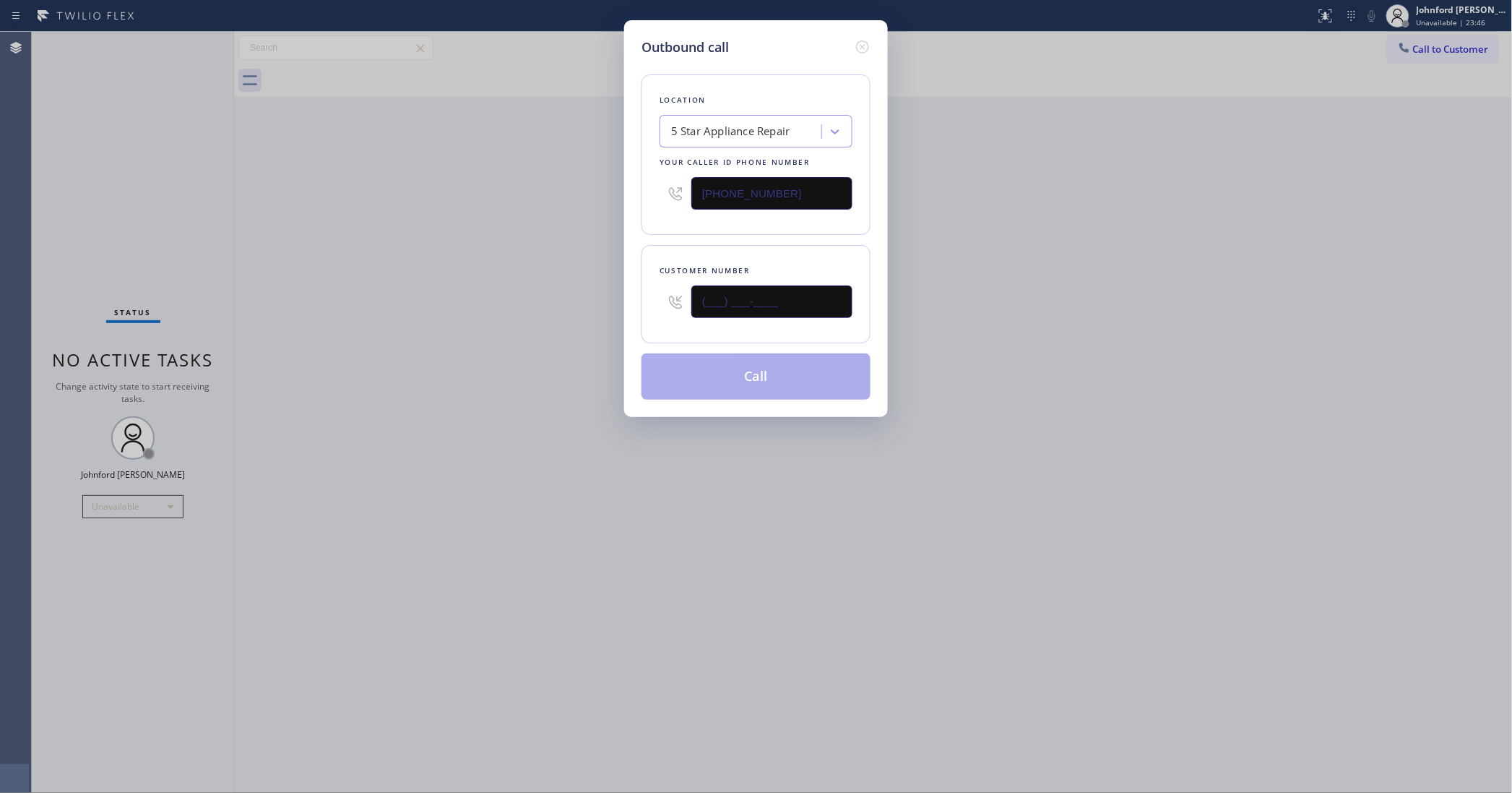
drag, startPoint x: 789, startPoint y: 308, endPoint x: 569, endPoint y: 313, distance: 220.1
click at [569, 313] on div "Outbound call Location 5 Star Appliance Repair Your caller id phone number [PHO…" at bounding box center [756, 396] width 1512 height 793
paste input "805) 450-9221"
type input "[PHONE_NUMBER]"
click at [569, 313] on div "Outbound call Location 5 Star Appliance Repair Your caller id phone number [PHO…" at bounding box center [756, 396] width 1512 height 793
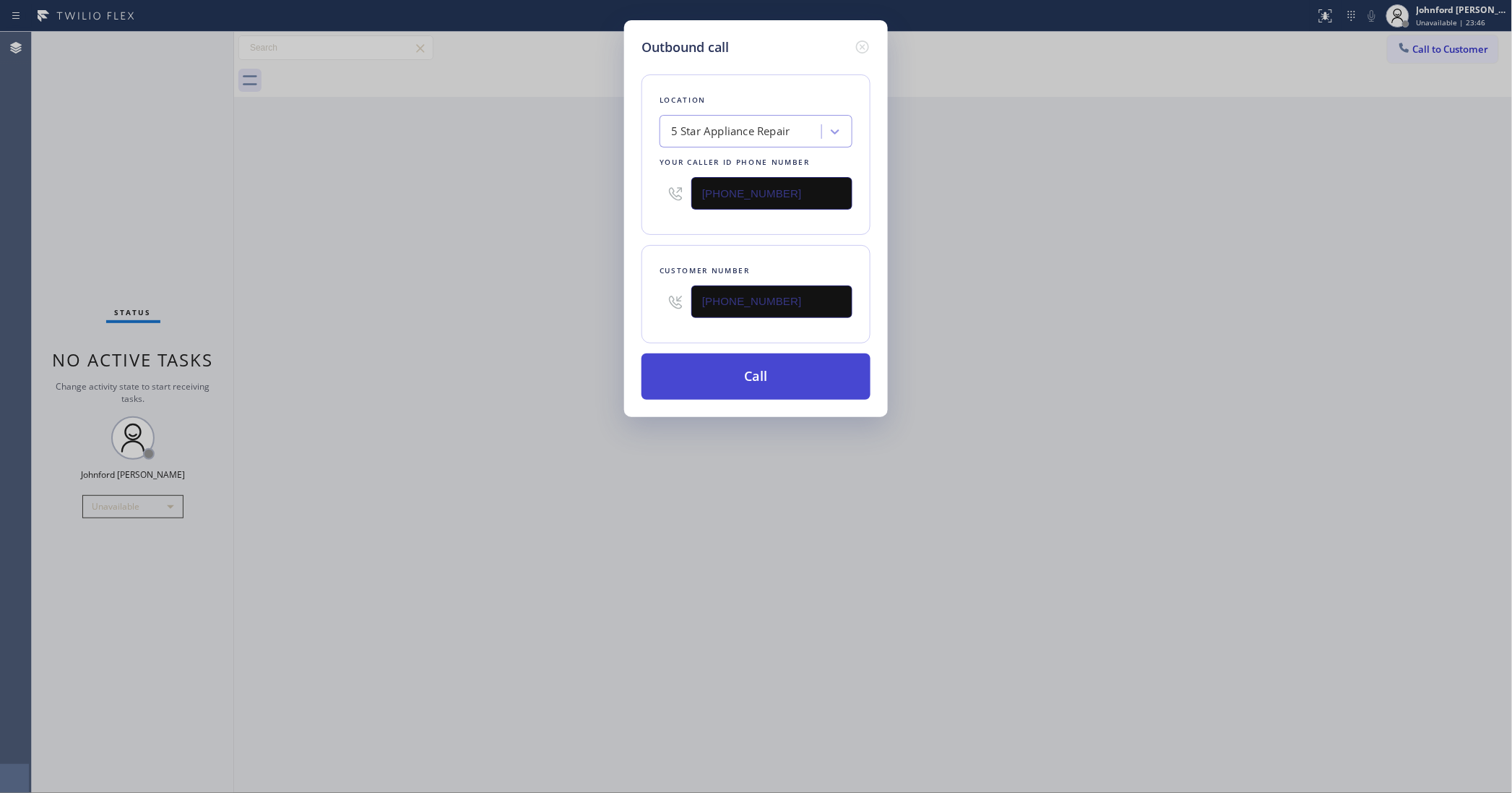
click at [676, 372] on button "Call" at bounding box center [756, 376] width 229 height 46
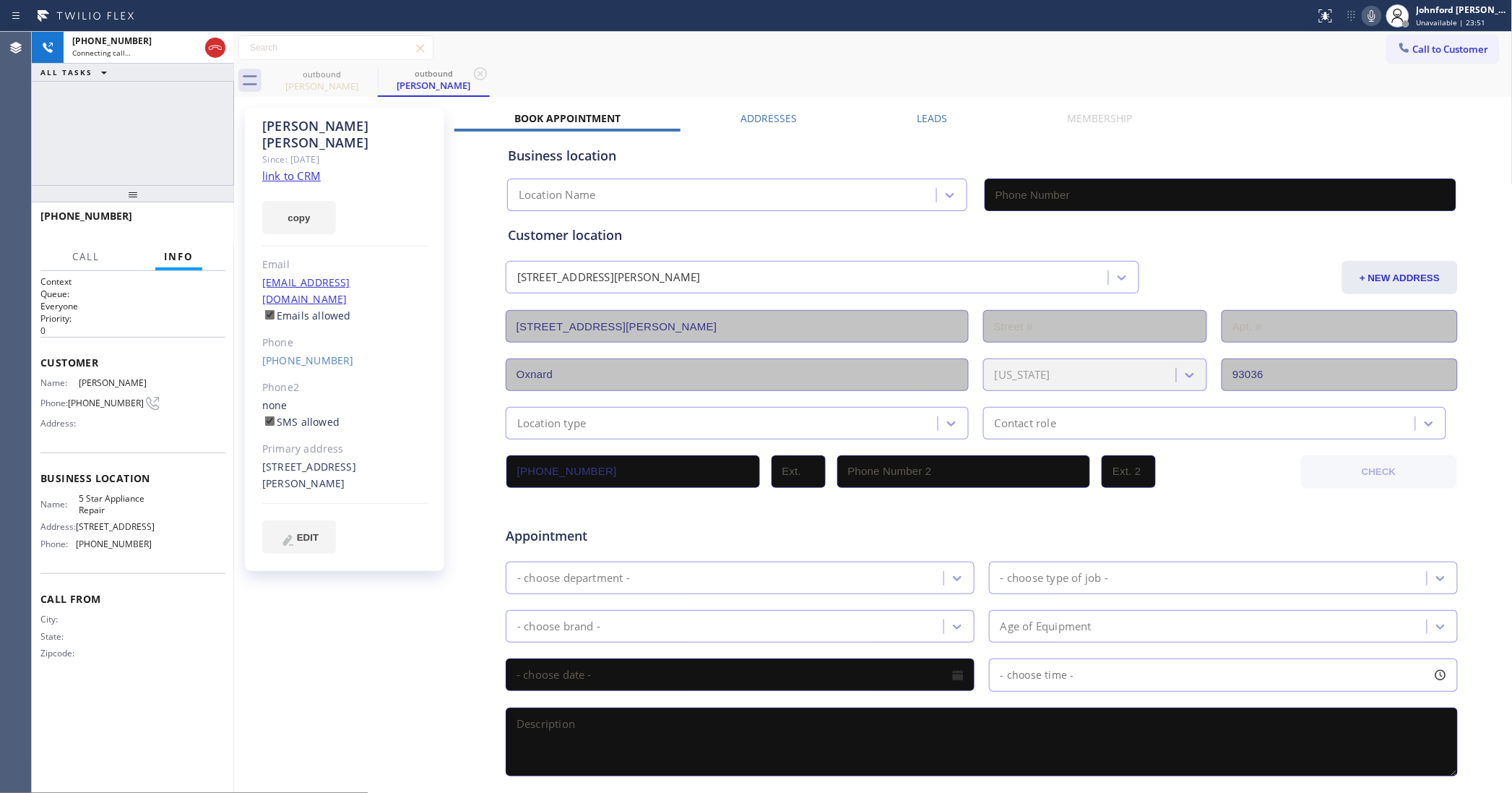
type input "[PHONE_NUMBER]"
click at [373, 69] on icon at bounding box center [369, 73] width 17 height 17
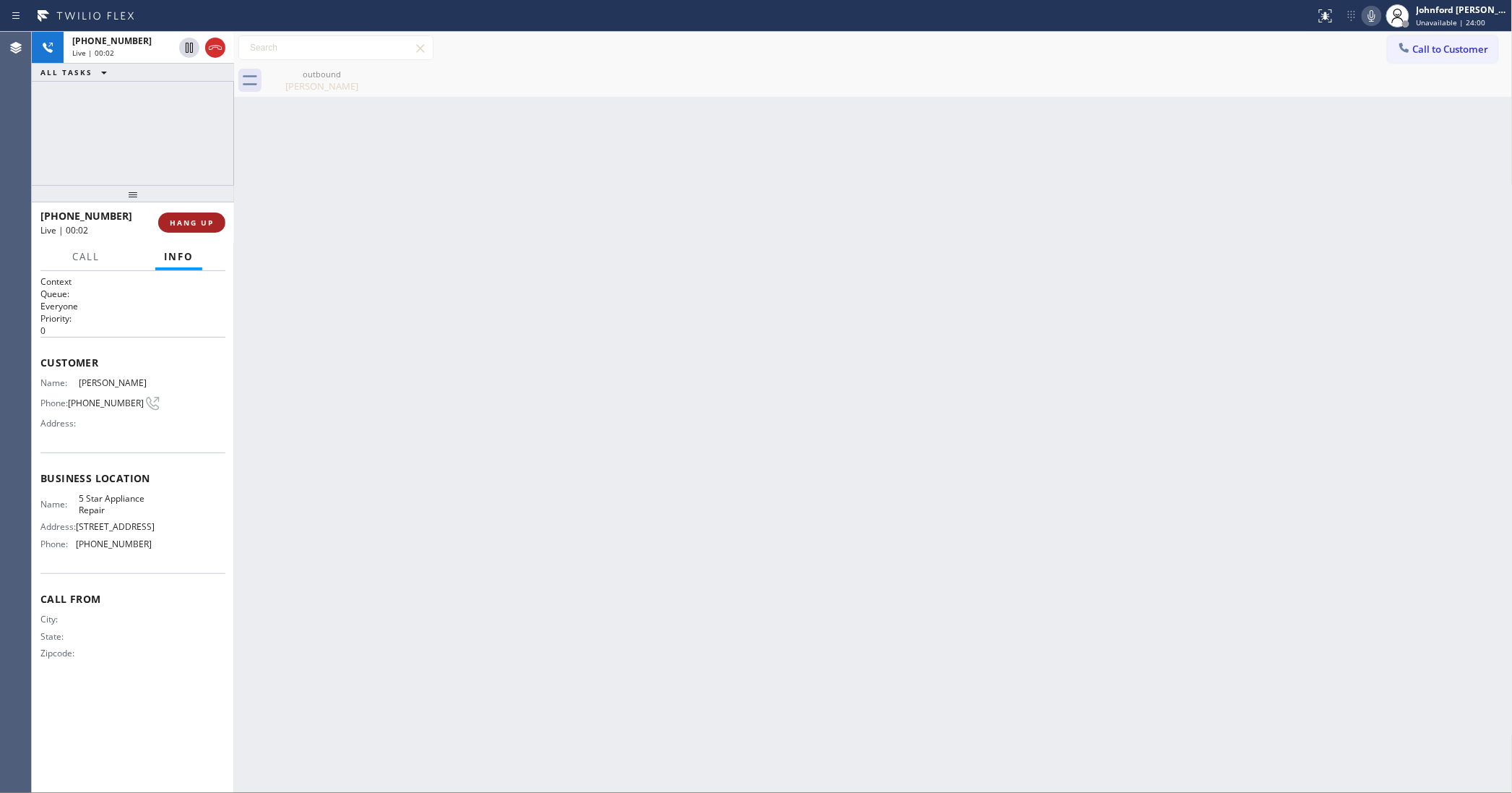
click at [207, 228] on button "HANG UP" at bounding box center [192, 223] width 67 height 20
click at [207, 228] on button "COMPLETE" at bounding box center [189, 223] width 73 height 20
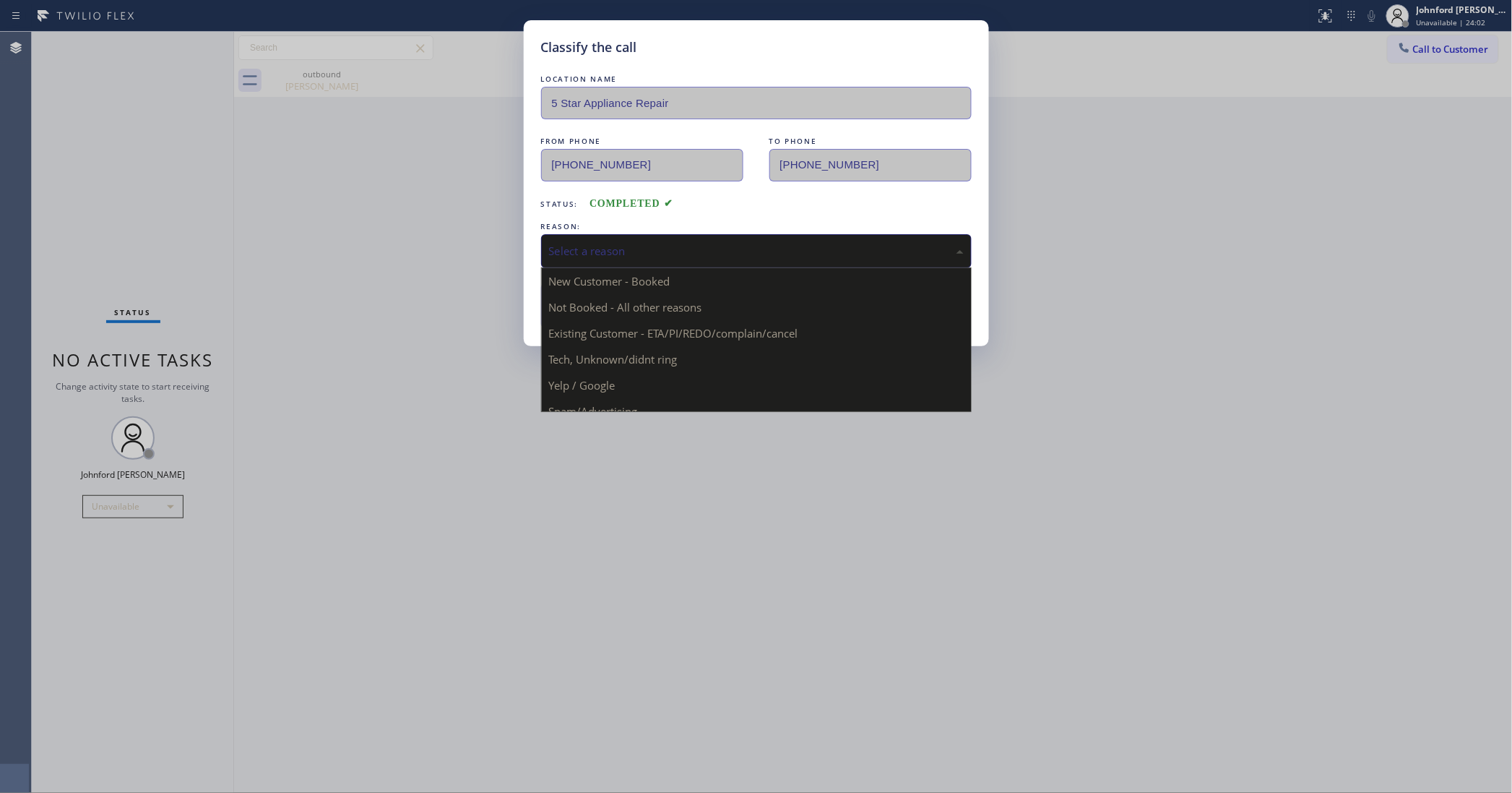
click at [692, 235] on div "Select a reason" at bounding box center [756, 251] width 430 height 34
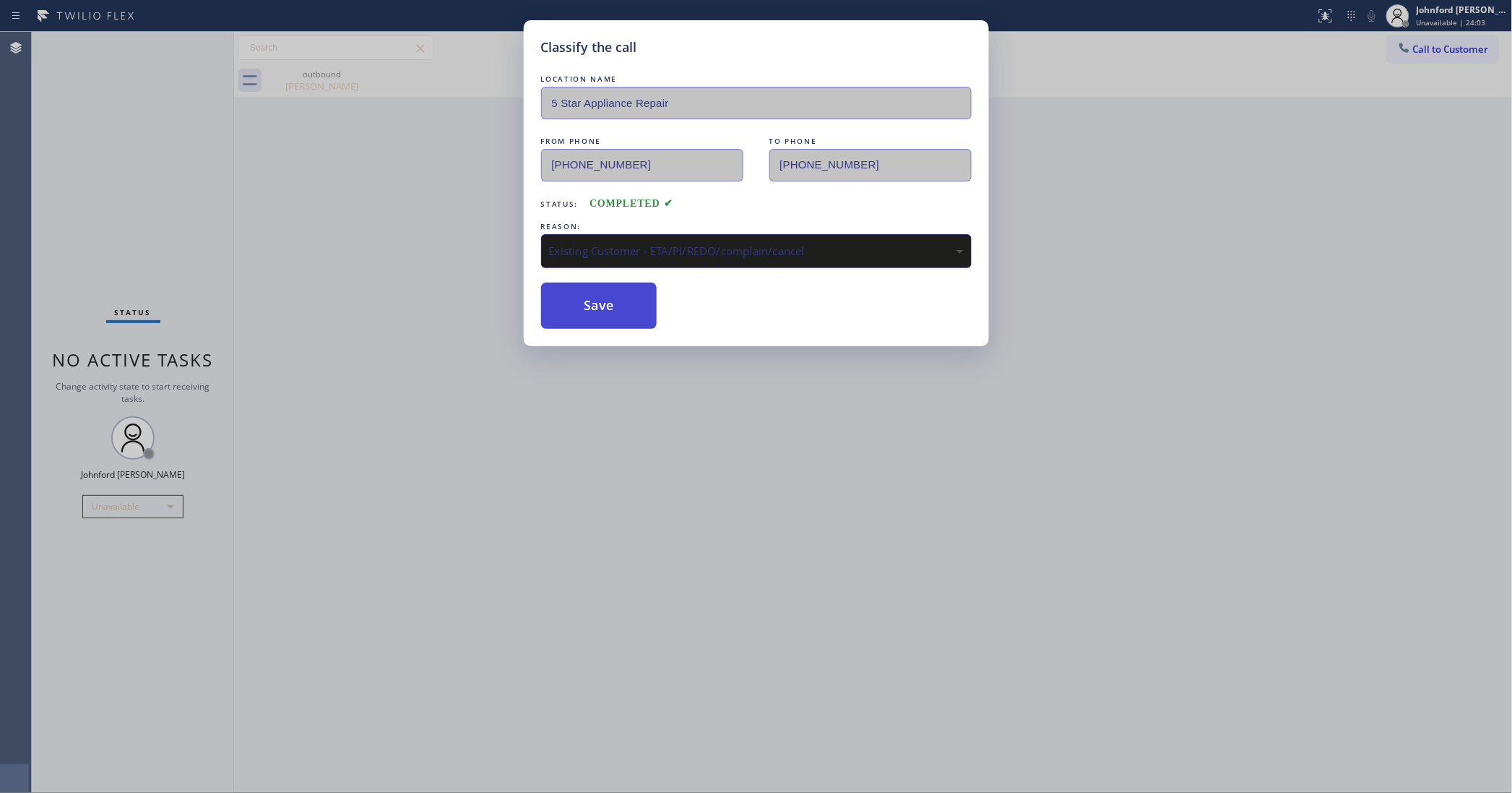
click at [634, 309] on button "Save" at bounding box center [599, 305] width 116 height 46
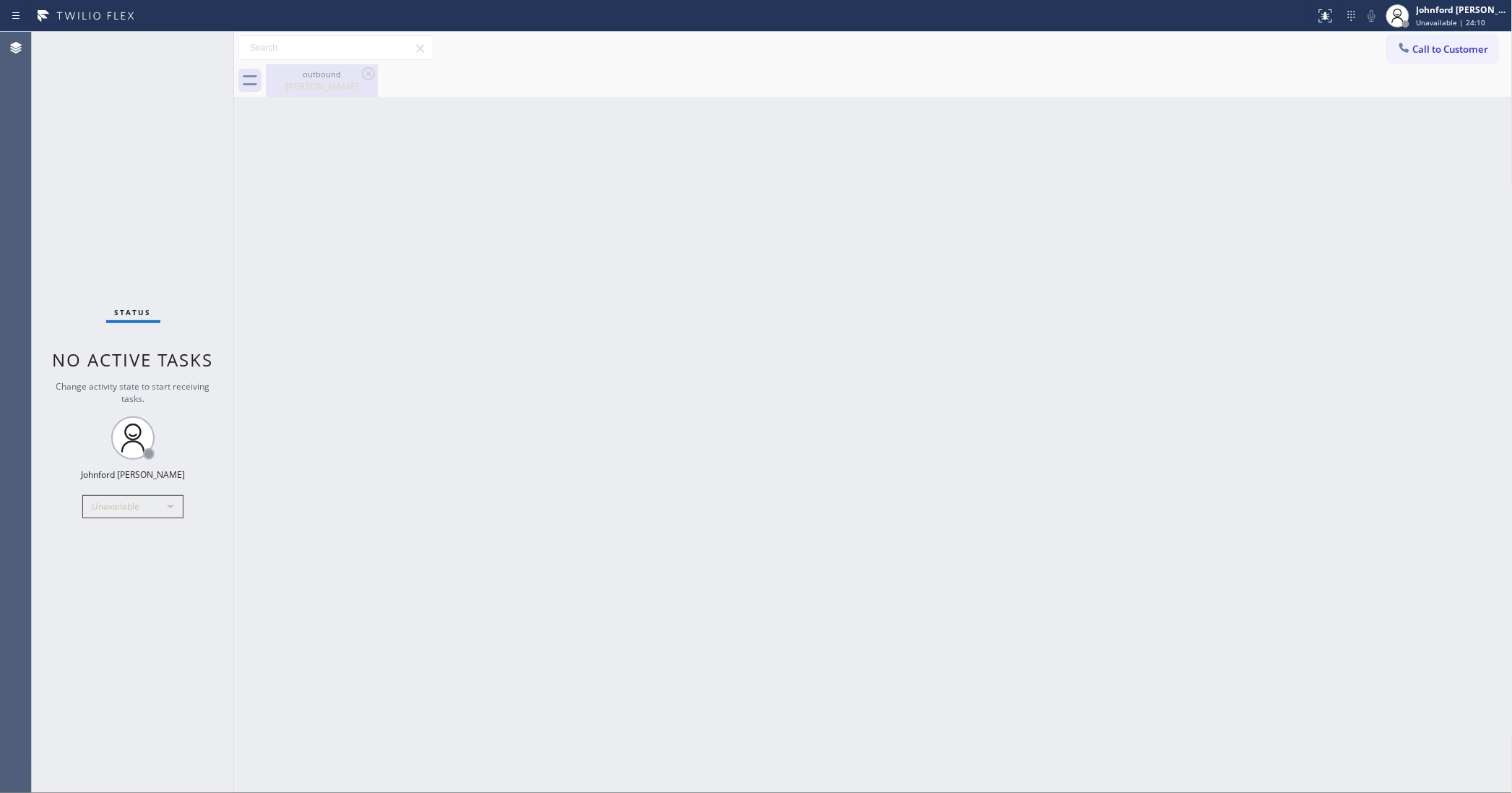
click at [329, 94] on div "outbound [PERSON_NAME]" at bounding box center [322, 80] width 109 height 33
click at [1432, 49] on span "Call to Customer" at bounding box center [1450, 49] width 76 height 13
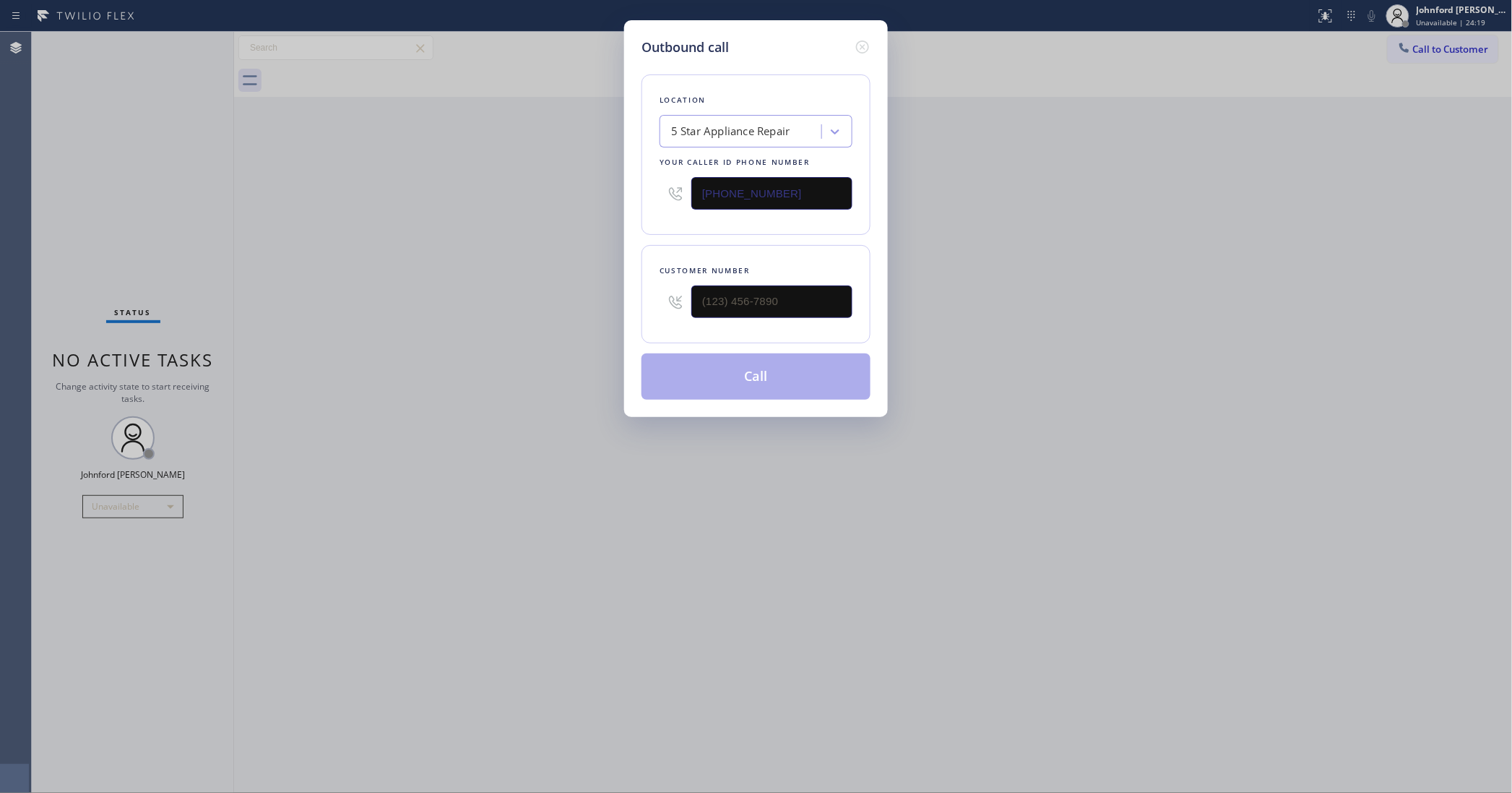
type input "(___) ___-____"
drag, startPoint x: 803, startPoint y: 292, endPoint x: 543, endPoint y: 324, distance: 262.0
click at [543, 324] on div "Outbound call Location 5 Star Appliance Repair Your caller id phone number [PHO…" at bounding box center [756, 396] width 1512 height 793
drag, startPoint x: 817, startPoint y: 308, endPoint x: 592, endPoint y: 327, distance: 225.8
click at [593, 327] on div "Outbound call Location 5 Star Appliance Repair Your caller id phone number [PHO…" at bounding box center [756, 396] width 1512 height 793
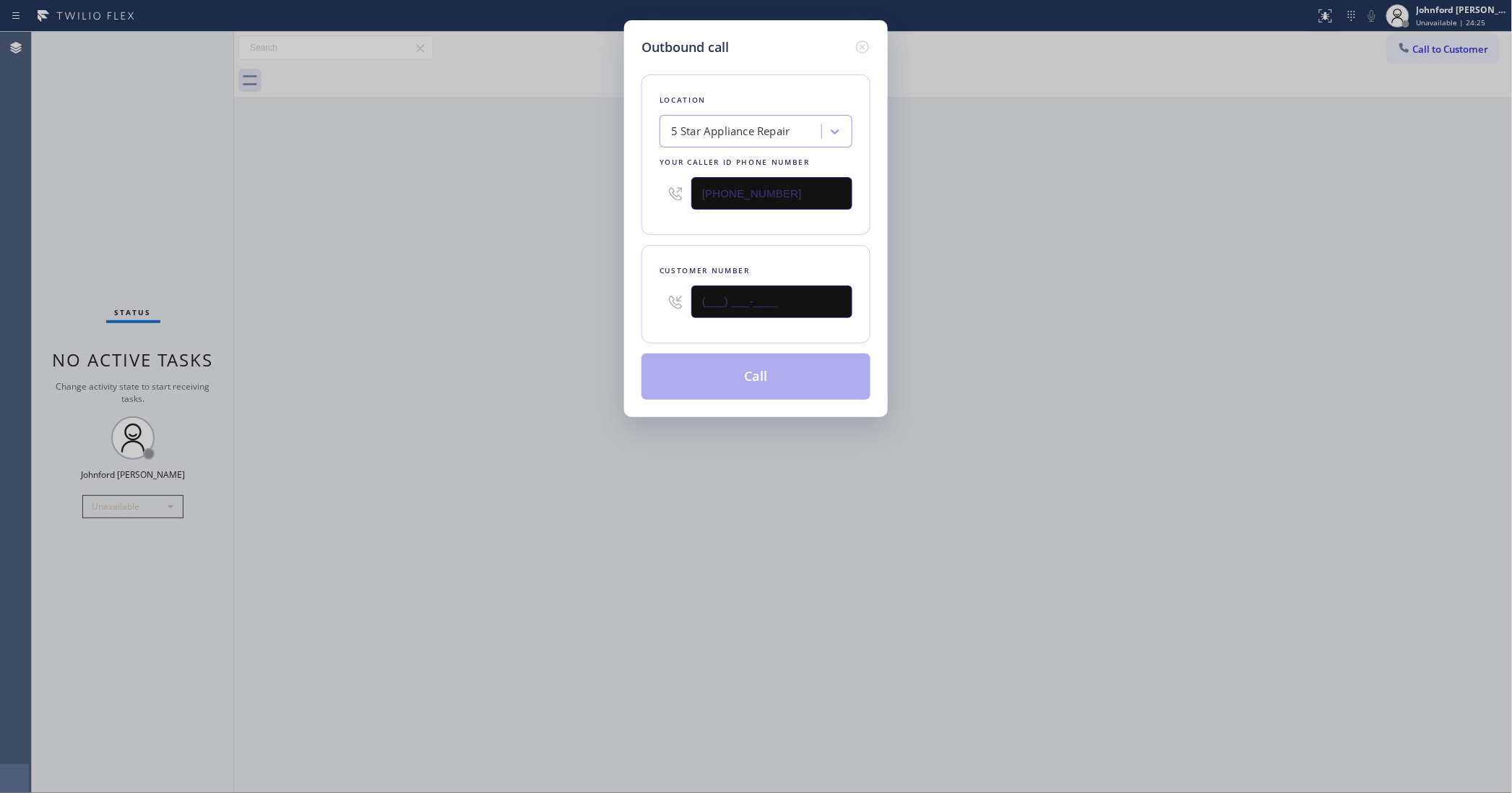
paste input "805) 450-9221"
type input "[PHONE_NUMBER]"
click at [579, 327] on div "Outbound call Location 5 Star Appliance Repair Your caller id phone number [PHO…" at bounding box center [756, 396] width 1512 height 793
click at [702, 380] on button "Call" at bounding box center [756, 376] width 229 height 46
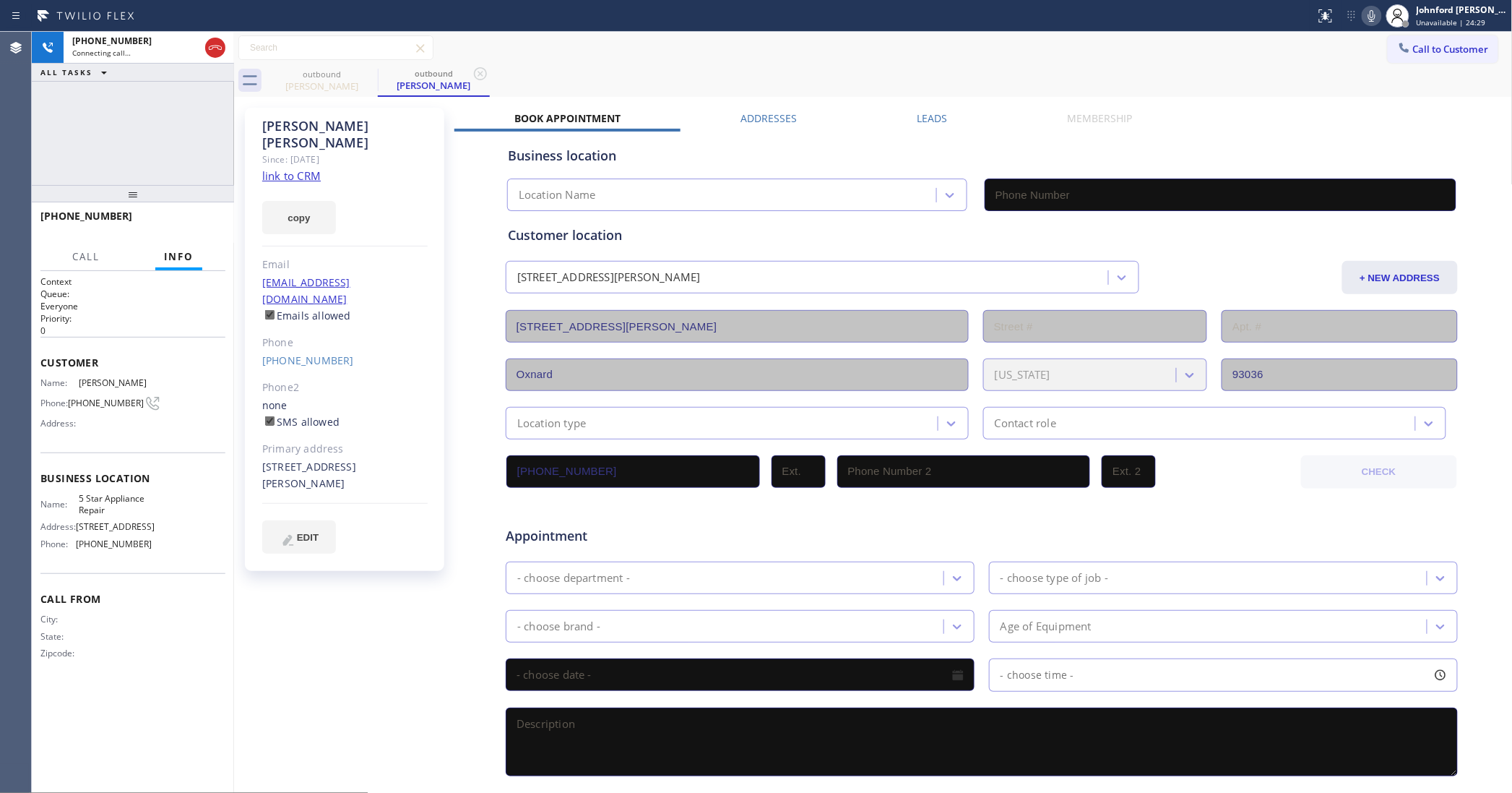
click at [295, 211] on button "copy" at bounding box center [299, 218] width 74 height 34
click at [293, 151] on div "Since: [DATE]" at bounding box center [344, 159] width 165 height 16
click at [298, 168] on link "link to CRM" at bounding box center [291, 175] width 58 height 15
type input "[PHONE_NUMBER]"
click at [210, 221] on span "HANG UP" at bounding box center [192, 222] width 44 height 10
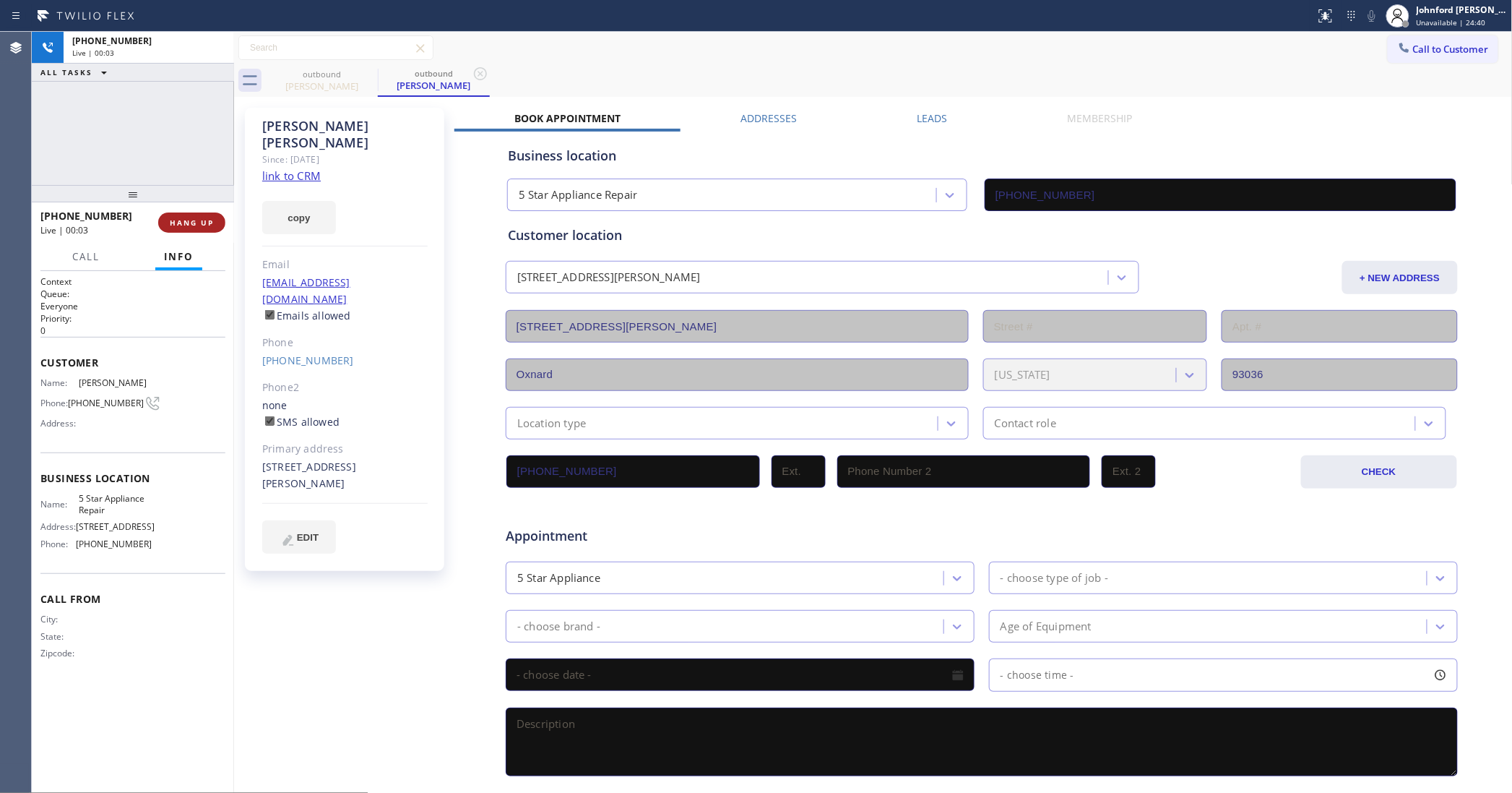
click at [210, 221] on span "HANG UP" at bounding box center [192, 222] width 44 height 10
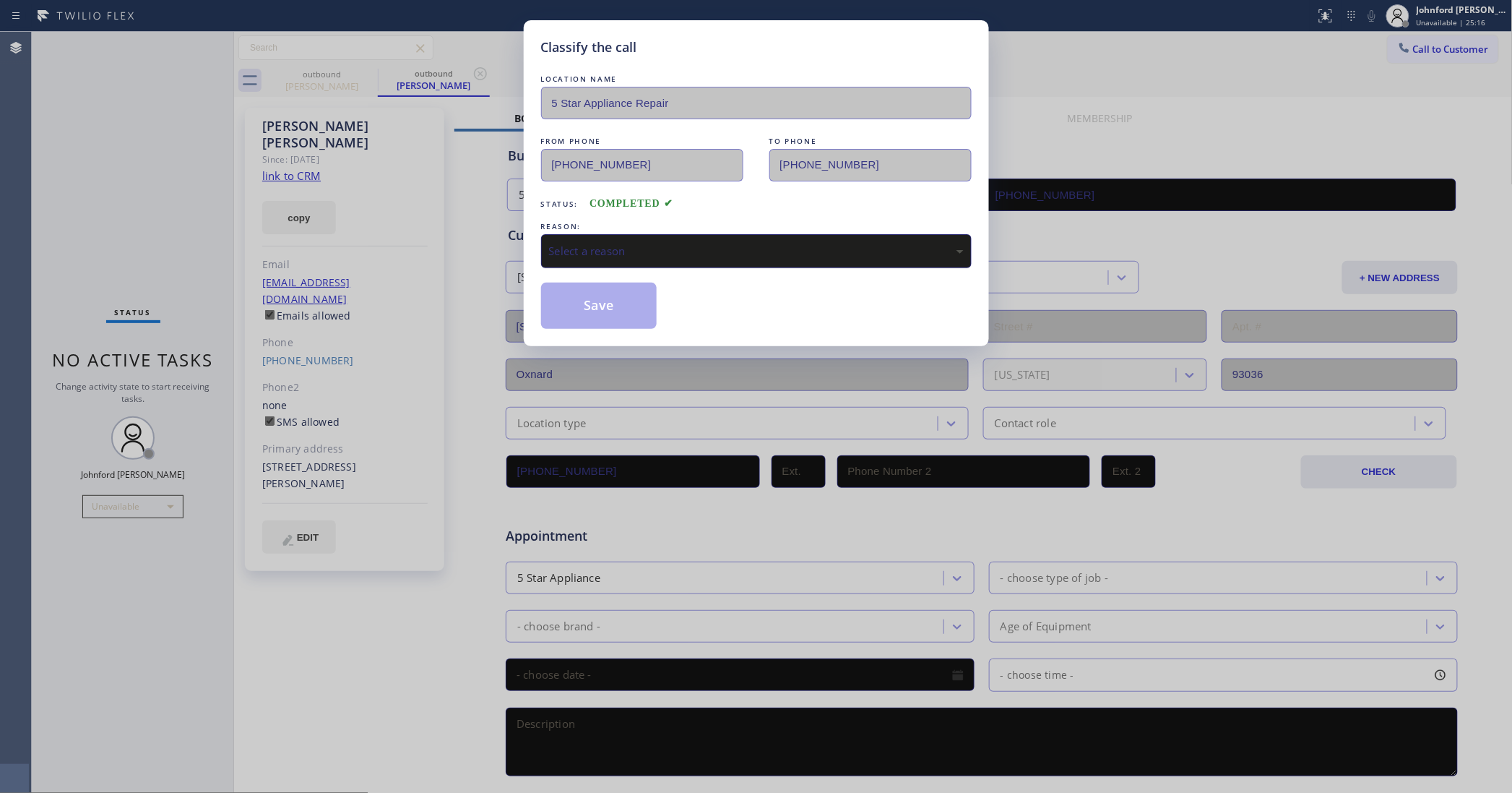
click at [636, 246] on div "Select a reason" at bounding box center [756, 250] width 415 height 16
click at [623, 309] on button "Save" at bounding box center [599, 305] width 116 height 46
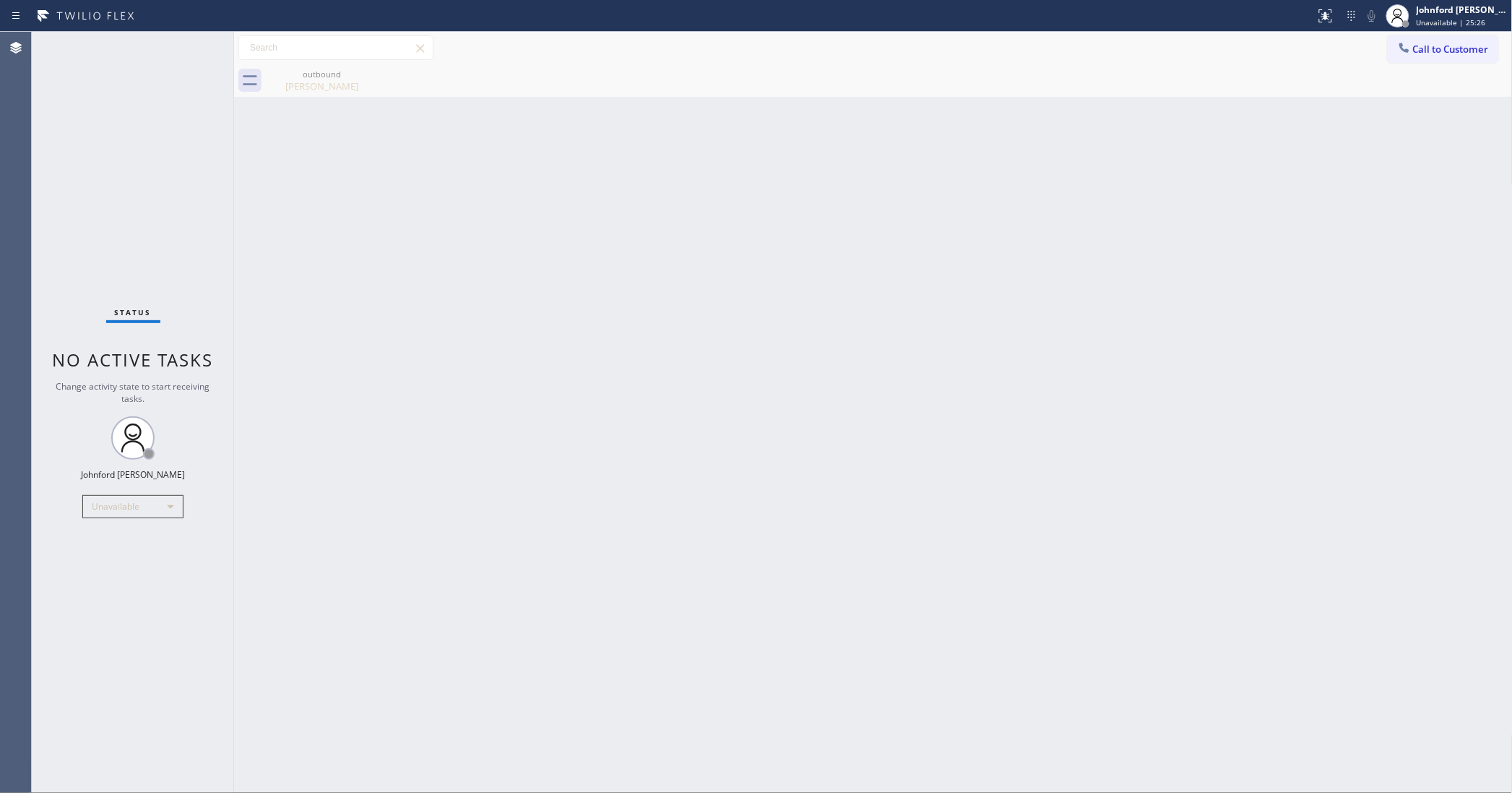
click at [1410, 38] on button "Call to Customer" at bounding box center [1443, 48] width 111 height 27
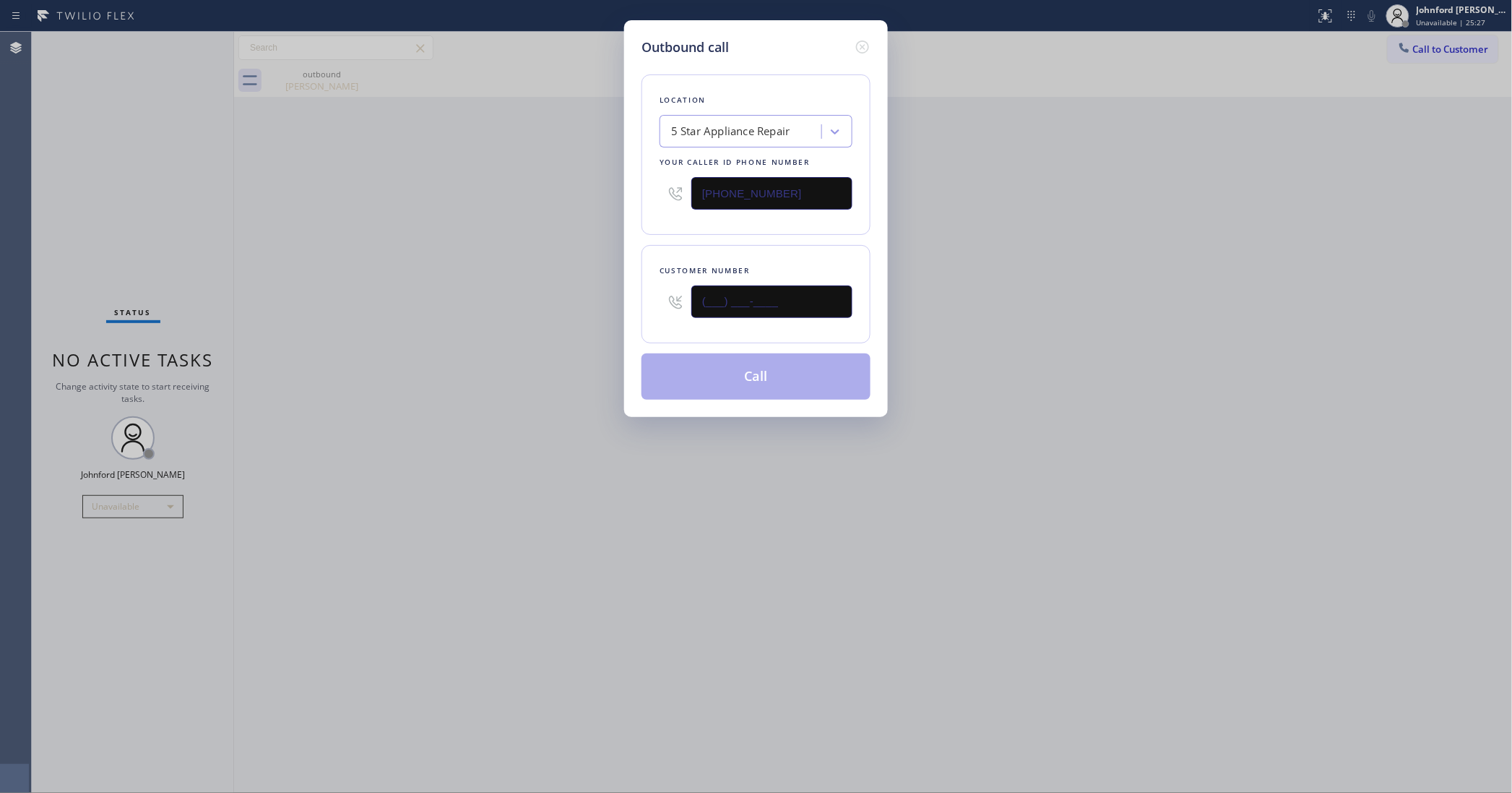
drag, startPoint x: 804, startPoint y: 295, endPoint x: 533, endPoint y: 332, distance: 273.5
click at [533, 332] on div "Outbound call Location 5 Star Appliance Repair Your caller id phone number [PHO…" at bounding box center [756, 396] width 1512 height 793
paste input "951) 515-6625"
type input "[PHONE_NUMBER]"
click at [518, 332] on div "Outbound call Location 5 Star Appliance Repair Your caller id phone number [PHO…" at bounding box center [756, 396] width 1512 height 793
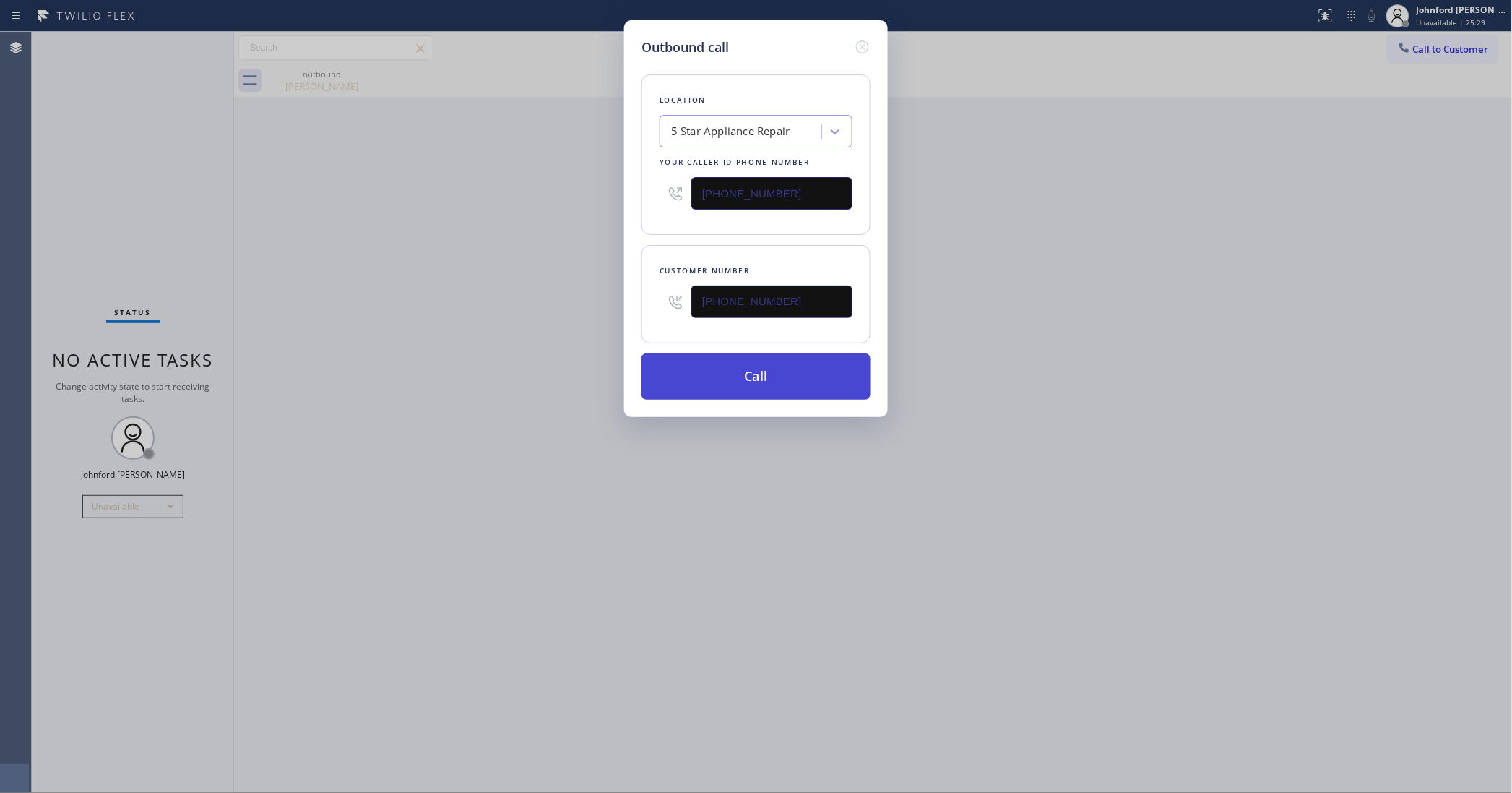
click at [723, 374] on button "Call" at bounding box center [756, 376] width 229 height 46
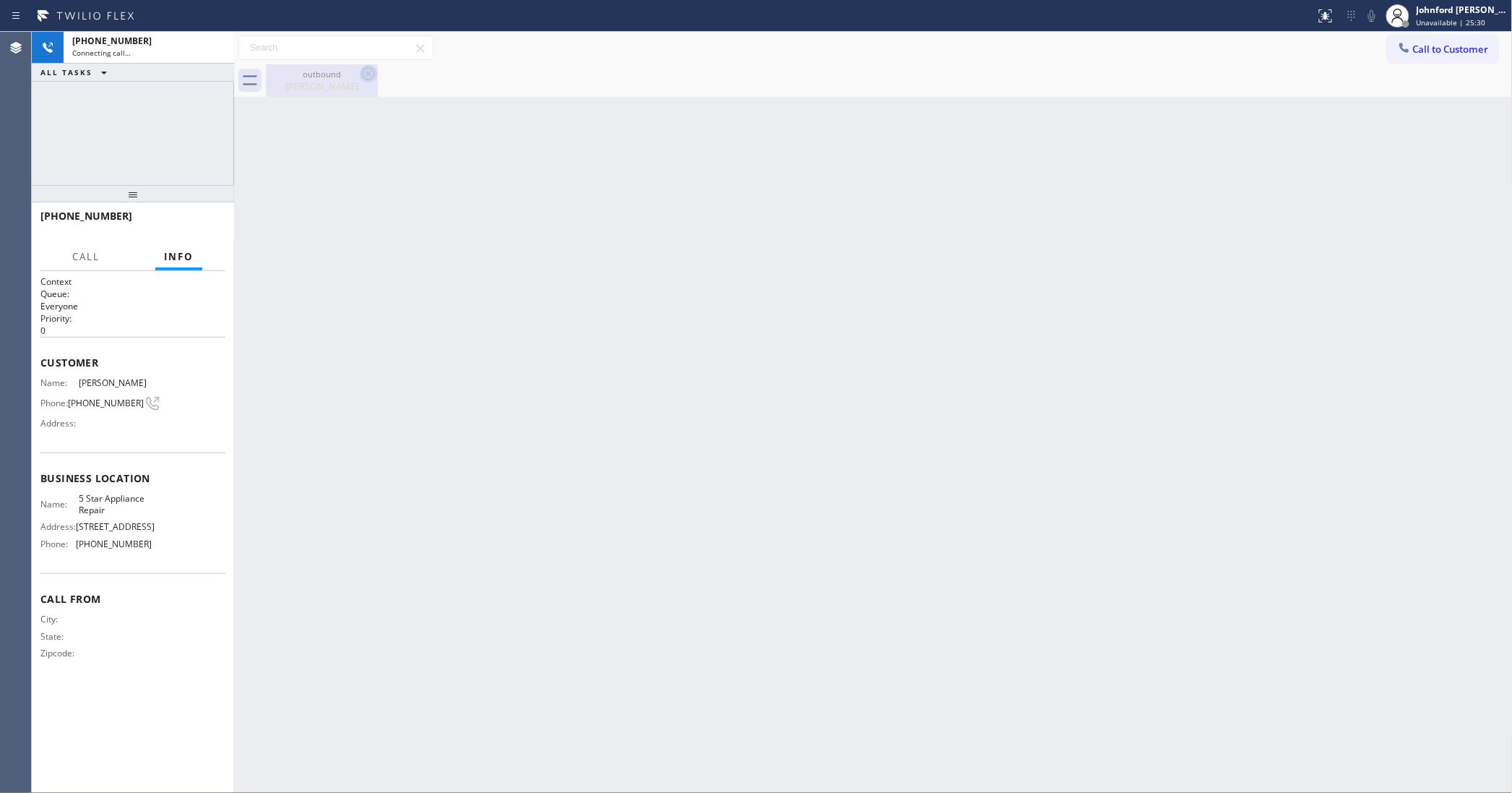
click at [360, 73] on icon at bounding box center [369, 73] width 17 height 17
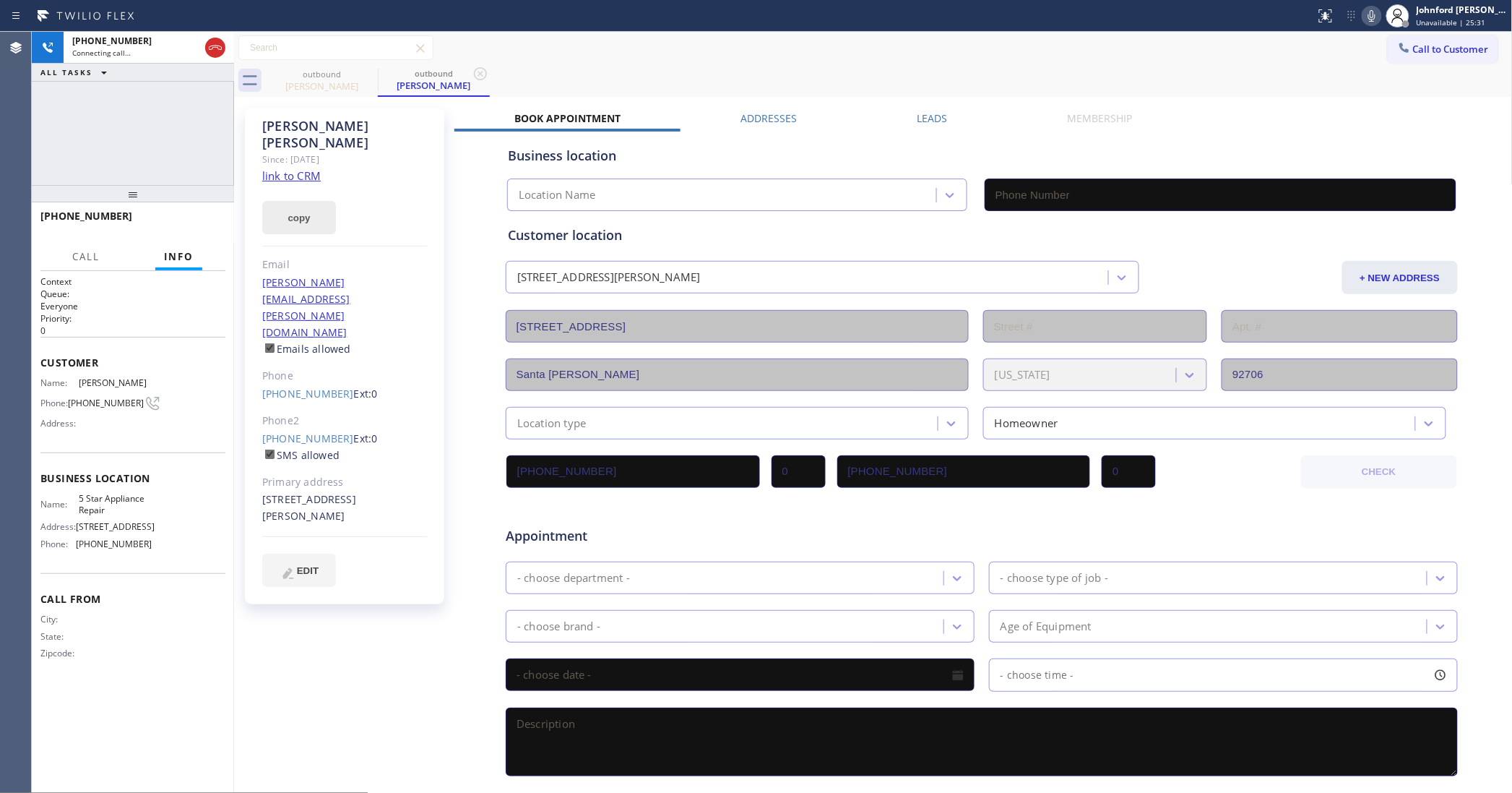
click at [334, 201] on button "copy" at bounding box center [299, 218] width 74 height 34
click at [308, 168] on link "link to CRM" at bounding box center [291, 175] width 58 height 15
type input "[PHONE_NUMBER]"
click at [204, 218] on span "HANG UP" at bounding box center [192, 222] width 44 height 10
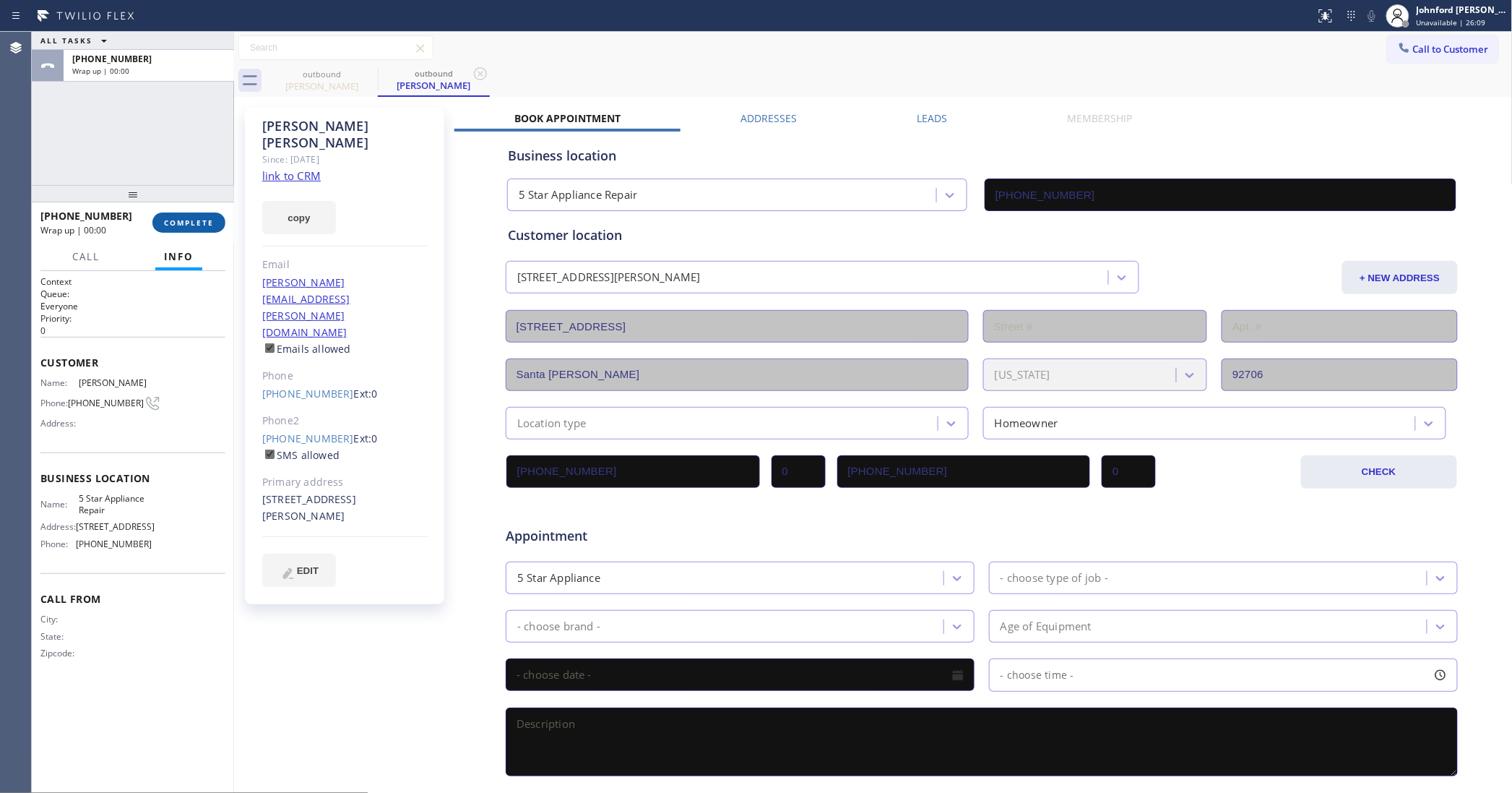
click at [204, 218] on span "COMPLETE" at bounding box center [189, 222] width 50 height 10
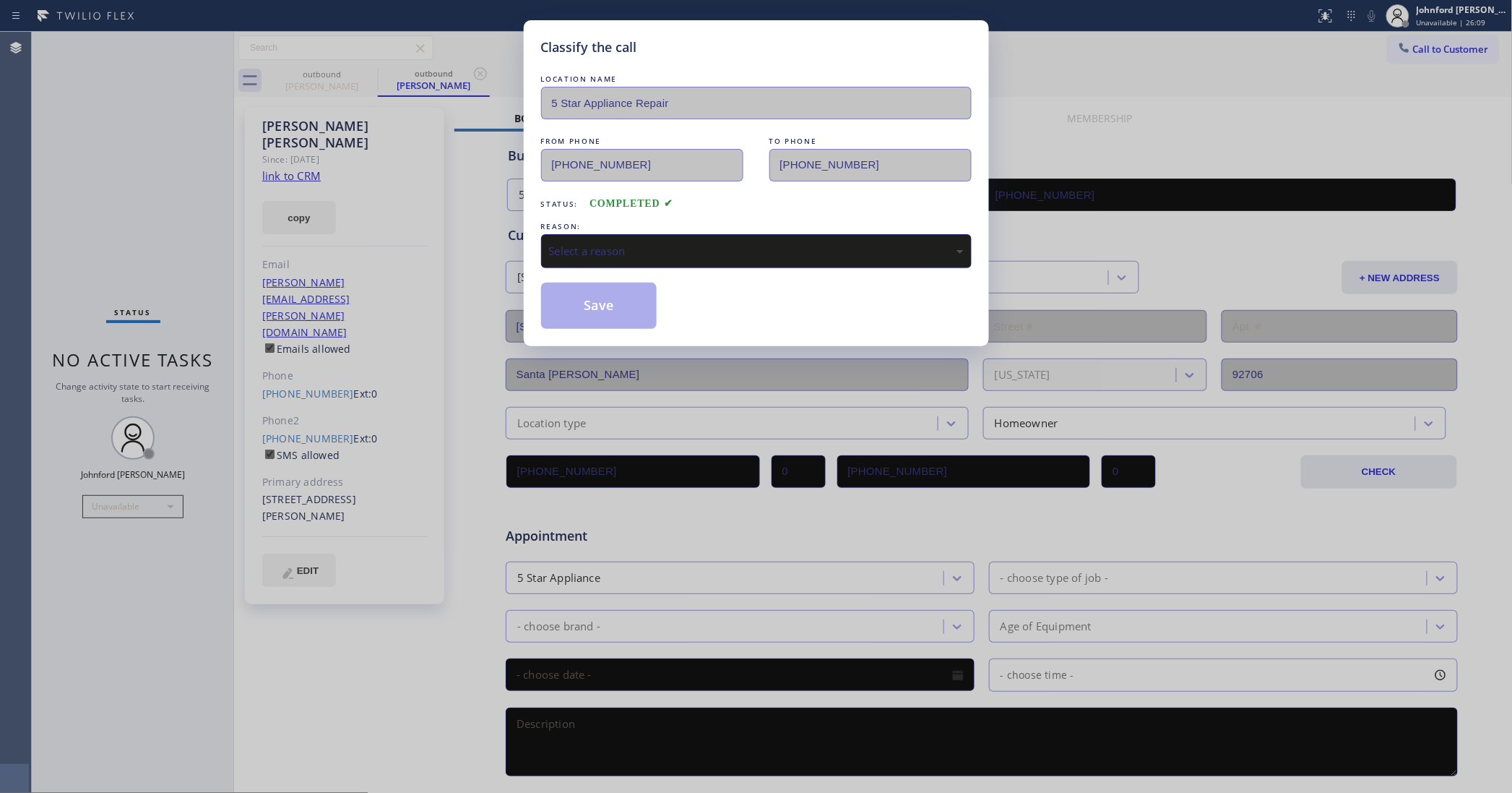
drag, startPoint x: 706, startPoint y: 233, endPoint x: 751, endPoint y: 232, distance: 45.0
click at [708, 234] on div "Select a reason" at bounding box center [756, 251] width 430 height 34
click at [622, 309] on button "Save" at bounding box center [599, 305] width 116 height 46
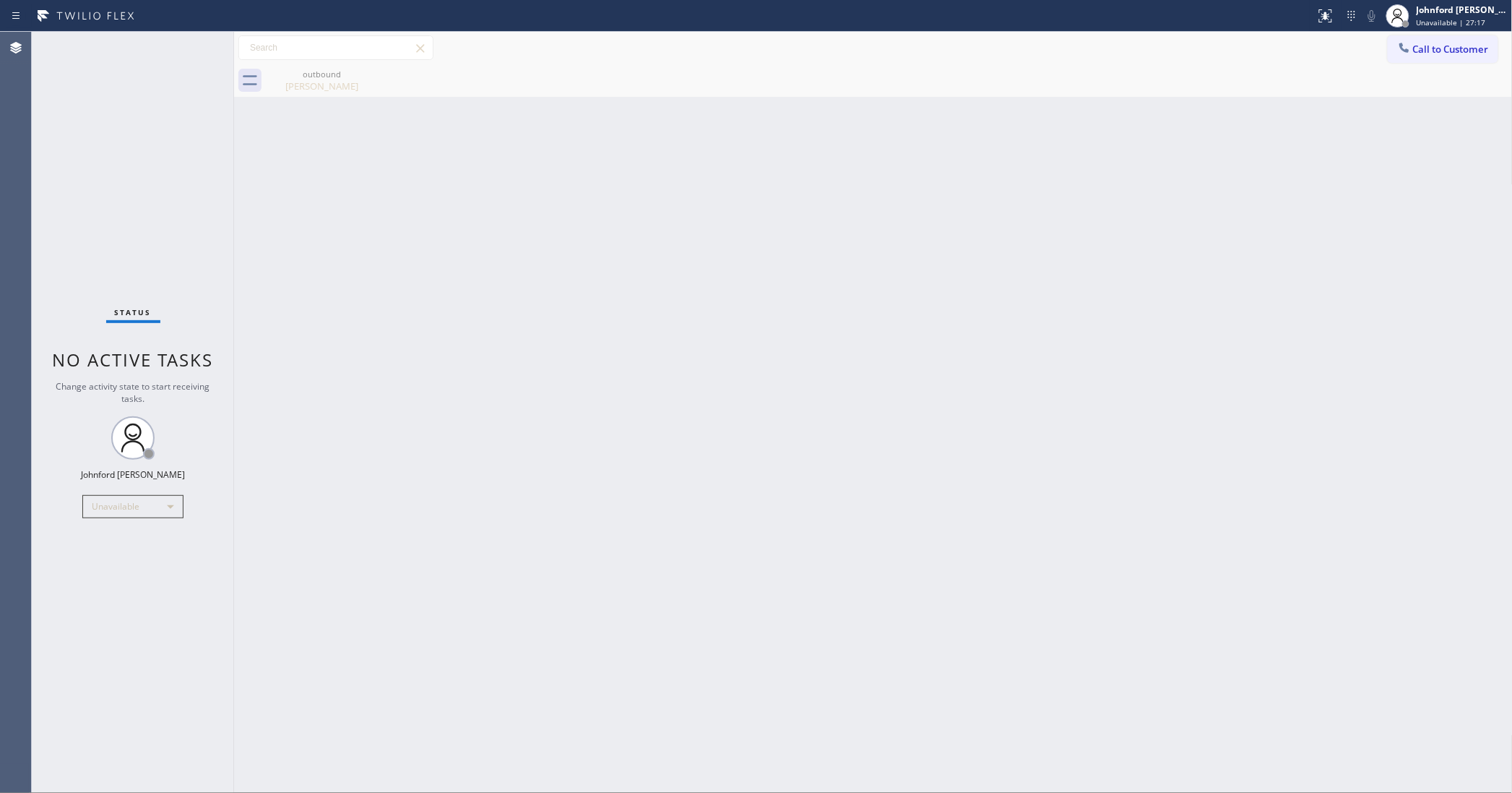
click at [1437, 55] on button "Call to Customer" at bounding box center [1443, 48] width 111 height 27
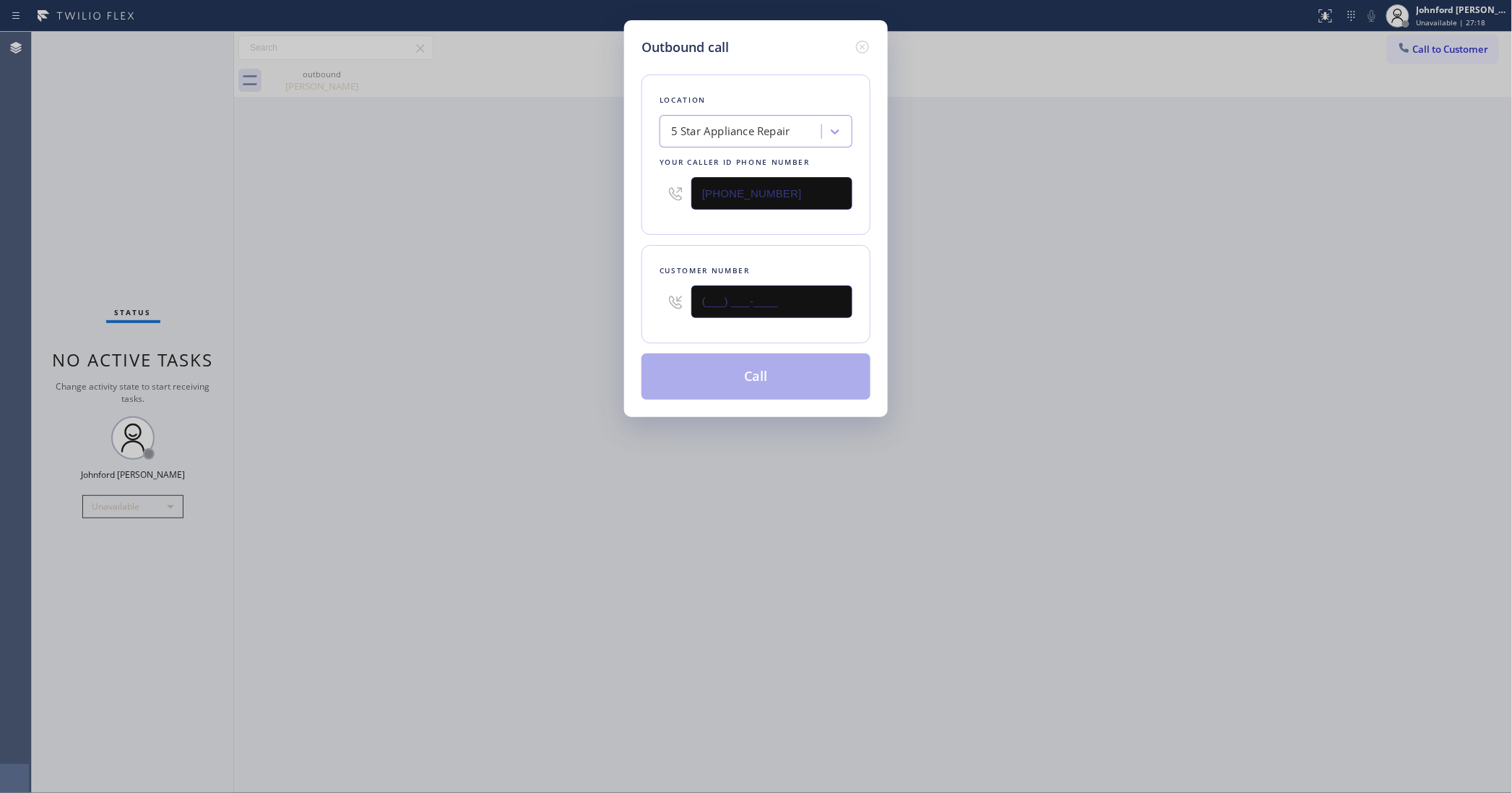
drag, startPoint x: 713, startPoint y: 299, endPoint x: 567, endPoint y: 299, distance: 146.0
click at [567, 299] on div "Outbound call Location 5 Star Appliance Repair Your caller id phone number [PHO…" at bounding box center [756, 396] width 1512 height 793
paste input "630) 815-6506"
type input "[PHONE_NUMBER]"
click at [507, 299] on div "Outbound call Location 5 Star Appliance Repair Your caller id phone number [PHO…" at bounding box center [756, 396] width 1512 height 793
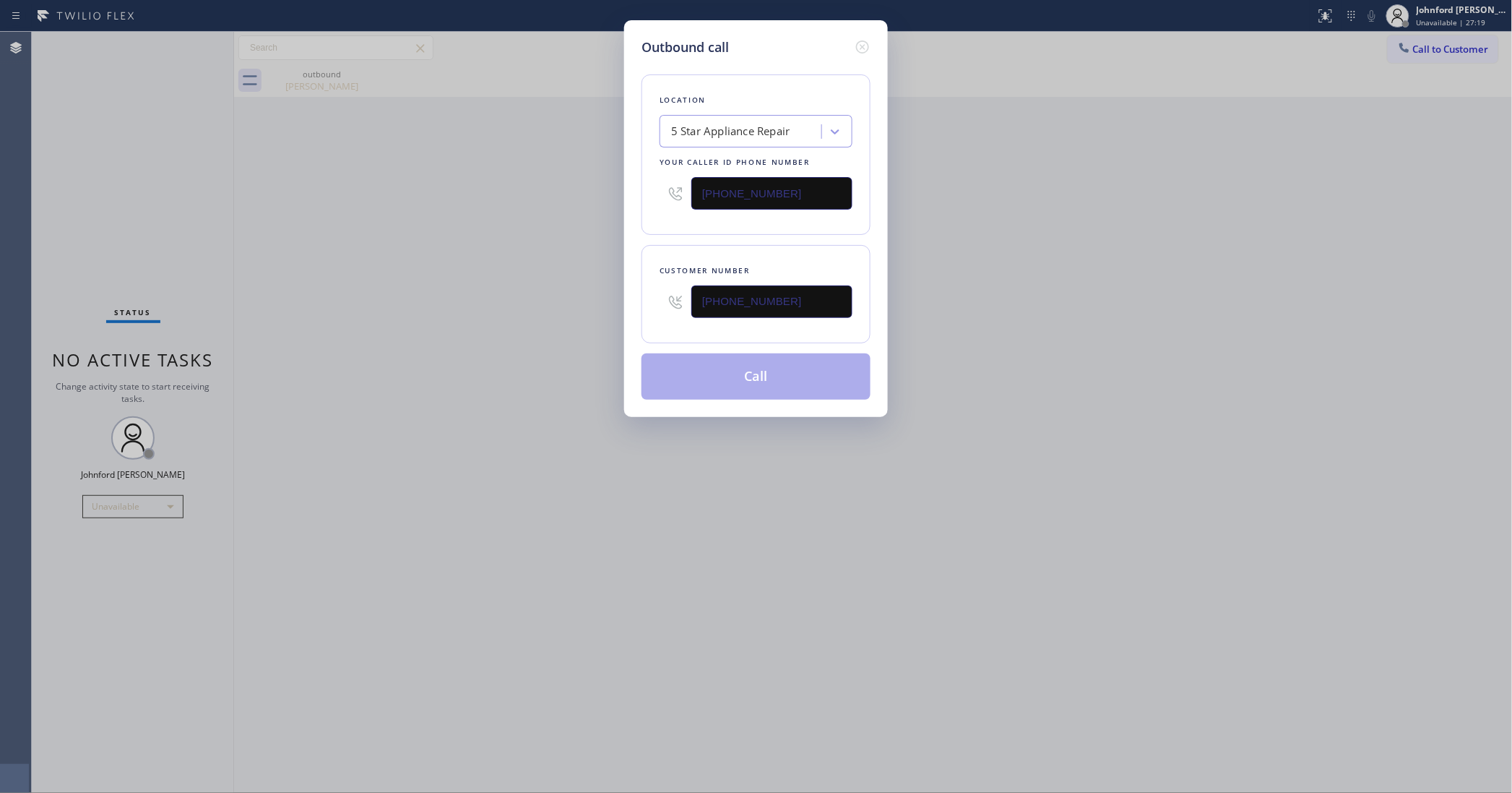
click at [702, 366] on button "Call" at bounding box center [756, 376] width 229 height 46
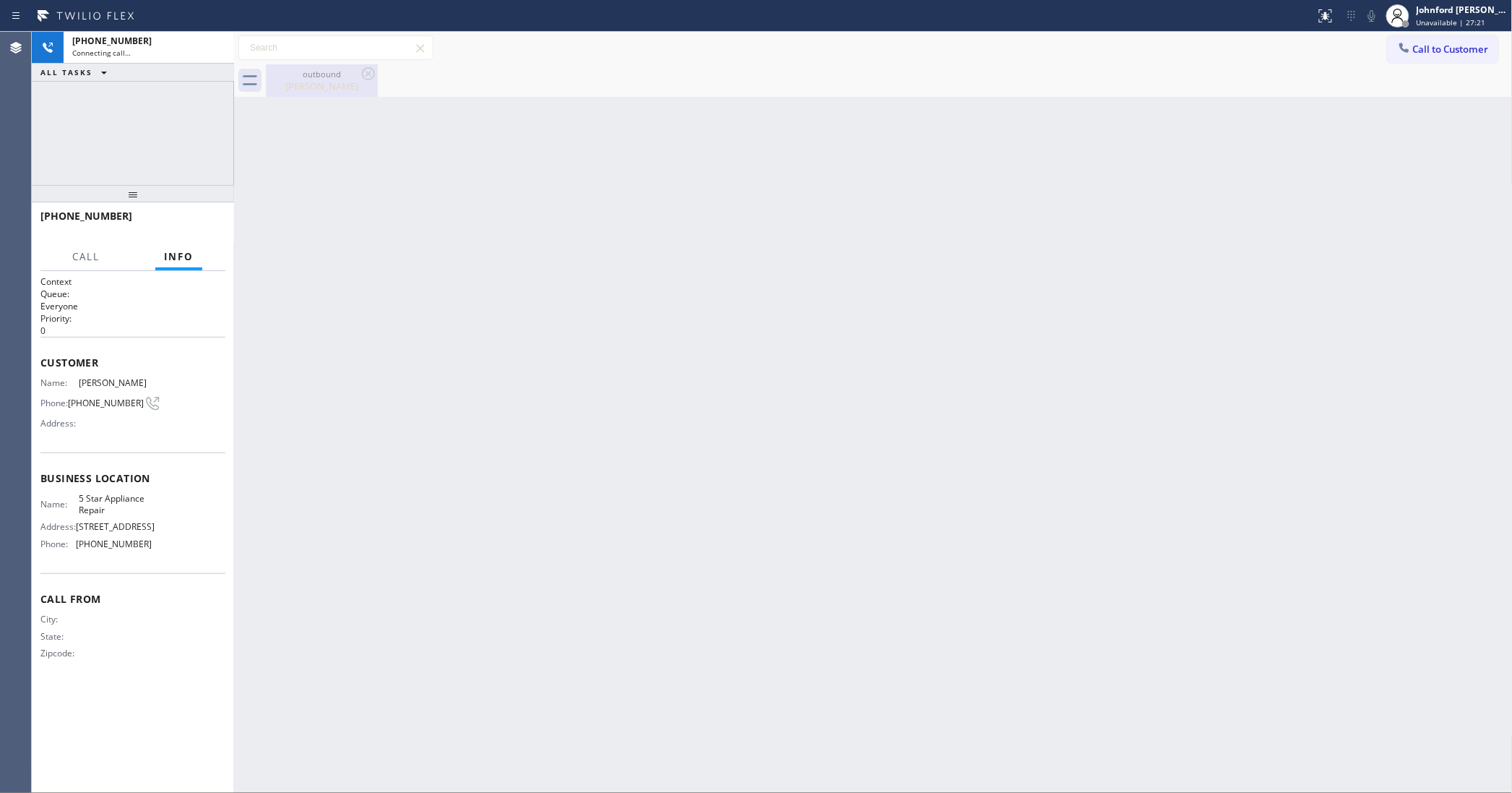
click at [369, 73] on icon at bounding box center [368, 73] width 13 height 13
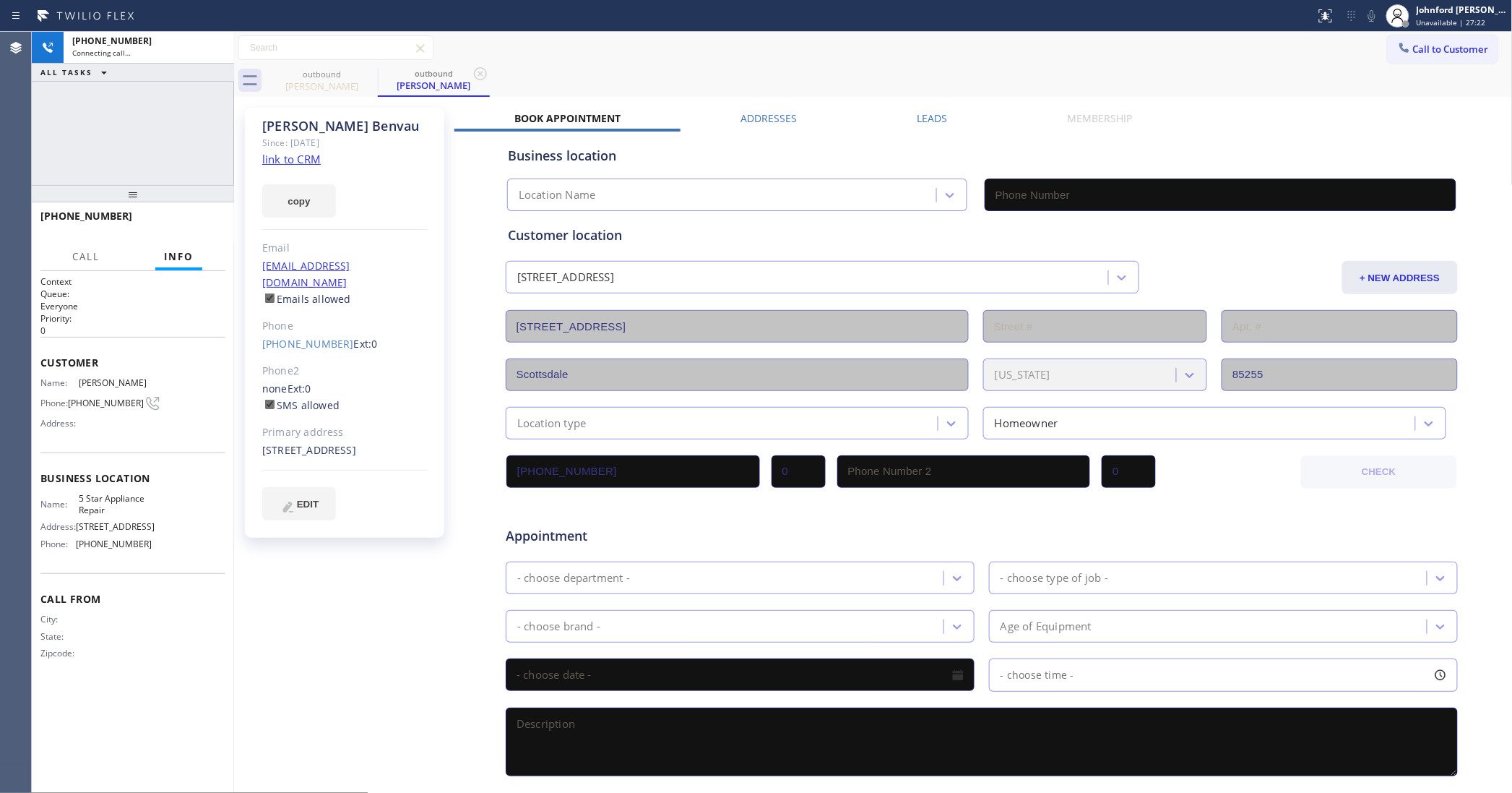
click at [297, 203] on button "copy" at bounding box center [299, 200] width 74 height 34
click at [306, 161] on link "link to CRM" at bounding box center [291, 159] width 58 height 15
type input "[PHONE_NUMBER]"
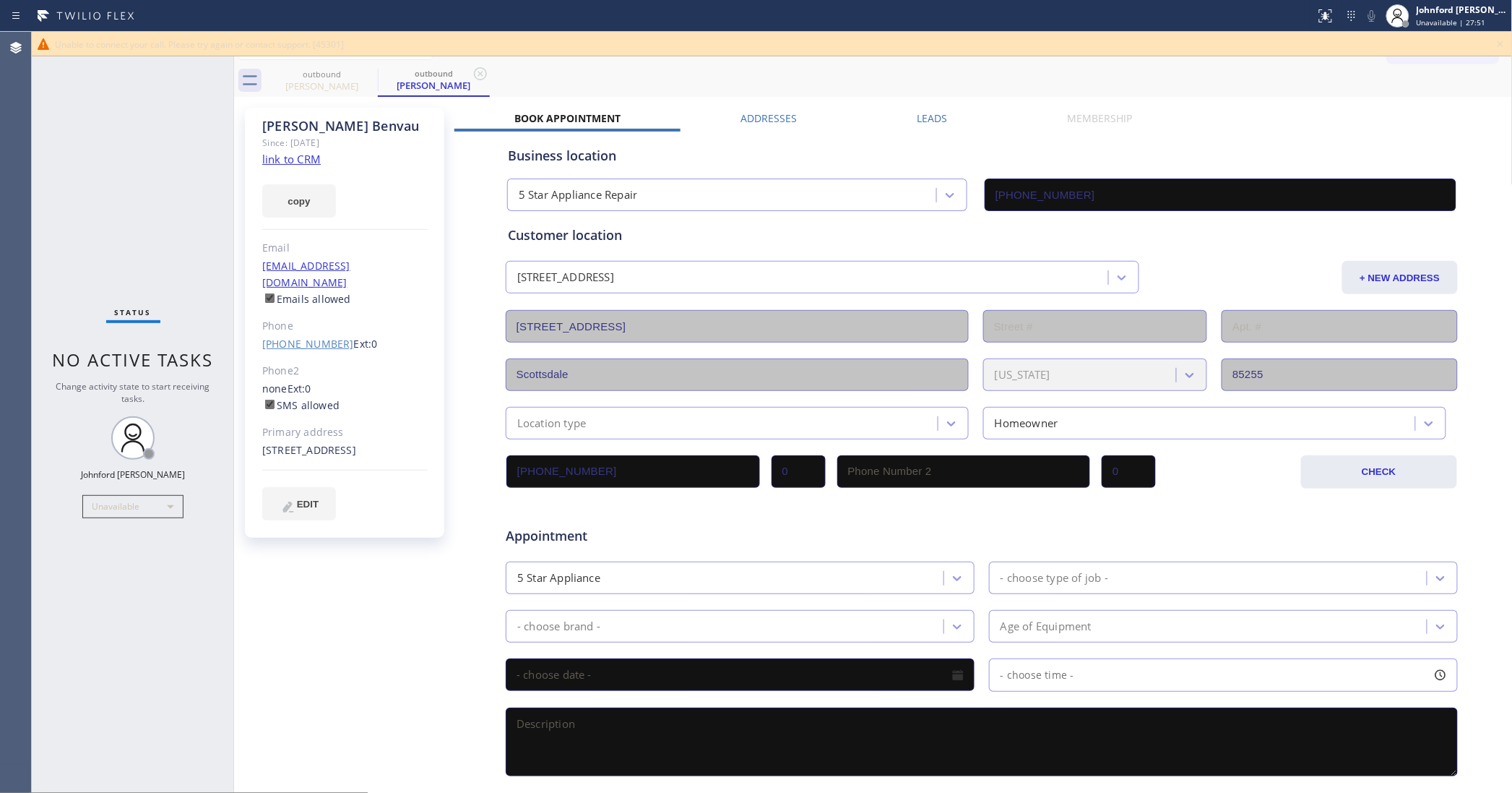
click at [309, 337] on link "[PHONE_NUMBER]" at bounding box center [308, 344] width 92 height 14
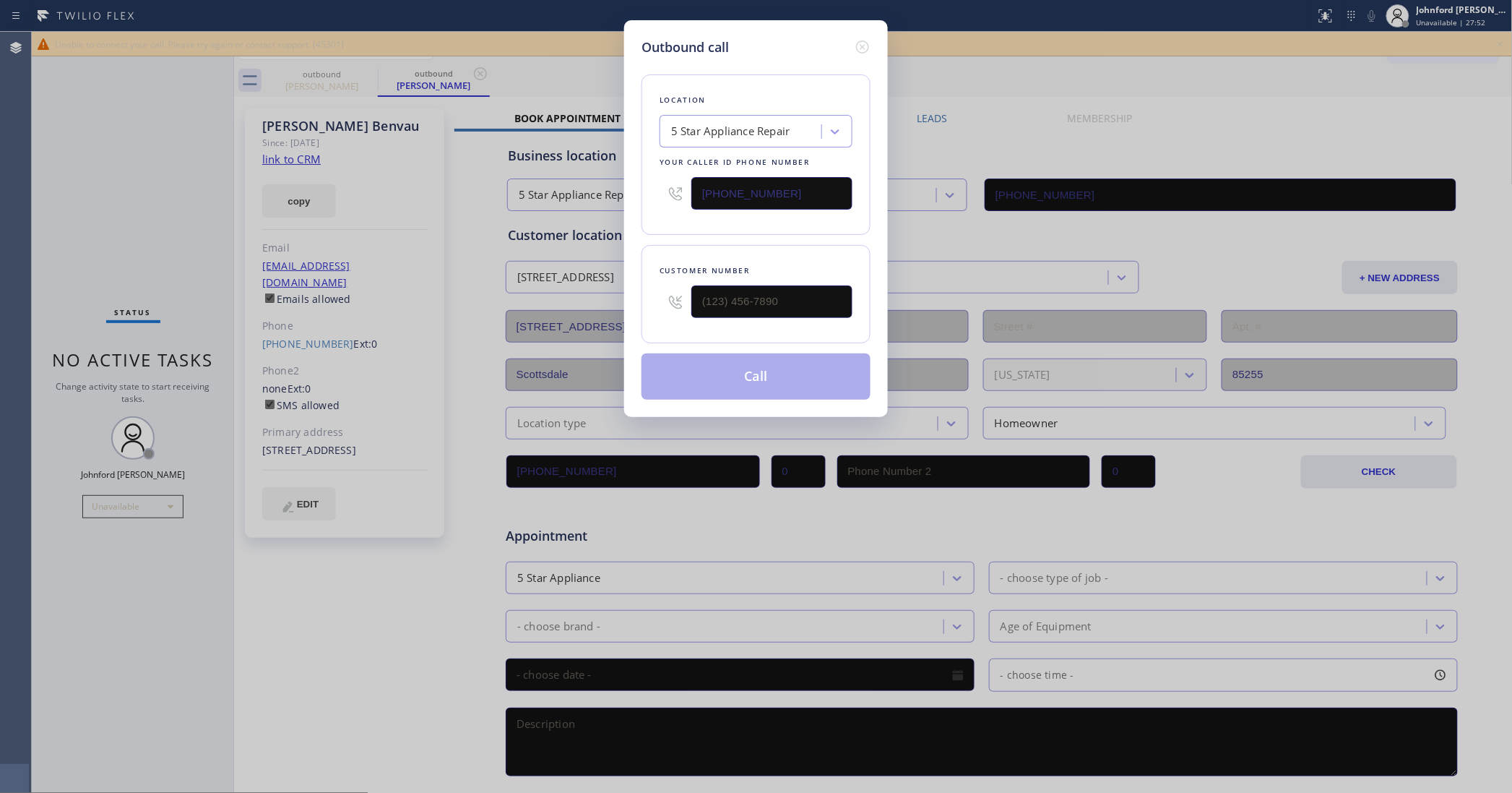
type input "[PHONE_NUMBER]"
click at [667, 182] on div "[PHONE_NUMBER]" at bounding box center [755, 193] width 193 height 47
paste input "602) 755-6017"
type input "[PHONE_NUMBER]"
drag, startPoint x: 666, startPoint y: 211, endPoint x: 680, endPoint y: 325, distance: 114.9
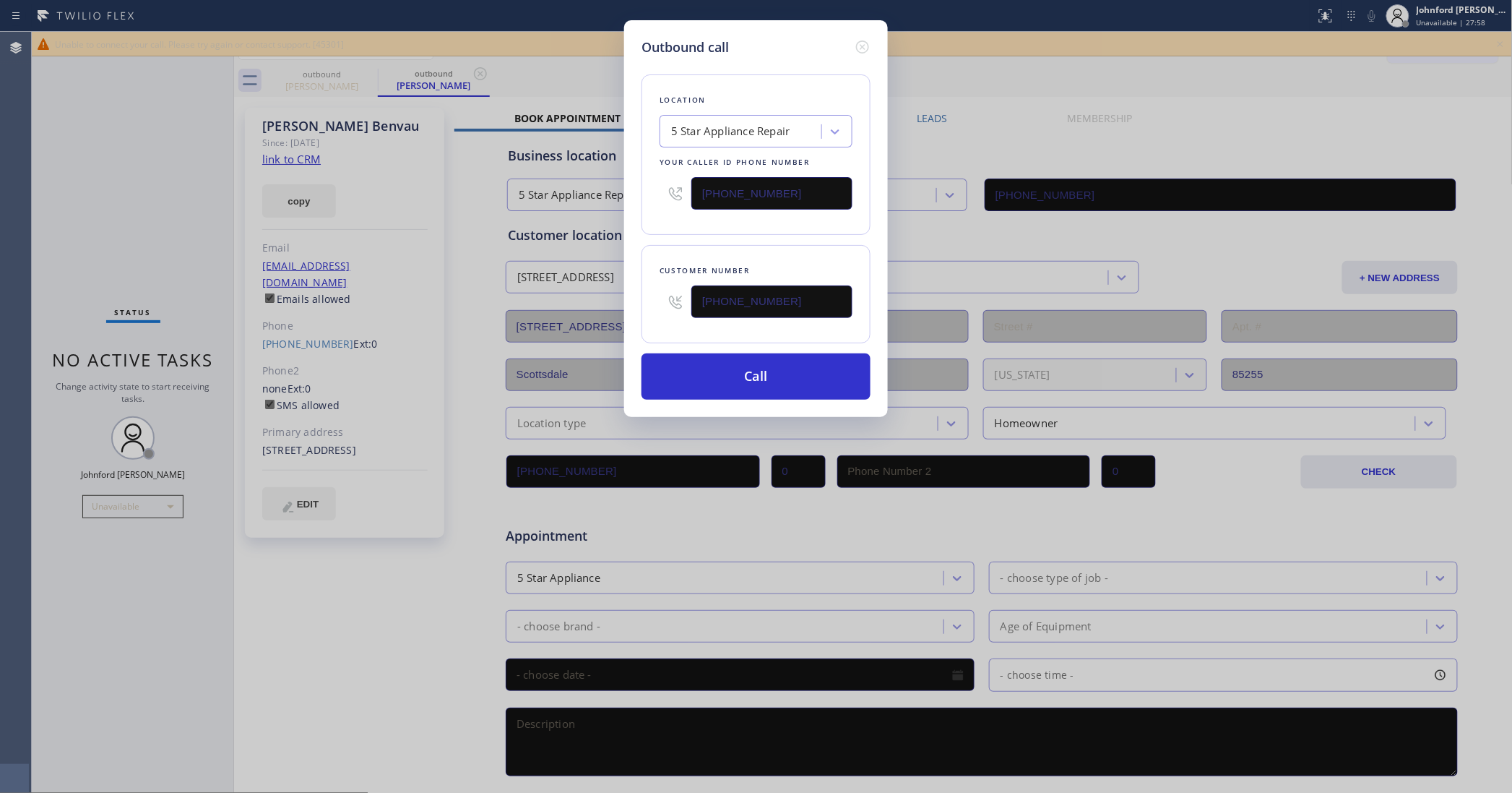
click at [666, 214] on div "Location 5 Star Appliance Repair Your caller id phone number [PHONE_NUMBER]" at bounding box center [756, 154] width 229 height 161
click at [696, 365] on button "Call" at bounding box center [756, 376] width 229 height 46
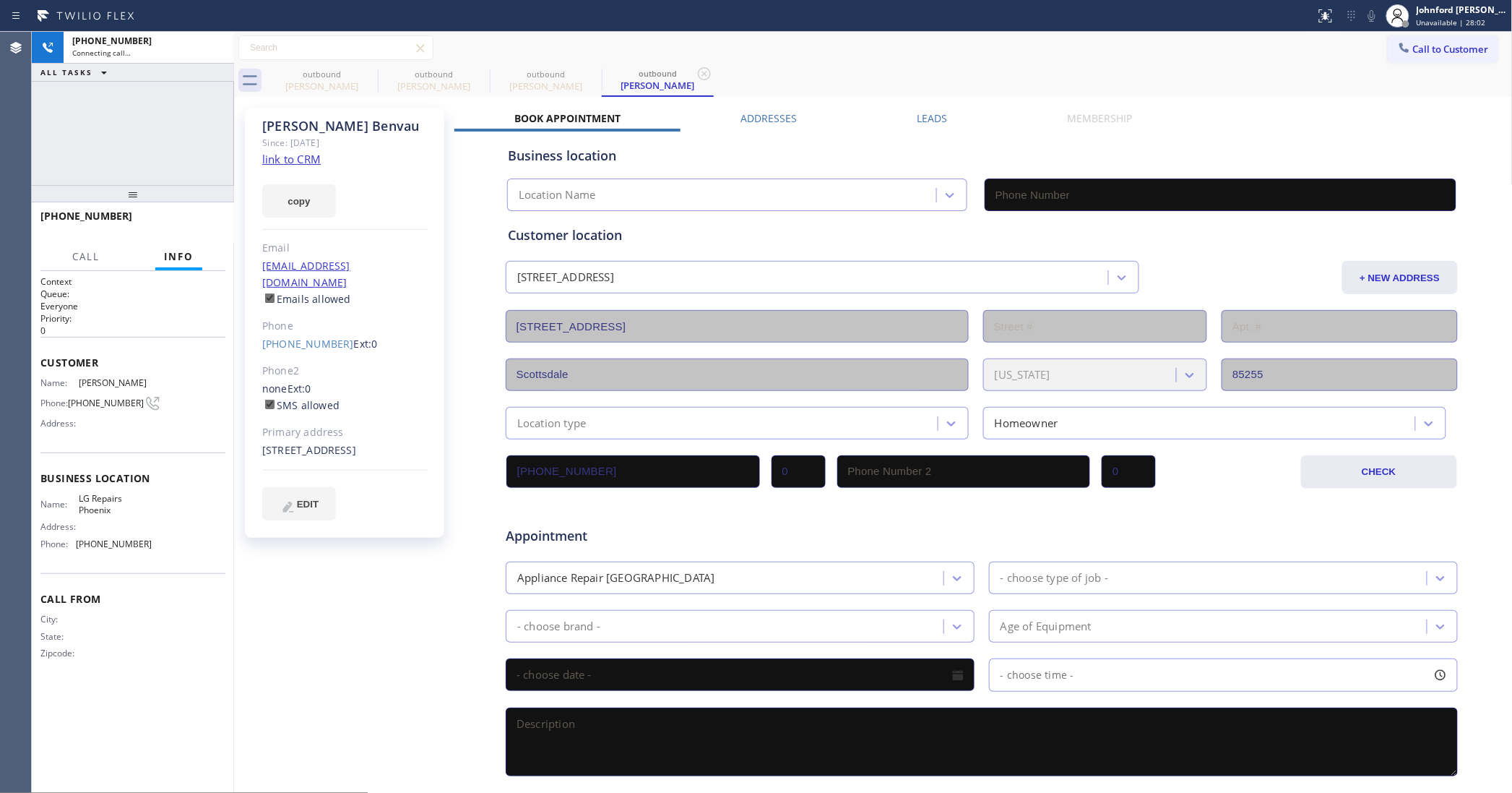
type input "[PHONE_NUMBER]"
click at [130, 188] on div at bounding box center [133, 193] width 203 height 17
click at [380, 70] on div "outbound" at bounding box center [434, 74] width 109 height 11
drag, startPoint x: 376, startPoint y: 70, endPoint x: 359, endPoint y: 71, distance: 17.0
click at [376, 70] on icon at bounding box center [369, 73] width 17 height 17
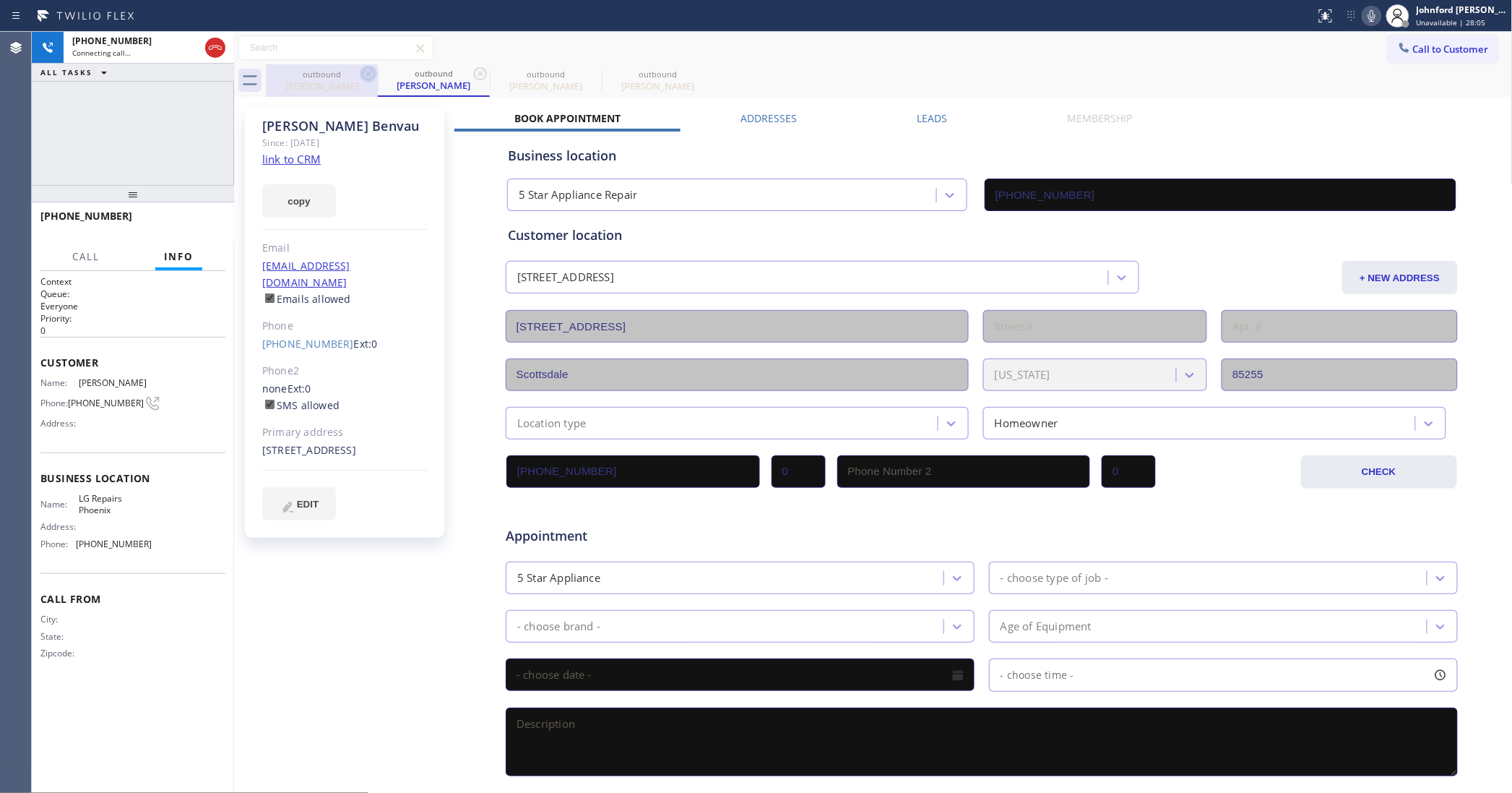
click at [360, 71] on icon at bounding box center [369, 73] width 17 height 17
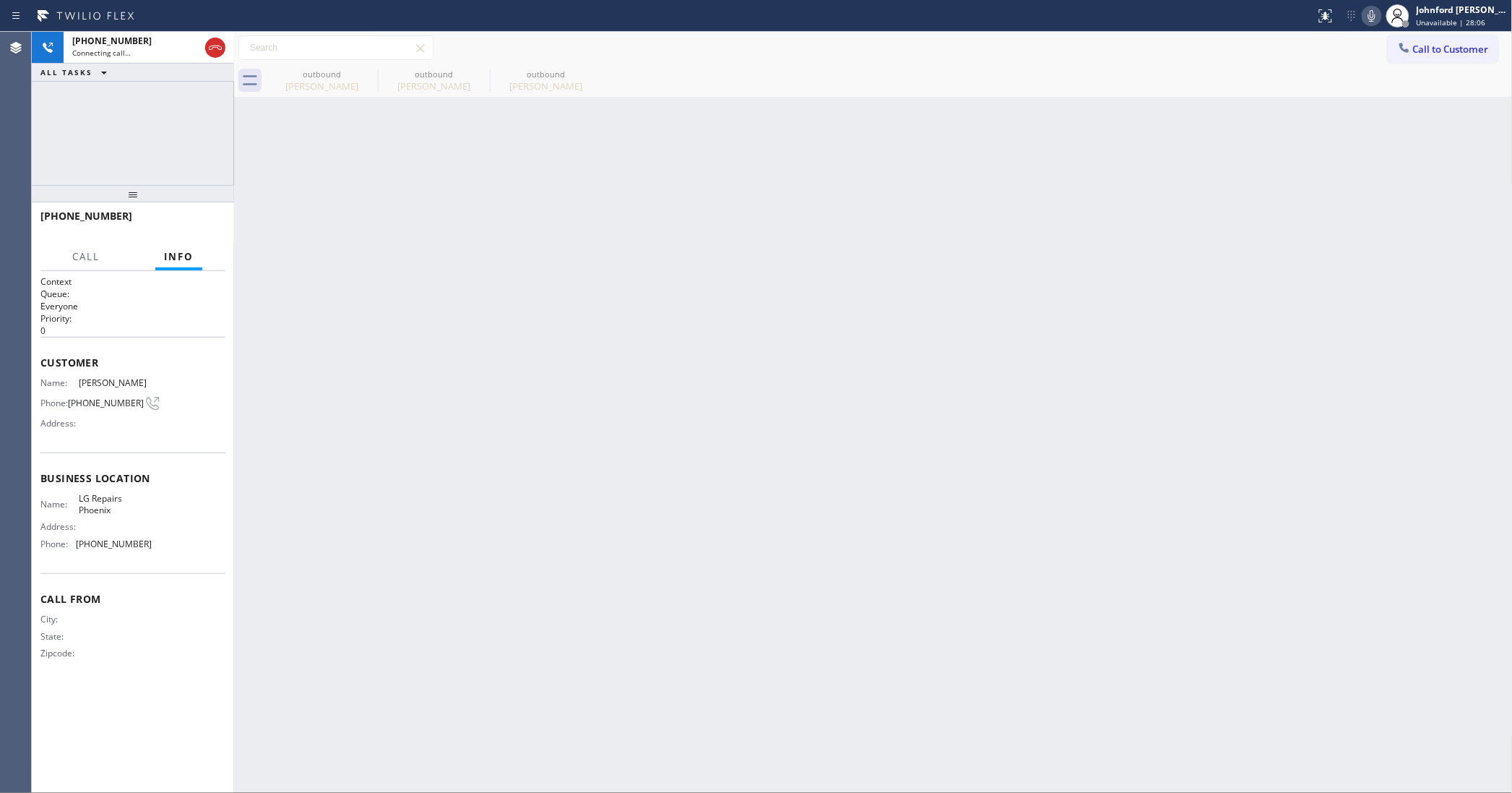
click at [899, 67] on div "outbound [PERSON_NAME] outbound [PERSON_NAME] outbound [PERSON_NAME]" at bounding box center [889, 80] width 1247 height 33
click at [361, 74] on icon at bounding box center [369, 73] width 17 height 17
type input "[PHONE_NUMBER]"
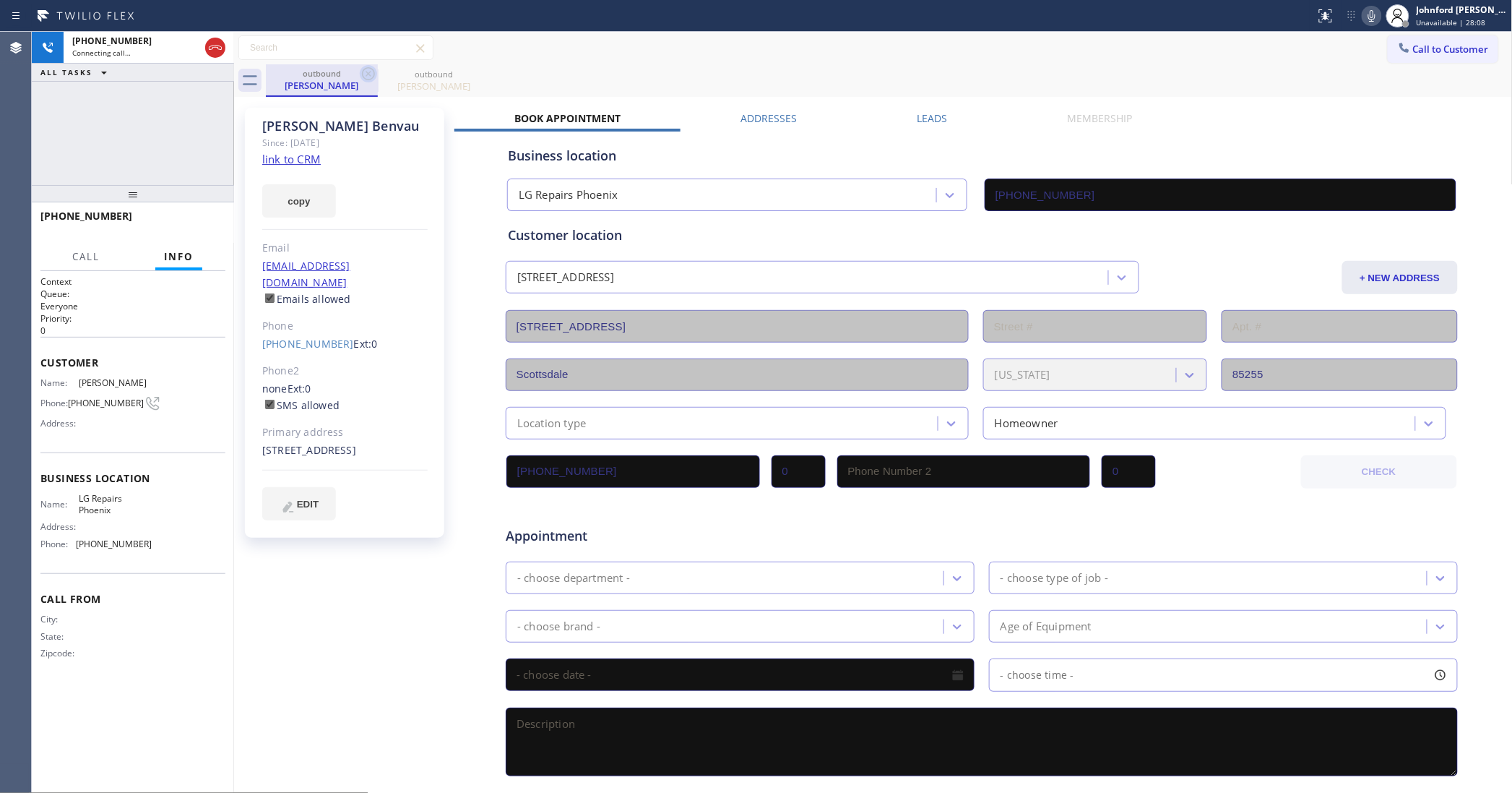
click at [365, 73] on icon at bounding box center [369, 73] width 17 height 17
click at [590, 69] on div "outbound [PERSON_NAME]" at bounding box center [889, 80] width 1247 height 33
click at [221, 41] on icon at bounding box center [215, 48] width 17 height 17
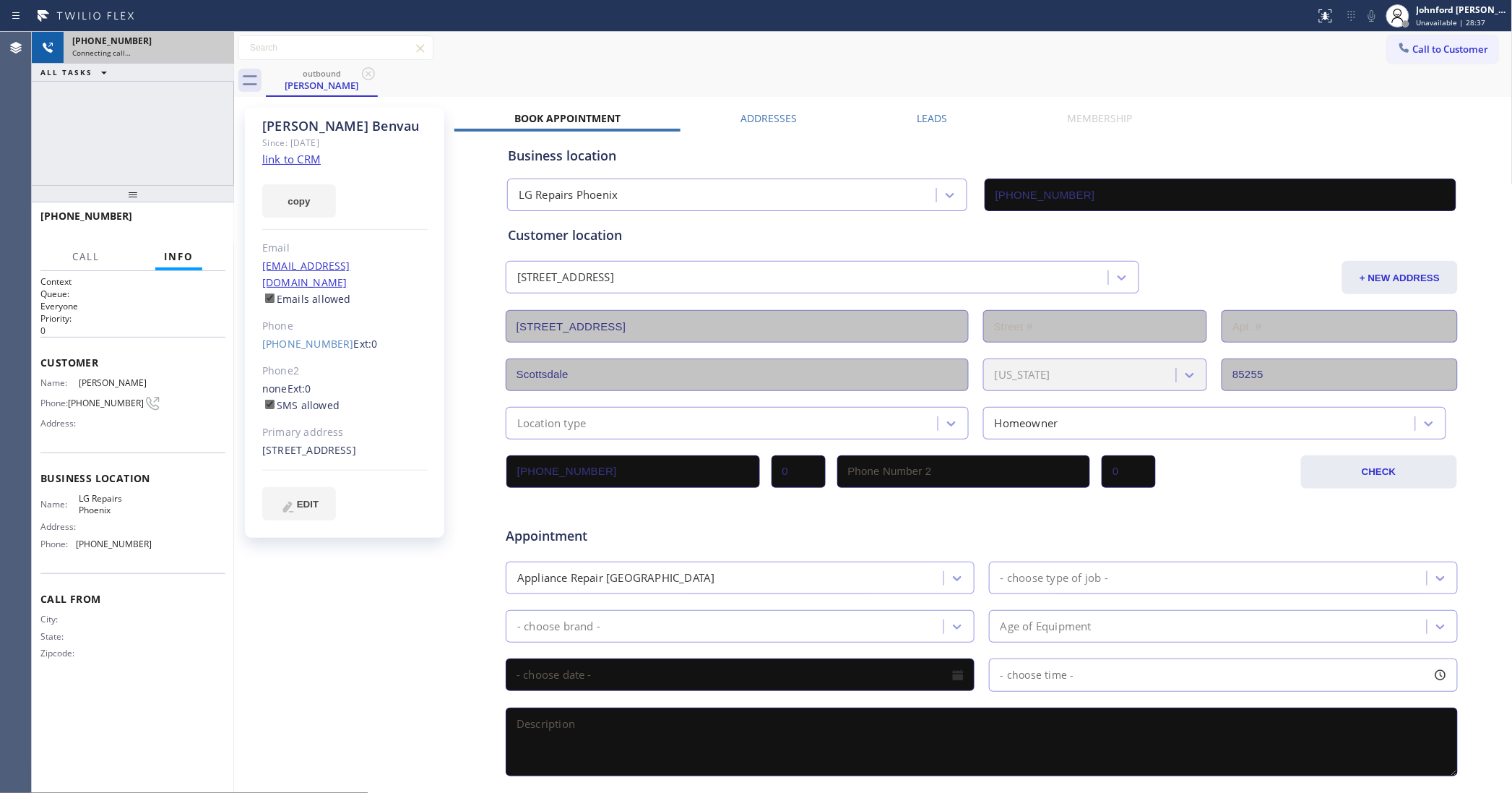
click at [946, 125] on div "Leads" at bounding box center [931, 122] width 150 height 20
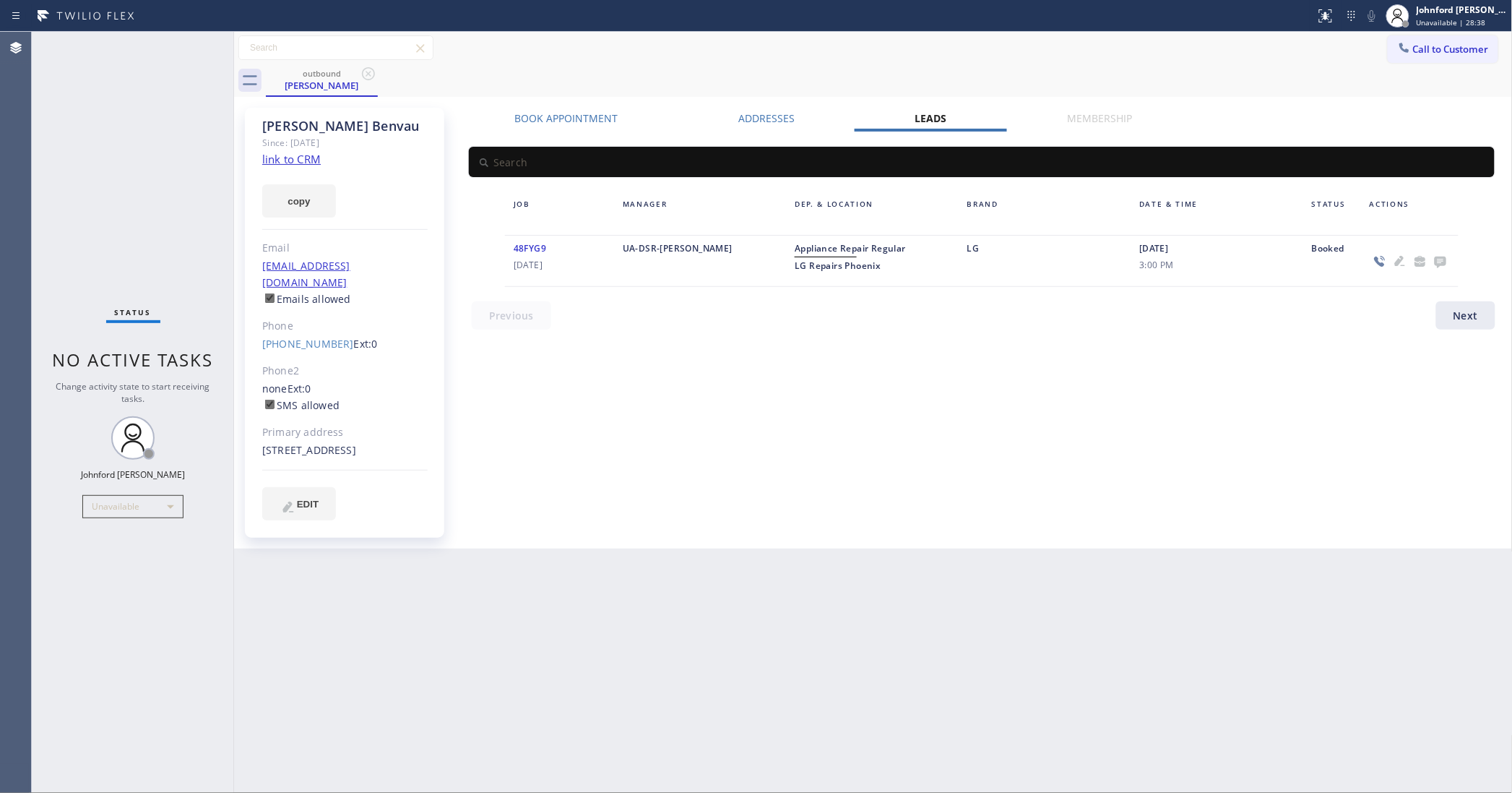
click at [1440, 262] on icon at bounding box center [1440, 262] width 12 height 12
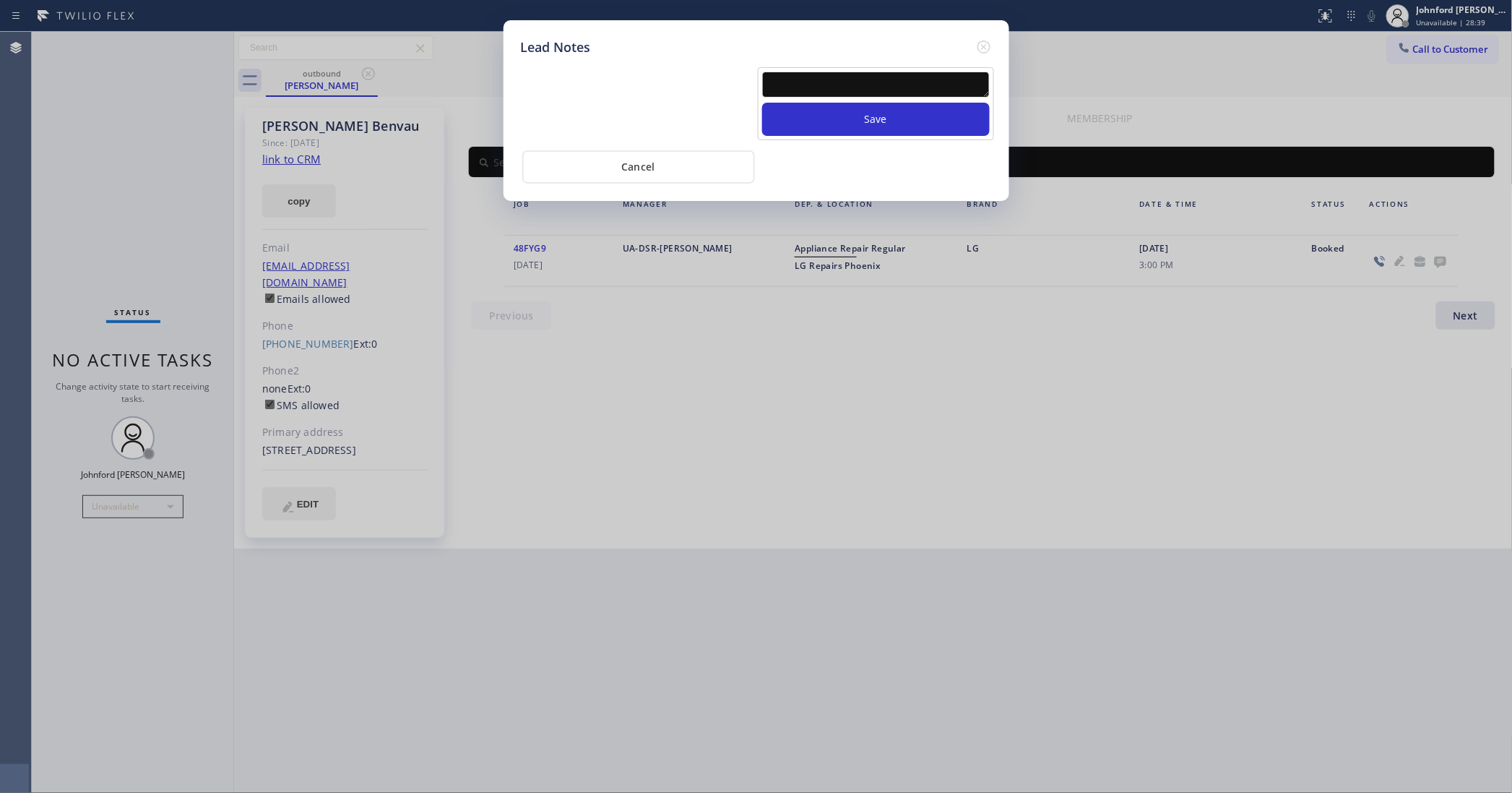
click at [851, 82] on textarea at bounding box center [876, 84] width 228 height 26
paste textarea "[PHONE_NUMBER]"
type textarea "[PHONE_NUMBER]"
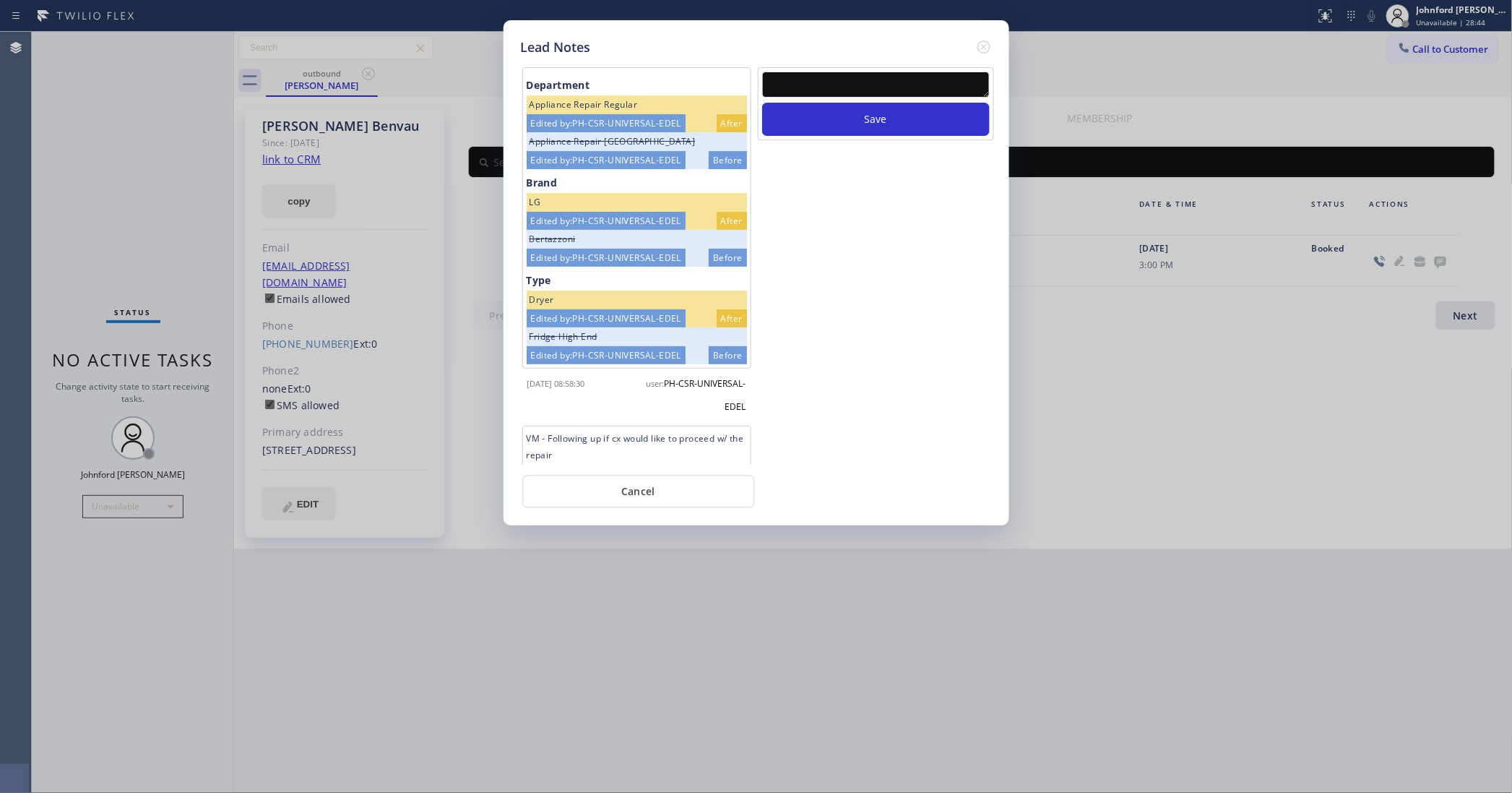
click at [815, 73] on textarea at bounding box center [876, 84] width 228 height 26
paste textarea "Working on this lead - please transfer to me"
type textarea "Working on this lead - please transfer to me"
click at [807, 103] on button "Save" at bounding box center [876, 119] width 228 height 34
drag, startPoint x: 984, startPoint y: 45, endPoint x: 1002, endPoint y: 5, distance: 43.9
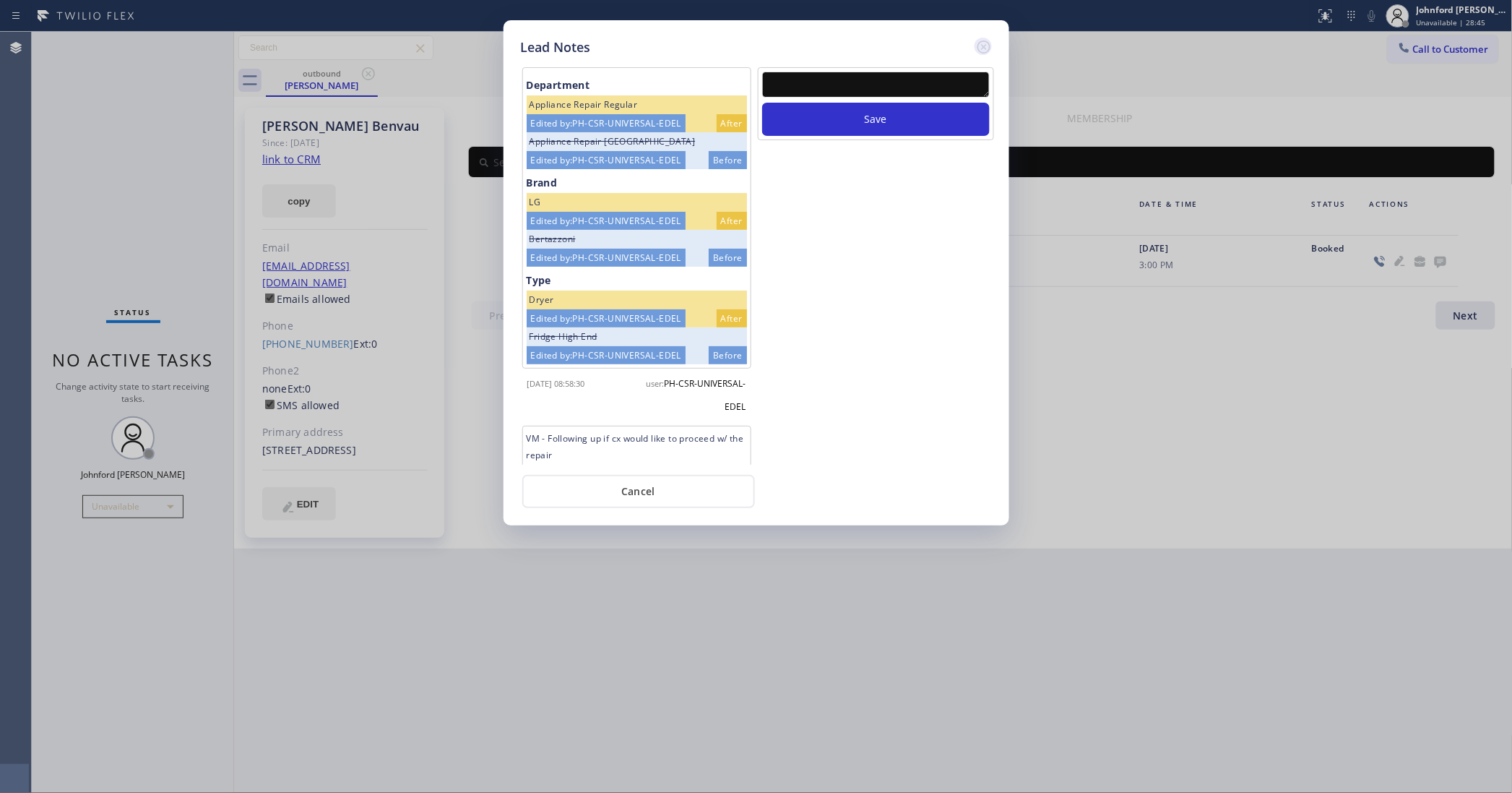
click at [984, 44] on icon at bounding box center [984, 47] width 17 height 17
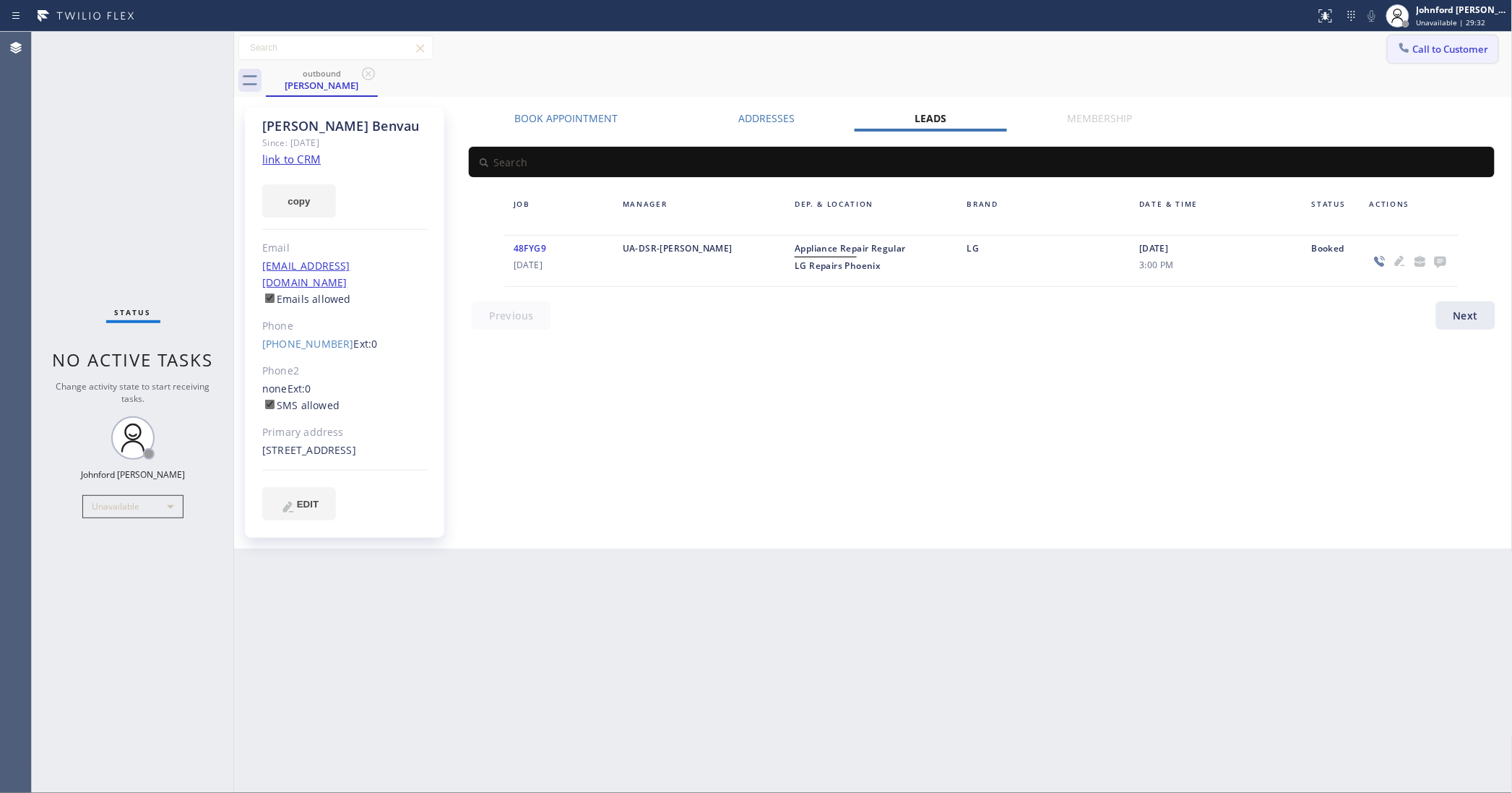
click at [1418, 56] on button "Call to Customer" at bounding box center [1443, 48] width 111 height 27
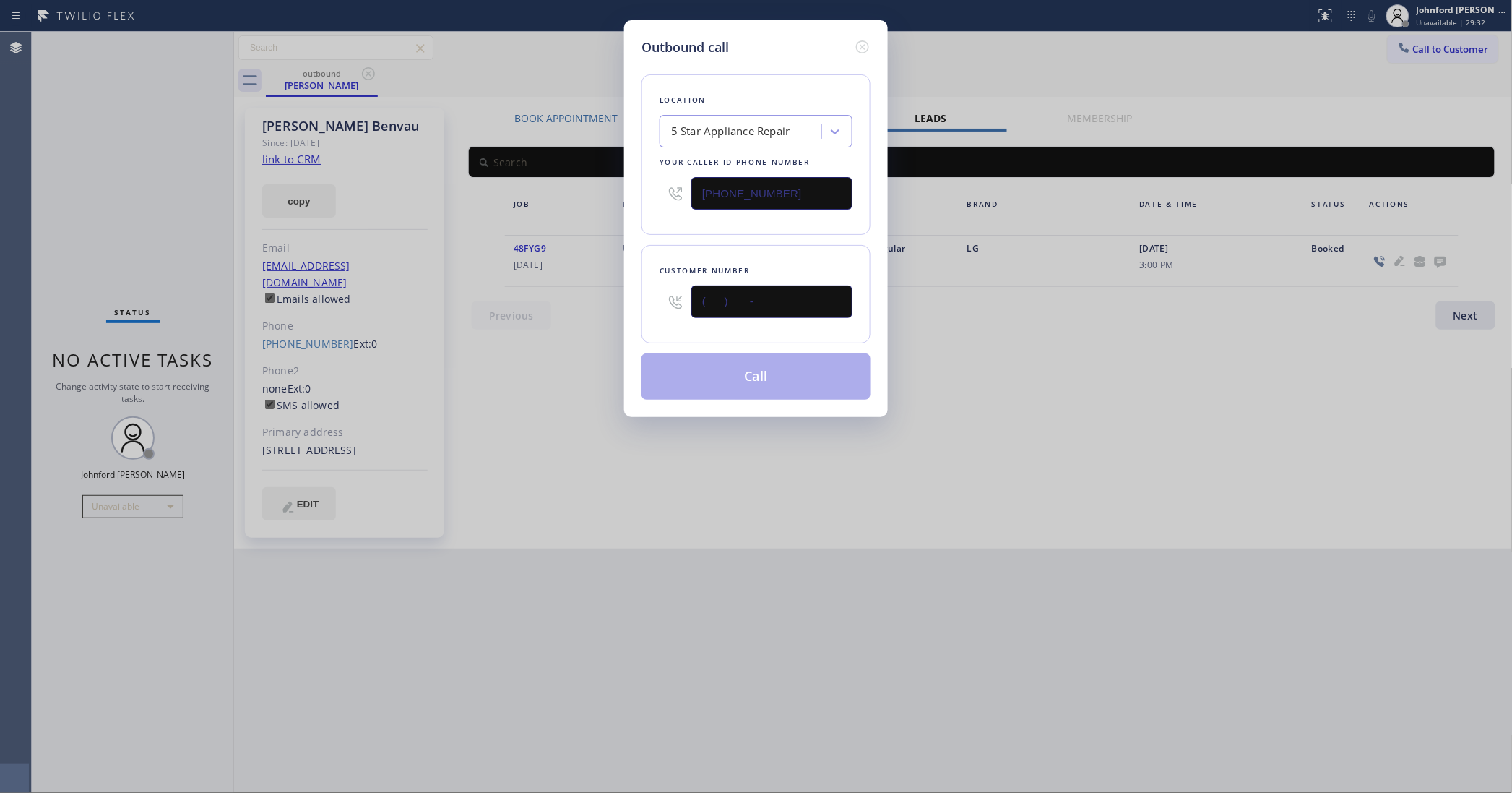
drag, startPoint x: 683, startPoint y: 290, endPoint x: 652, endPoint y: 290, distance: 31.0
click at [655, 290] on div "Customer number (___) ___-____" at bounding box center [756, 294] width 229 height 98
paste input "650) 609-0424"
type input "[PHONE_NUMBER]"
drag, startPoint x: 706, startPoint y: 214, endPoint x: 730, endPoint y: 360, distance: 148.0
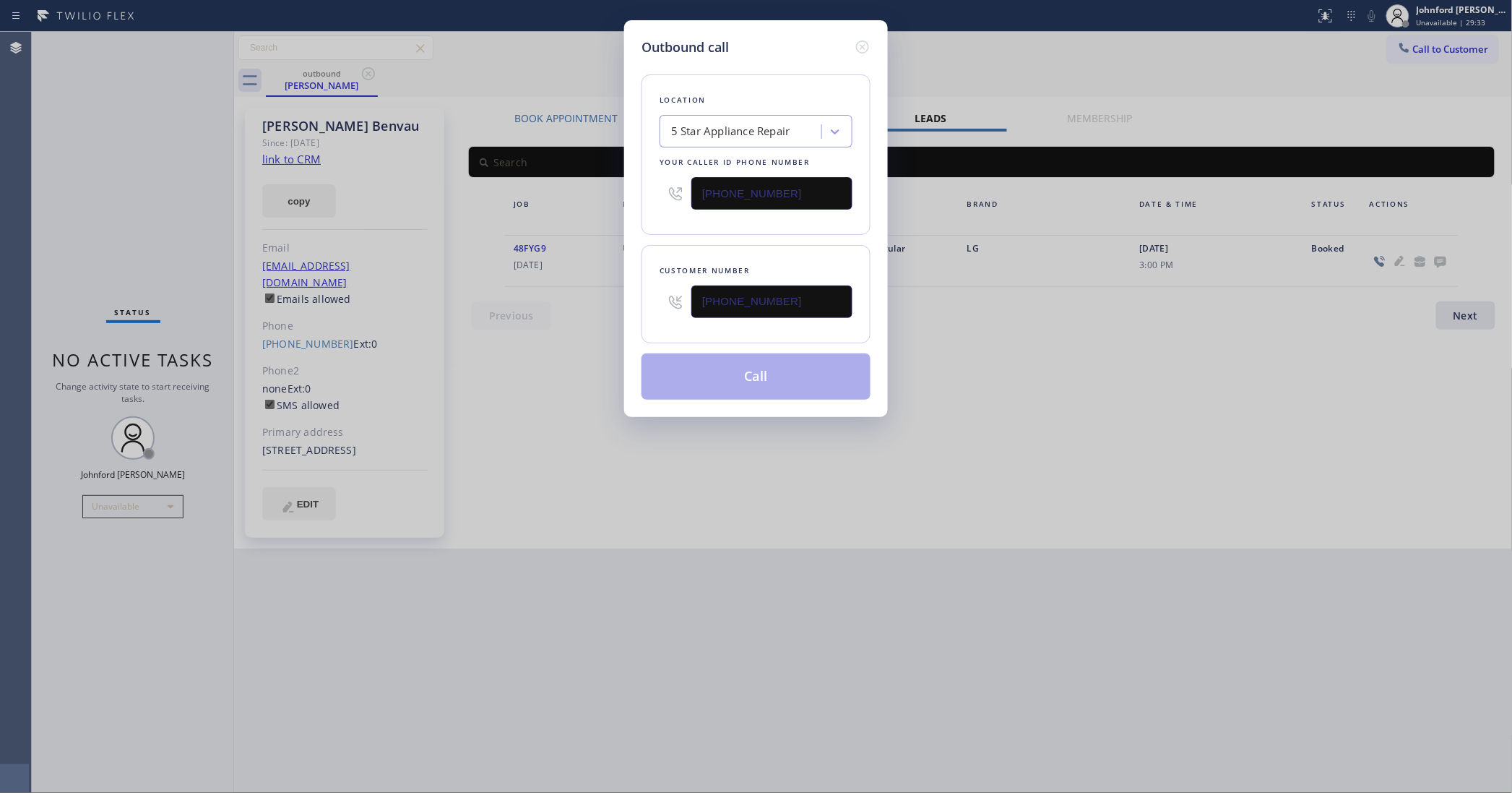
click at [709, 225] on div "Location 5 Star Appliance Repair Your caller id phone number [PHONE_NUMBER]" at bounding box center [756, 154] width 229 height 161
click at [730, 360] on button "Call" at bounding box center [756, 376] width 229 height 46
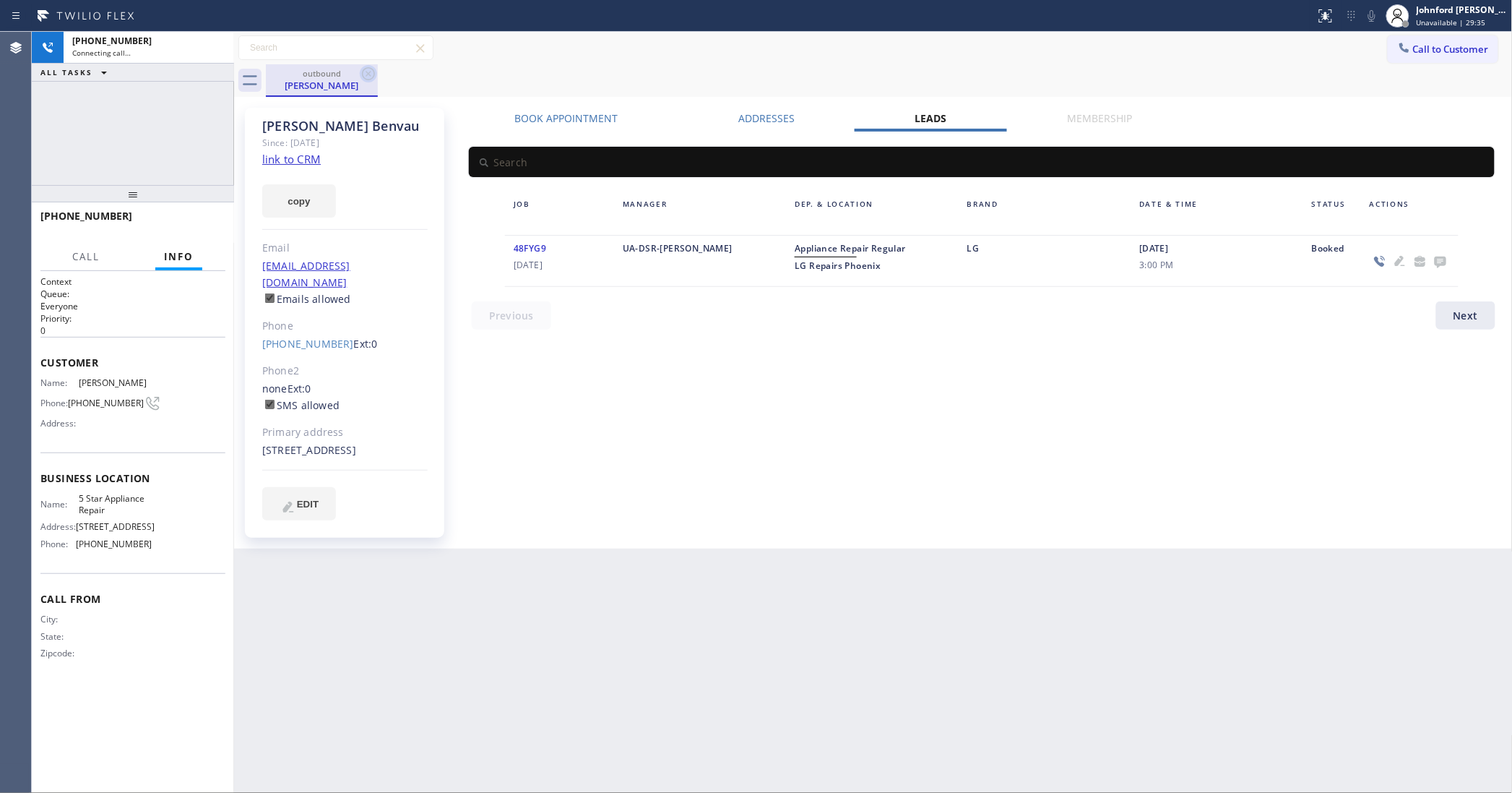
click at [370, 74] on icon at bounding box center [368, 73] width 13 height 13
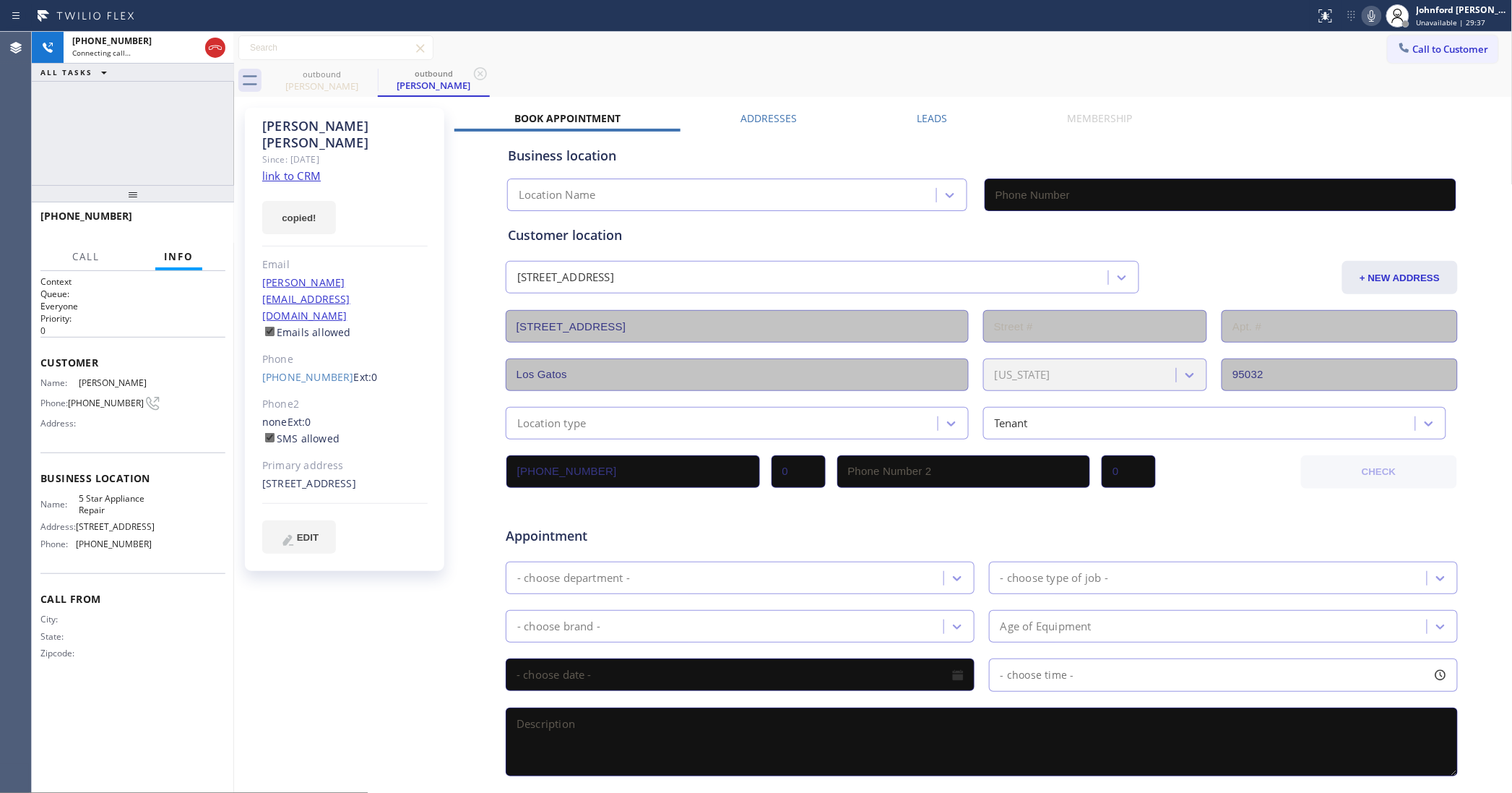
click at [304, 178] on link "link to CRM" at bounding box center [291, 175] width 58 height 15
type input "[PHONE_NUMBER]"
click at [215, 51] on icon at bounding box center [215, 48] width 17 height 17
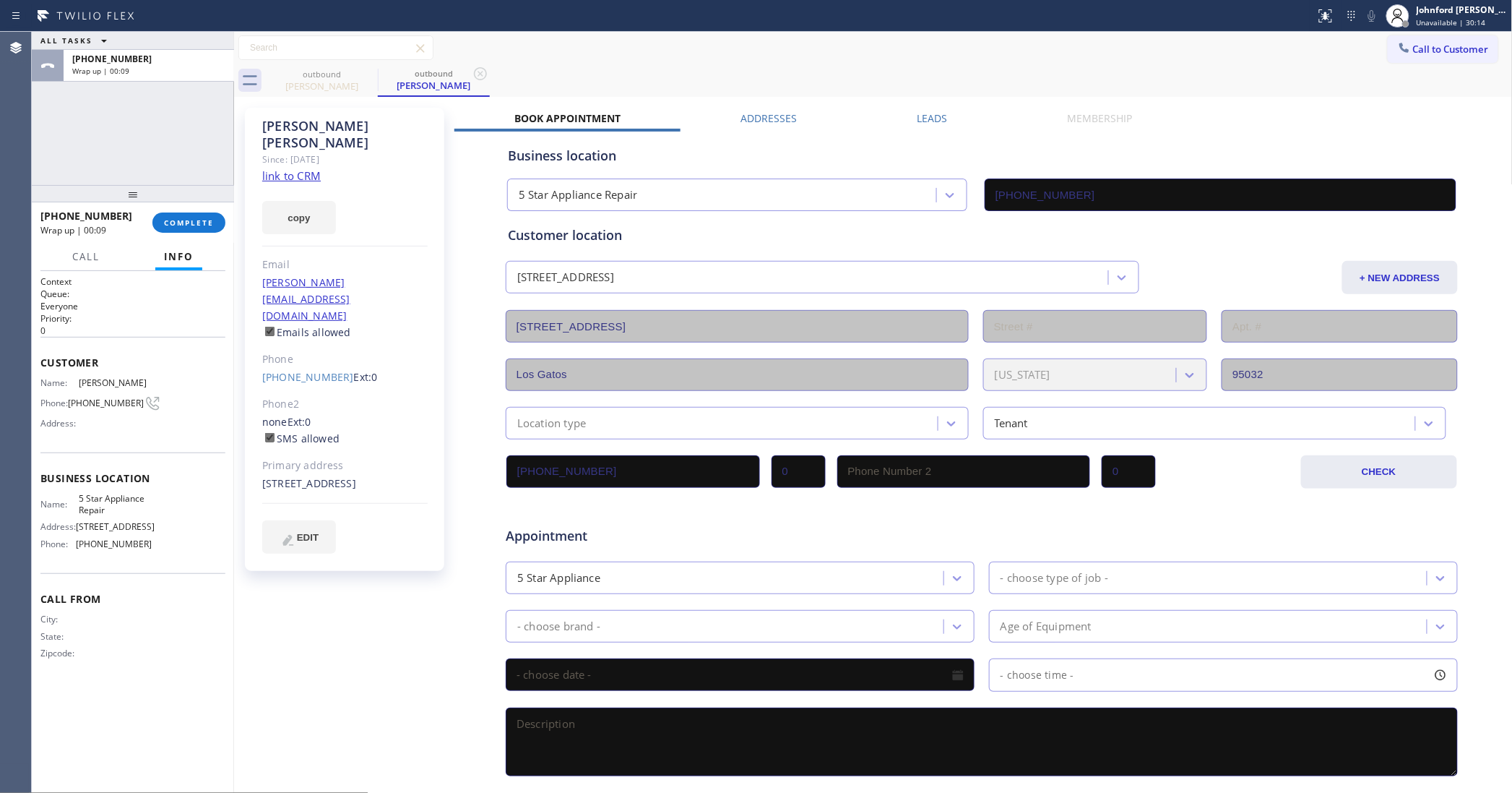
drag, startPoint x: 1227, startPoint y: 89, endPoint x: 1259, endPoint y: 89, distance: 32.0
click at [1240, 89] on div "outbound [PERSON_NAME] outbound [PERSON_NAME]" at bounding box center [889, 80] width 1247 height 33
drag, startPoint x: 1401, startPoint y: 58, endPoint x: 891, endPoint y: 250, distance: 544.9
click at [1396, 58] on button "Call to Customer" at bounding box center [1443, 48] width 111 height 27
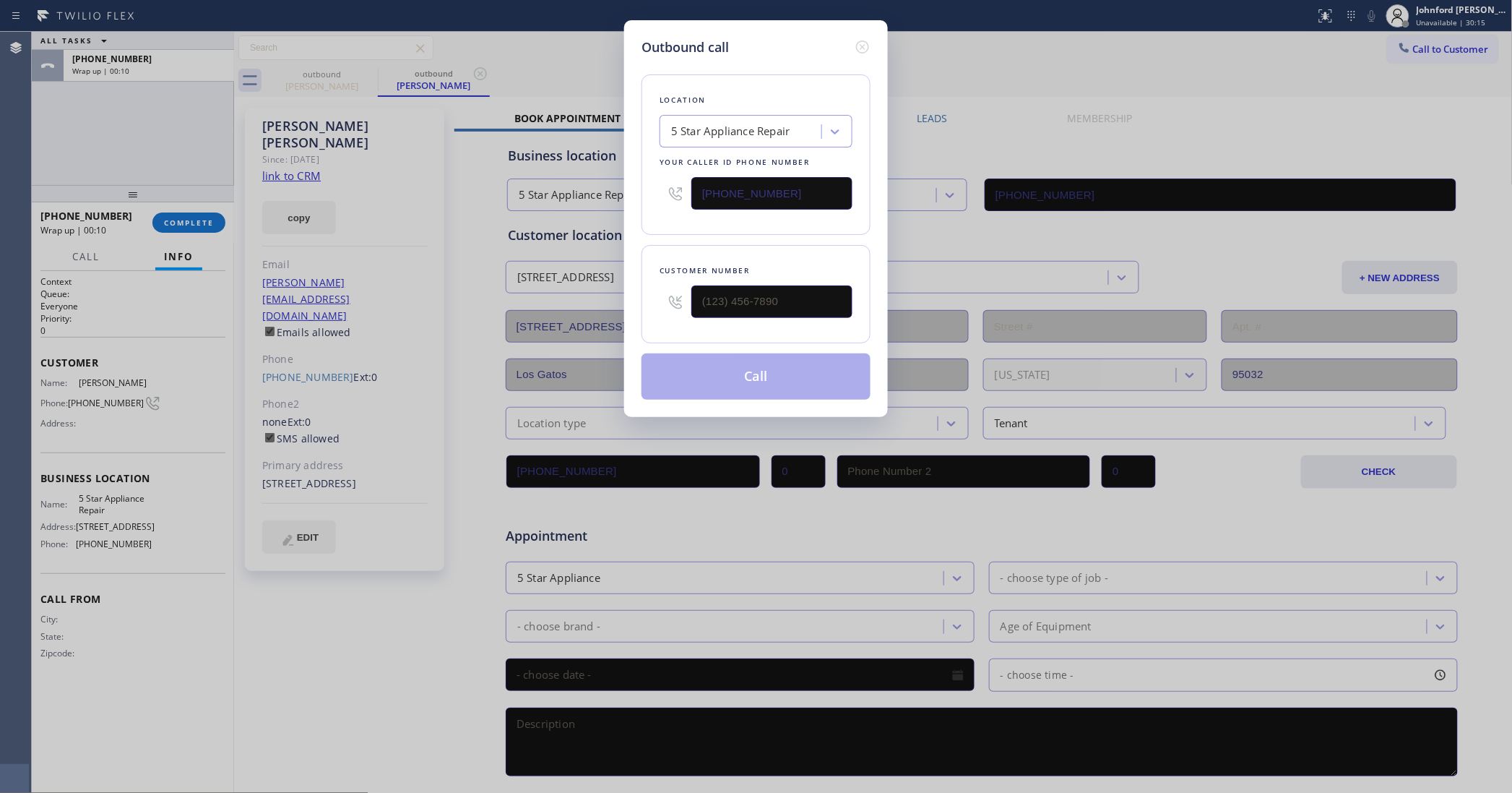
drag, startPoint x: 623, startPoint y: 283, endPoint x: 604, endPoint y: 283, distance: 19.0
click at [604, 283] on div "Outbound call Location 5 Star Appliance Repair Your caller id phone number [PHO…" at bounding box center [756, 396] width 1512 height 793
drag, startPoint x: 759, startPoint y: 308, endPoint x: 666, endPoint y: 206, distance: 138.0
click at [673, 308] on div "(___) ___-____" at bounding box center [755, 302] width 193 height 47
paste input "818) 271-7918"
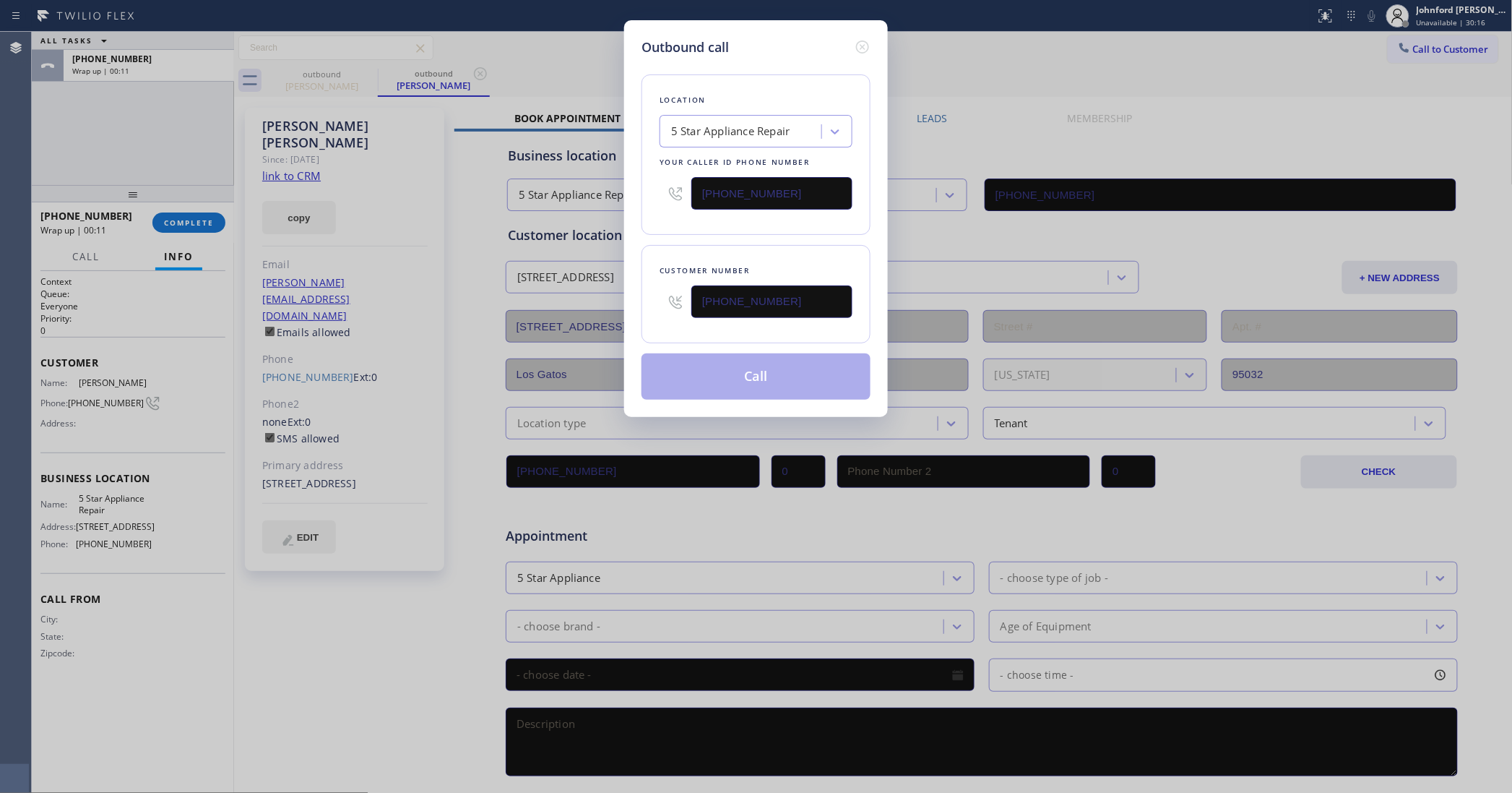
type input "[PHONE_NUMBER]"
click at [980, 63] on div "Outbound call Location 5 Star Appliance Repair Your caller id phone number [PHO…" at bounding box center [756, 396] width 1512 height 793
drag, startPoint x: 787, startPoint y: 190, endPoint x: 628, endPoint y: 189, distance: 159.0
click at [631, 189] on div "Outbound call Location 5 Star Appliance Repair Your caller id phone number [PHO…" at bounding box center [756, 218] width 263 height 397
paste input "66) 702-1734"
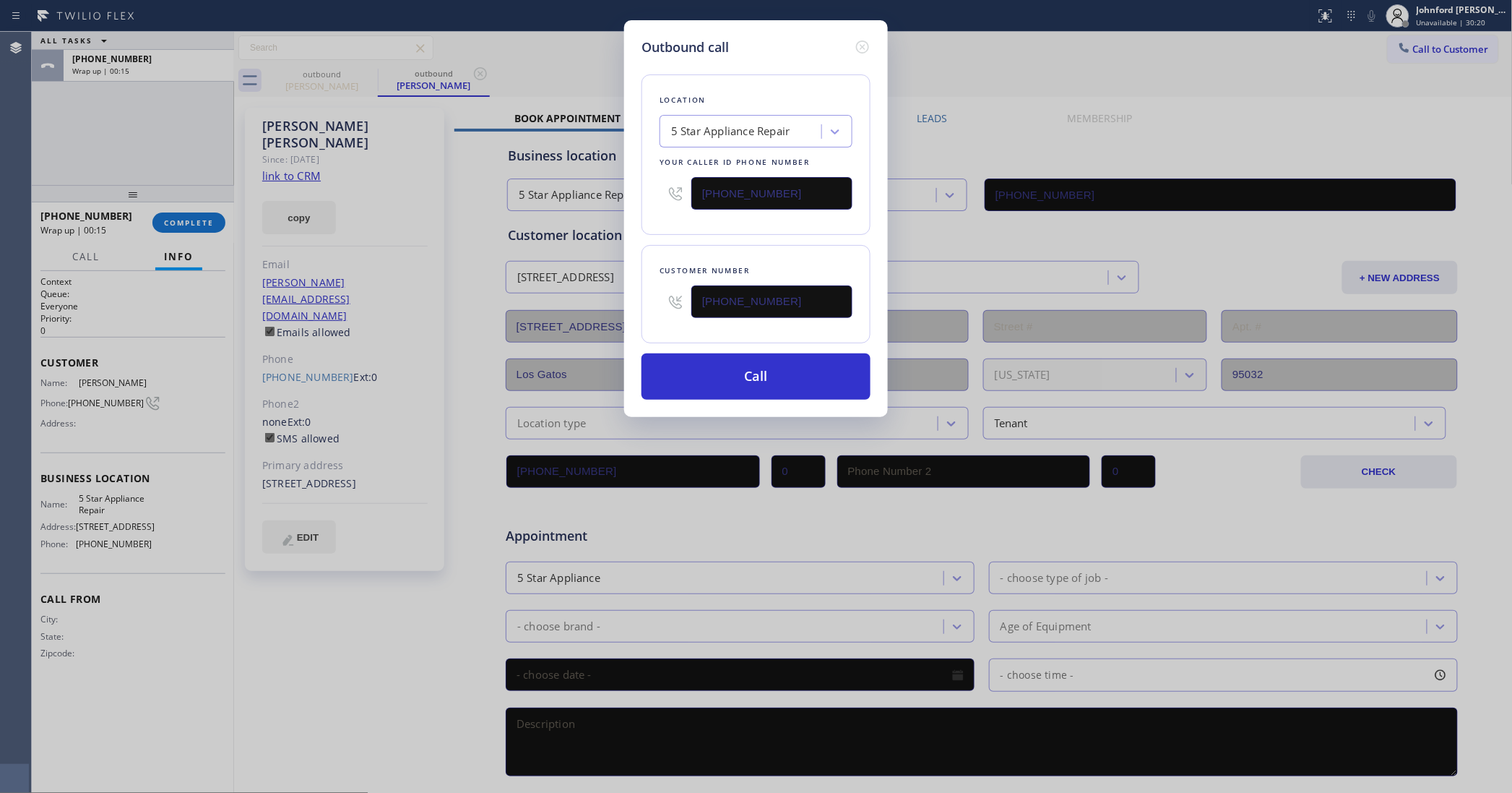
type input "[PHONE_NUMBER]"
drag, startPoint x: 659, startPoint y: 305, endPoint x: 638, endPoint y: 305, distance: 21.0
click at [638, 305] on div "Outbound call Location 4C.SMS Campaign 5 Star Best Plumbing Your caller id phon…" at bounding box center [756, 218] width 263 height 397
click at [706, 380] on button "Call" at bounding box center [756, 376] width 229 height 46
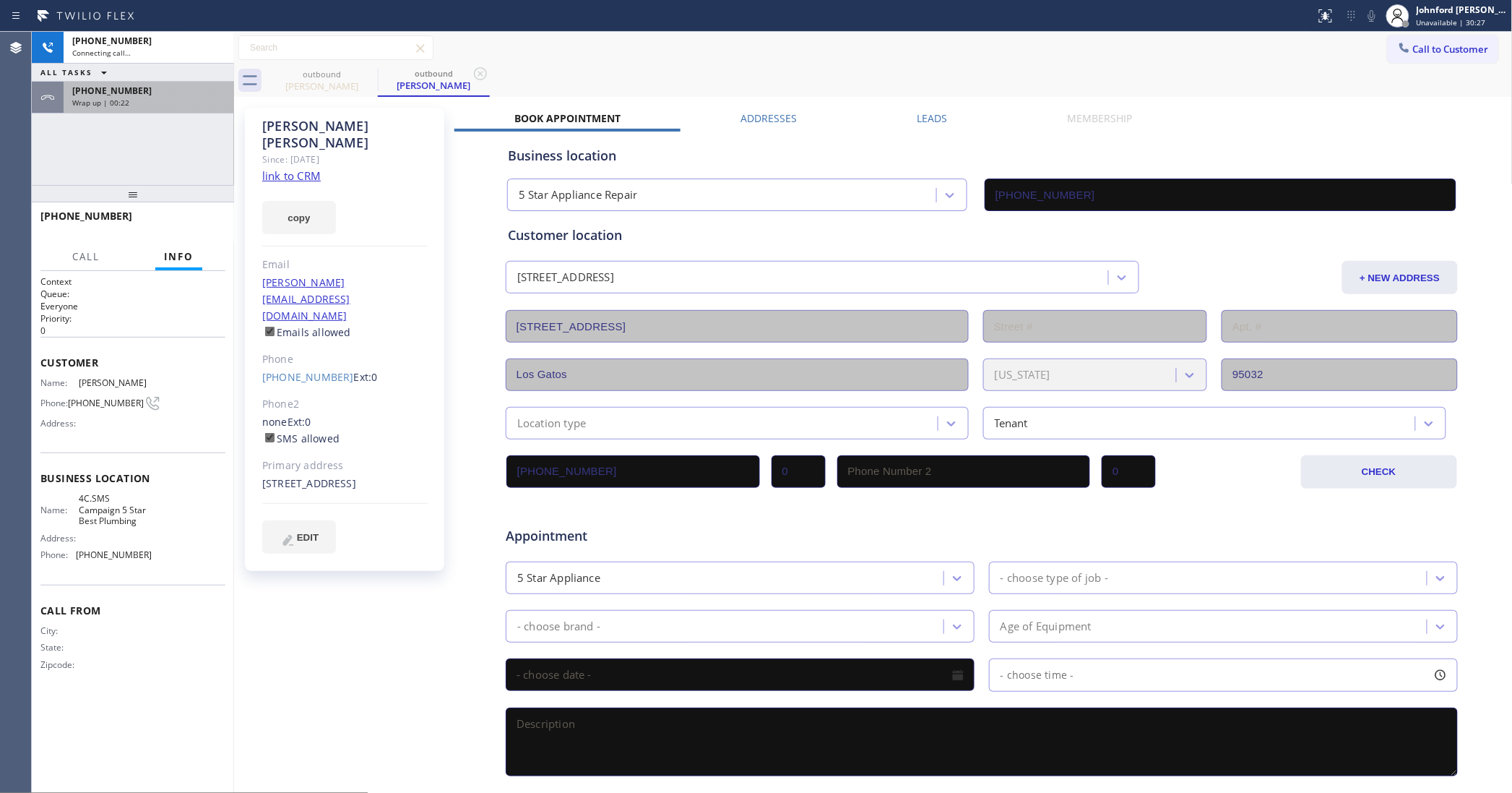
click at [175, 101] on div "Wrap up | 00:22" at bounding box center [149, 102] width 153 height 10
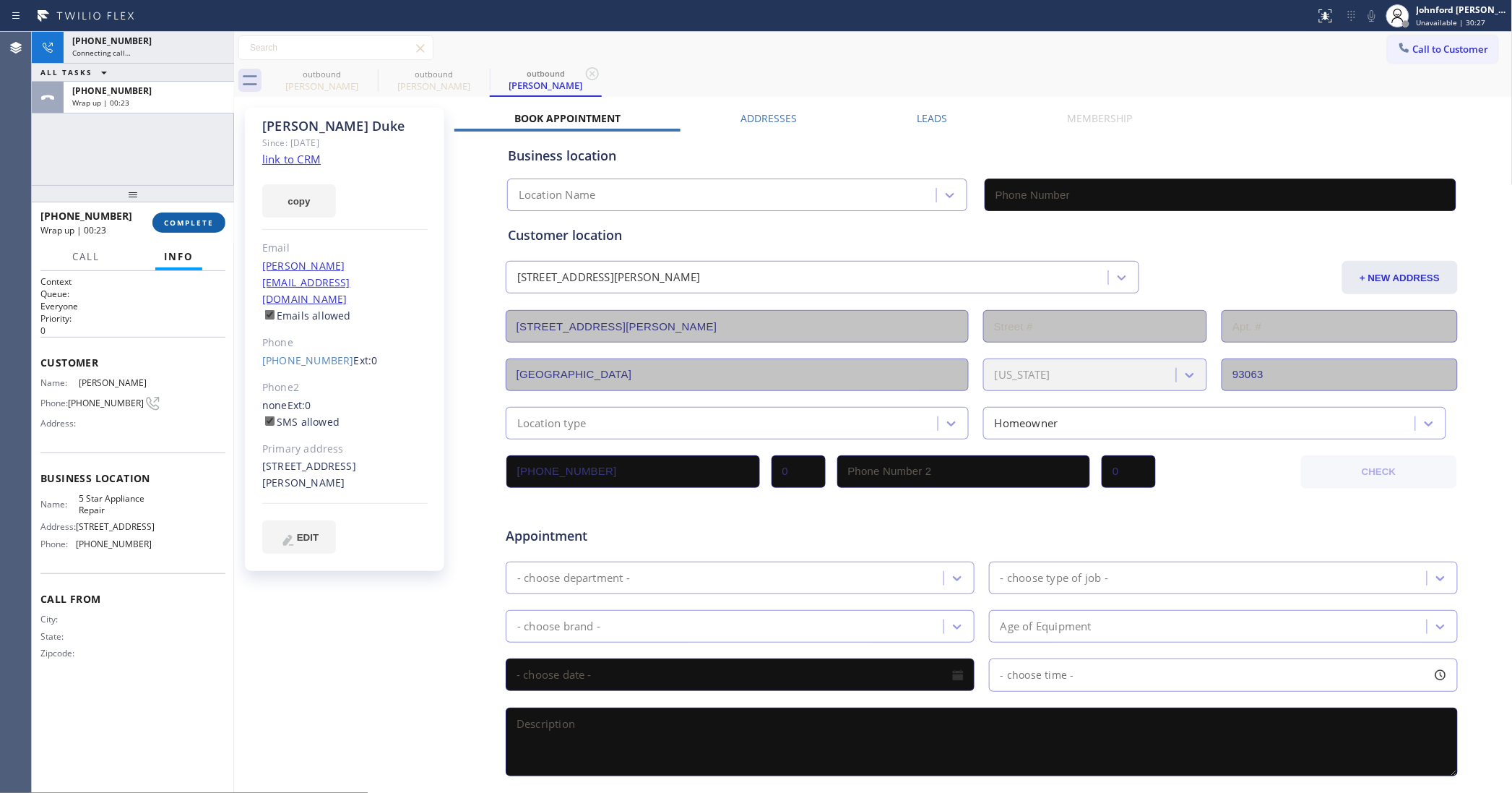
click at [200, 226] on span "COMPLETE" at bounding box center [189, 222] width 50 height 10
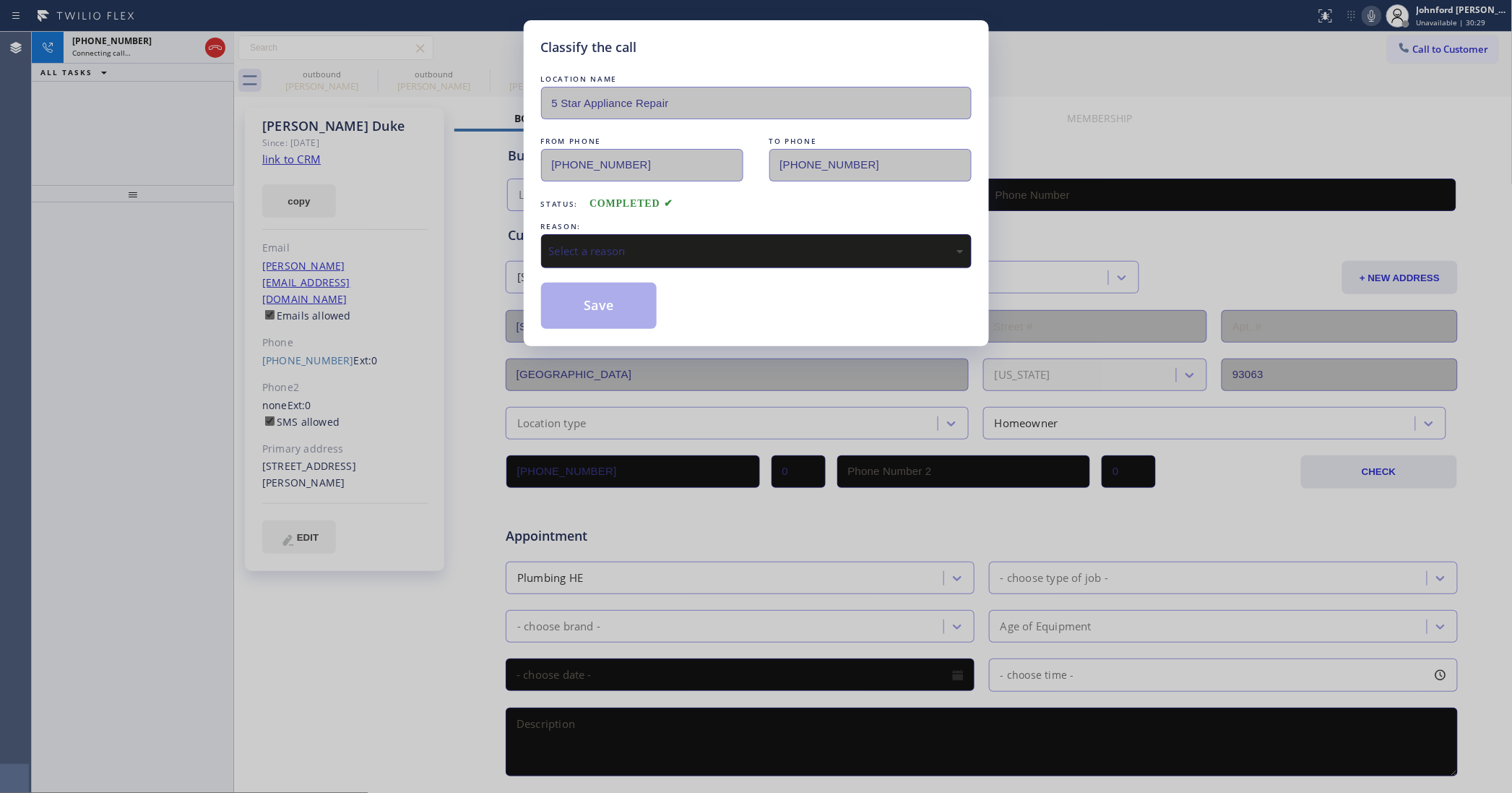
click at [631, 243] on div "Select a reason" at bounding box center [756, 250] width 415 height 16
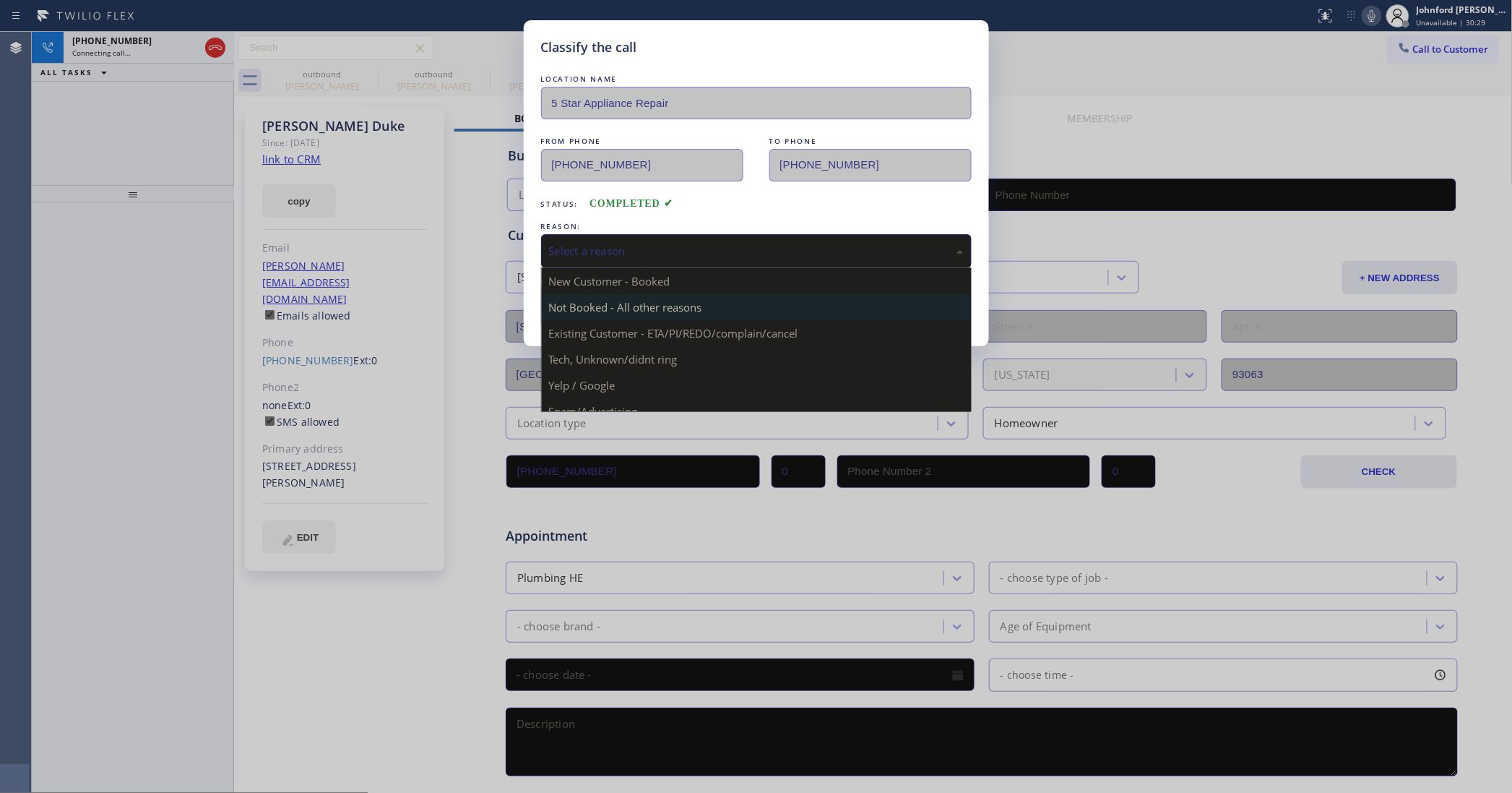
type input "[PHONE_NUMBER]"
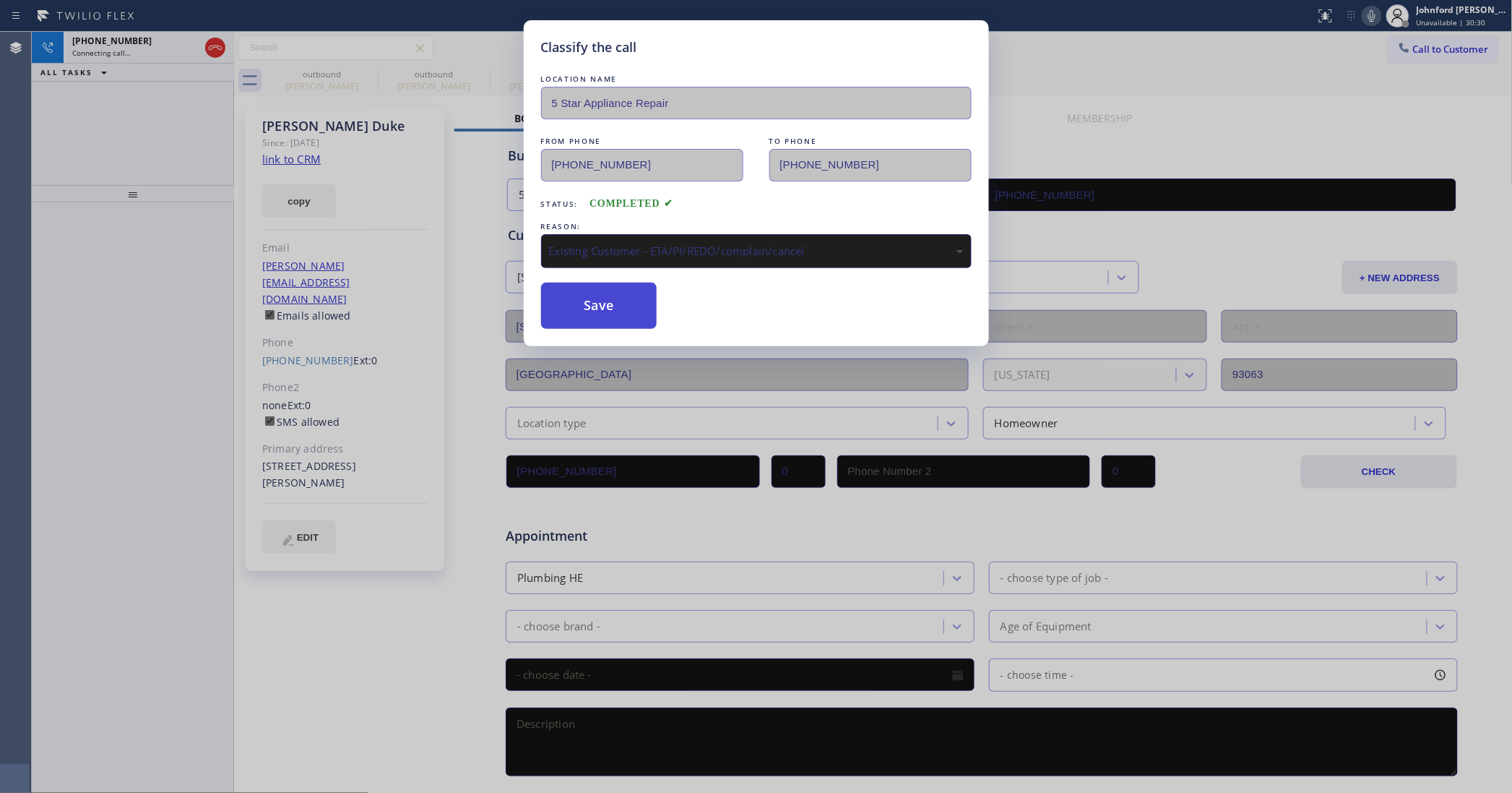
click at [626, 305] on button "Save" at bounding box center [599, 305] width 116 height 46
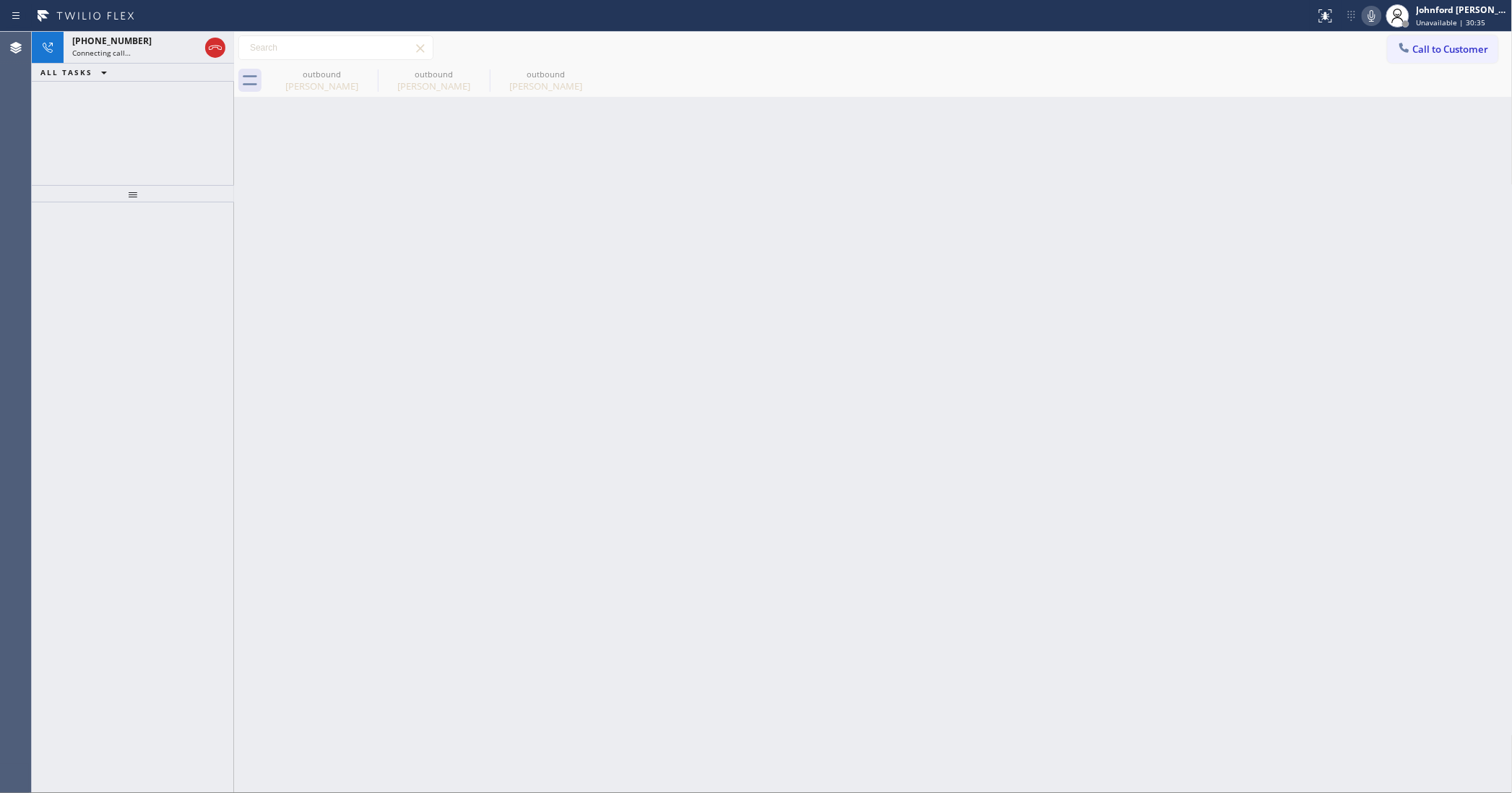
drag, startPoint x: 98, startPoint y: 117, endPoint x: 126, endPoint y: 123, distance: 28.6
click at [98, 117] on div "[PHONE_NUMBER] Connecting call… ALL TASKS ALL TASKS ACTIVE TASKS TASKS IN WRAP …" at bounding box center [133, 108] width 203 height 153
click at [362, 71] on icon at bounding box center [368, 73] width 13 height 13
type input "[PHONE_NUMBER]"
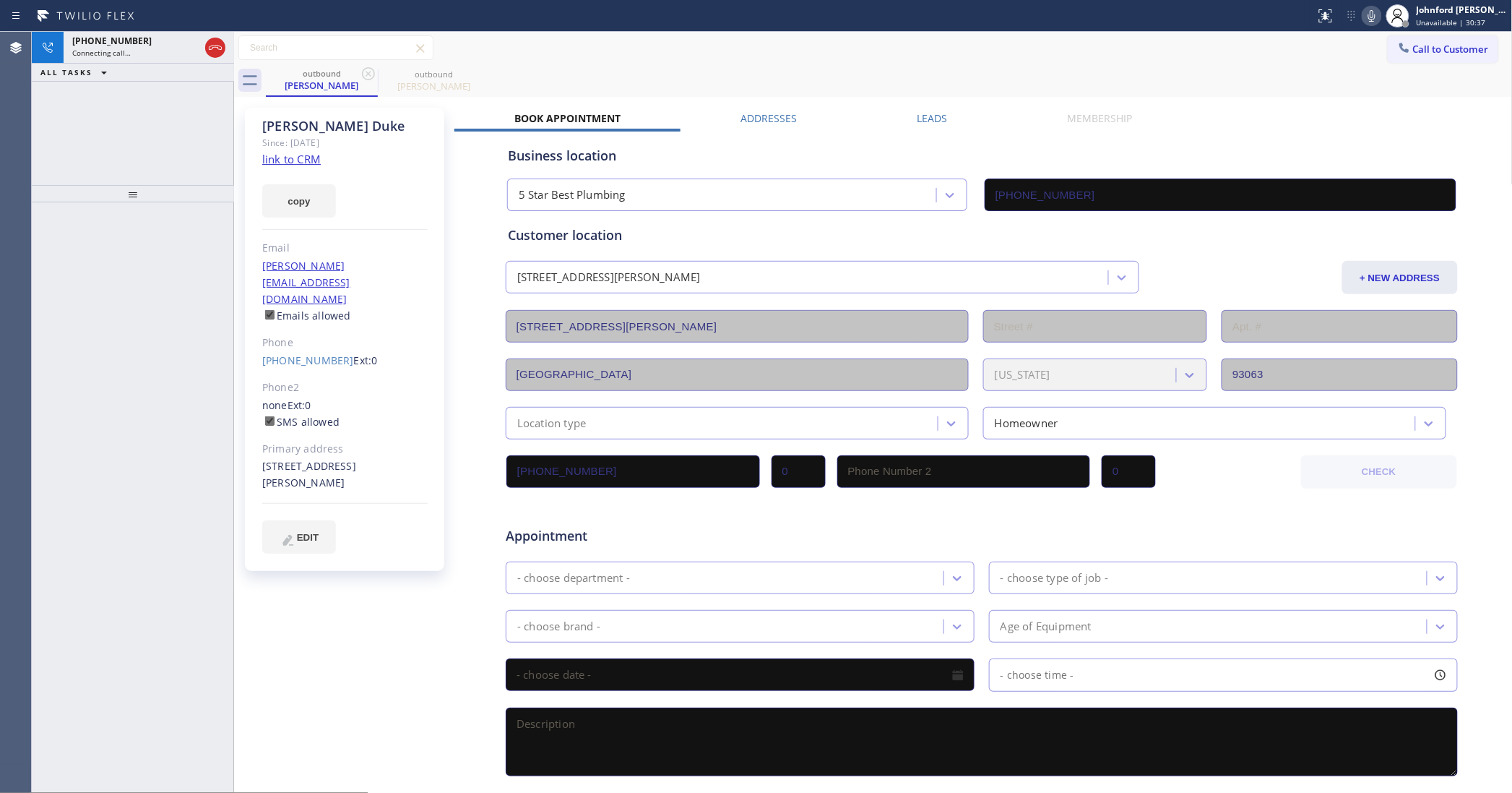
drag, startPoint x: 302, startPoint y: 193, endPoint x: 309, endPoint y: 182, distance: 13.0
click at [302, 193] on button "copy" at bounding box center [299, 200] width 74 height 34
click at [312, 165] on link "link to CRM" at bounding box center [291, 159] width 58 height 15
click at [919, 44] on div "Call to Customer Outbound call Location 5 Star Best Plumbing Your caller id pho…" at bounding box center [873, 48] width 1279 height 25
click at [1380, 13] on div at bounding box center [1372, 16] width 20 height 17
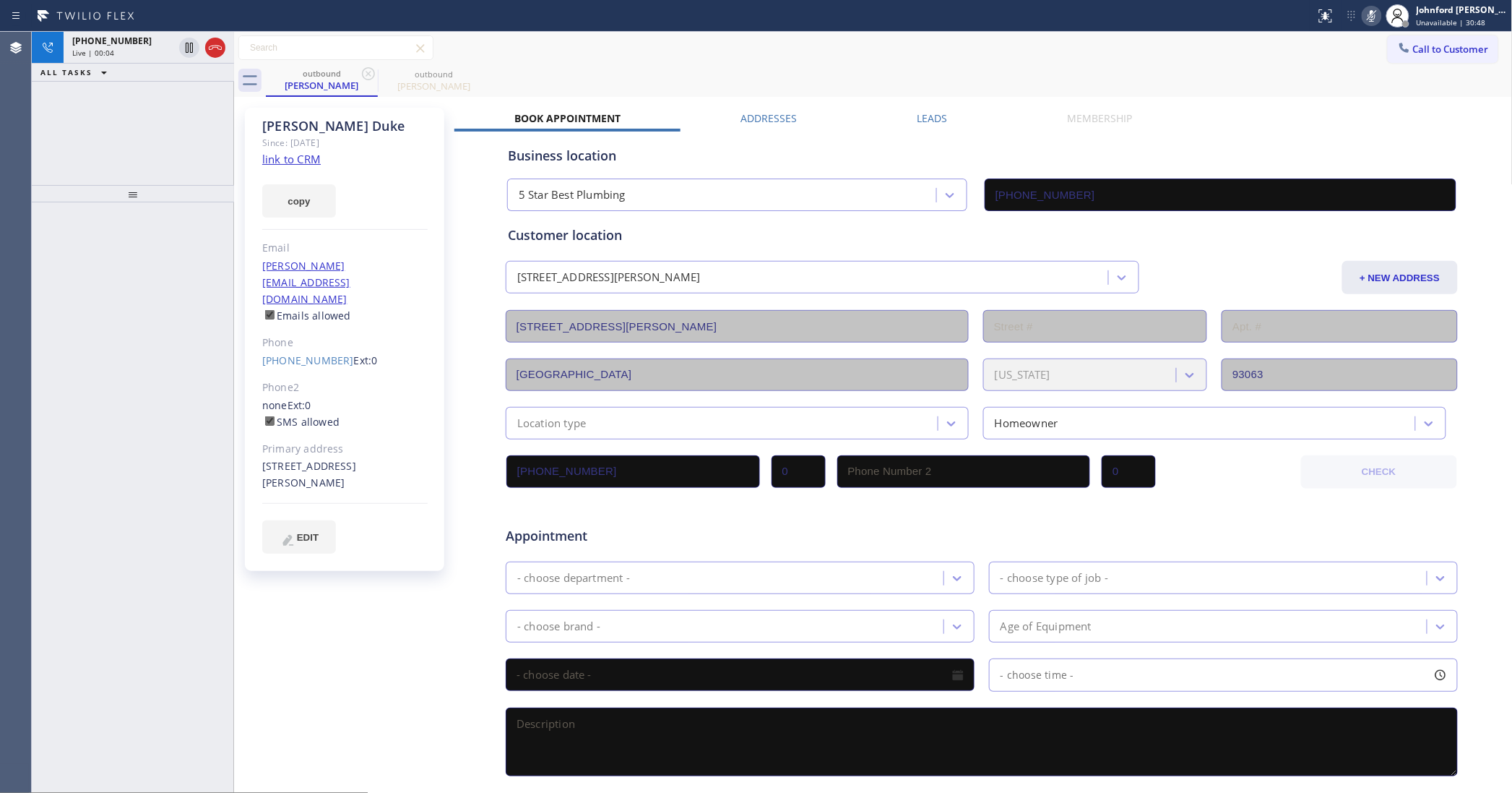
click at [1377, 13] on icon at bounding box center [1372, 16] width 17 height 17
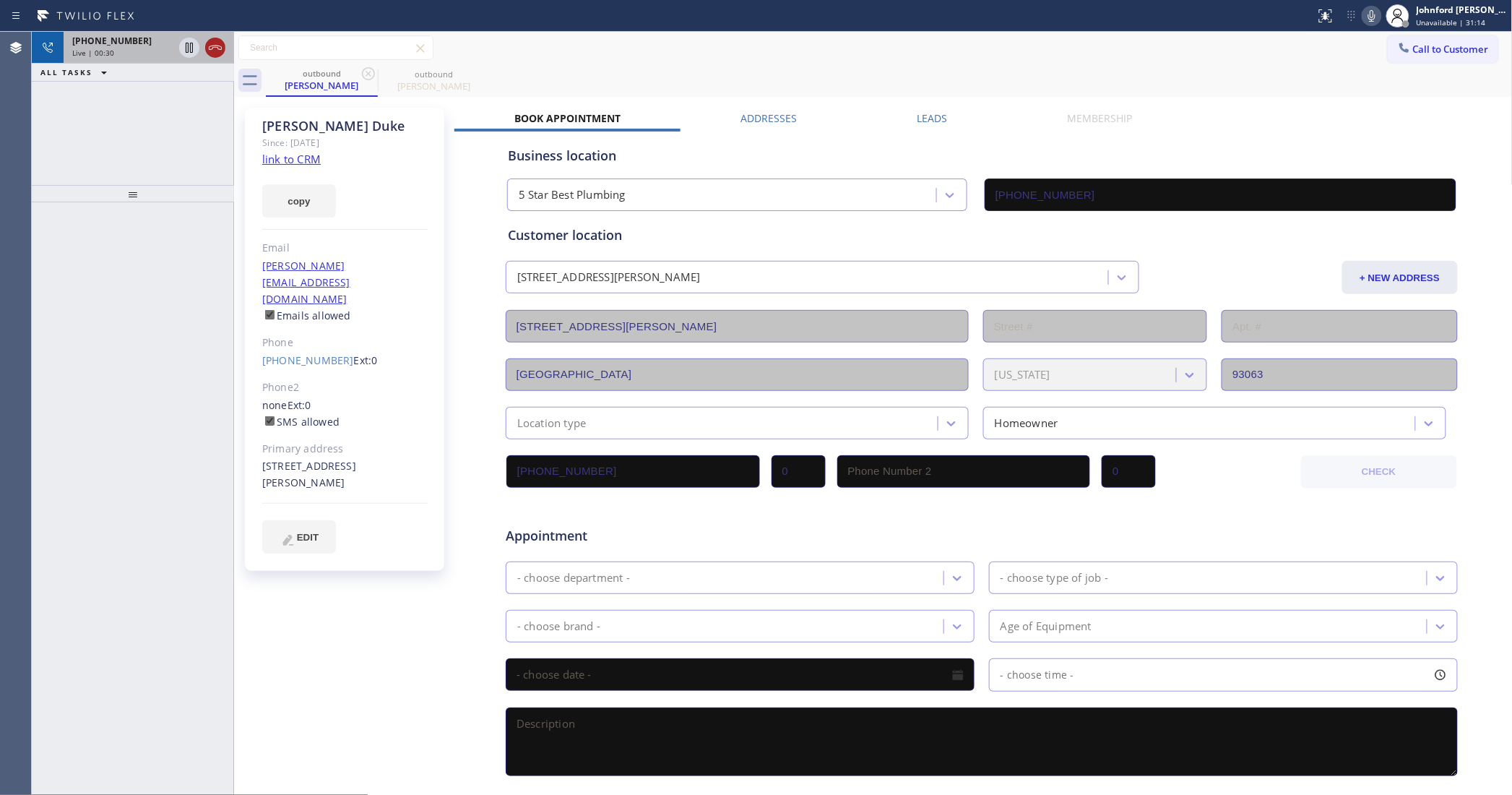
click at [208, 39] on icon at bounding box center [215, 48] width 17 height 17
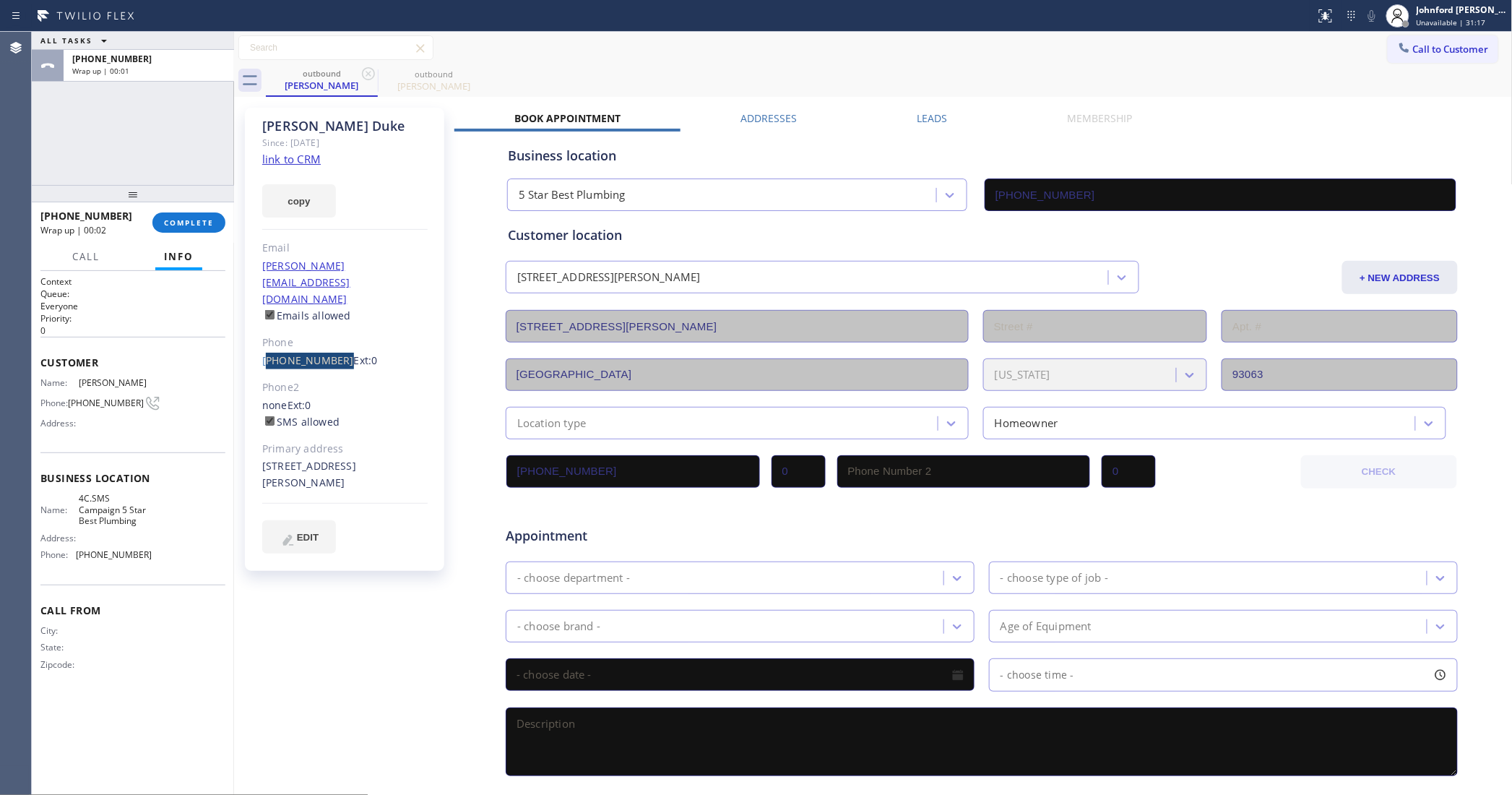
drag, startPoint x: 264, startPoint y: 330, endPoint x: 334, endPoint y: 323, distance: 70.3
click at [334, 352] on div "[PHONE_NUMBER] Ext: 0" at bounding box center [344, 360] width 165 height 16
click at [114, 152] on div "ALL TASKS ALL TASKS ACTIVE TASKS TASKS IN WRAP UP [PHONE_NUMBER] Wrap up | 00:05" at bounding box center [133, 108] width 203 height 153
click at [172, 214] on button "COMPLETE" at bounding box center [189, 223] width 73 height 20
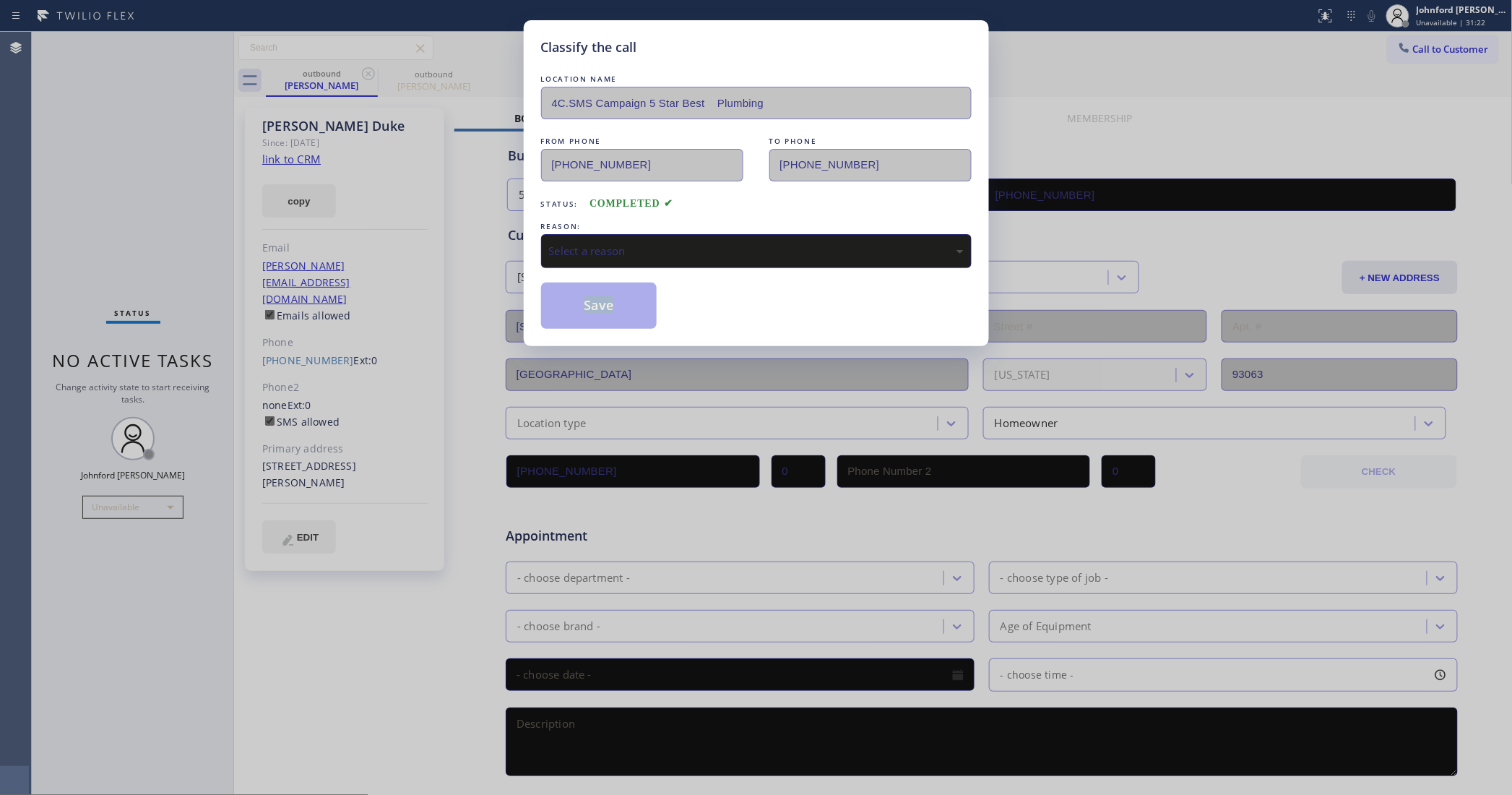
drag, startPoint x: 670, startPoint y: 262, endPoint x: 694, endPoint y: 258, distance: 24.3
click at [672, 253] on div "LOCATION NAME 4C.SMS Campaign 5 Star Best Plumbing FROM PHONE [PHONE_NUMBER] TO…" at bounding box center [756, 200] width 430 height 257
click at [672, 224] on div "REASON:" at bounding box center [756, 226] width 430 height 15
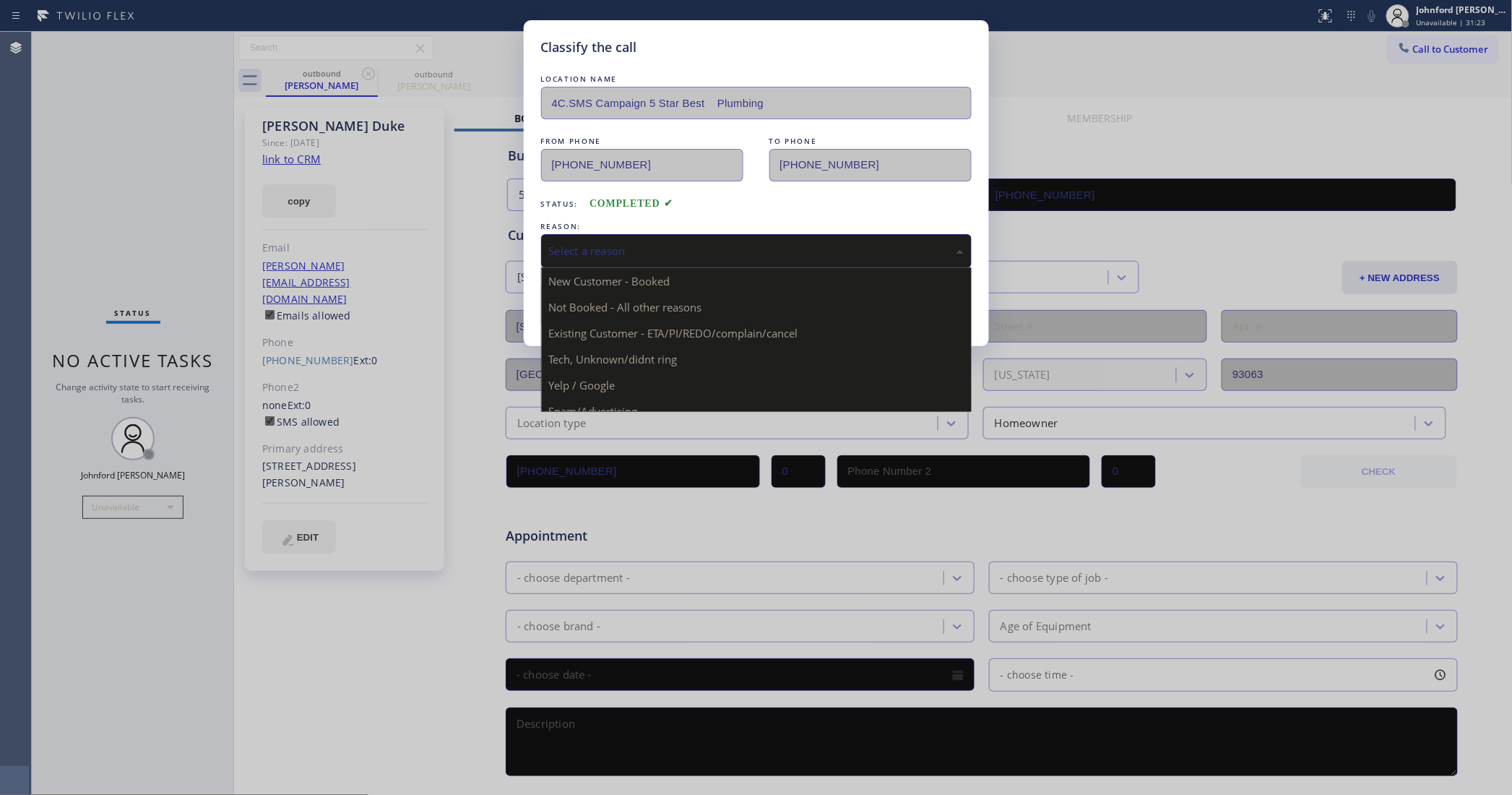
click at [663, 256] on div "Select a reason" at bounding box center [756, 251] width 430 height 34
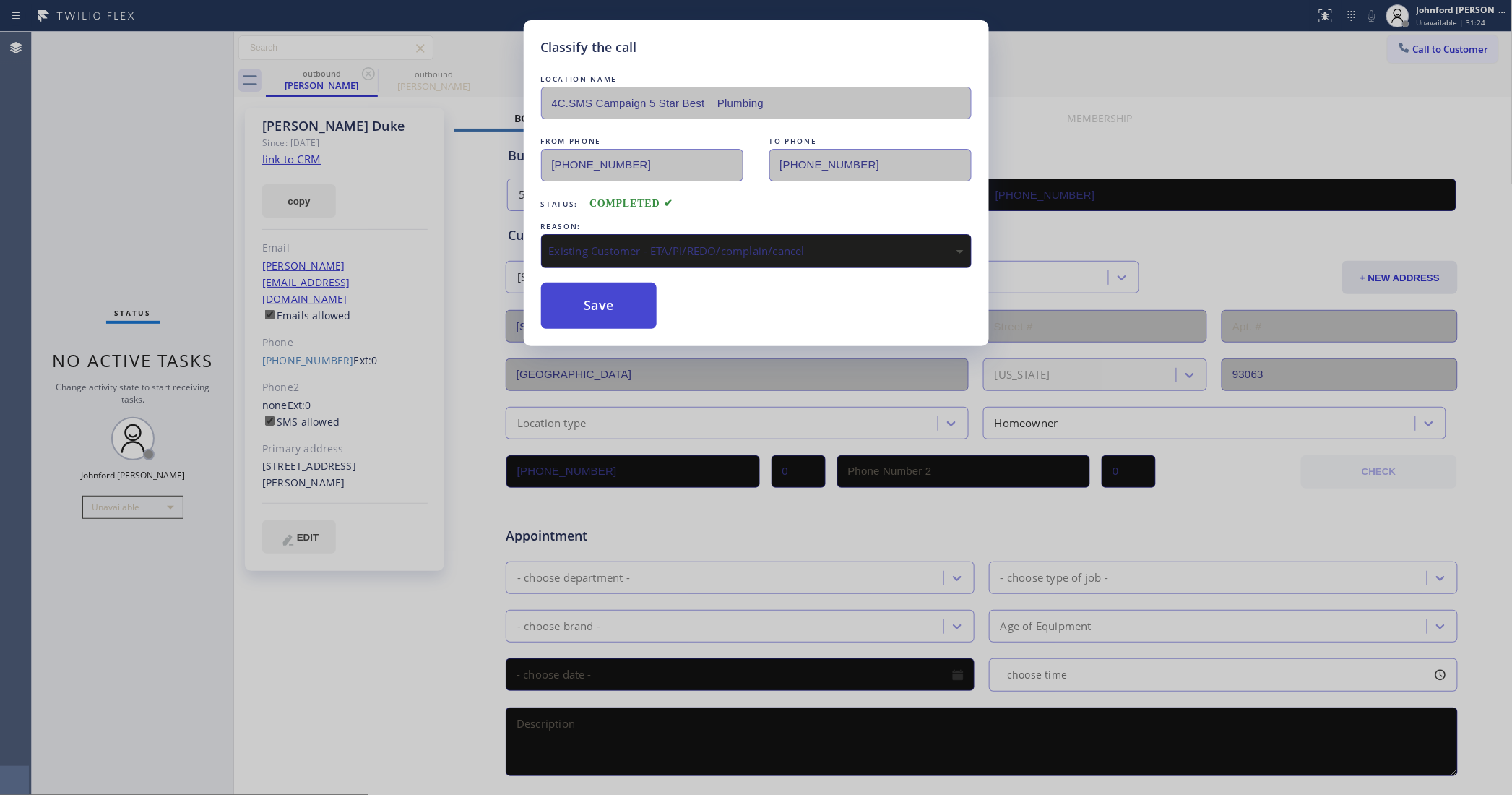
drag, startPoint x: 654, startPoint y: 327, endPoint x: 618, endPoint y: 323, distance: 36.2
click at [618, 323] on button "Save" at bounding box center [599, 305] width 116 height 46
